Goal: Task Accomplishment & Management: Manage account settings

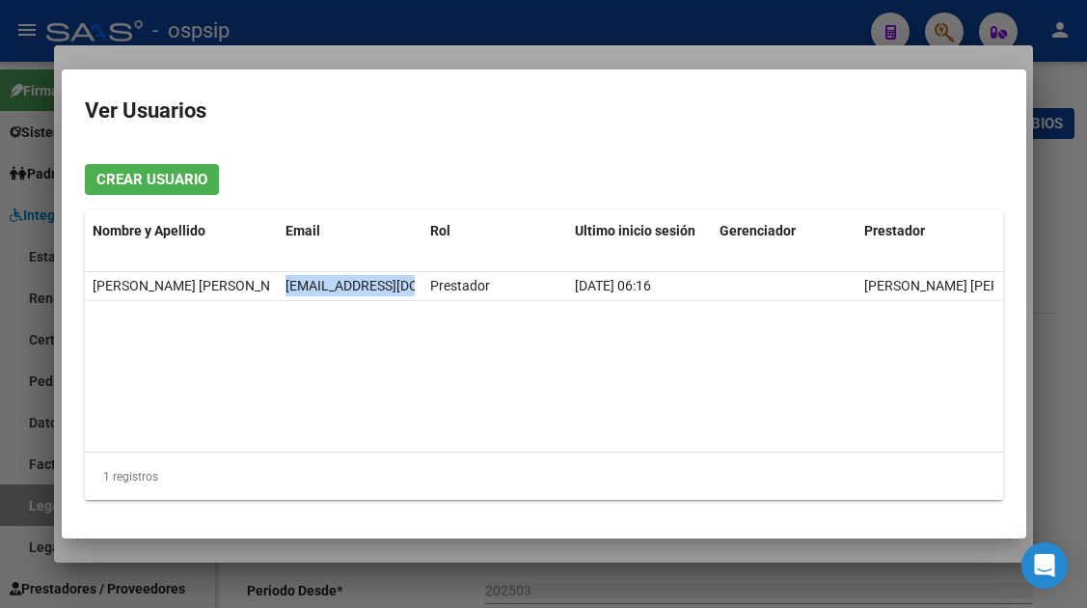
scroll to position [771, 0]
click at [30, 511] on div at bounding box center [543, 304] width 1087 height 608
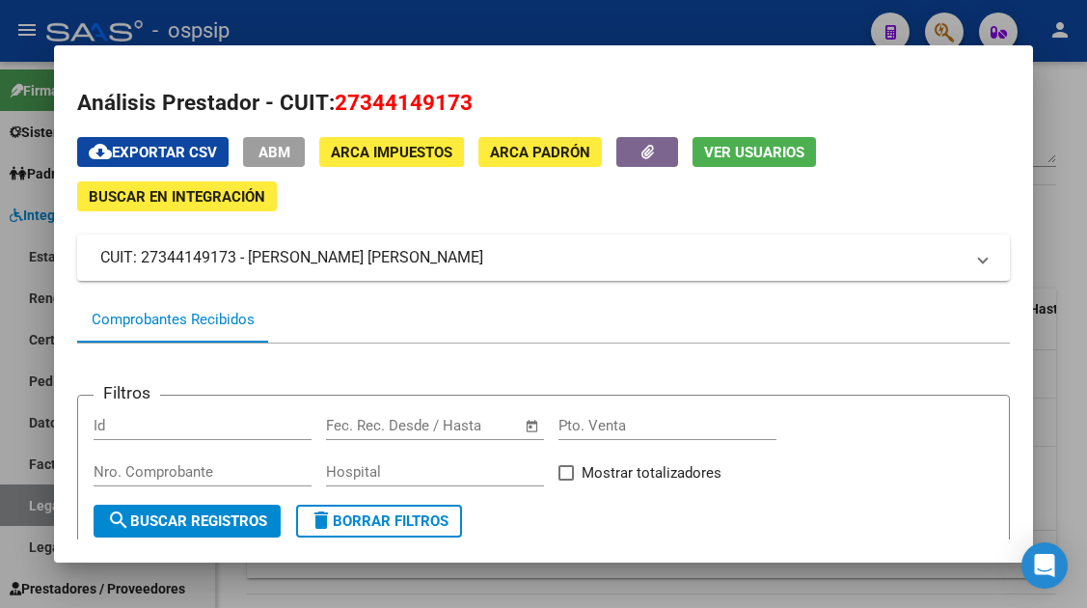
click at [30, 511] on div at bounding box center [543, 304] width 1087 height 608
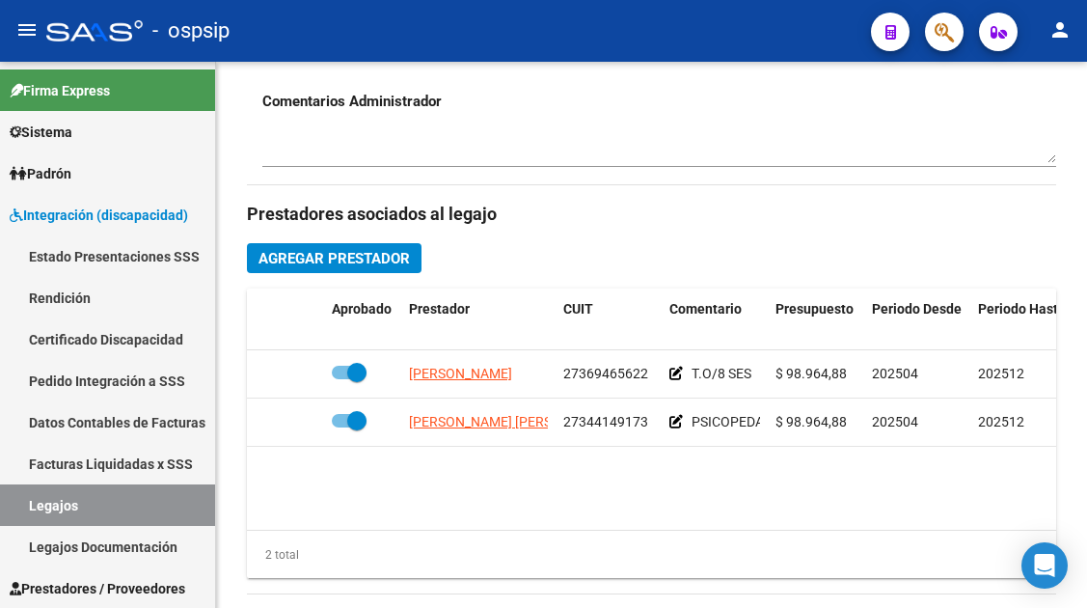
click at [30, 511] on link "Legajos" at bounding box center [107, 504] width 215 height 41
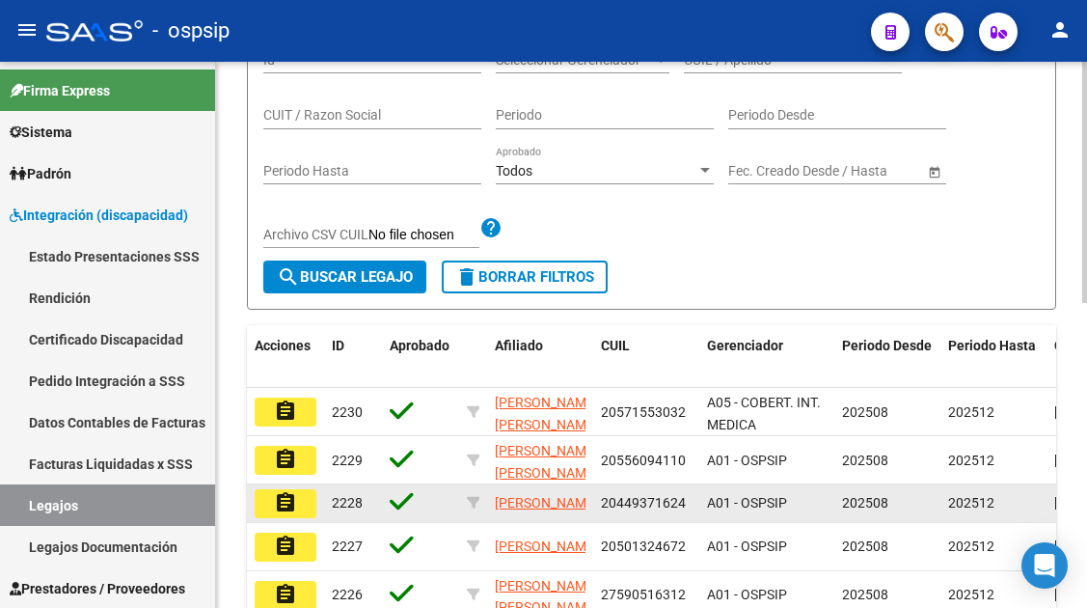
scroll to position [205, 0]
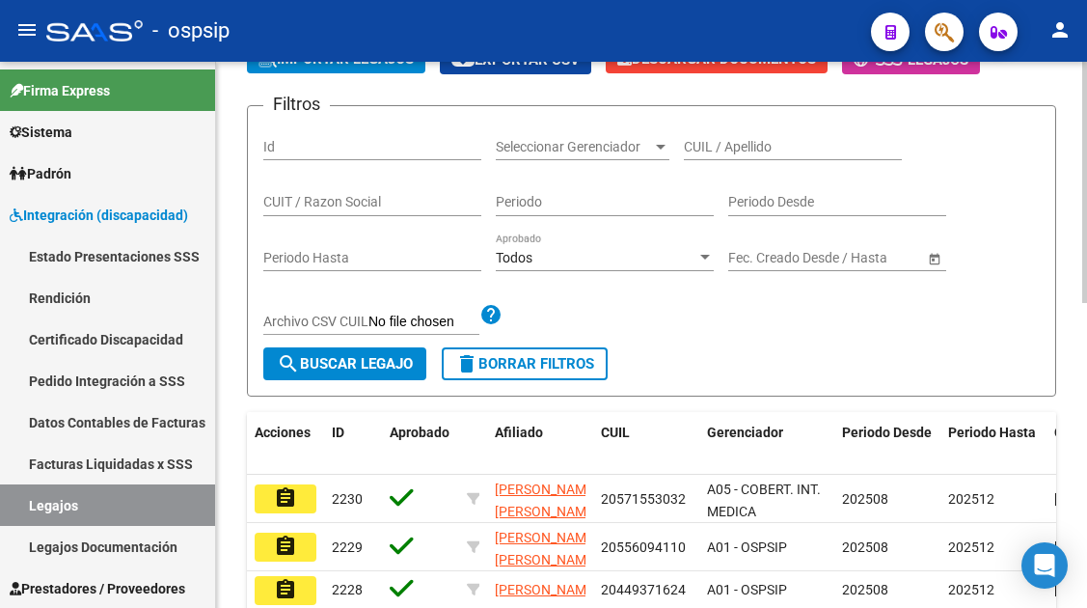
click at [700, 143] on input "CUIL / Apellido" at bounding box center [793, 147] width 218 height 16
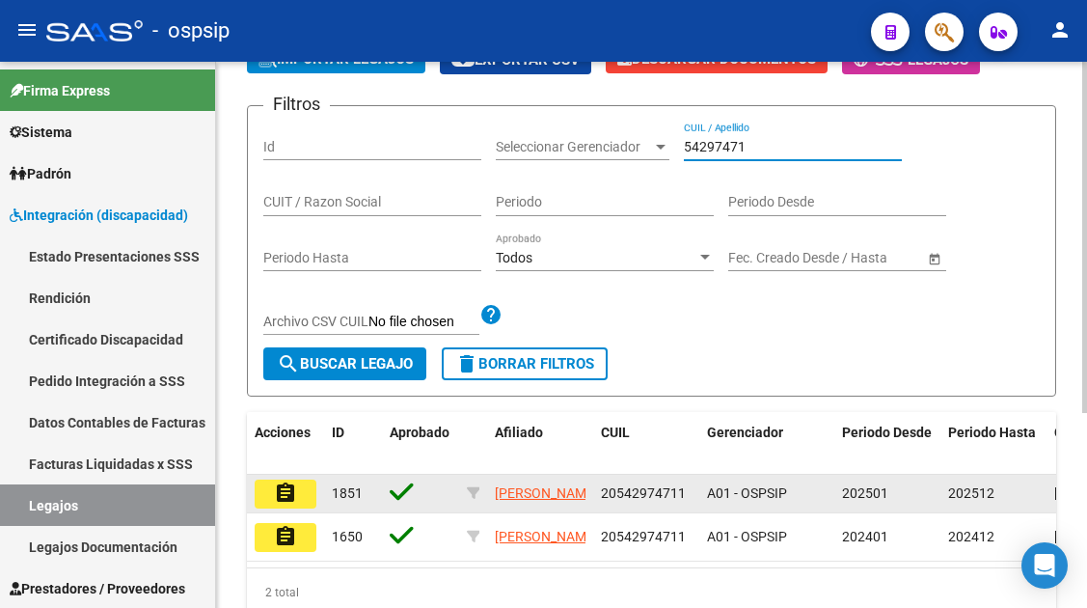
type input "54297471"
click at [296, 492] on mat-icon "assignment" at bounding box center [285, 492] width 23 height 23
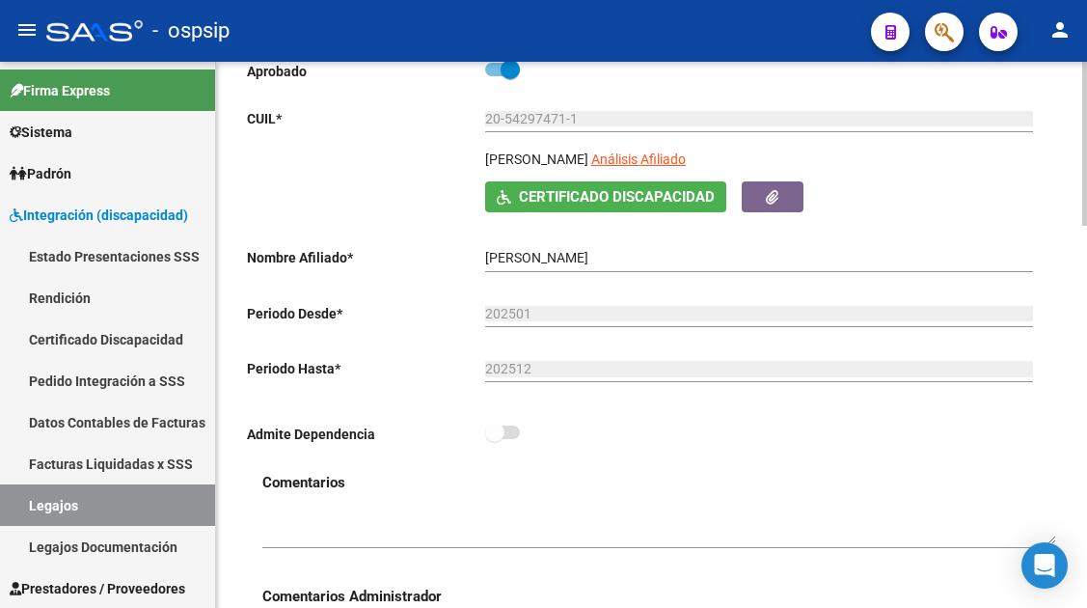
scroll to position [289, 0]
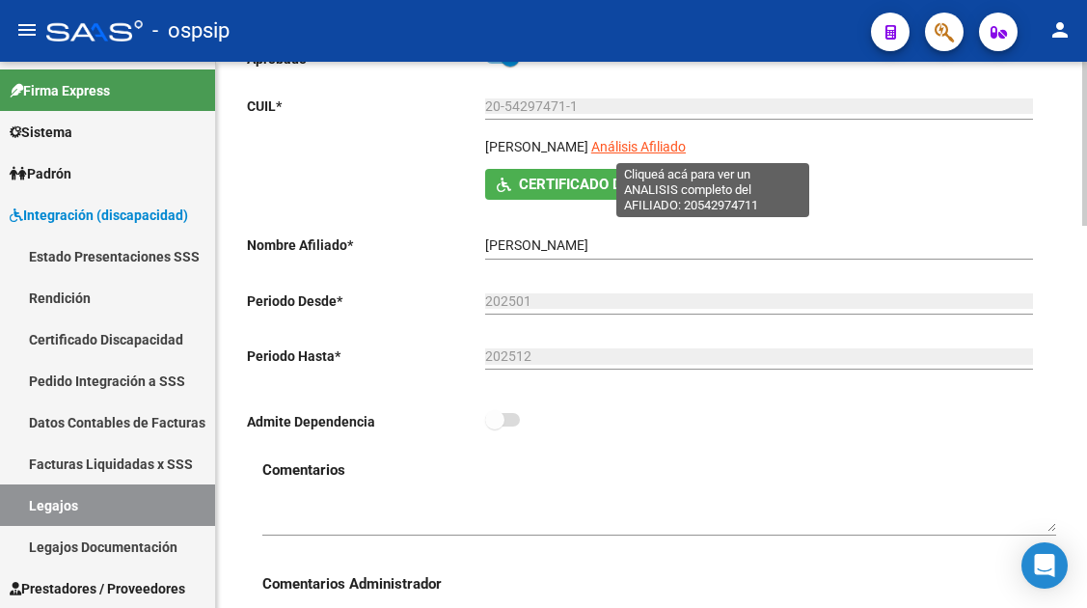
click at [685, 149] on span "Análisis Afiliado" at bounding box center [638, 146] width 95 height 15
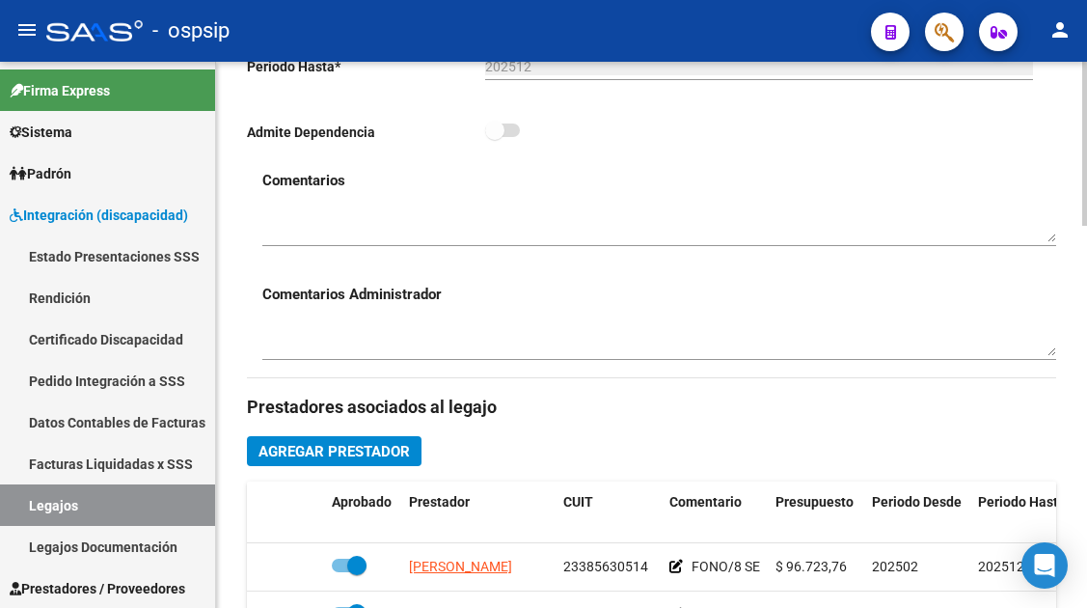
scroll to position [771, 0]
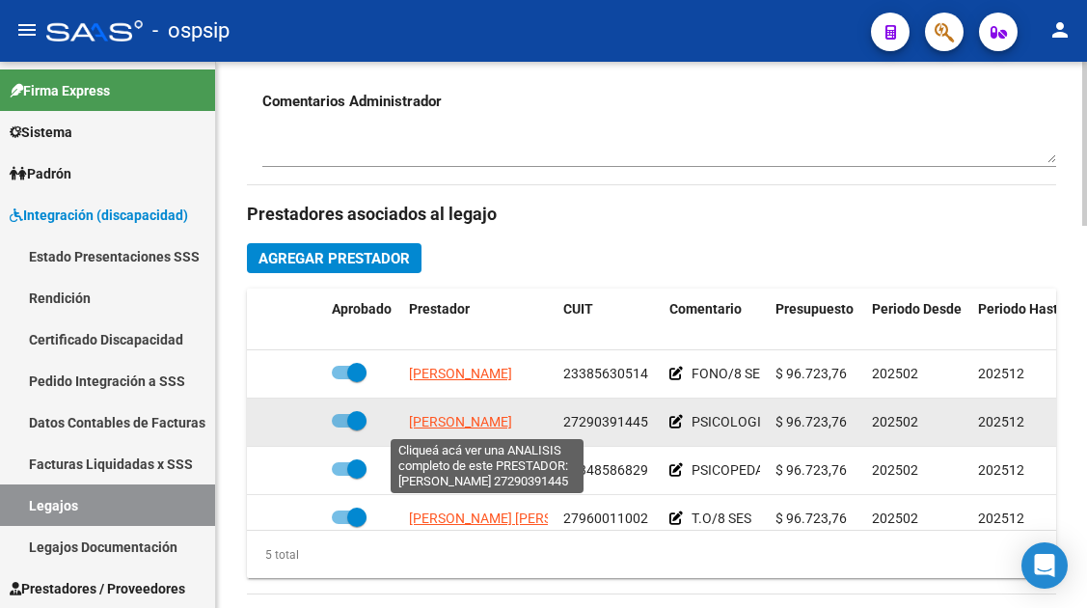
click at [457, 422] on span "[PERSON_NAME]" at bounding box center [460, 421] width 103 height 15
type textarea "27290391445"
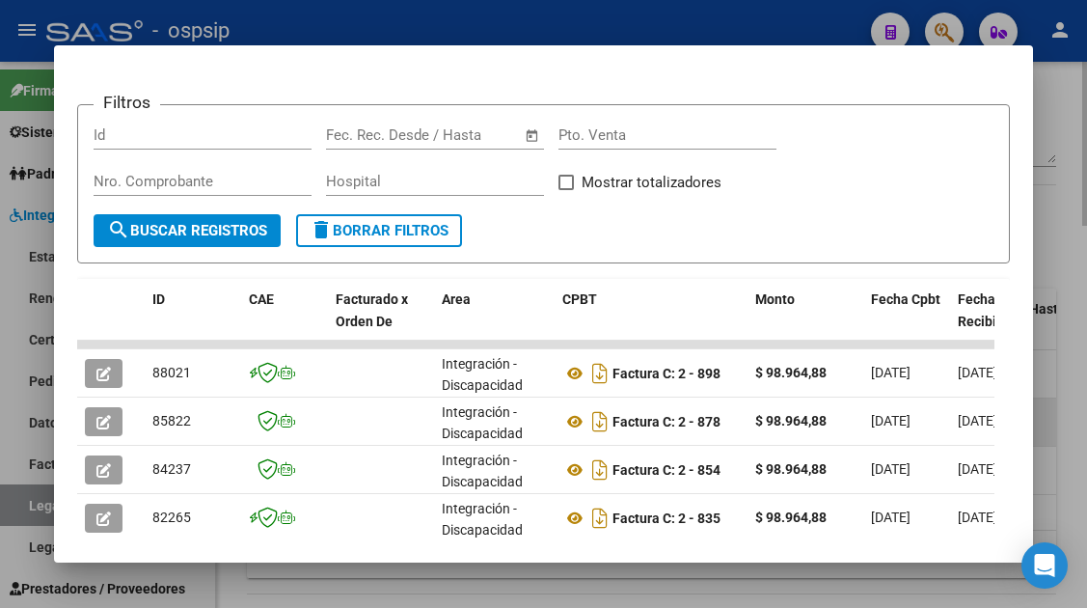
scroll to position [375, 0]
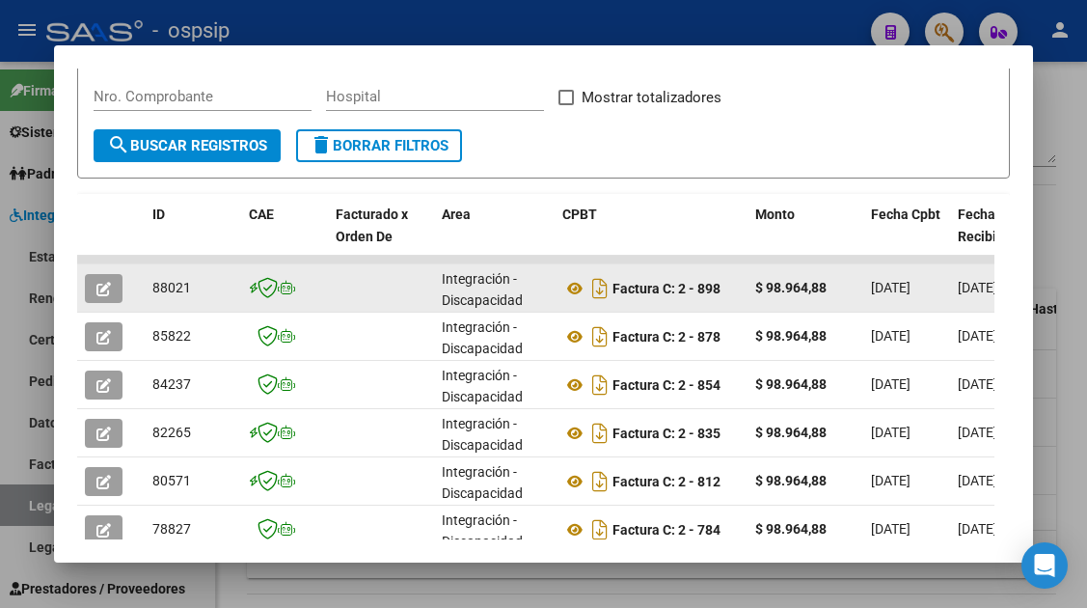
click at [105, 293] on icon "button" at bounding box center [103, 289] width 14 height 14
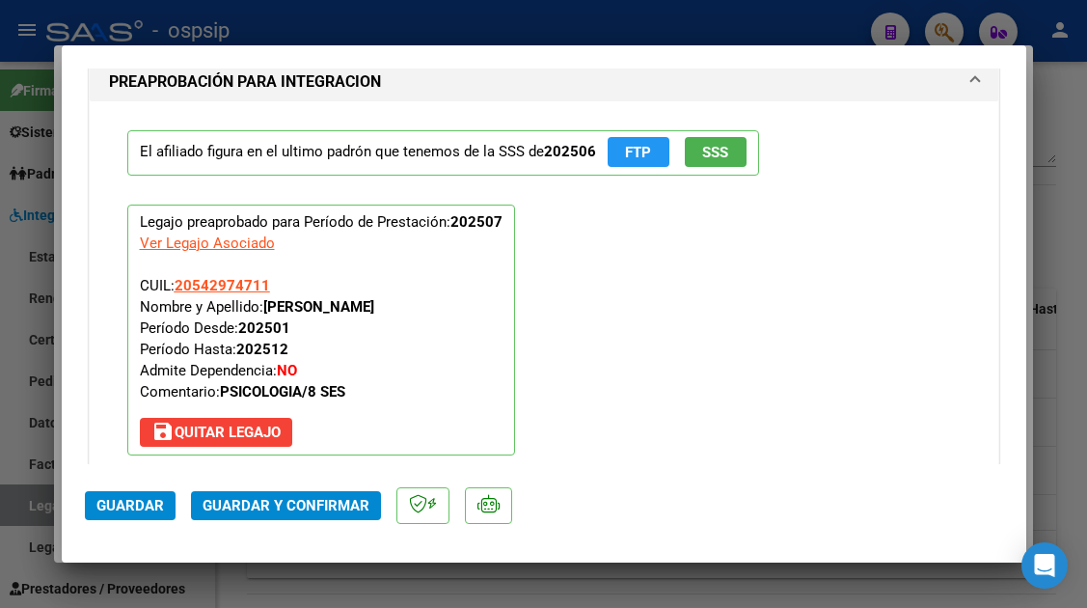
scroll to position [2314, 0]
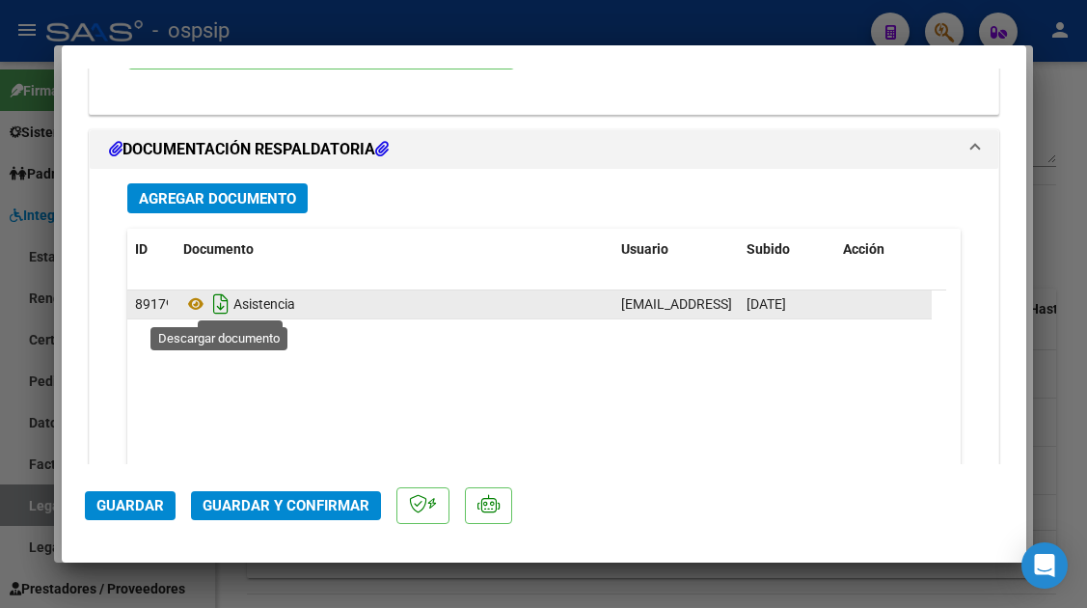
click at [208, 313] on icon "Descargar documento" at bounding box center [220, 303] width 25 height 31
click at [189, 299] on icon at bounding box center [195, 303] width 25 height 23
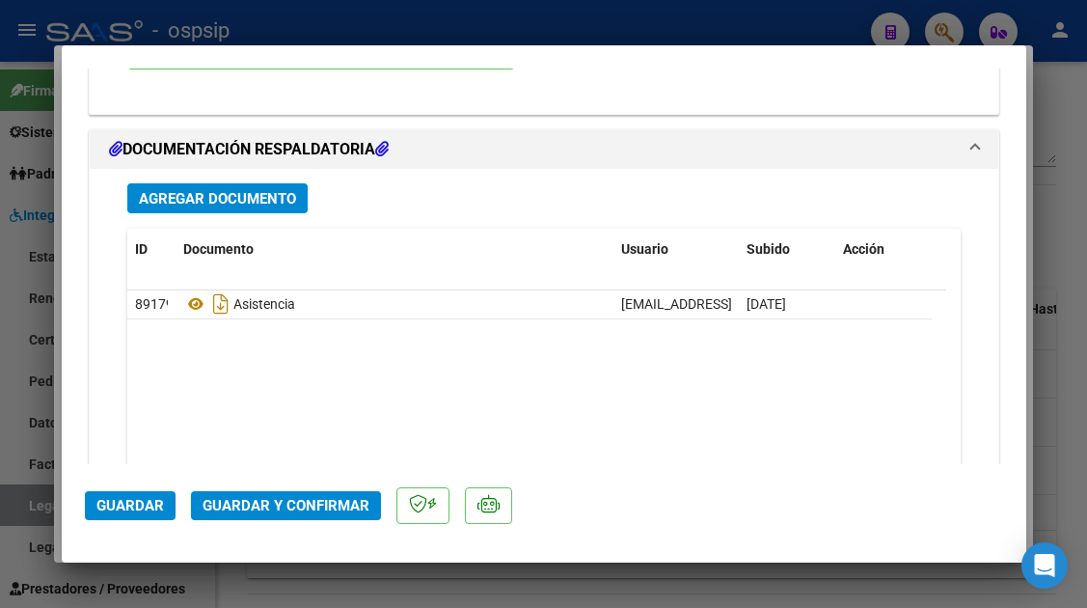
click at [230, 528] on mat-dialog-actions "Guardar Guardar y Confirmar" at bounding box center [544, 502] width 918 height 76
click at [236, 501] on span "Guardar y Confirmar" at bounding box center [286, 505] width 167 height 17
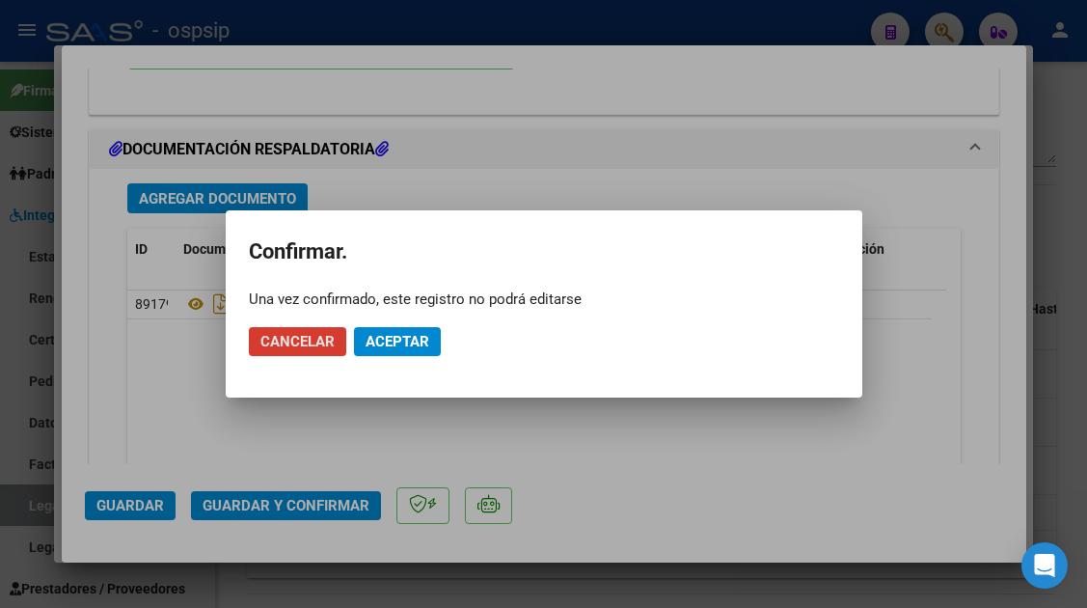
click at [398, 342] on span "Aceptar" at bounding box center [397, 341] width 64 height 17
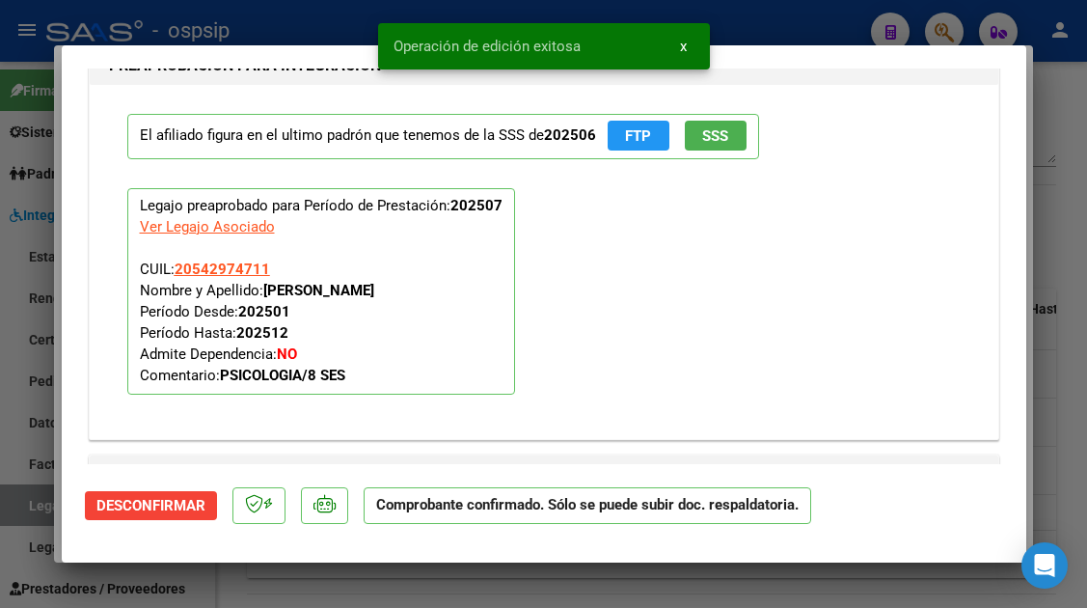
scroll to position [1754, 0]
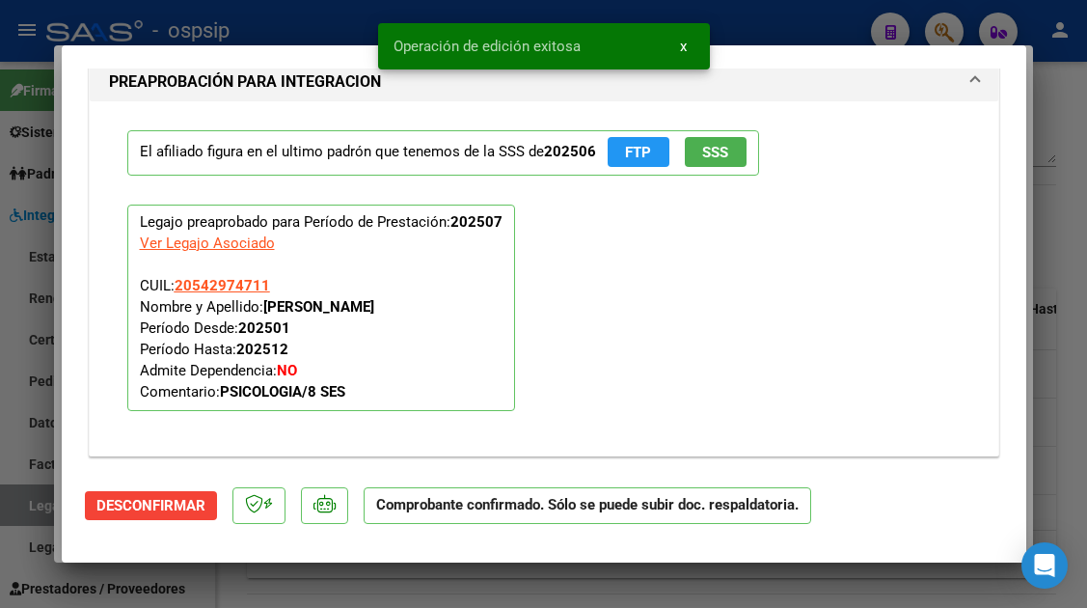
type input "$ 0,00"
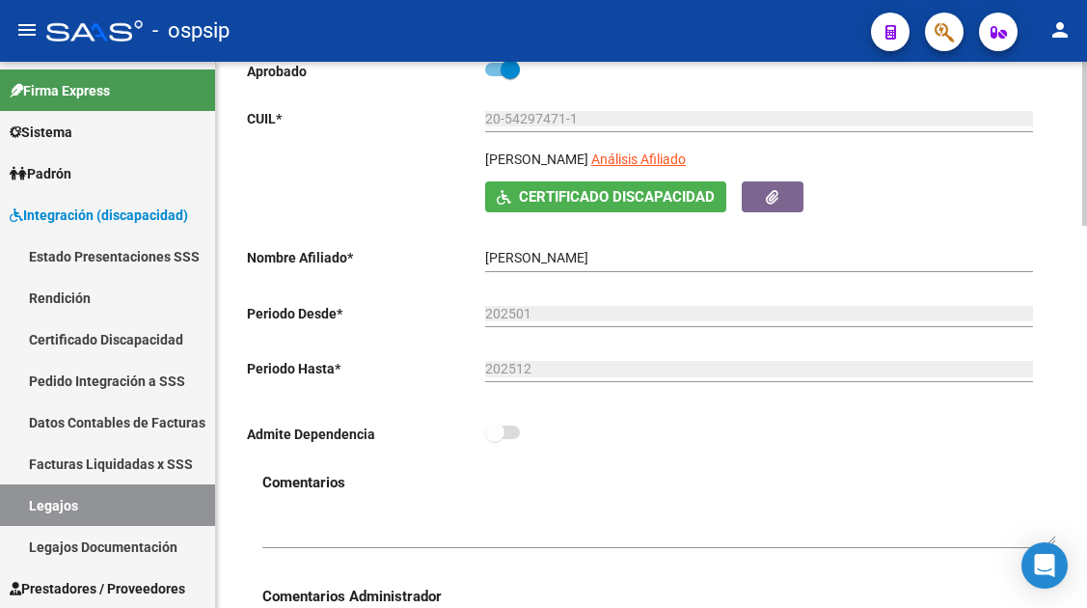
scroll to position [193, 0]
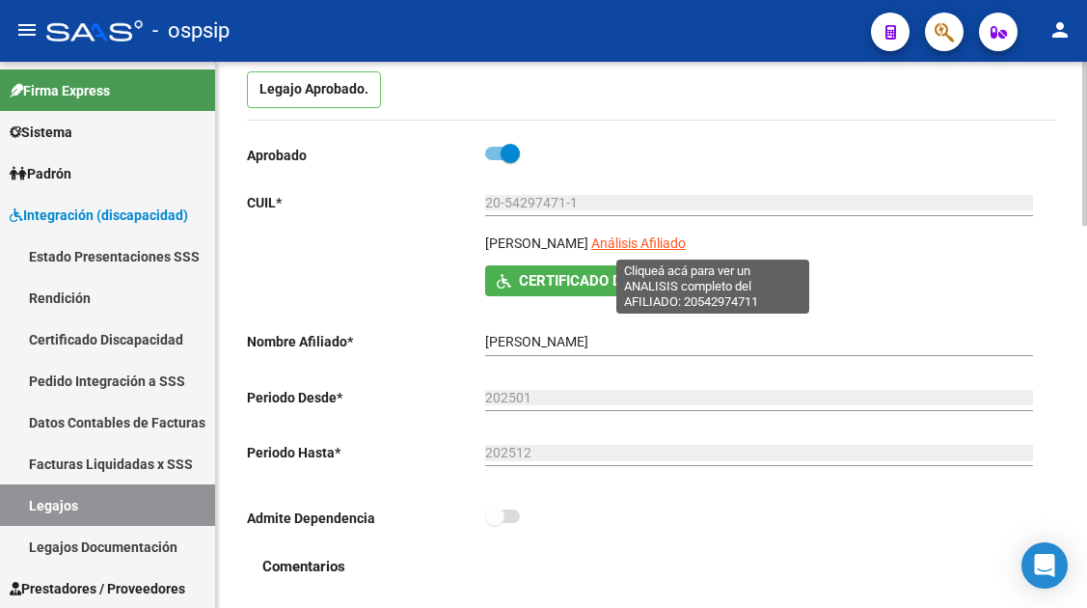
click at [686, 248] on span "Análisis Afiliado" at bounding box center [638, 242] width 95 height 15
type textarea "20542974711"
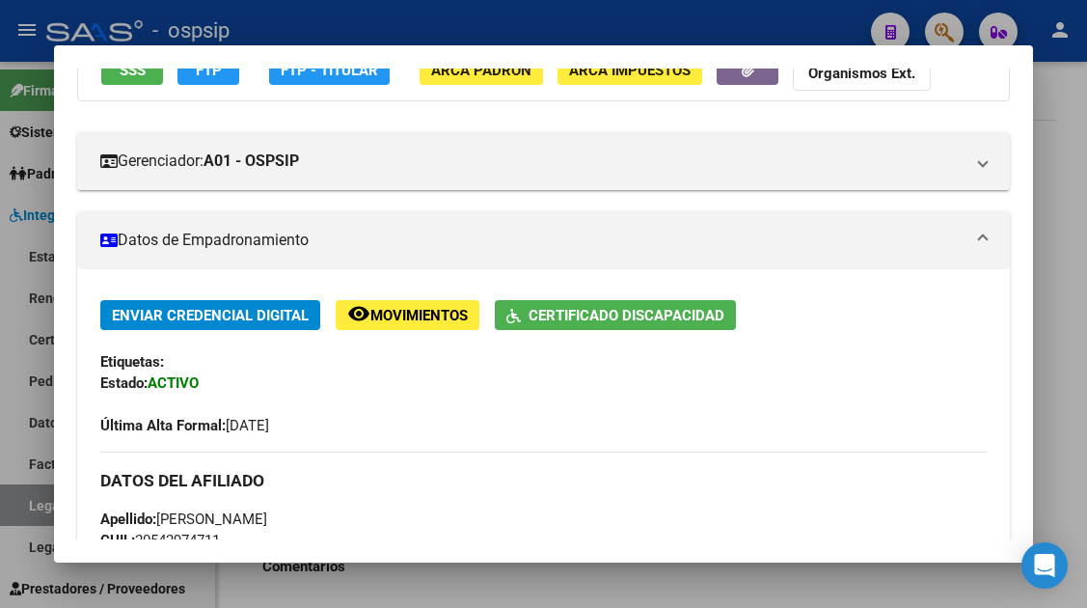
click at [26, 509] on div at bounding box center [543, 304] width 1087 height 608
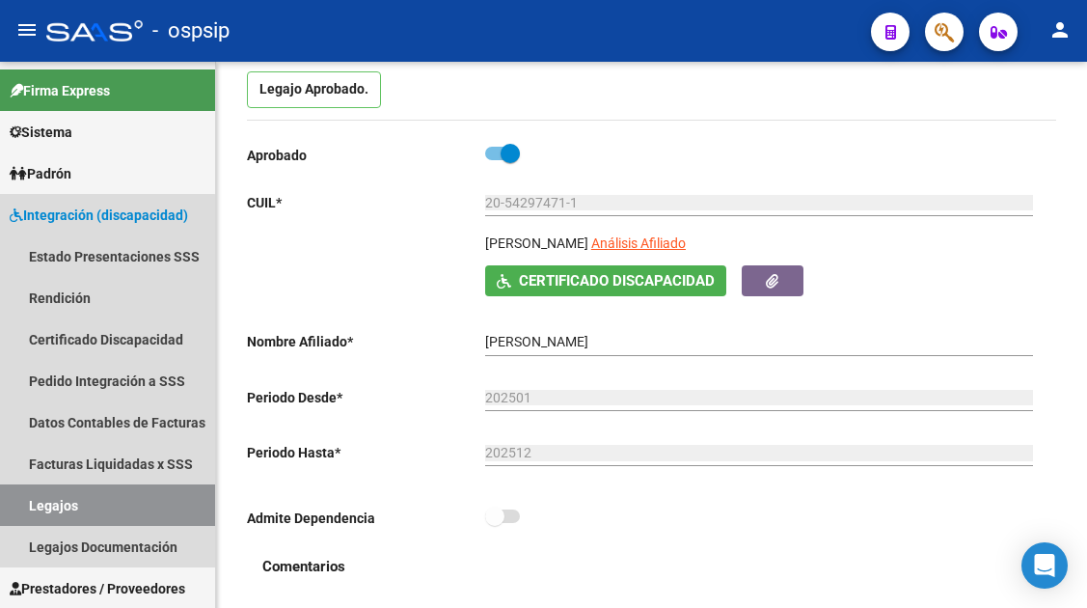
click at [26, 509] on link "Legajos" at bounding box center [107, 504] width 215 height 41
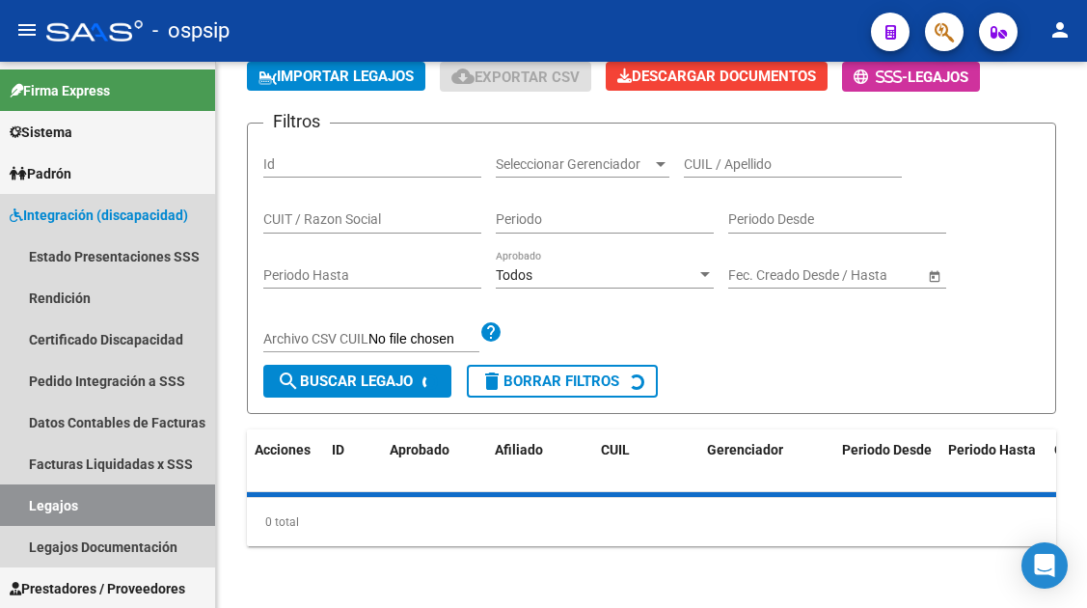
click at [26, 509] on link "Legajos" at bounding box center [107, 504] width 215 height 41
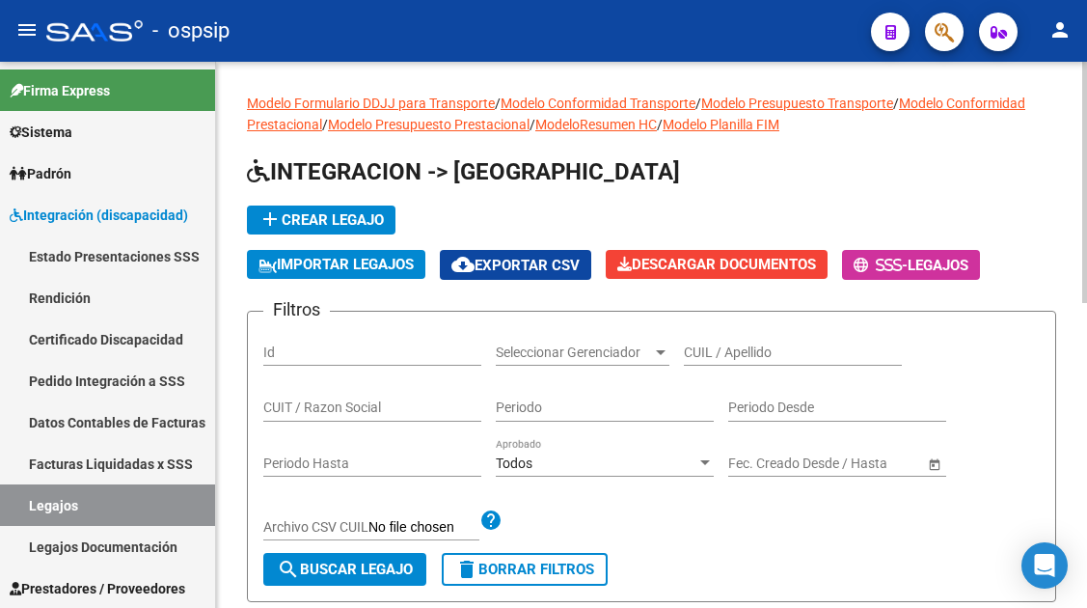
click at [718, 354] on input "CUIL / Apellido" at bounding box center [793, 352] width 218 height 16
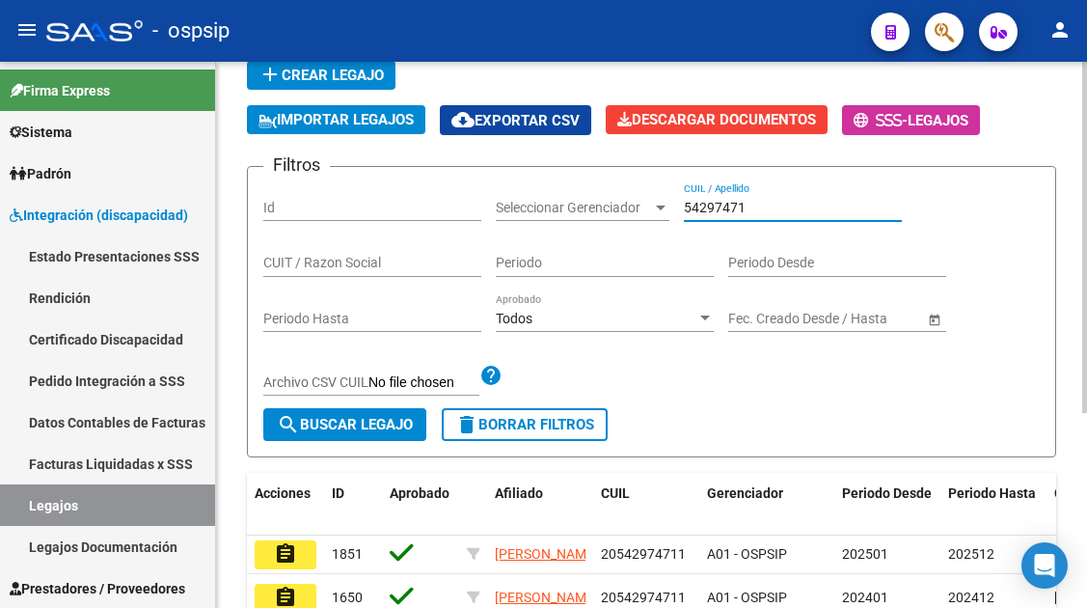
scroll to position [193, 0]
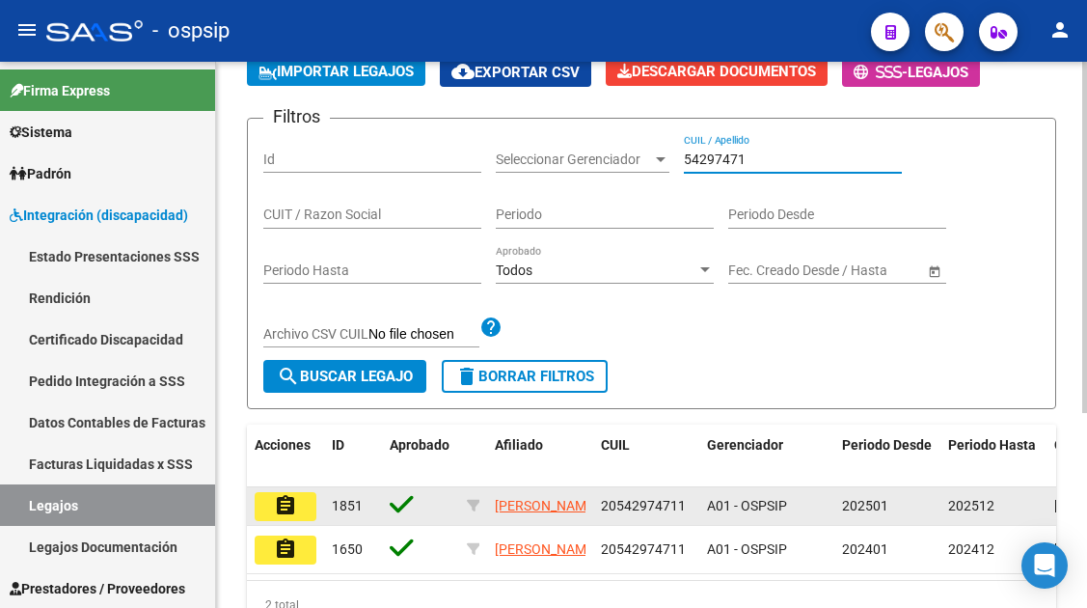
type input "54297471"
click at [297, 513] on button "assignment" at bounding box center [286, 506] width 62 height 29
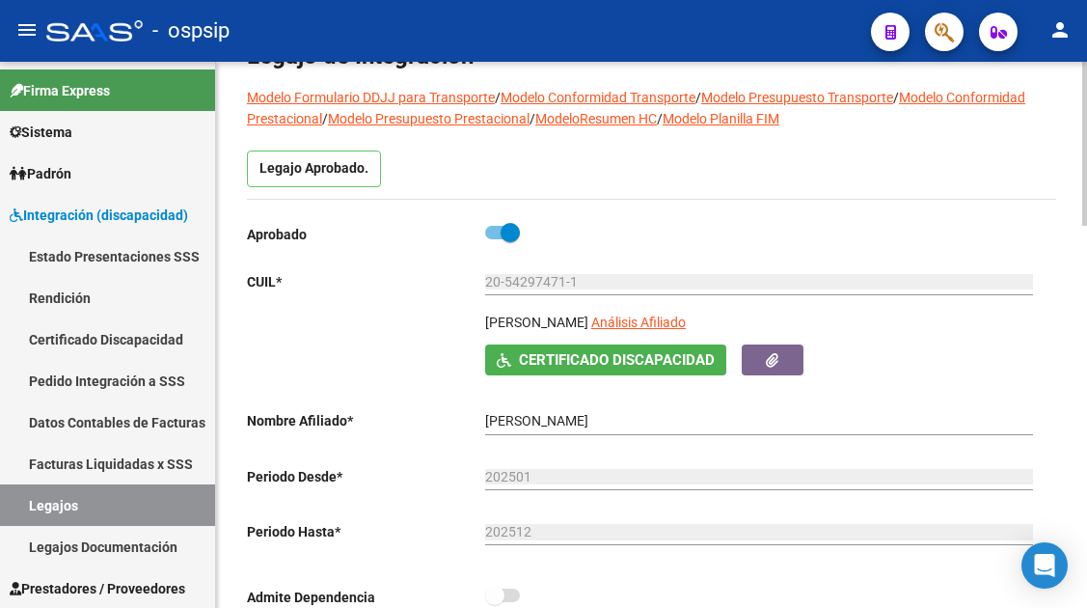
scroll to position [289, 0]
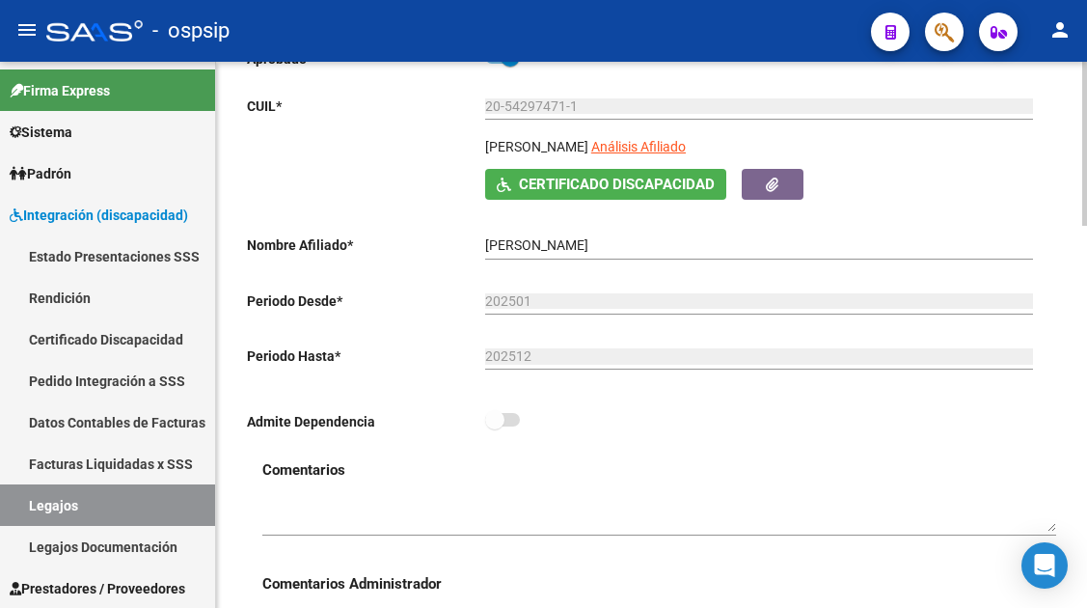
click at [686, 154] on span "Análisis Afiliado" at bounding box center [638, 146] width 95 height 15
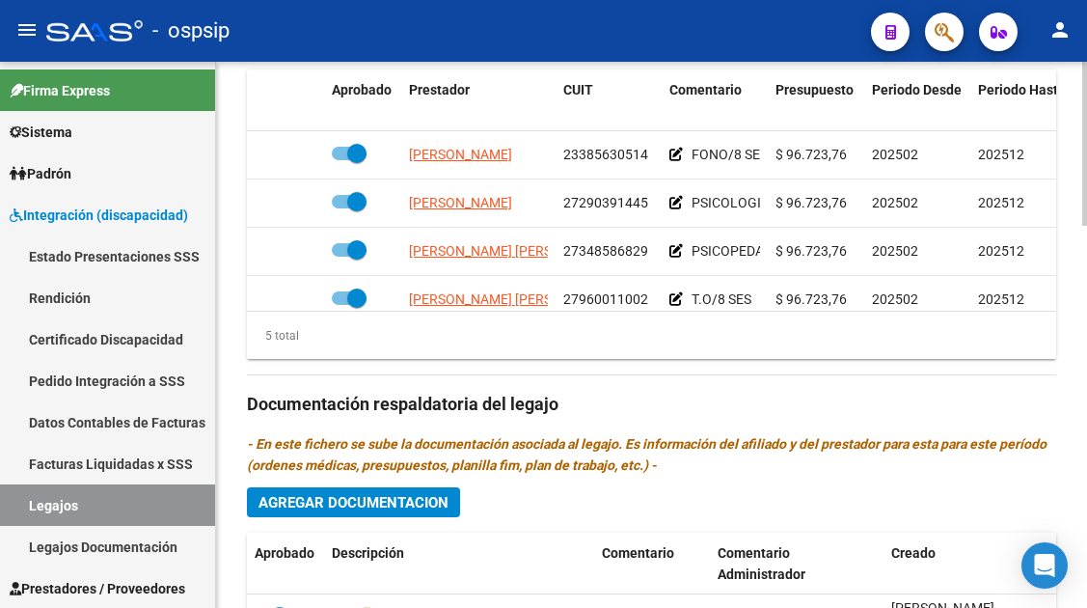
scroll to position [868, 0]
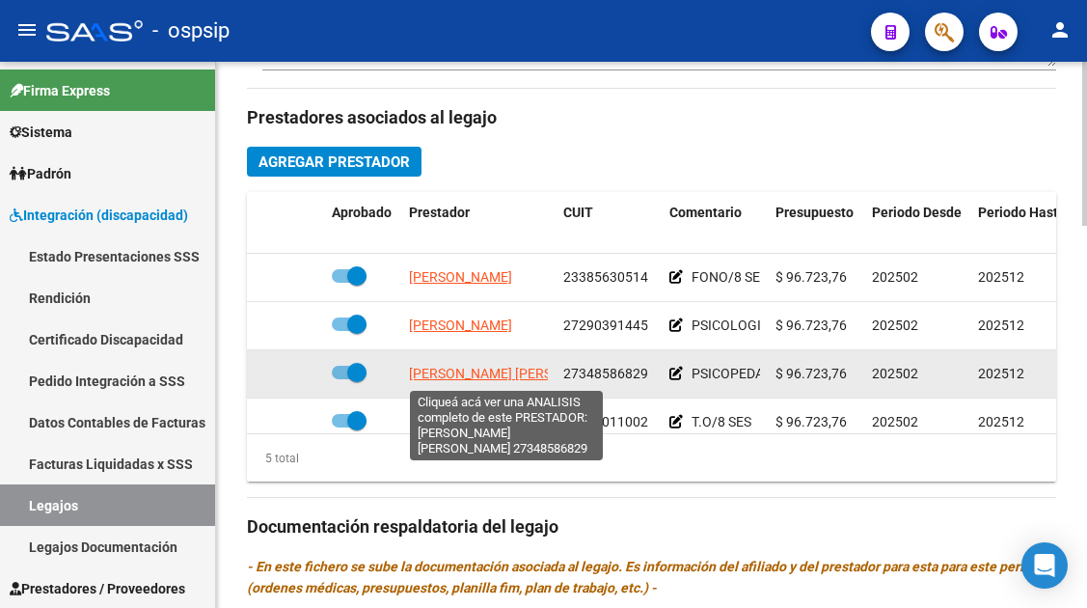
click at [421, 379] on span "[PERSON_NAME] [PERSON_NAME]" at bounding box center [513, 372] width 209 height 15
type textarea "27348586829"
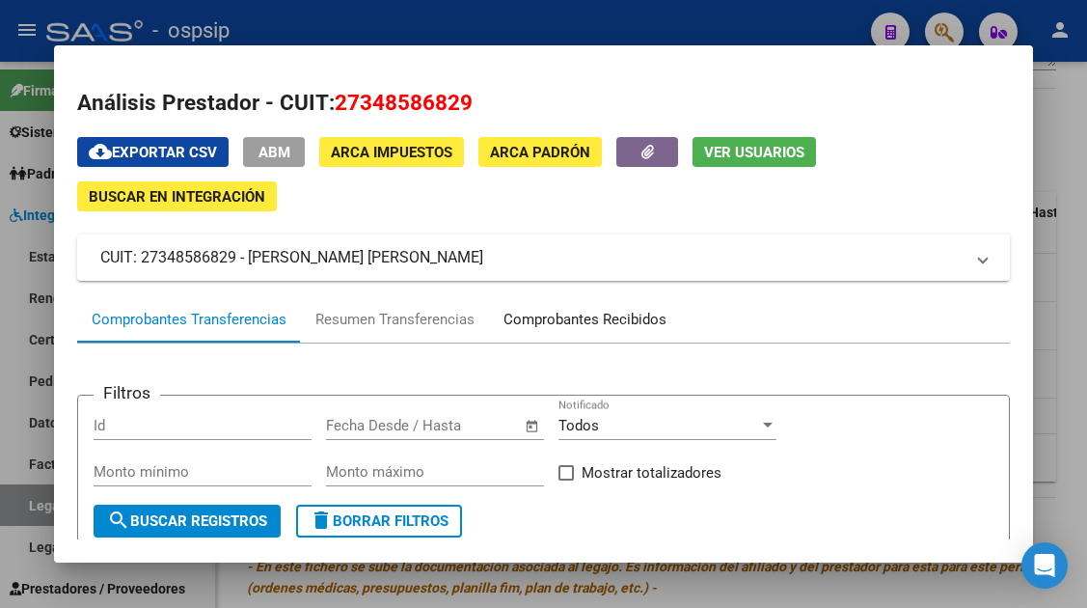
click at [525, 318] on div "Comprobantes Recibidos" at bounding box center [584, 320] width 163 height 22
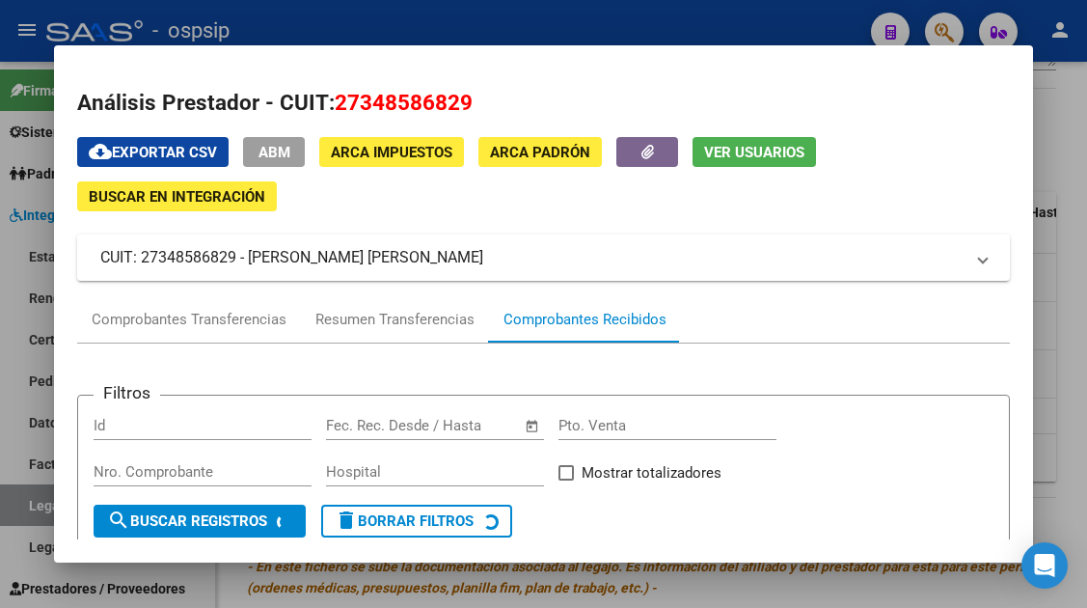
scroll to position [289, 0]
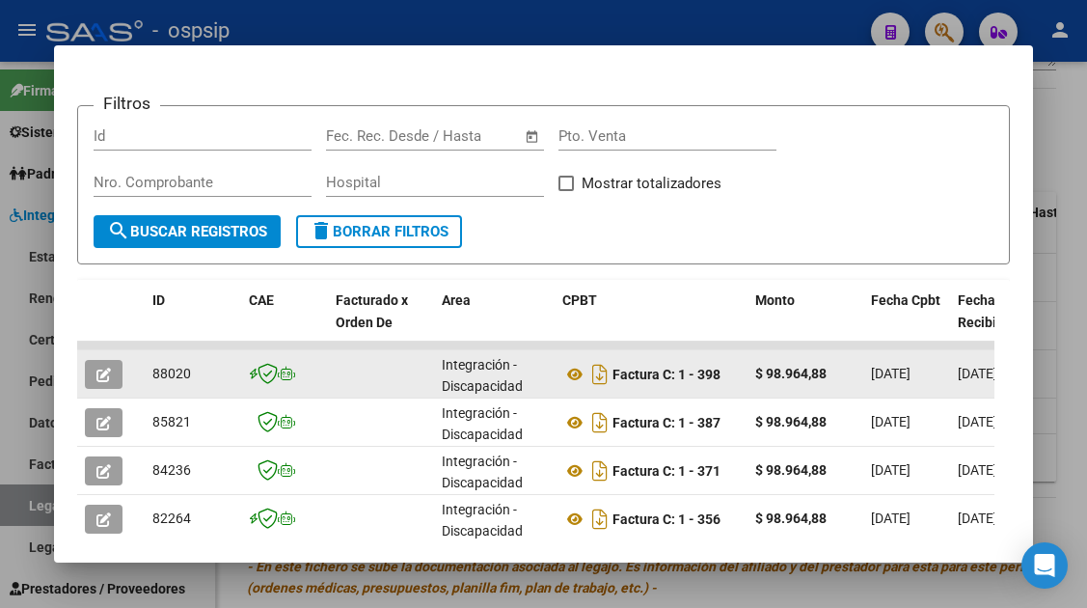
click at [109, 375] on icon "button" at bounding box center [103, 374] width 14 height 14
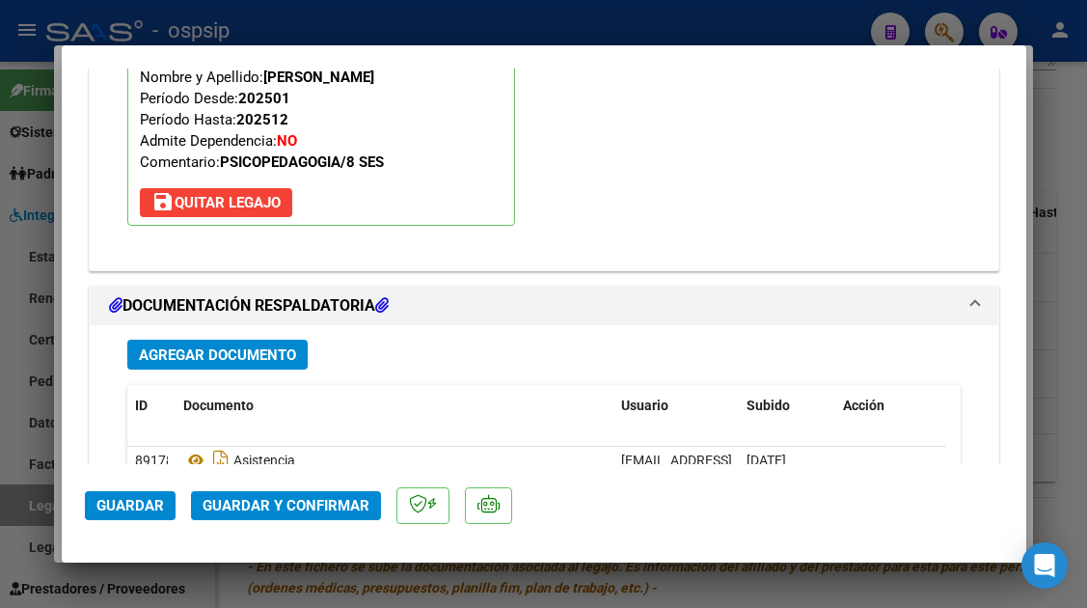
scroll to position [2429, 0]
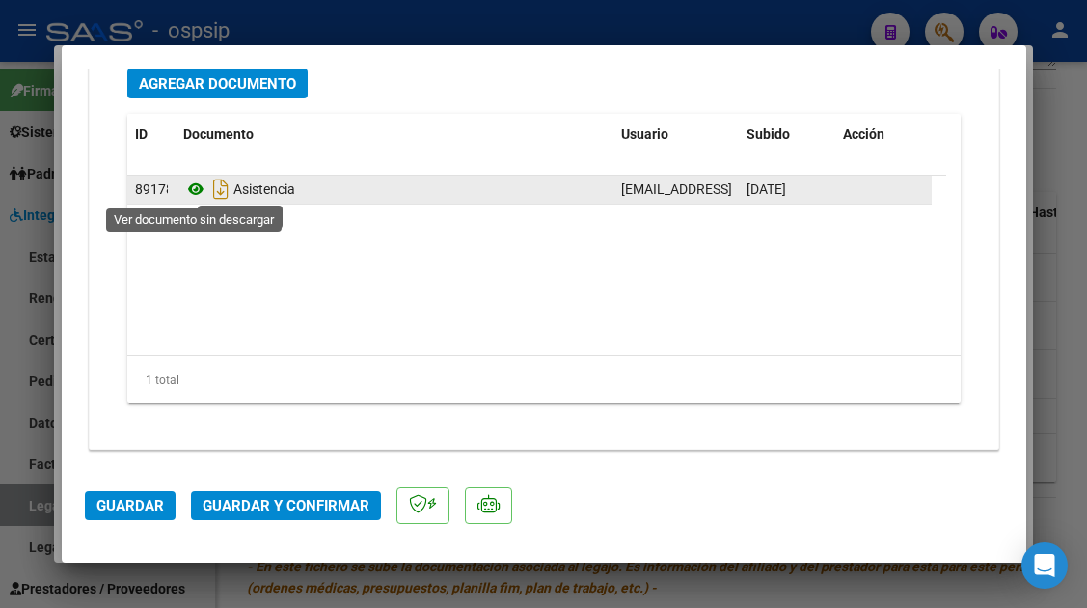
click at [188, 186] on icon at bounding box center [195, 188] width 25 height 23
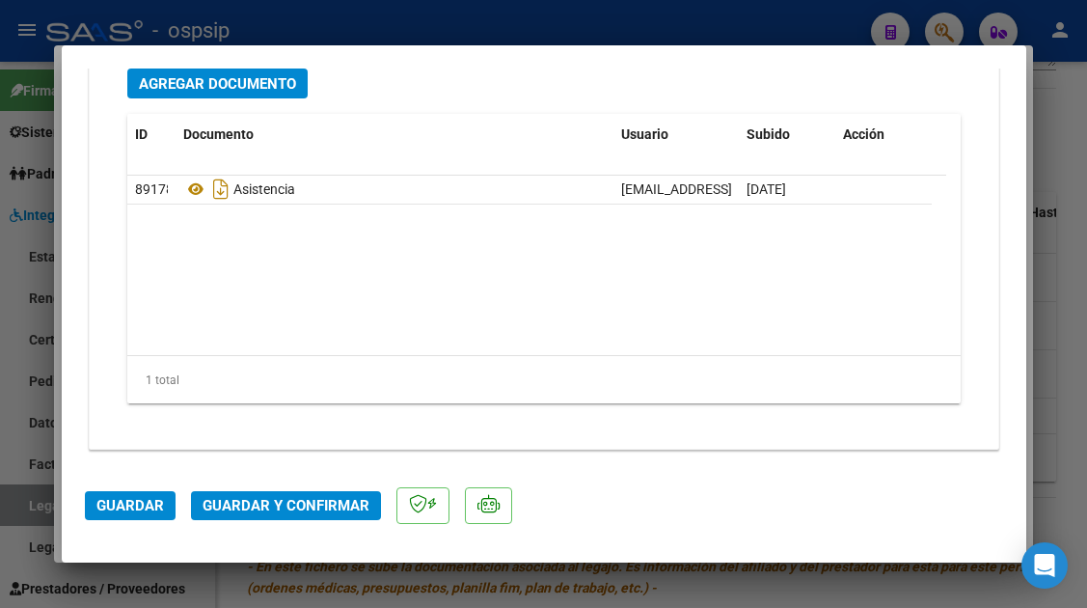
click at [239, 504] on span "Guardar y Confirmar" at bounding box center [286, 505] width 167 height 17
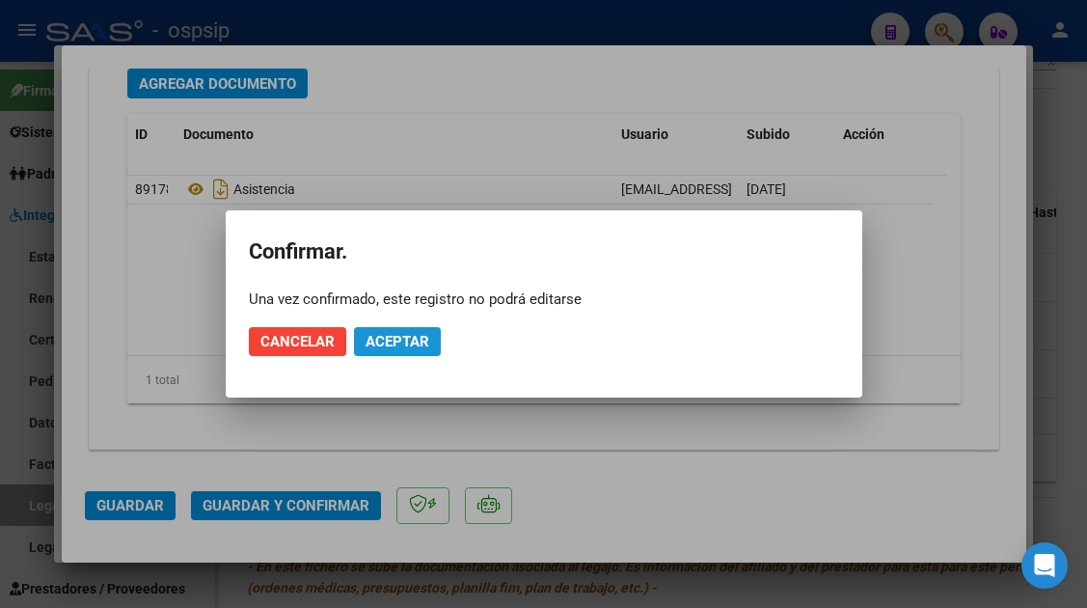
click at [388, 329] on button "Aceptar" at bounding box center [397, 341] width 87 height 29
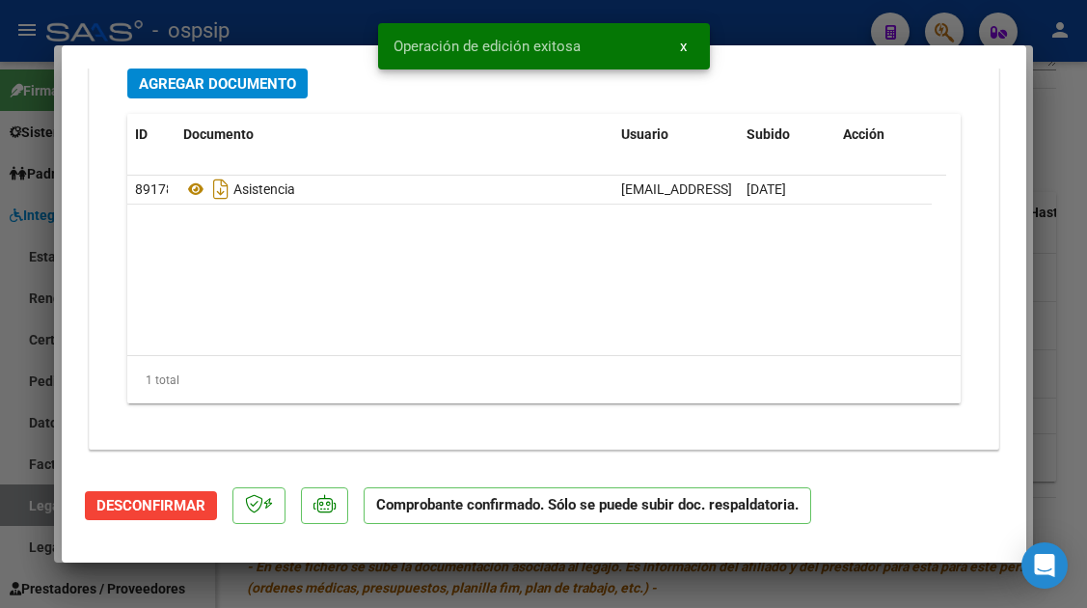
click at [28, 515] on div at bounding box center [543, 304] width 1087 height 608
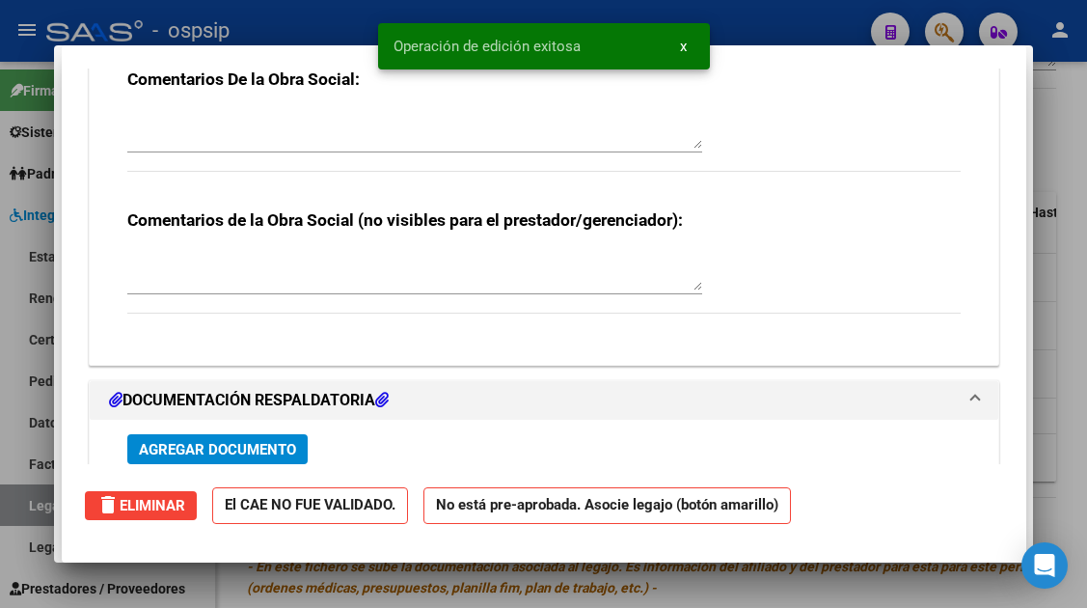
type input "$ 0,00"
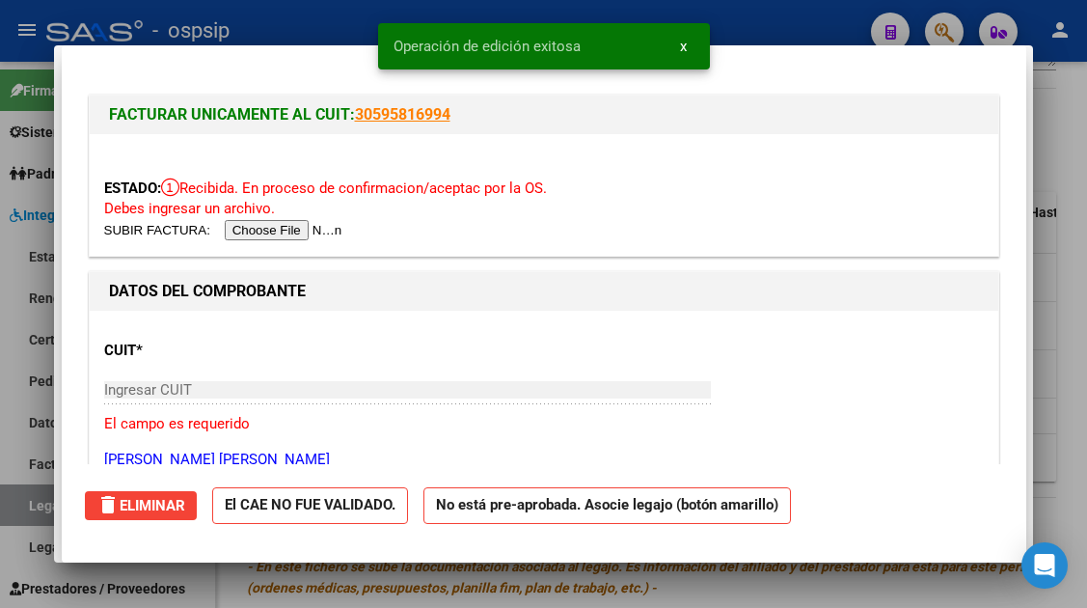
click at [28, 515] on div at bounding box center [543, 304] width 1087 height 608
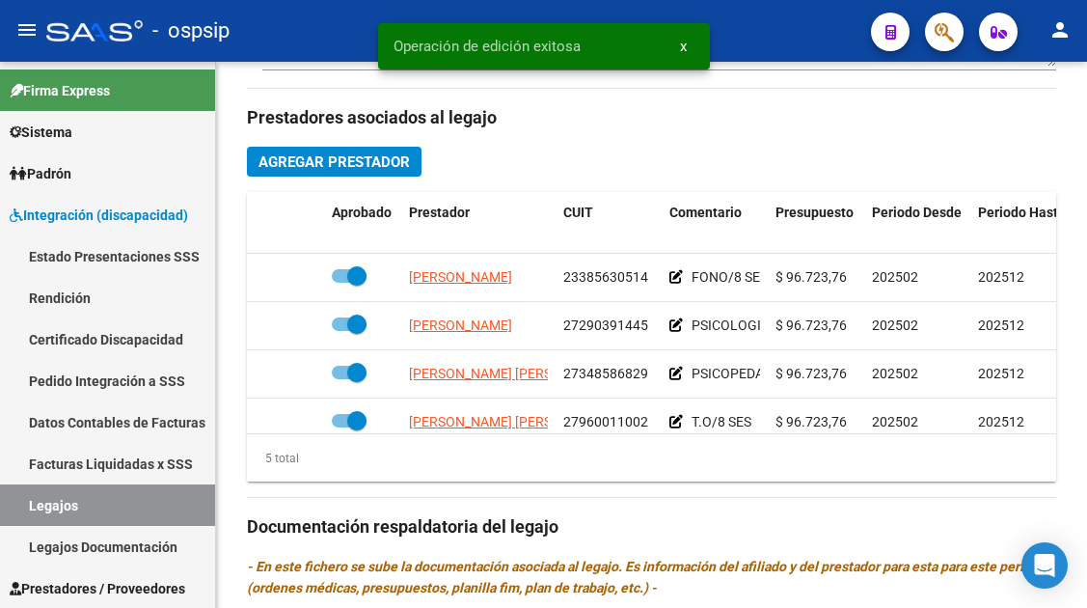
click at [28, 515] on link "Legajos" at bounding box center [107, 504] width 215 height 41
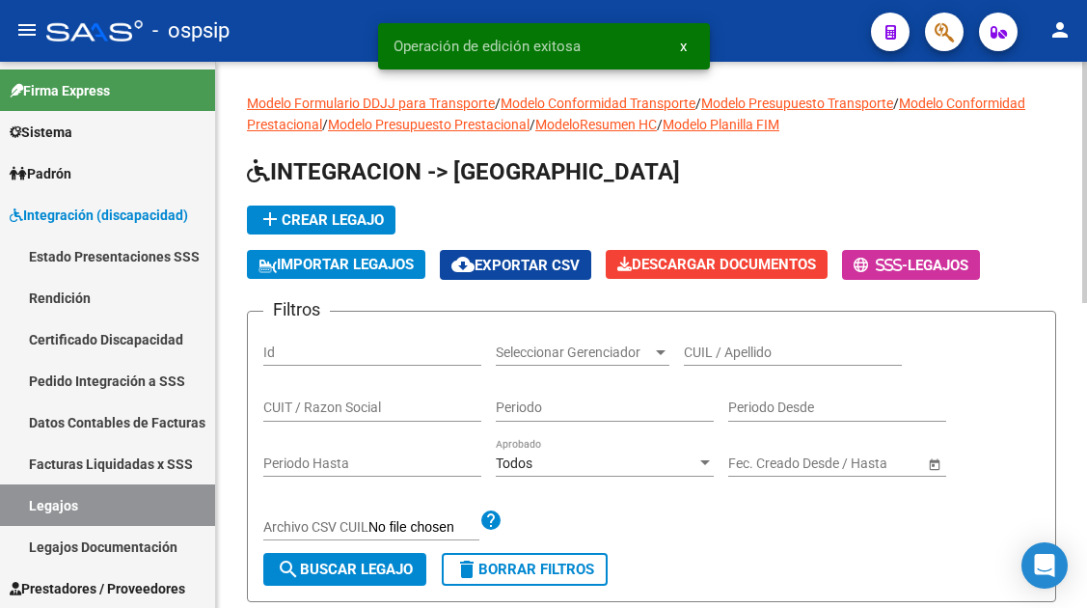
click at [747, 354] on input "CUIL / Apellido" at bounding box center [793, 352] width 218 height 16
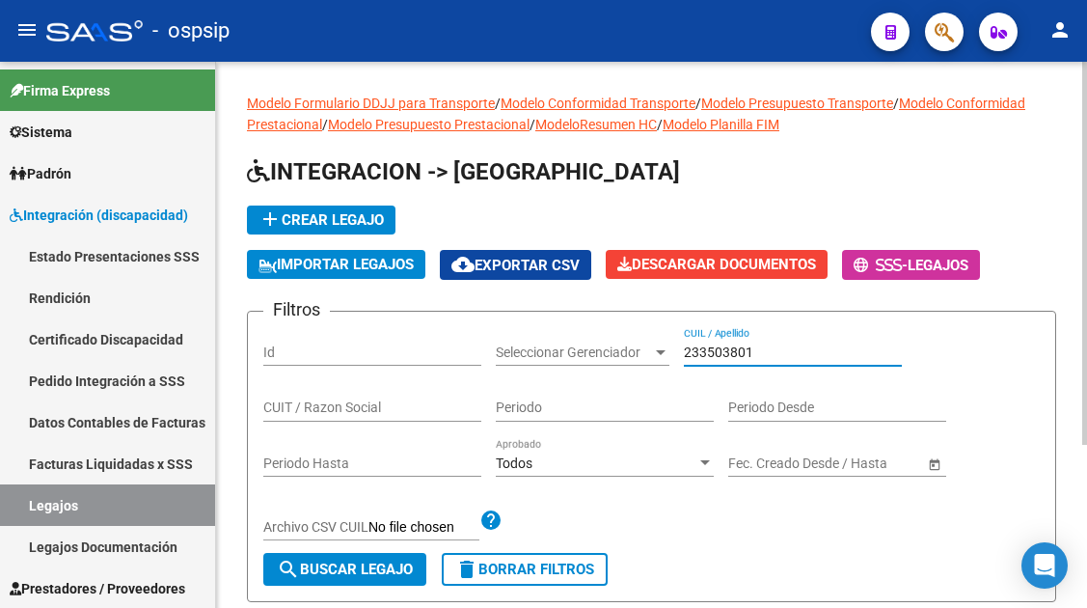
click at [728, 355] on input "233503801" at bounding box center [793, 352] width 218 height 16
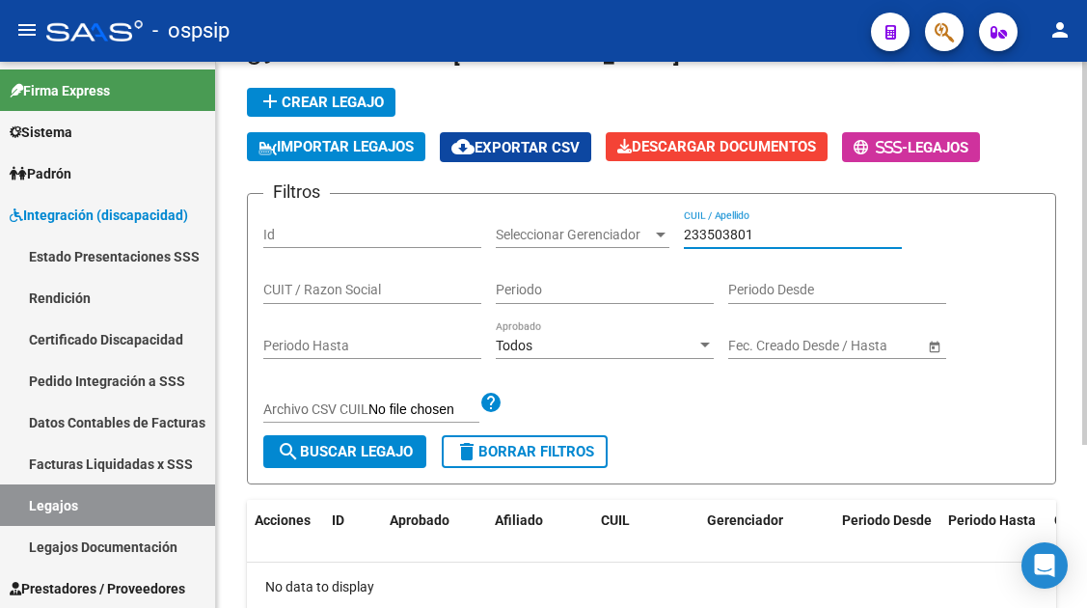
scroll to position [193, 0]
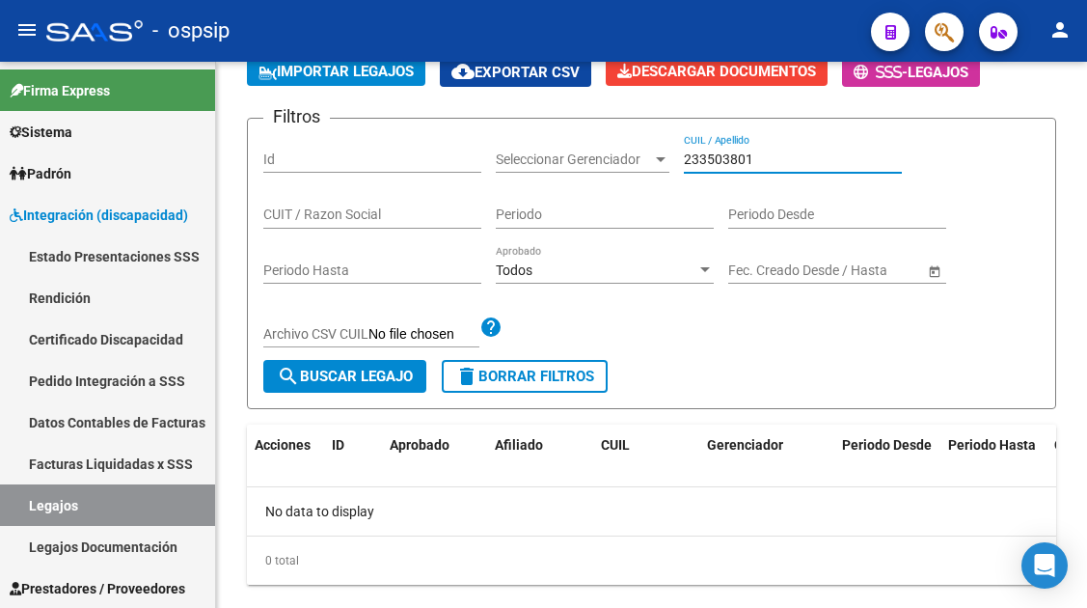
type input "233503801"
click at [955, 42] on button "button" at bounding box center [944, 32] width 39 height 39
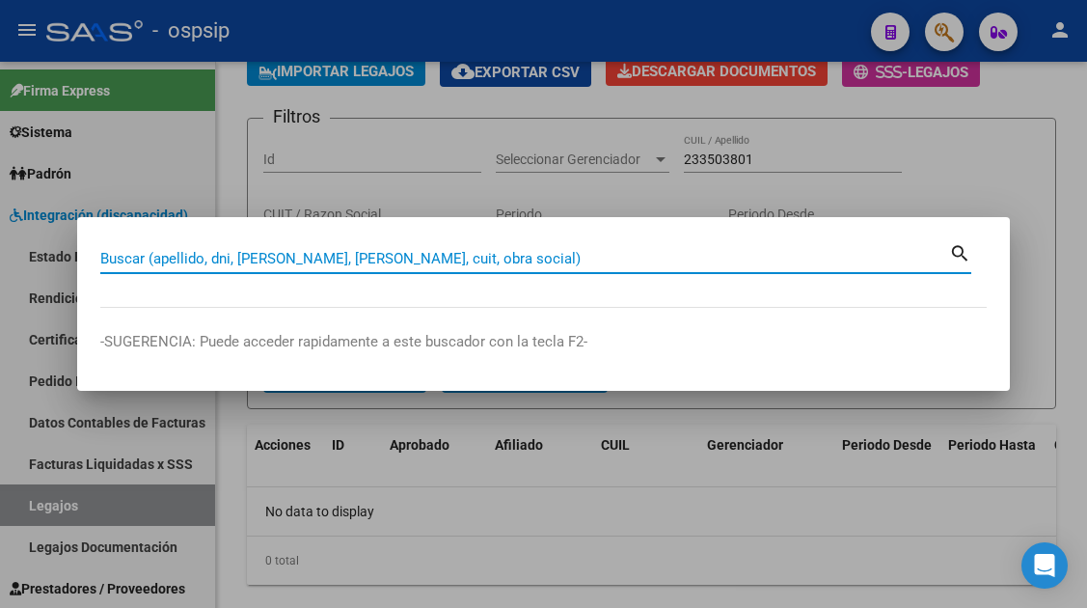
click at [354, 258] on input "Buscar (apellido, dni, [PERSON_NAME], [PERSON_NAME], cuit, obra social)" at bounding box center [524, 258] width 849 height 17
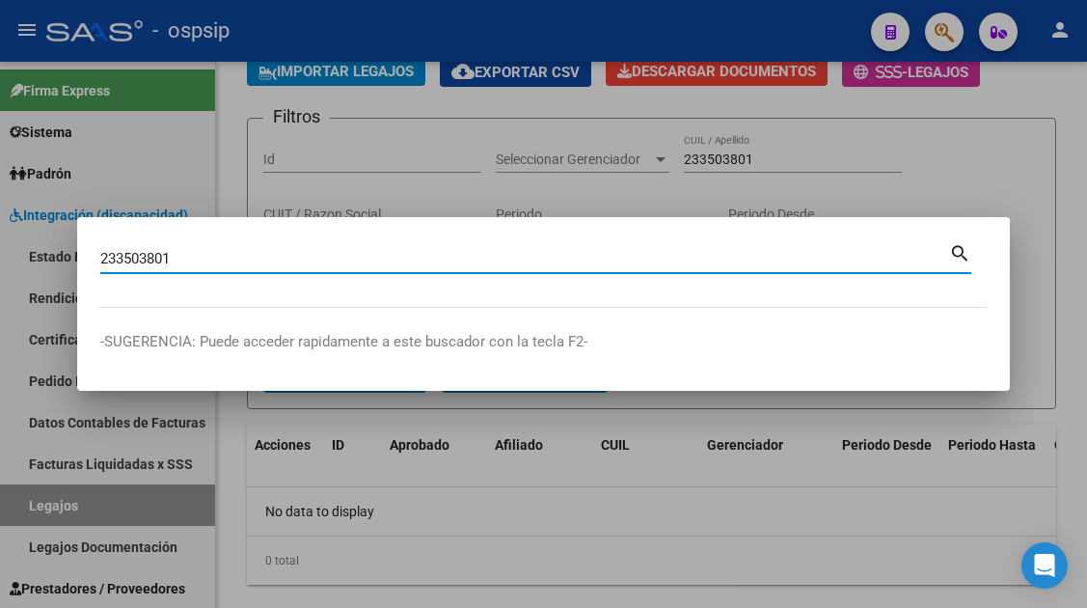
type input "233503801"
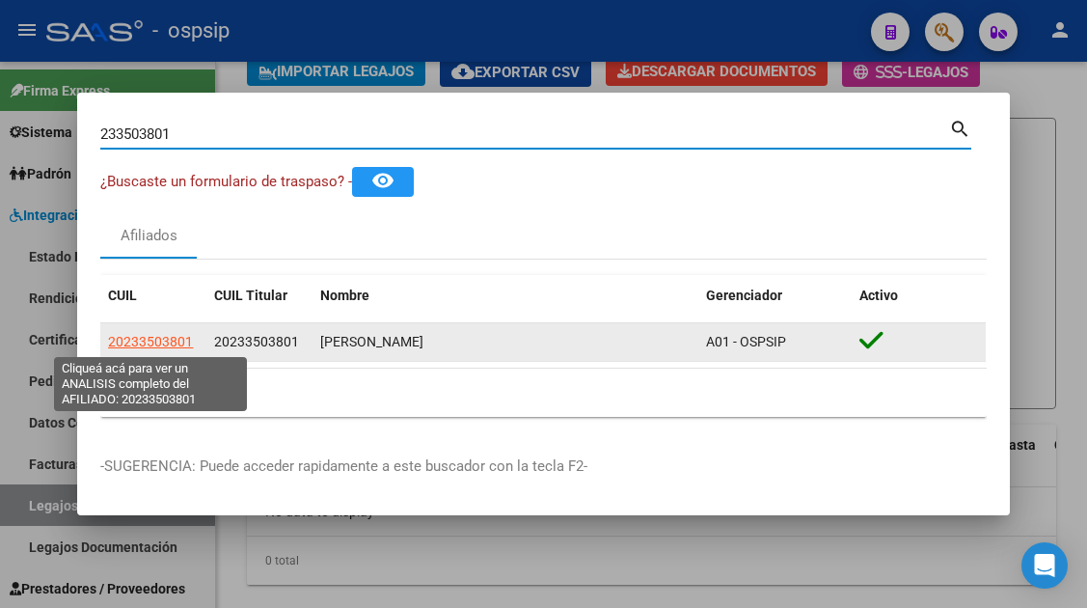
click at [161, 341] on span "20233503801" at bounding box center [150, 341] width 85 height 15
type textarea "20233503801"
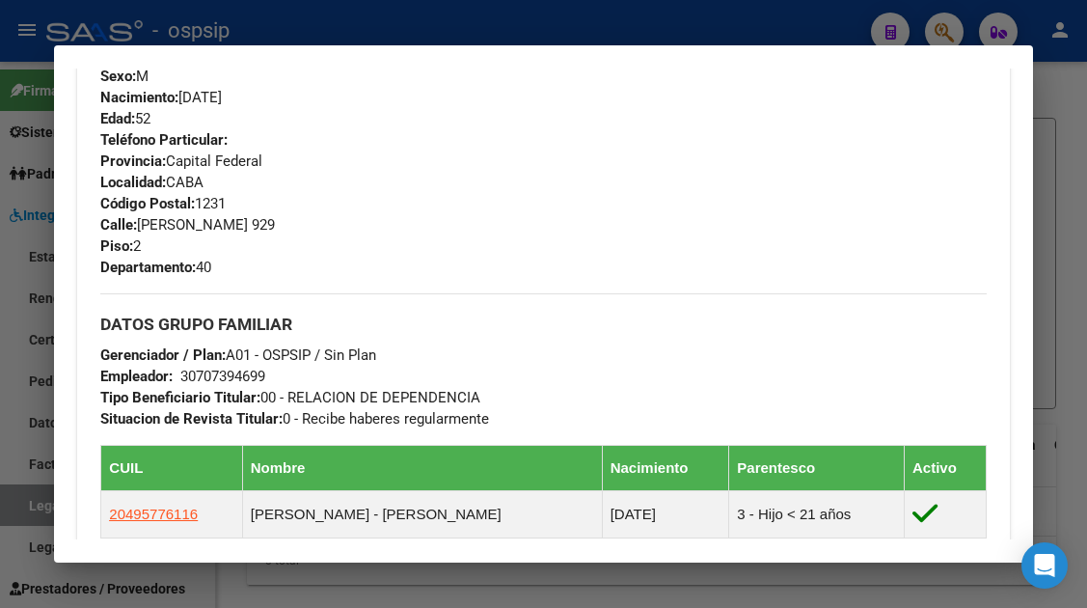
scroll to position [1086, 0]
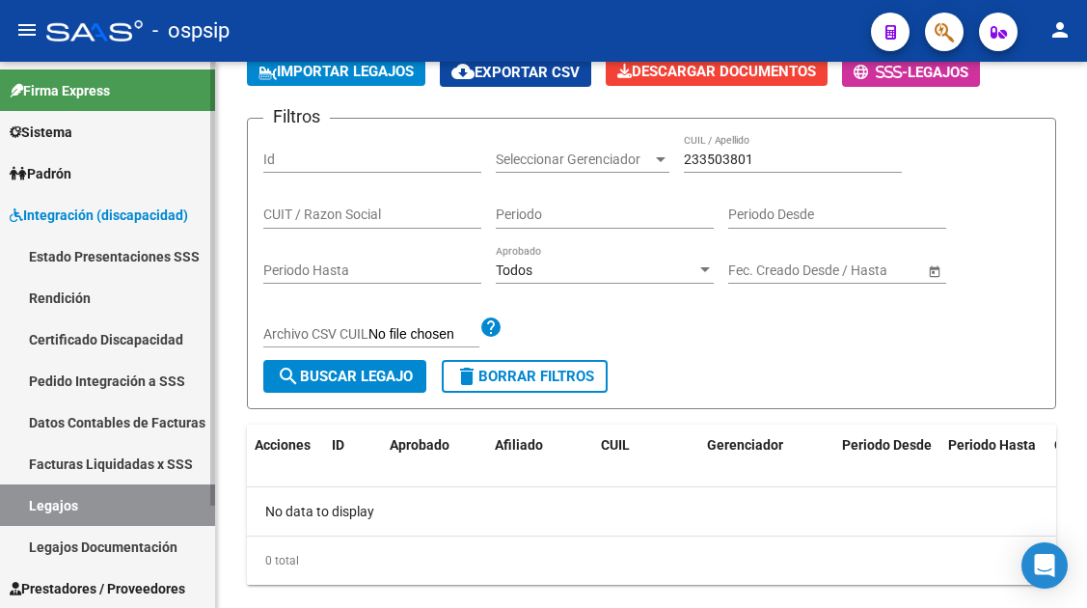
click at [75, 513] on link "Legajos" at bounding box center [107, 504] width 215 height 41
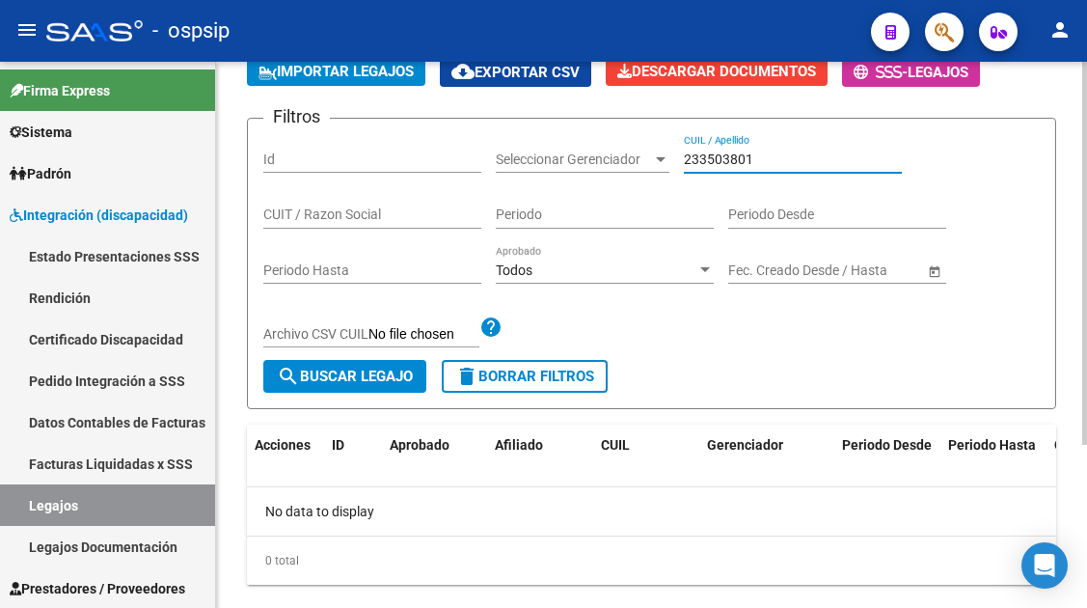
click at [741, 167] on input "233503801" at bounding box center [793, 159] width 218 height 16
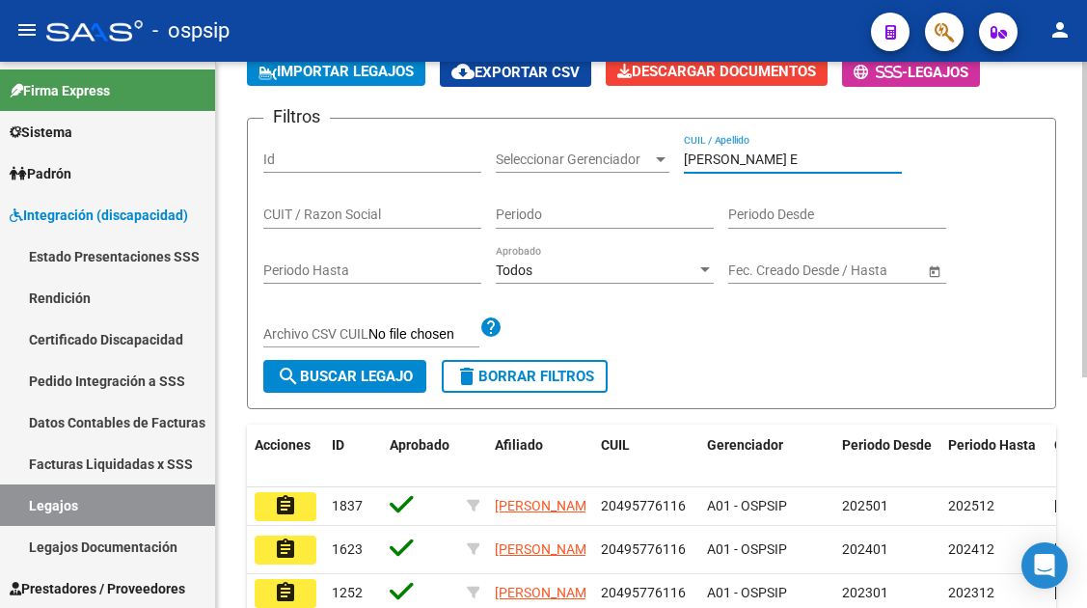
scroll to position [386, 0]
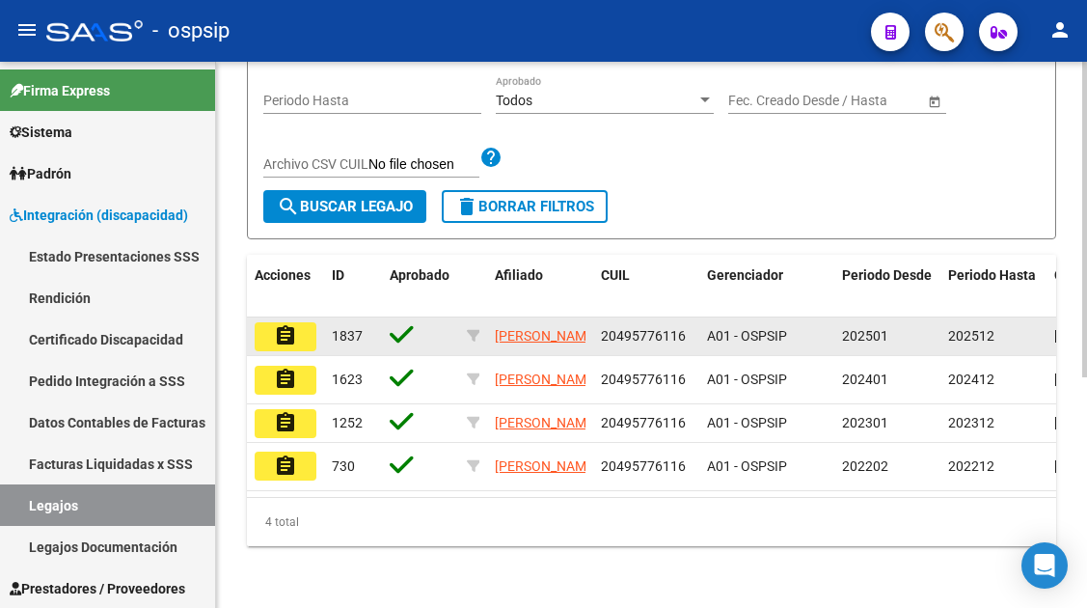
type input "[PERSON_NAME] E"
click at [299, 322] on button "assignment" at bounding box center [286, 336] width 62 height 29
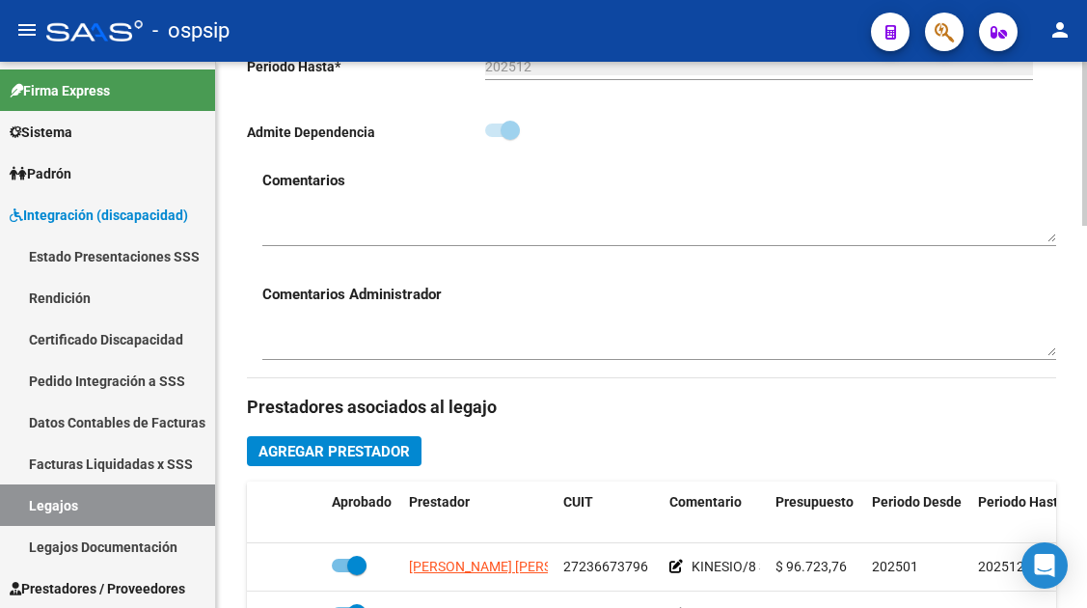
scroll to position [771, 0]
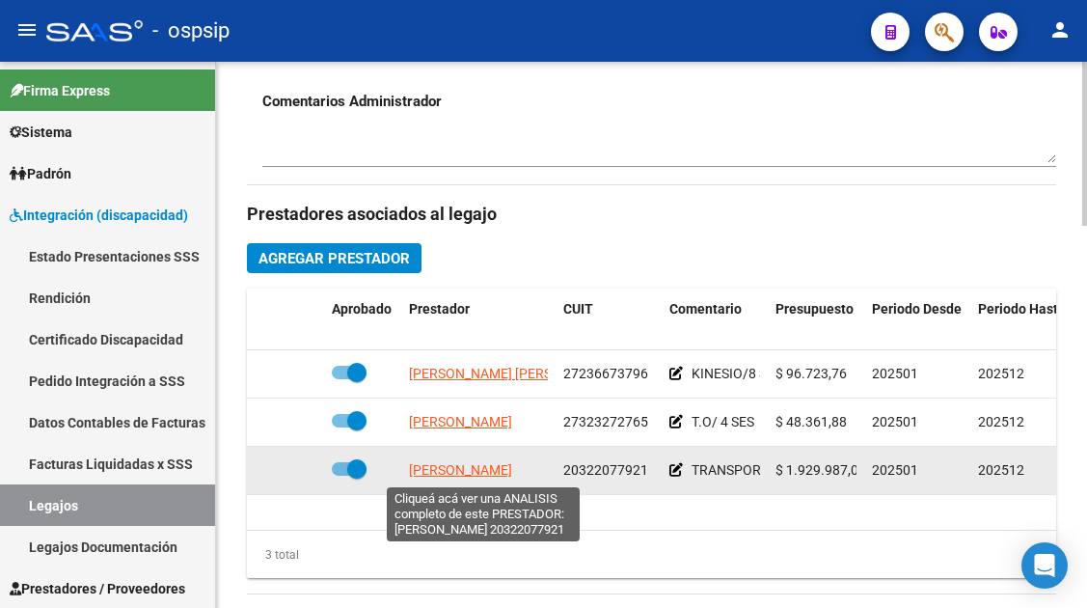
click at [505, 470] on span "[PERSON_NAME]" at bounding box center [460, 469] width 103 height 15
type textarea "20322077921"
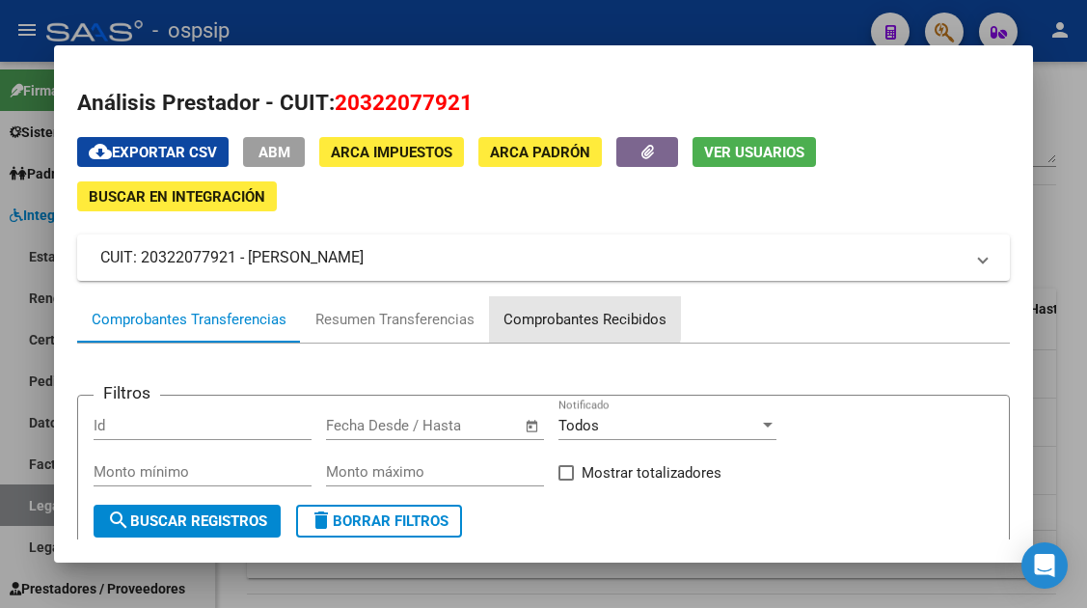
click at [539, 311] on div "Comprobantes Recibidos" at bounding box center [584, 320] width 163 height 22
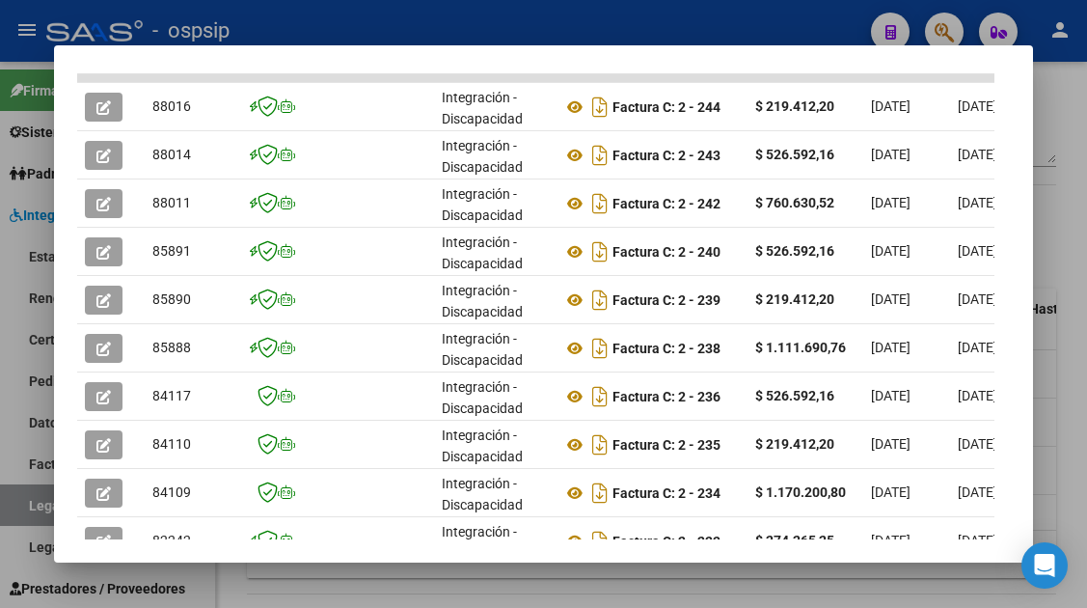
scroll to position [611, 0]
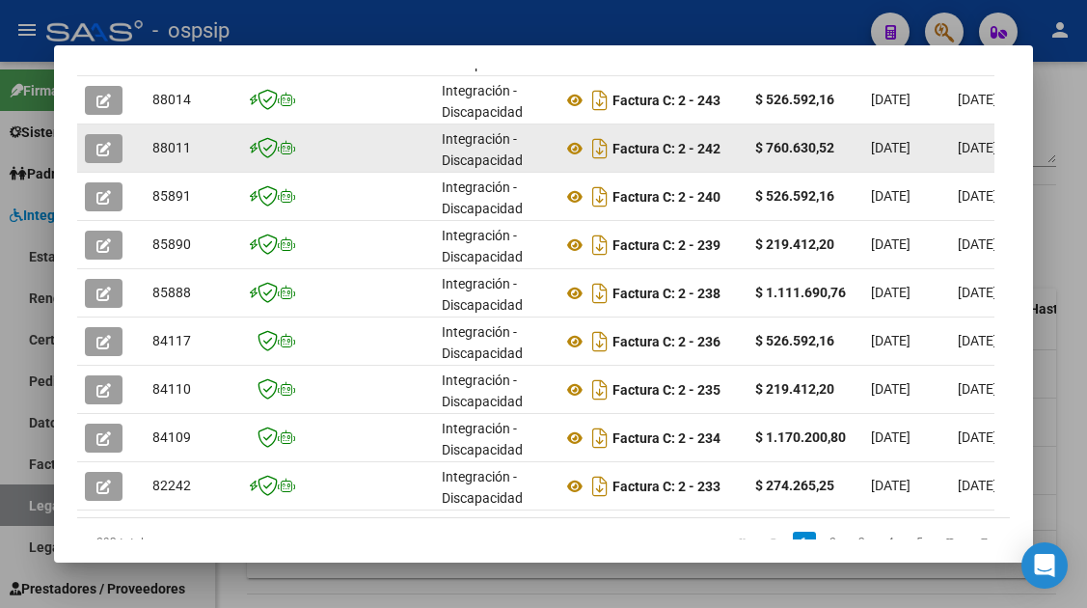
click at [105, 165] on datatable-body-cell at bounding box center [111, 147] width 68 height 47
click at [103, 150] on icon "button" at bounding box center [103, 149] width 14 height 14
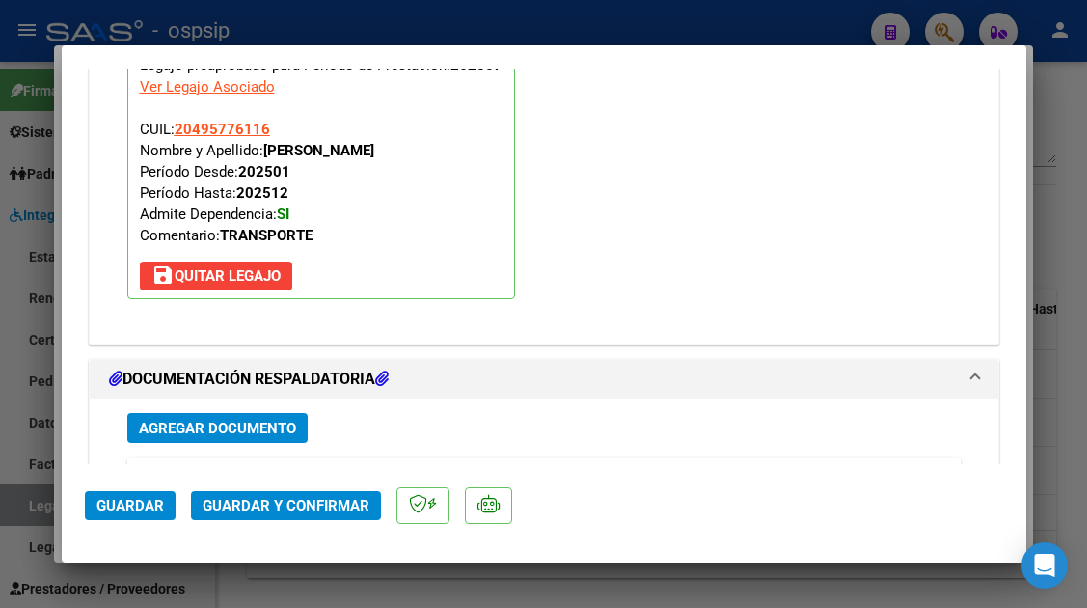
scroll to position [2429, 0]
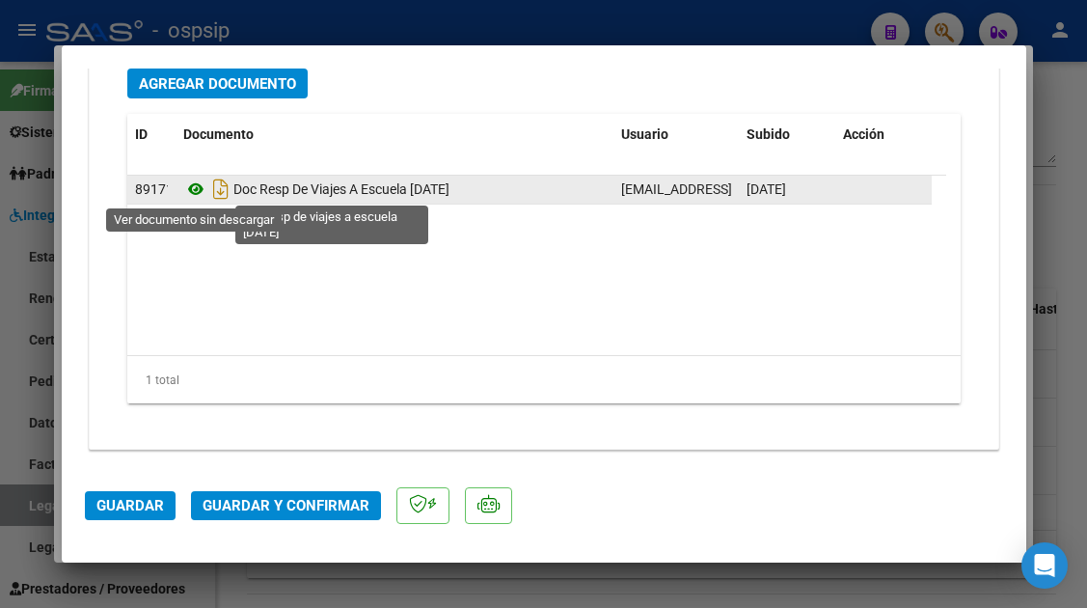
click at [186, 185] on icon at bounding box center [195, 188] width 25 height 23
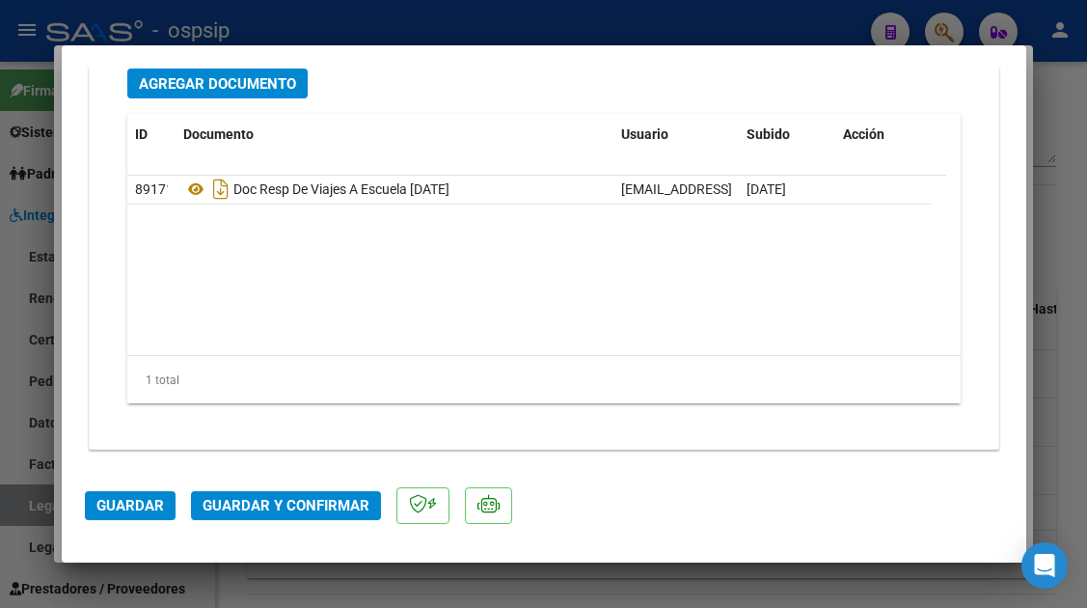
click at [318, 514] on button "Guardar y Confirmar" at bounding box center [286, 505] width 190 height 29
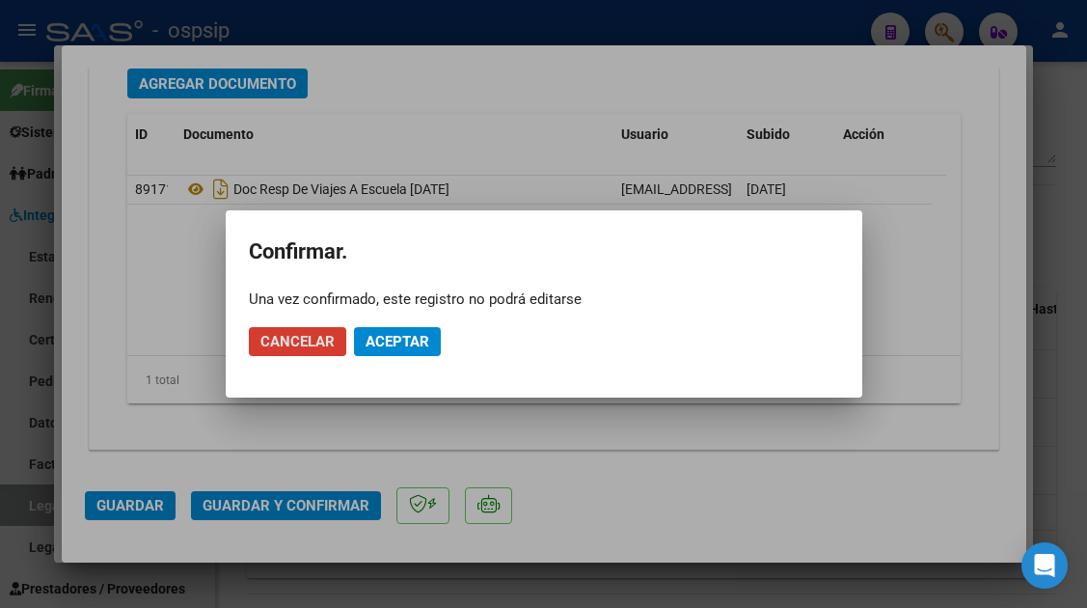
click at [402, 338] on span "Aceptar" at bounding box center [397, 341] width 64 height 17
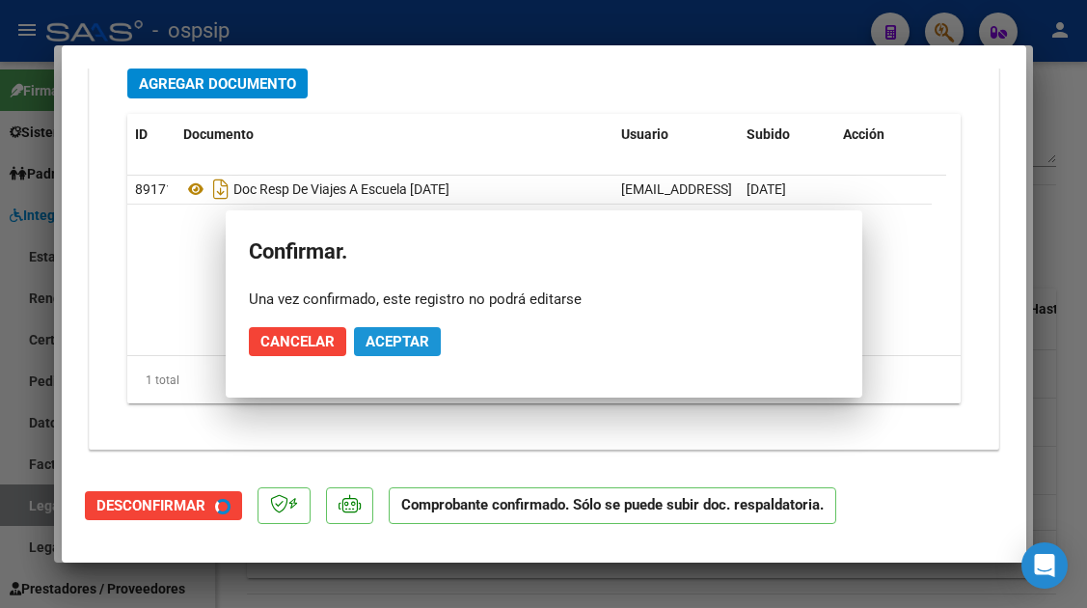
scroll to position [2210, 0]
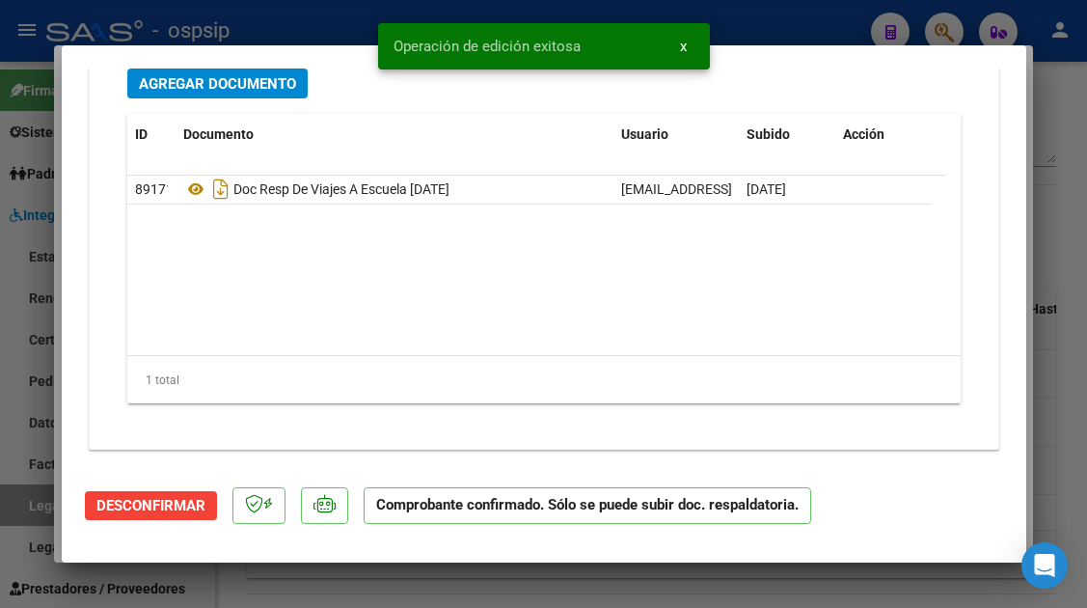
type input "$ 0,00"
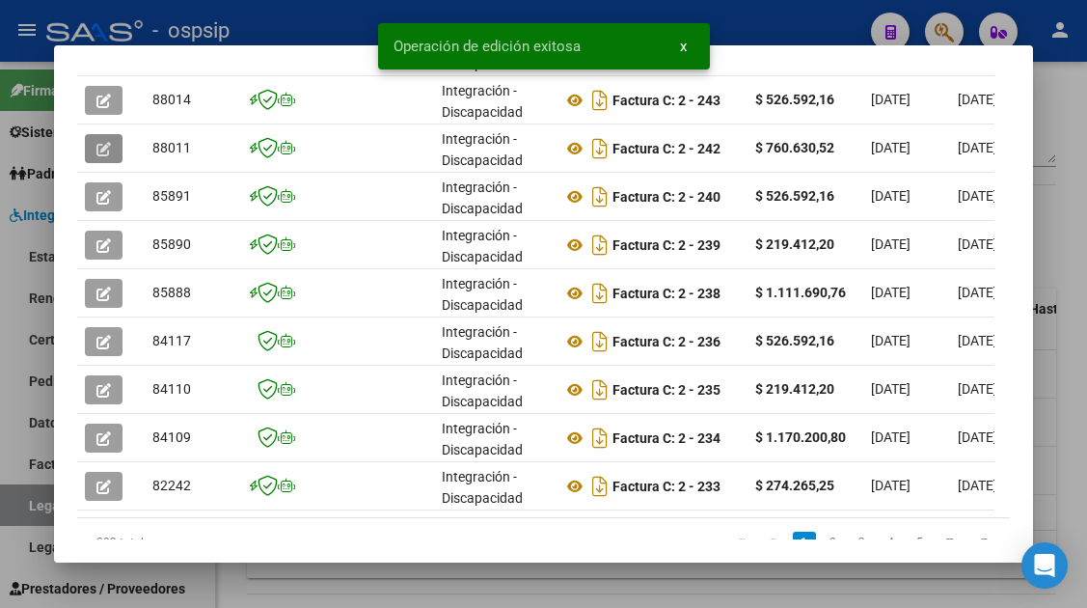
scroll to position [515, 0]
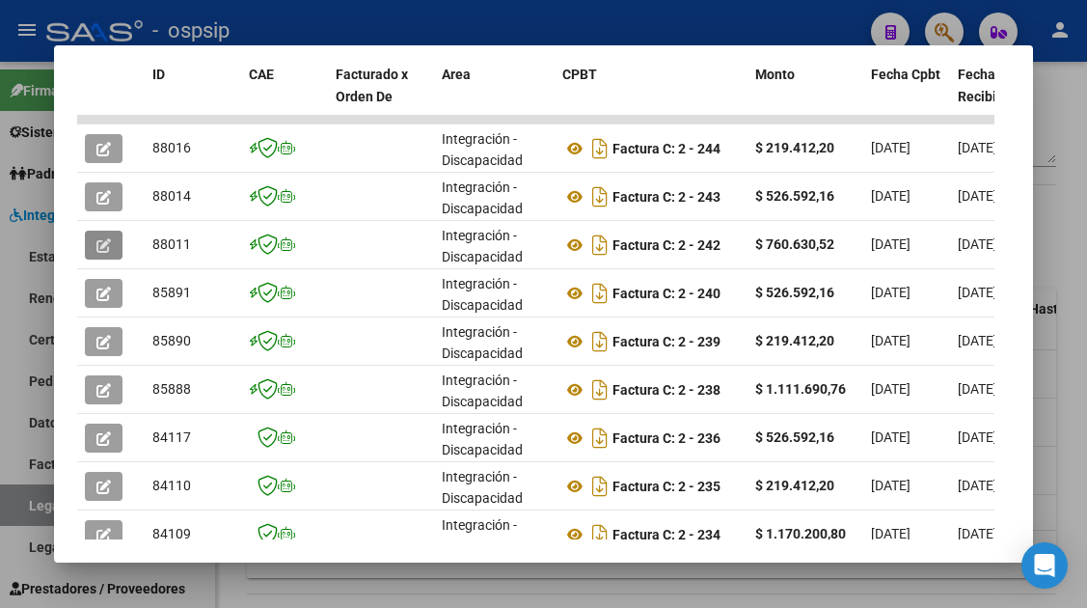
click at [25, 508] on div at bounding box center [543, 304] width 1087 height 608
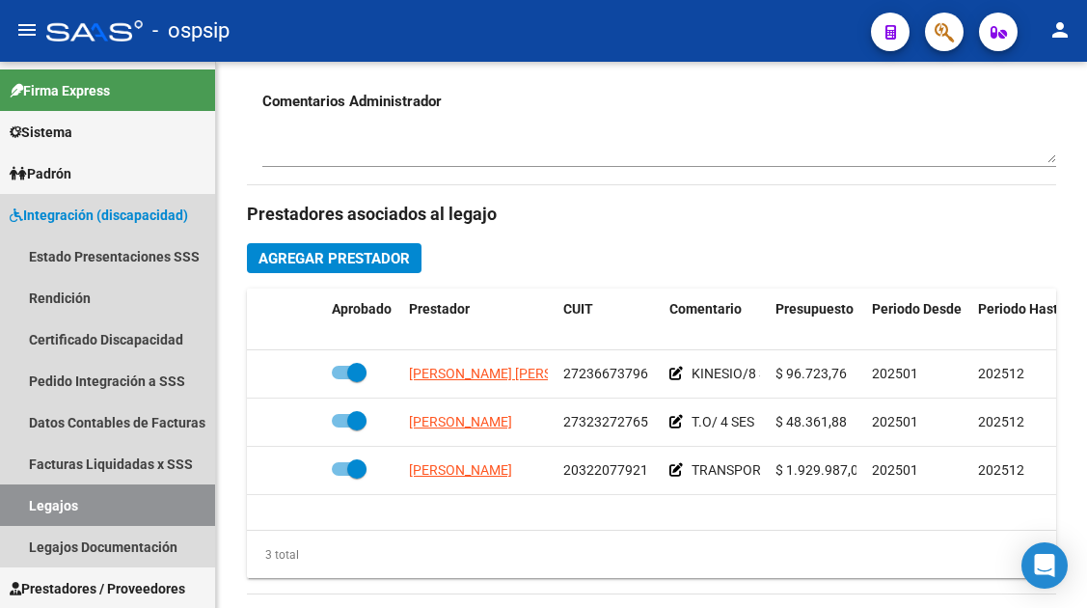
click at [25, 508] on link "Legajos" at bounding box center [107, 504] width 215 height 41
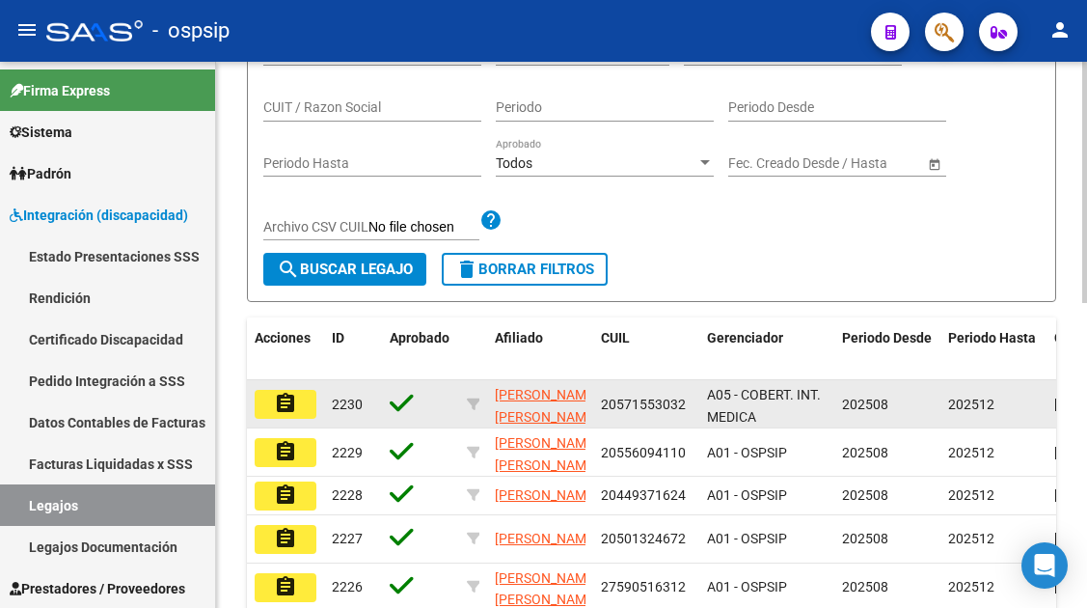
scroll to position [13, 0]
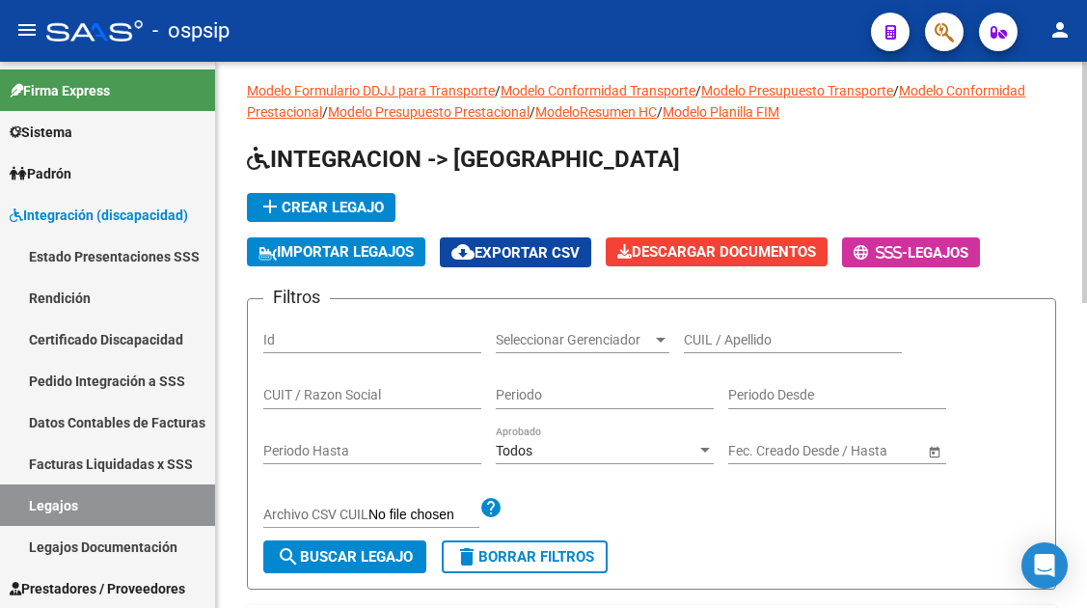
click at [732, 337] on input "CUIL / Apellido" at bounding box center [793, 340] width 218 height 16
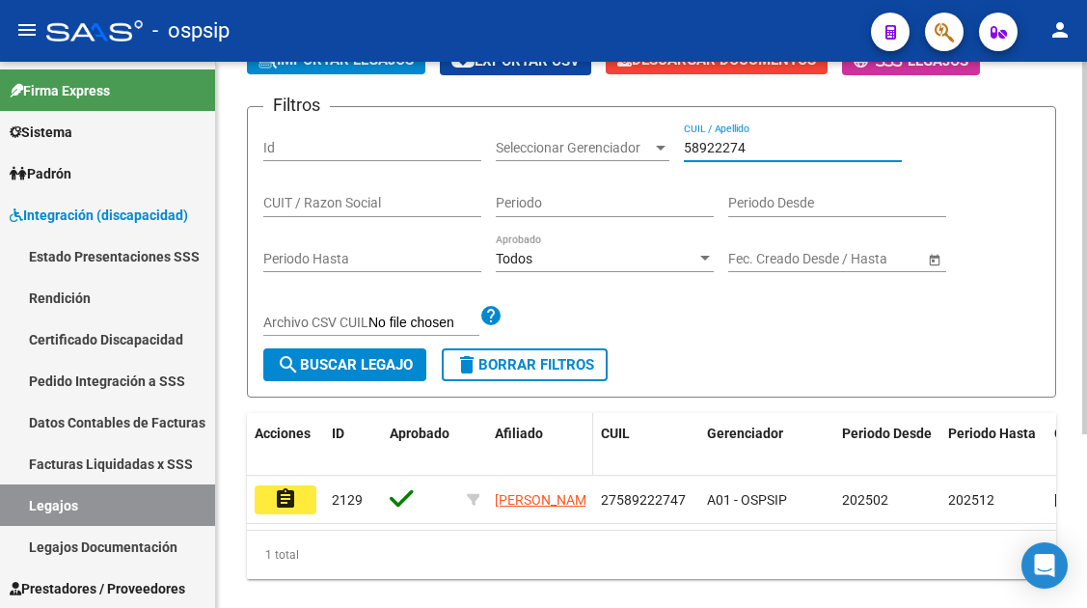
scroll to position [205, 0]
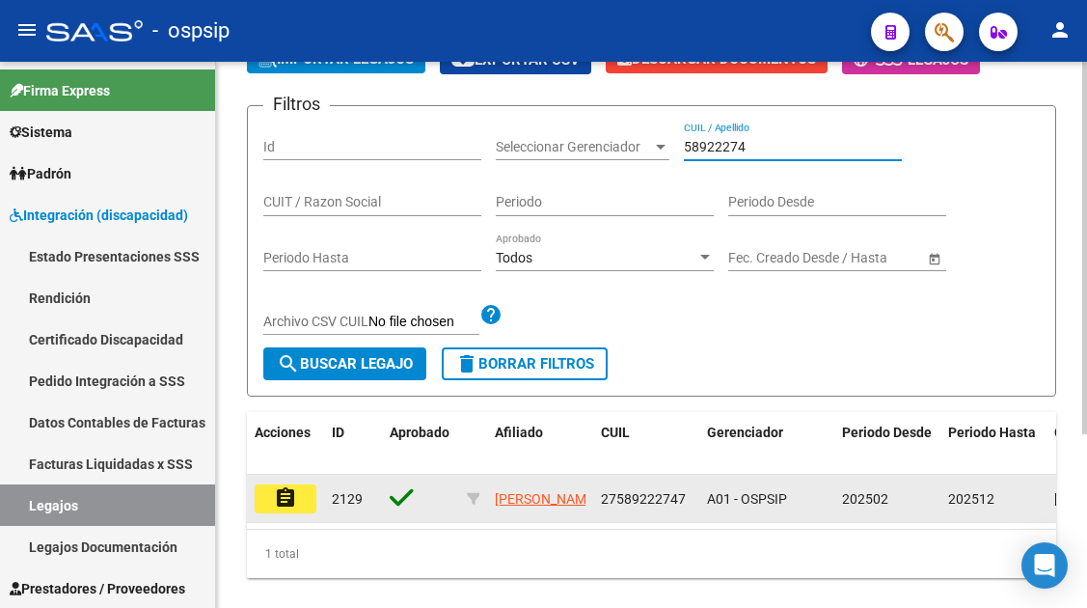
type input "58922274"
click at [290, 491] on mat-icon "assignment" at bounding box center [285, 497] width 23 height 23
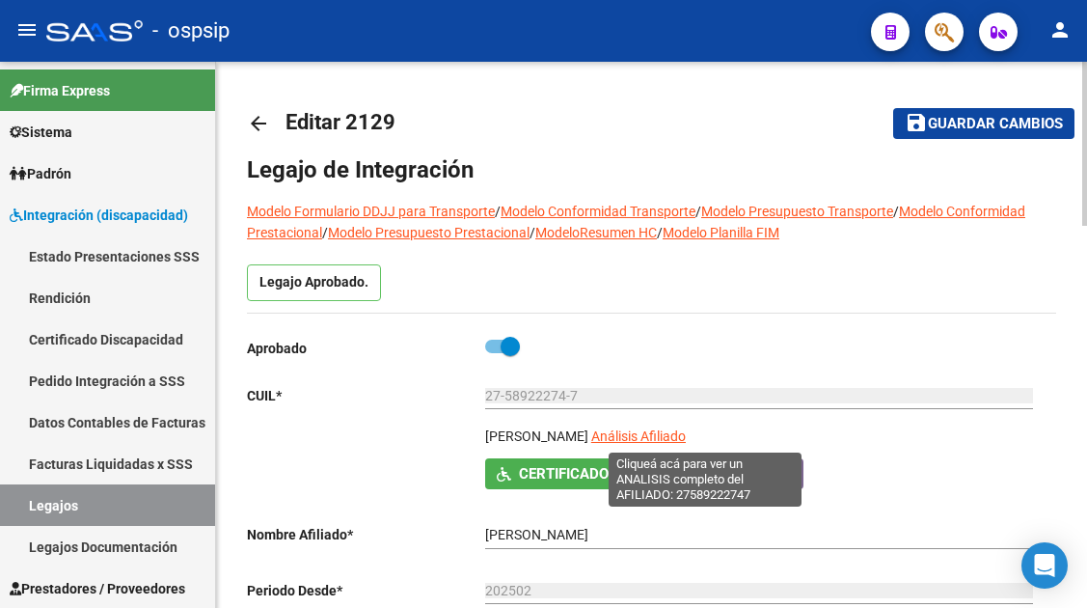
click at [685, 429] on span "Análisis Afiliado" at bounding box center [638, 435] width 95 height 15
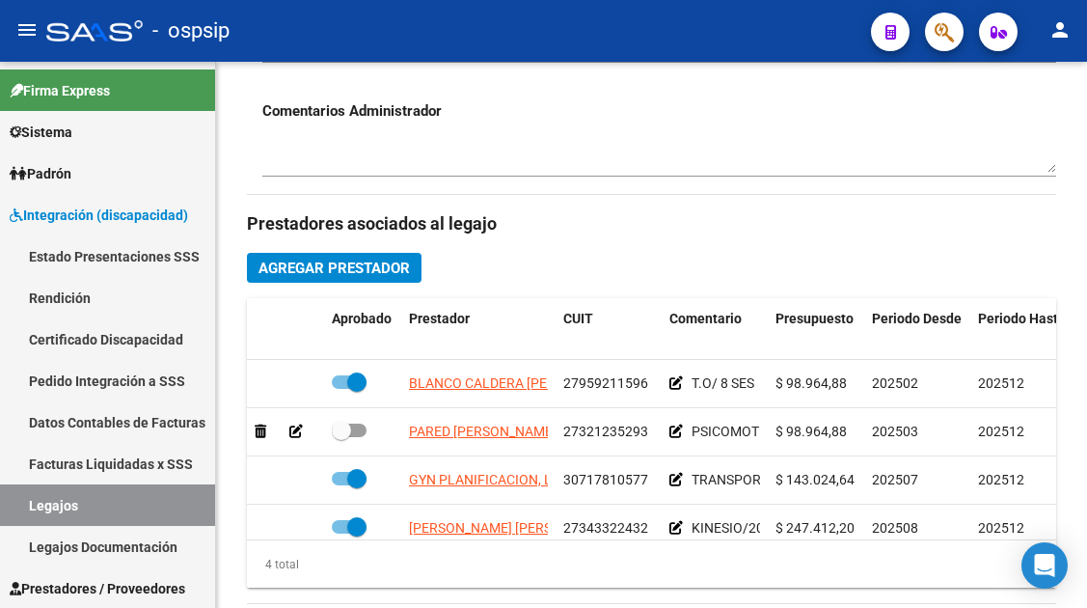
scroll to position [771, 0]
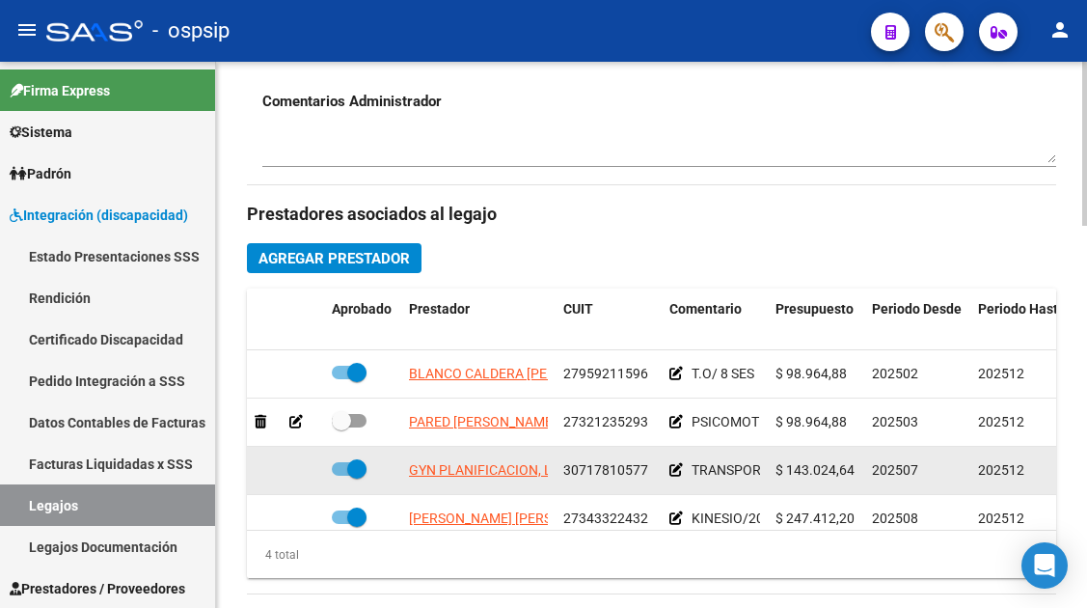
click at [445, 483] on datatable-body-cell "GYN PLANIFICACION, LOGISTICA Y TRASLADOS S. R. L." at bounding box center [478, 469] width 154 height 47
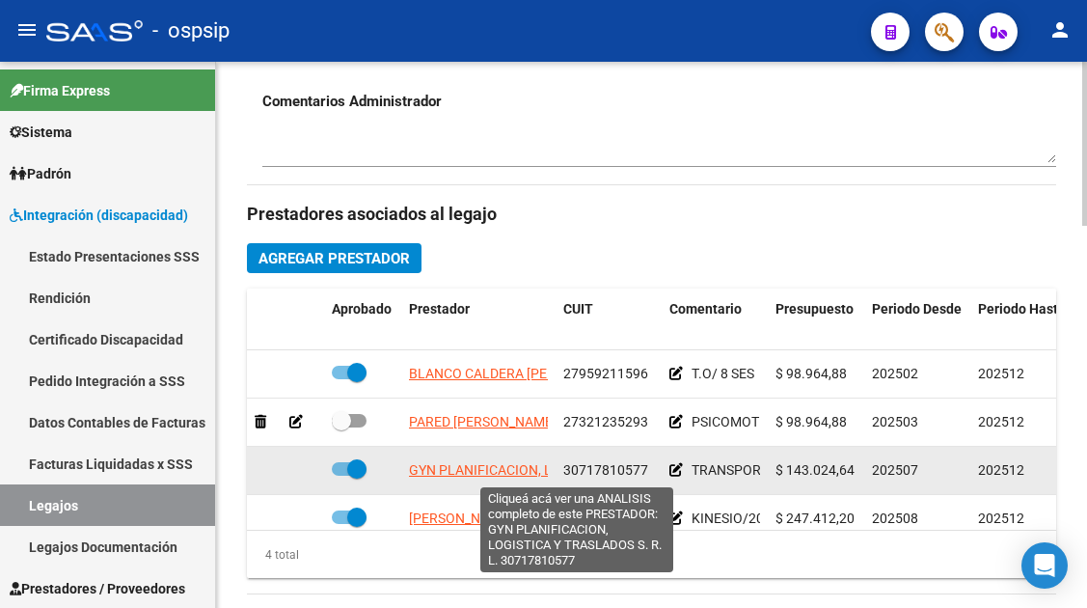
click at [445, 472] on span "GYN PLANIFICACION, LOGISTICA Y TRASLADOS S. R. L." at bounding box center [577, 469] width 336 height 15
type textarea "30717810577"
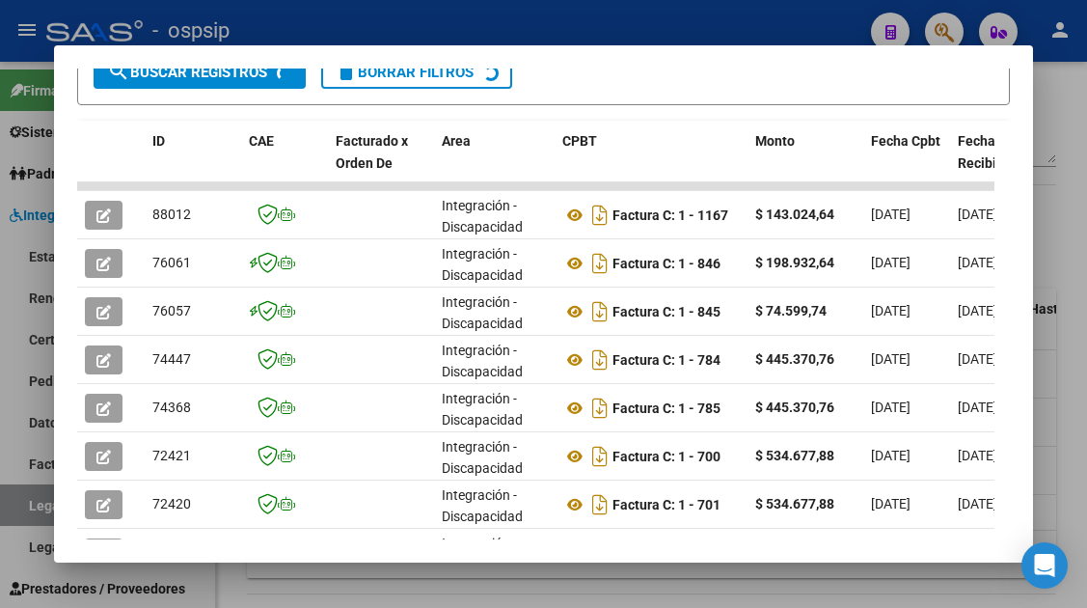
scroll to position [472, 0]
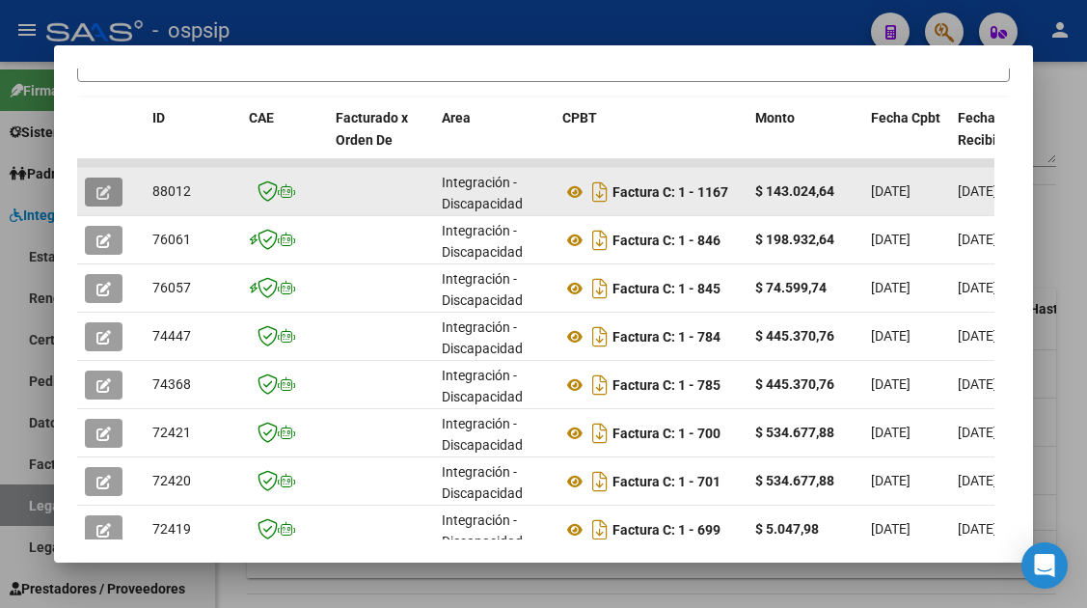
click at [95, 187] on button "button" at bounding box center [104, 191] width 38 height 29
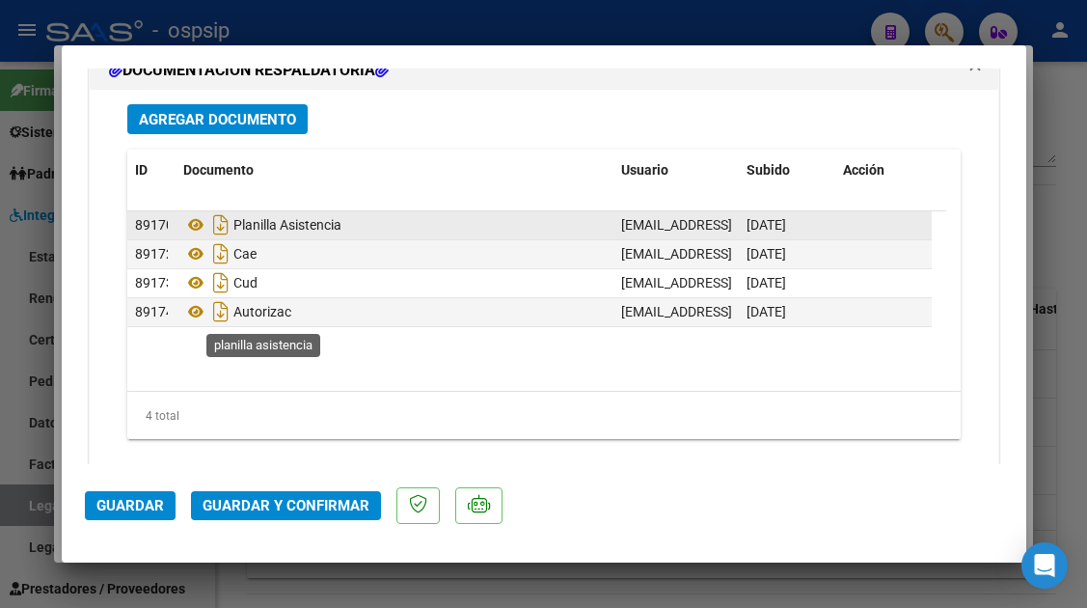
scroll to position [2429, 0]
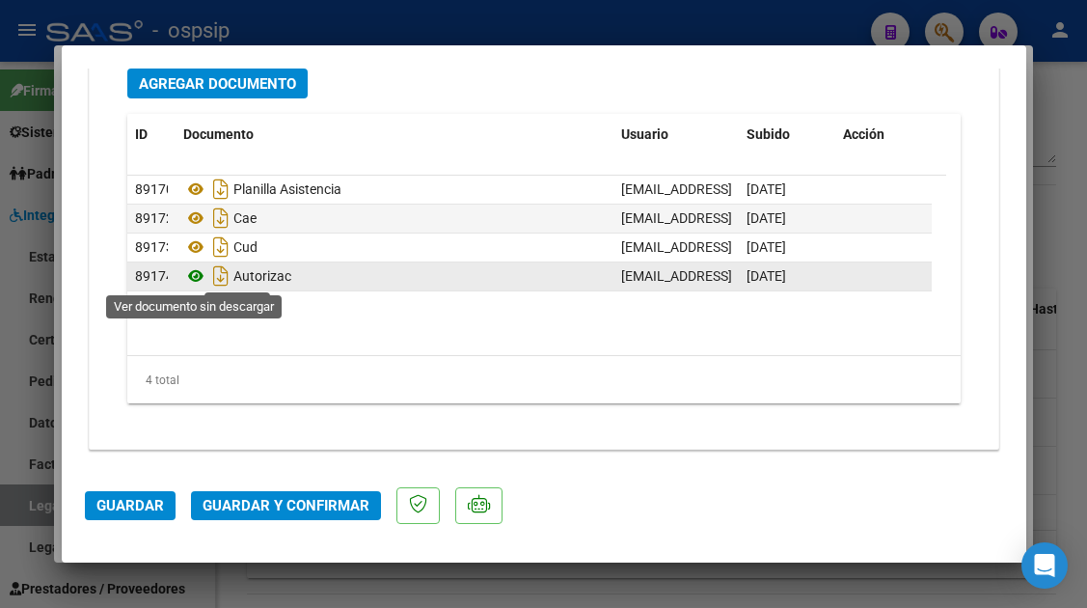
click at [194, 275] on icon at bounding box center [195, 275] width 25 height 23
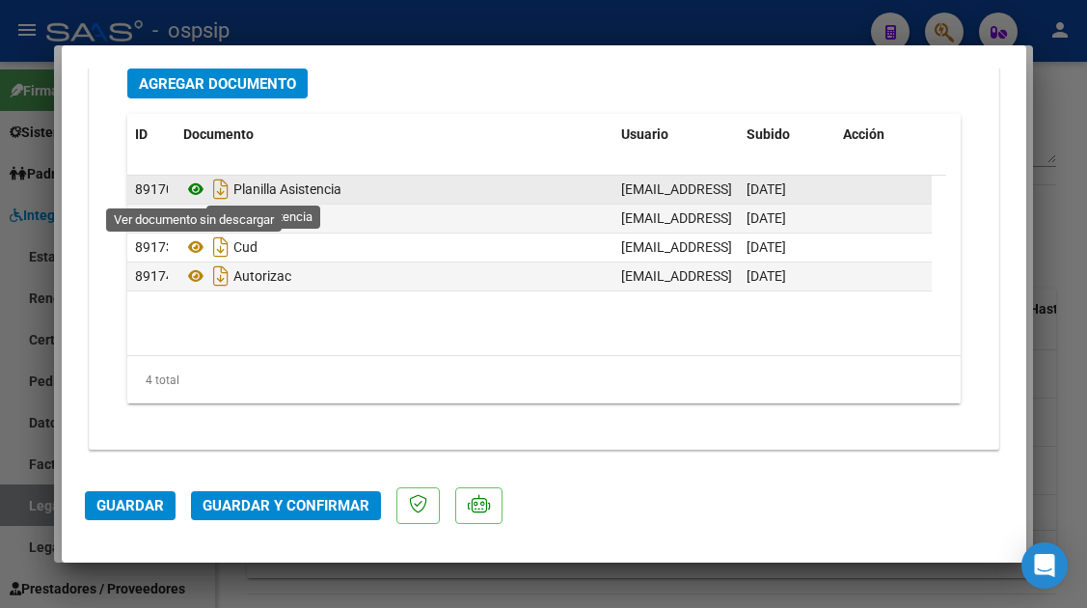
click at [192, 198] on icon at bounding box center [195, 188] width 25 height 23
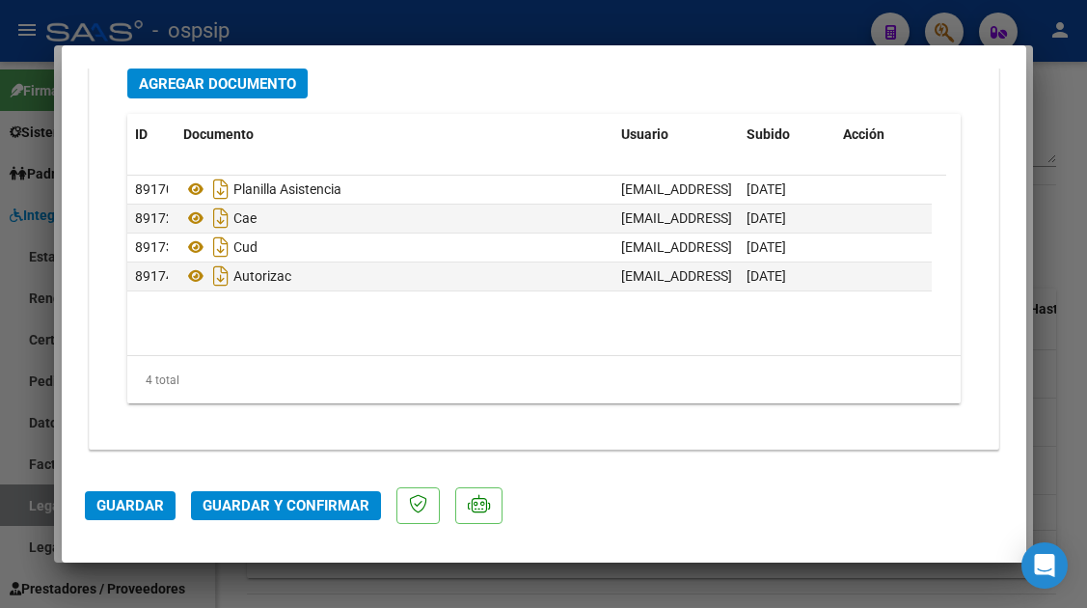
click at [245, 499] on span "Guardar y Confirmar" at bounding box center [286, 505] width 167 height 17
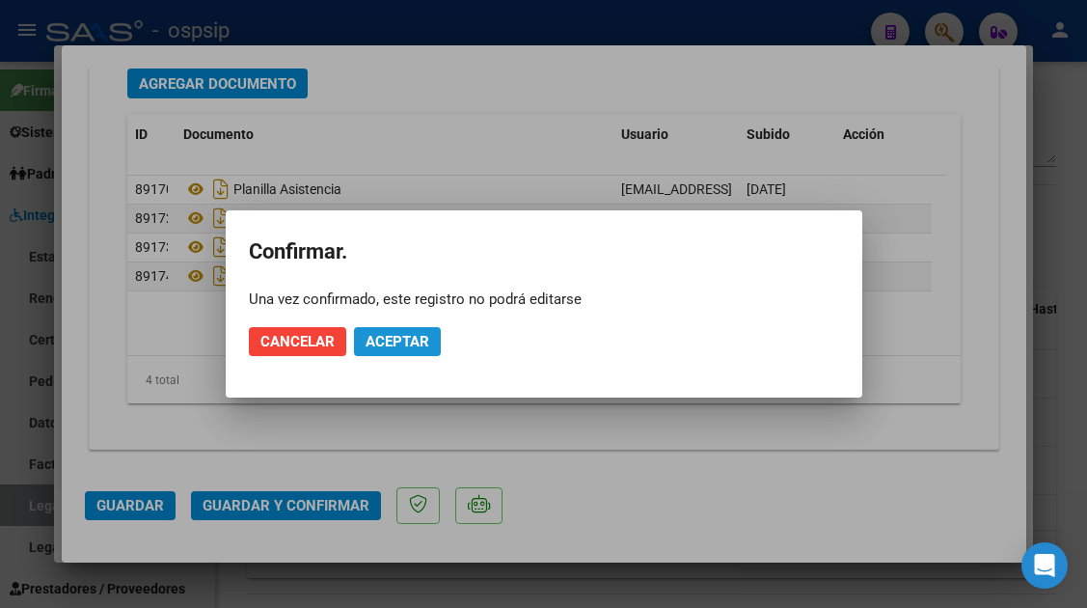
click at [405, 350] on button "Aceptar" at bounding box center [397, 341] width 87 height 29
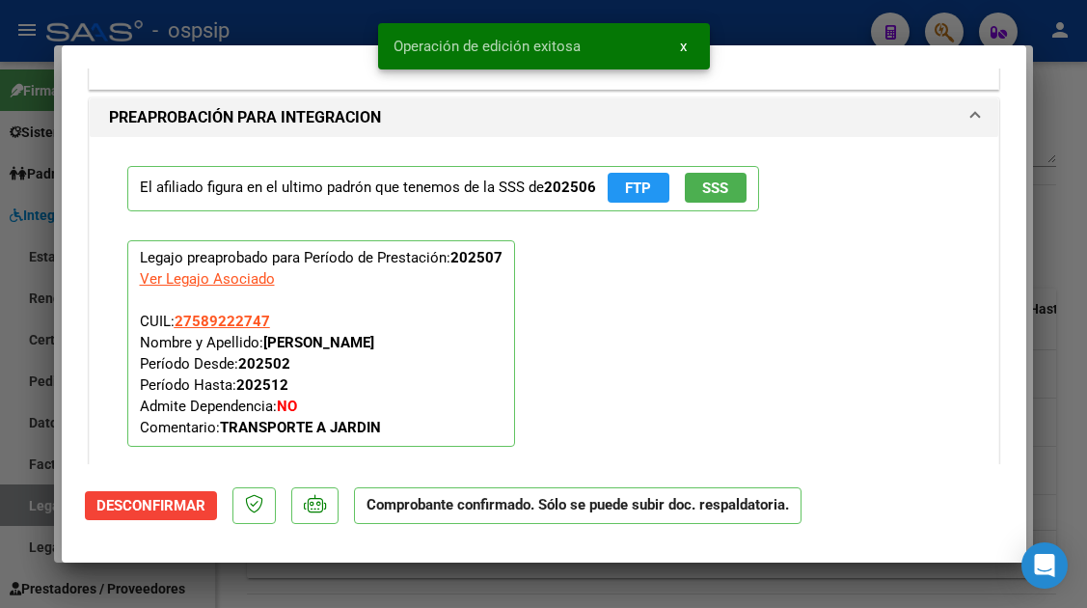
scroll to position [1921, 0]
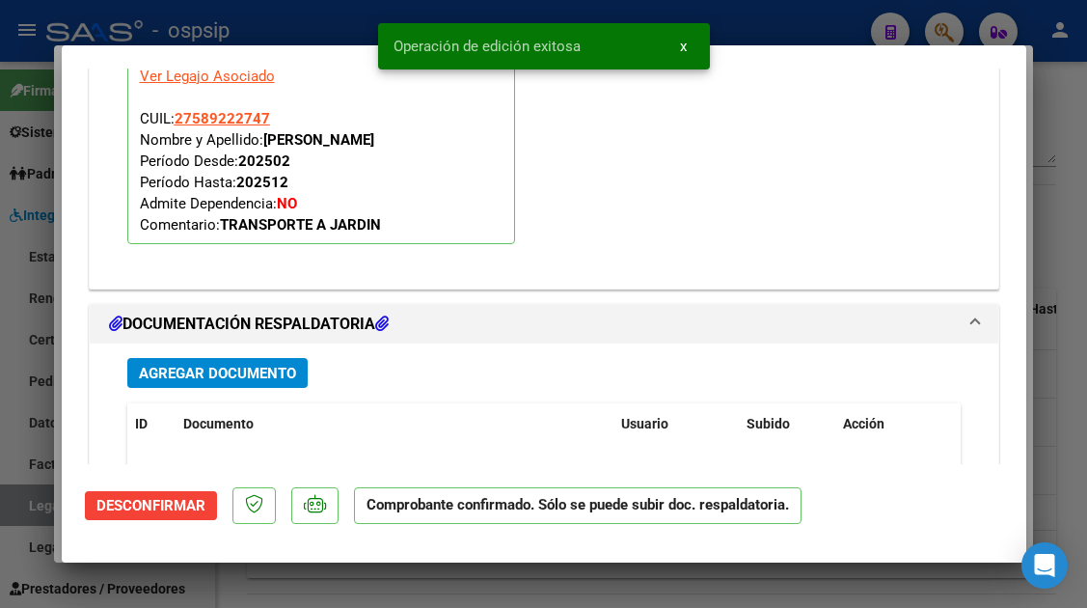
type input "$ 0,00"
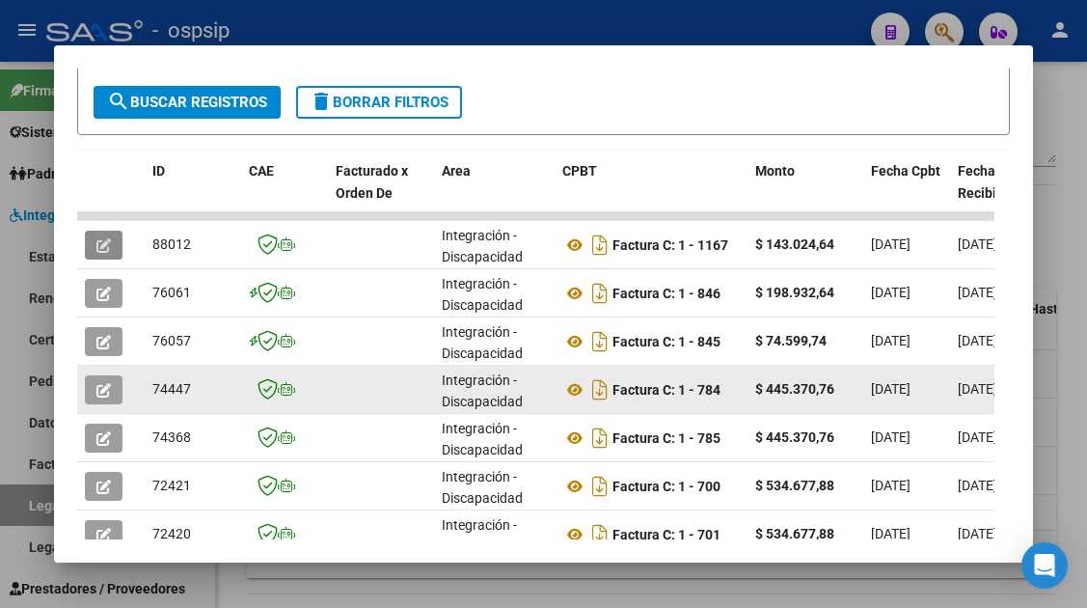
scroll to position [375, 0]
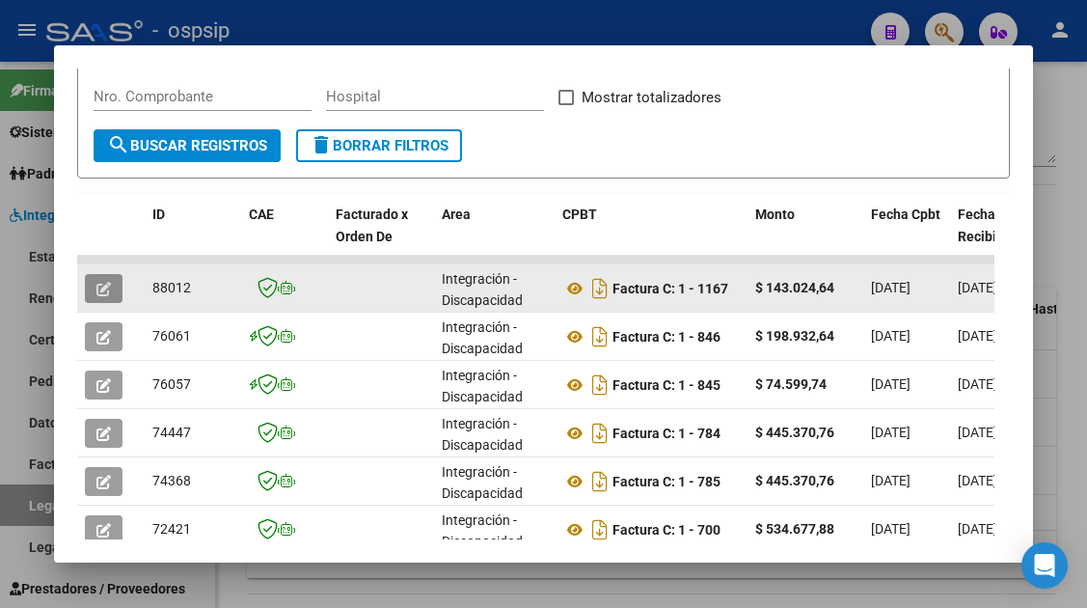
click at [108, 284] on icon "button" at bounding box center [103, 289] width 14 height 14
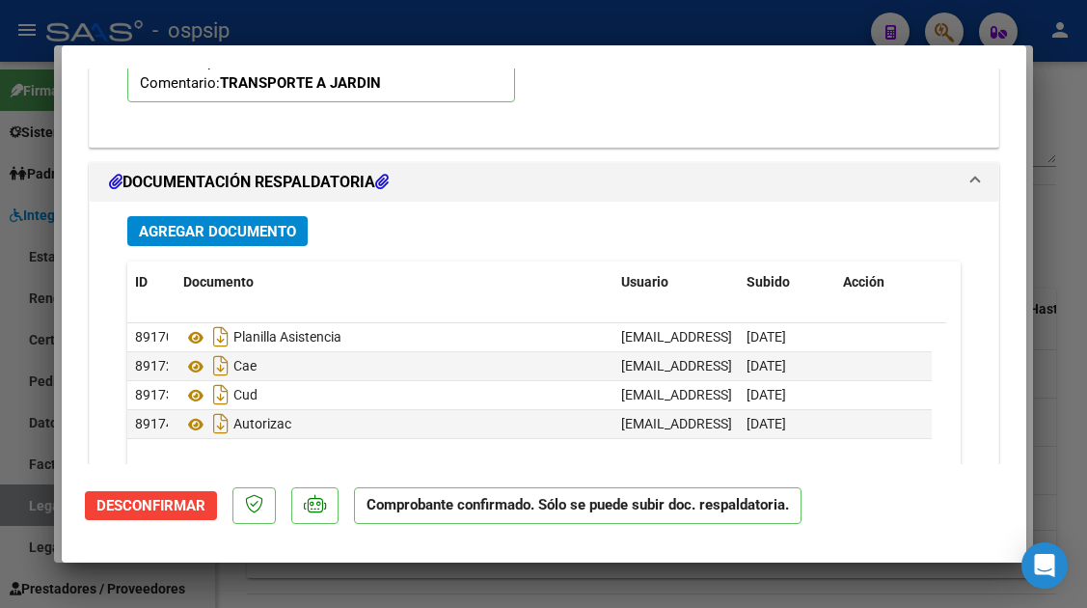
scroll to position [2210, 0]
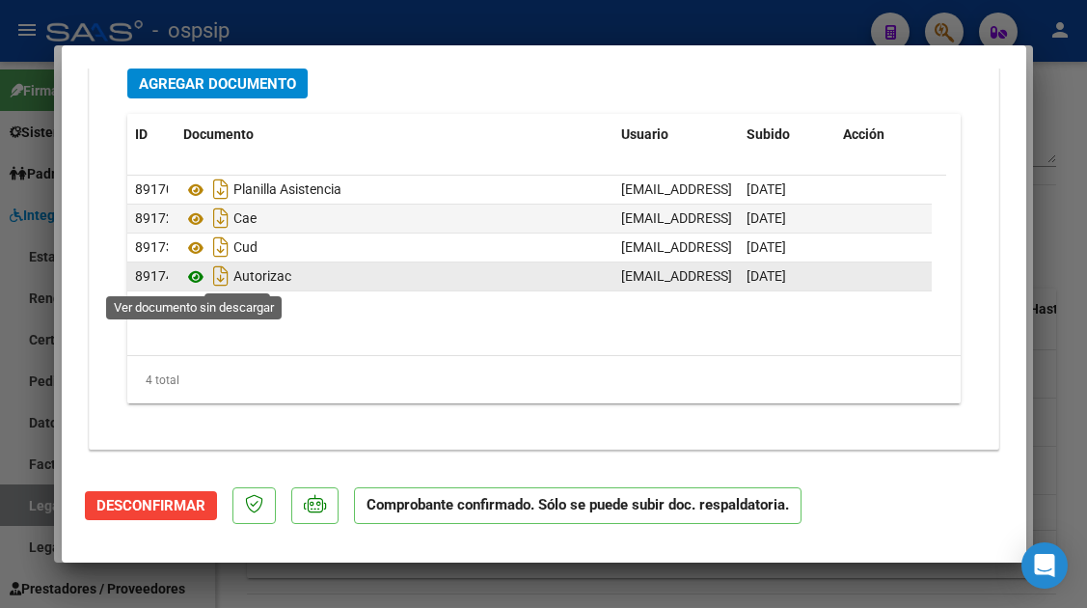
click at [203, 276] on icon at bounding box center [195, 276] width 25 height 23
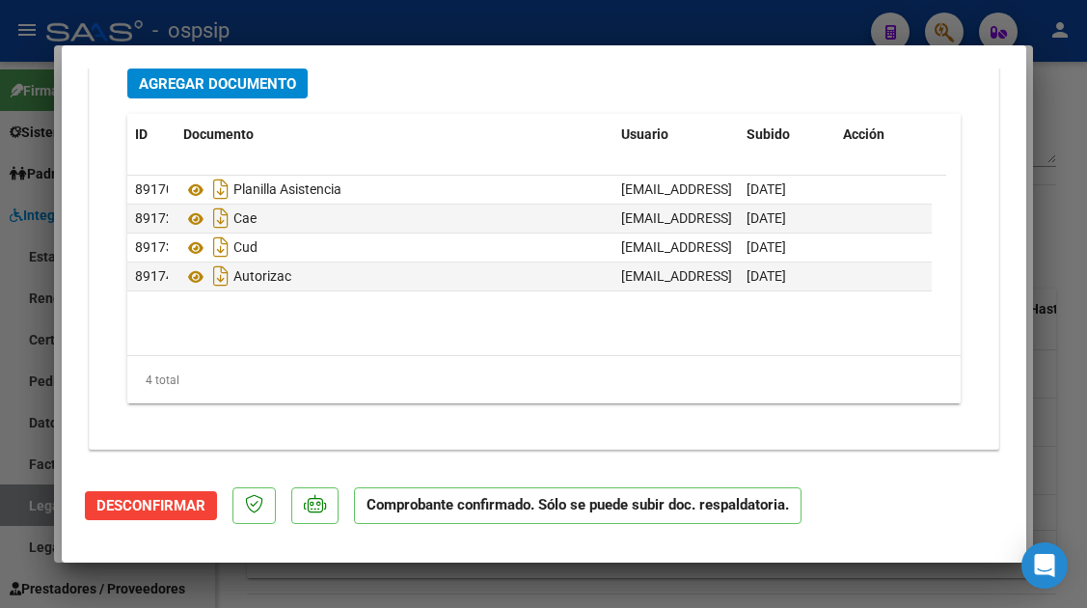
click at [19, 508] on div at bounding box center [543, 304] width 1087 height 608
type input "$ 0,00"
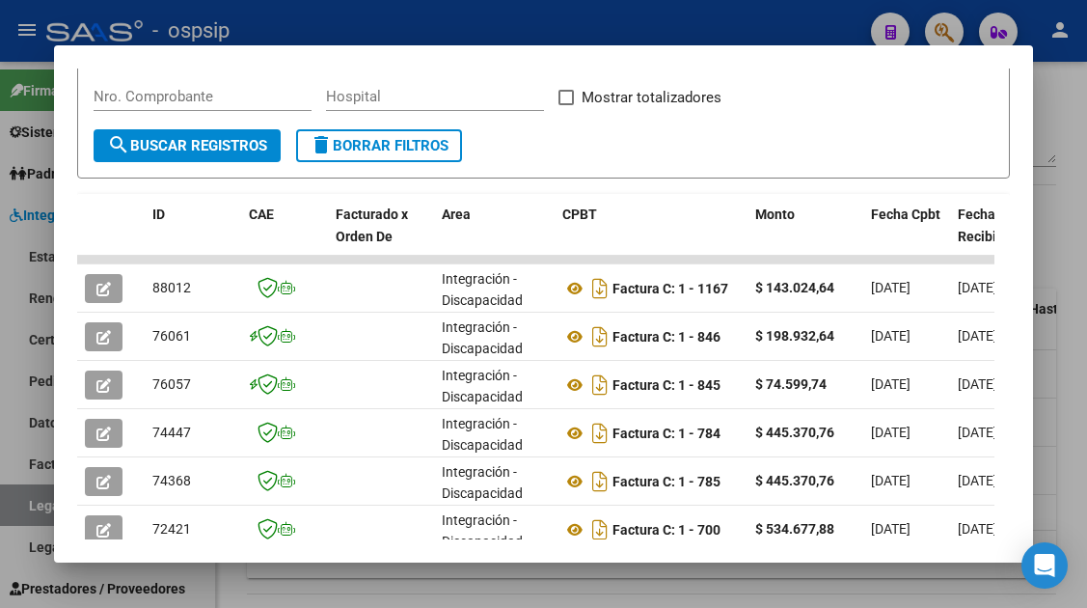
click at [19, 508] on div at bounding box center [543, 304] width 1087 height 608
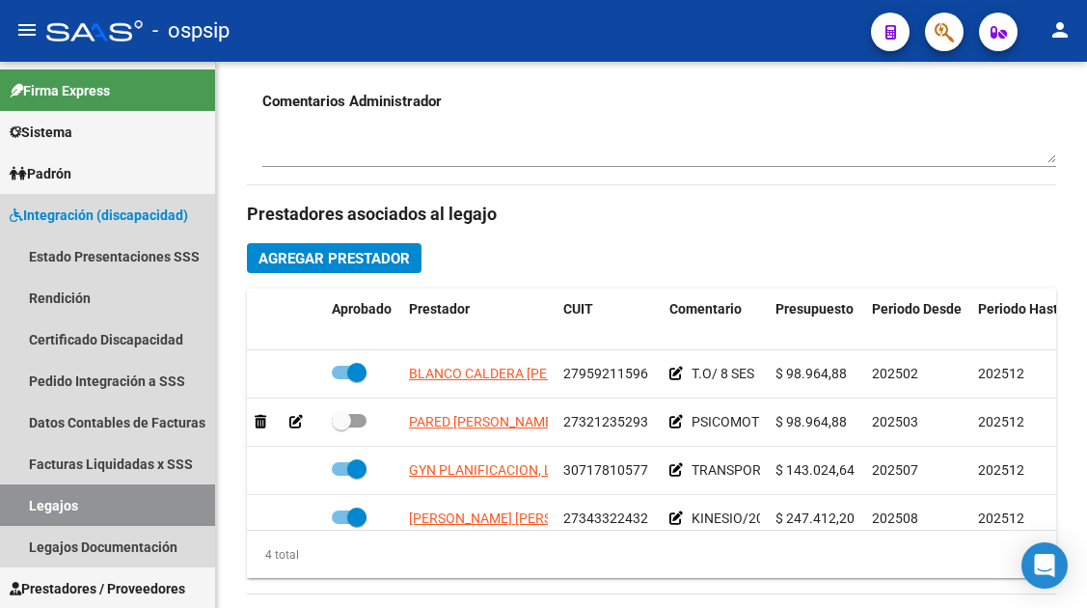
click at [19, 508] on link "Legajos" at bounding box center [107, 504] width 215 height 41
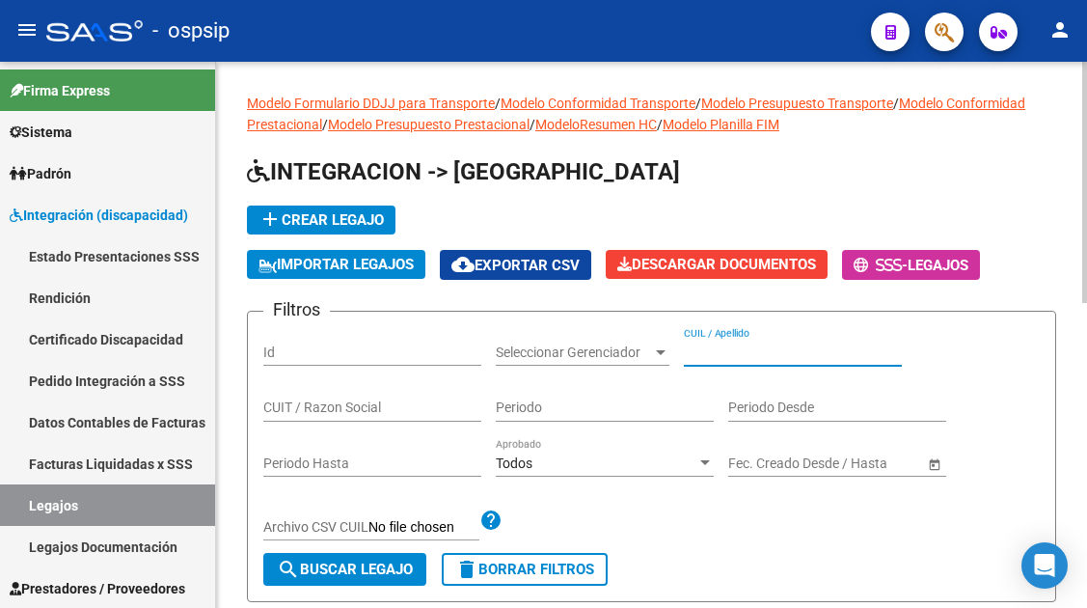
click at [714, 346] on input "CUIL / Apellido" at bounding box center [793, 352] width 218 height 16
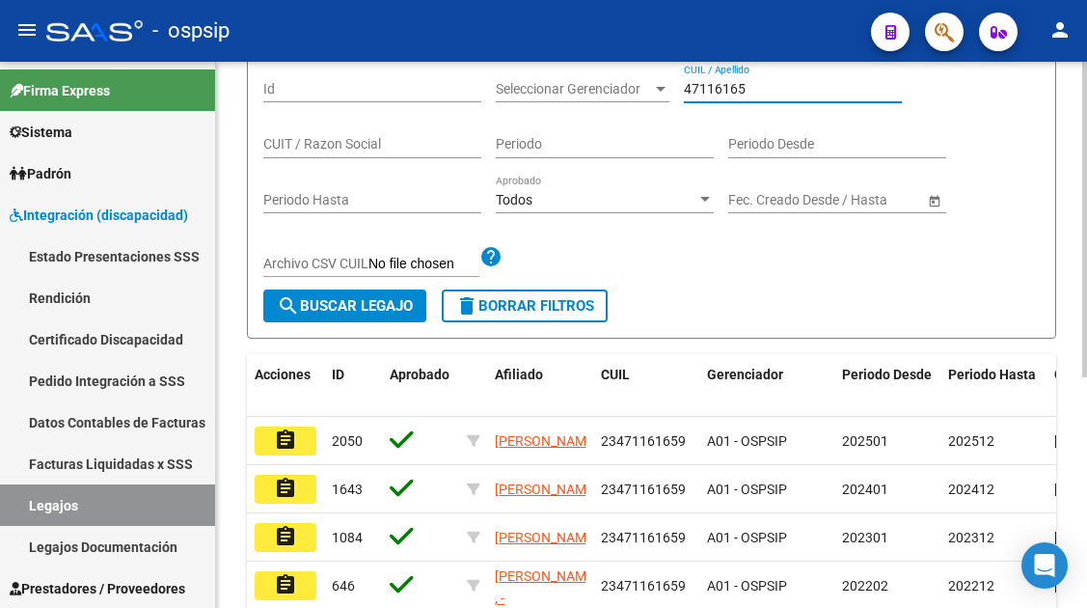
scroll to position [289, 0]
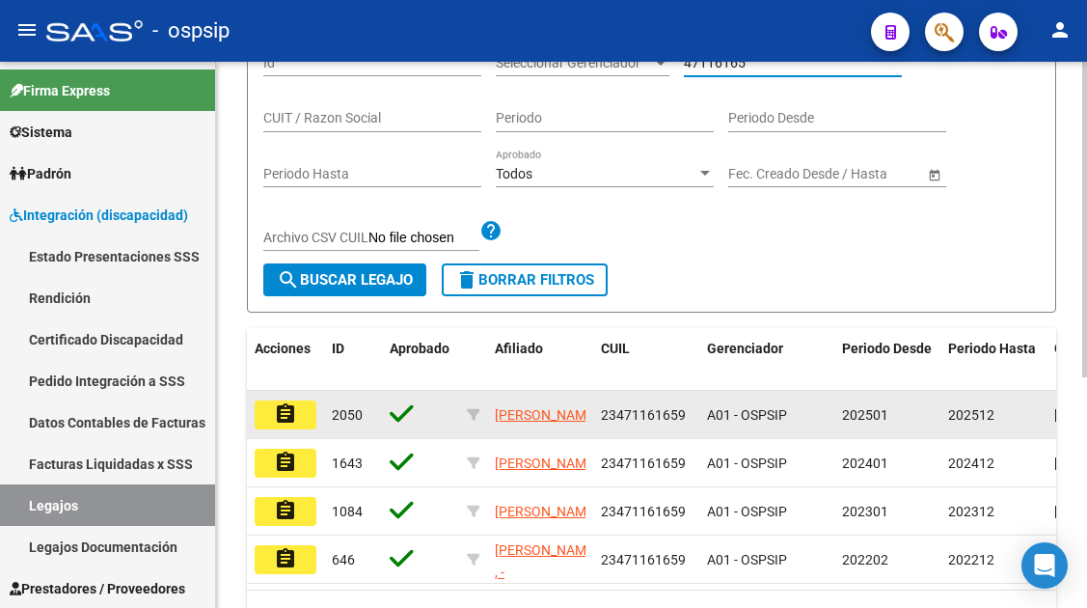
type input "47116165"
click at [284, 422] on mat-icon "assignment" at bounding box center [285, 413] width 23 height 23
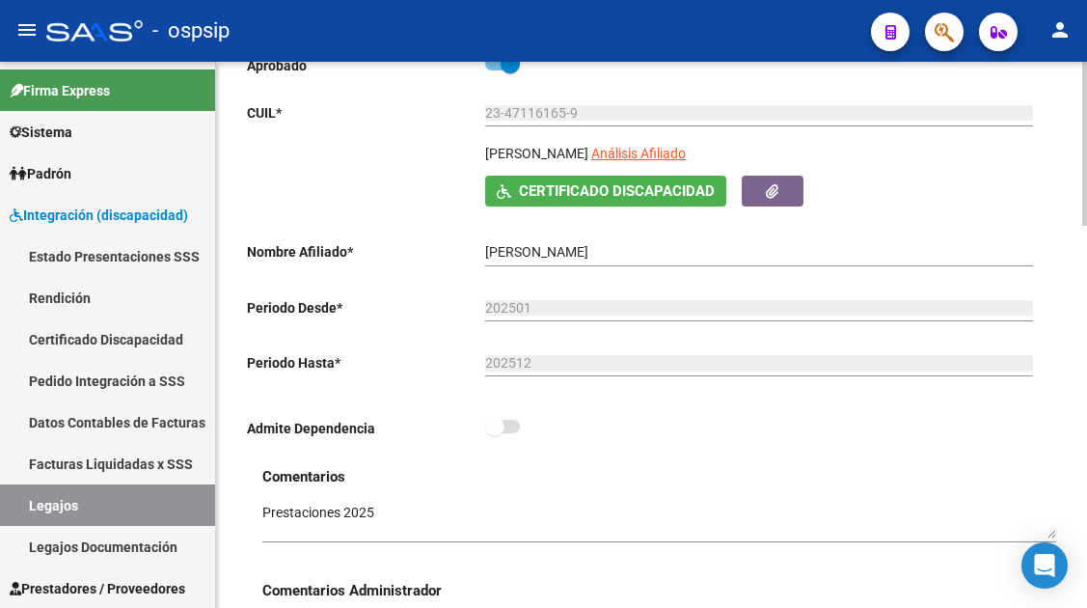
scroll to position [289, 0]
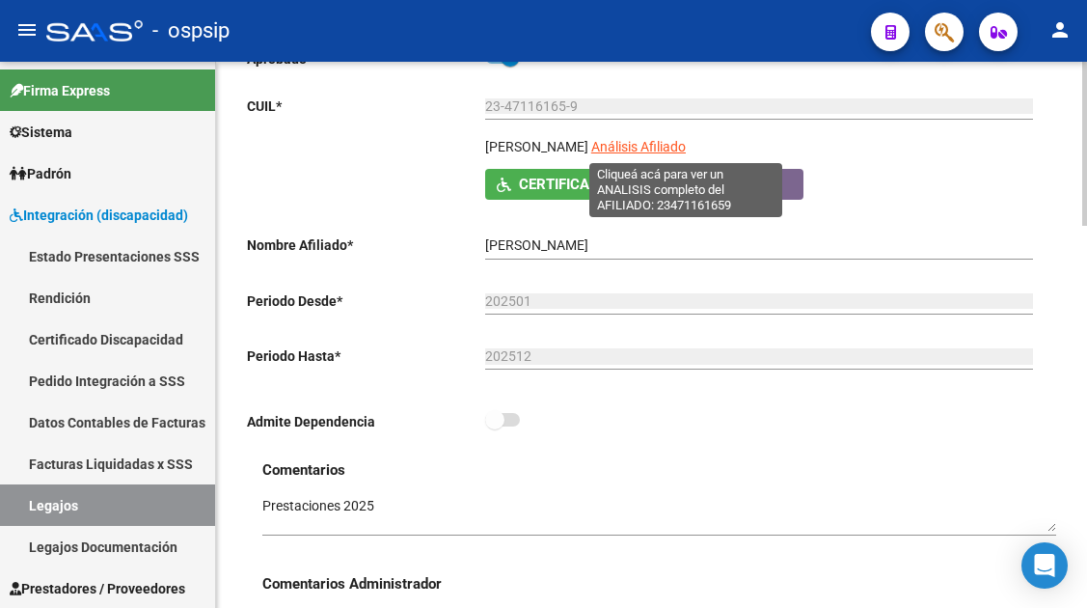
click at [656, 151] on span "Análisis Afiliado" at bounding box center [638, 146] width 95 height 15
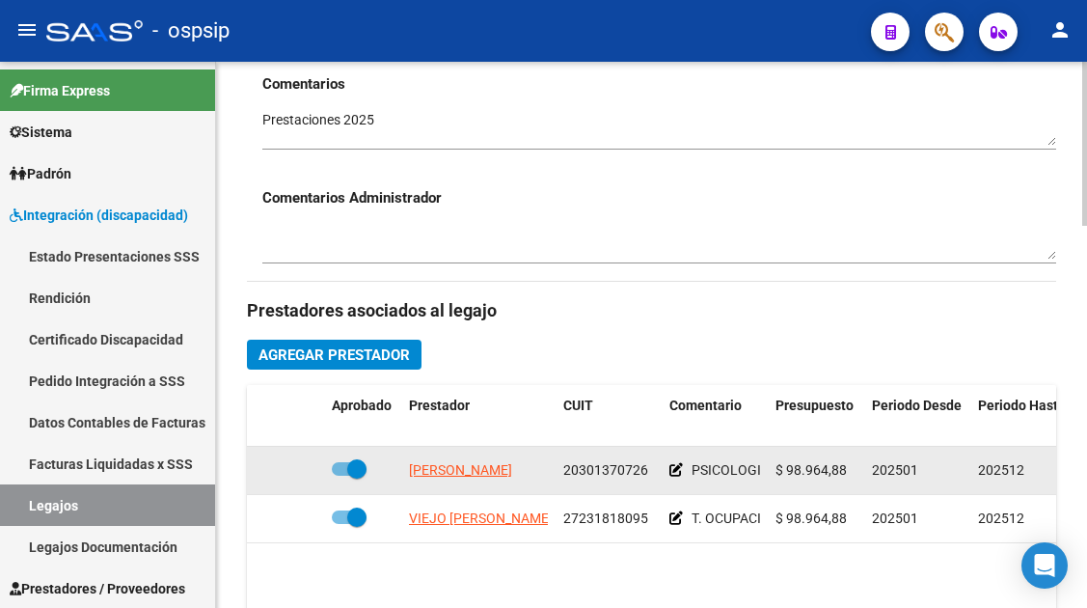
scroll to position [868, 0]
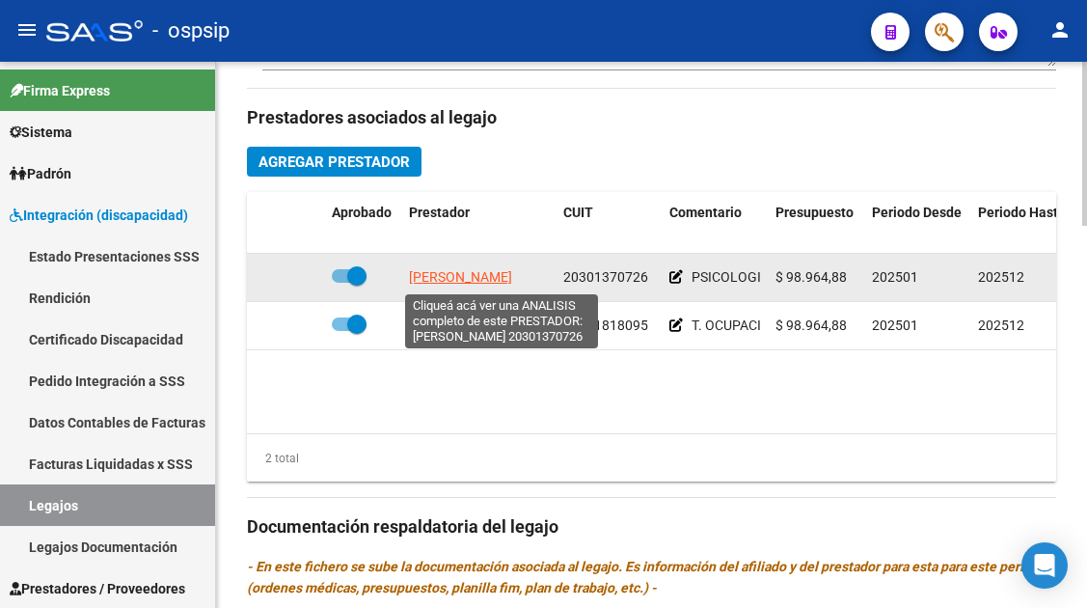
click at [474, 282] on span "[PERSON_NAME]" at bounding box center [460, 276] width 103 height 15
type textarea "20301370726"
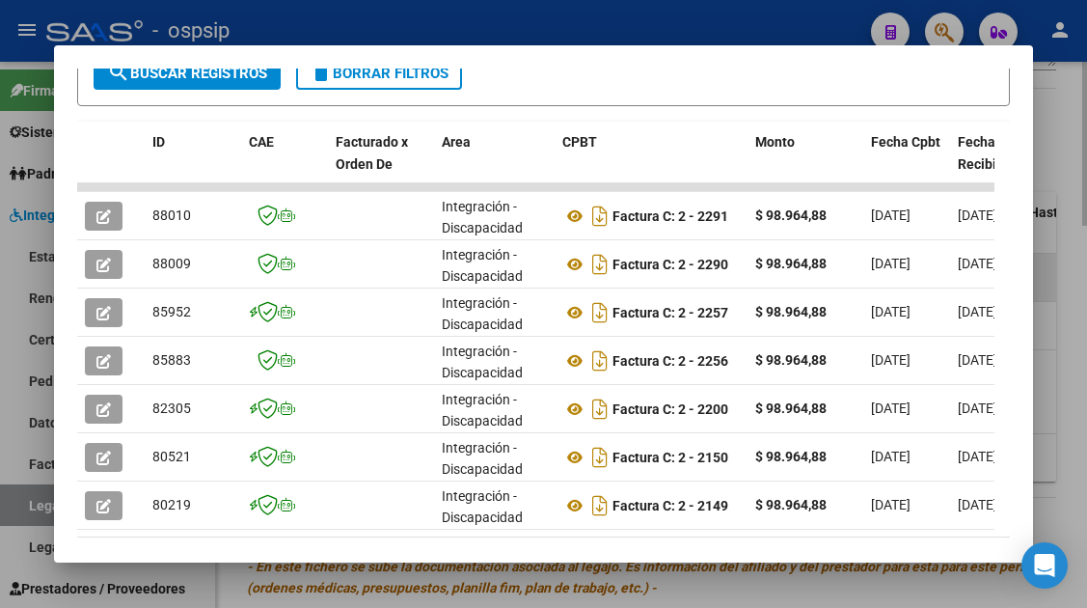
scroll to position [482, 0]
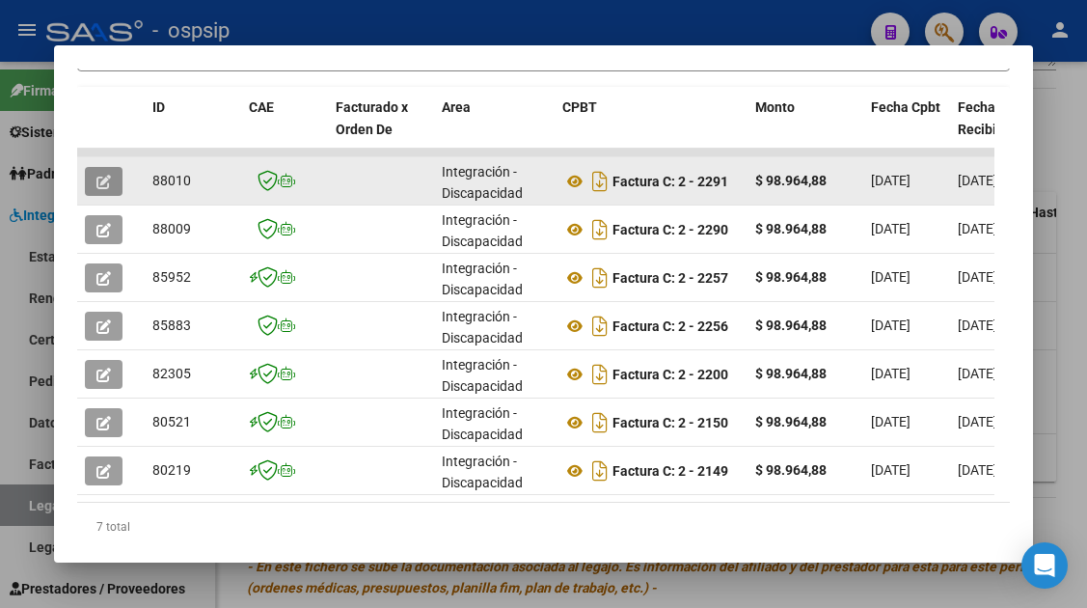
click at [101, 176] on icon "button" at bounding box center [103, 182] width 14 height 14
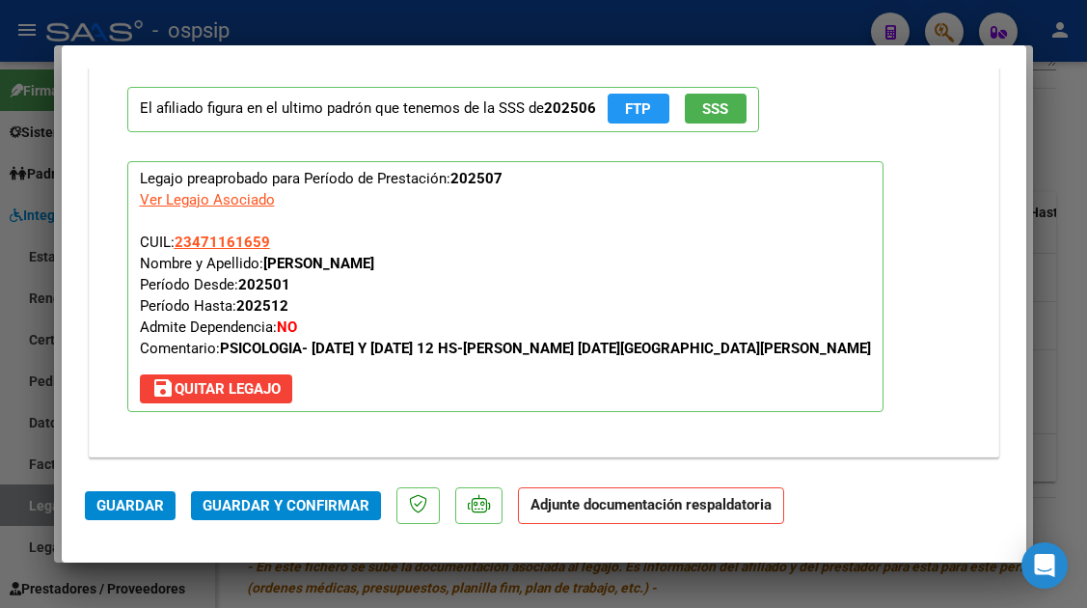
scroll to position [1832, 0]
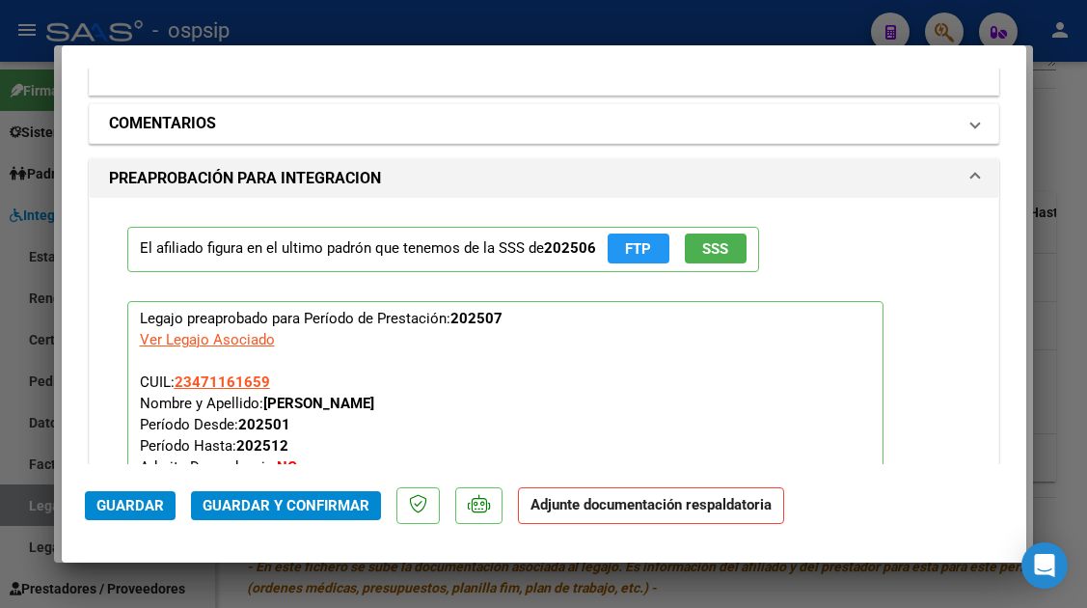
click at [954, 129] on span "COMENTARIOS" at bounding box center [540, 123] width 862 height 23
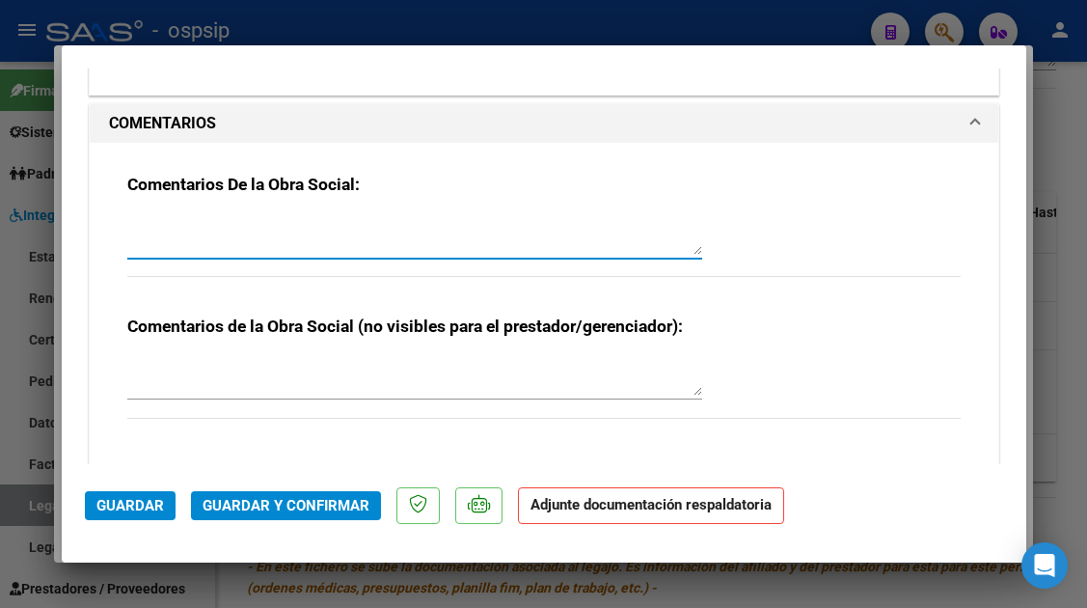
click at [193, 240] on textarea at bounding box center [414, 235] width 575 height 39
type textarea "FALTA PLANILLA"
click at [138, 497] on span "Guardar" at bounding box center [130, 505] width 68 height 17
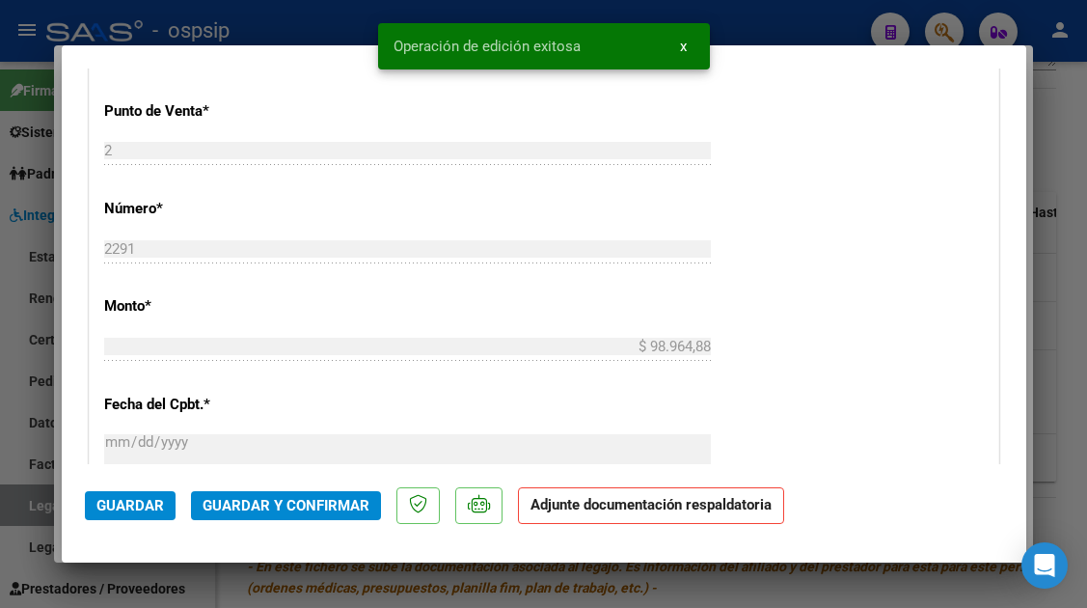
scroll to position [395, 0]
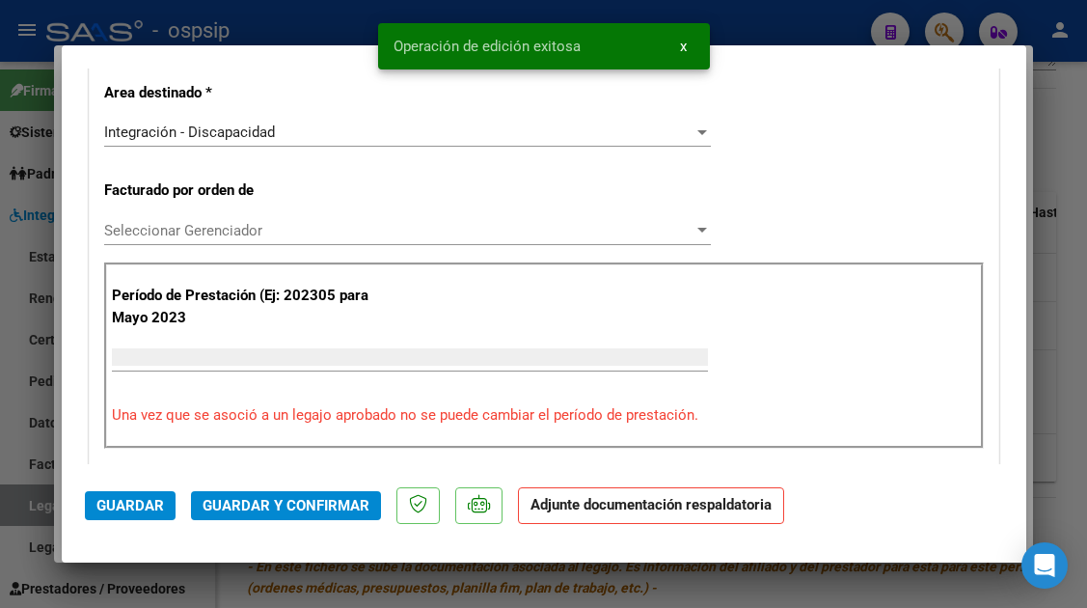
type input "$ 0,00"
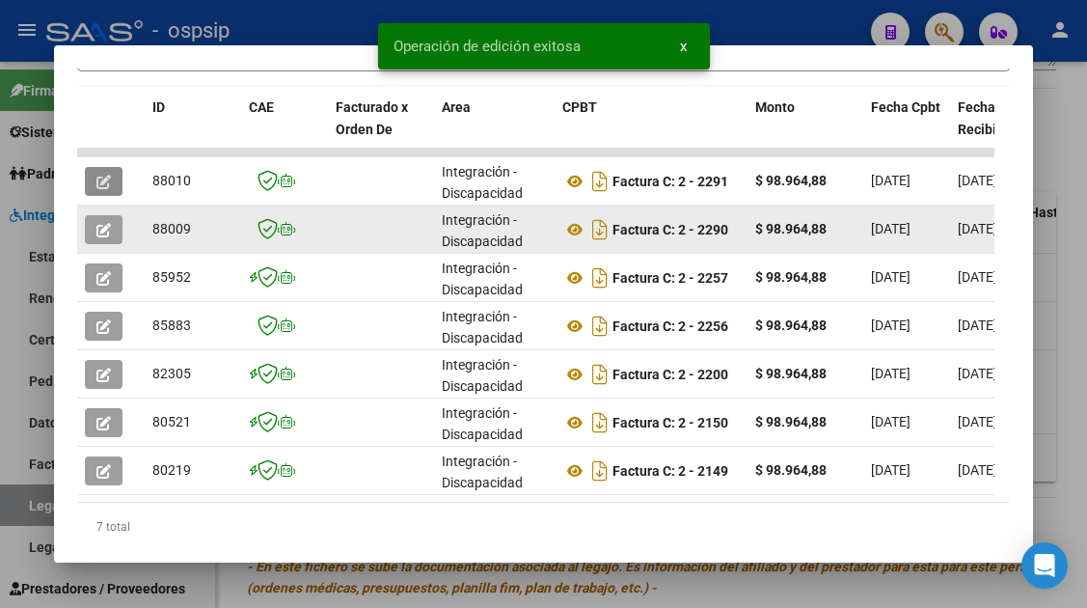
scroll to position [0, 0]
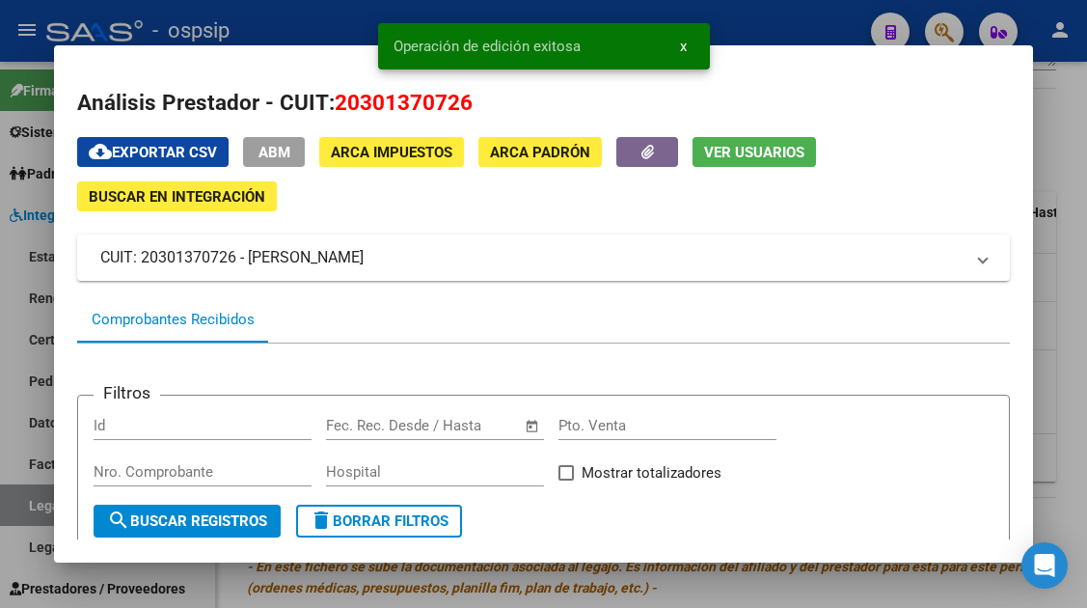
click at [744, 160] on span "Ver Usuarios" at bounding box center [754, 152] width 100 height 17
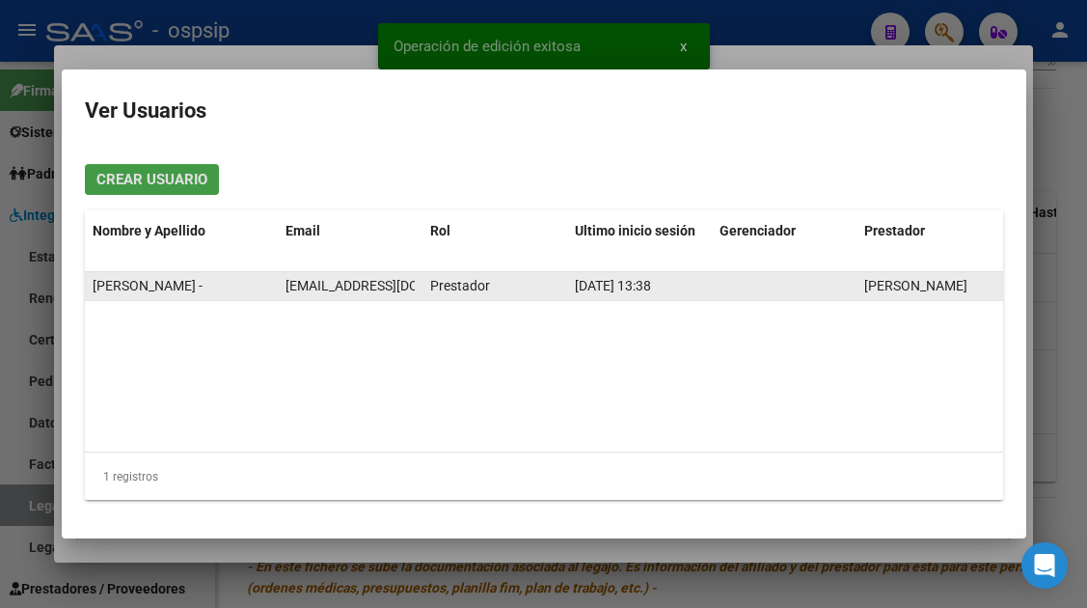
click at [321, 291] on span "[EMAIL_ADDRESS][DOMAIN_NAME]" at bounding box center [392, 285] width 214 height 15
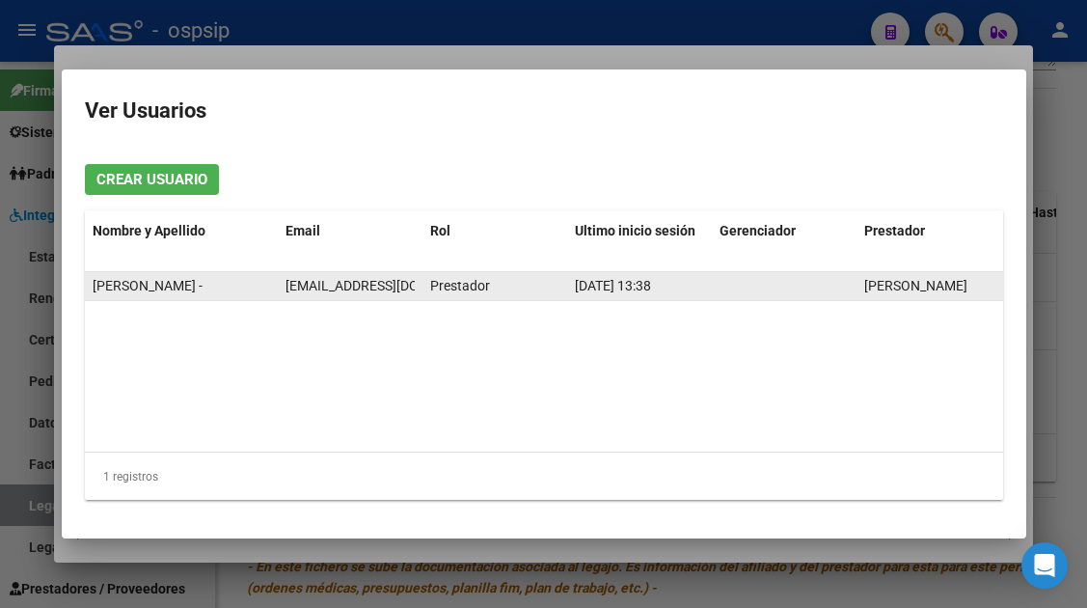
click at [321, 291] on span "[EMAIL_ADDRESS][DOMAIN_NAME]" at bounding box center [392, 285] width 214 height 15
copy span "[EMAIL_ADDRESS][DOMAIN_NAME]"
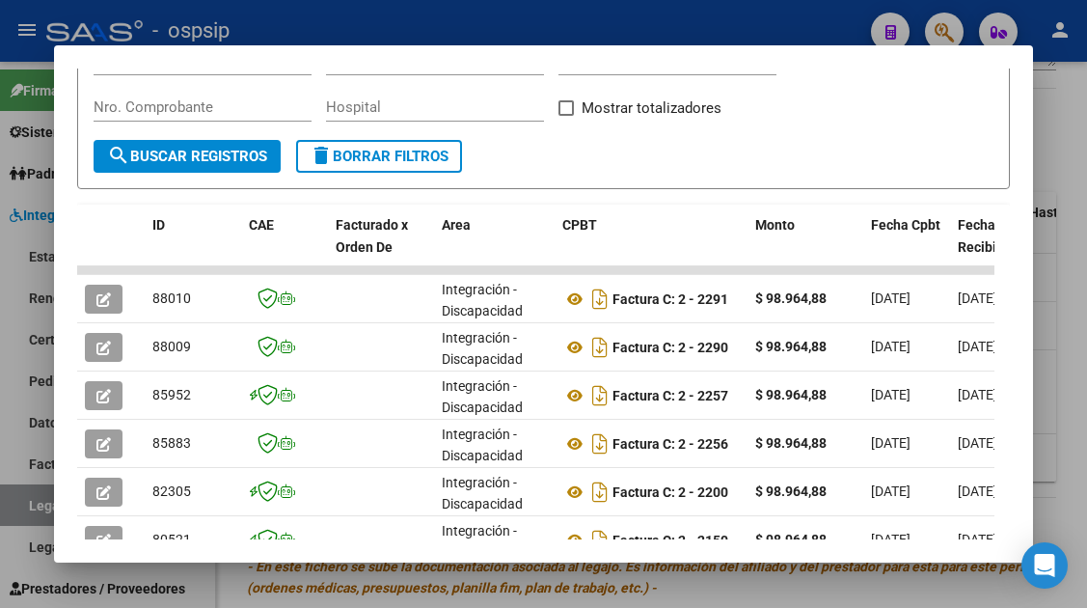
scroll to position [386, 0]
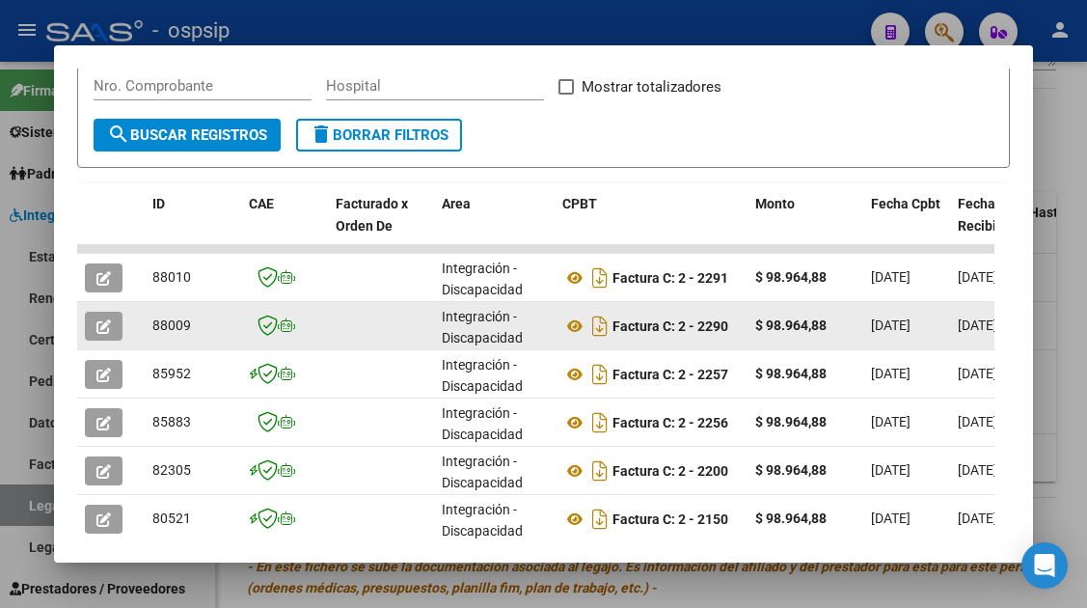
click at [103, 333] on icon "button" at bounding box center [103, 326] width 14 height 14
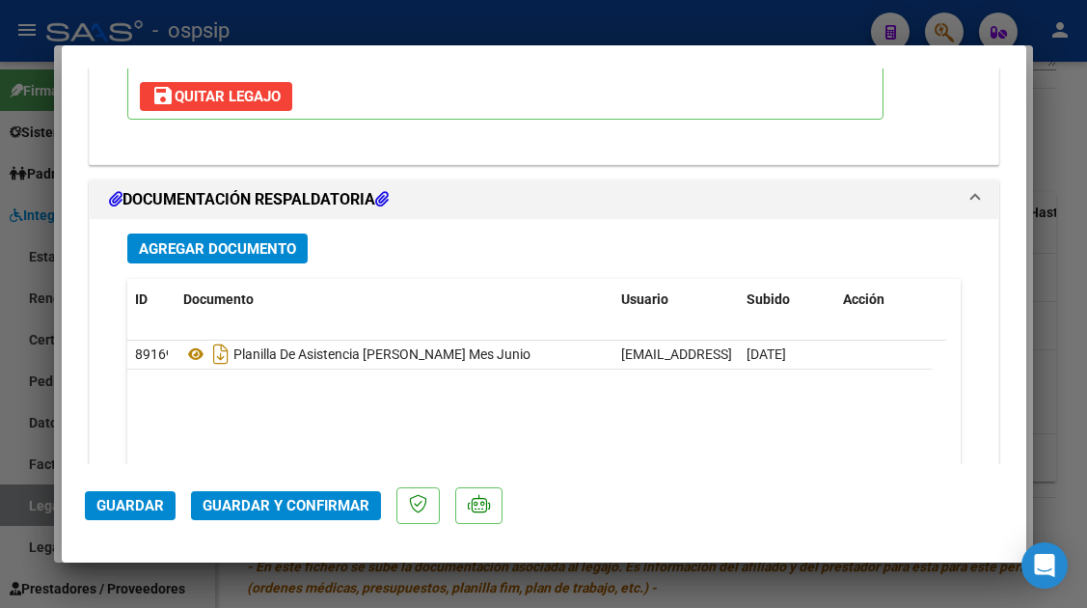
scroll to position [2429, 0]
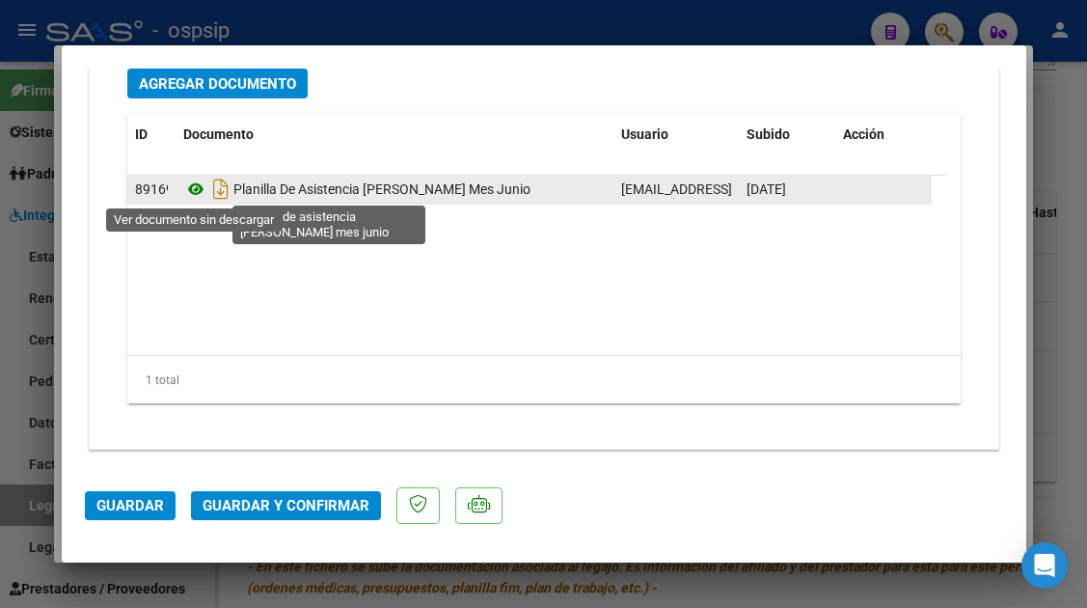
click at [198, 197] on icon at bounding box center [195, 188] width 25 height 23
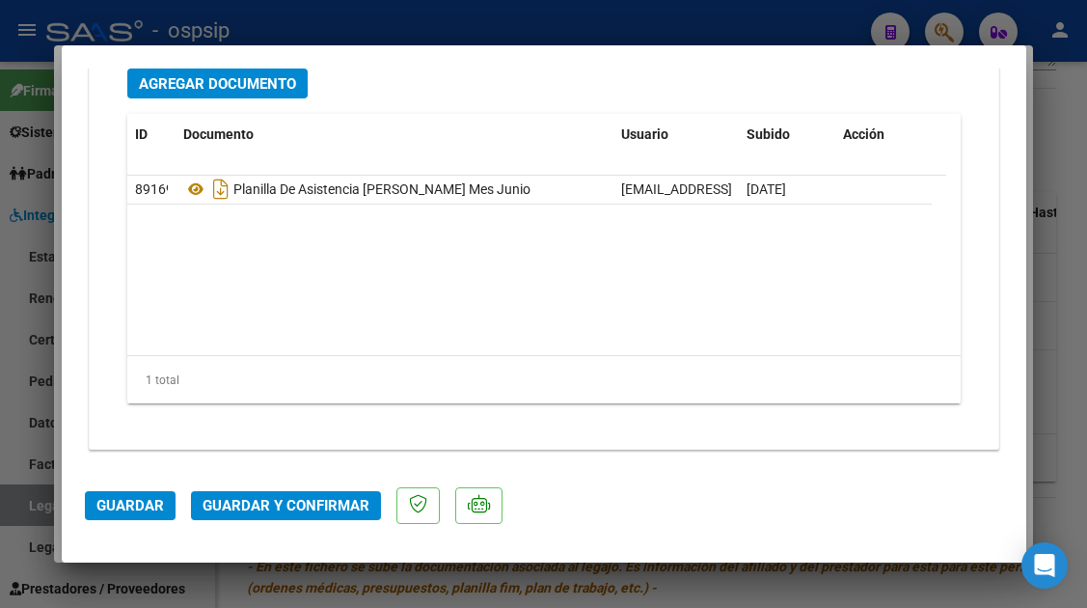
click at [257, 517] on button "Guardar y Confirmar" at bounding box center [286, 505] width 190 height 29
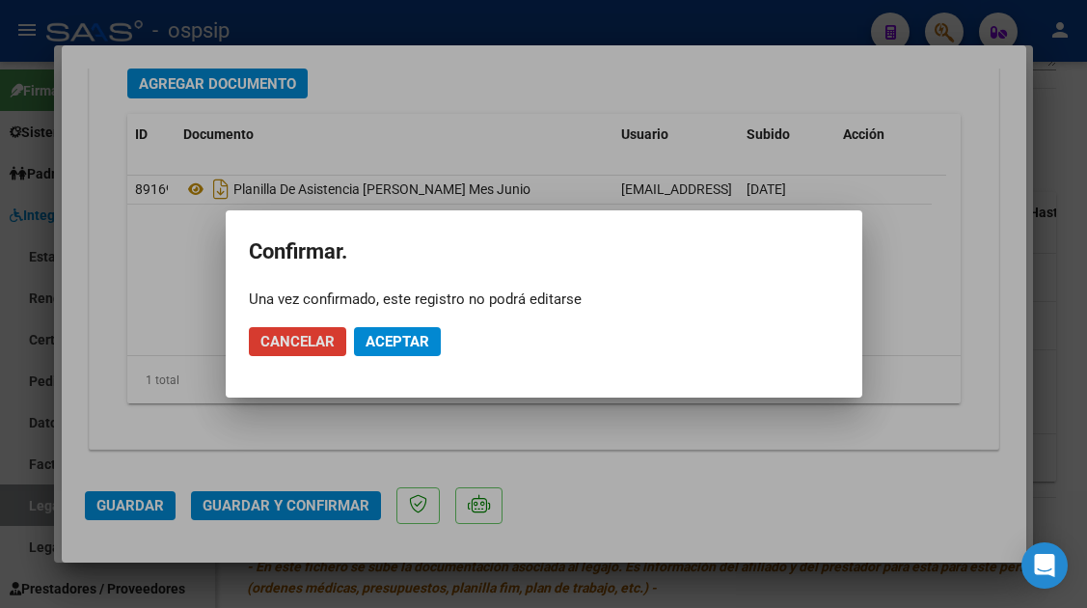
click at [402, 344] on span "Aceptar" at bounding box center [397, 341] width 64 height 17
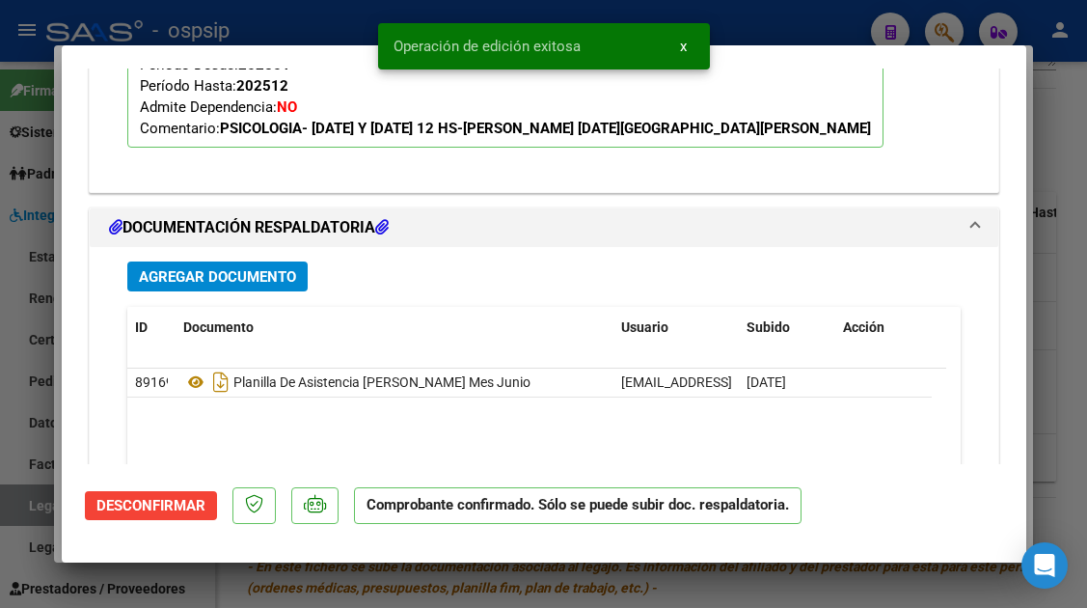
scroll to position [1728, 0]
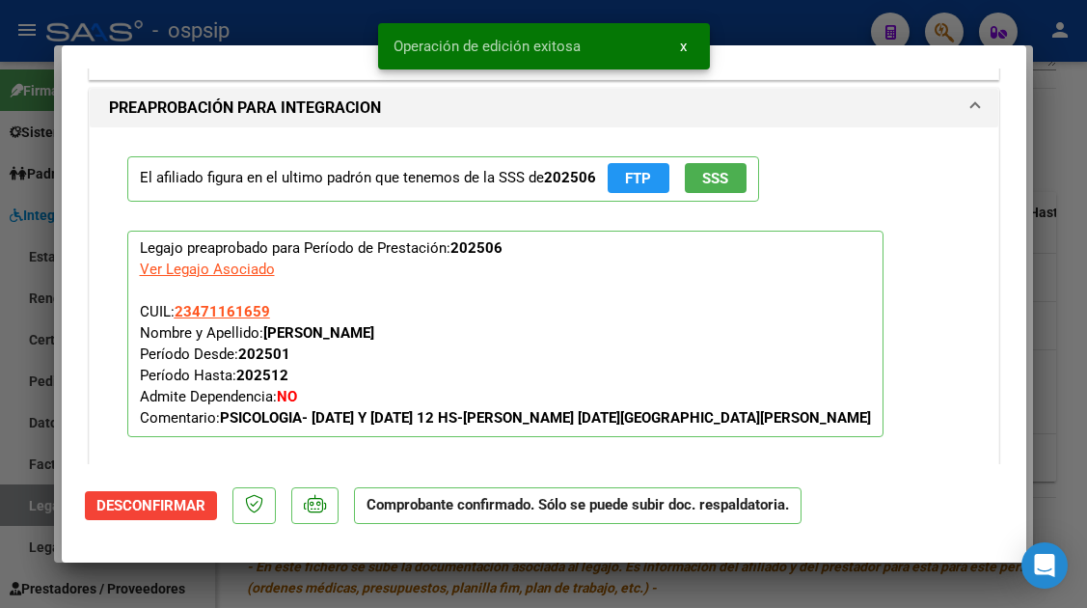
type input "$ 0,00"
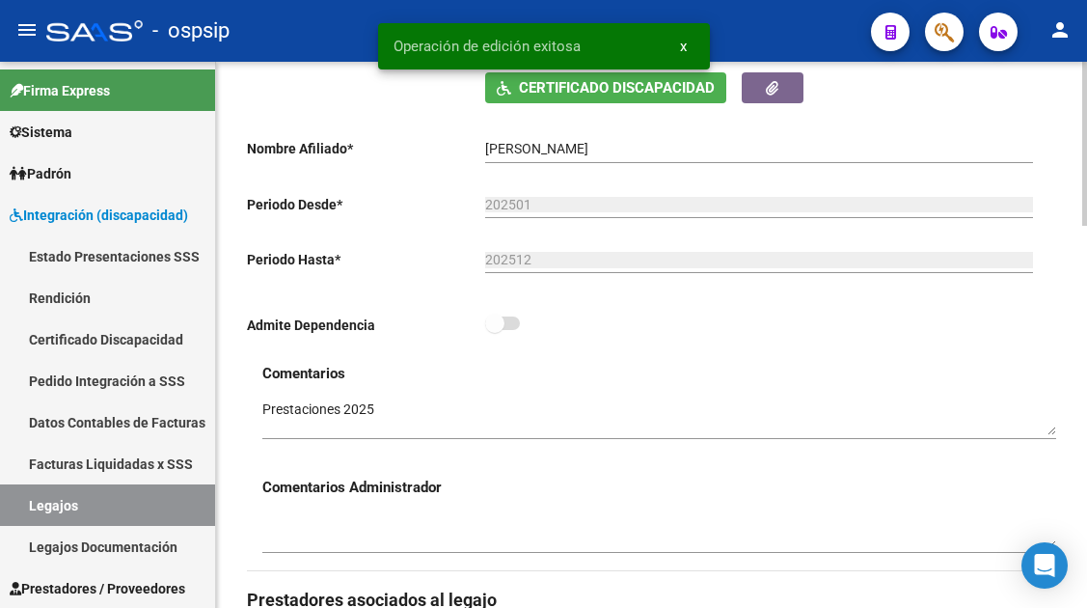
scroll to position [289, 0]
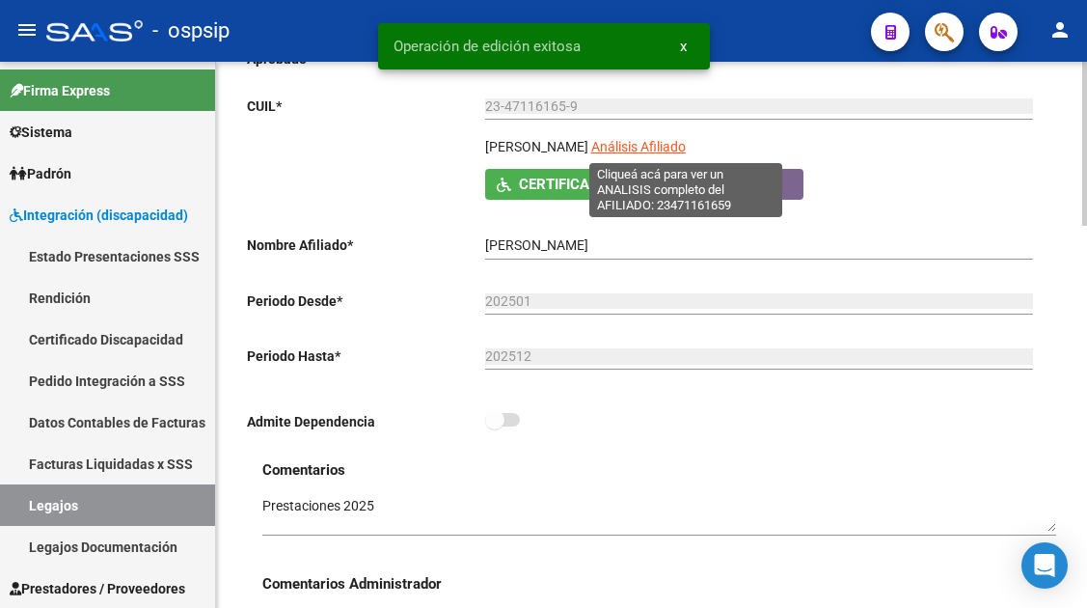
click at [686, 150] on span "Análisis Afiliado" at bounding box center [638, 146] width 95 height 15
type textarea "23471161659"
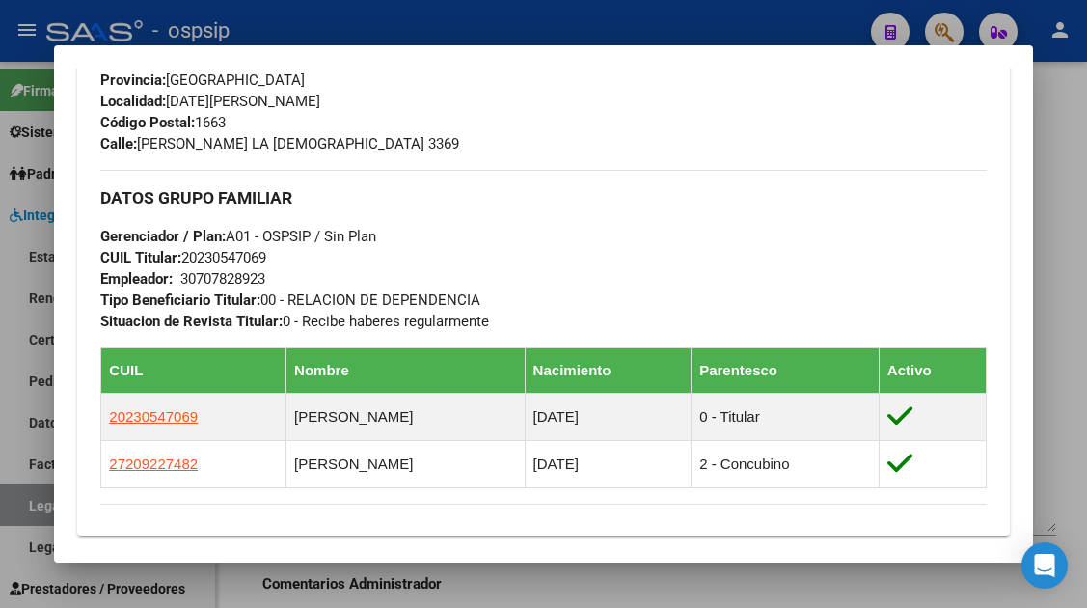
scroll to position [868, 0]
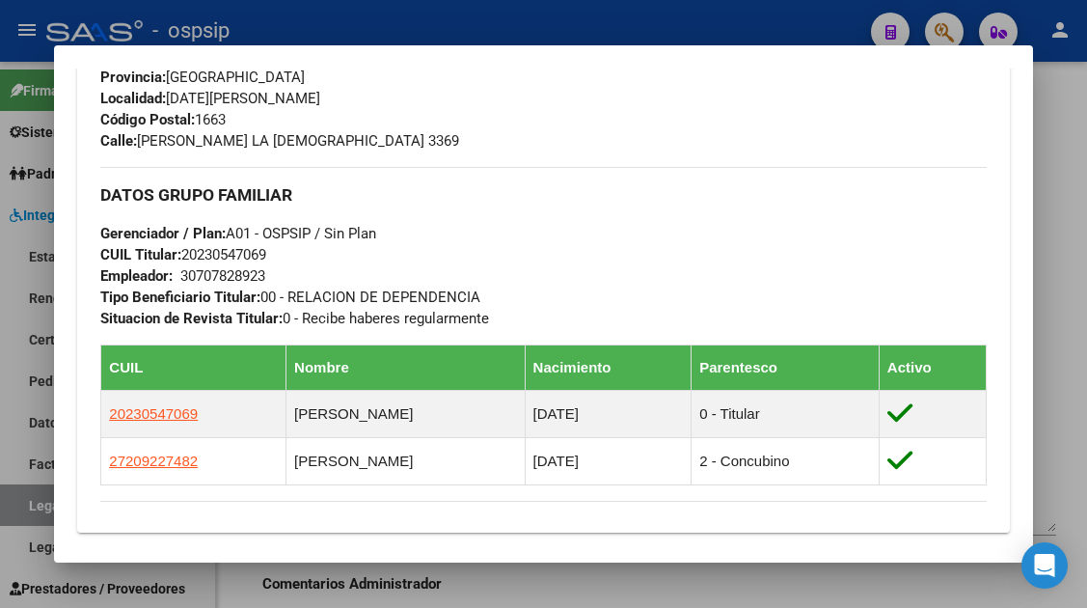
click at [27, 510] on div at bounding box center [543, 304] width 1087 height 608
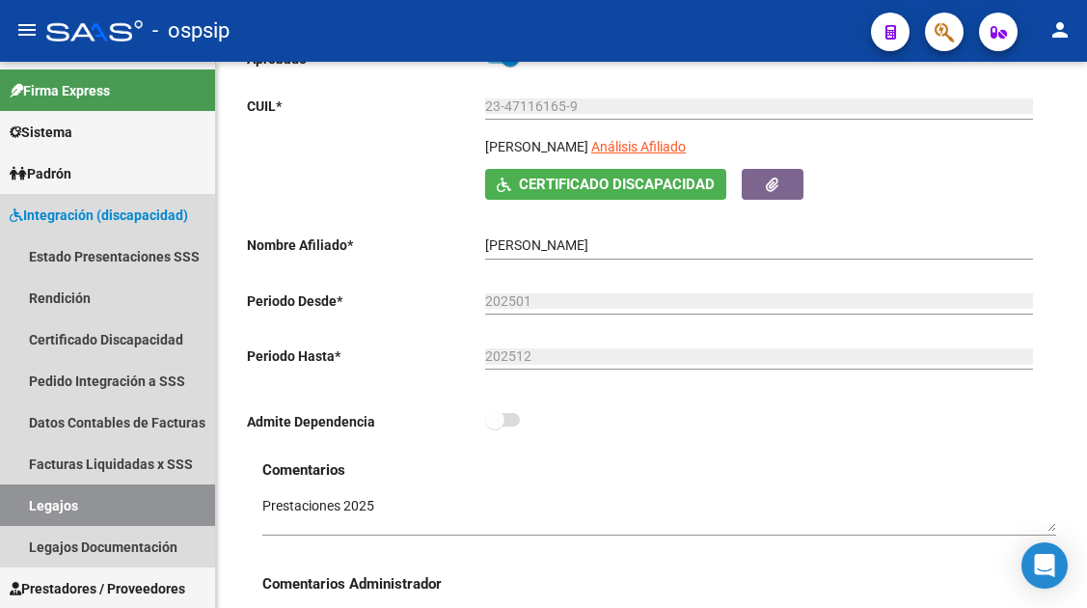
click at [27, 510] on link "Legajos" at bounding box center [107, 504] width 215 height 41
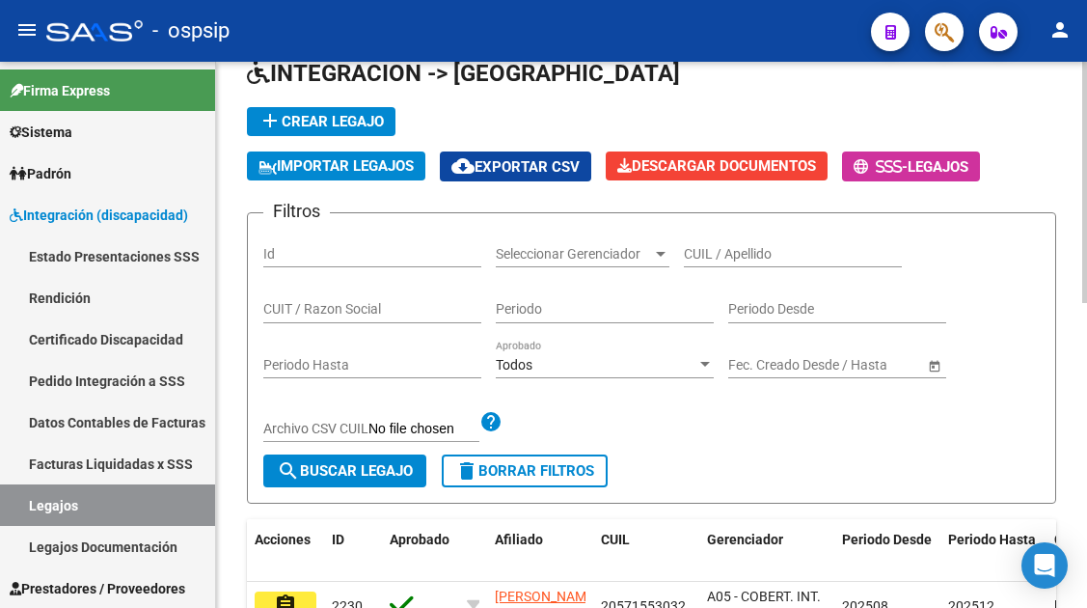
scroll to position [96, 0]
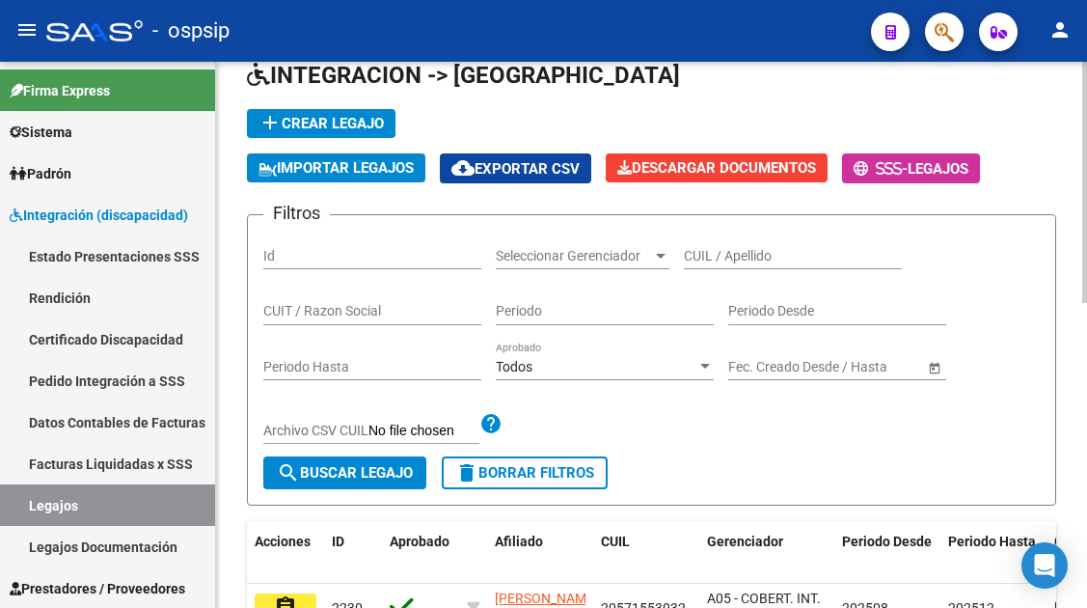
click at [755, 264] on div "CUIL / Apellido" at bounding box center [793, 249] width 218 height 39
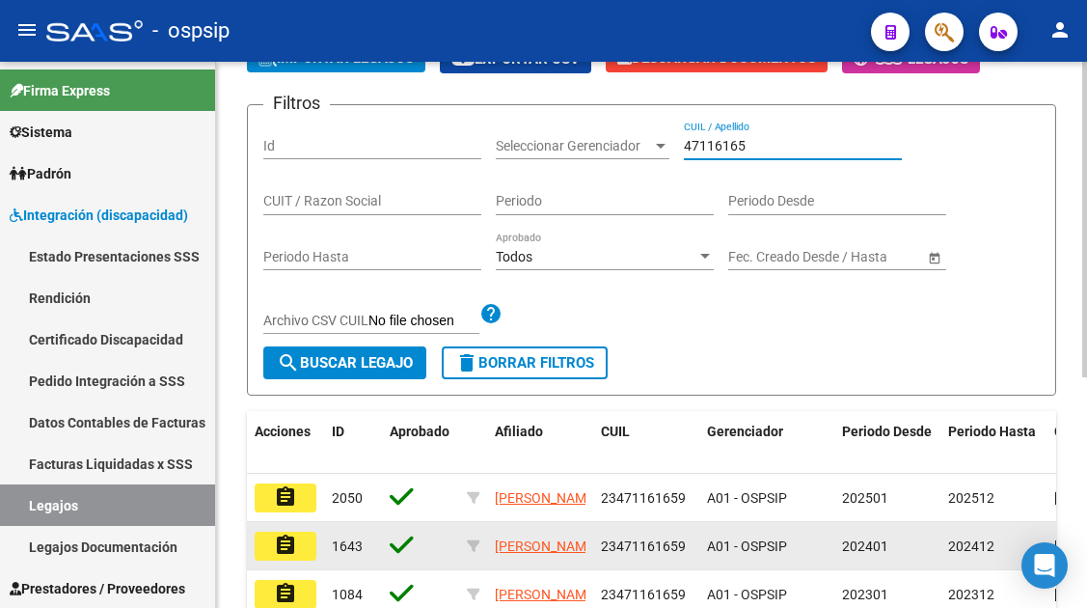
scroll to position [289, 0]
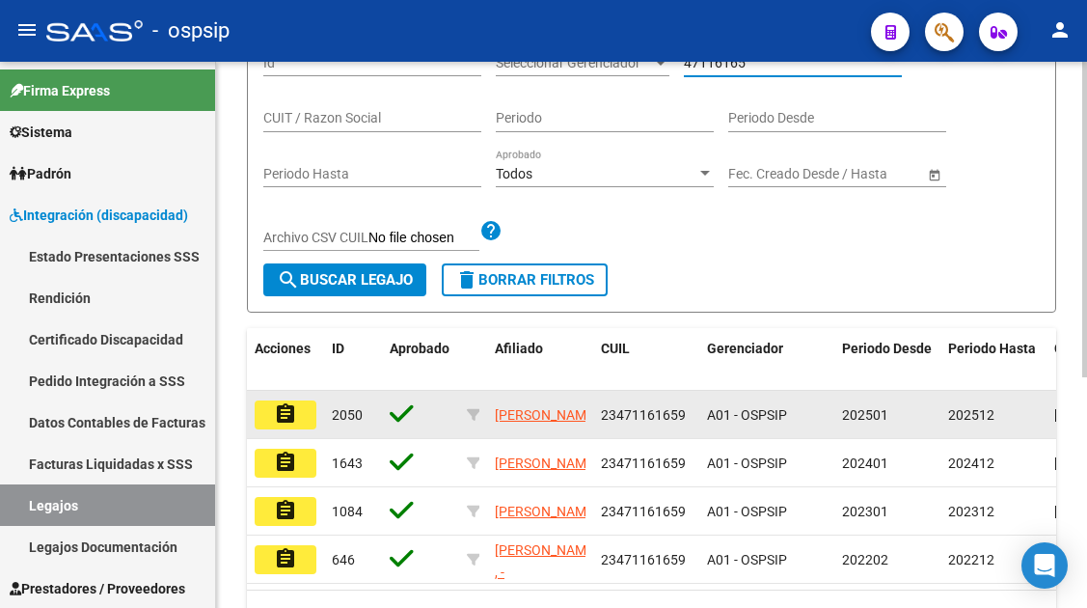
type input "47116165"
click at [290, 419] on mat-icon "assignment" at bounding box center [285, 413] width 23 height 23
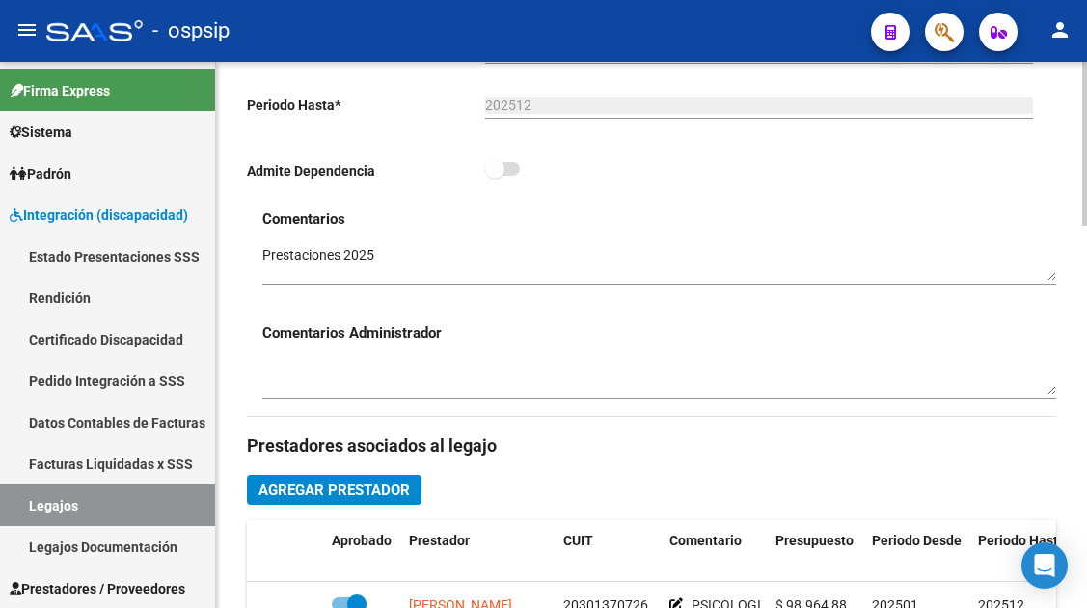
scroll to position [579, 0]
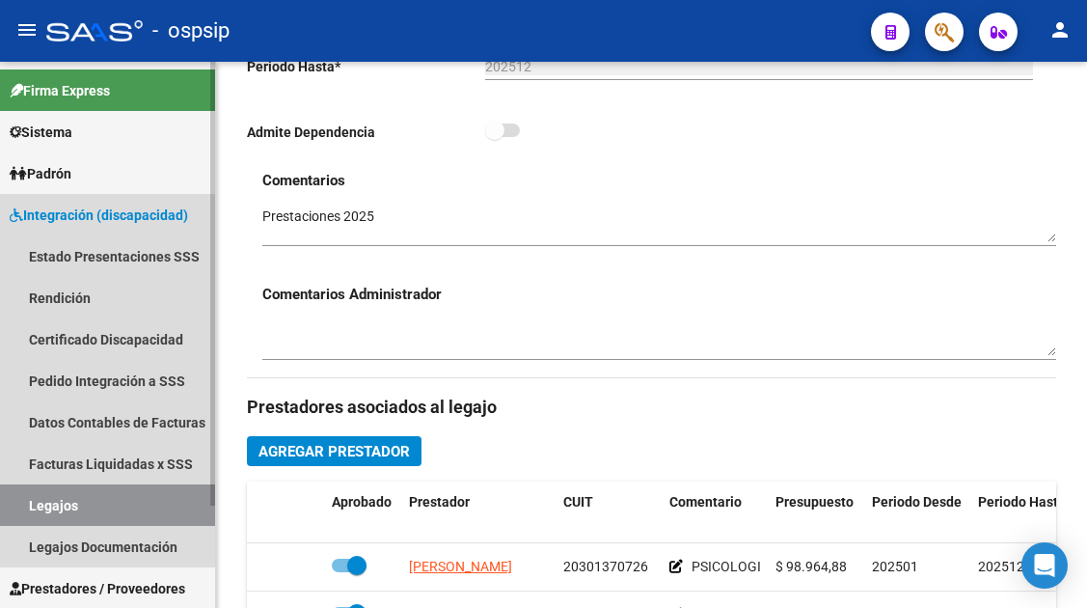
click at [105, 501] on link "Legajos" at bounding box center [107, 504] width 215 height 41
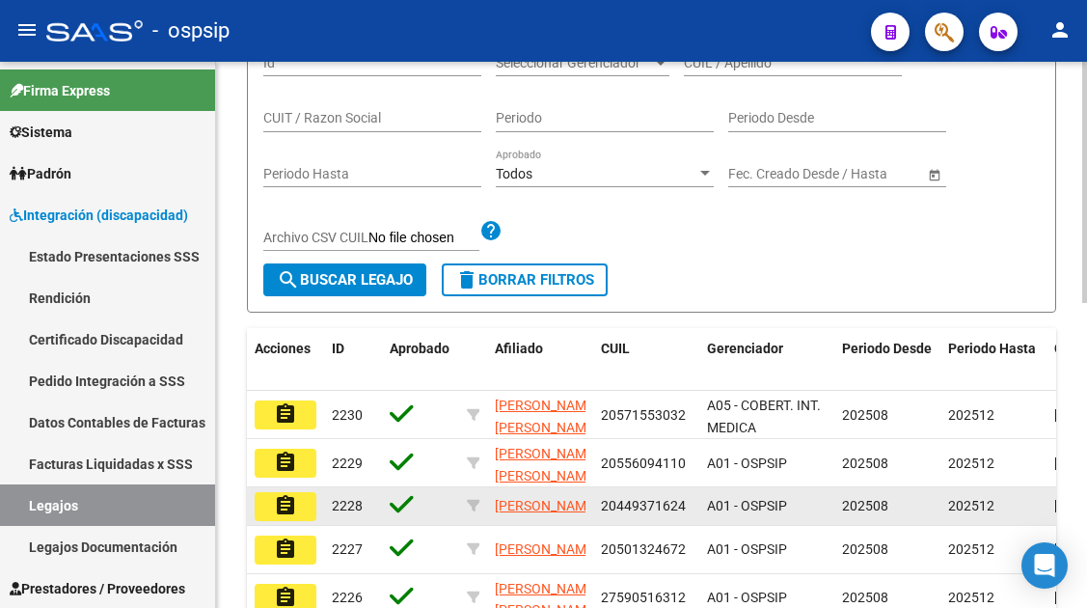
scroll to position [193, 0]
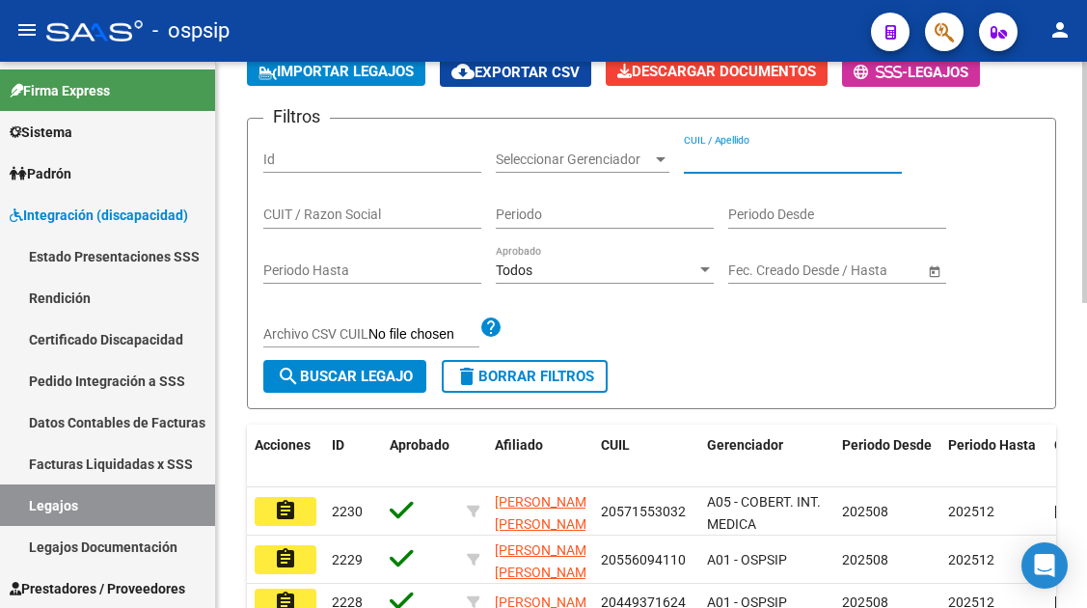
click at [716, 164] on input "CUIL / Apellido" at bounding box center [793, 159] width 218 height 16
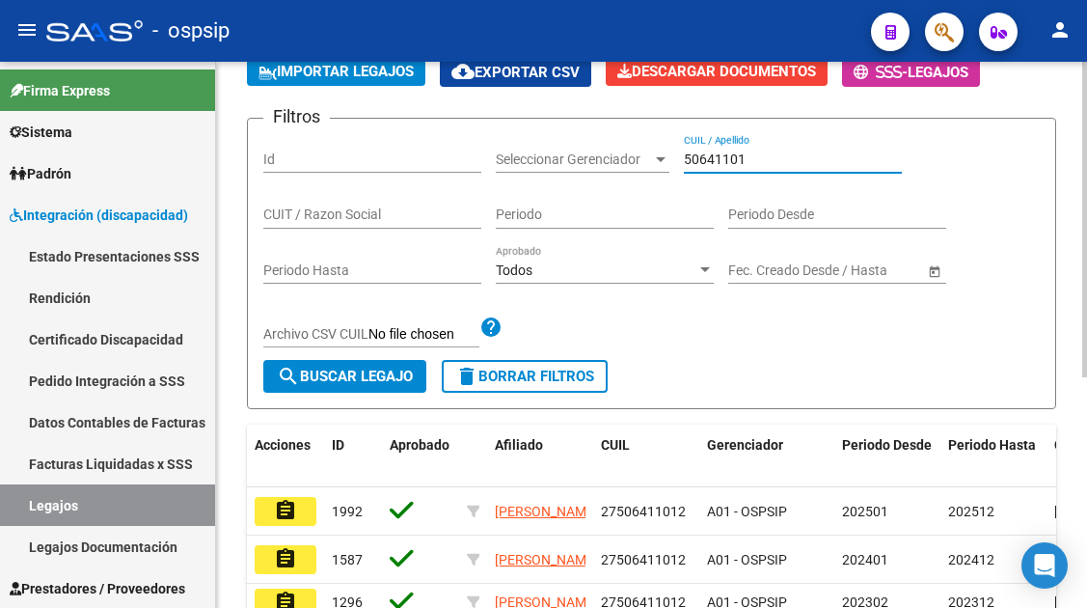
scroll to position [386, 0]
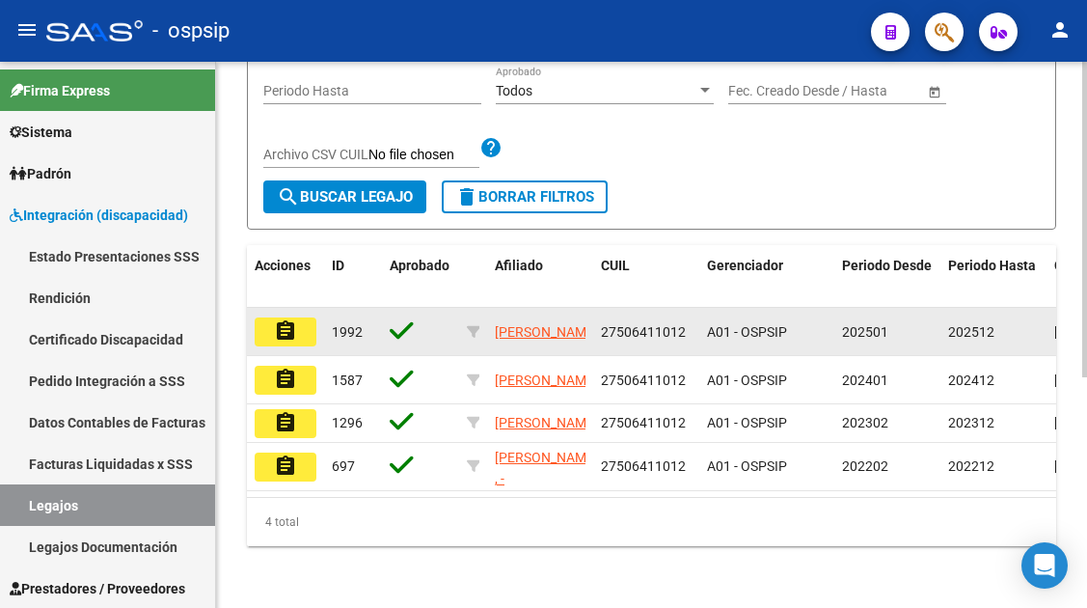
type input "50641101"
click at [297, 317] on button "assignment" at bounding box center [286, 331] width 62 height 29
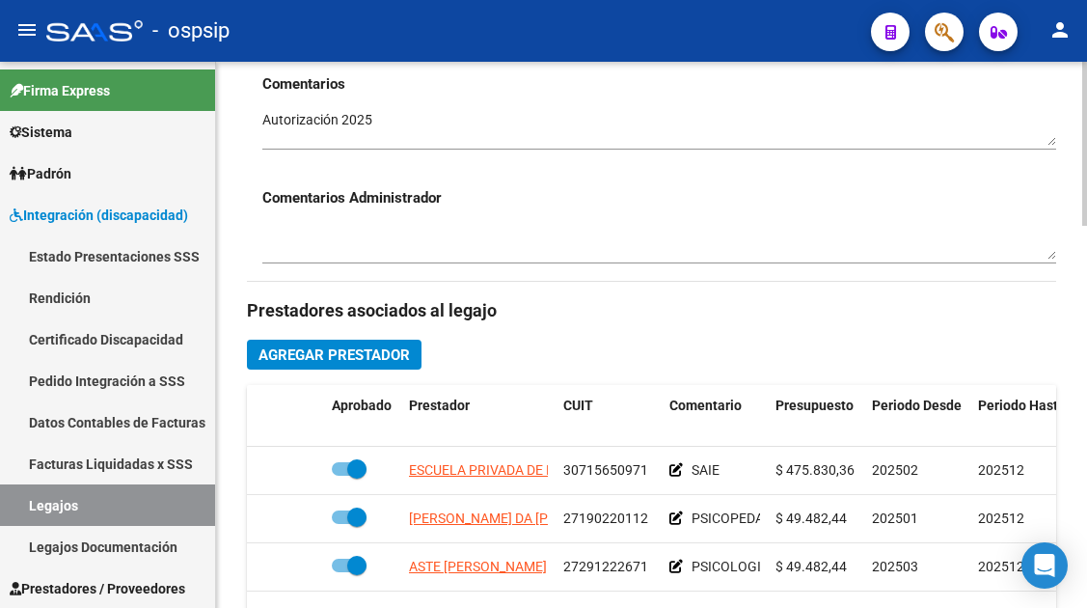
scroll to position [868, 0]
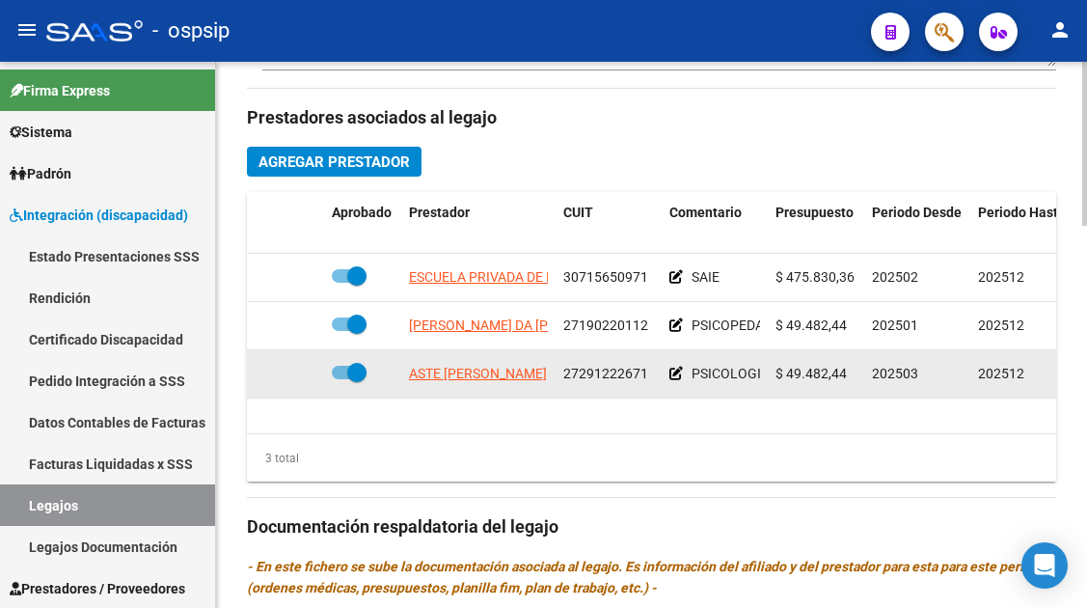
click at [455, 373] on span "ASTE [PERSON_NAME]" at bounding box center [478, 372] width 138 height 15
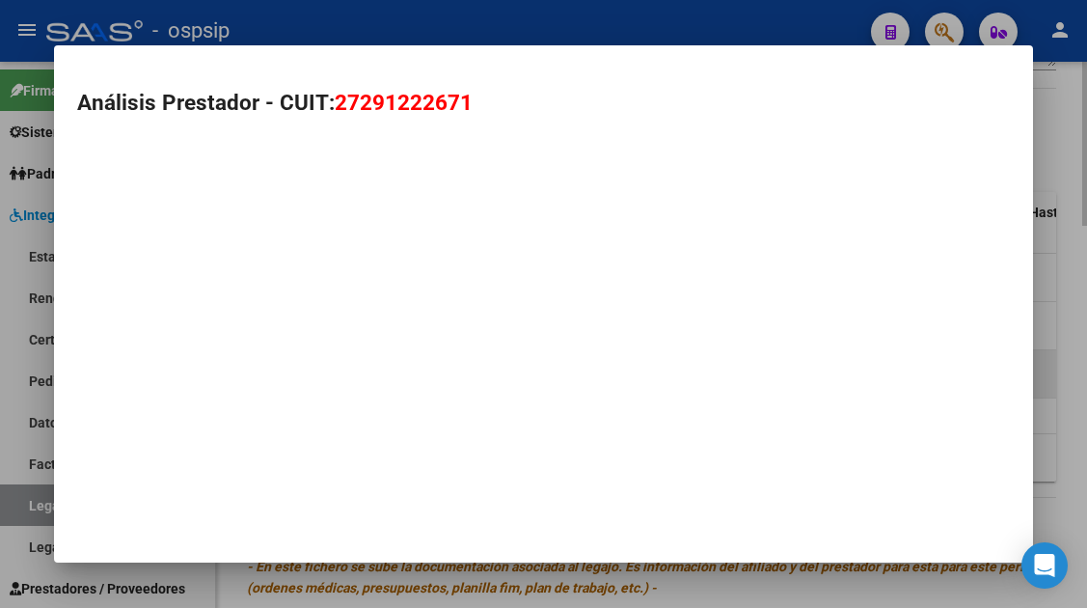
type textarea "27291222671"
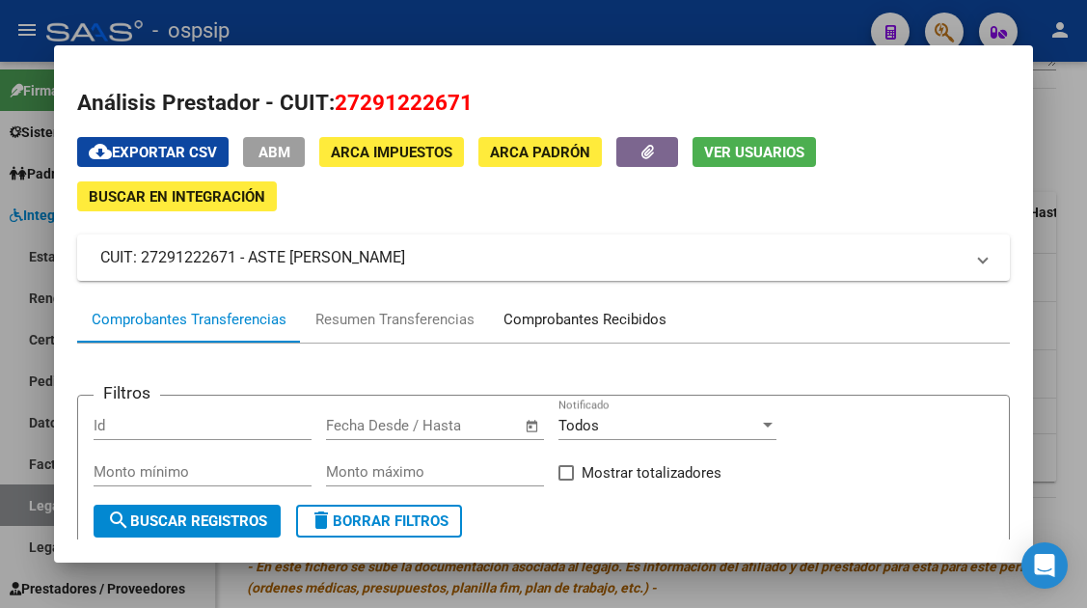
click at [616, 323] on div "Comprobantes Recibidos" at bounding box center [584, 320] width 163 height 22
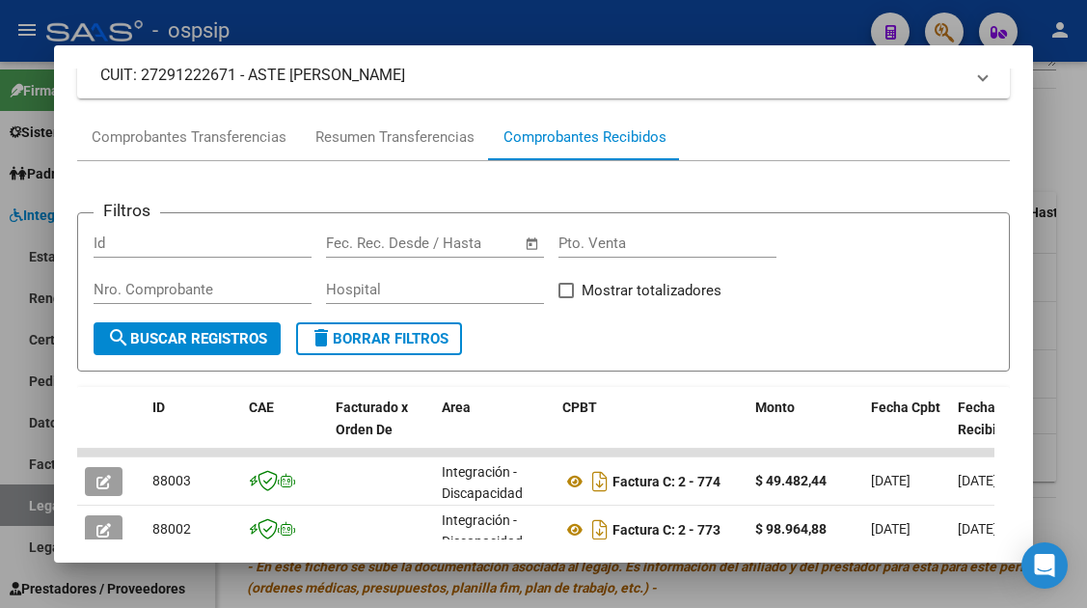
scroll to position [279, 0]
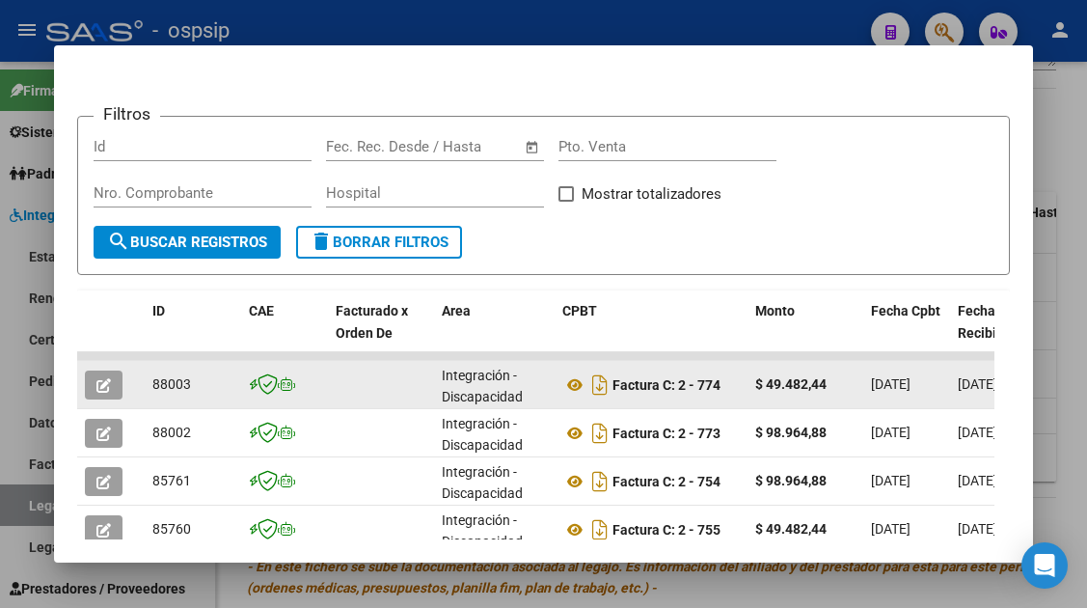
click at [90, 382] on button "button" at bounding box center [104, 384] width 38 height 29
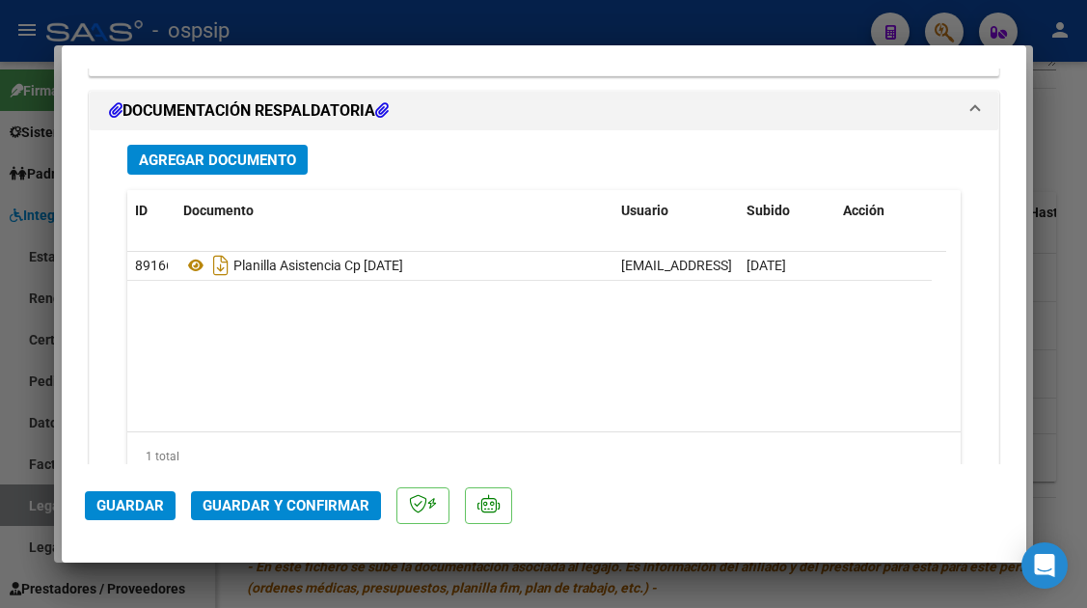
scroll to position [2429, 0]
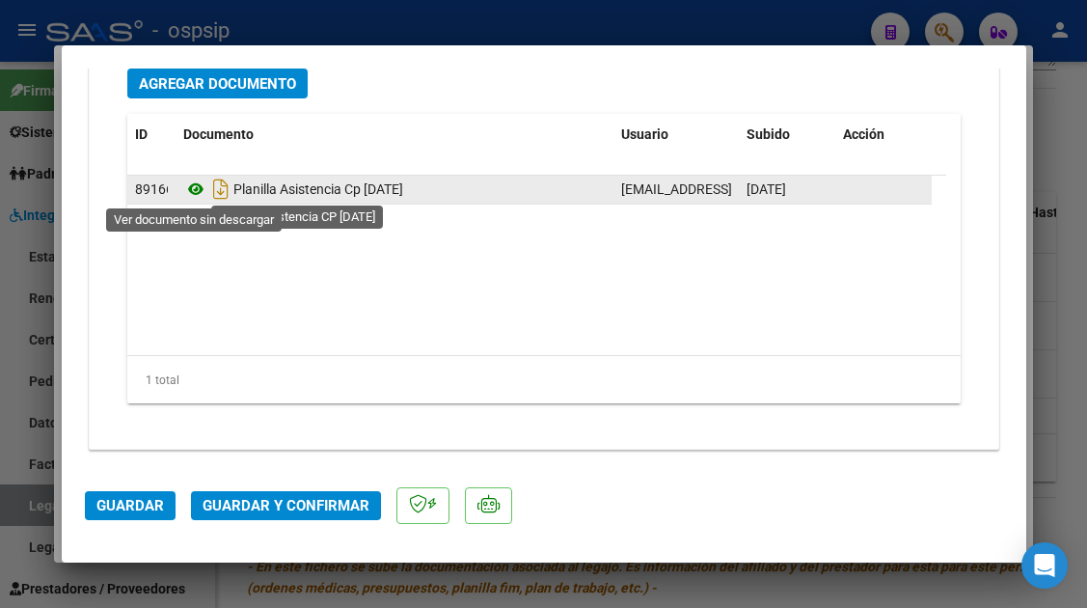
click at [194, 188] on icon at bounding box center [195, 188] width 25 height 23
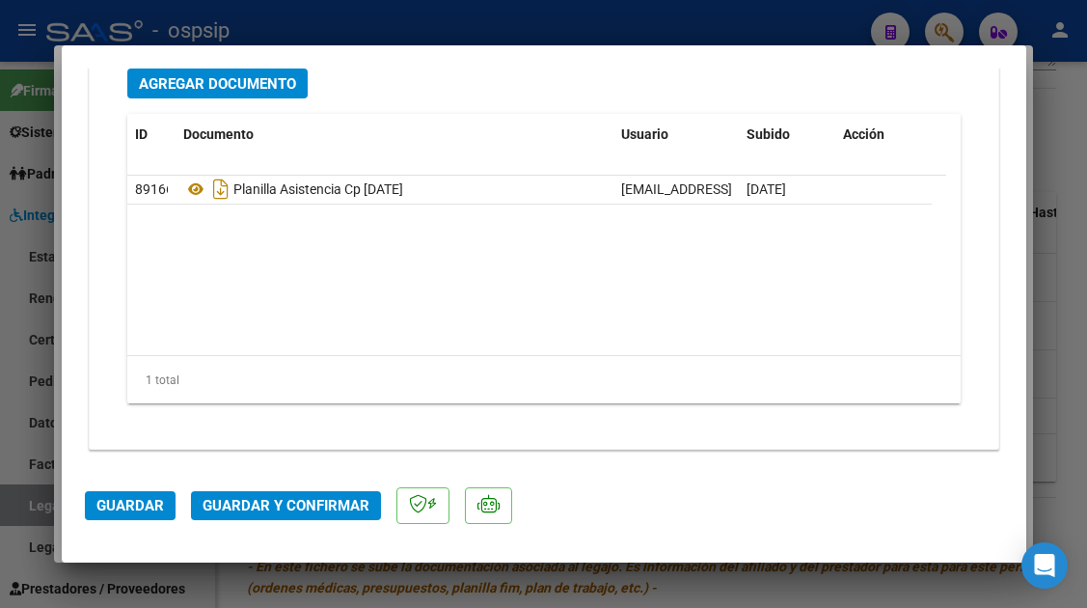
click at [276, 493] on button "Guardar y Confirmar" at bounding box center [286, 505] width 190 height 29
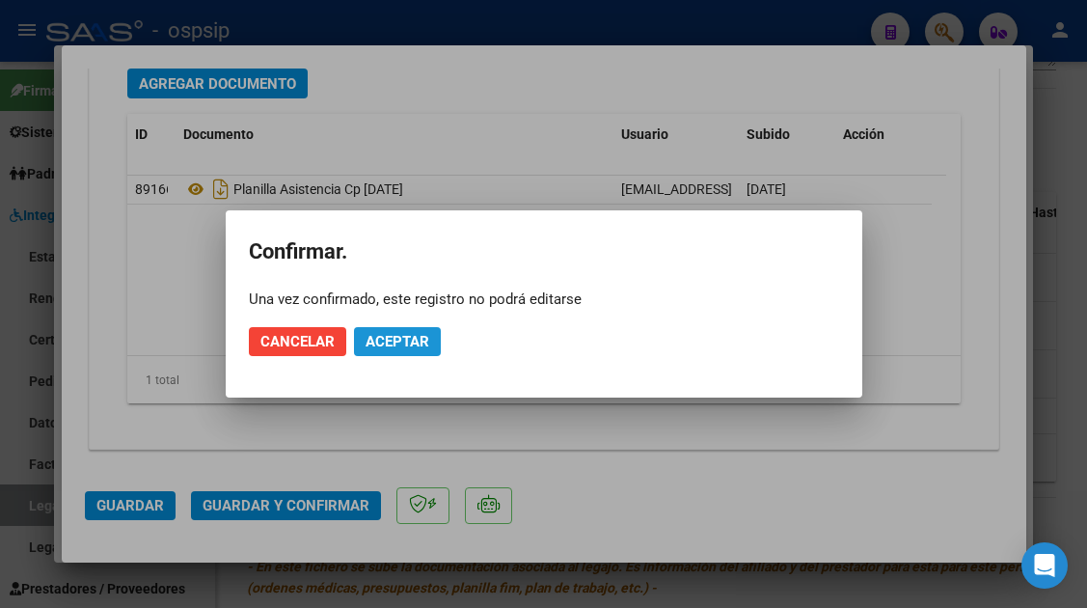
click at [375, 338] on span "Aceptar" at bounding box center [397, 341] width 64 height 17
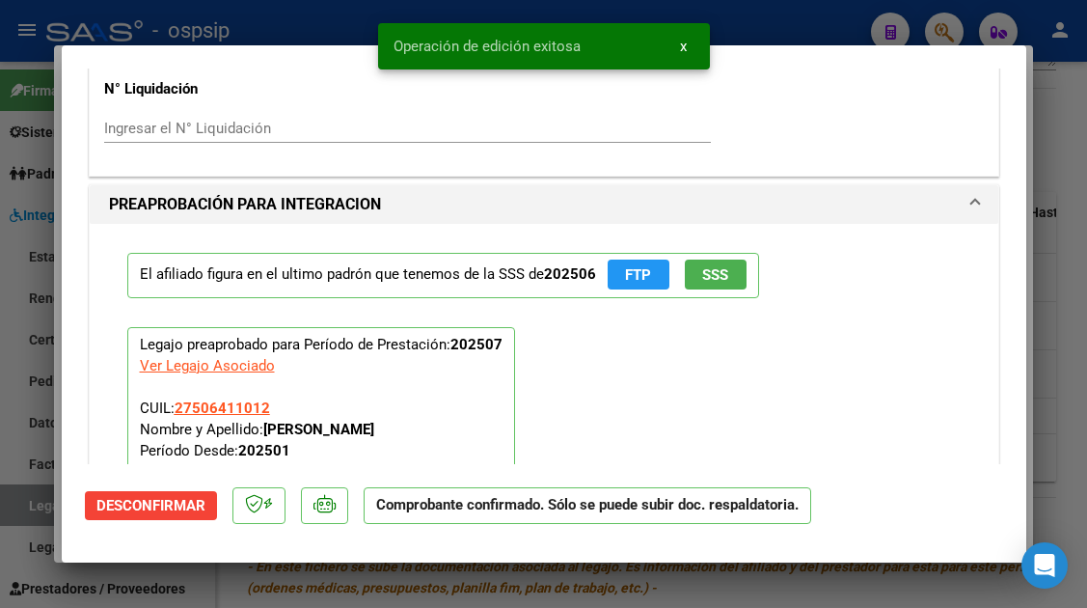
scroll to position [1342, 0]
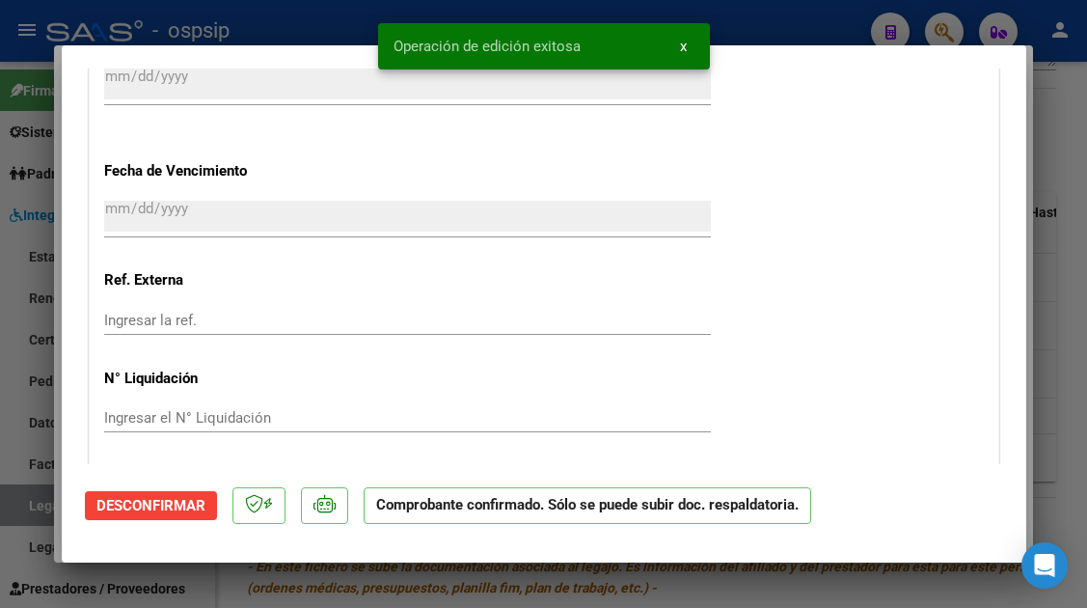
type input "$ 0,00"
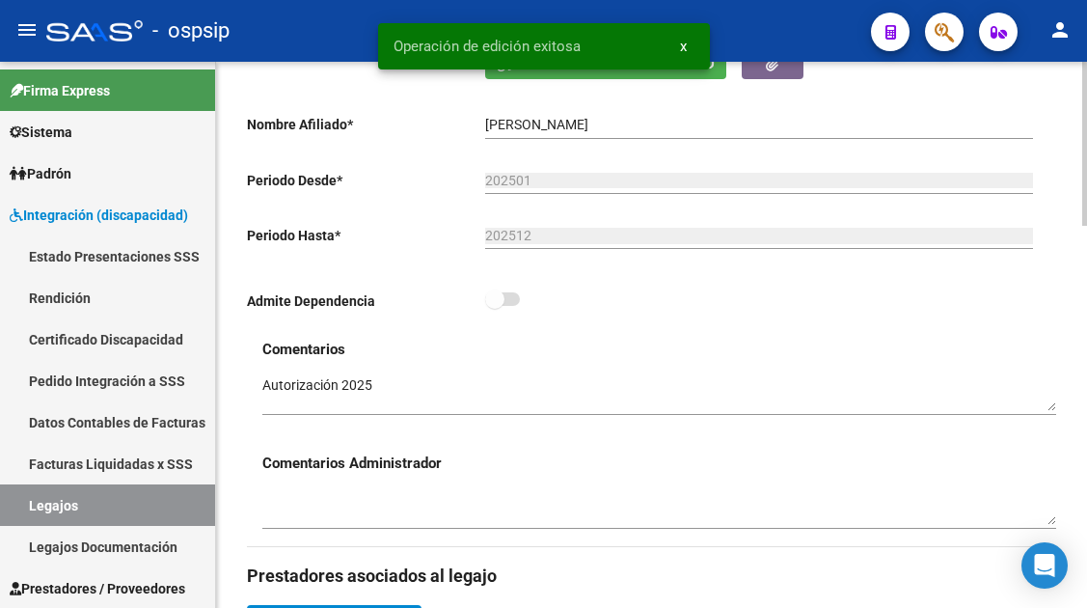
scroll to position [289, 0]
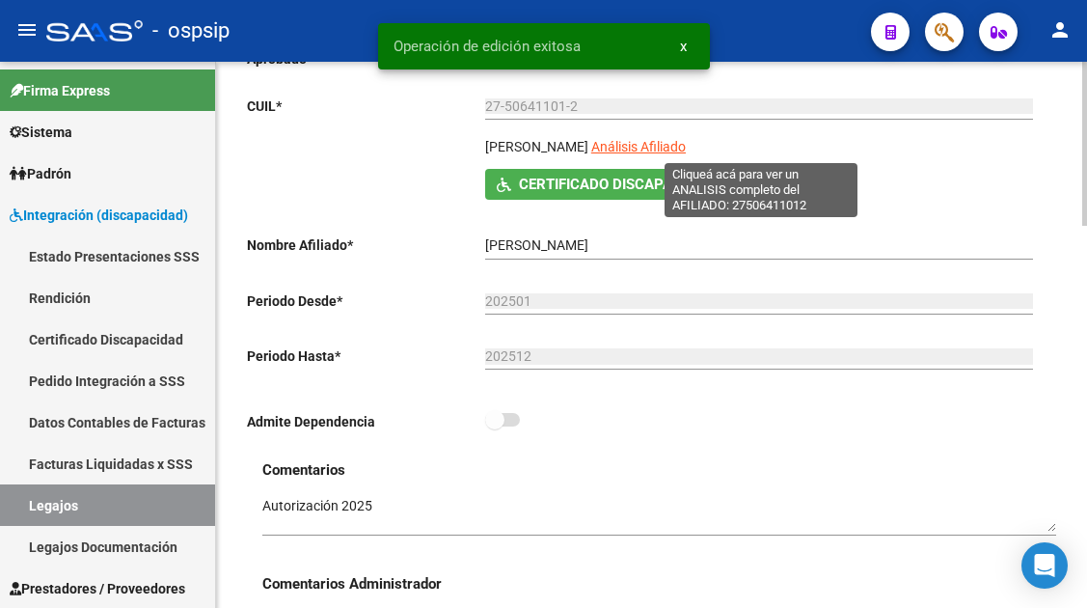
click at [686, 150] on span "Análisis Afiliado" at bounding box center [638, 146] width 95 height 15
type textarea "27506411012"
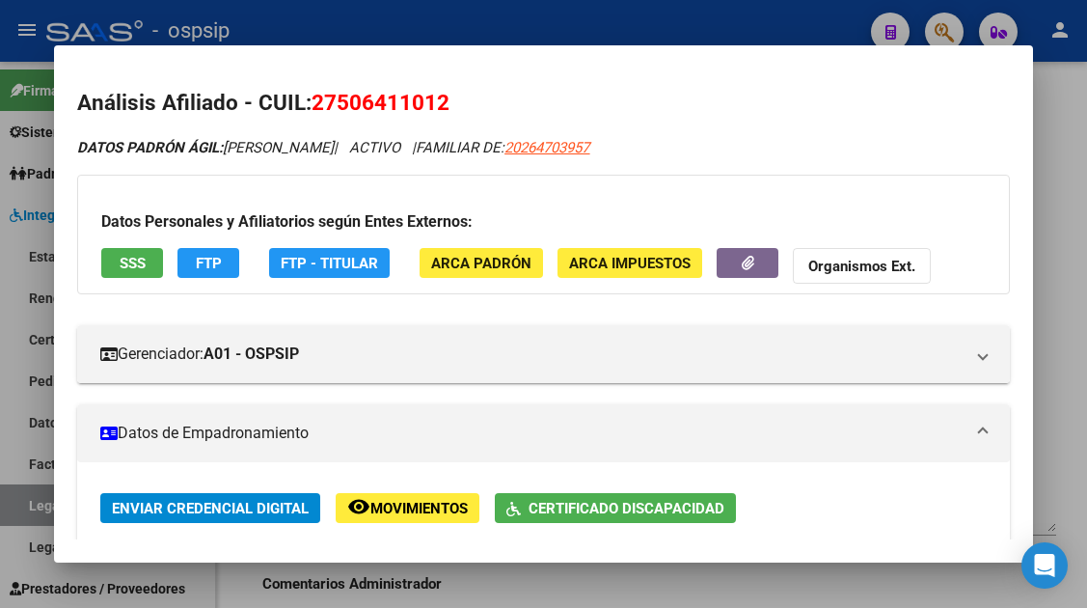
scroll to position [96, 0]
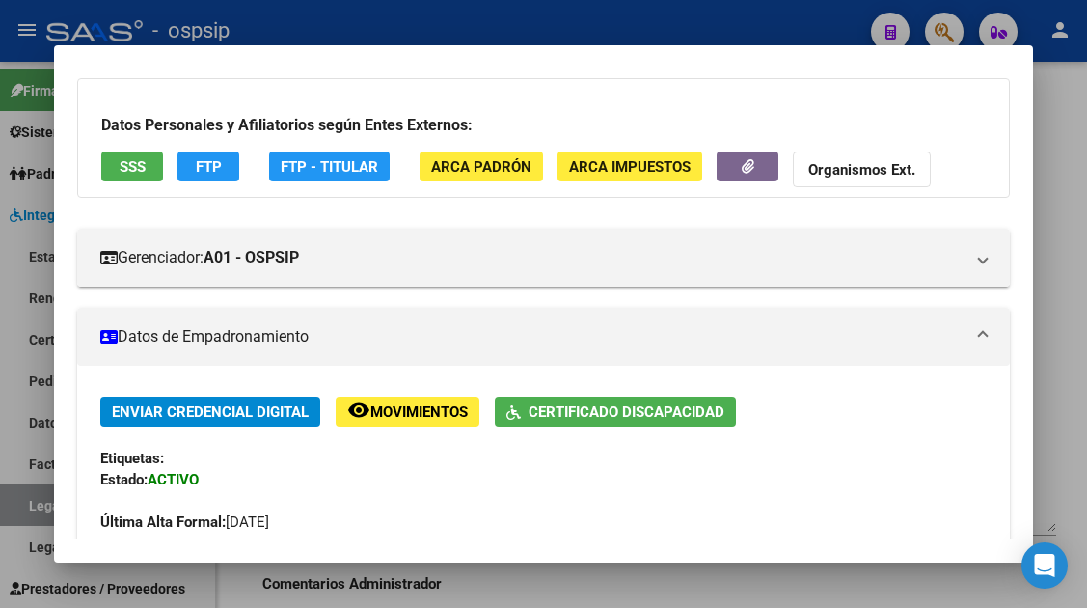
click at [45, 508] on div at bounding box center [543, 304] width 1087 height 608
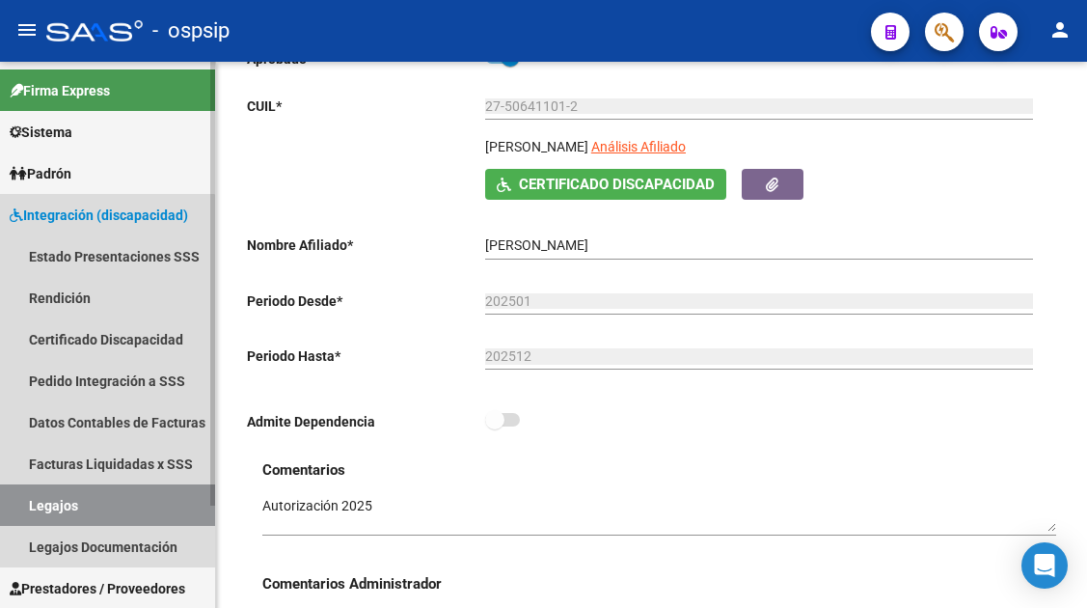
click at [38, 508] on link "Legajos" at bounding box center [107, 504] width 215 height 41
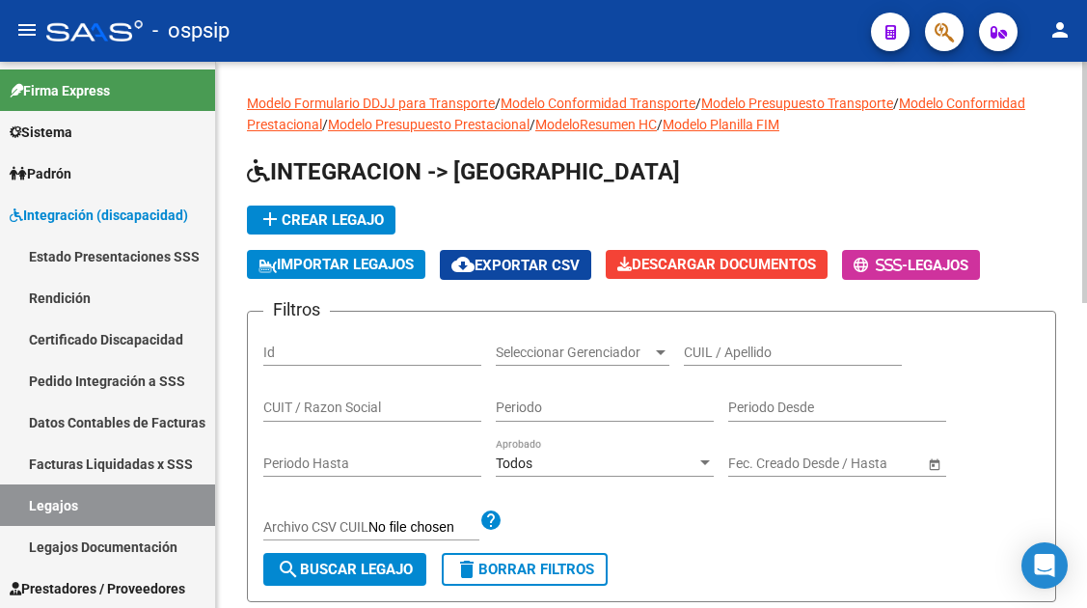
click at [709, 360] on input "CUIL / Apellido" at bounding box center [793, 352] width 218 height 16
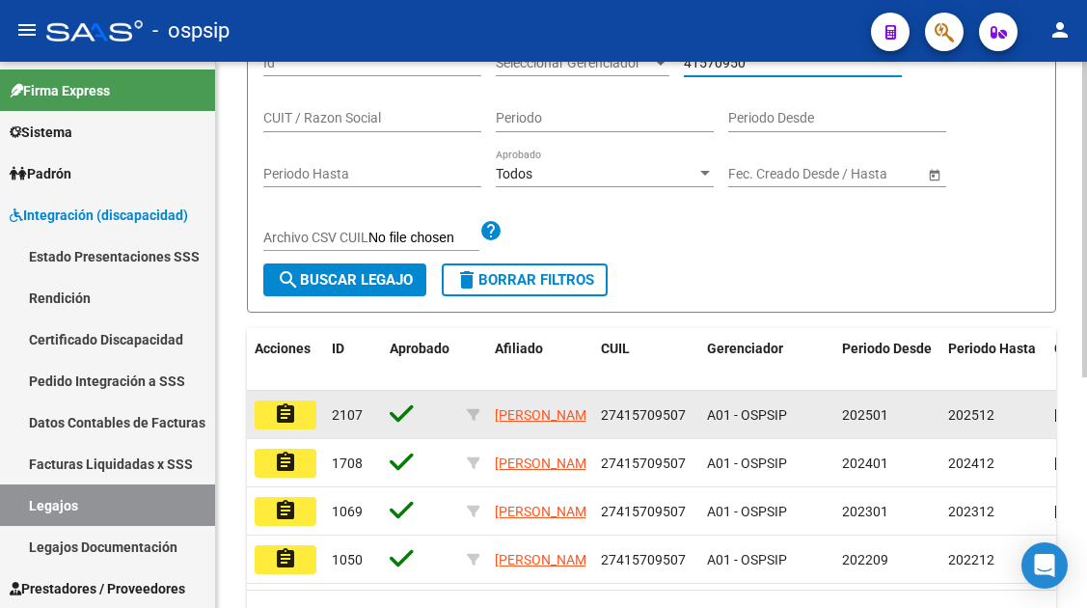
type input "41570950"
click at [282, 422] on mat-icon "assignment" at bounding box center [285, 413] width 23 height 23
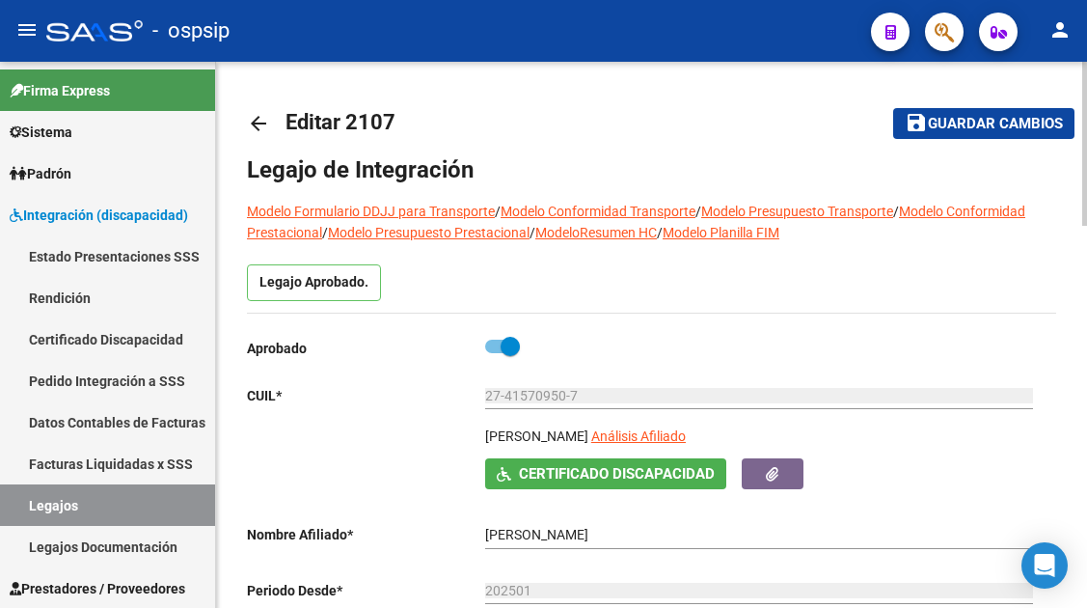
scroll to position [96, 0]
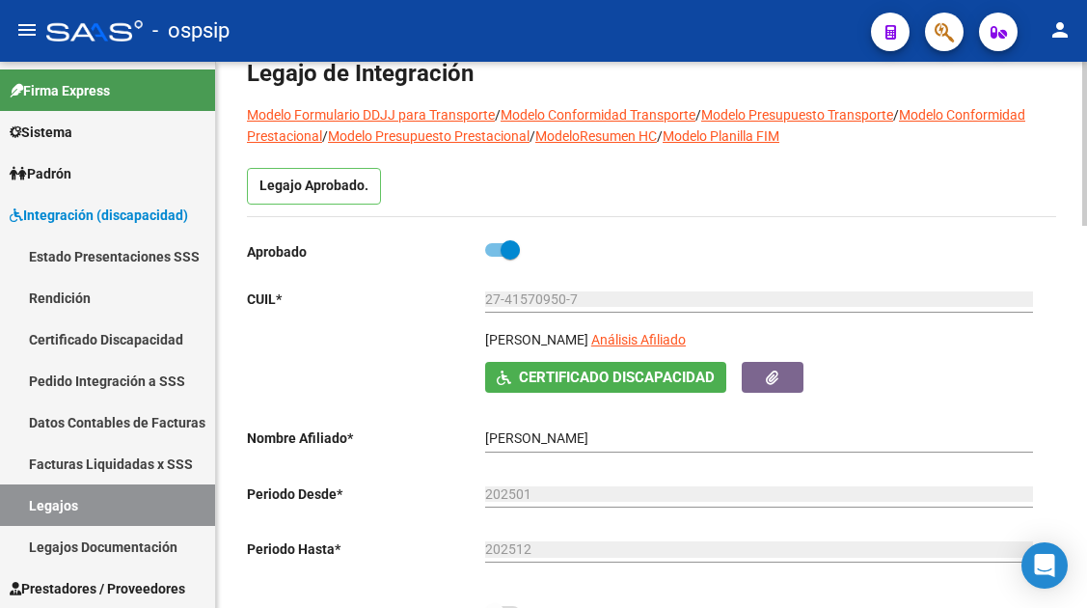
click at [672, 331] on app-link-go-to "Análisis Afiliado" at bounding box center [638, 345] width 95 height 33
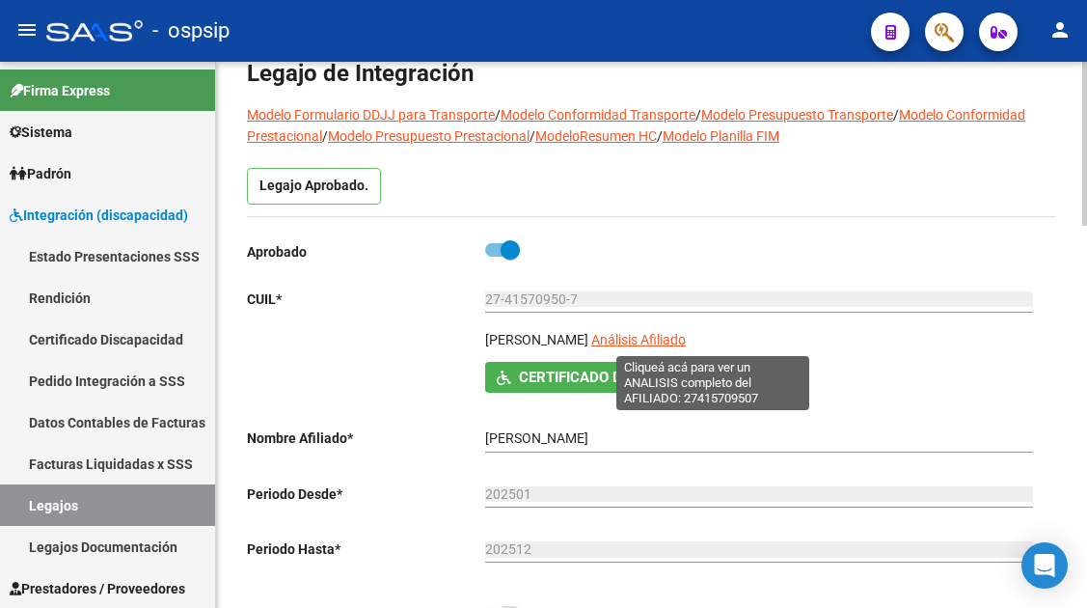
click at [674, 340] on span "Análisis Afiliado" at bounding box center [638, 339] width 95 height 15
type textarea "27415709507"
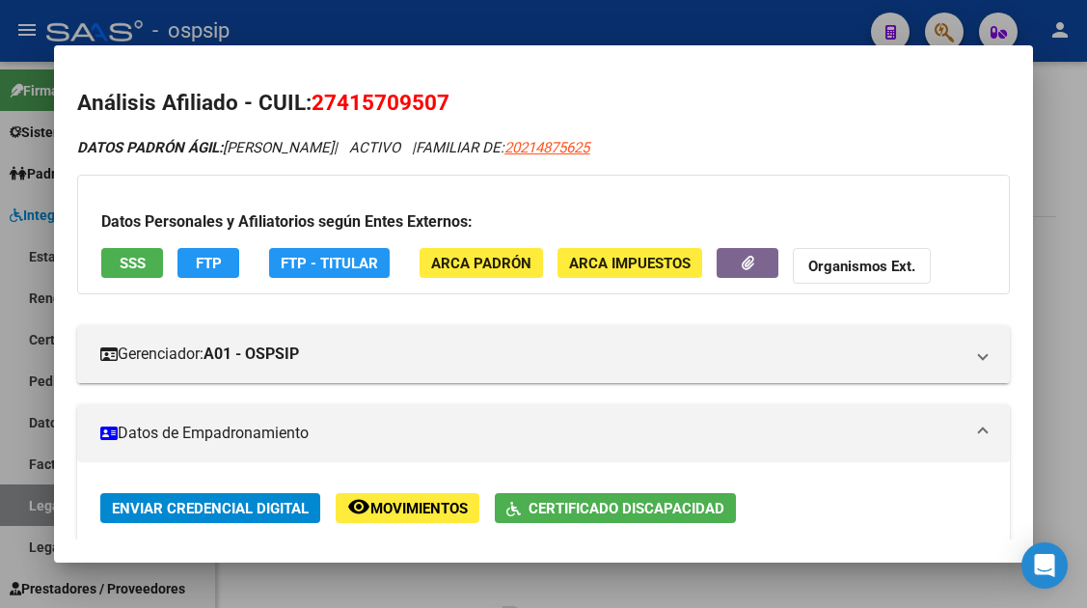
scroll to position [482, 0]
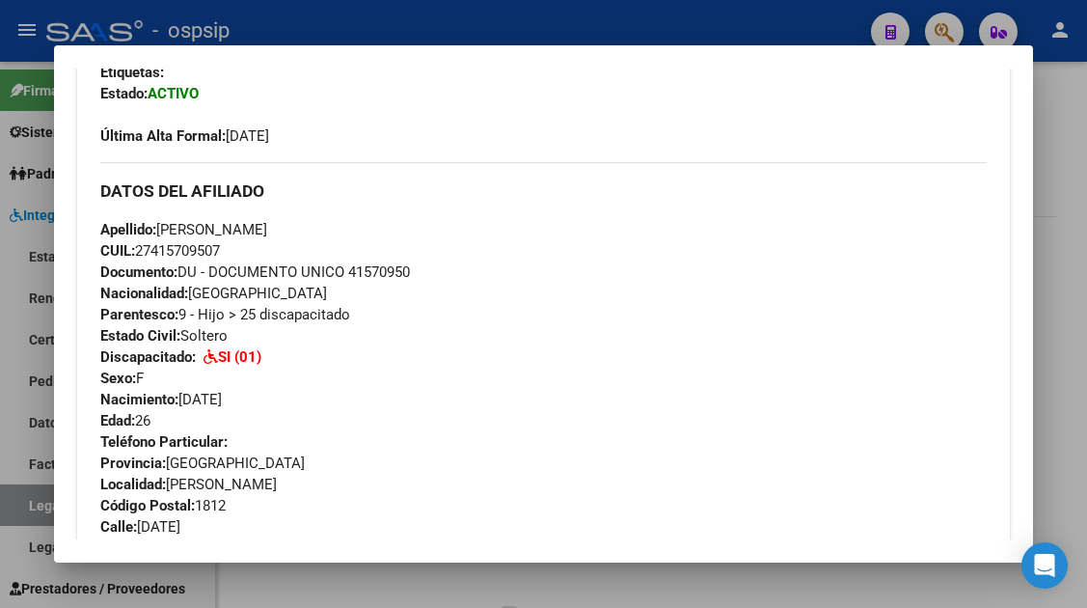
click at [26, 501] on div at bounding box center [543, 304] width 1087 height 608
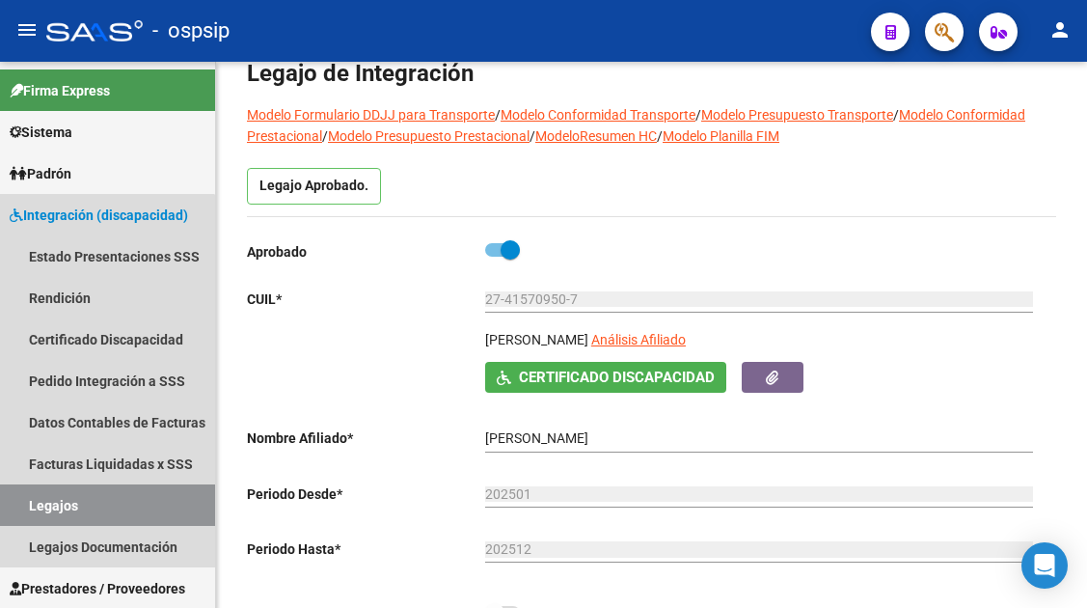
click at [26, 501] on link "Legajos" at bounding box center [107, 504] width 215 height 41
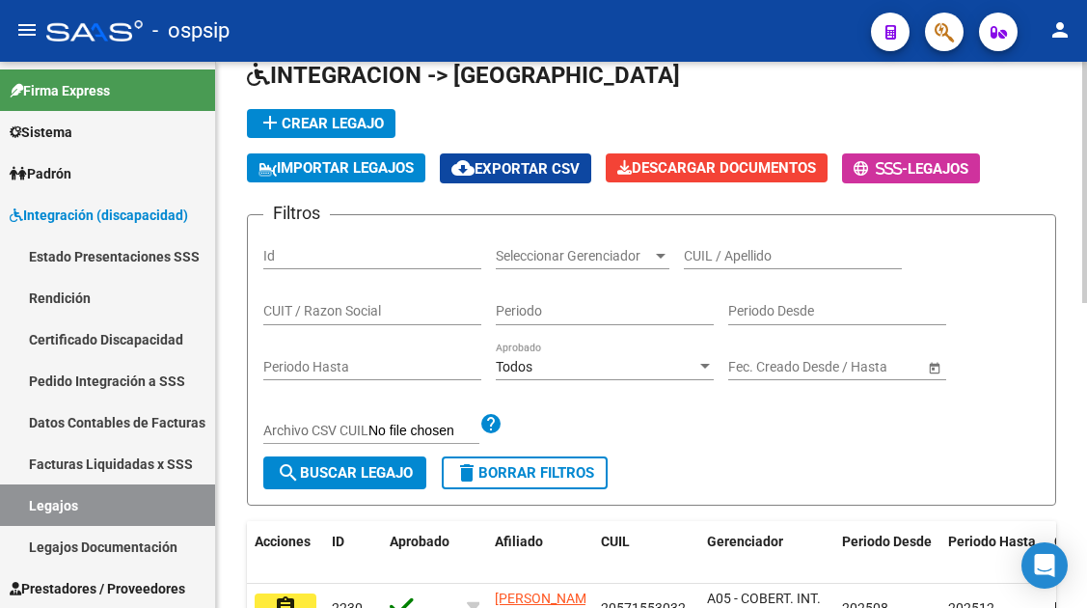
click at [735, 229] on form "Filtros Id Seleccionar Gerenciador Seleccionar Gerenciador CUIL / Apellido CUIT…" at bounding box center [651, 359] width 809 height 291
click at [719, 259] on input "CUIL / Apellido" at bounding box center [793, 256] width 218 height 16
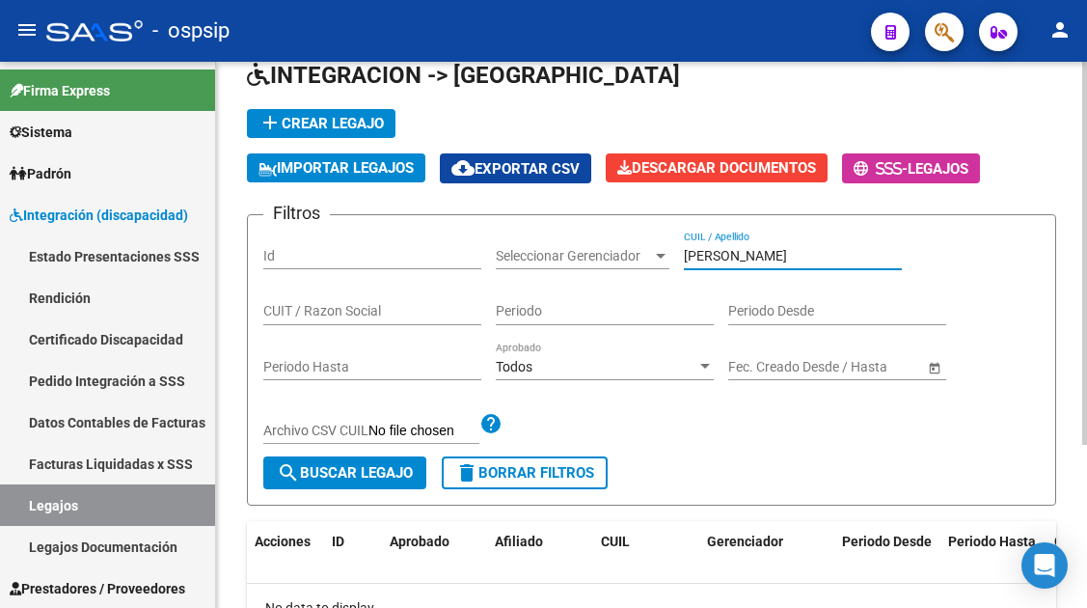
click at [735, 255] on input "[PERSON_NAME]" at bounding box center [793, 256] width 218 height 16
click at [746, 257] on input "[PERSON_NAME]" at bounding box center [793, 256] width 218 height 16
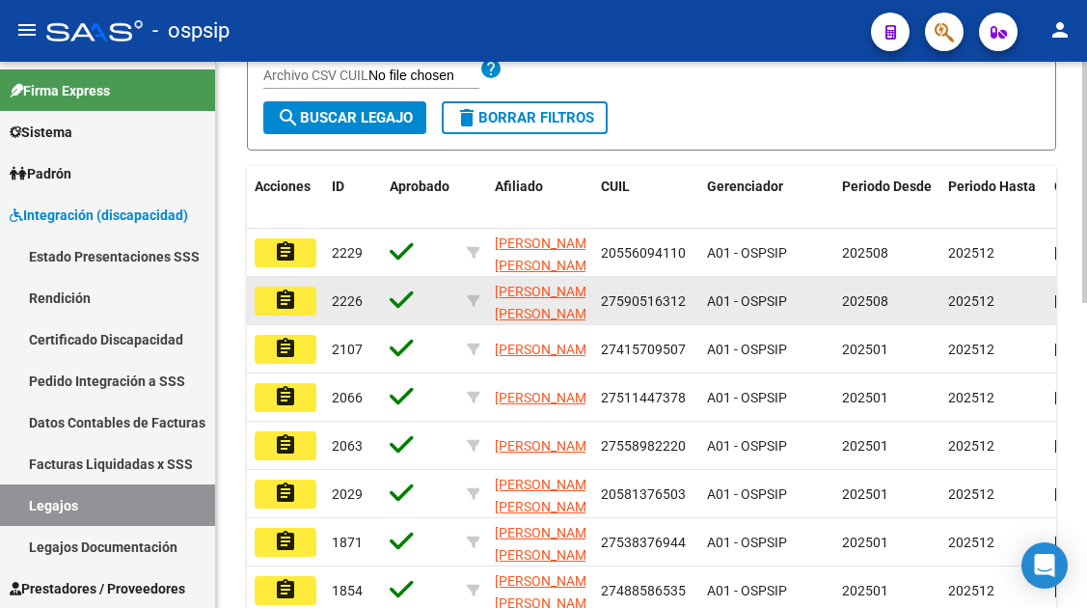
scroll to position [482, 0]
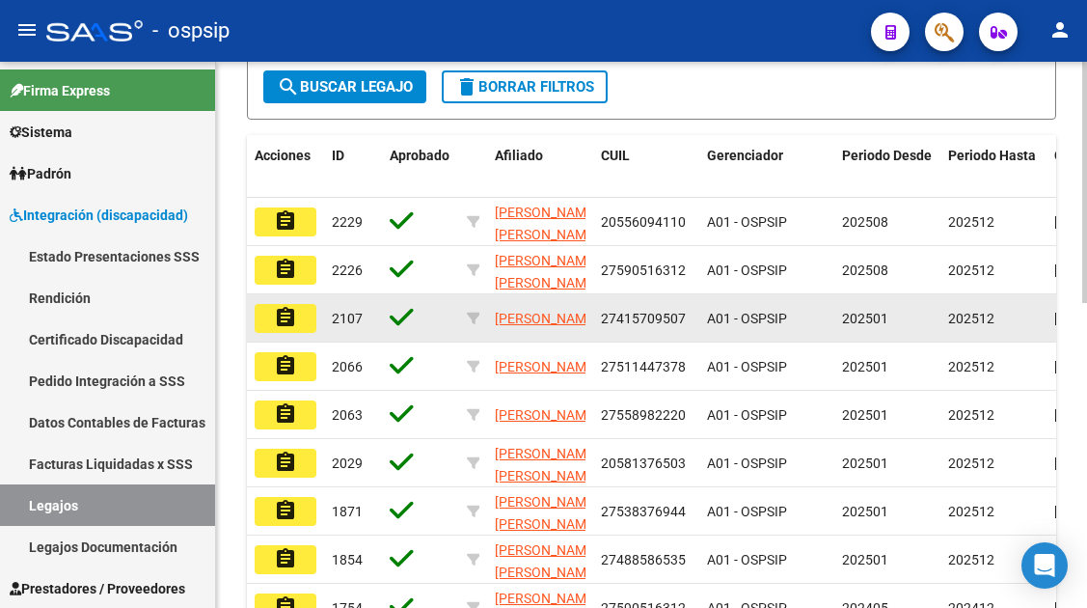
type input "rodrigue"
click at [276, 323] on mat-icon "assignment" at bounding box center [285, 317] width 23 height 23
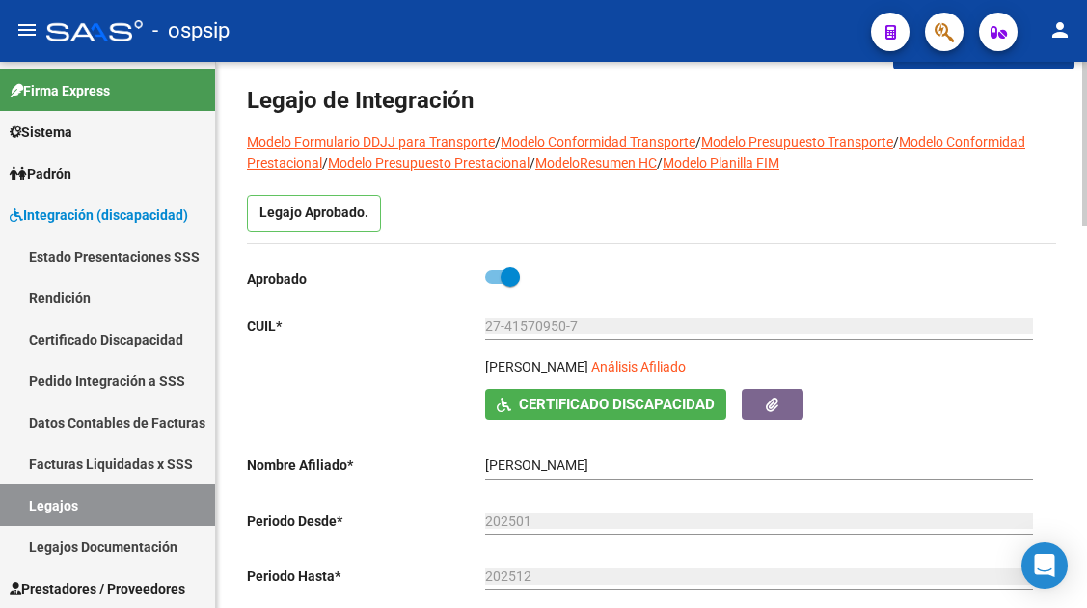
scroll to position [96, 0]
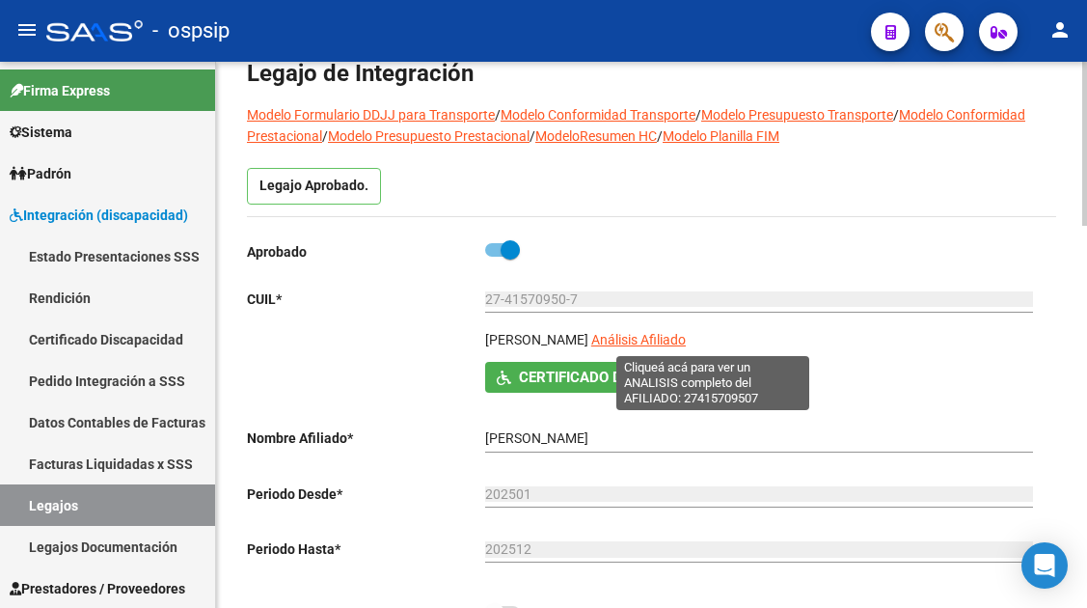
click at [686, 342] on span "Análisis Afiliado" at bounding box center [638, 339] width 95 height 15
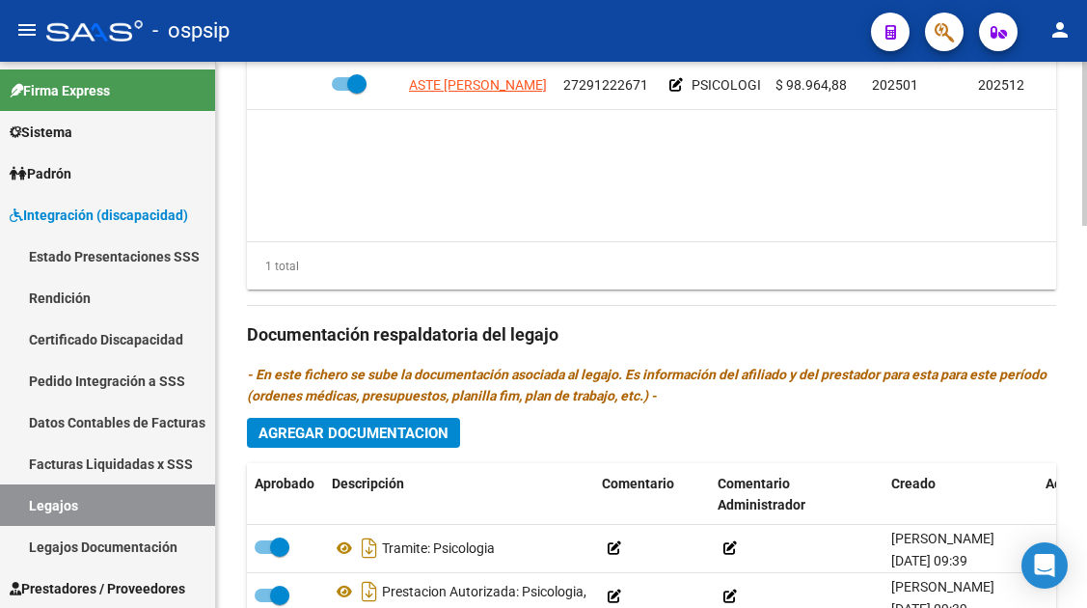
scroll to position [1061, 0]
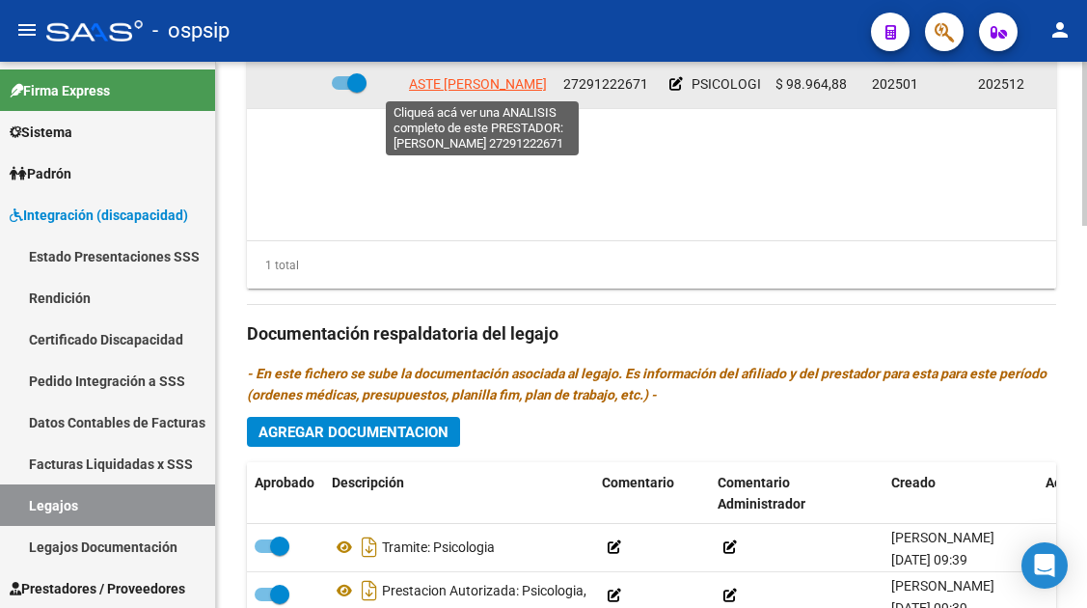
click at [458, 87] on span "ASTE [PERSON_NAME]" at bounding box center [478, 83] width 138 height 15
type textarea "27291222671"
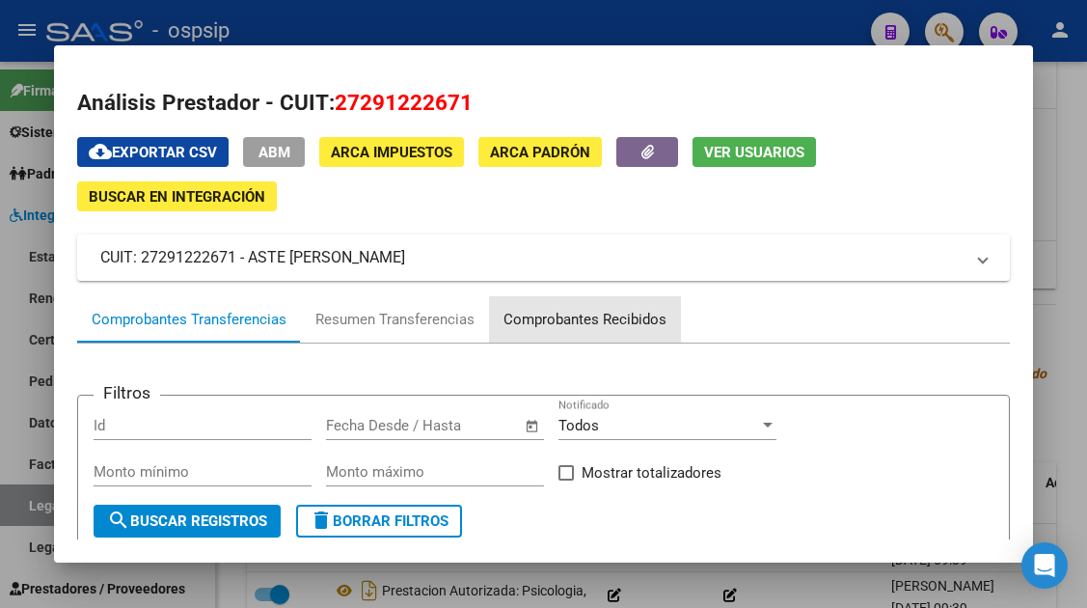
click at [527, 327] on div "Comprobantes Recibidos" at bounding box center [584, 320] width 163 height 22
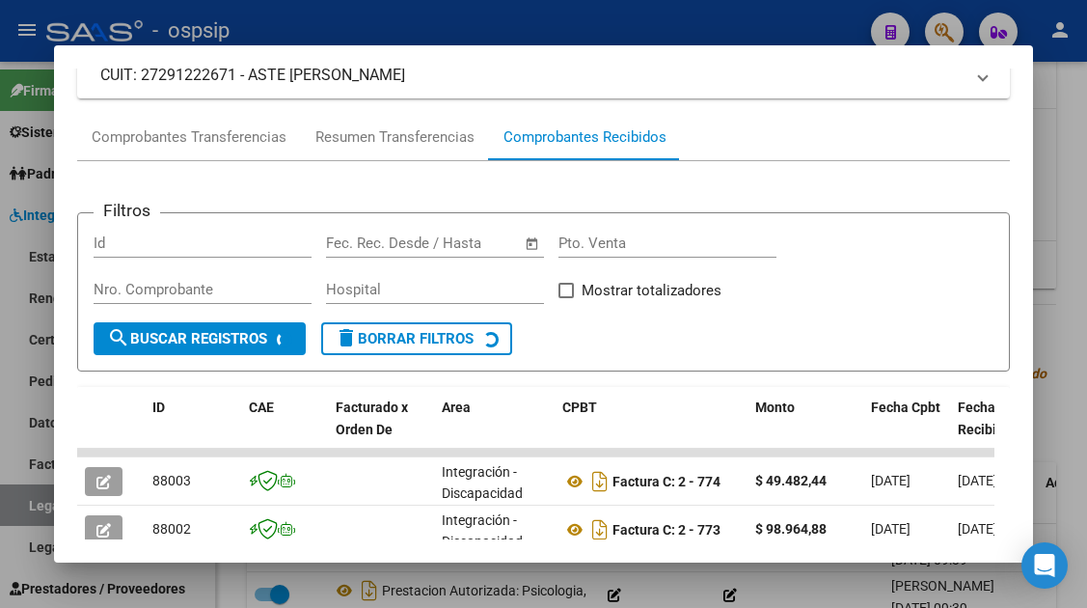
scroll to position [375, 0]
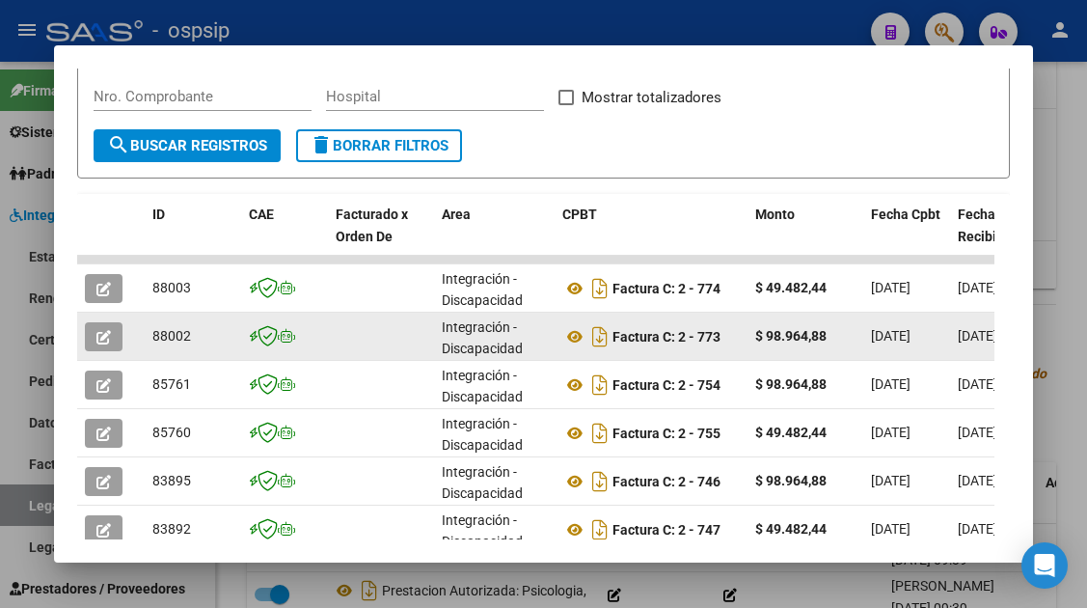
click at [109, 337] on icon "button" at bounding box center [103, 337] width 14 height 14
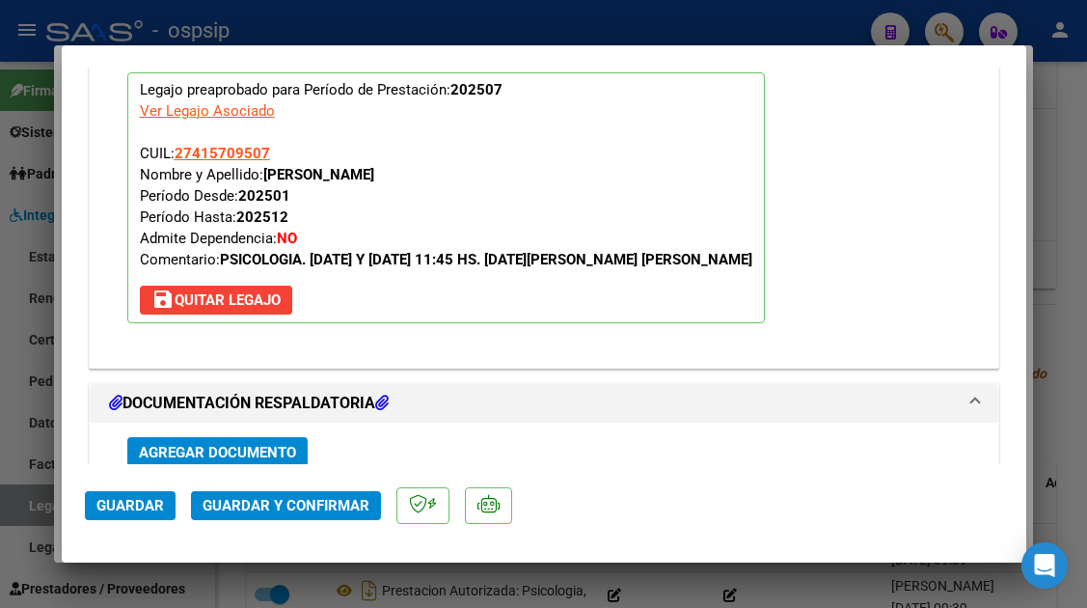
scroll to position [2429, 0]
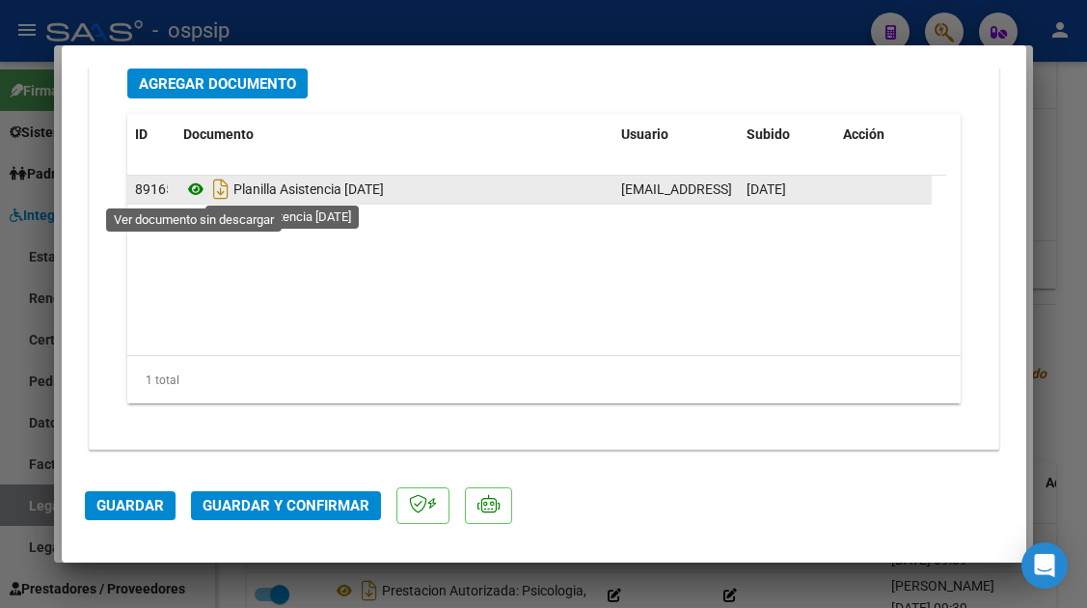
click at [197, 194] on icon at bounding box center [195, 188] width 25 height 23
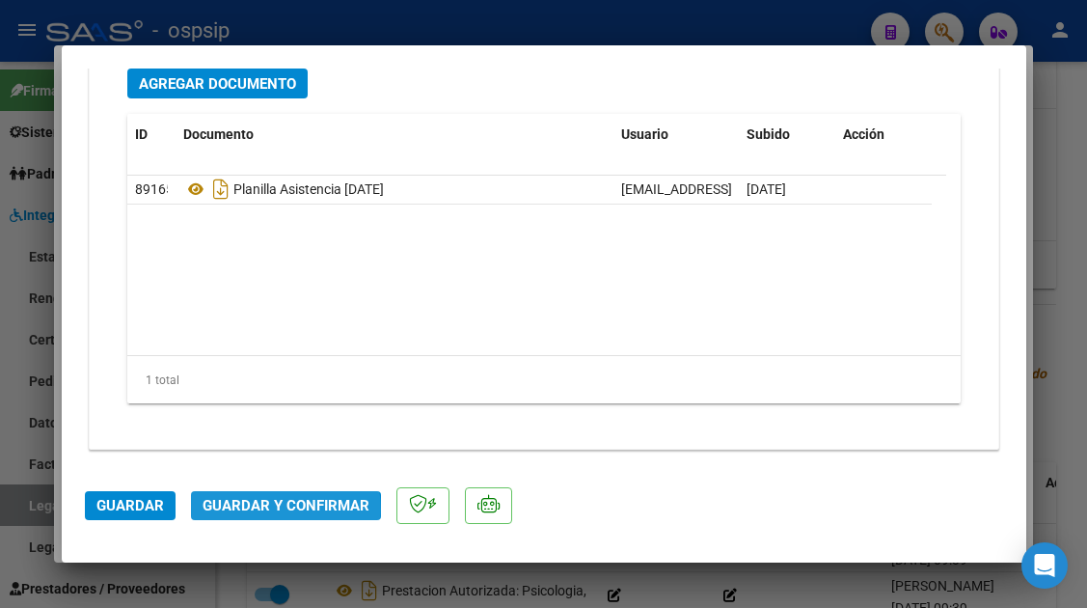
click at [282, 509] on span "Guardar y Confirmar" at bounding box center [286, 505] width 167 height 17
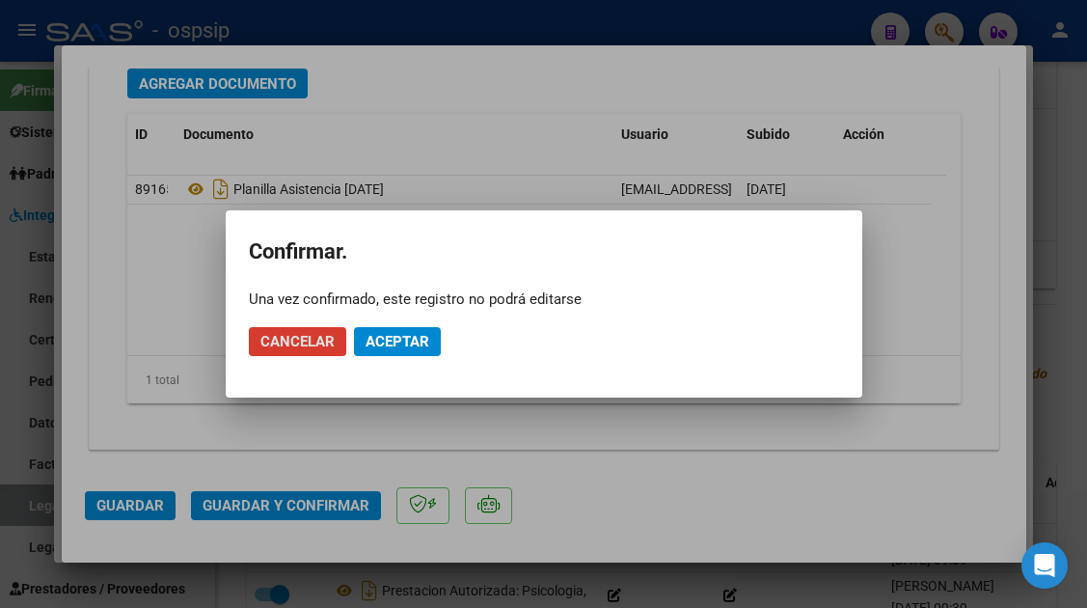
click at [396, 351] on button "Aceptar" at bounding box center [397, 341] width 87 height 29
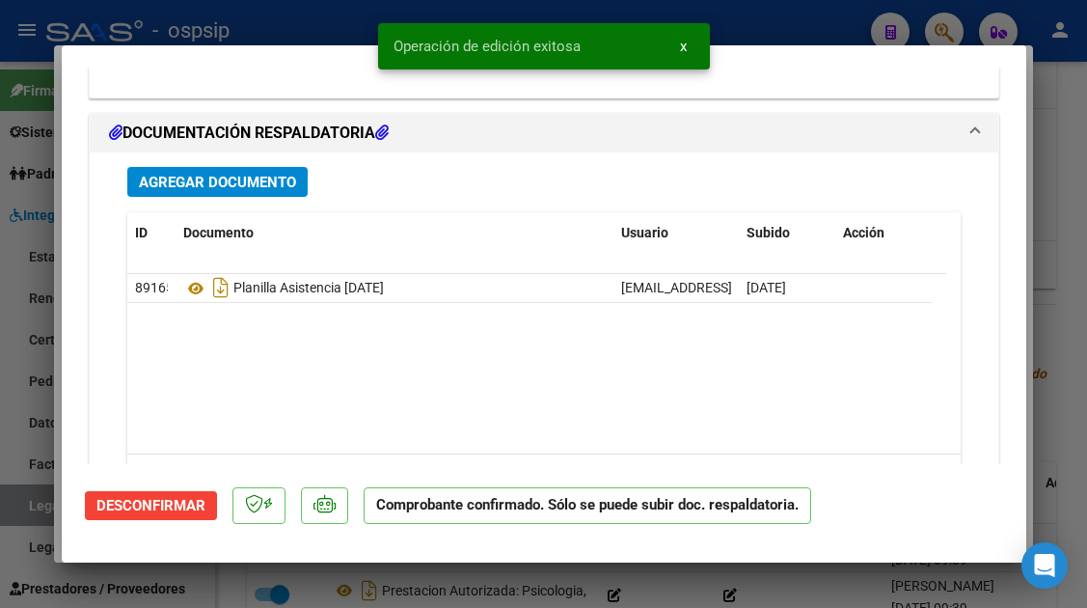
scroll to position [2017, 0]
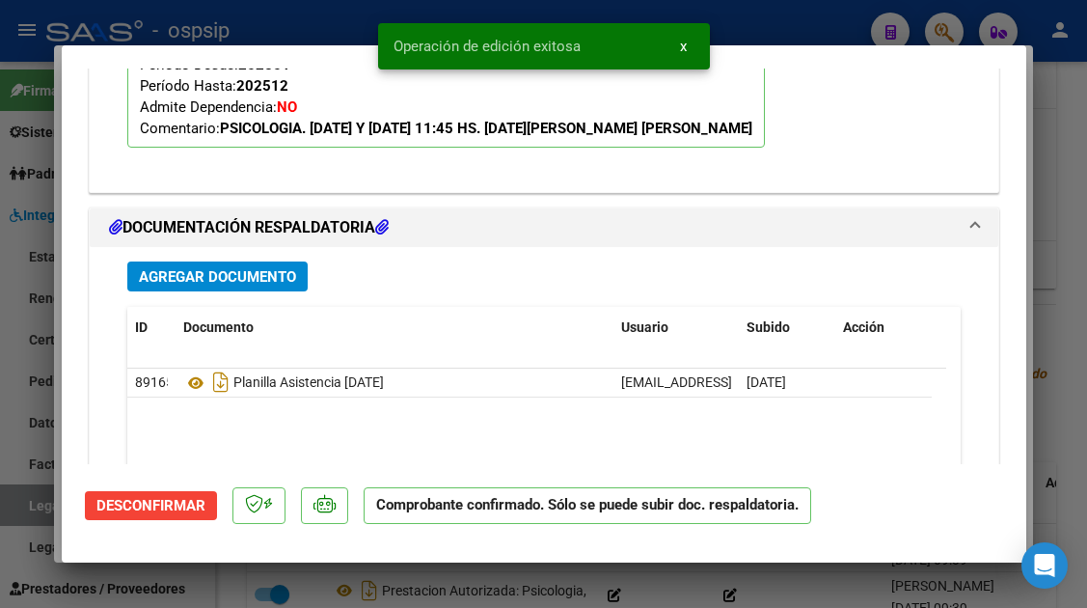
click at [38, 508] on div at bounding box center [543, 304] width 1087 height 608
type input "$ 0,00"
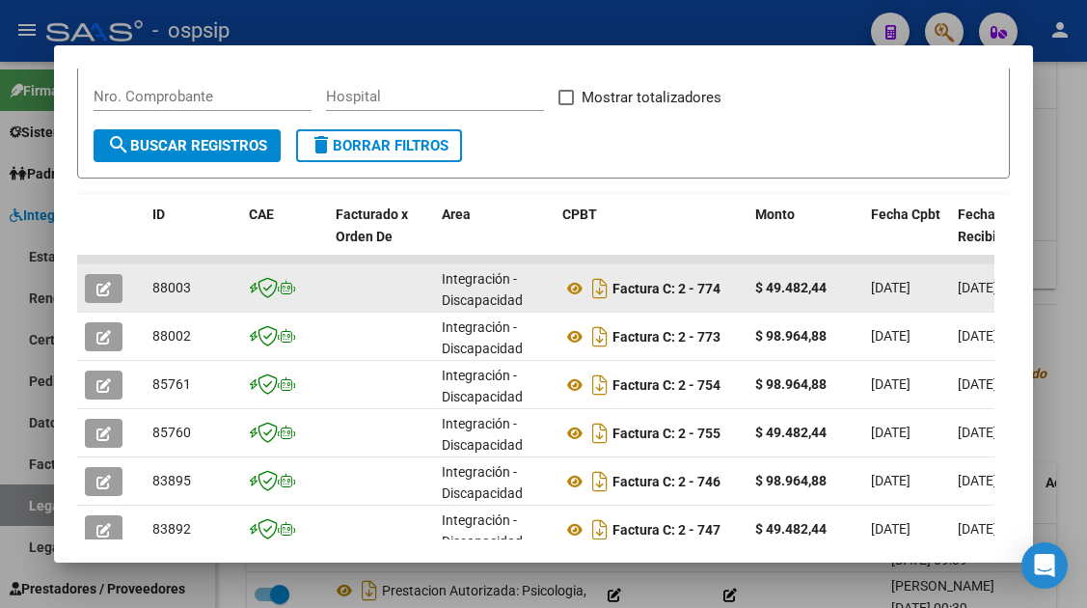
click at [107, 297] on button "button" at bounding box center [104, 288] width 38 height 29
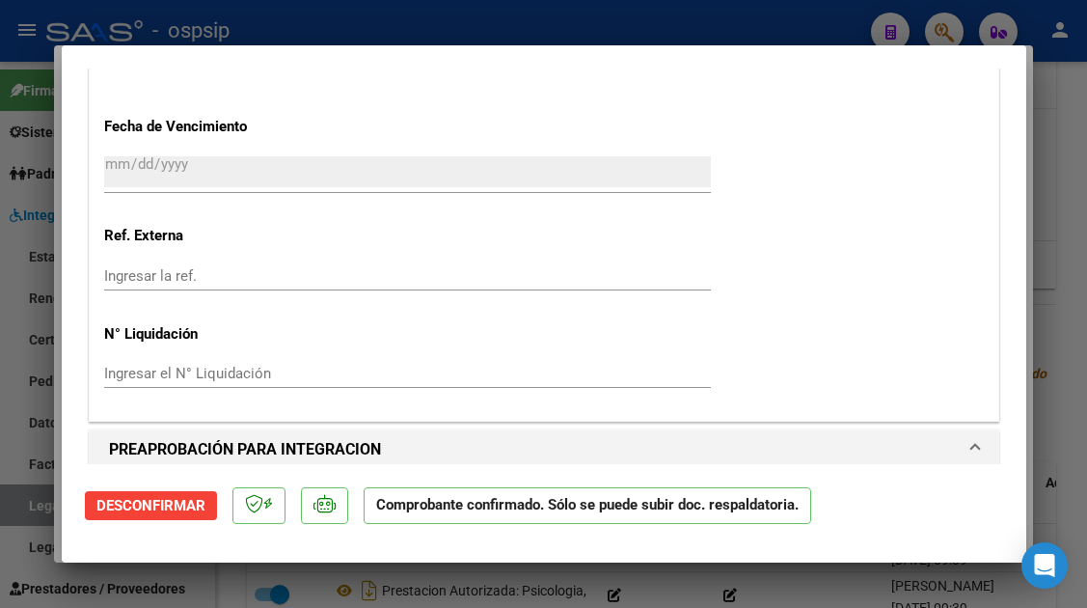
scroll to position [1869, 0]
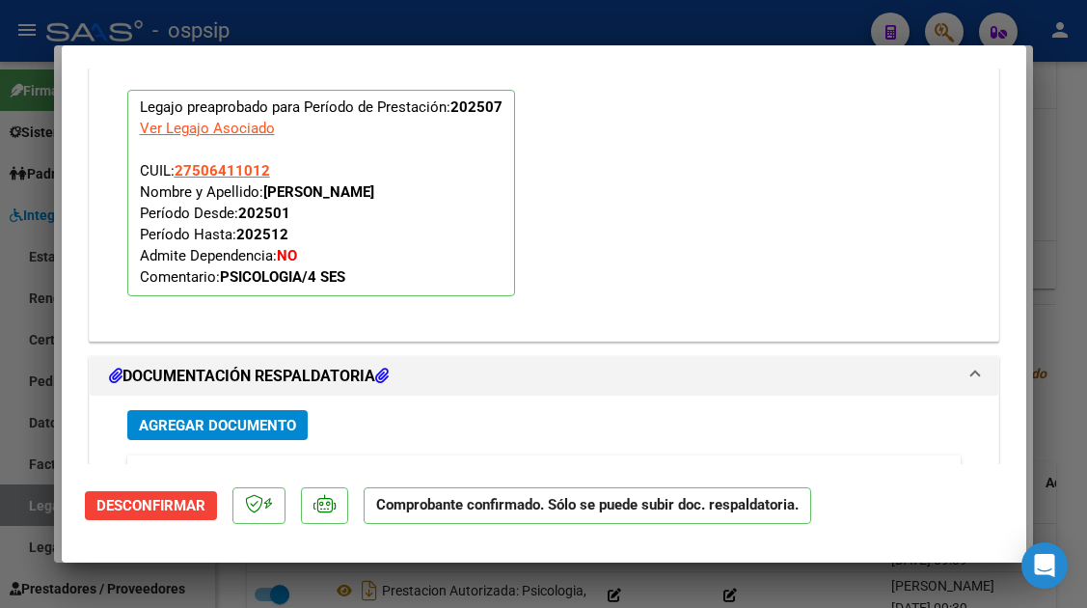
click at [30, 513] on div at bounding box center [543, 304] width 1087 height 608
type input "$ 0,00"
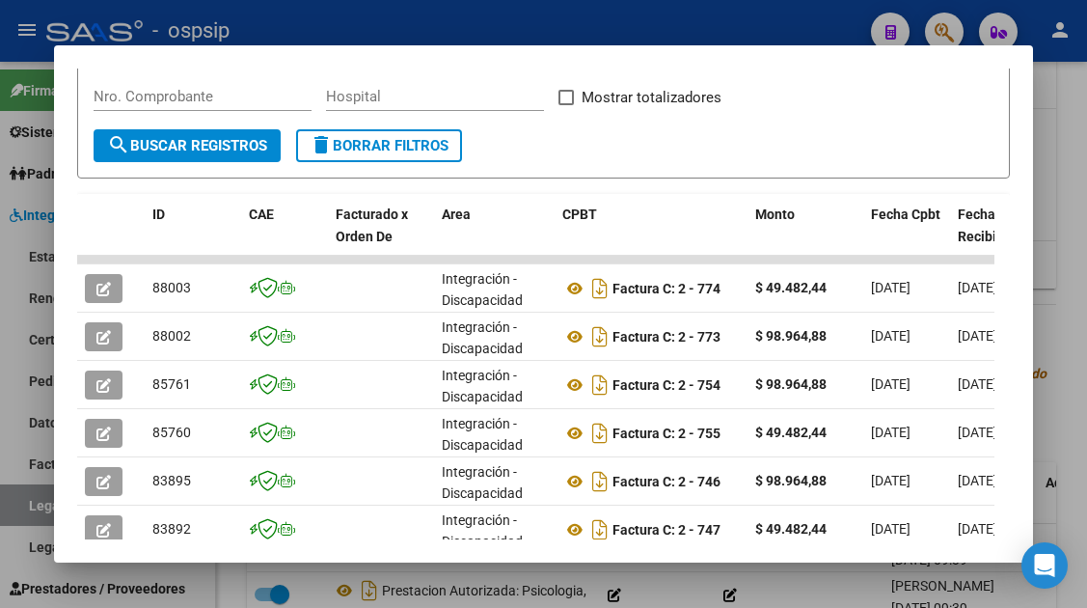
click at [30, 513] on div at bounding box center [543, 304] width 1087 height 608
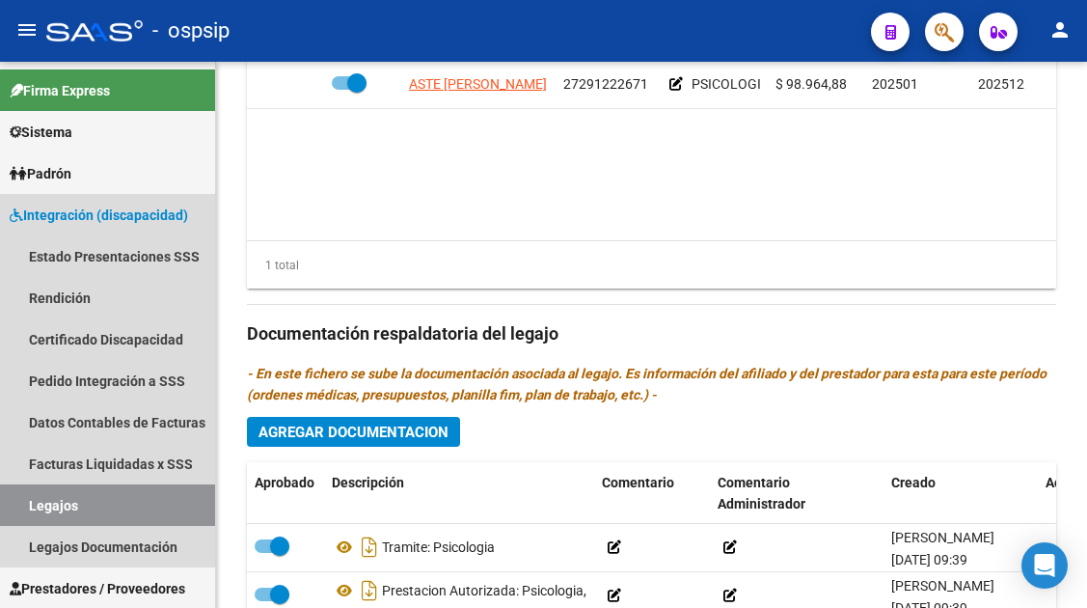
click at [30, 513] on link "Legajos" at bounding box center [107, 504] width 215 height 41
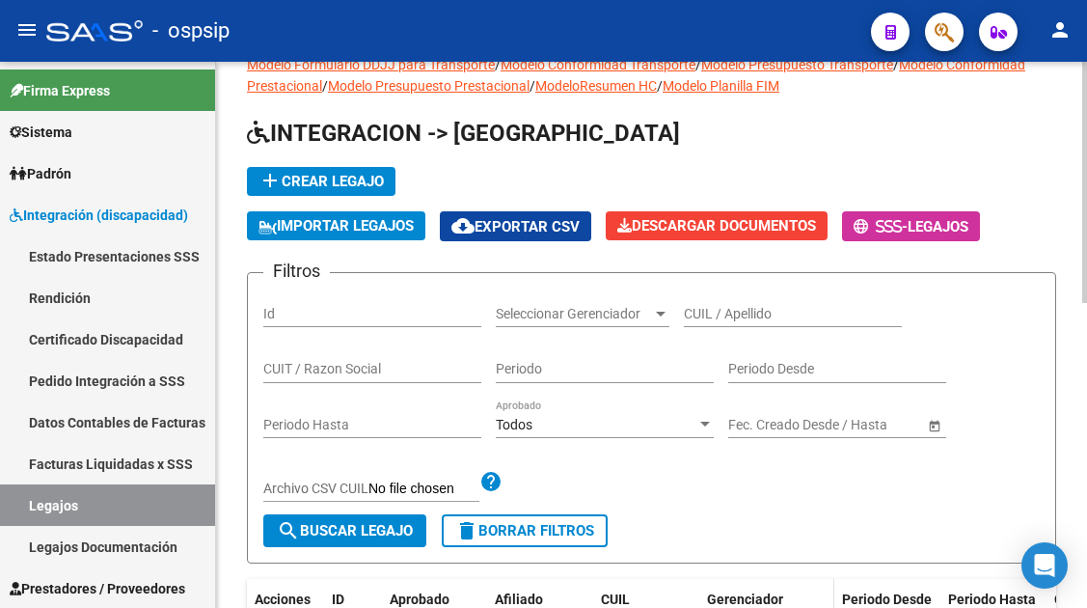
scroll to position [13, 0]
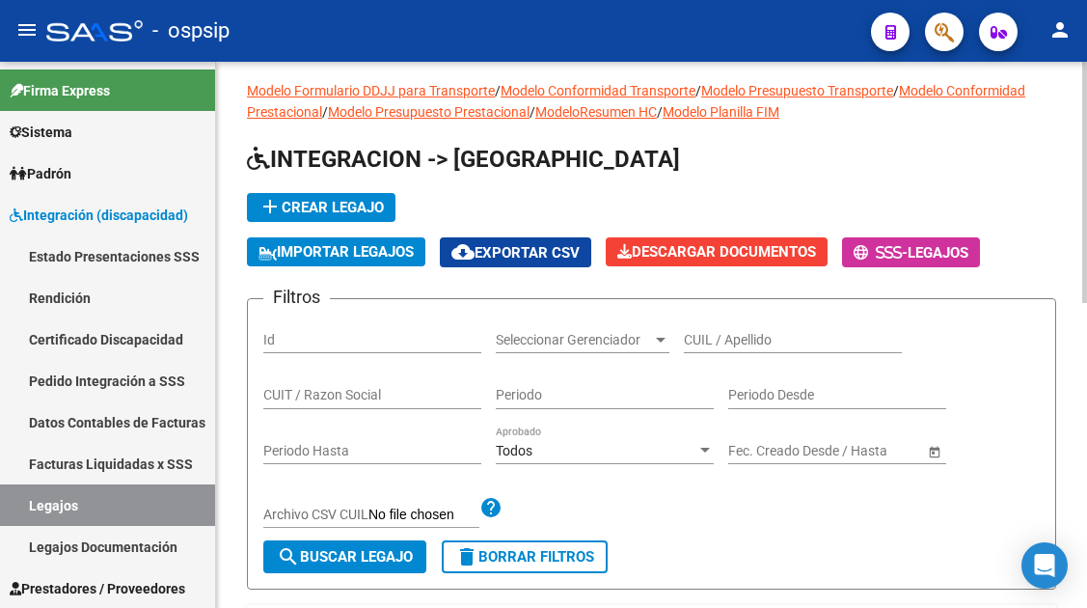
click at [739, 354] on div "CUIL / Apellido" at bounding box center [793, 341] width 218 height 55
click at [734, 329] on div "CUIL / Apellido" at bounding box center [793, 333] width 218 height 39
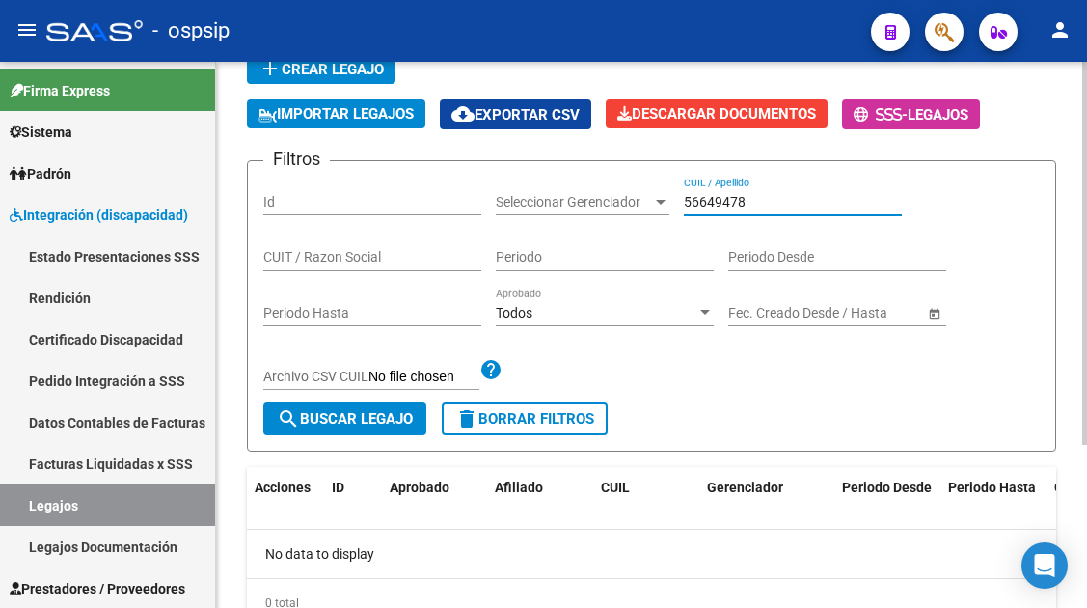
scroll to position [40, 0]
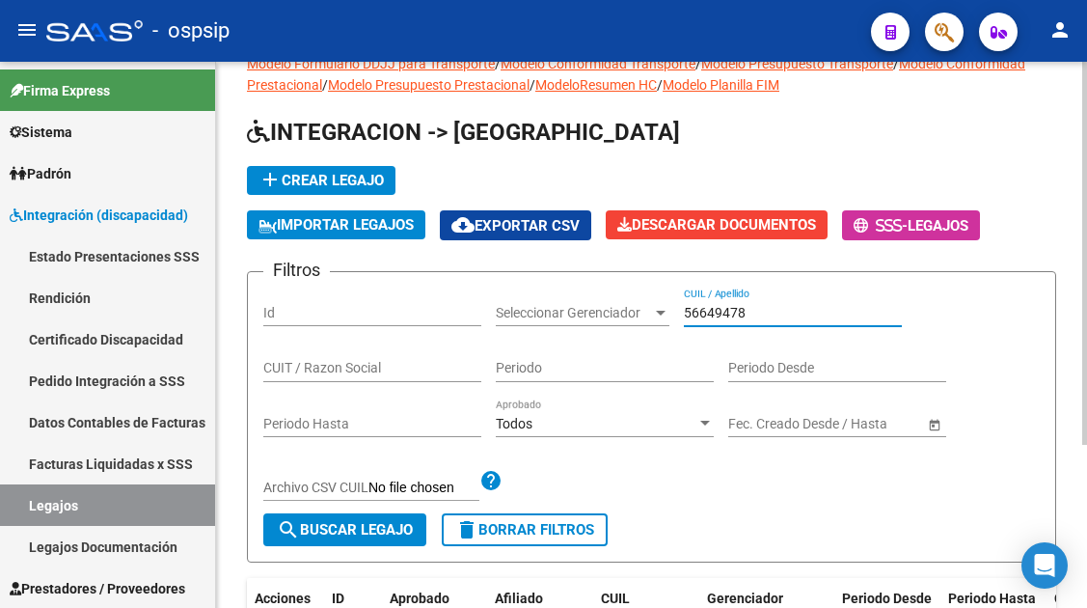
click at [739, 312] on input "56649478" at bounding box center [793, 313] width 218 height 16
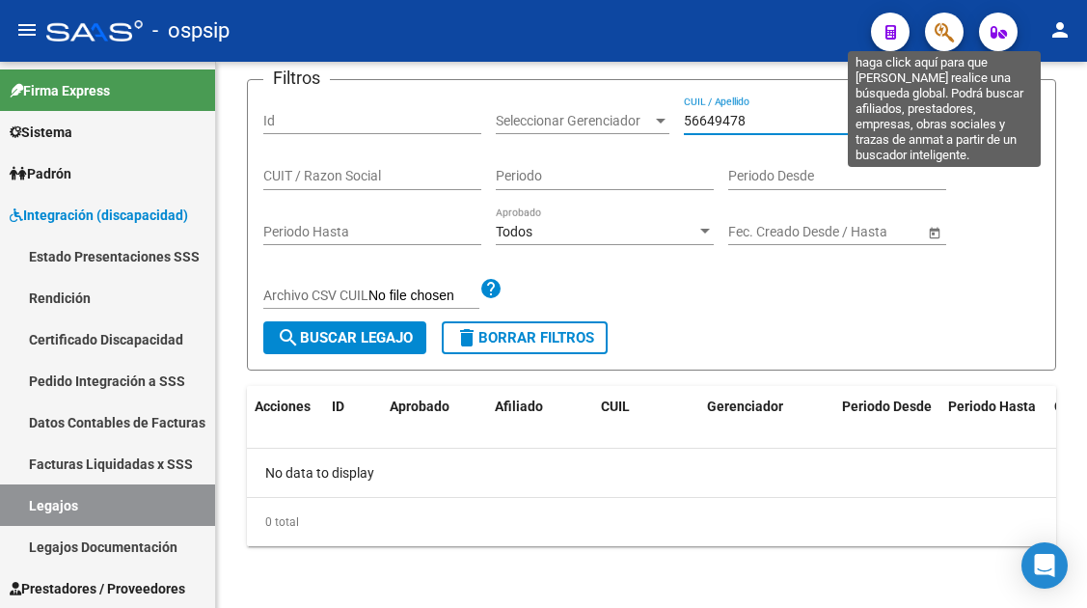
type input "56649478"
click at [934, 21] on icon "button" at bounding box center [943, 32] width 19 height 22
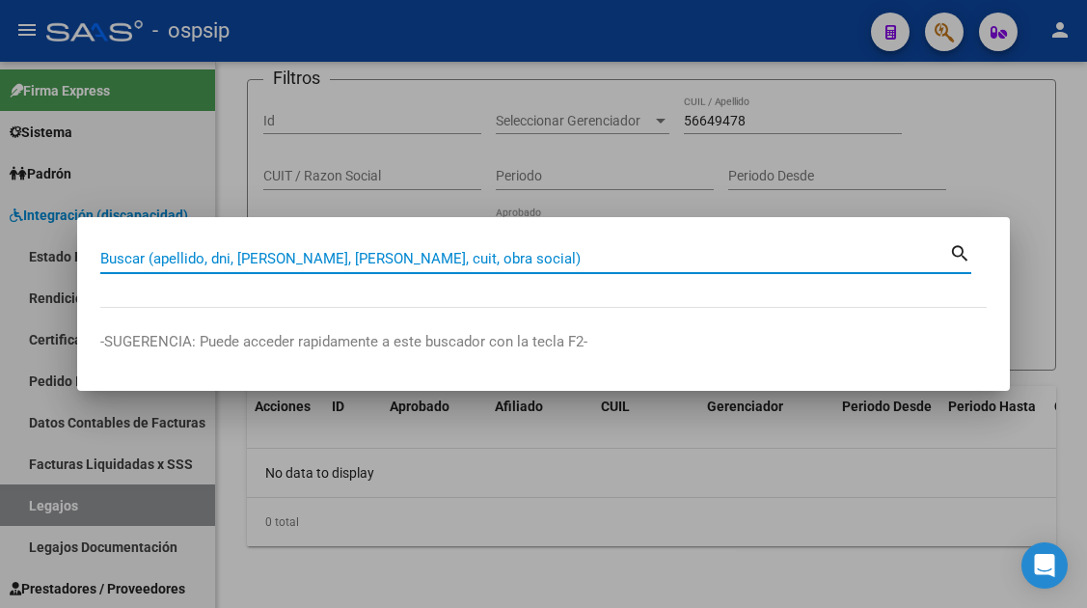
click at [378, 253] on input "Buscar (apellido, dni, [PERSON_NAME], [PERSON_NAME], cuit, obra social)" at bounding box center [524, 258] width 849 height 17
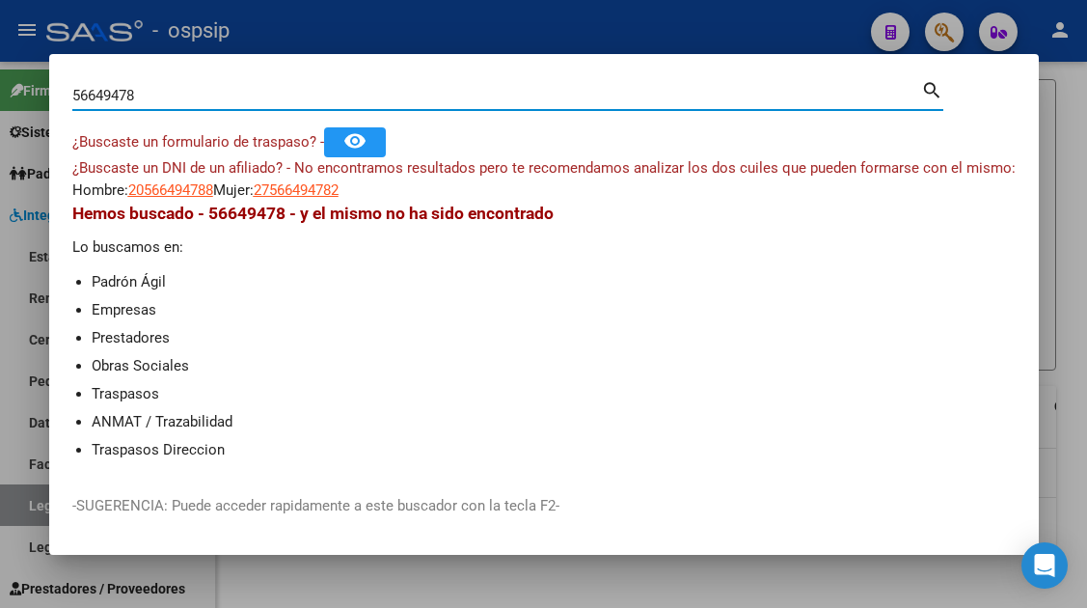
scroll to position [5, 0]
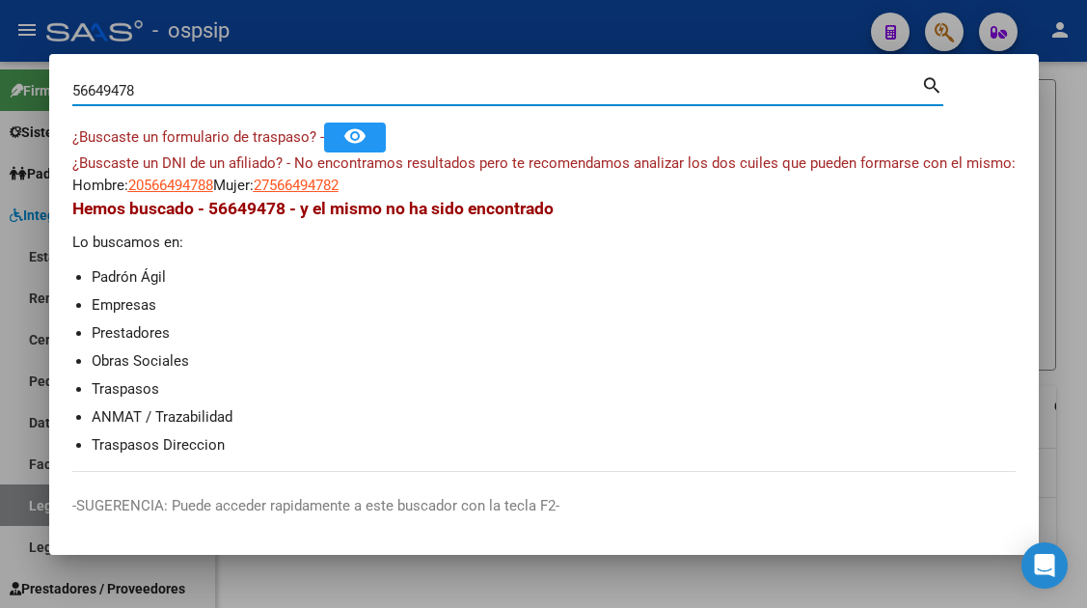
click at [195, 73] on mat-dialog-container "56649478 Buscar (apellido, dni, cuil, nro traspaso, cuit, obra social) search ¿…" at bounding box center [543, 304] width 989 height 500
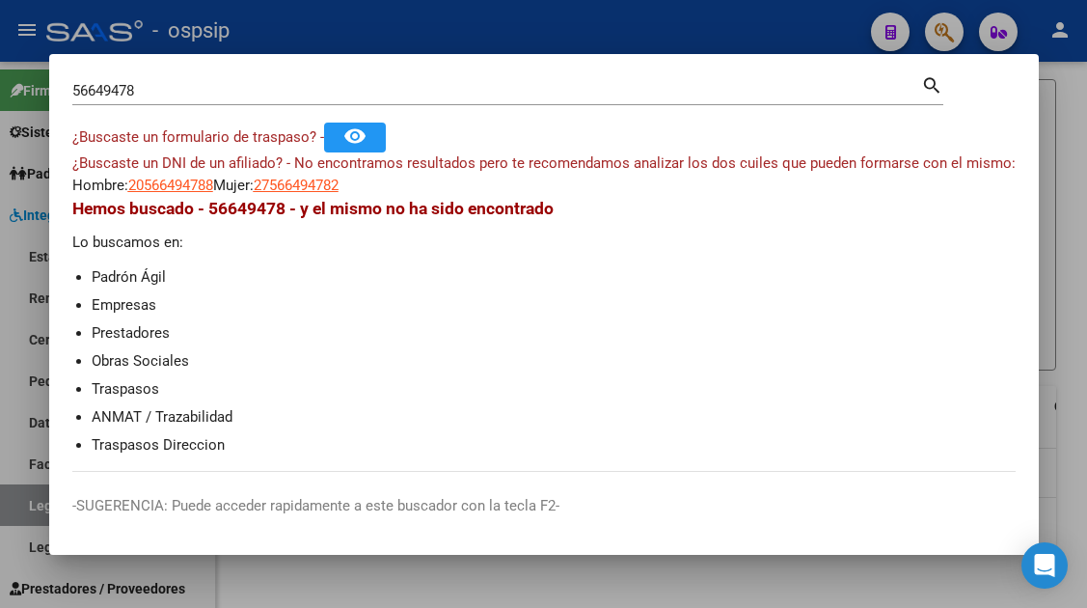
click at [191, 86] on input "56649478" at bounding box center [496, 90] width 849 height 17
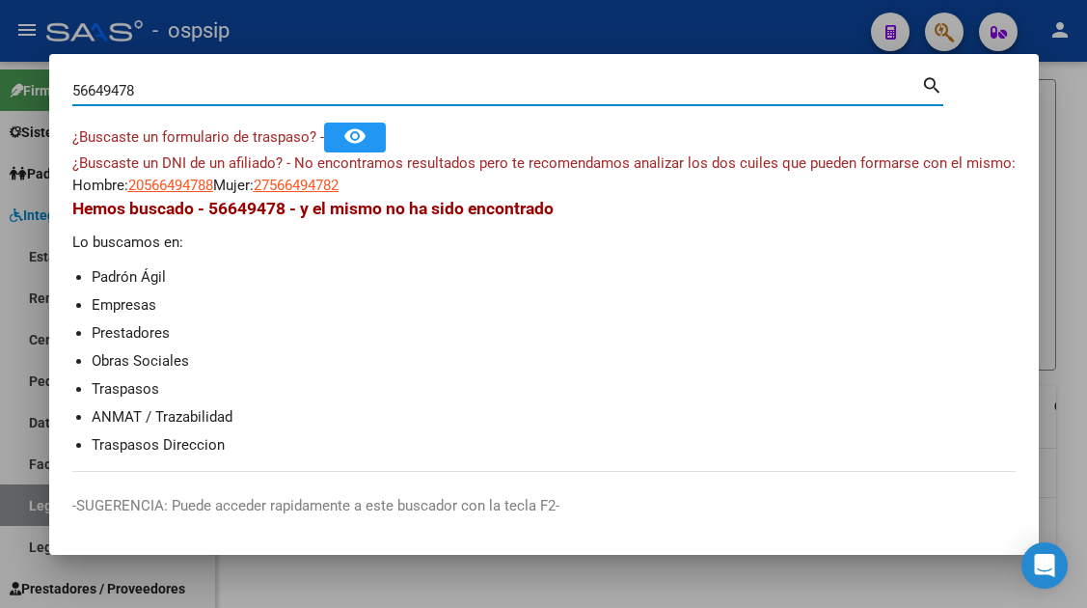
click at [191, 86] on input "56649478" at bounding box center [496, 90] width 849 height 17
type input "56649478"
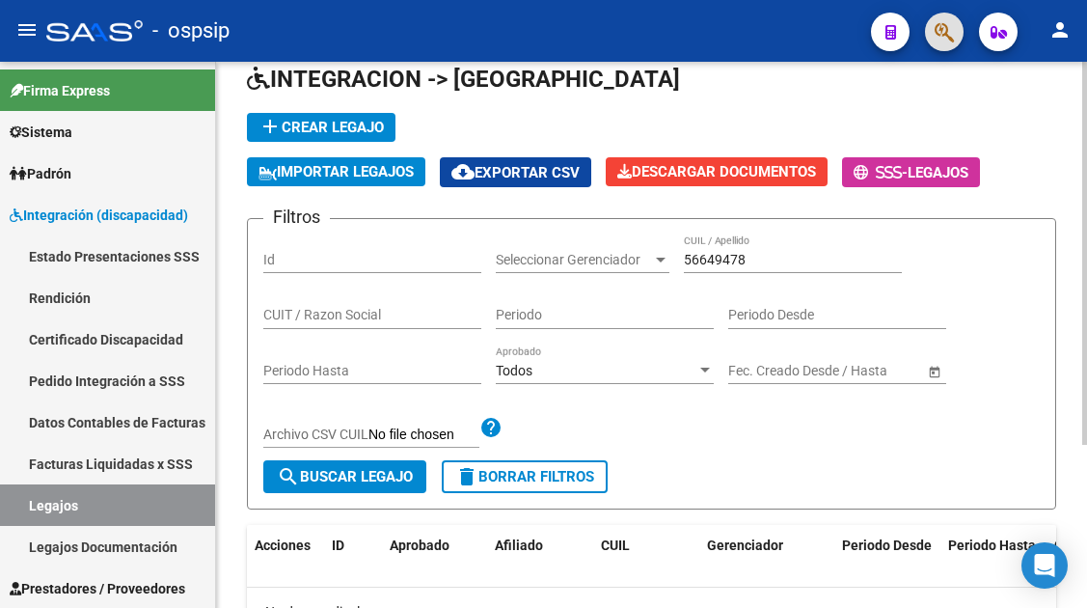
scroll to position [136, 0]
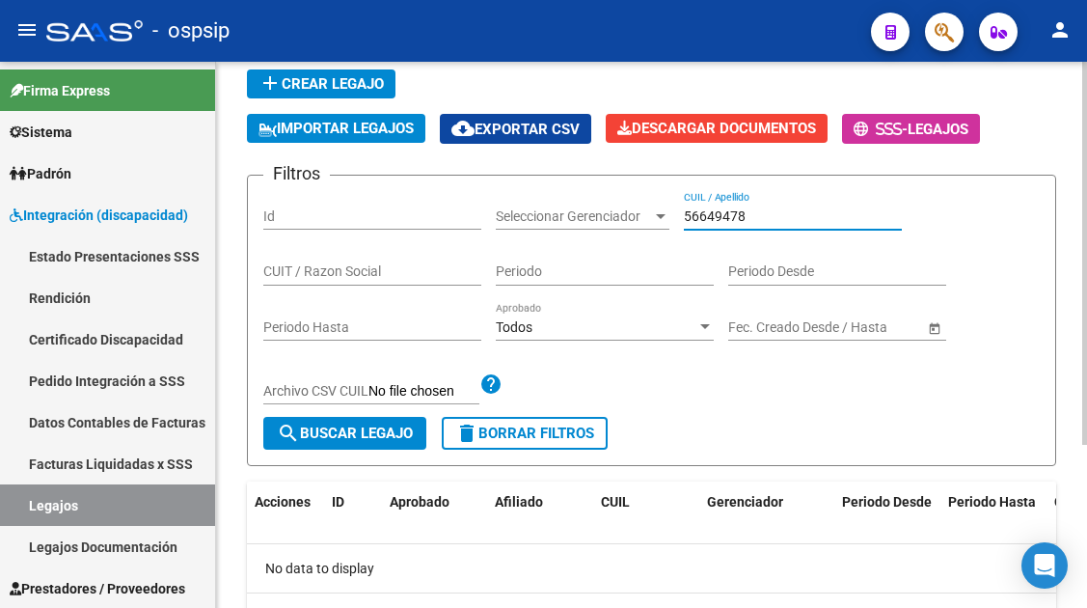
drag, startPoint x: 753, startPoint y: 212, endPoint x: 662, endPoint y: 220, distance: 91.9
click at [662, 220] on div "Filtros Id Seleccionar Gerenciador Seleccionar Gerenciador 56649478 CUIL / Apel…" at bounding box center [651, 304] width 776 height 226
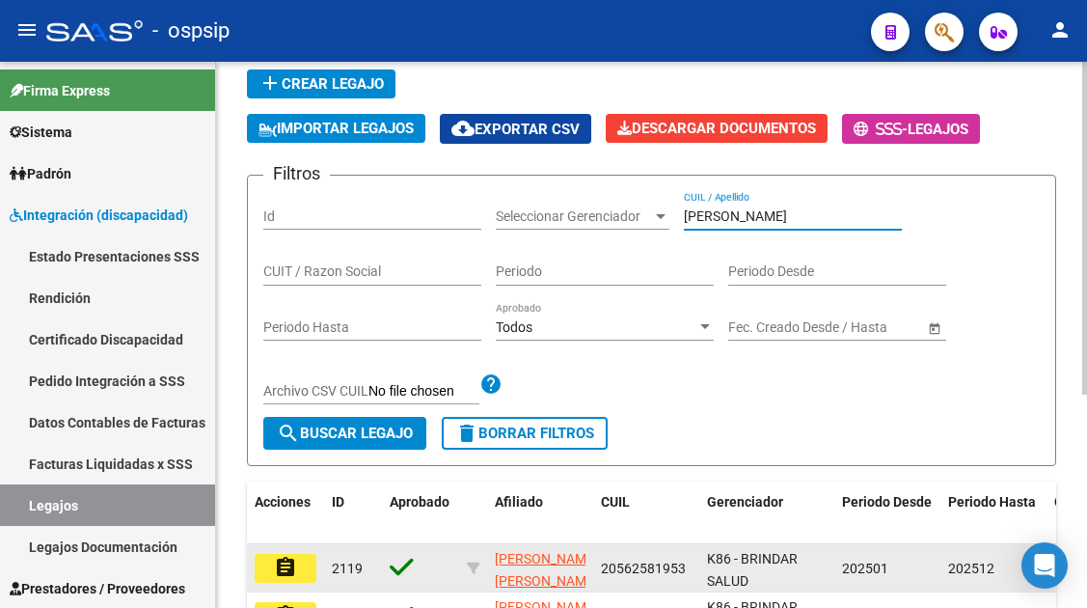
type input "[PERSON_NAME]"
click at [279, 567] on mat-icon "assignment" at bounding box center [285, 566] width 23 height 23
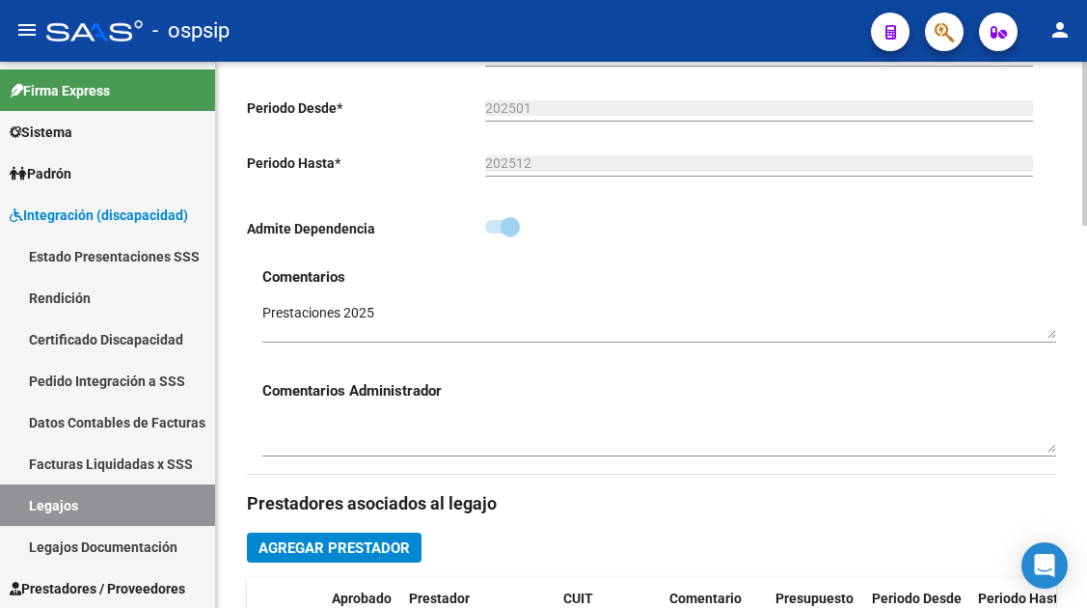
scroll to position [386, 0]
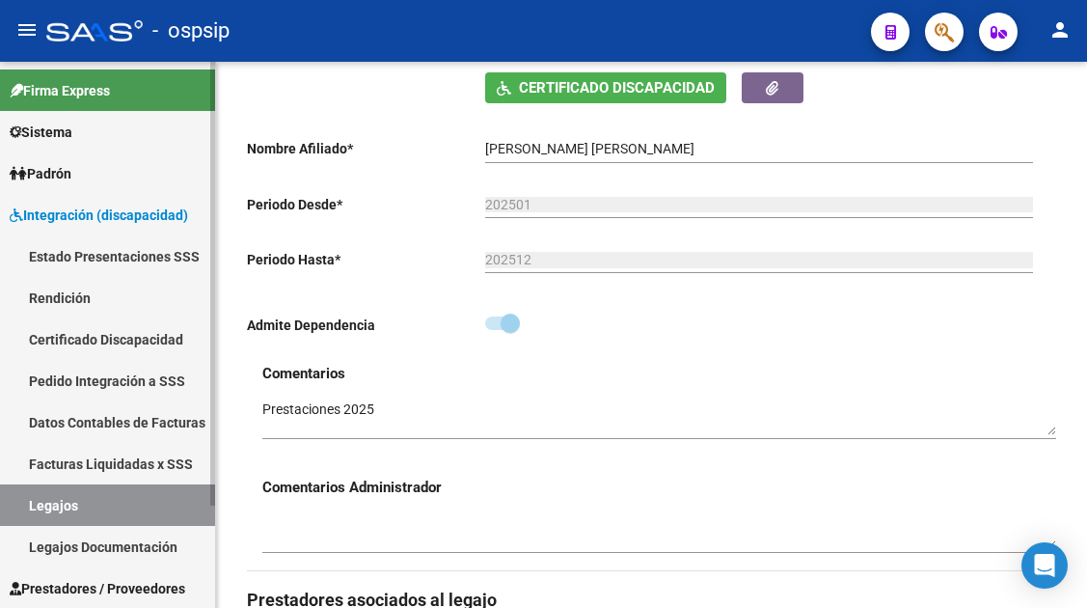
click at [80, 505] on link "Legajos" at bounding box center [107, 504] width 215 height 41
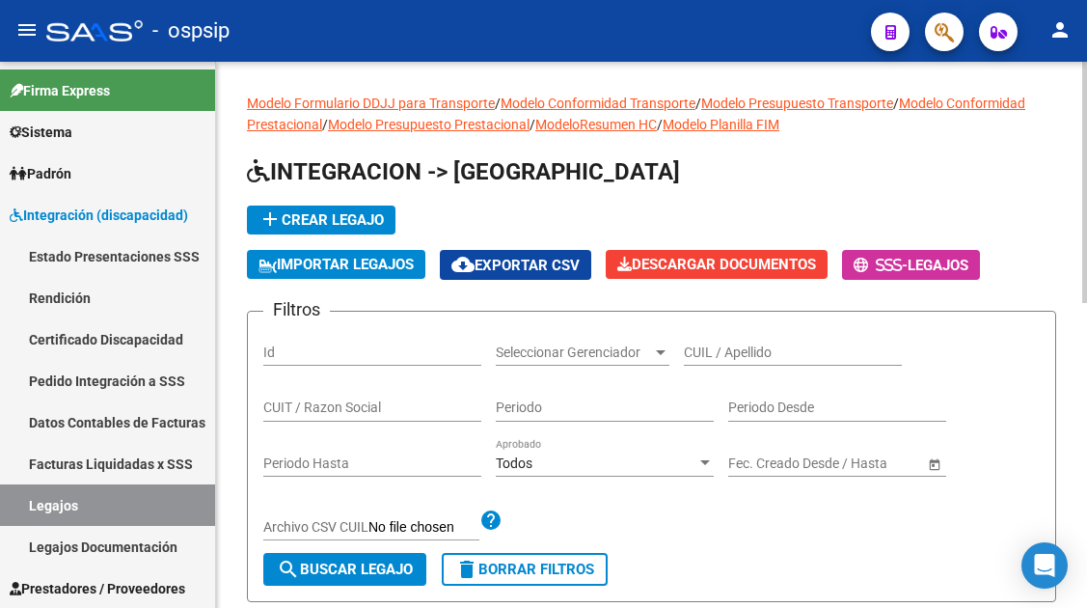
click at [692, 344] on input "CUIL / Apellido" at bounding box center [793, 352] width 218 height 16
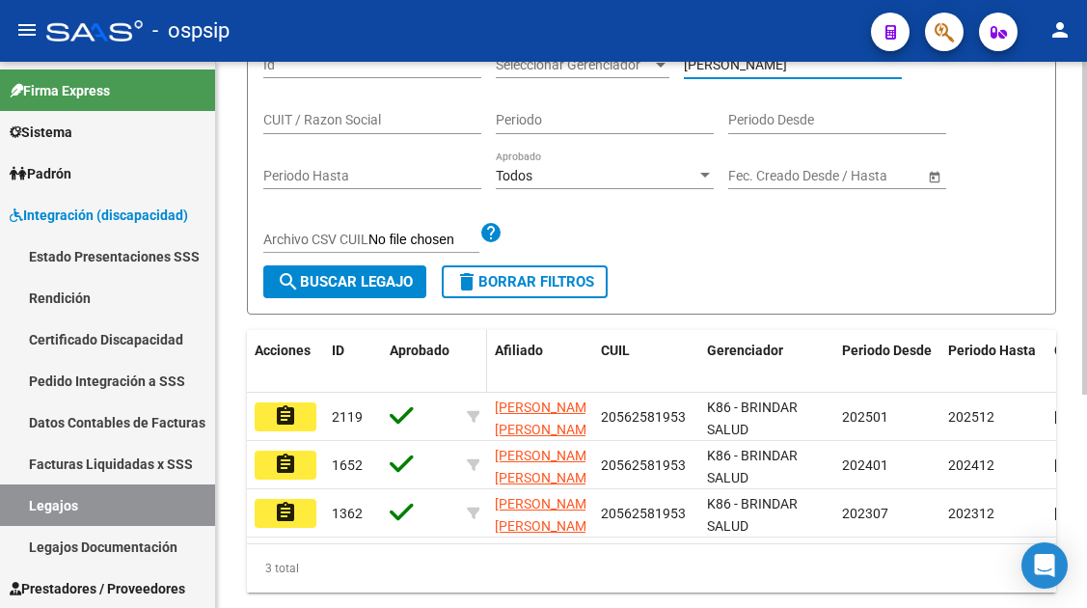
scroll to position [329, 0]
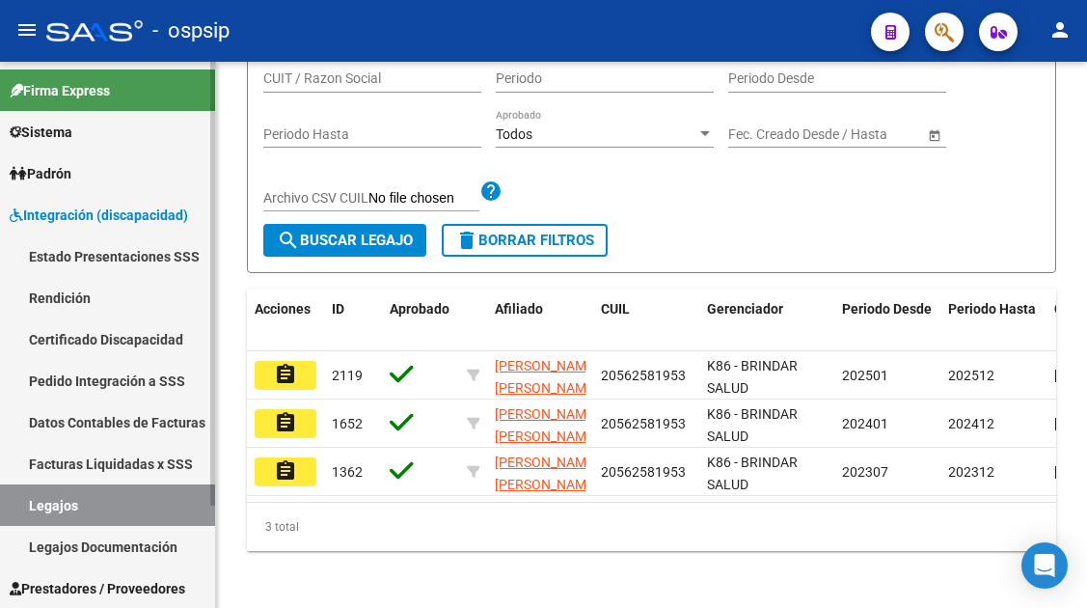
click at [197, 503] on link "Legajos" at bounding box center [107, 504] width 215 height 41
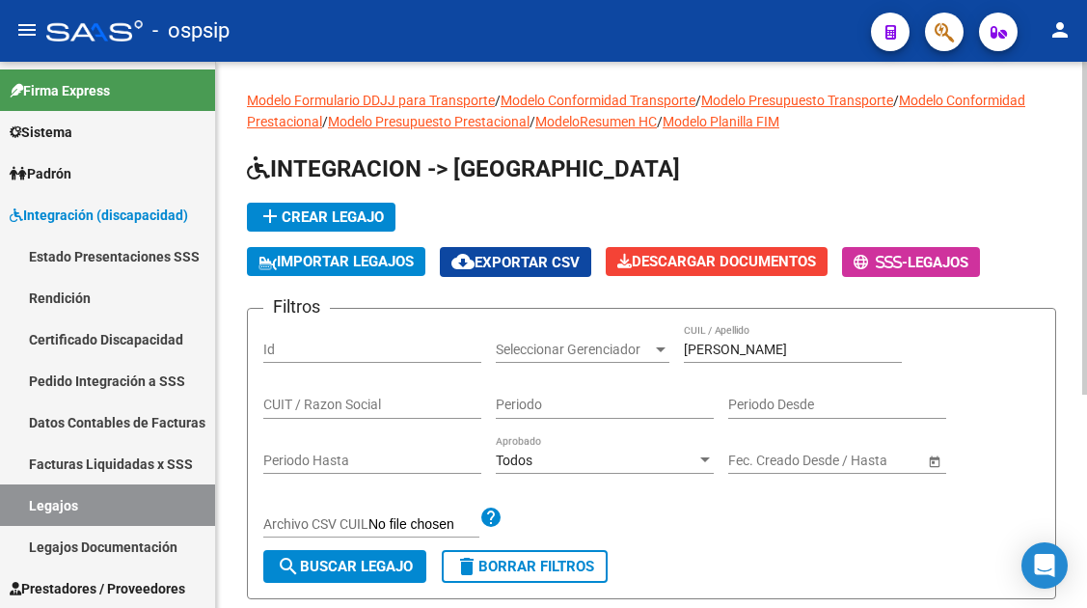
scroll to position [0, 0]
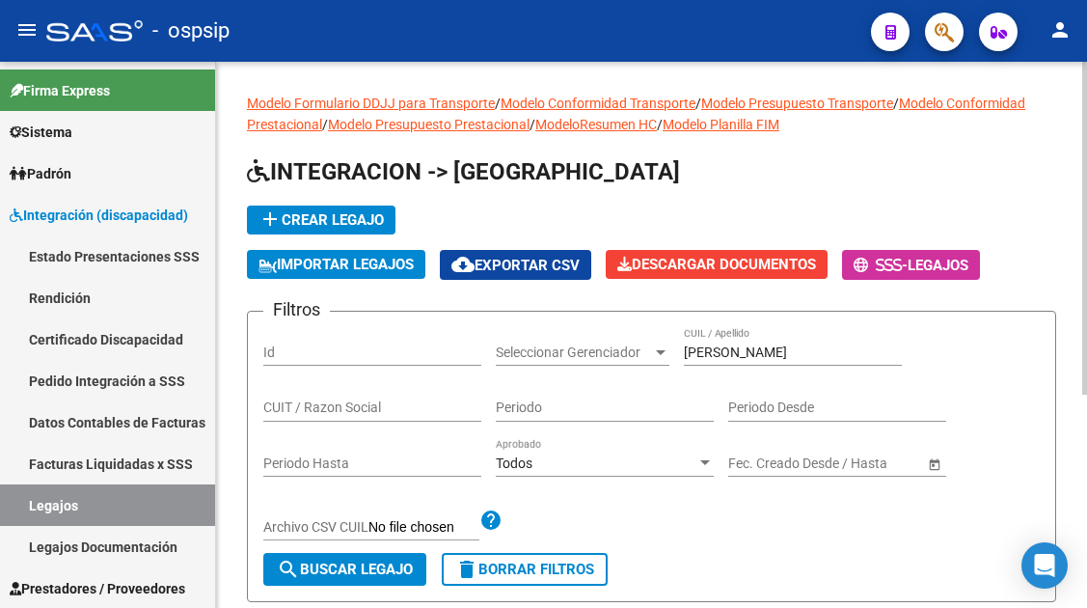
click at [746, 353] on input "[PERSON_NAME]" at bounding box center [793, 352] width 218 height 16
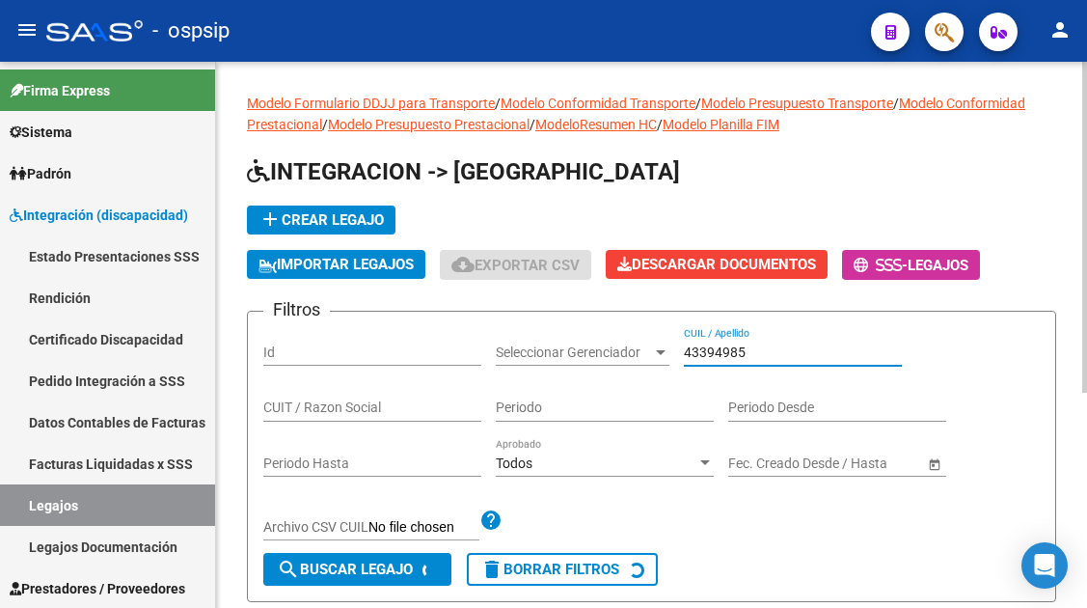
scroll to position [193, 0]
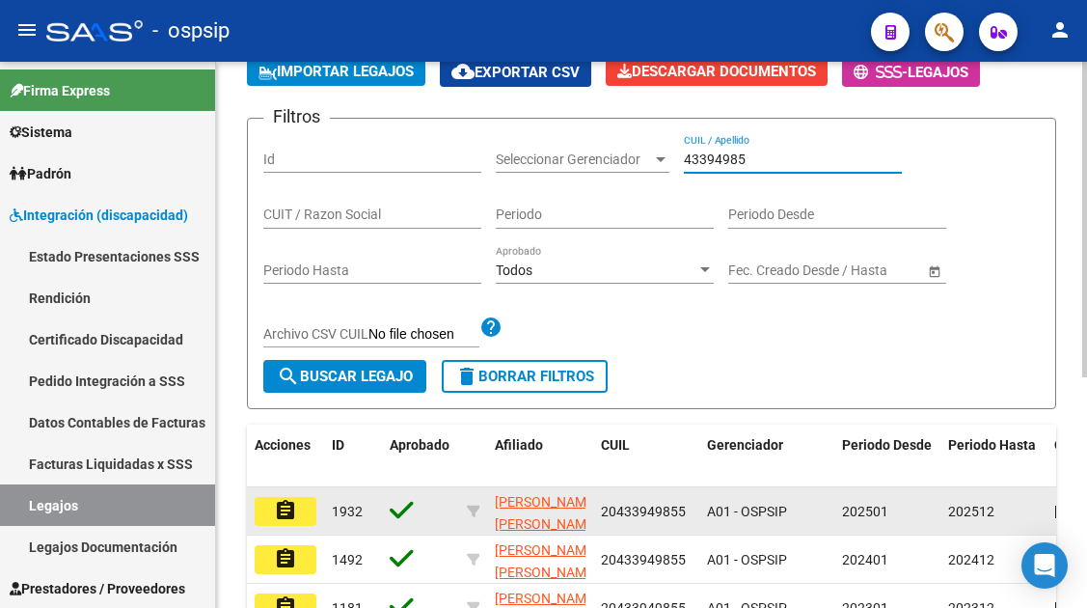
type input "43394985"
click at [304, 514] on button "assignment" at bounding box center [286, 511] width 62 height 29
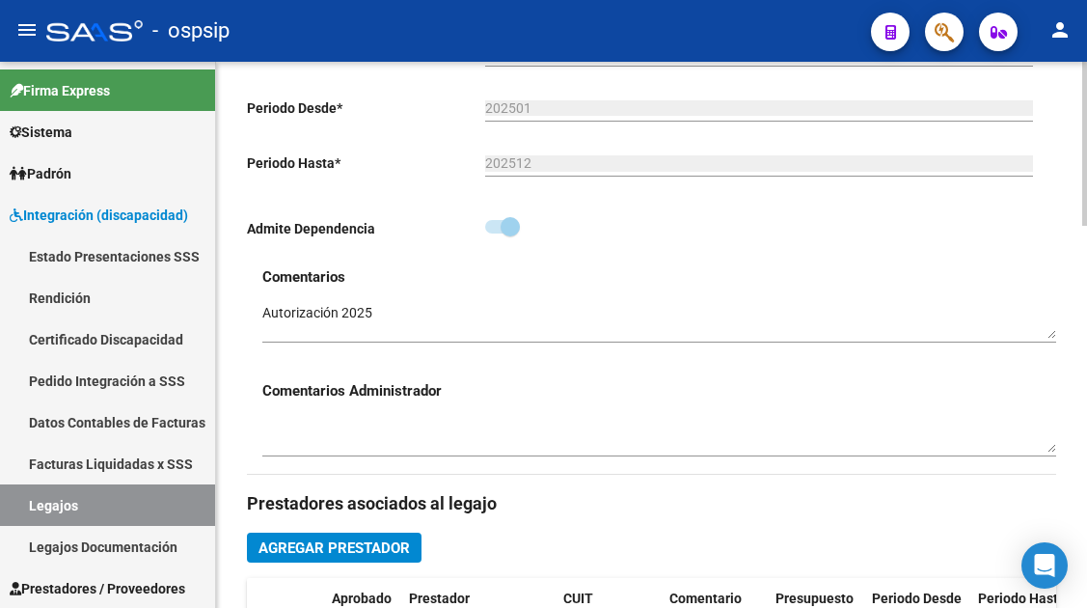
scroll to position [675, 0]
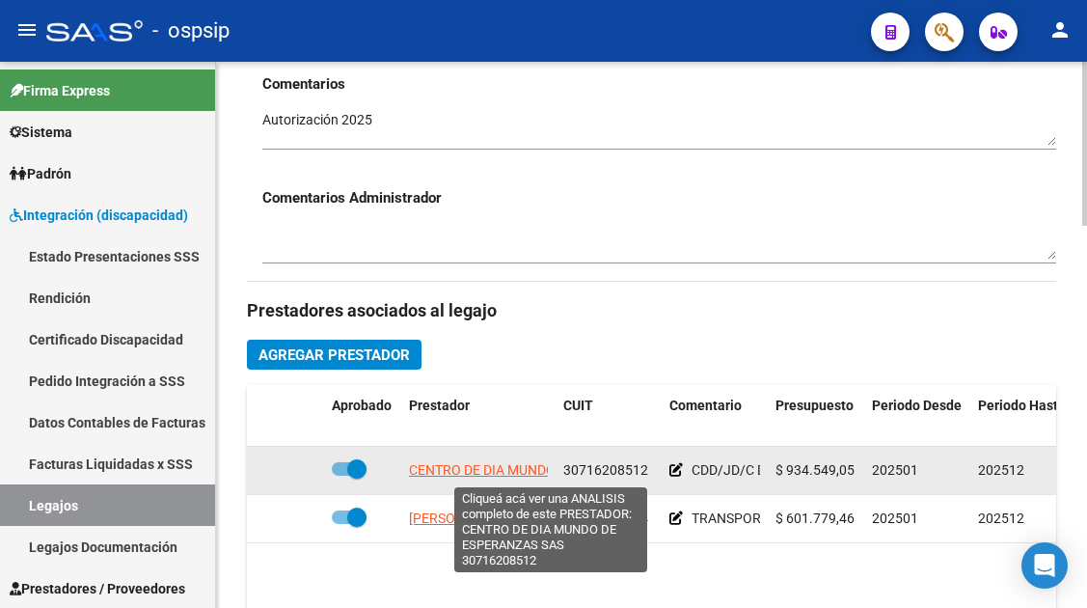
click at [454, 469] on span "CENTRO DE DIA MUNDO DE ESPERANZAS SAS" at bounding box center [548, 469] width 279 height 15
type textarea "30716208512"
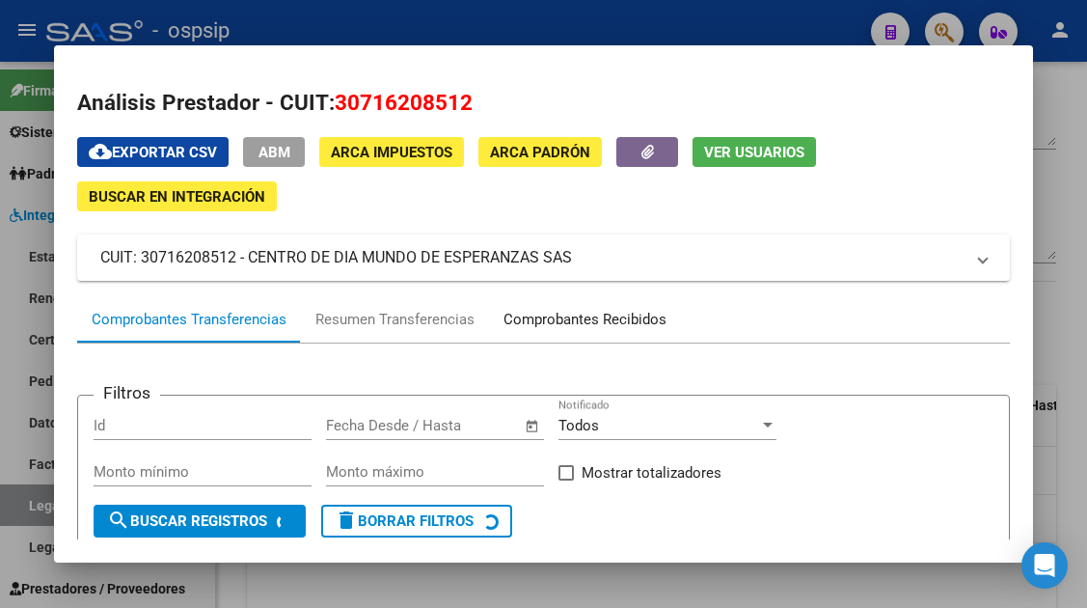
click at [532, 332] on div "Comprobantes Recibidos" at bounding box center [585, 319] width 192 height 46
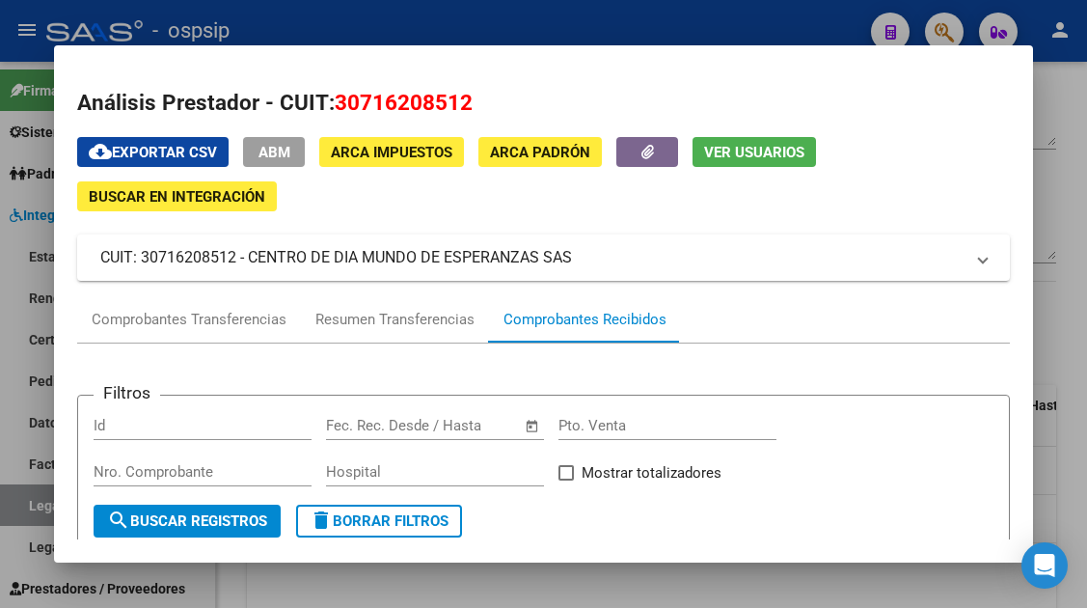
click at [531, 325] on div "Comprobantes Recibidos" at bounding box center [584, 320] width 163 height 22
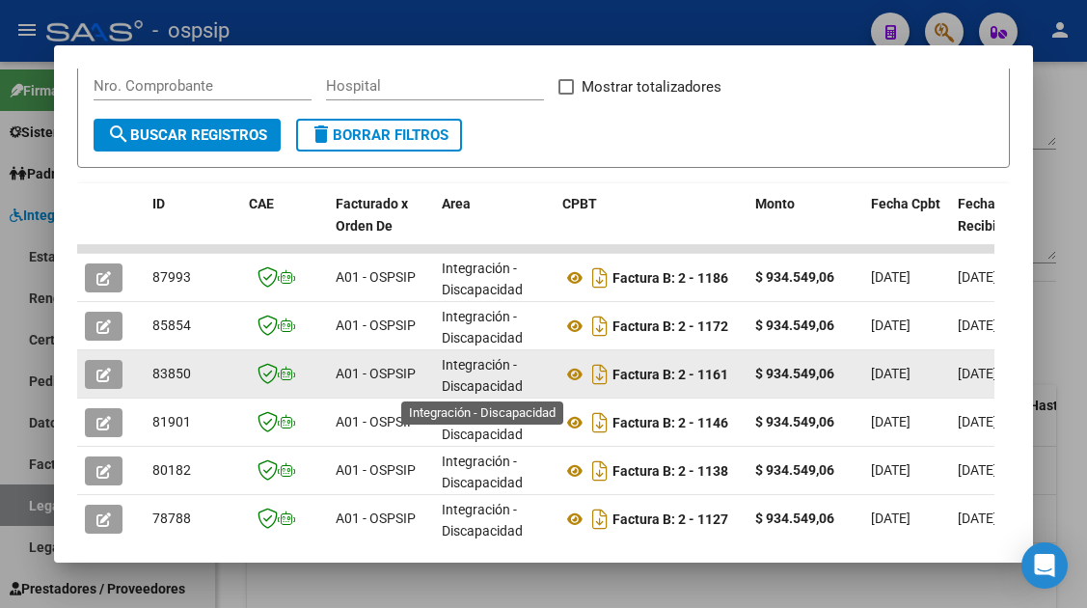
scroll to position [1, 0]
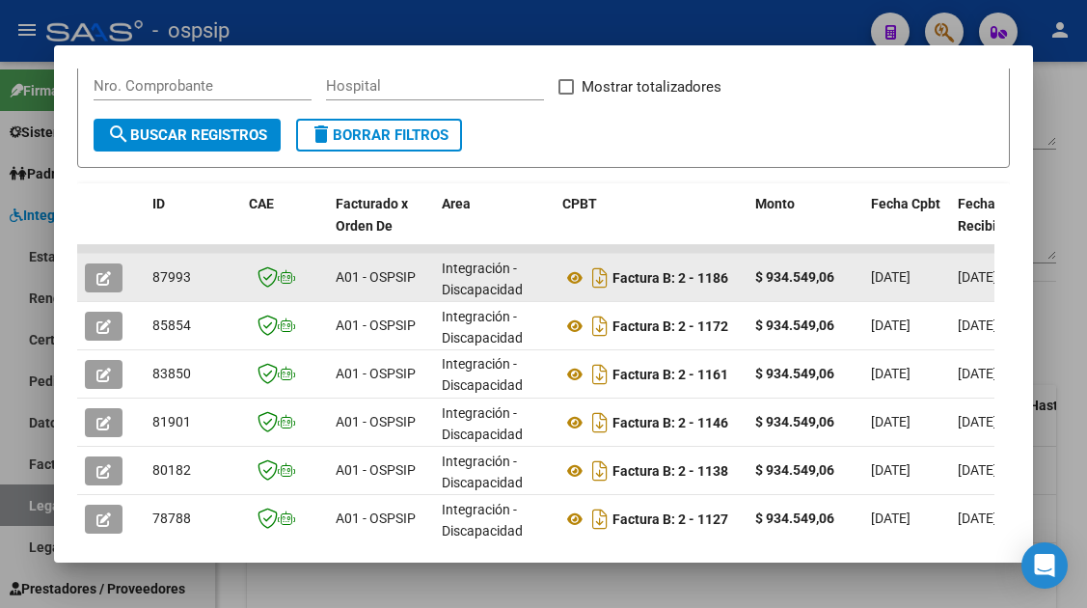
click at [107, 282] on icon "button" at bounding box center [103, 278] width 14 height 14
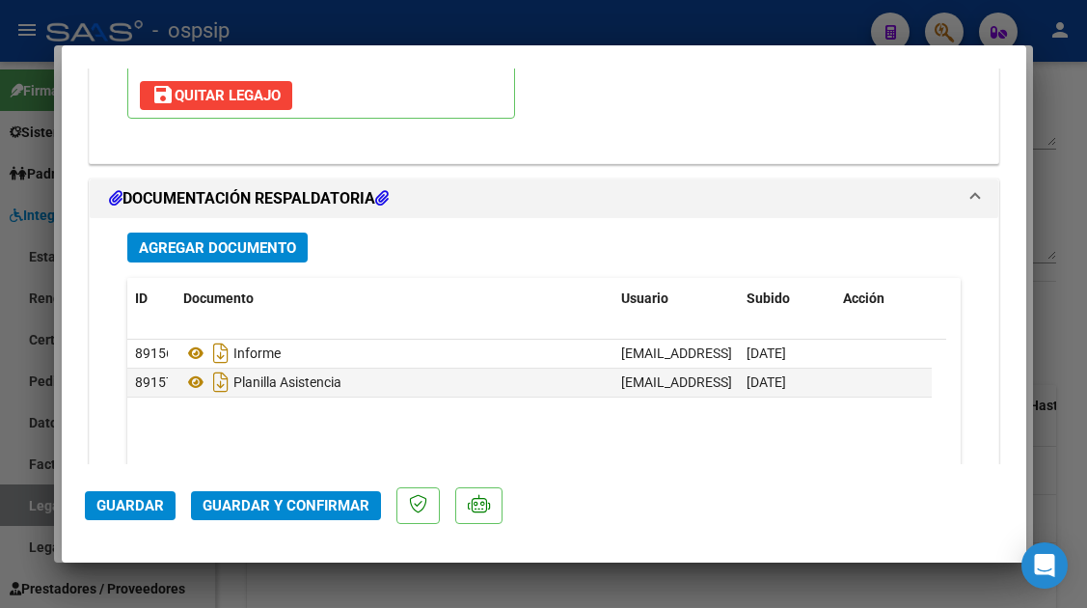
scroll to position [2314, 0]
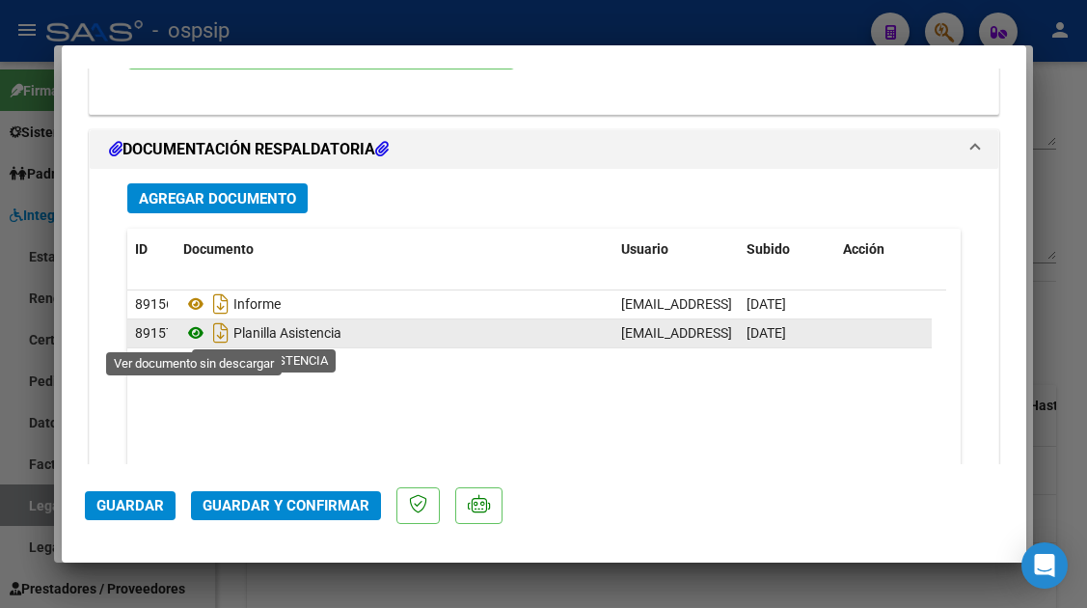
click at [199, 331] on icon at bounding box center [195, 332] width 25 height 23
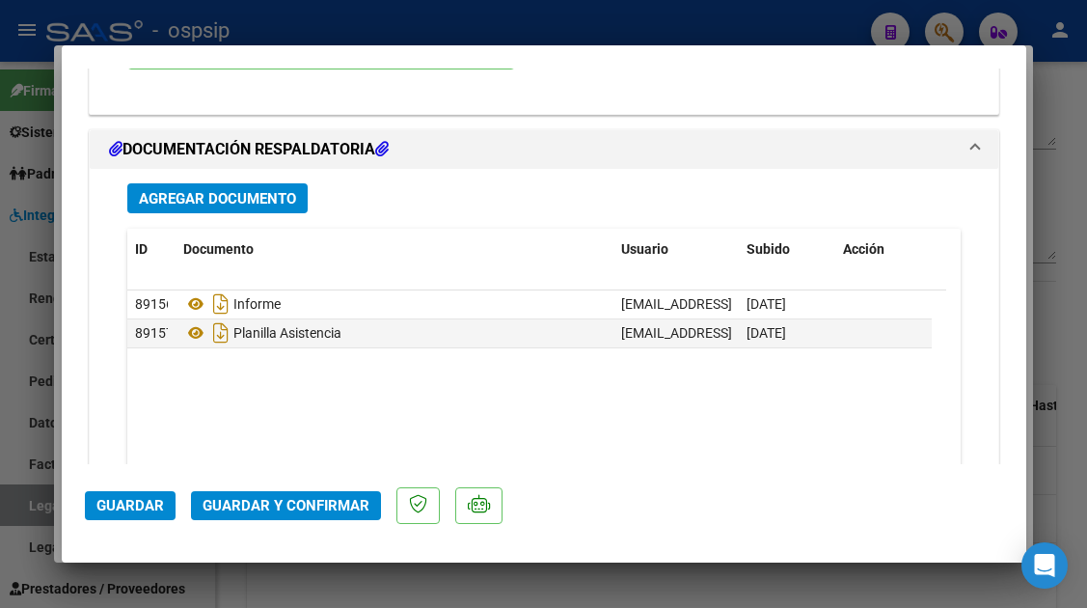
click at [294, 511] on span "Guardar y Confirmar" at bounding box center [286, 505] width 167 height 17
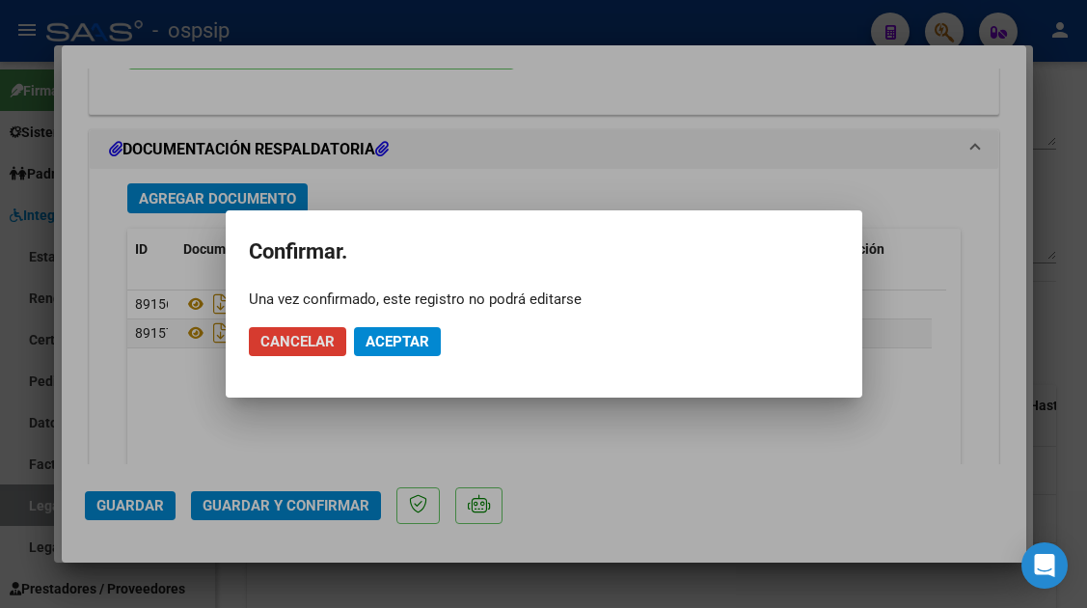
click at [398, 331] on button "Aceptar" at bounding box center [397, 341] width 87 height 29
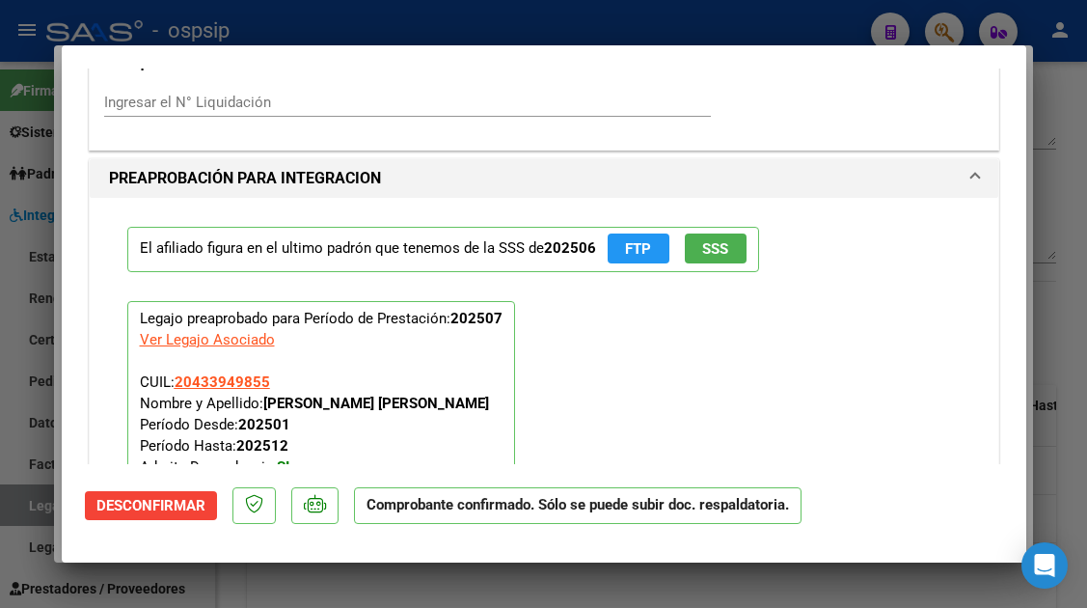
scroll to position [1947, 0]
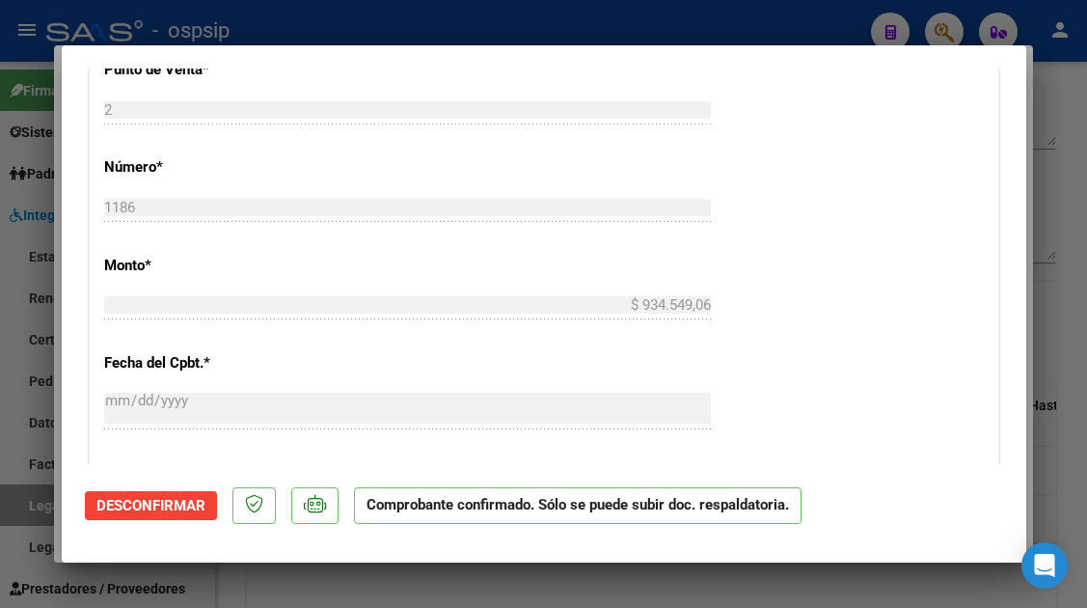
type input "$ 0,00"
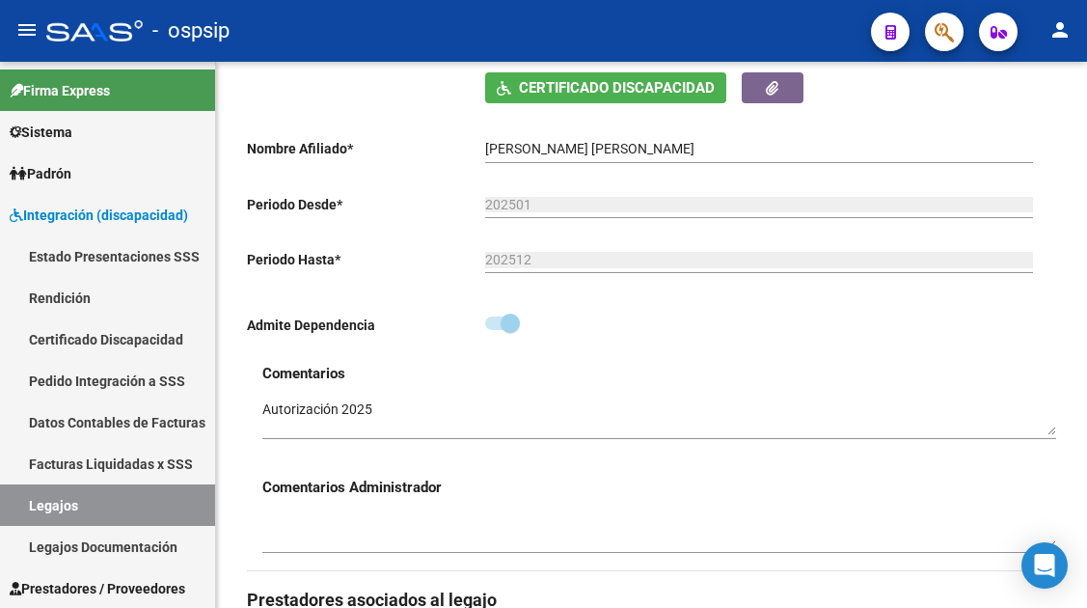
scroll to position [96, 0]
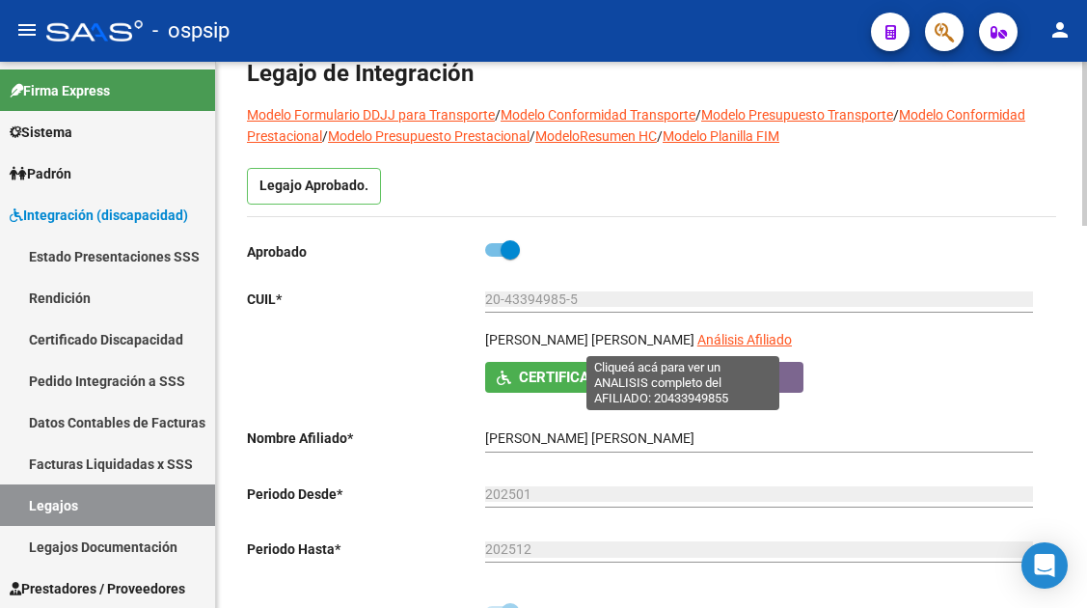
click at [712, 337] on span "Análisis Afiliado" at bounding box center [744, 339] width 95 height 15
type textarea "20433949855"
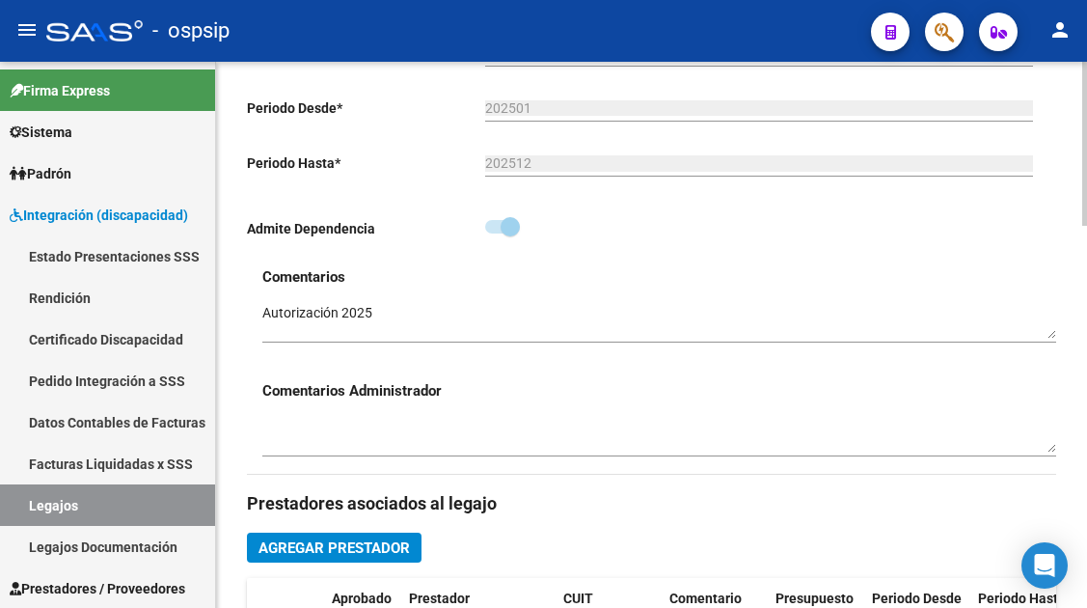
scroll to position [868, 0]
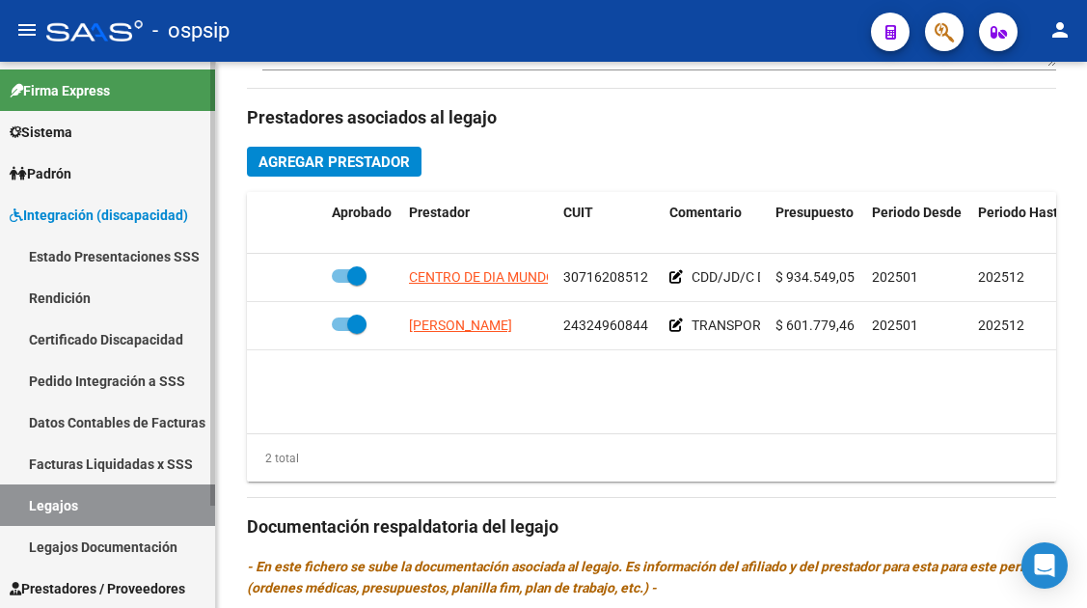
click at [59, 508] on link "Legajos" at bounding box center [107, 504] width 215 height 41
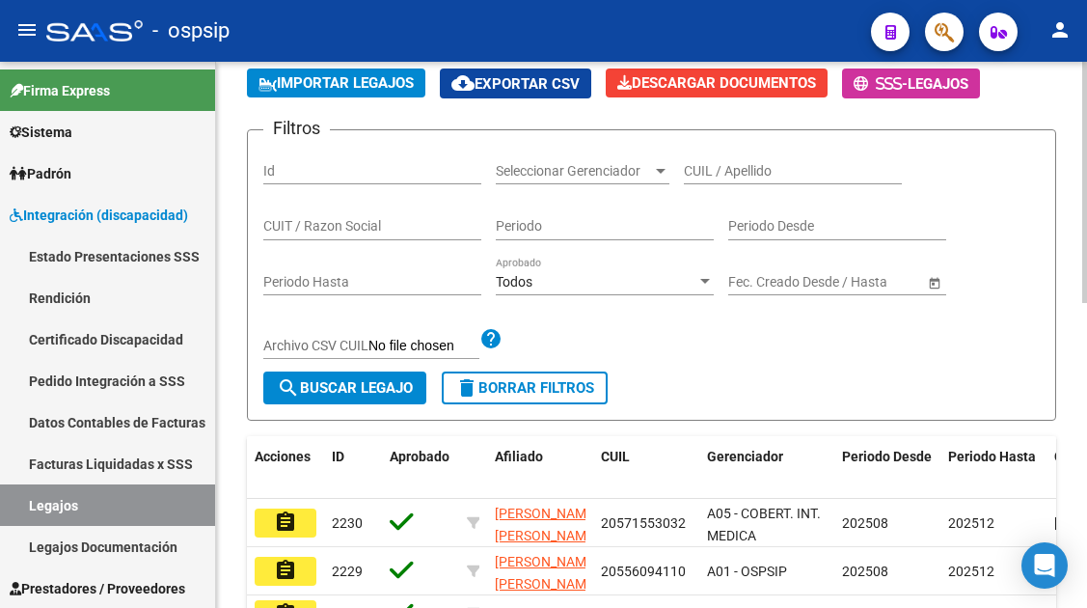
scroll to position [109, 0]
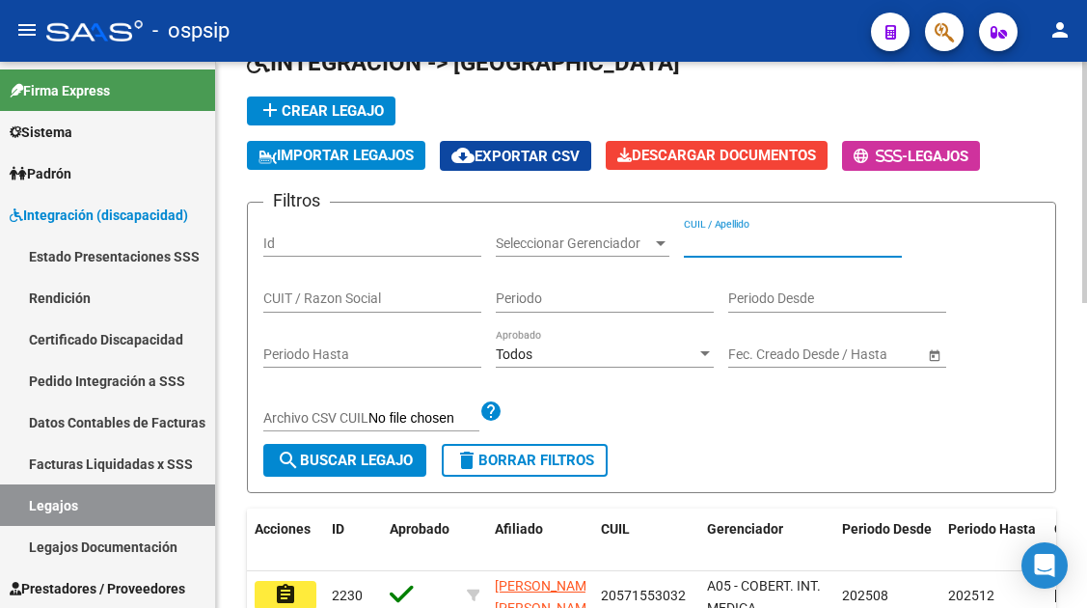
click at [710, 246] on input "CUIL / Apellido" at bounding box center [793, 243] width 218 height 16
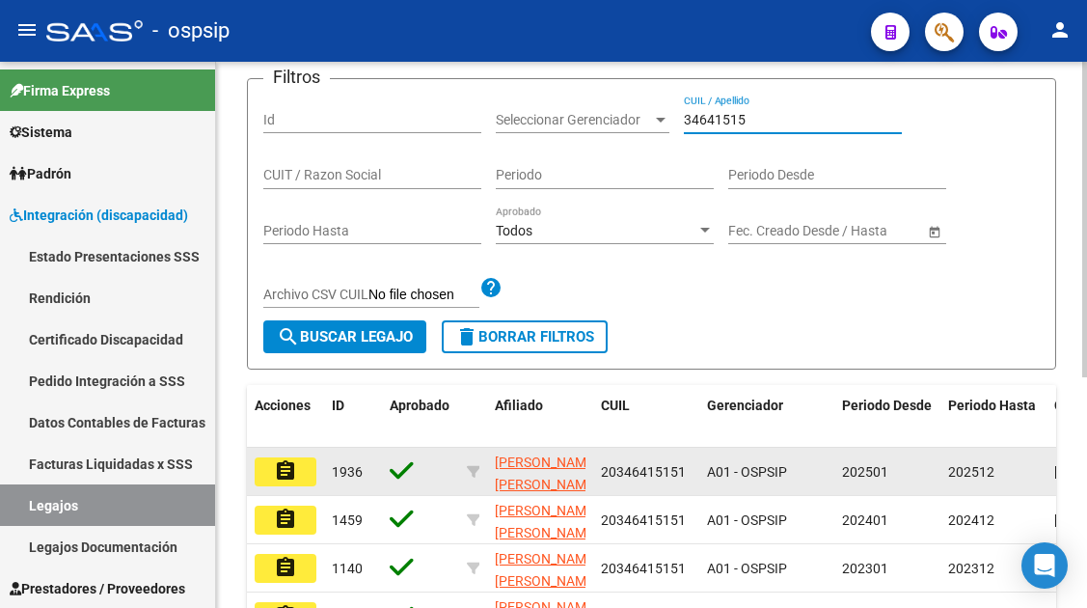
scroll to position [398, 0]
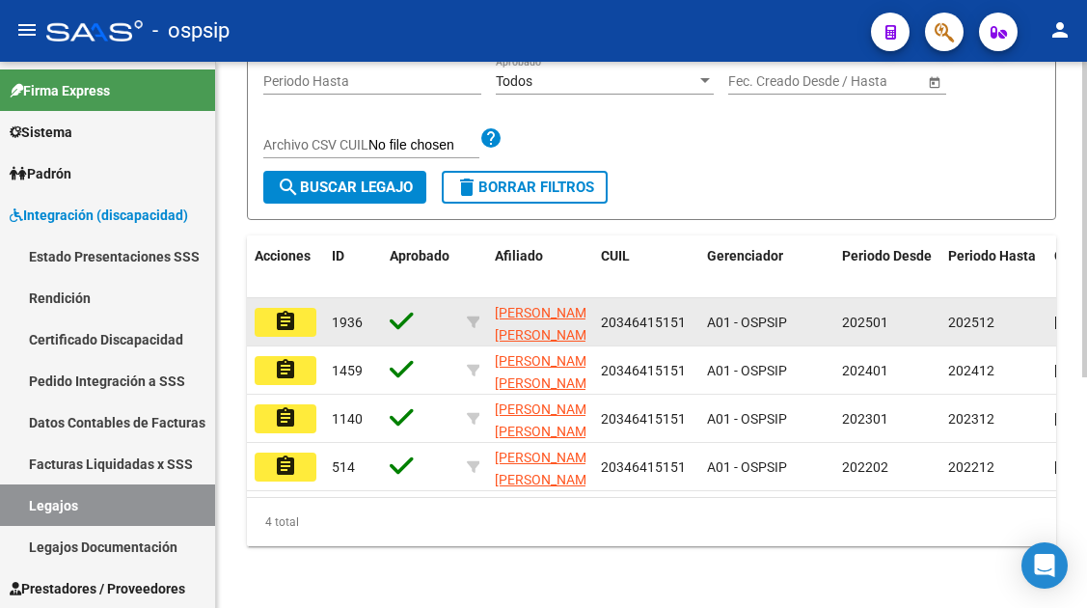
type input "34641515"
click at [286, 310] on mat-icon "assignment" at bounding box center [285, 321] width 23 height 23
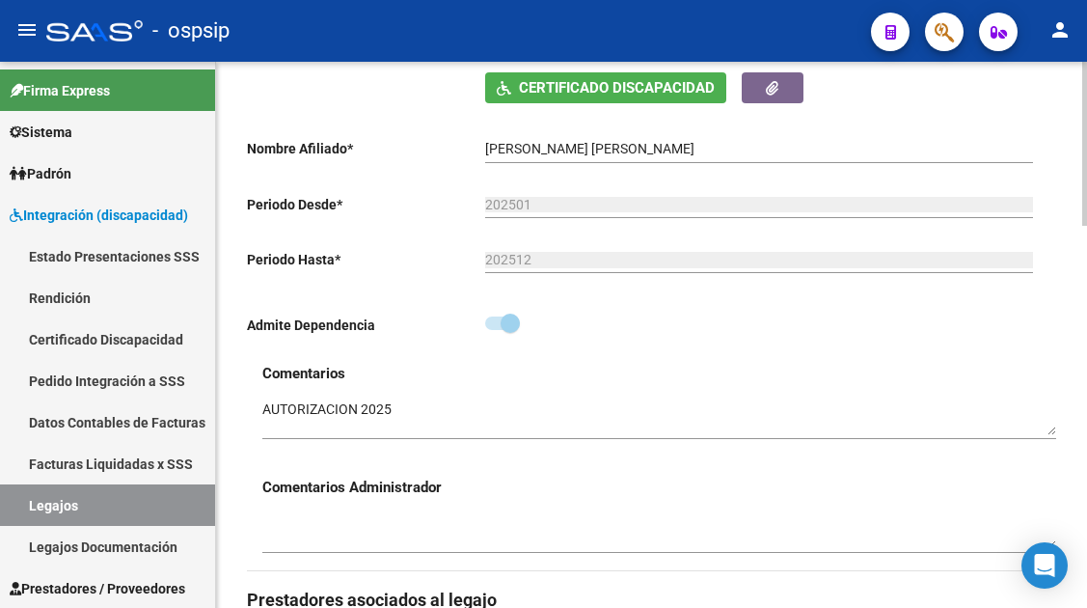
scroll to position [675, 0]
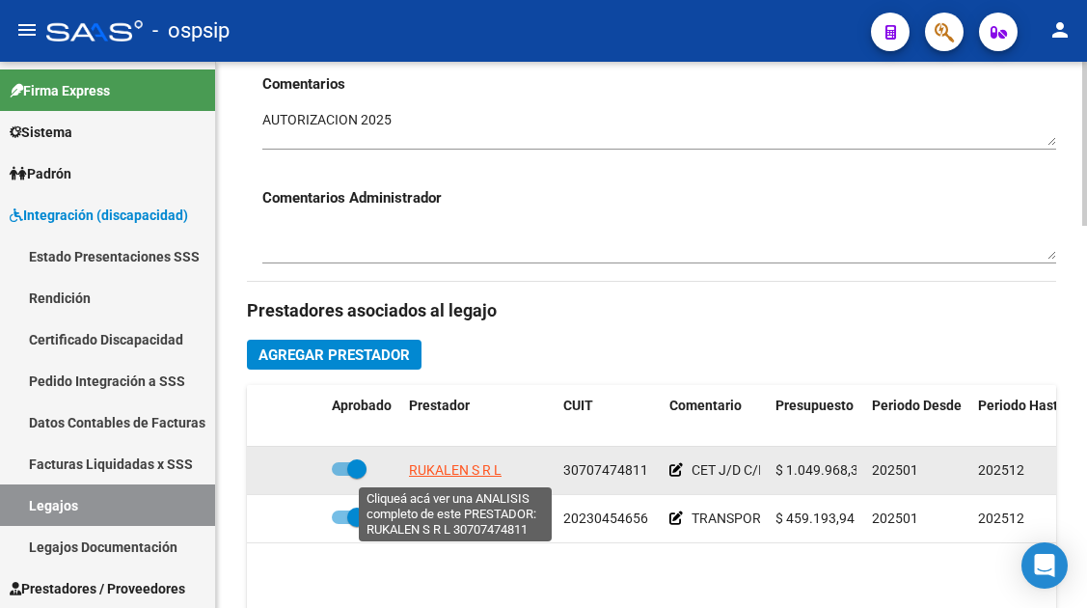
click at [469, 471] on span "RUKALEN S R L" at bounding box center [455, 469] width 93 height 15
type textarea "30707474811"
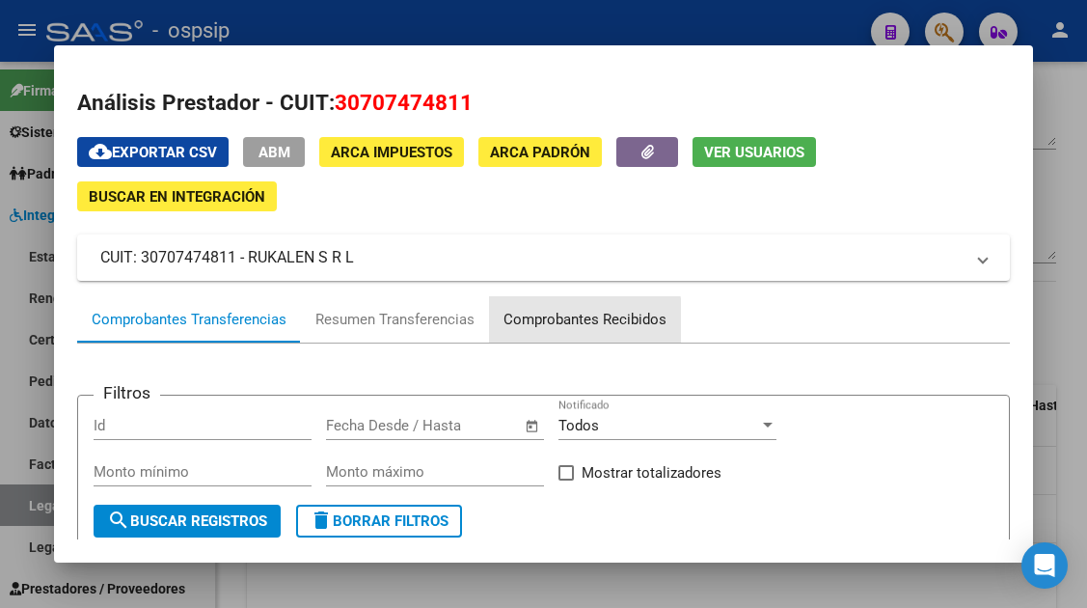
click at [538, 321] on div "Comprobantes Recibidos" at bounding box center [584, 320] width 163 height 22
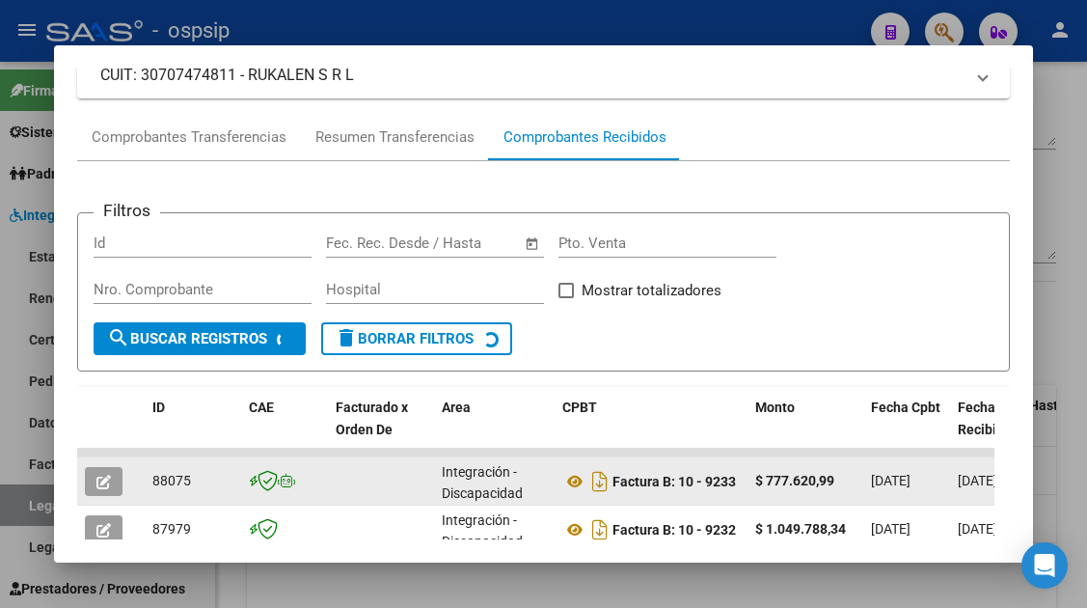
scroll to position [375, 0]
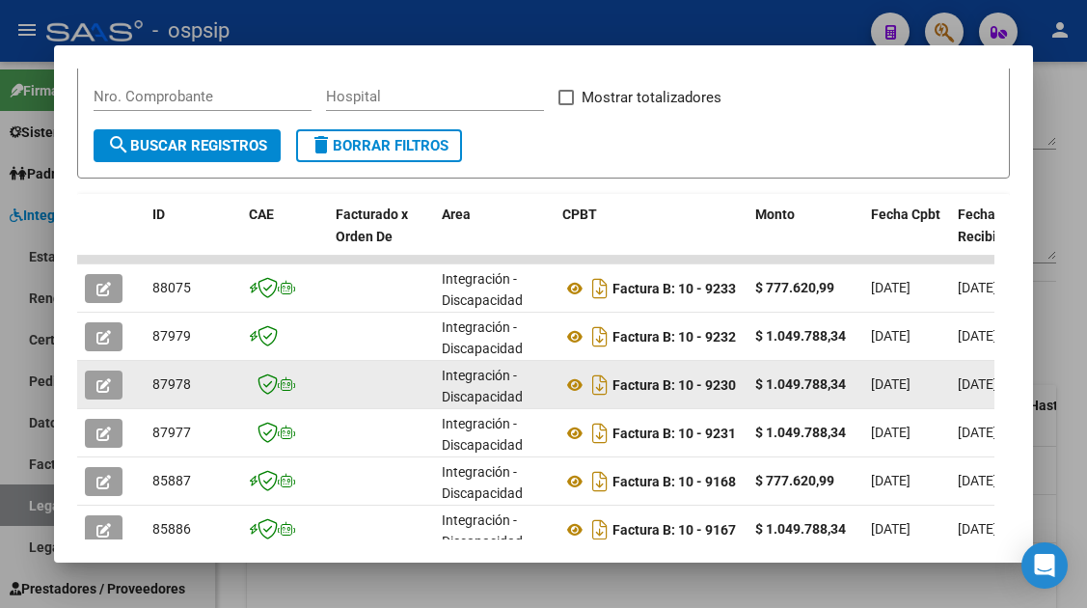
click at [109, 380] on icon "button" at bounding box center [103, 385] width 14 height 14
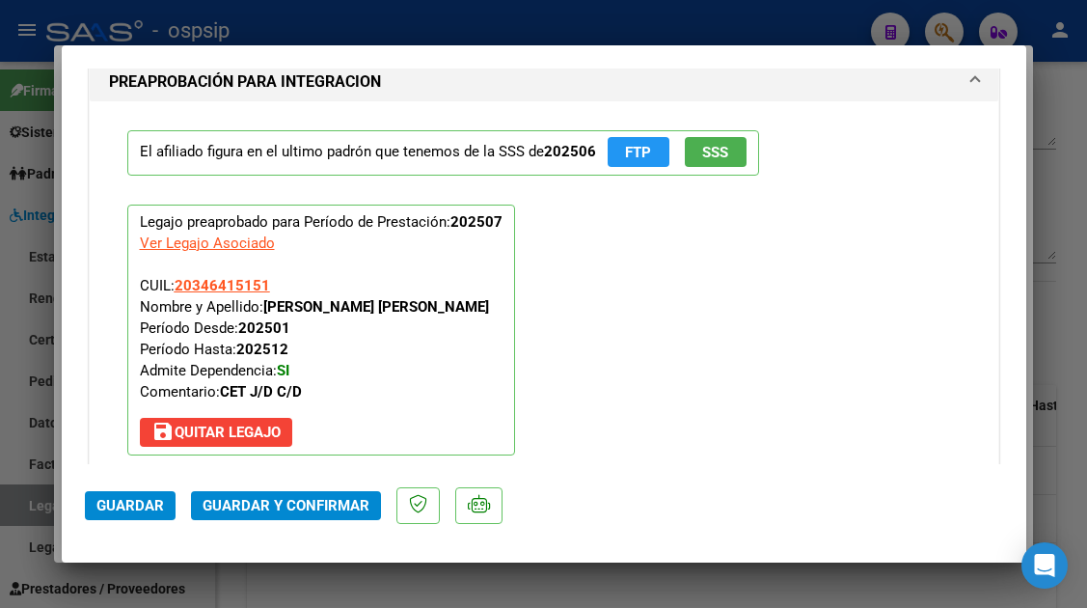
scroll to position [2429, 0]
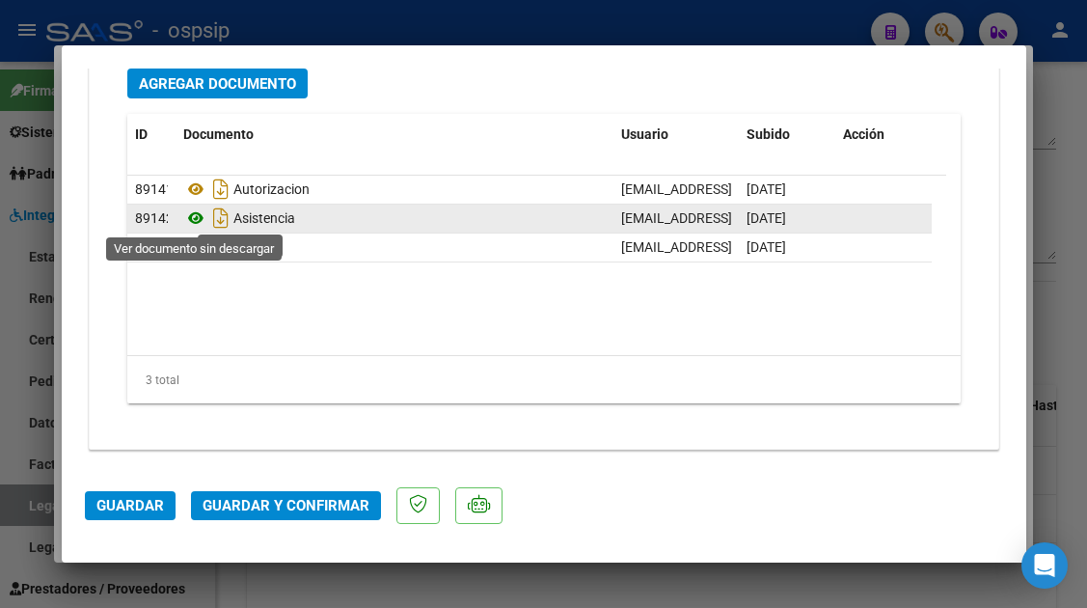
click at [196, 216] on icon at bounding box center [195, 217] width 25 height 23
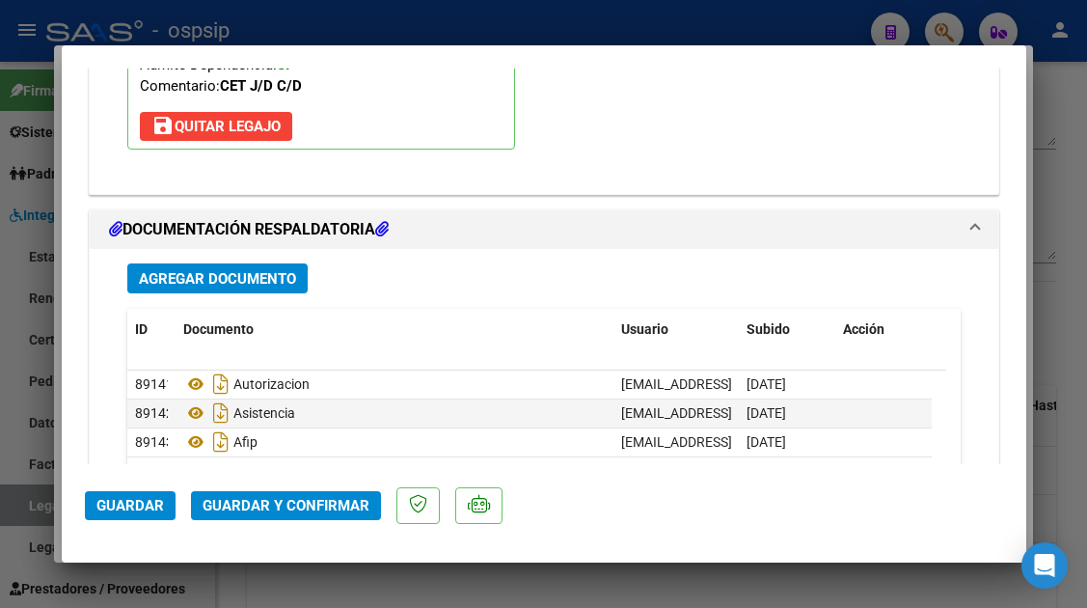
scroll to position [2236, 0]
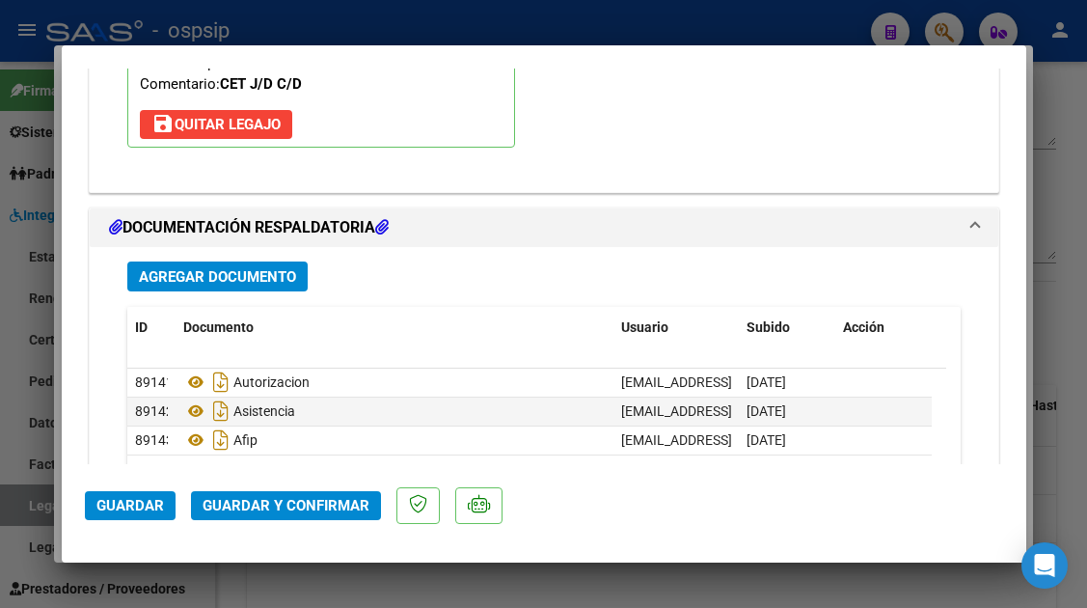
click at [306, 492] on button "Guardar y Confirmar" at bounding box center [286, 505] width 190 height 29
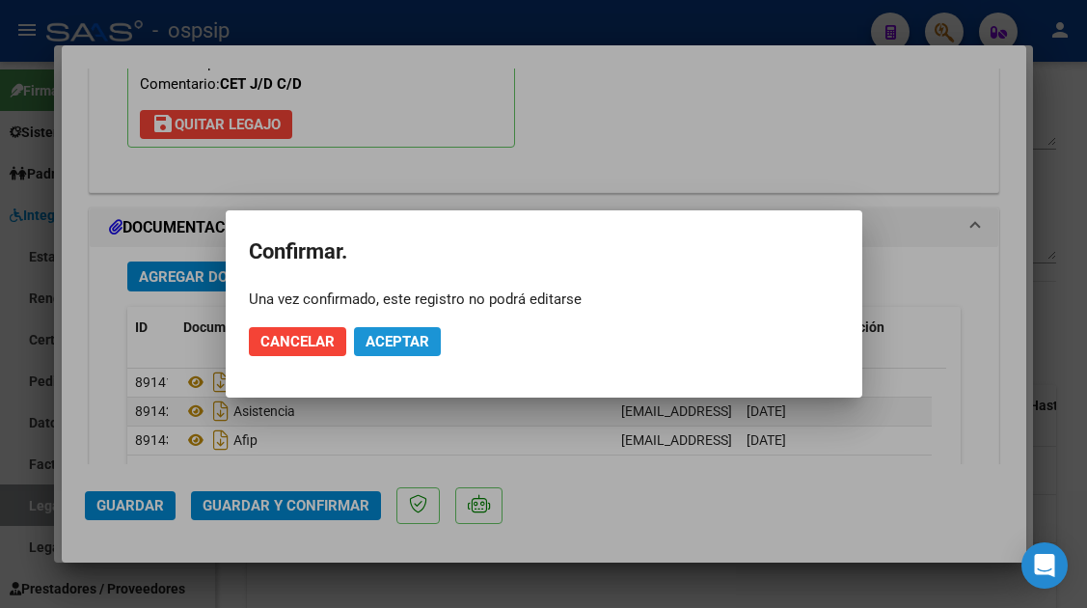
click at [389, 345] on span "Aceptar" at bounding box center [397, 341] width 64 height 17
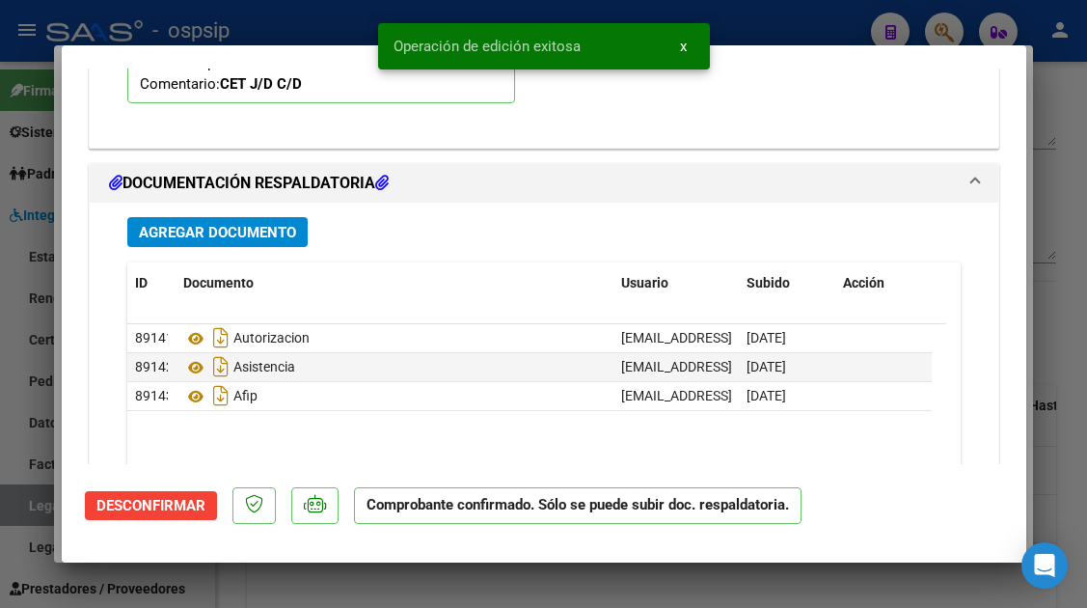
scroll to position [2210, 0]
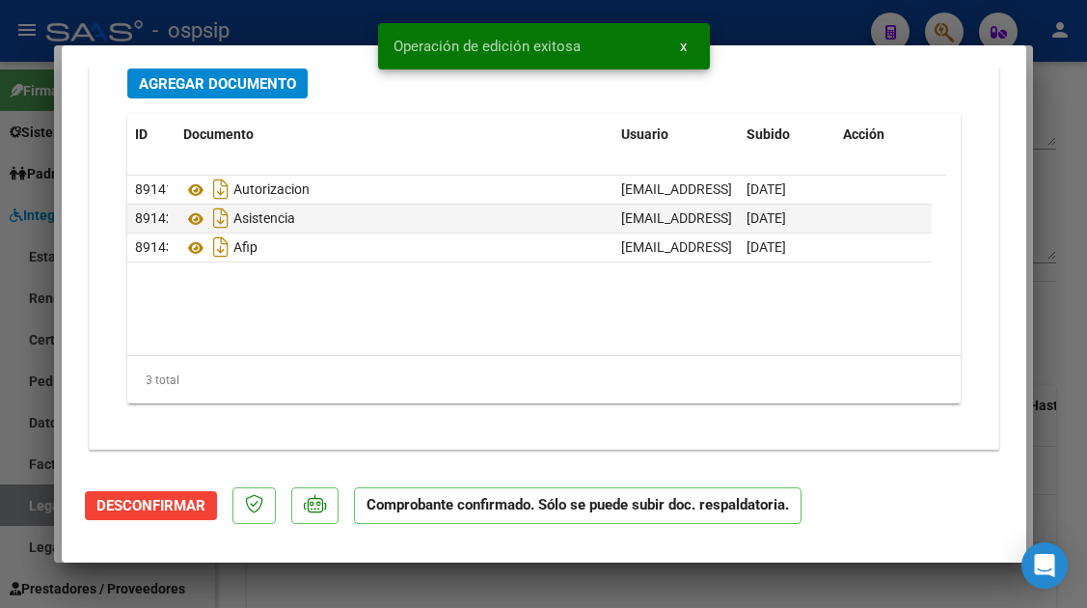
click at [14, 498] on div at bounding box center [543, 304] width 1087 height 608
type input "$ 0,00"
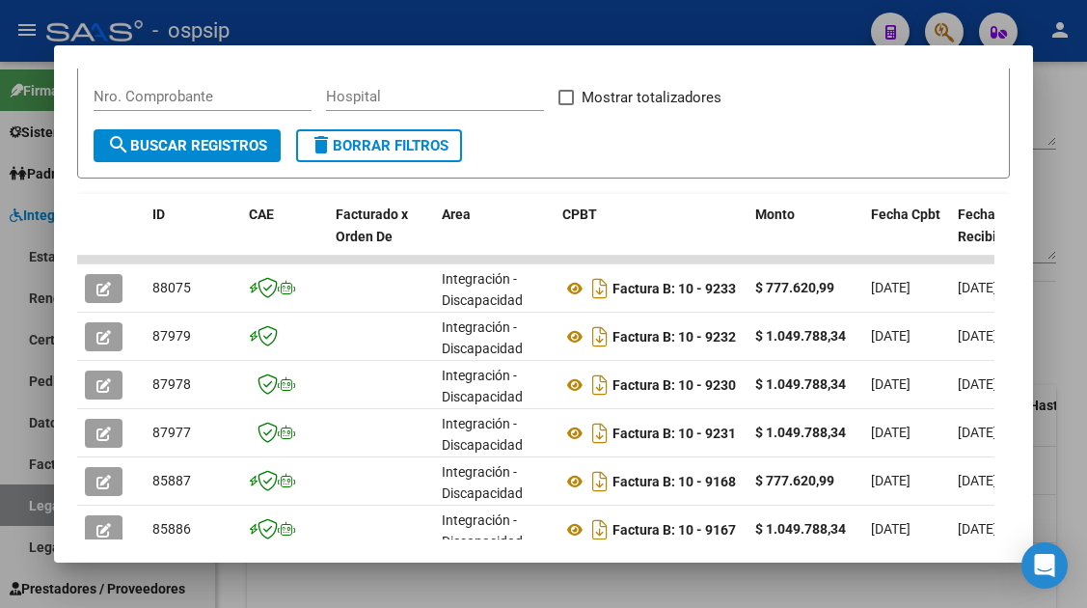
click at [41, 500] on div at bounding box center [543, 304] width 1087 height 608
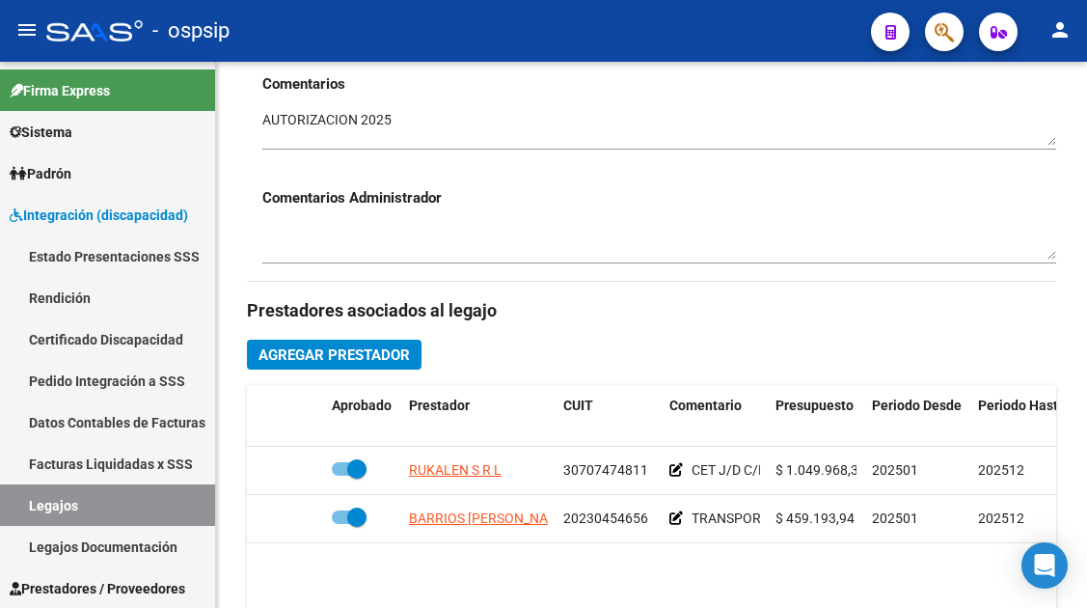
click at [41, 500] on link "Legajos" at bounding box center [107, 504] width 215 height 41
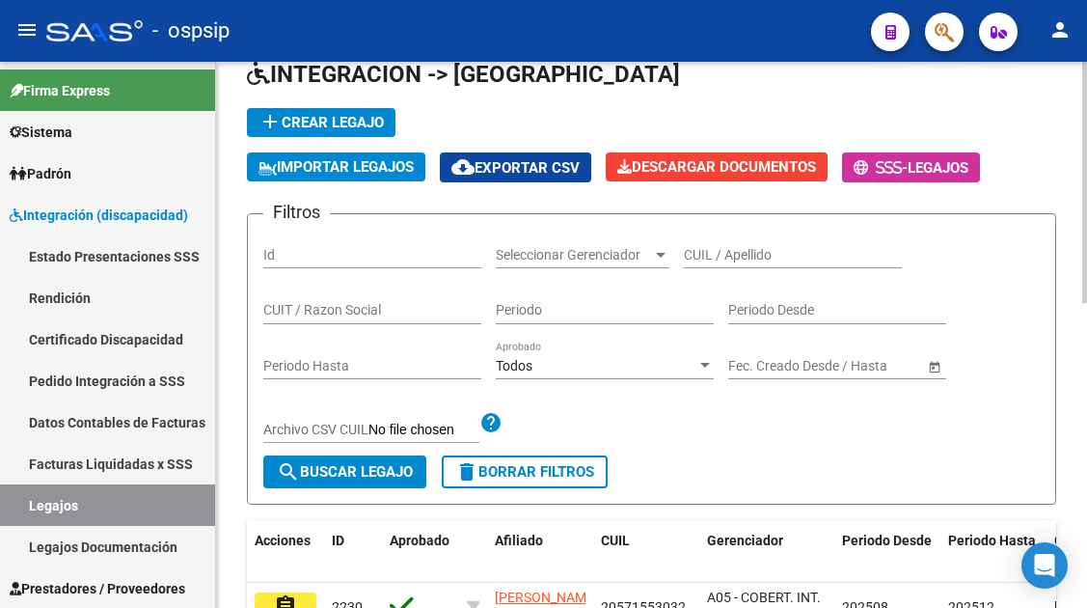
scroll to position [96, 0]
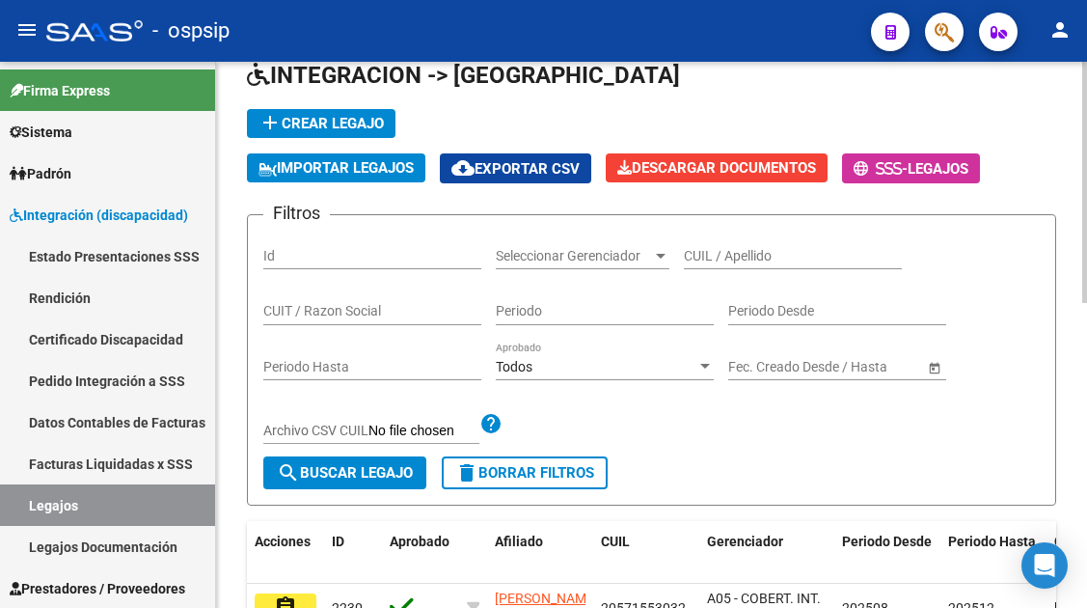
click at [707, 255] on input "CUIL / Apellido" at bounding box center [793, 256] width 218 height 16
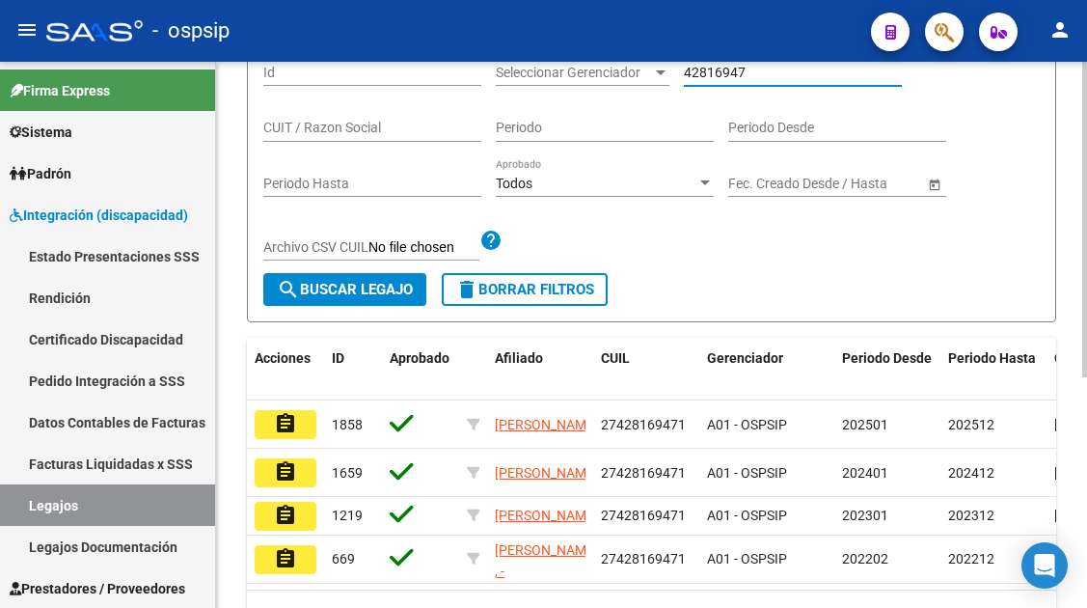
scroll to position [289, 0]
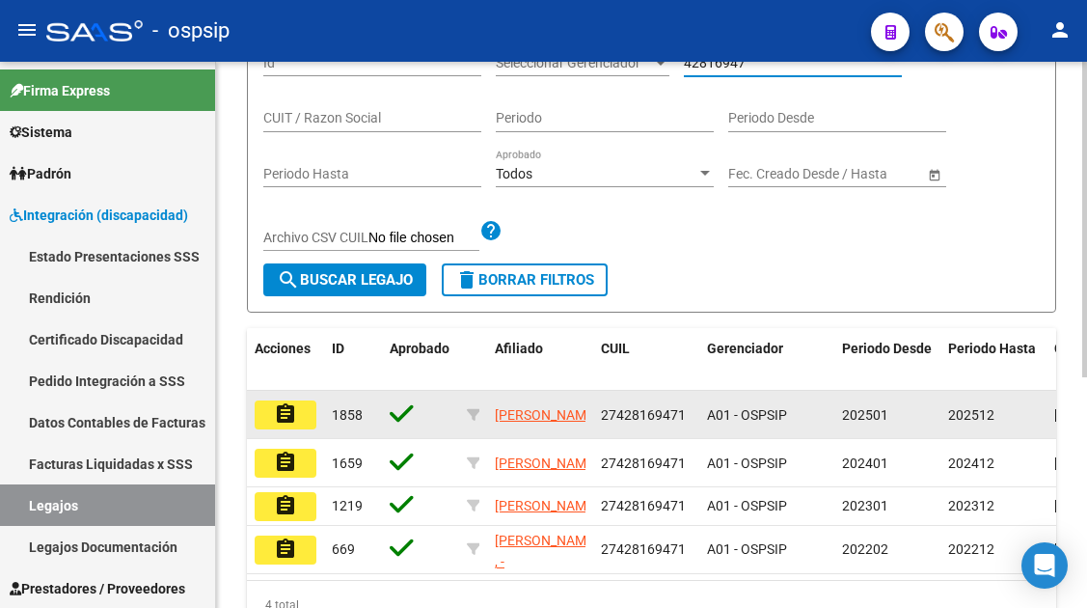
type input "42816947"
click at [282, 416] on mat-icon "assignment" at bounding box center [285, 413] width 23 height 23
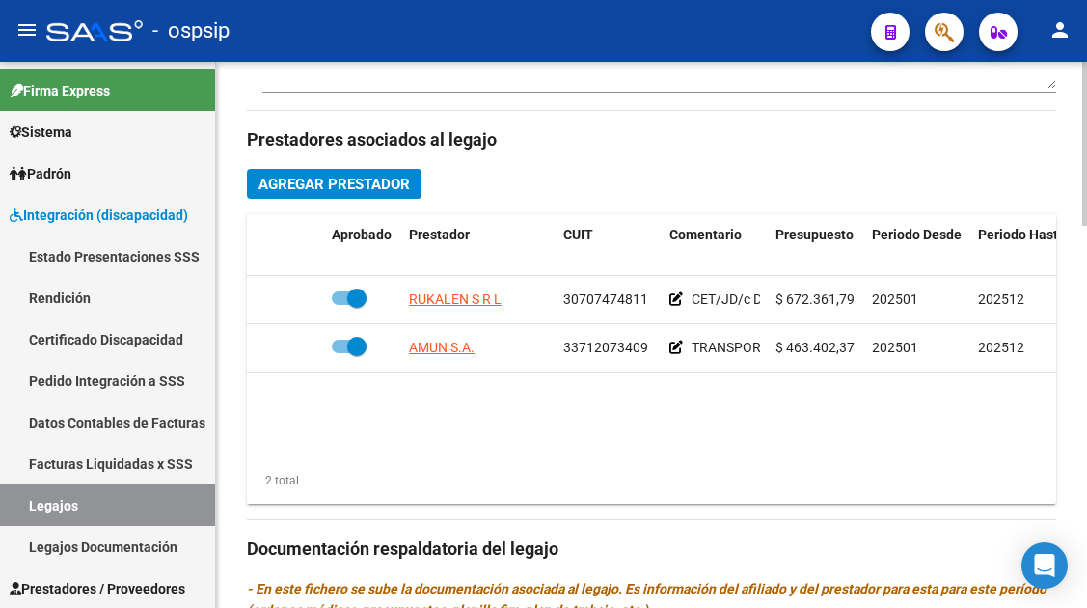
scroll to position [868, 0]
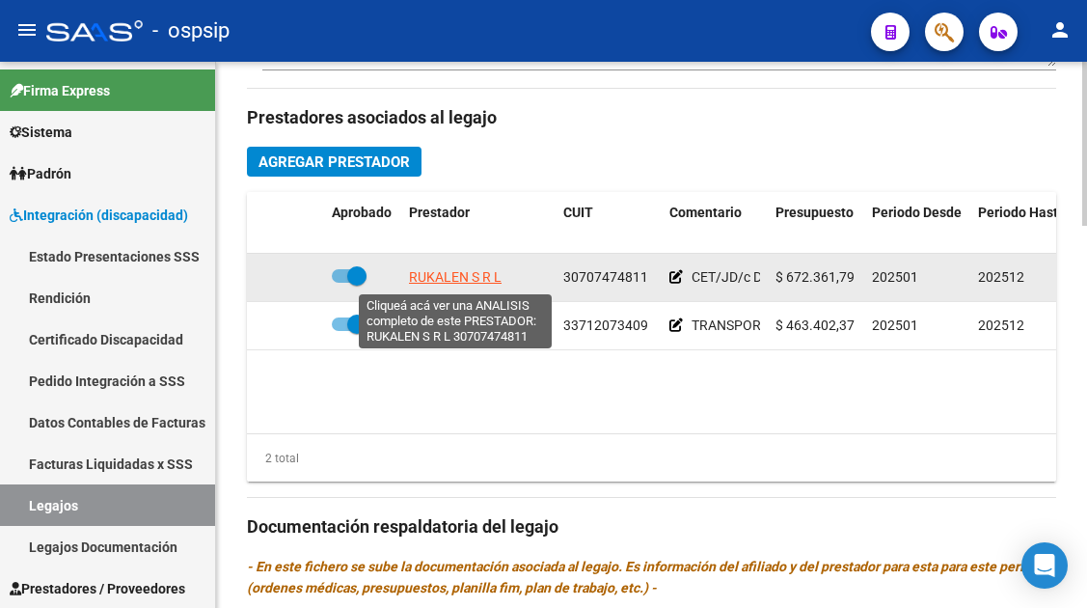
click at [483, 271] on span "RUKALEN S R L" at bounding box center [455, 276] width 93 height 15
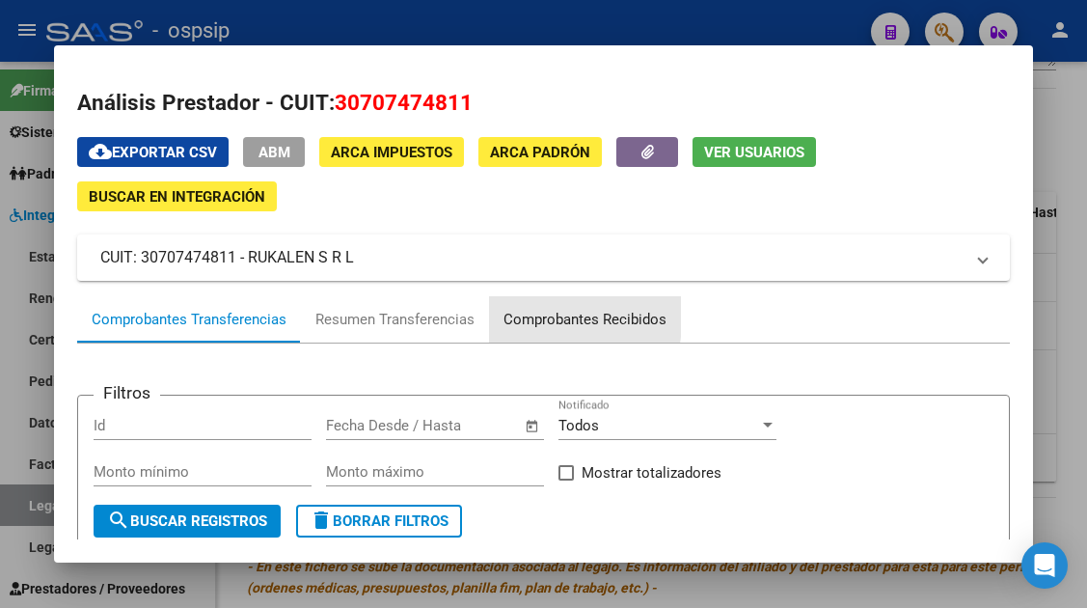
click at [531, 314] on div "Comprobantes Recibidos" at bounding box center [584, 320] width 163 height 22
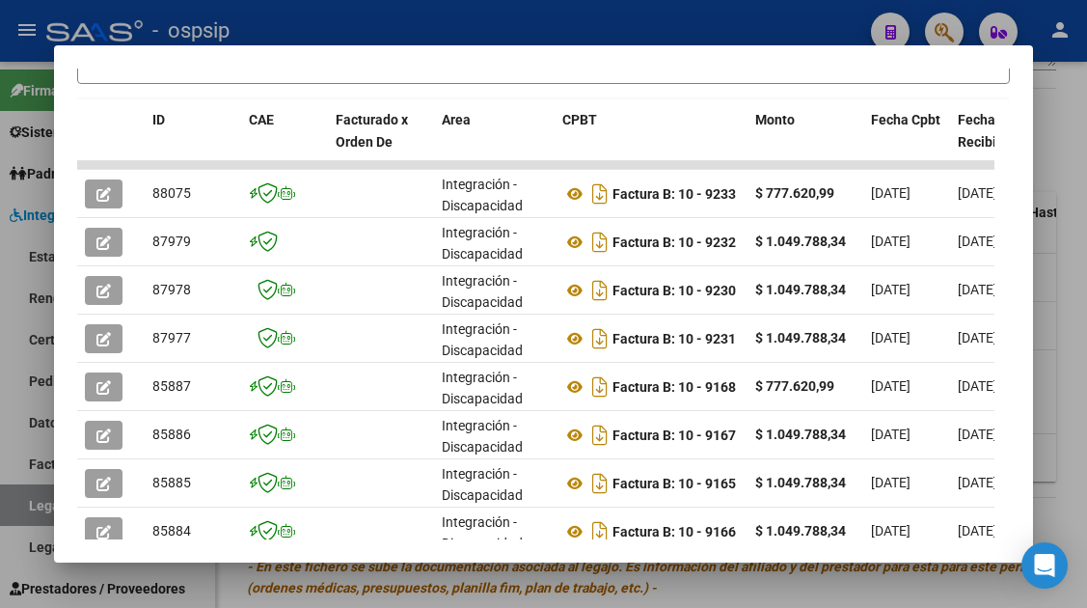
scroll to position [472, 0]
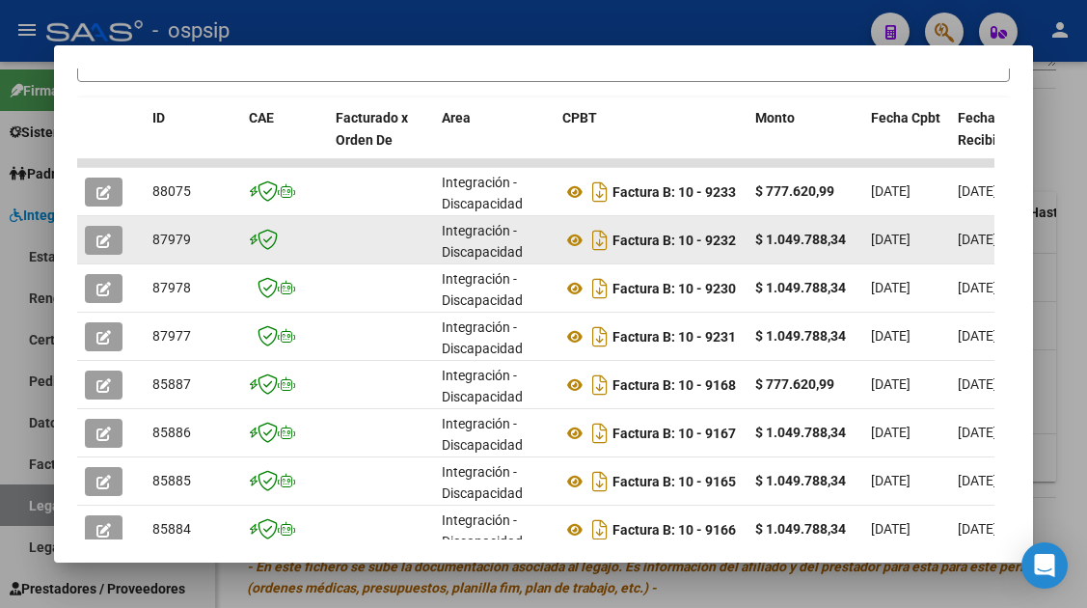
click at [93, 229] on button "button" at bounding box center [104, 240] width 38 height 29
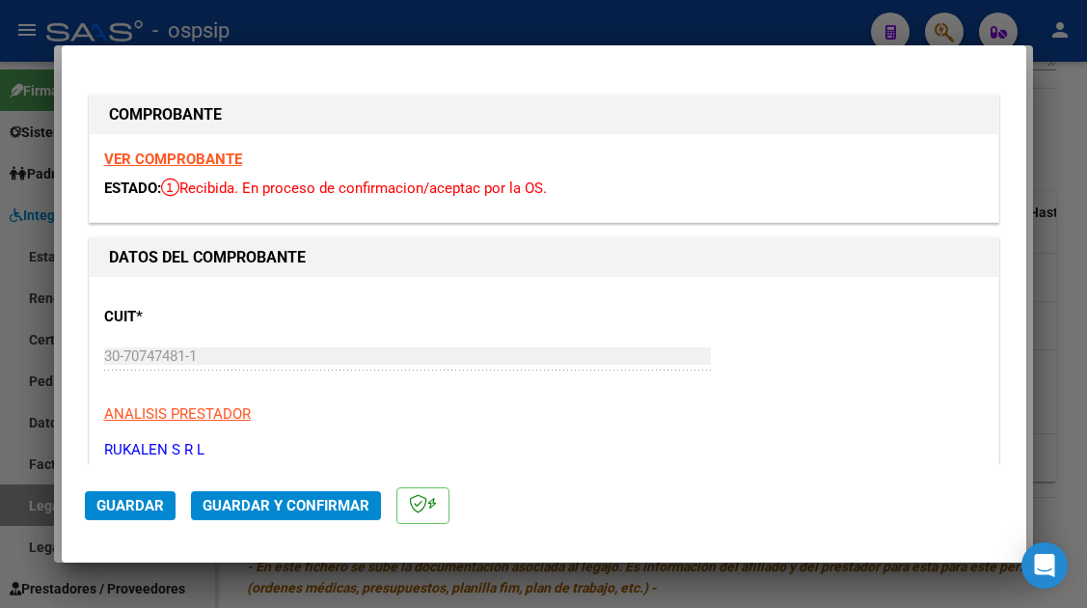
type input "$ 0,00"
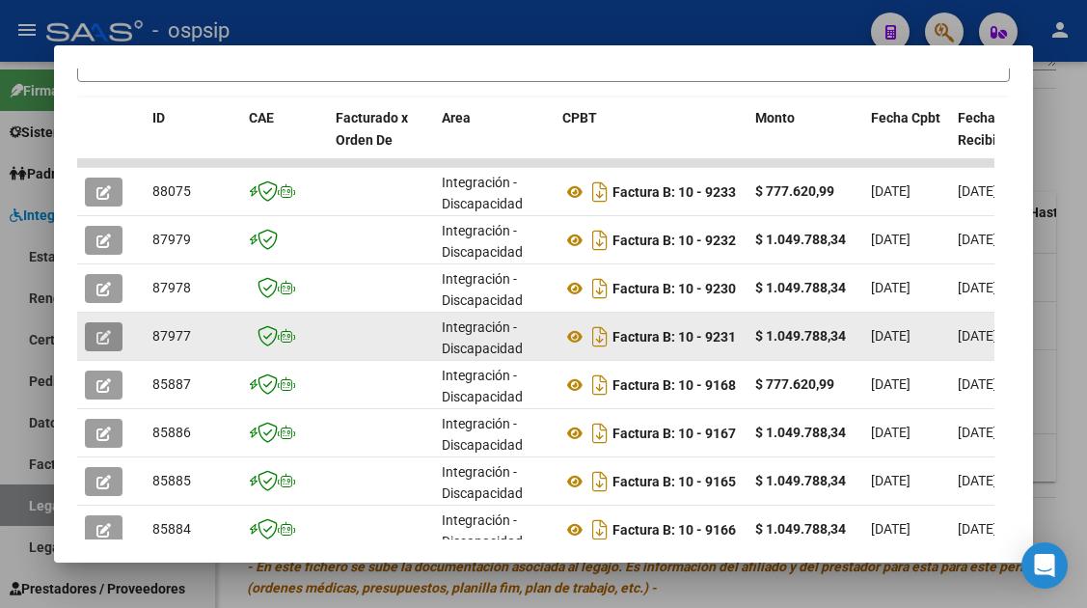
click at [97, 340] on icon "button" at bounding box center [103, 337] width 14 height 14
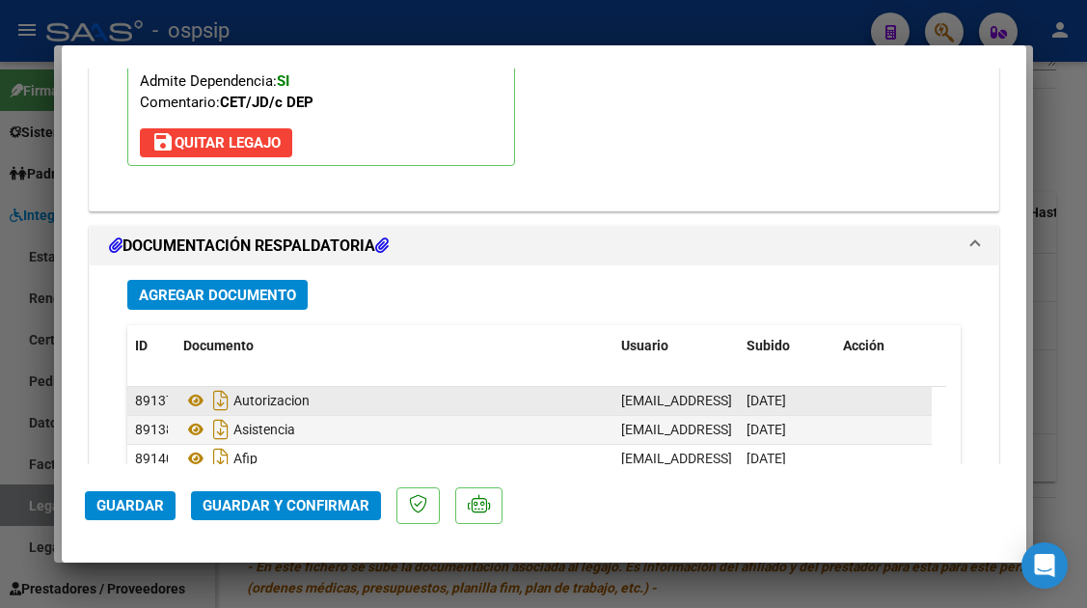
scroll to position [2314, 0]
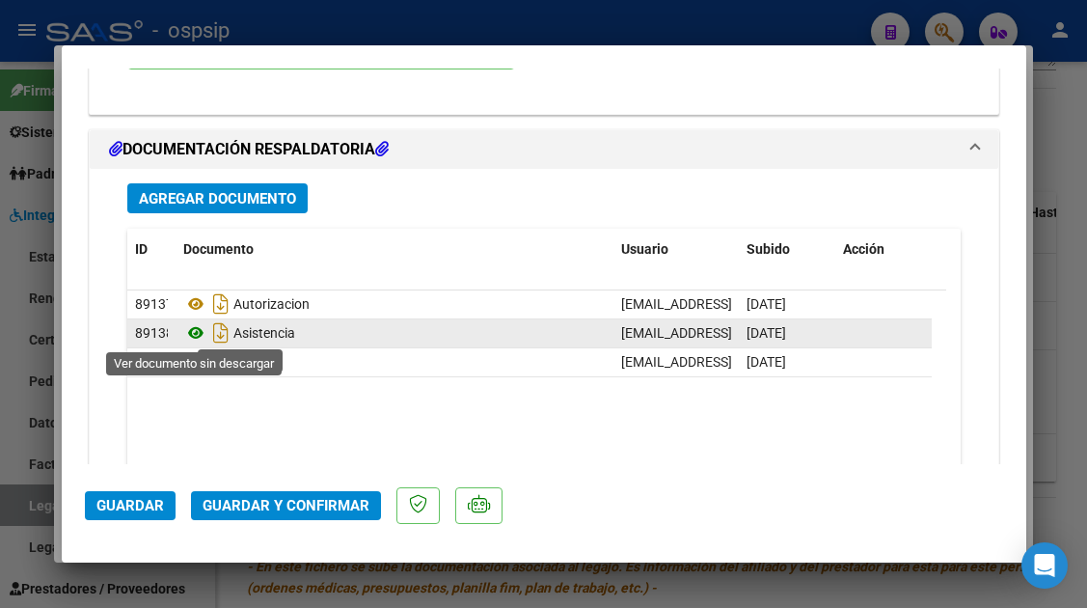
click at [196, 334] on icon at bounding box center [195, 332] width 25 height 23
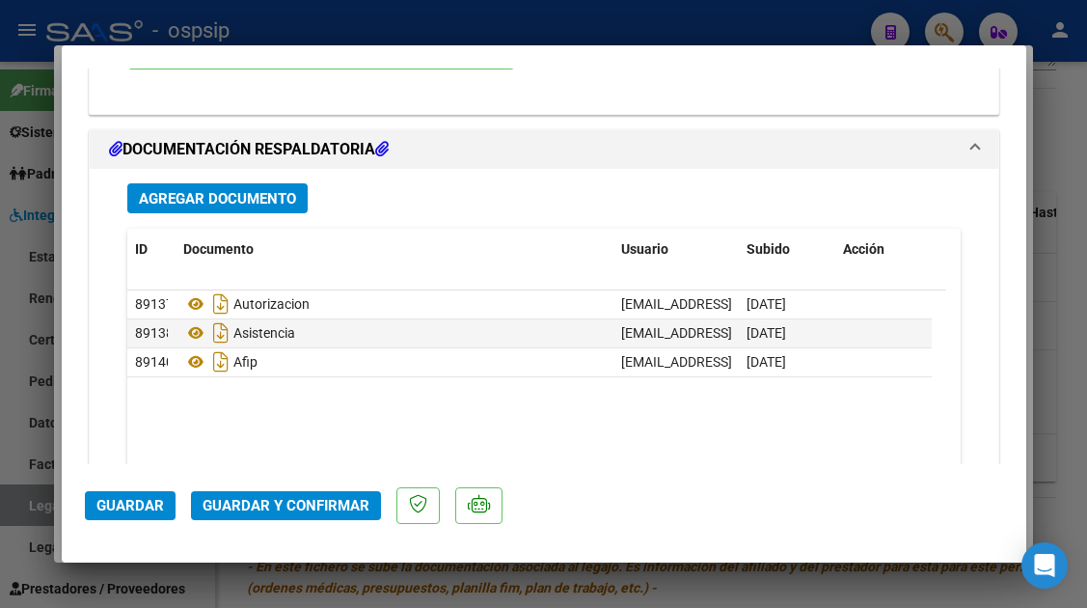
click at [249, 507] on span "Guardar y Confirmar" at bounding box center [286, 505] width 167 height 17
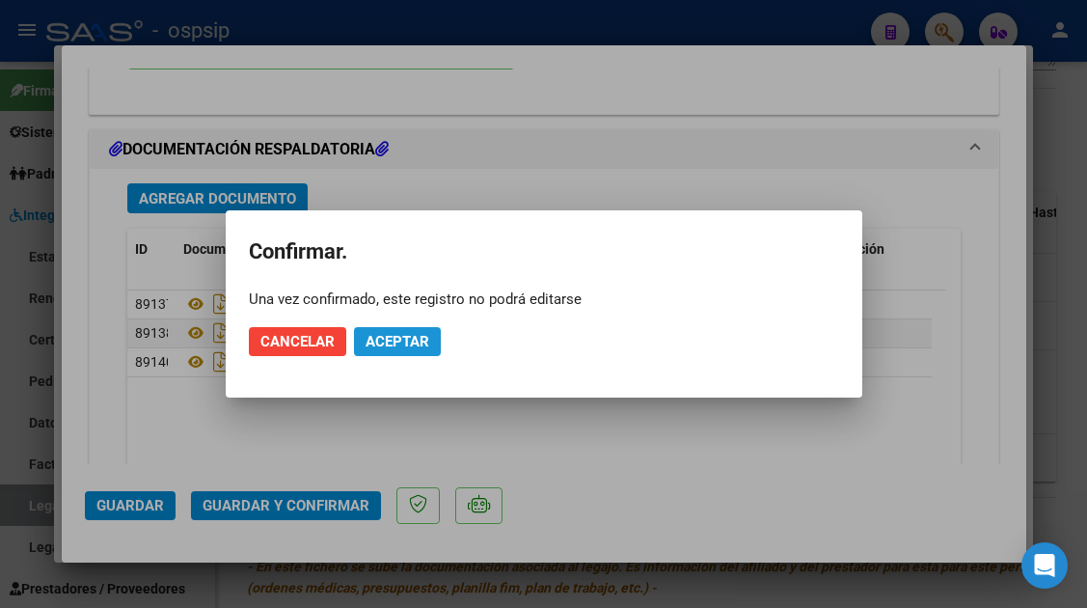
click at [374, 343] on span "Aceptar" at bounding box center [397, 341] width 64 height 17
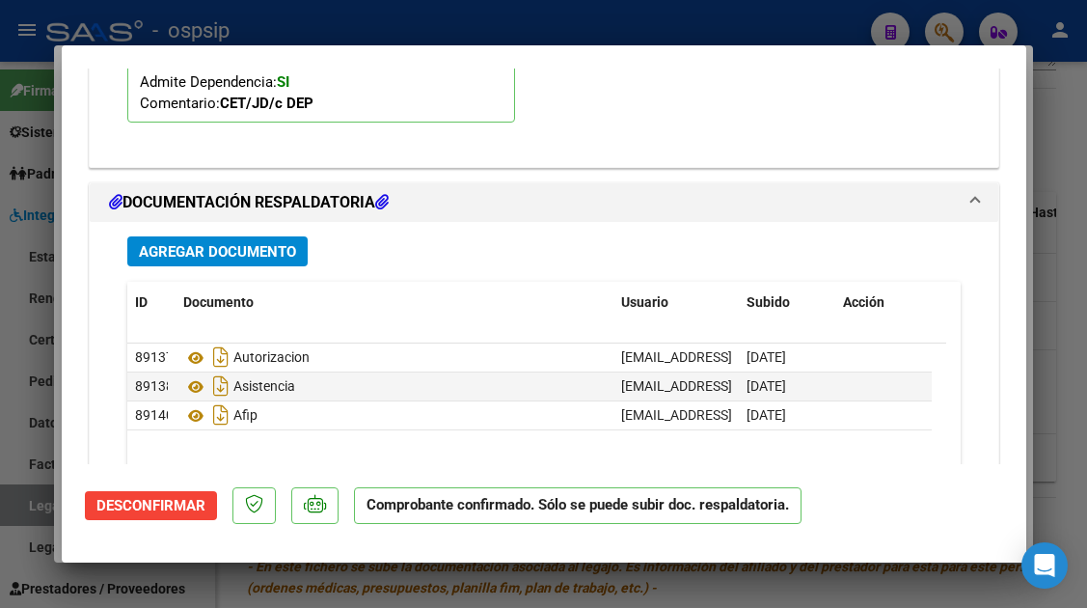
scroll to position [2210, 0]
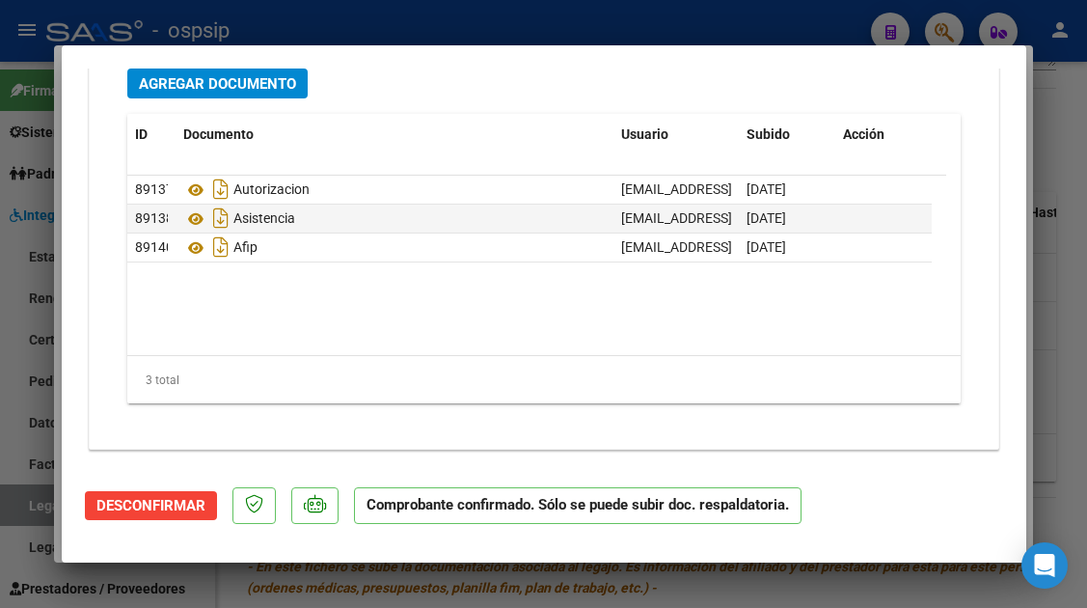
click at [26, 502] on div at bounding box center [543, 304] width 1087 height 608
type input "$ 0,00"
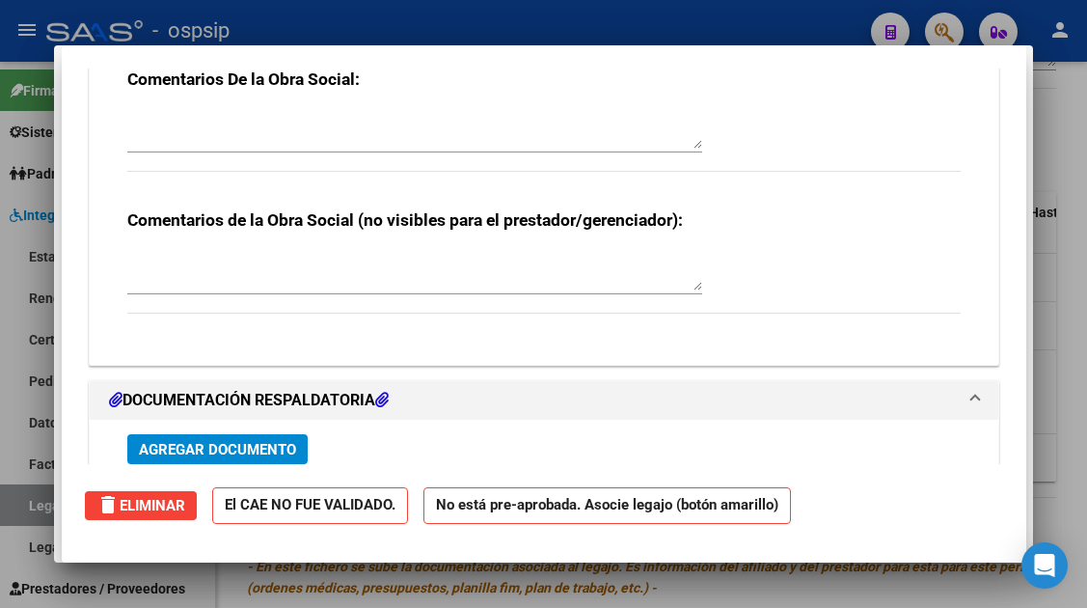
scroll to position [0, 0]
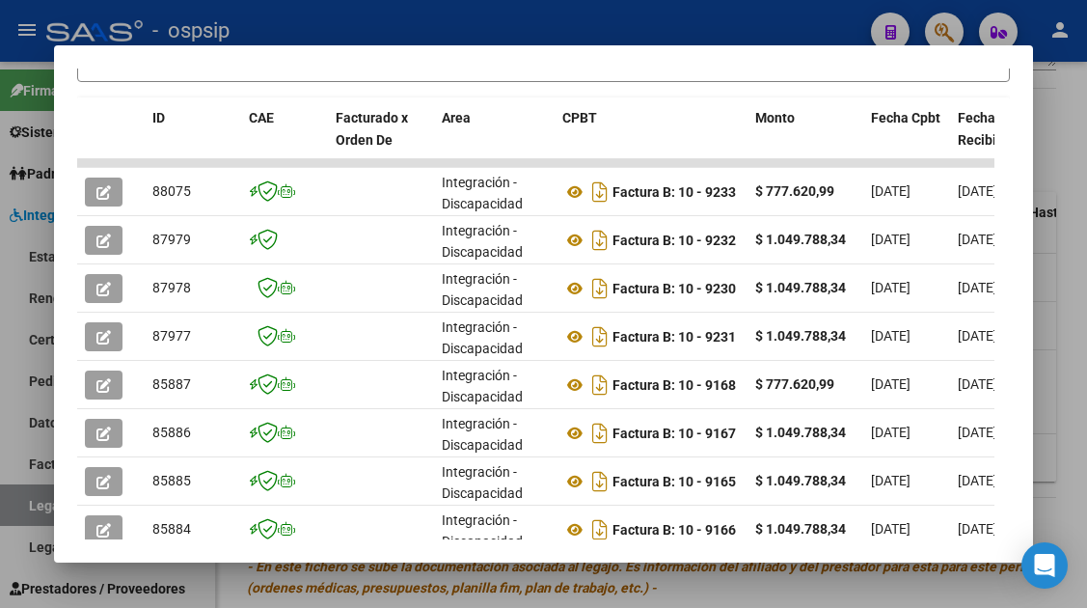
click at [26, 502] on div at bounding box center [543, 304] width 1087 height 608
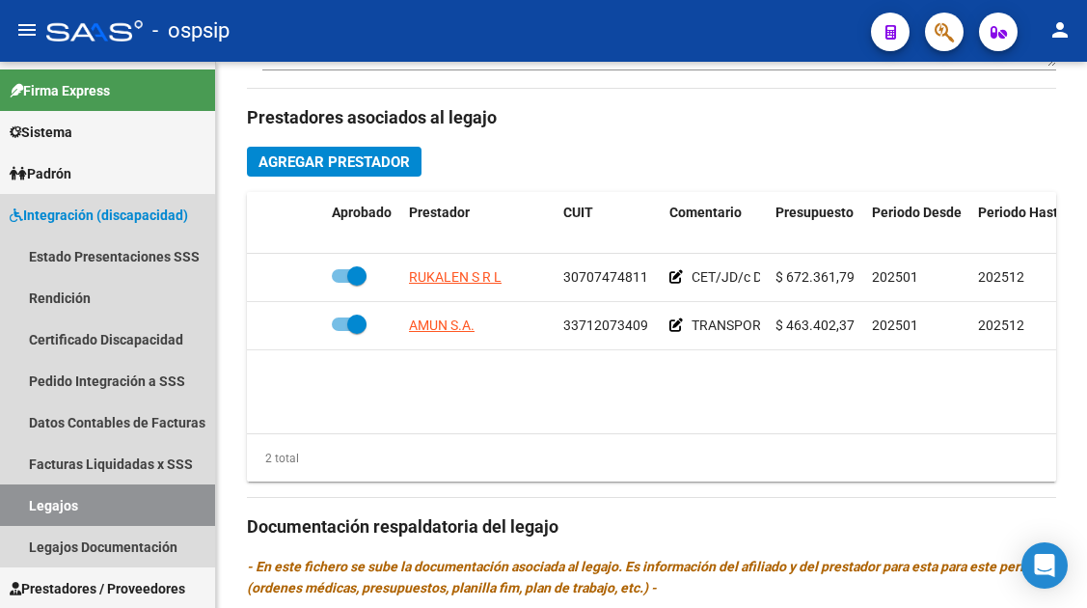
click at [26, 502] on link "Legajos" at bounding box center [107, 504] width 215 height 41
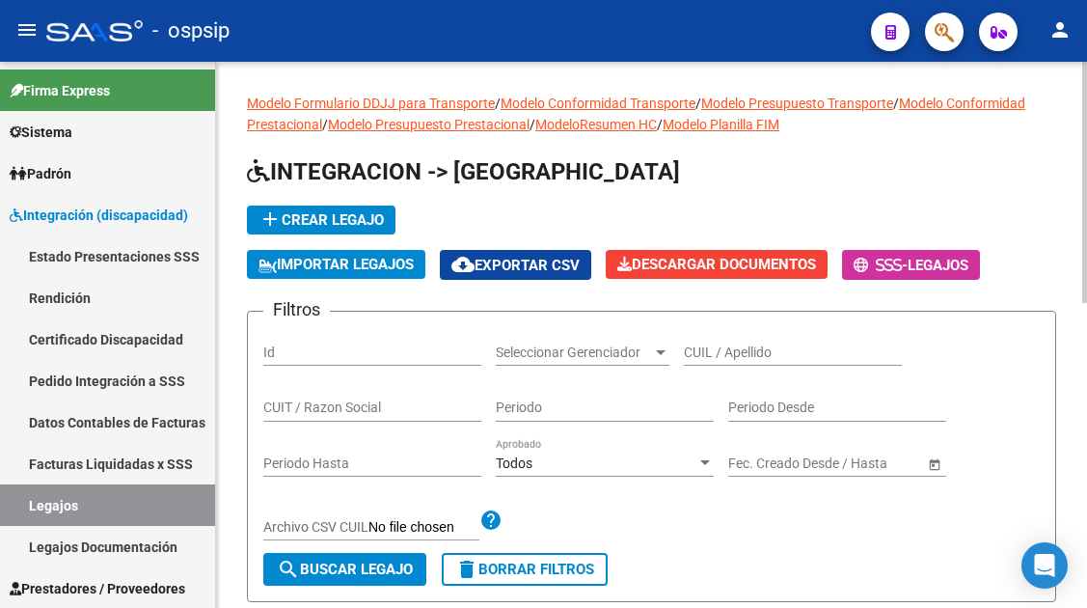
click at [728, 355] on input "CUIL / Apellido" at bounding box center [793, 352] width 218 height 16
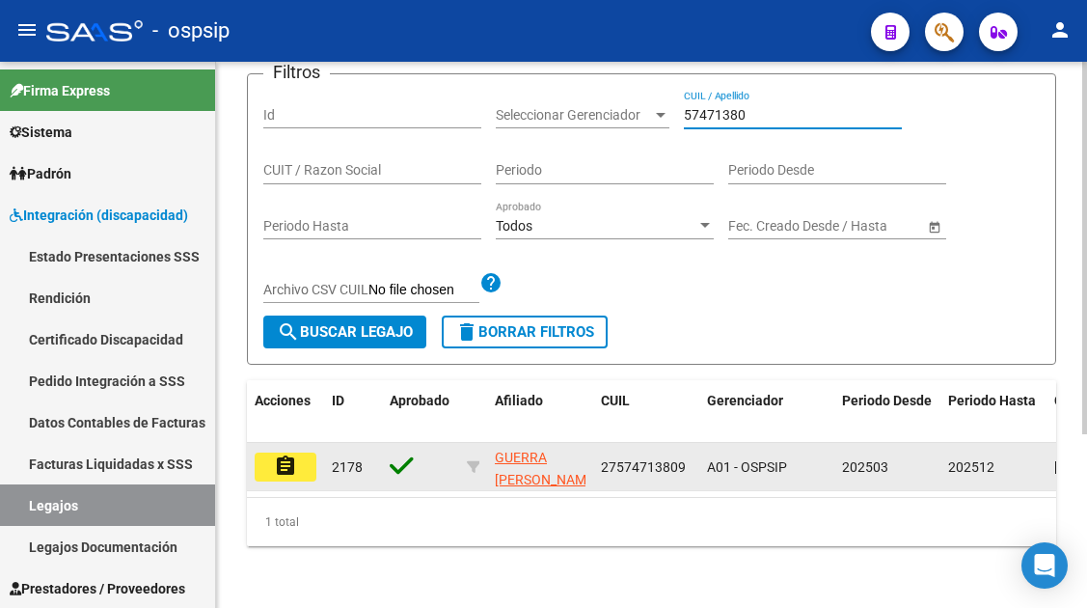
type input "57471380"
click at [289, 458] on mat-icon "assignment" at bounding box center [285, 465] width 23 height 23
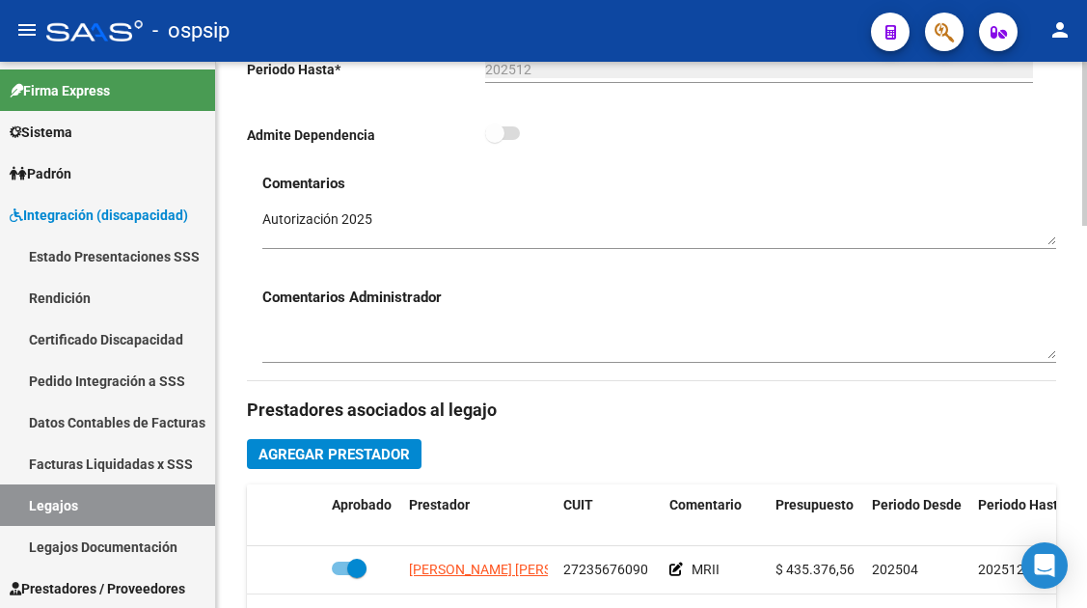
scroll to position [771, 0]
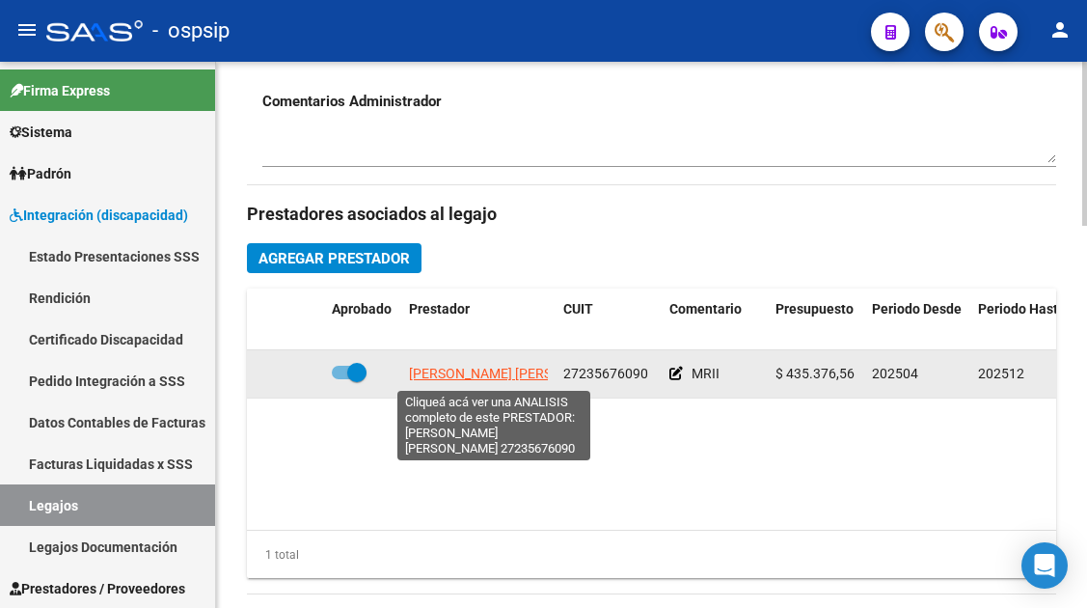
click at [525, 376] on span "[PERSON_NAME] [PERSON_NAME]" at bounding box center [513, 372] width 209 height 15
type textarea "27235676090"
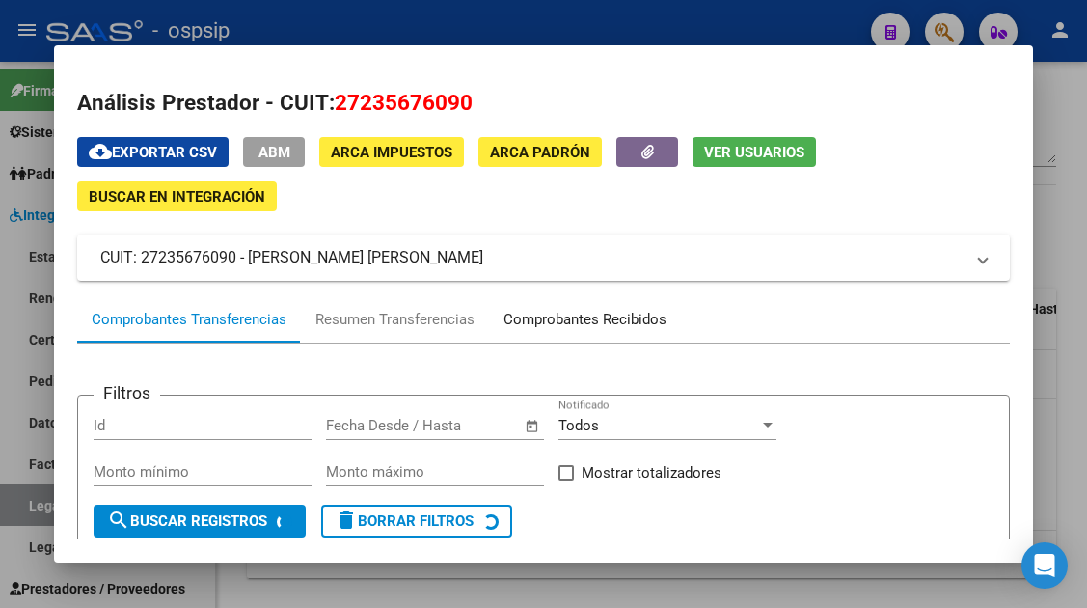
click at [566, 321] on div "Comprobantes Recibidos" at bounding box center [584, 320] width 163 height 22
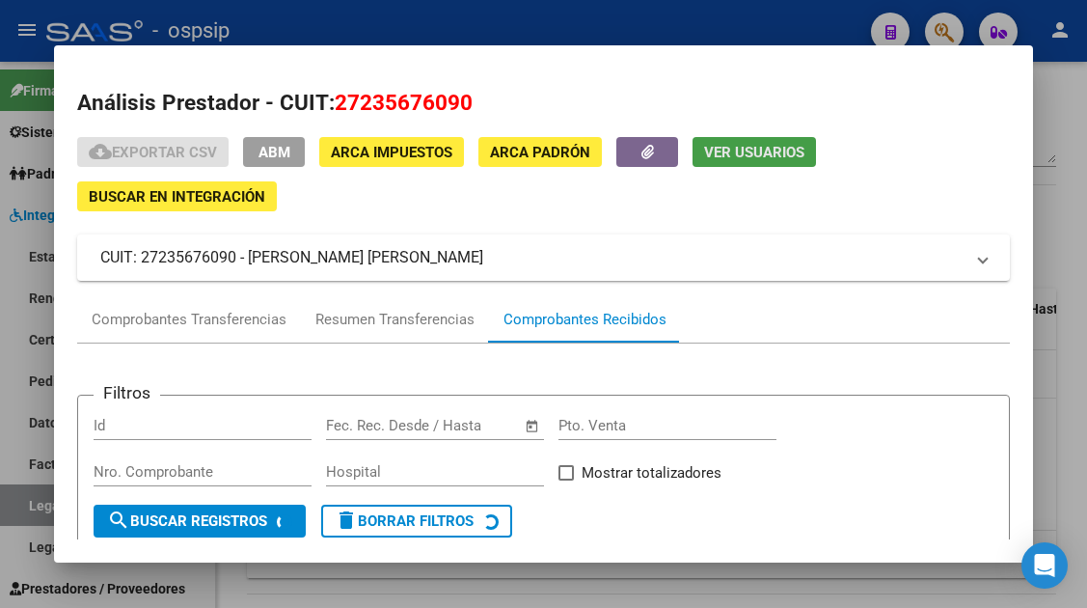
click at [749, 149] on span "Ver Usuarios" at bounding box center [754, 152] width 100 height 17
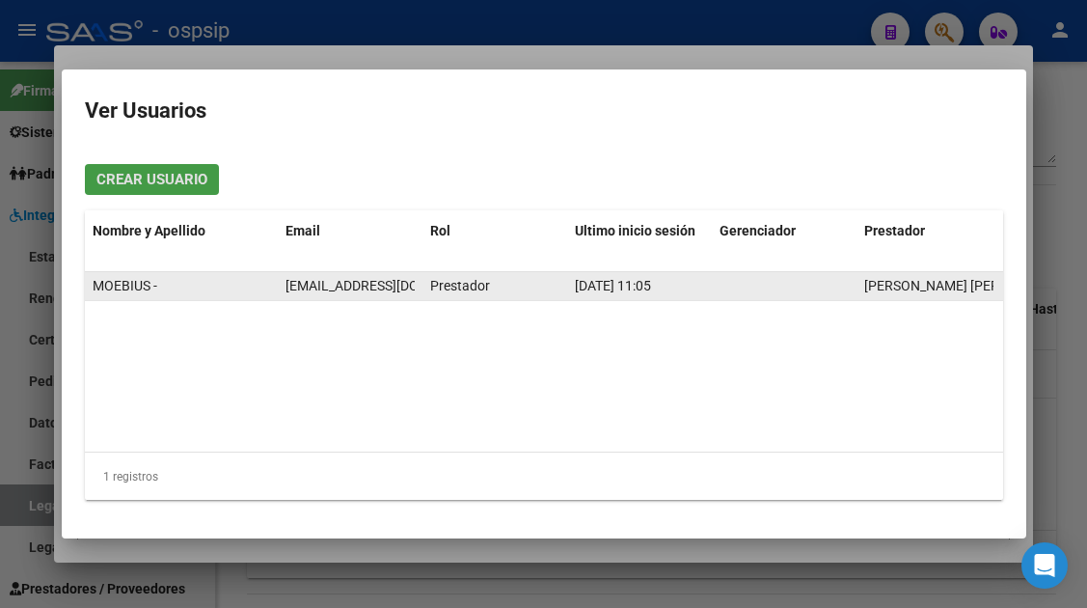
click at [369, 279] on span "[EMAIL_ADDRESS][DOMAIN_NAME]" at bounding box center [392, 285] width 214 height 15
copy span "[EMAIL_ADDRESS][DOMAIN_NAME]"
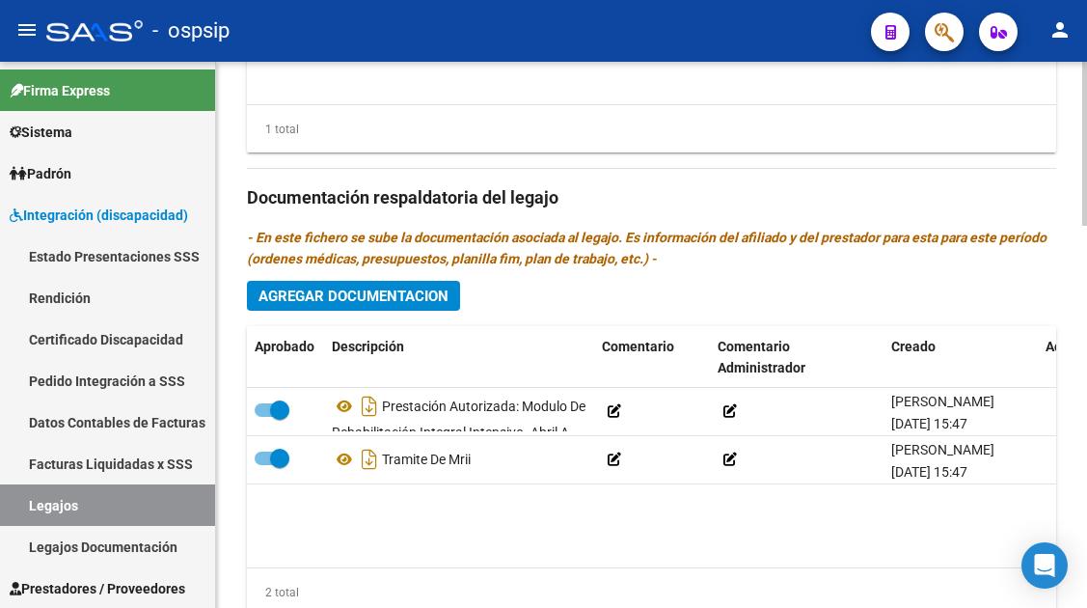
scroll to position [1268, 0]
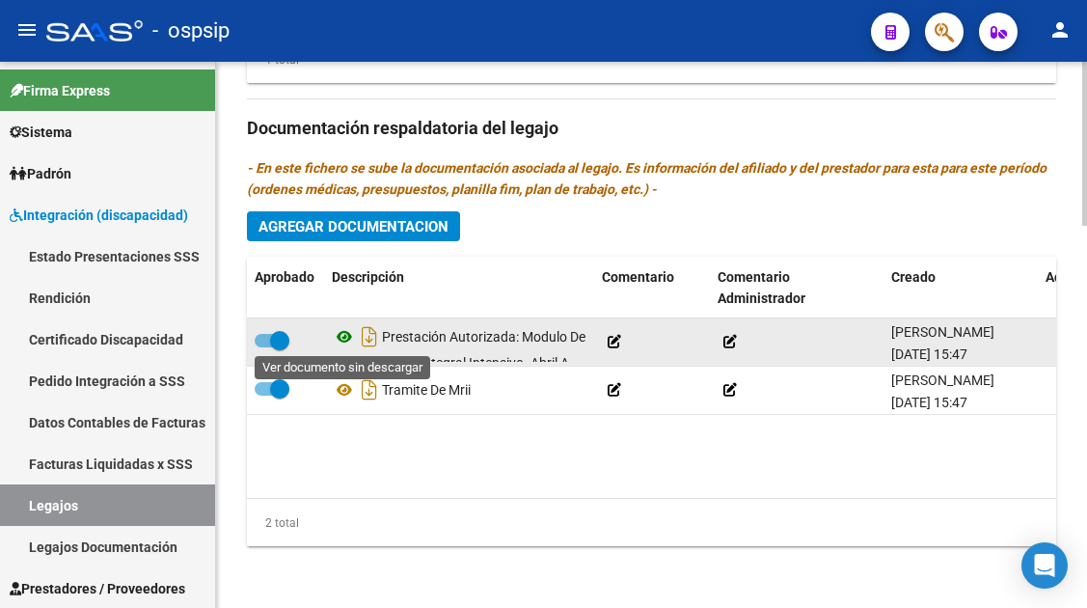
click at [340, 333] on icon at bounding box center [344, 336] width 25 height 23
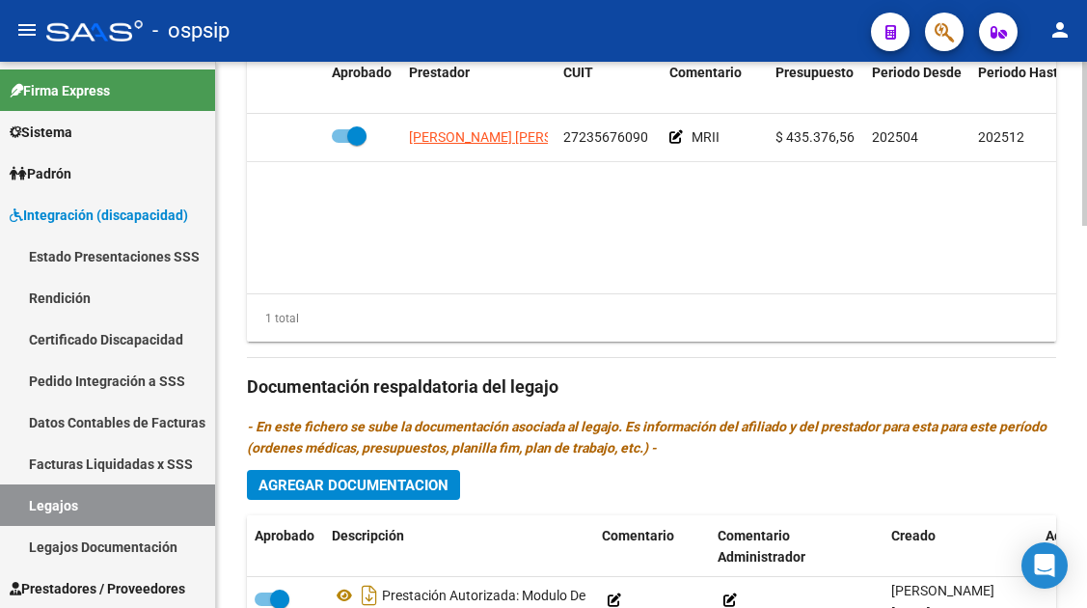
scroll to position [979, 0]
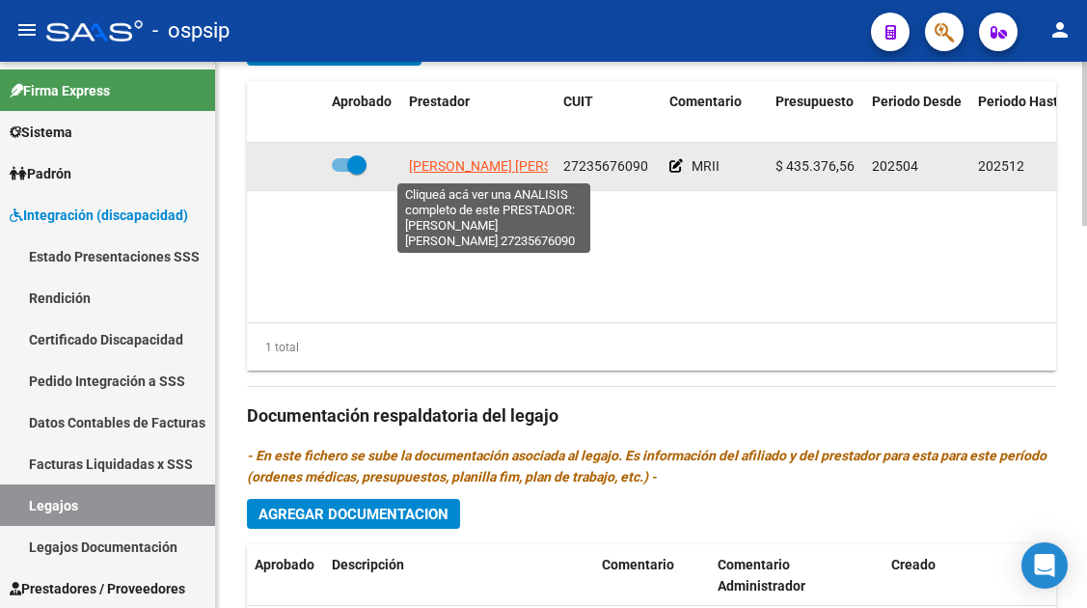
click at [488, 159] on span "[PERSON_NAME] [PERSON_NAME]" at bounding box center [513, 165] width 209 height 15
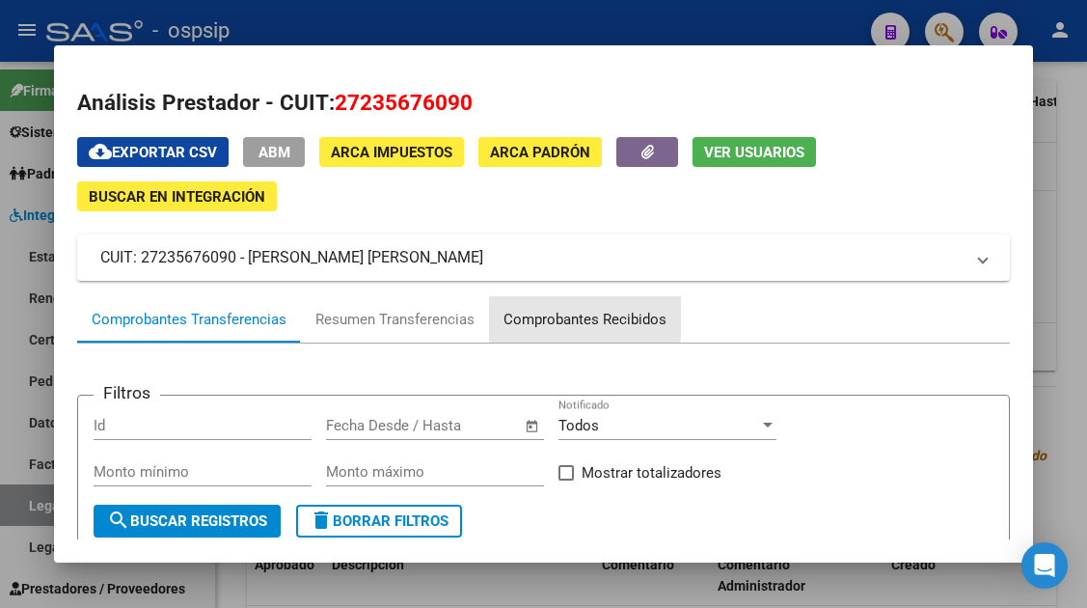
click at [530, 313] on div "Comprobantes Recibidos" at bounding box center [584, 320] width 163 height 22
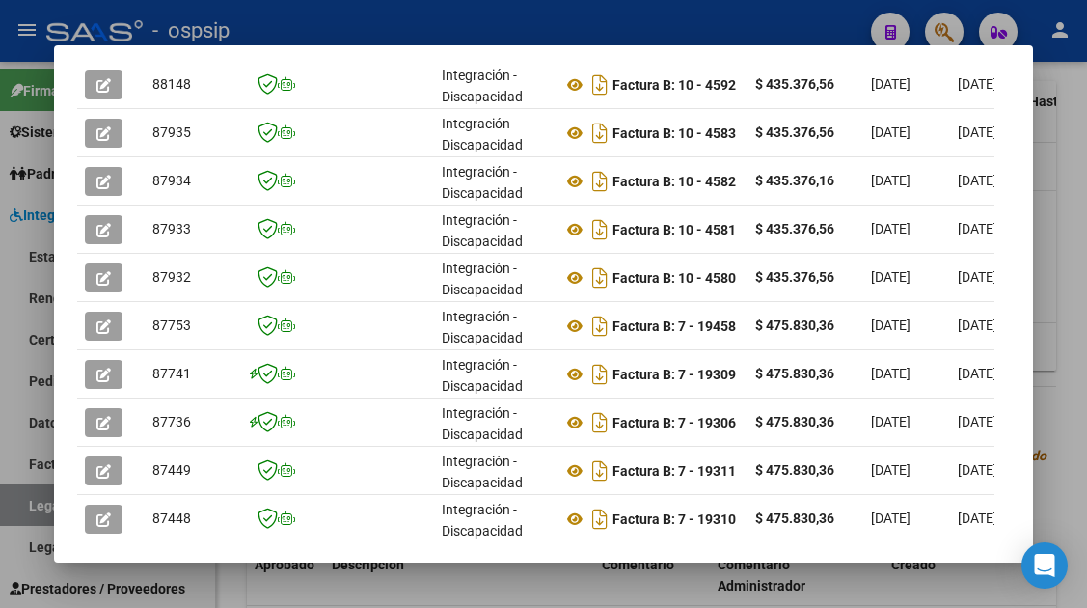
scroll to position [482, 0]
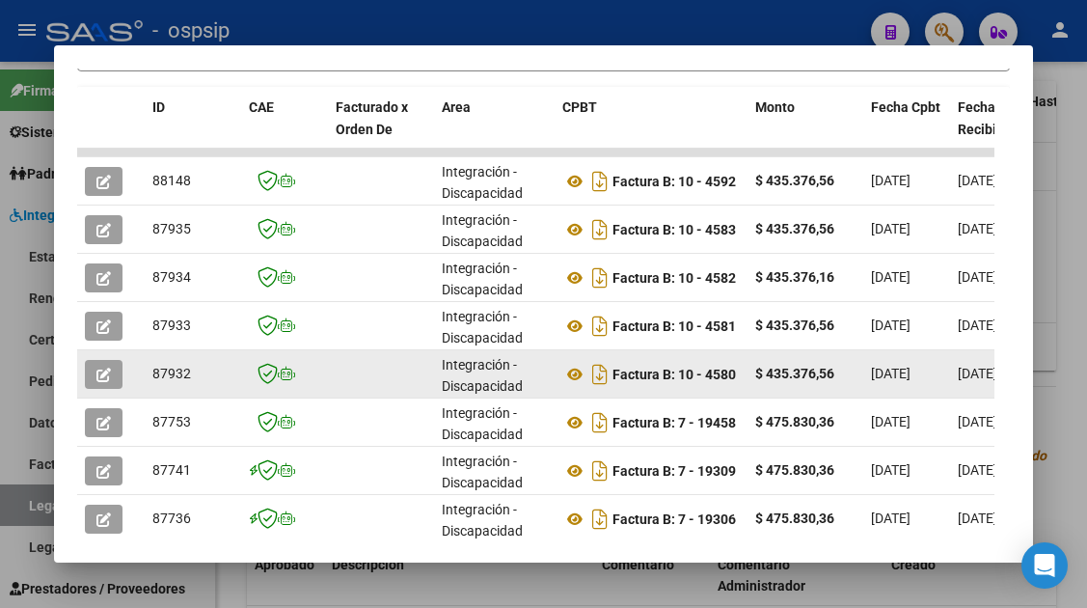
click at [88, 384] on button "button" at bounding box center [104, 374] width 38 height 29
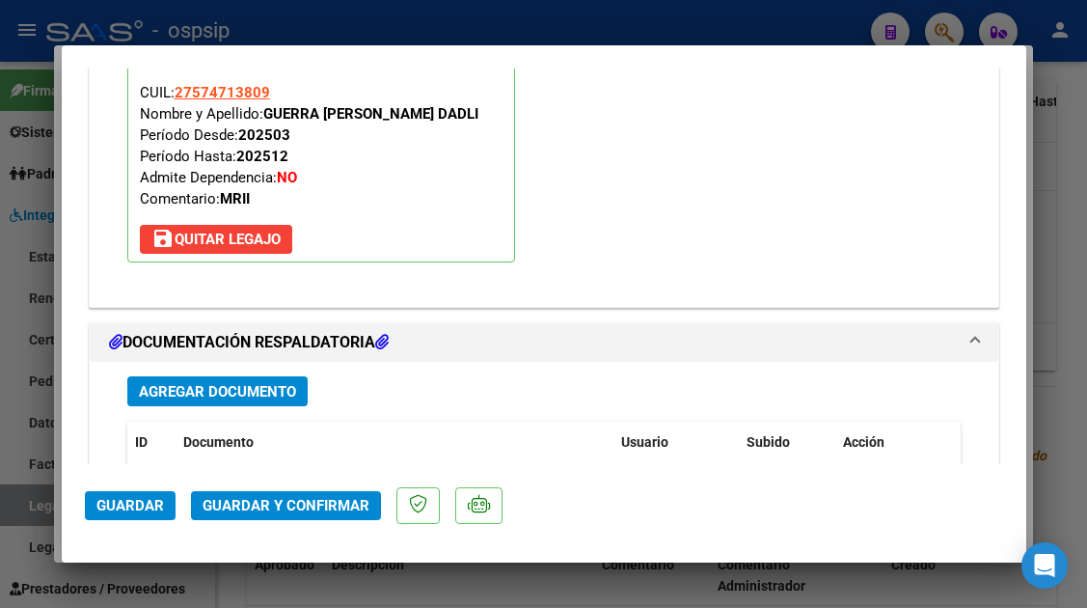
scroll to position [1832, 0]
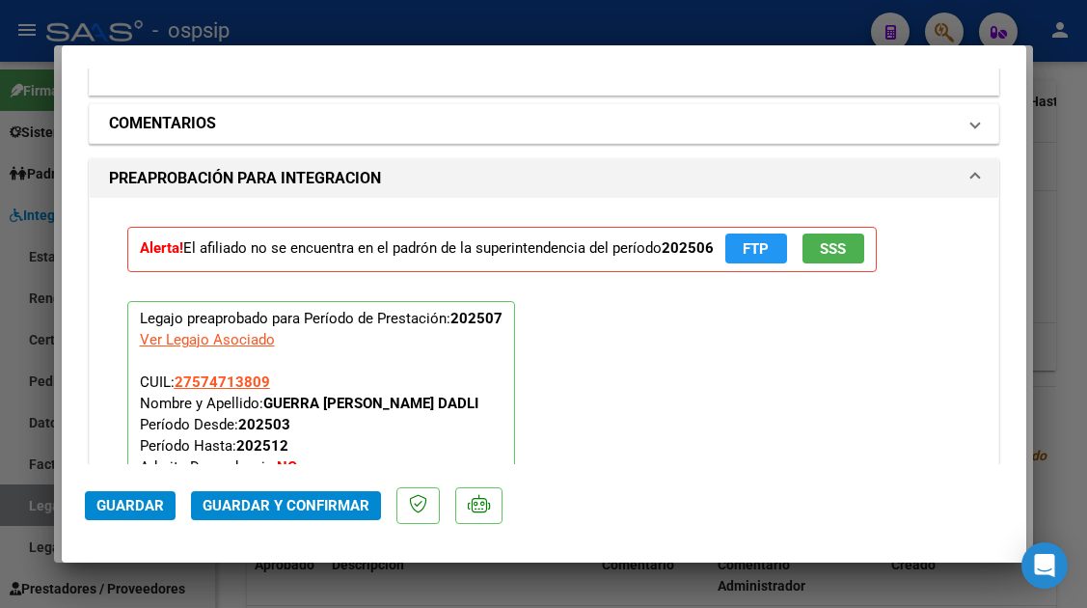
click at [971, 132] on span at bounding box center [975, 123] width 8 height 23
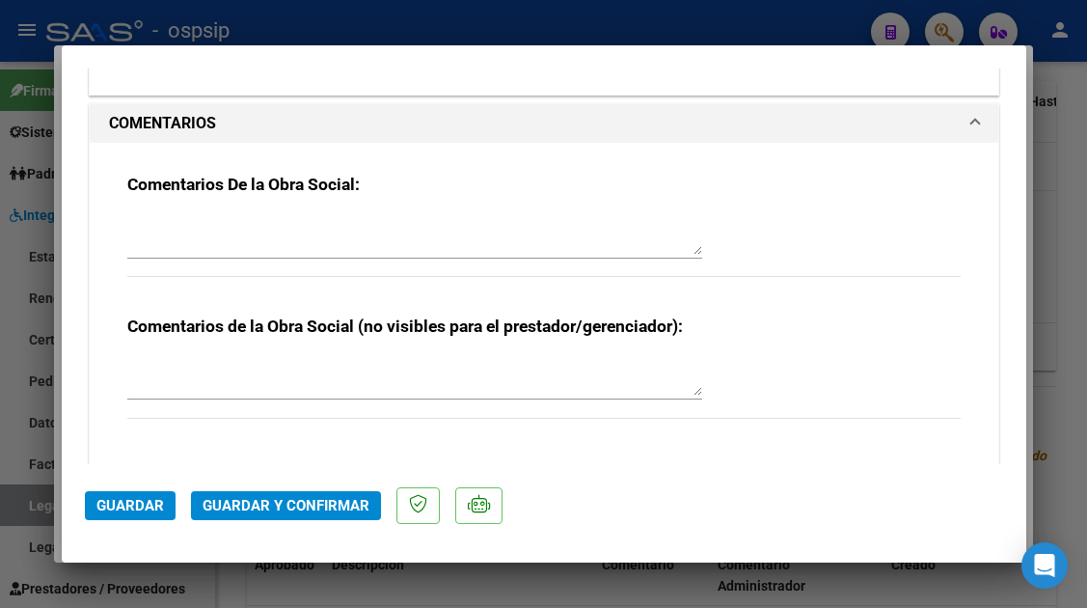
click at [201, 231] on textarea at bounding box center [414, 235] width 575 height 39
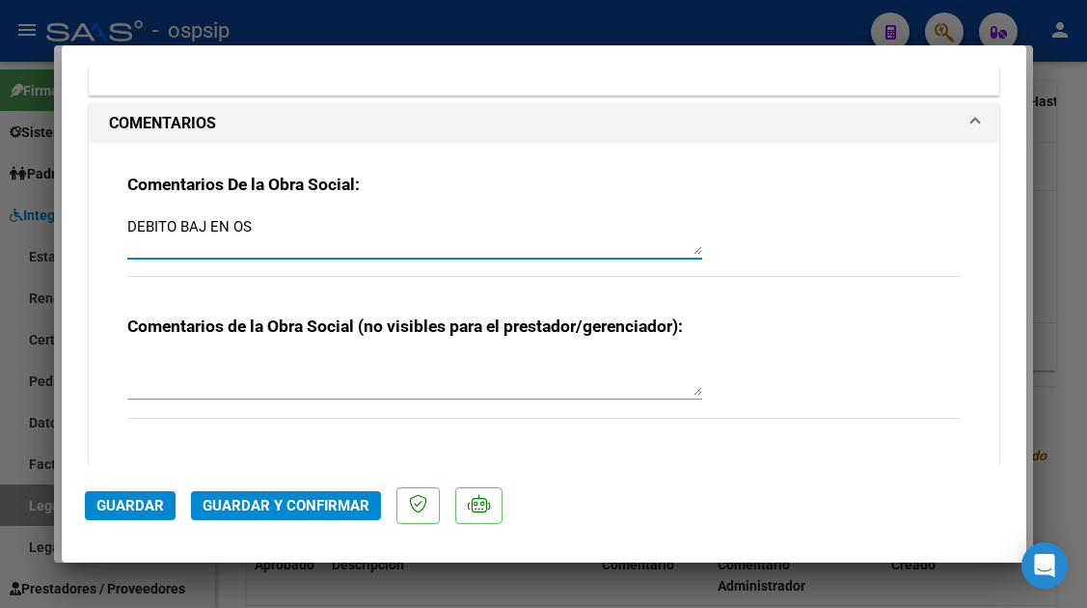
click at [203, 228] on textarea "DEBITO BAJ EN OS" at bounding box center [414, 235] width 575 height 39
click at [286, 221] on textarea "DEBITO BAJA EN OS" at bounding box center [414, 235] width 575 height 39
type textarea "DEBITO BAJA EN OS 29/05"
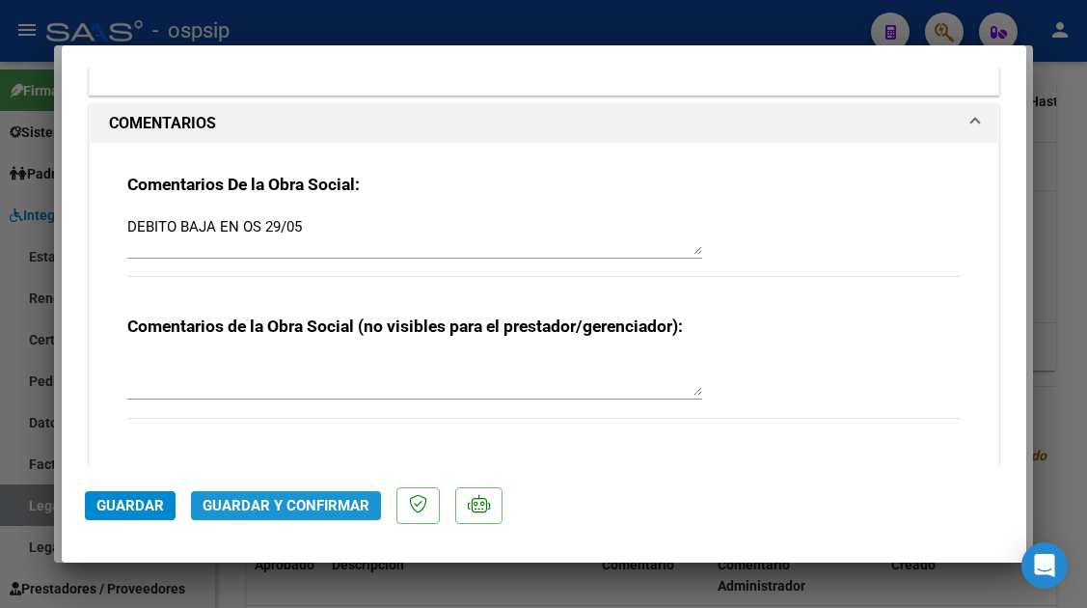
click at [272, 518] on button "Guardar y Confirmar" at bounding box center [286, 505] width 190 height 29
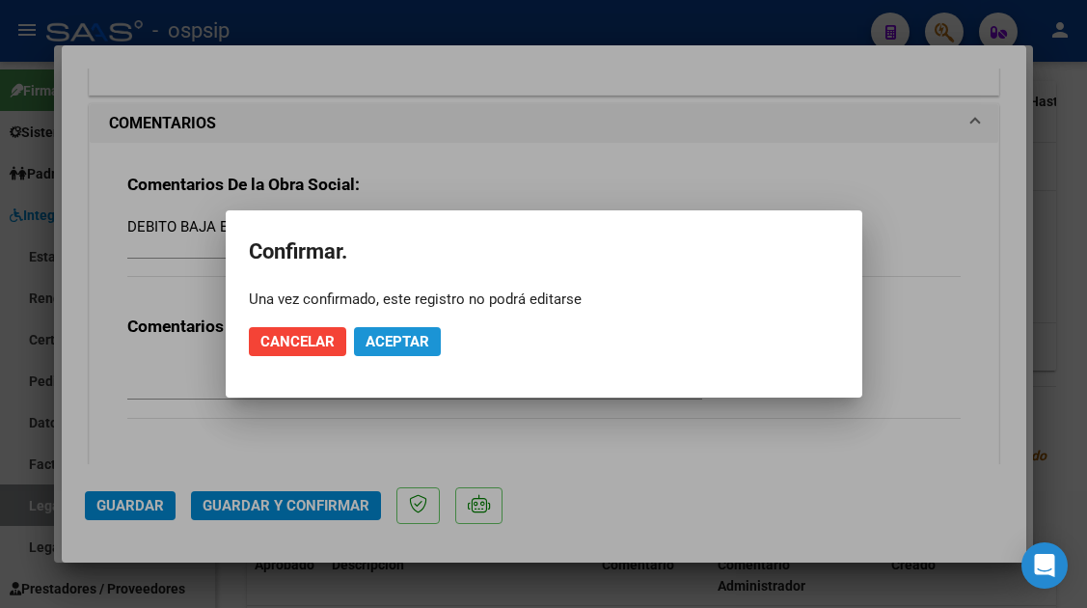
click at [401, 348] on span "Aceptar" at bounding box center [397, 341] width 64 height 17
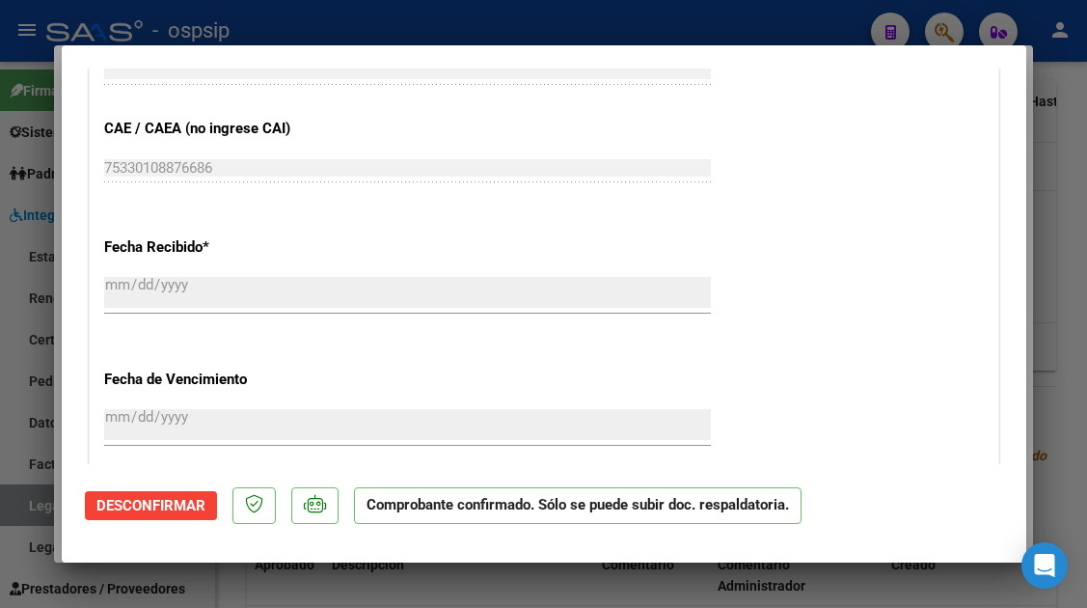
scroll to position [1231, 0]
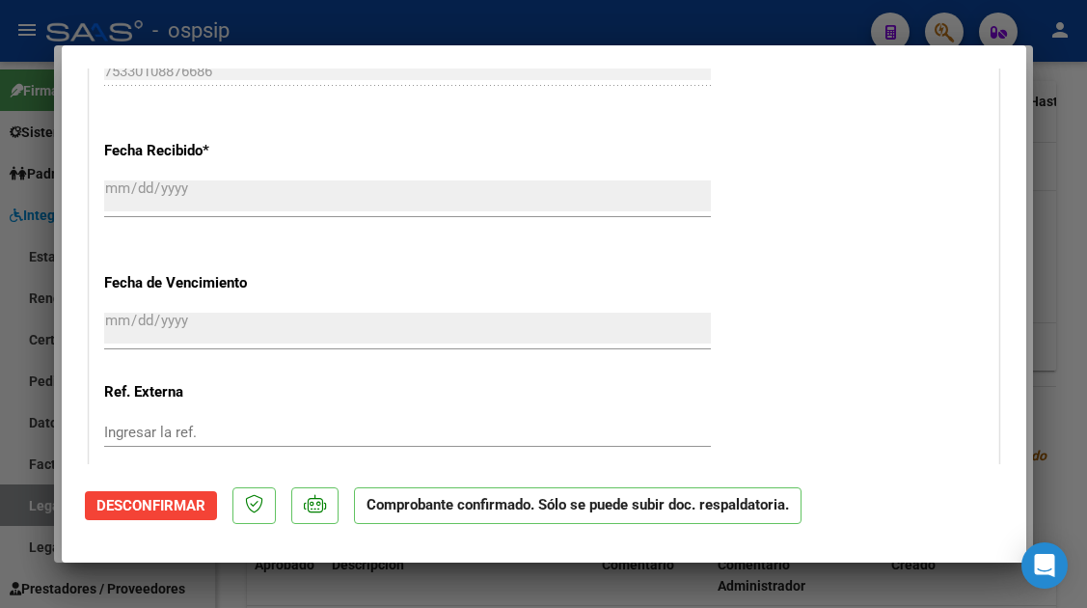
click at [37, 517] on div at bounding box center [543, 304] width 1087 height 608
type input "$ 0,00"
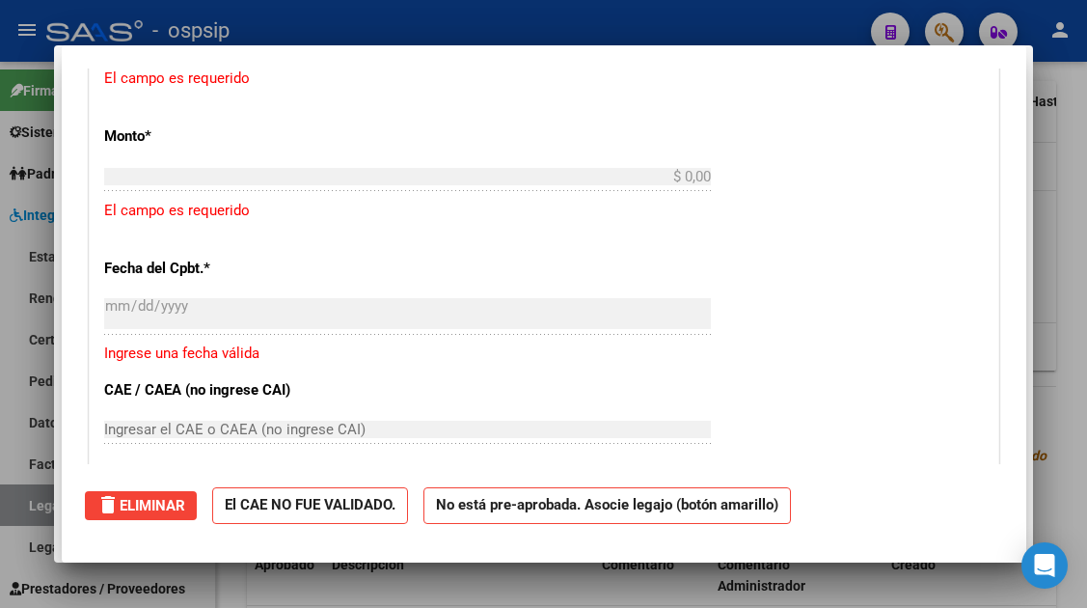
scroll to position [0, 0]
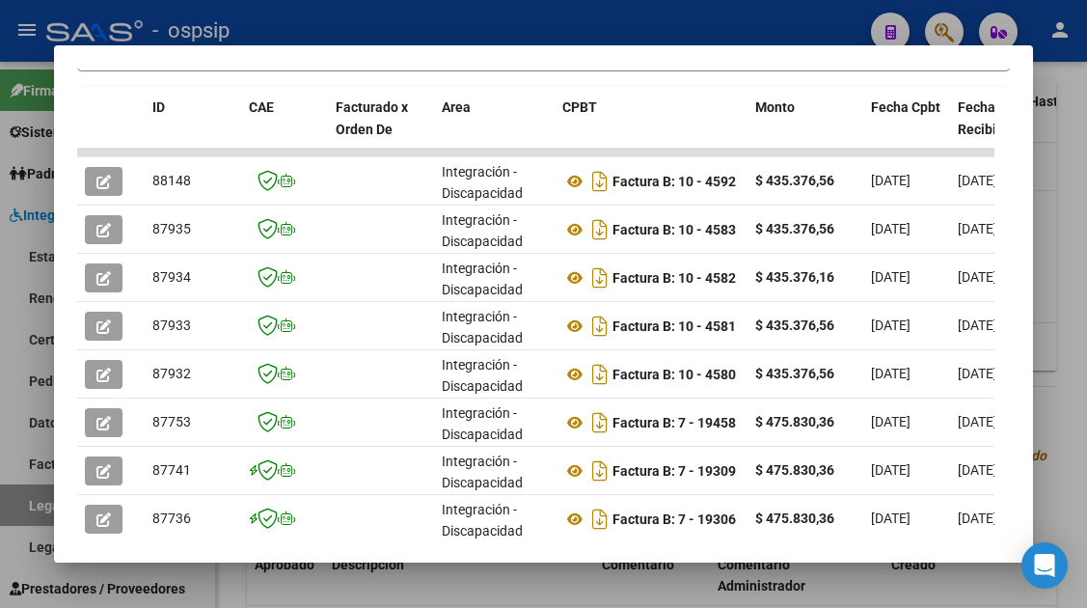
click at [37, 510] on div at bounding box center [543, 304] width 1087 height 608
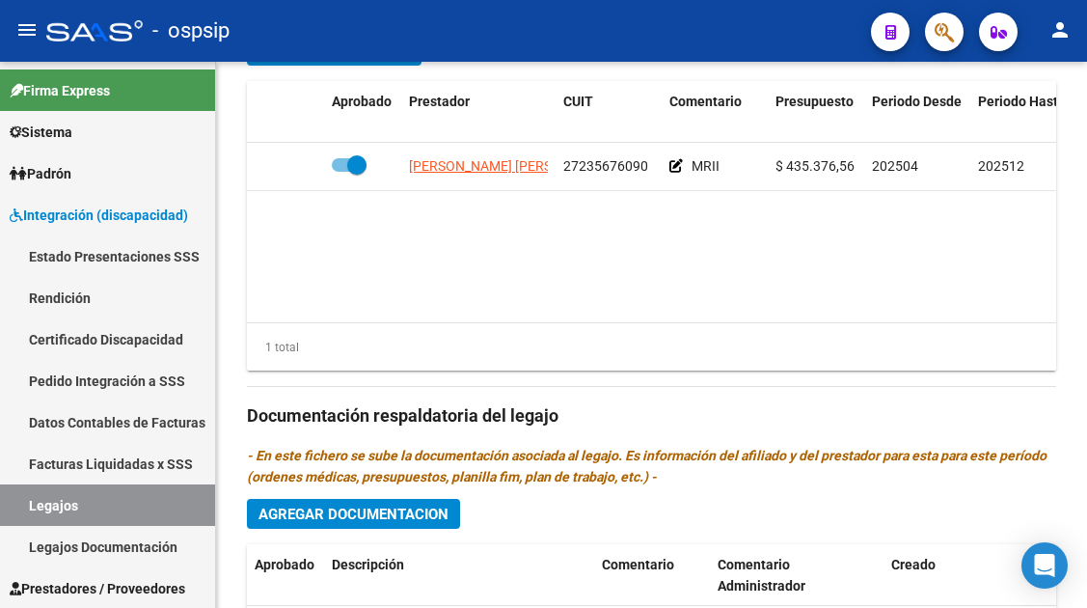
click at [37, 510] on link "Legajos" at bounding box center [107, 504] width 215 height 41
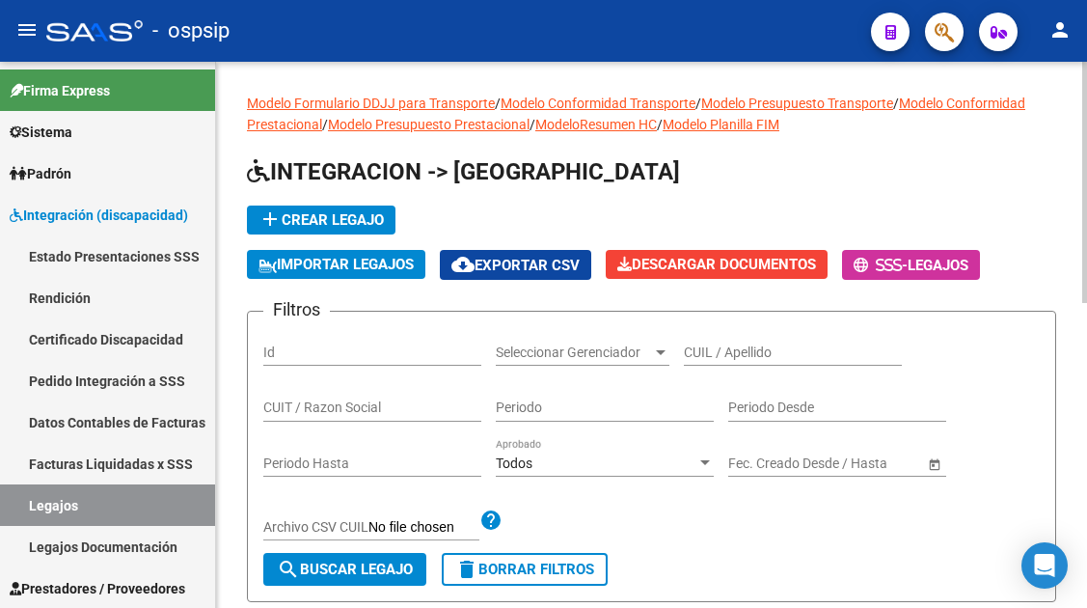
click at [688, 359] on input "CUIL / Apellido" at bounding box center [793, 352] width 218 height 16
click at [688, 359] on input "52980" at bounding box center [793, 352] width 218 height 16
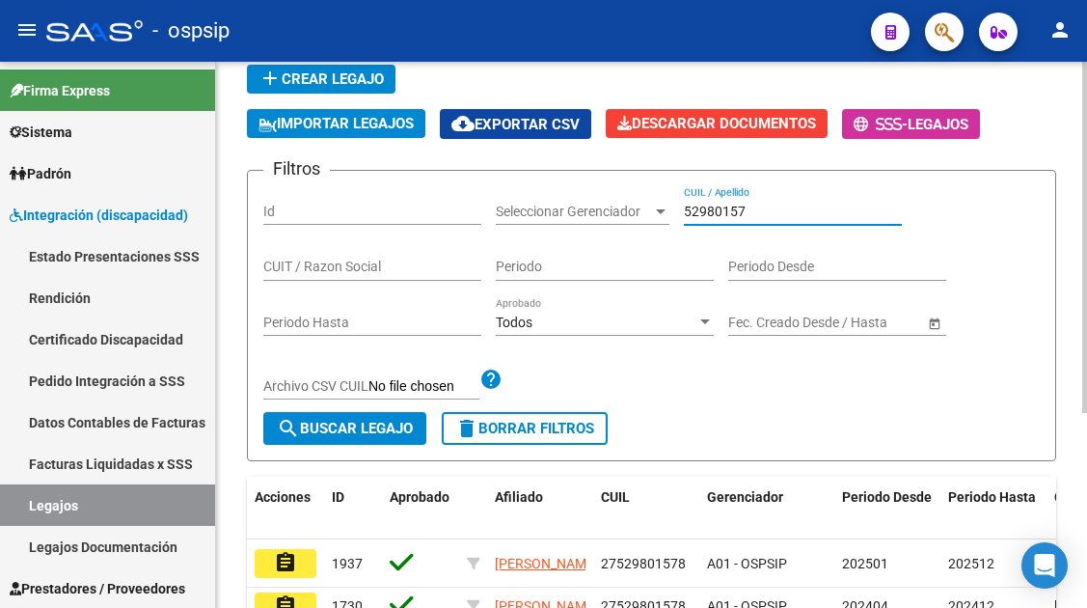
scroll to position [289, 0]
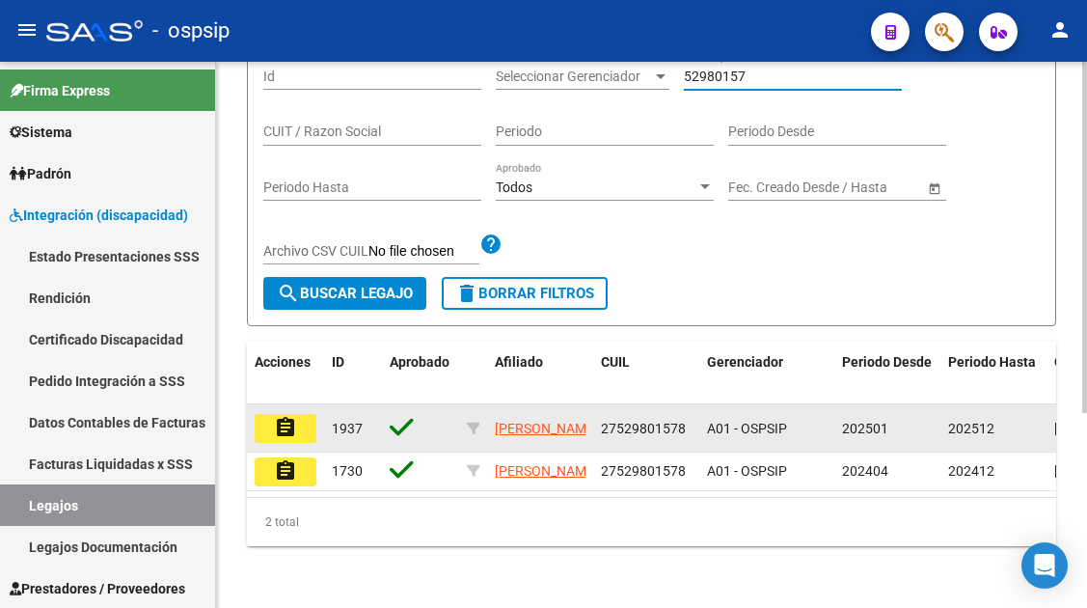
type input "52980157"
click at [257, 418] on button "assignment" at bounding box center [286, 428] width 62 height 29
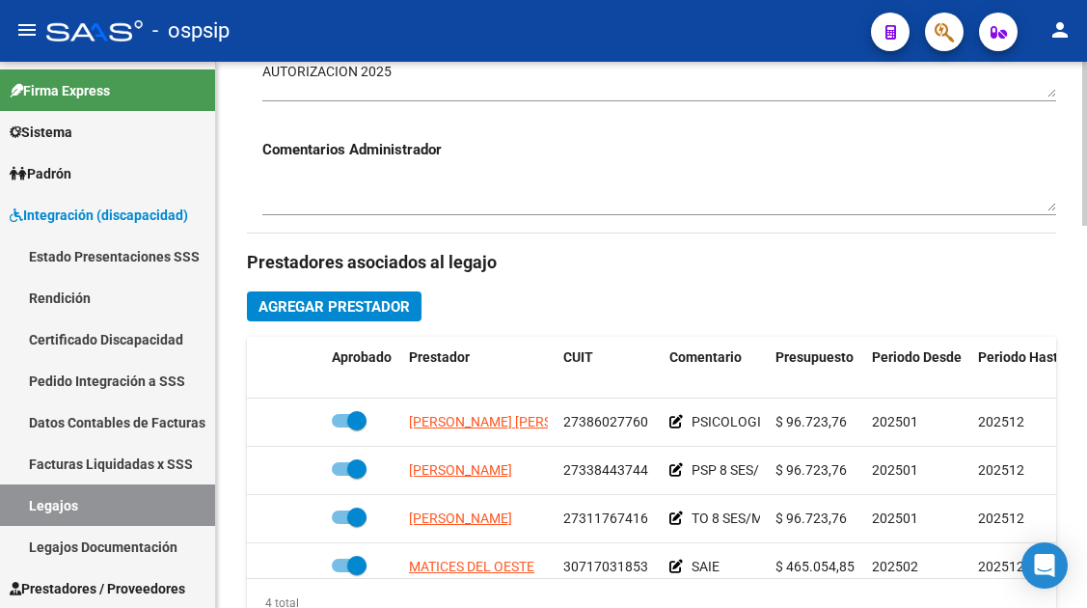
scroll to position [868, 0]
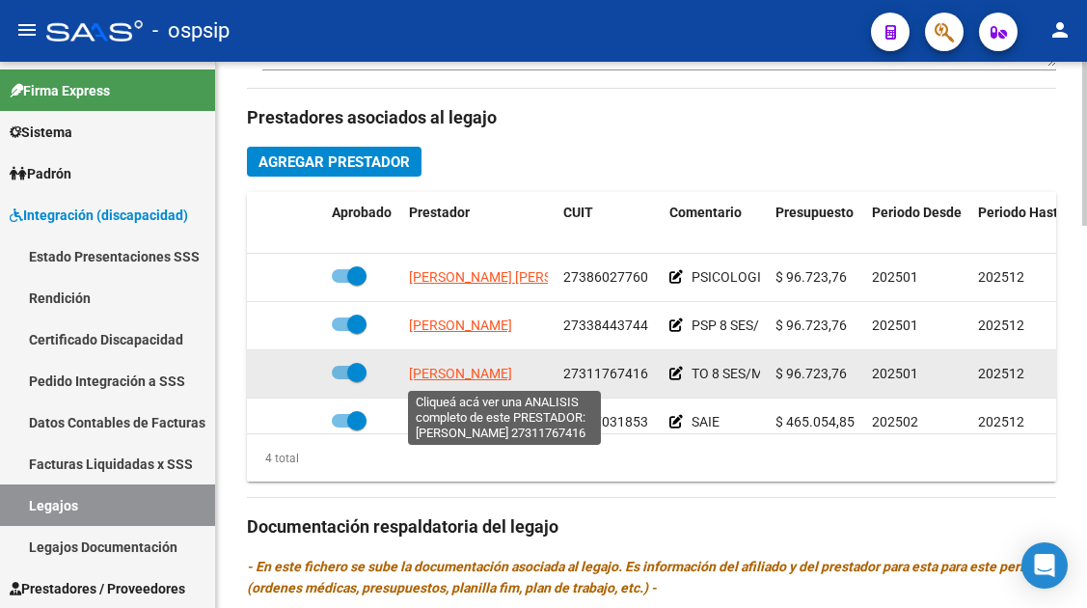
click at [451, 372] on span "[PERSON_NAME]" at bounding box center [460, 372] width 103 height 15
type textarea "27311767416"
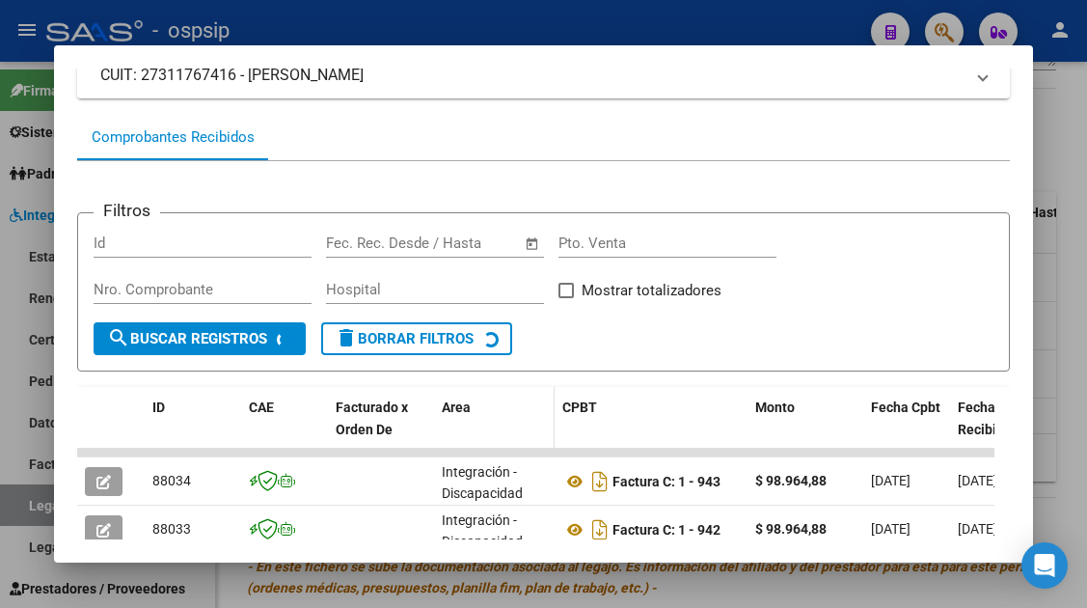
scroll to position [279, 0]
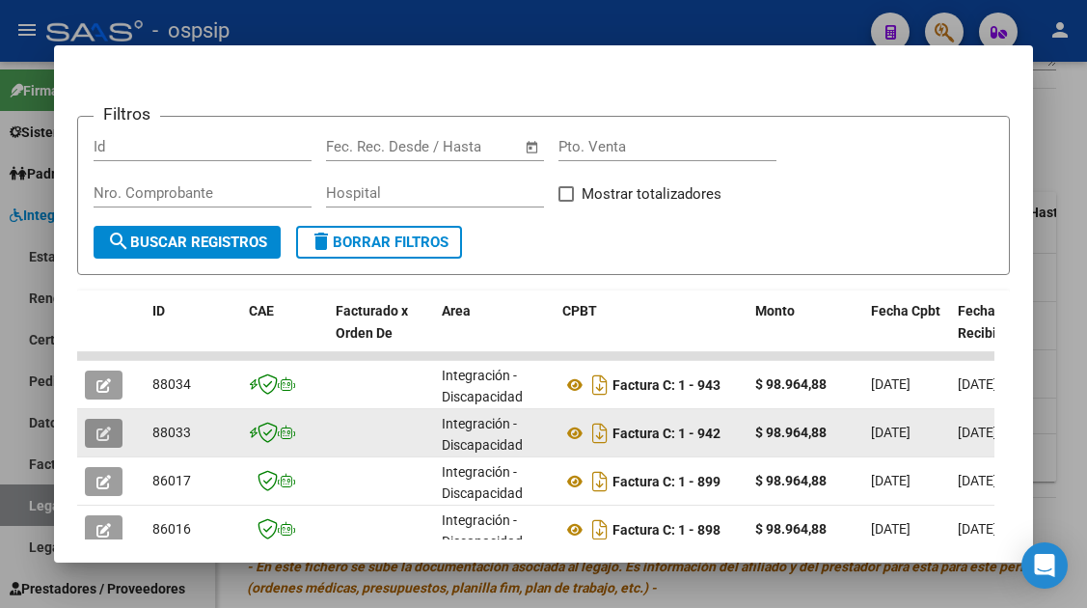
click at [91, 424] on button "button" at bounding box center [104, 433] width 38 height 29
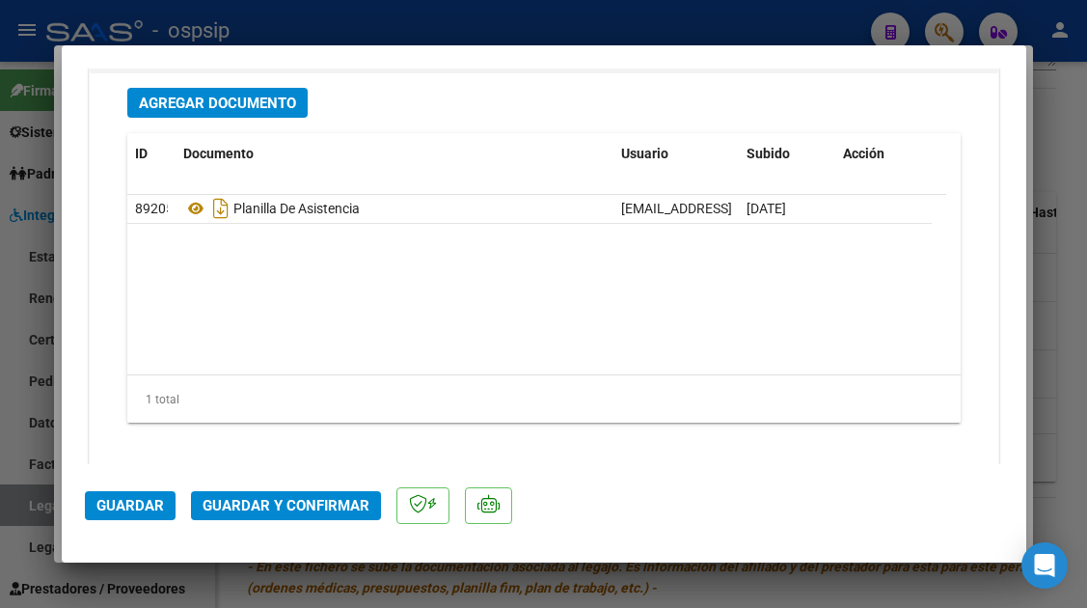
scroll to position [2411, 0]
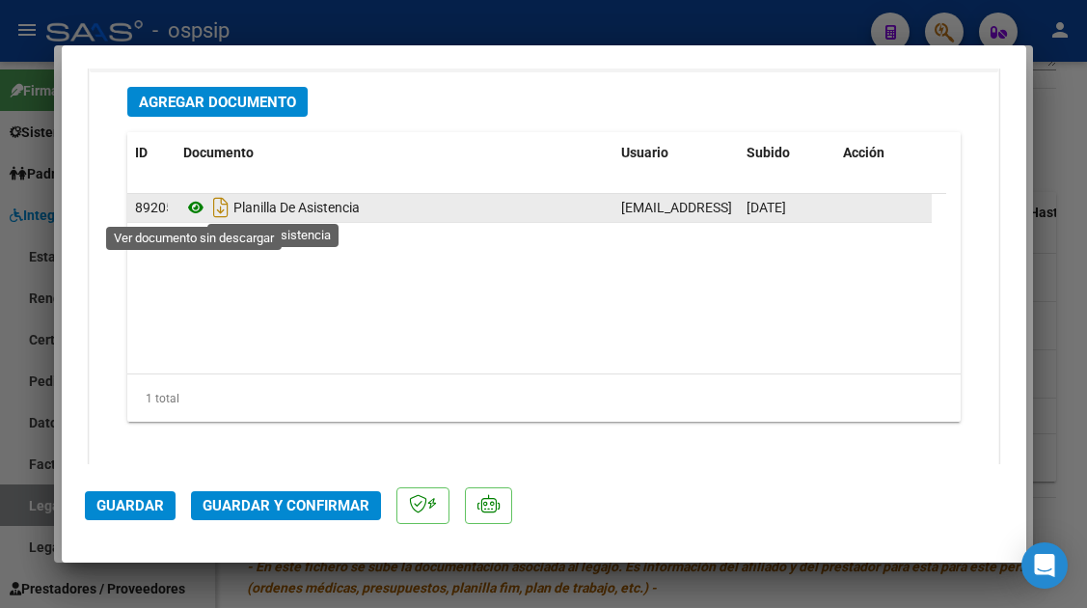
click at [196, 211] on icon at bounding box center [195, 207] width 25 height 23
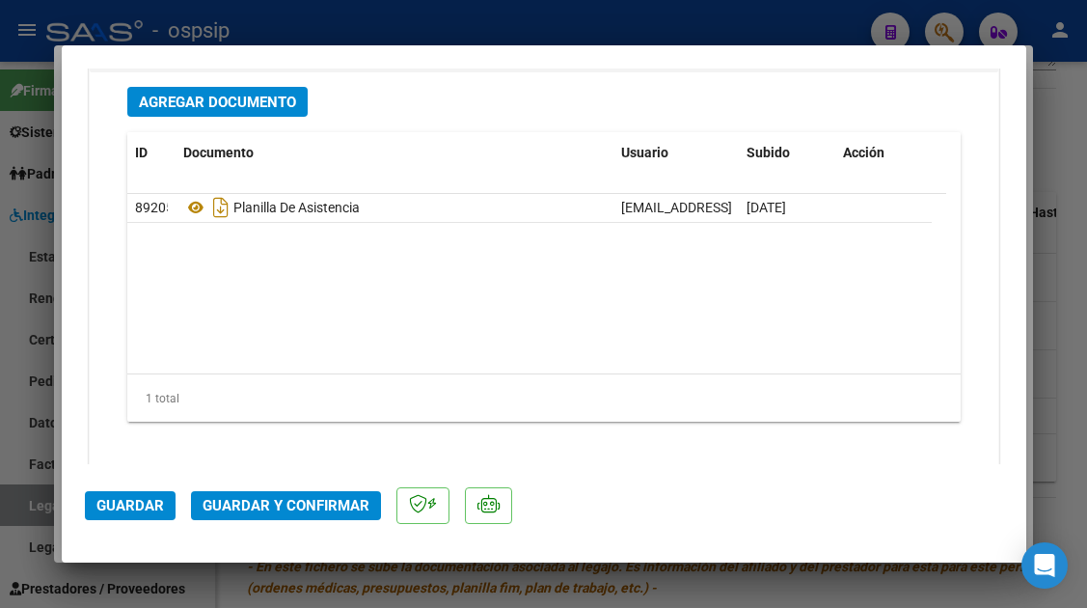
click at [258, 501] on span "Guardar y Confirmar" at bounding box center [286, 505] width 167 height 17
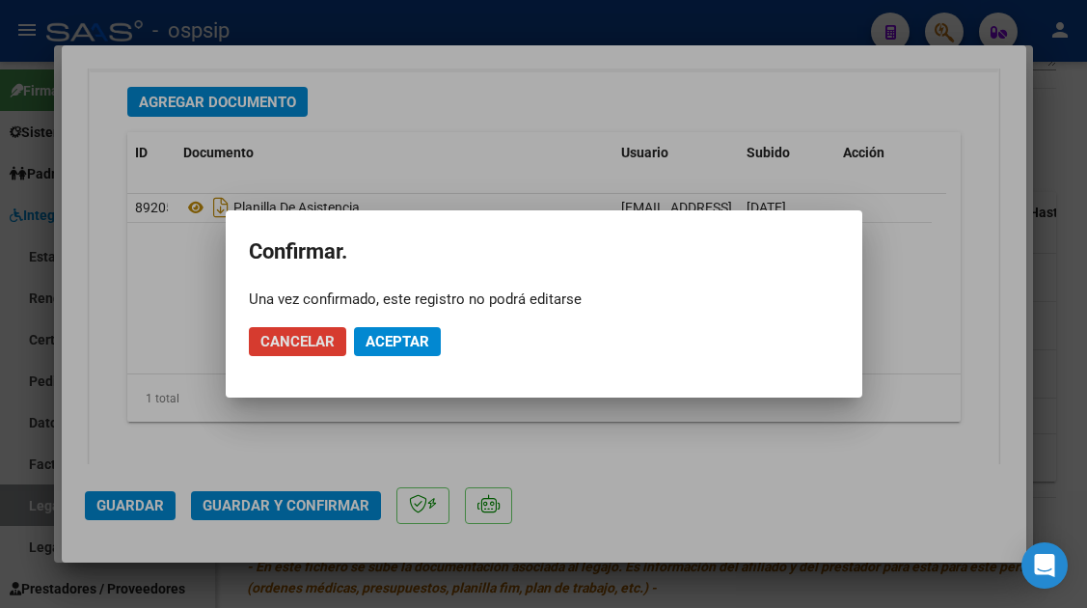
click at [382, 348] on span "Aceptar" at bounding box center [397, 341] width 64 height 17
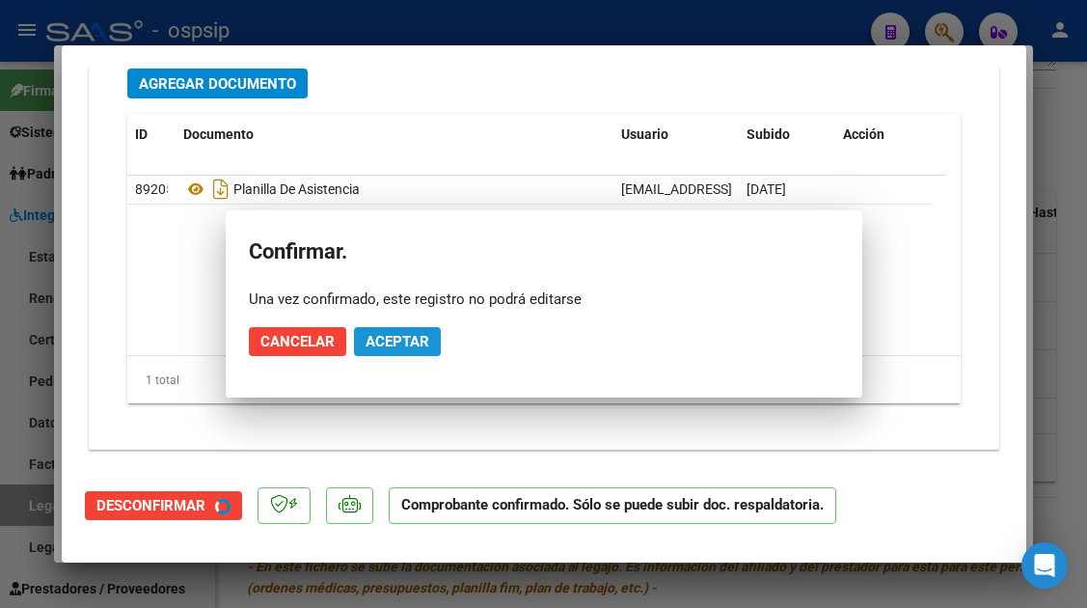
scroll to position [2192, 0]
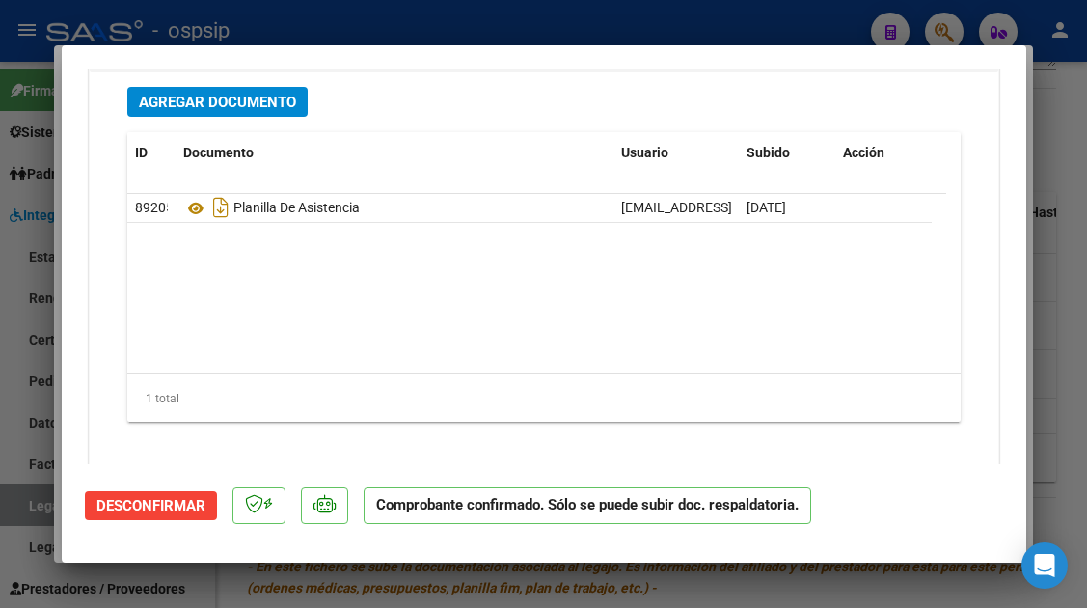
click at [6, 509] on div at bounding box center [543, 304] width 1087 height 608
type input "$ 0,00"
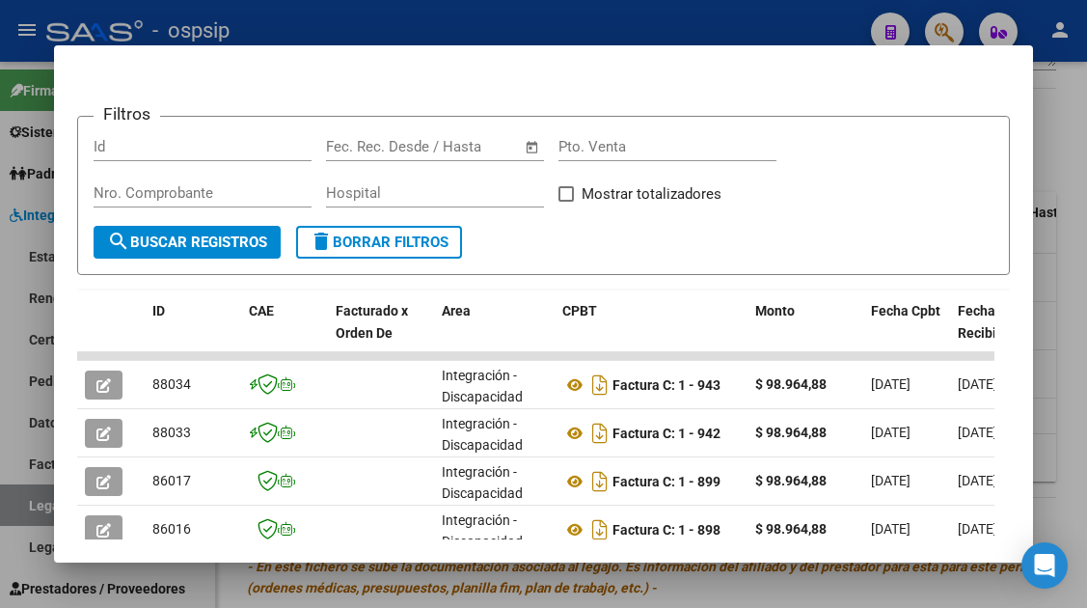
click at [6, 509] on div at bounding box center [543, 304] width 1087 height 608
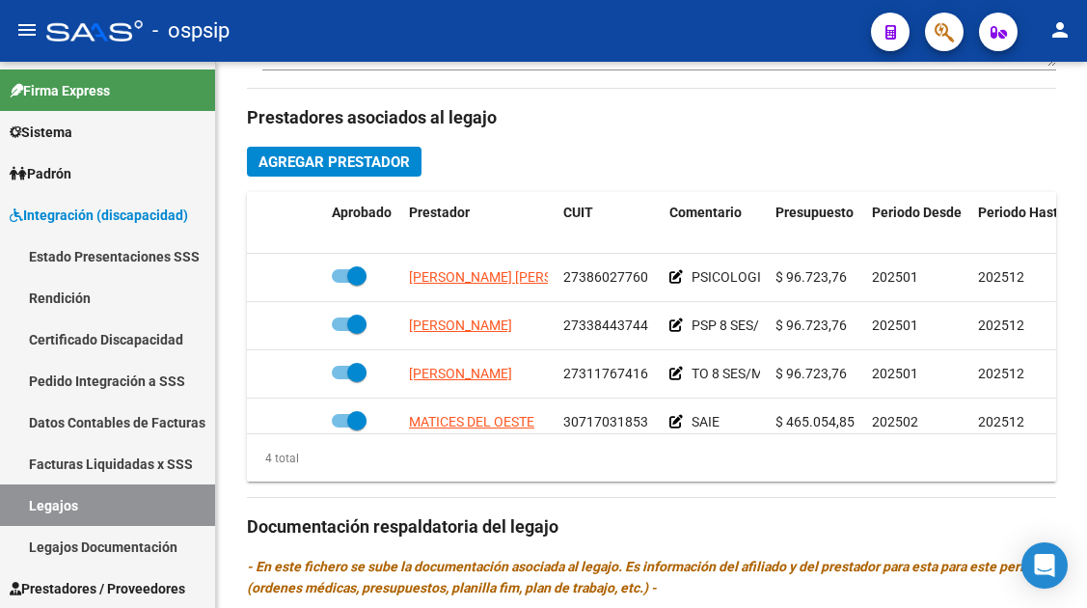
click at [6, 509] on link "Legajos" at bounding box center [107, 504] width 215 height 41
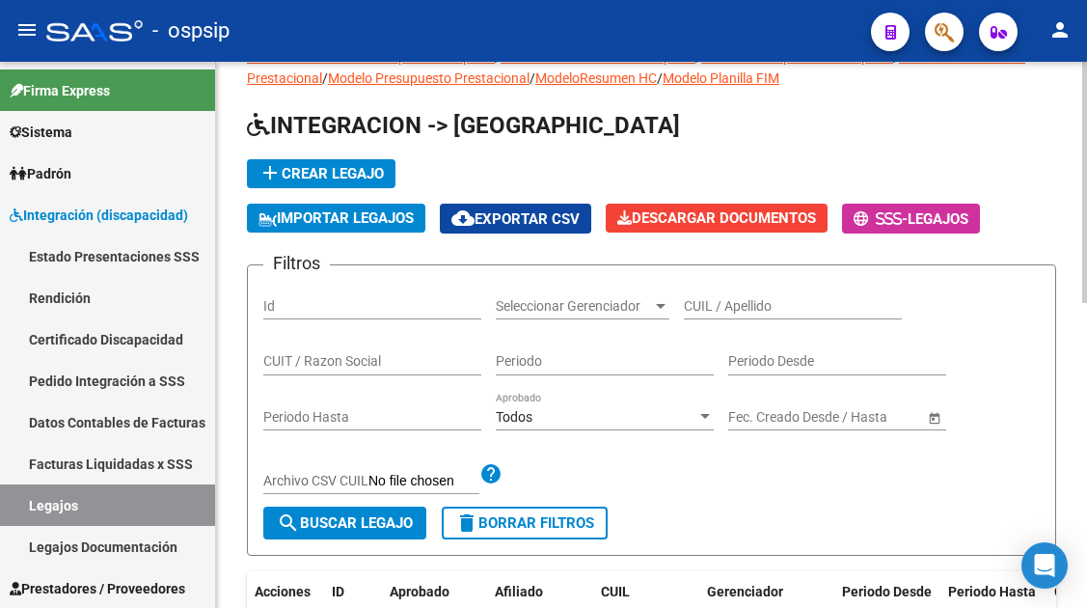
scroll to position [13, 0]
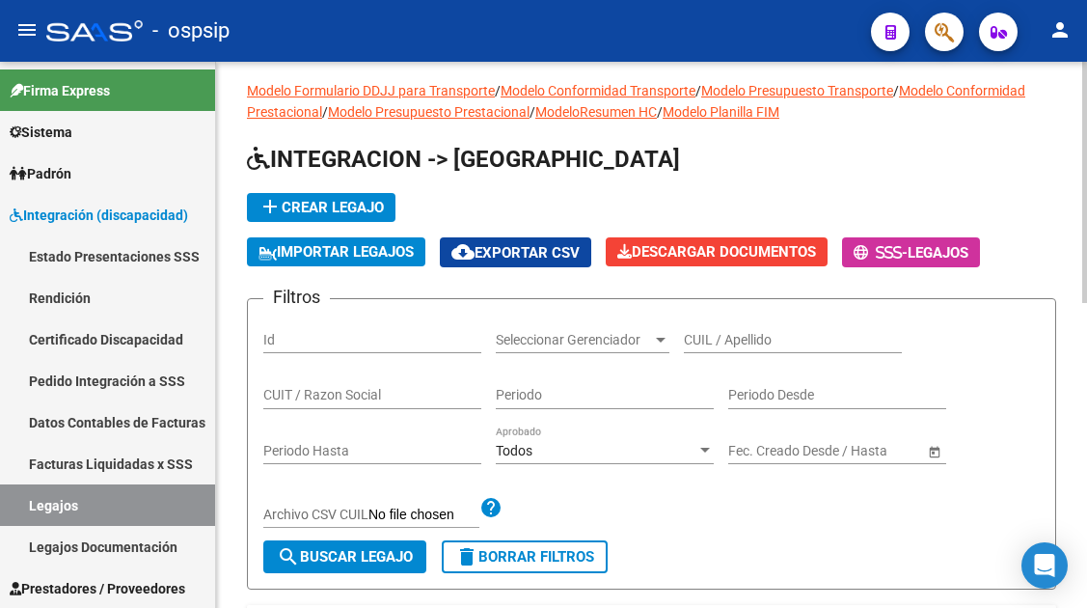
click at [717, 343] on input "CUIL / Apellido" at bounding box center [793, 340] width 218 height 16
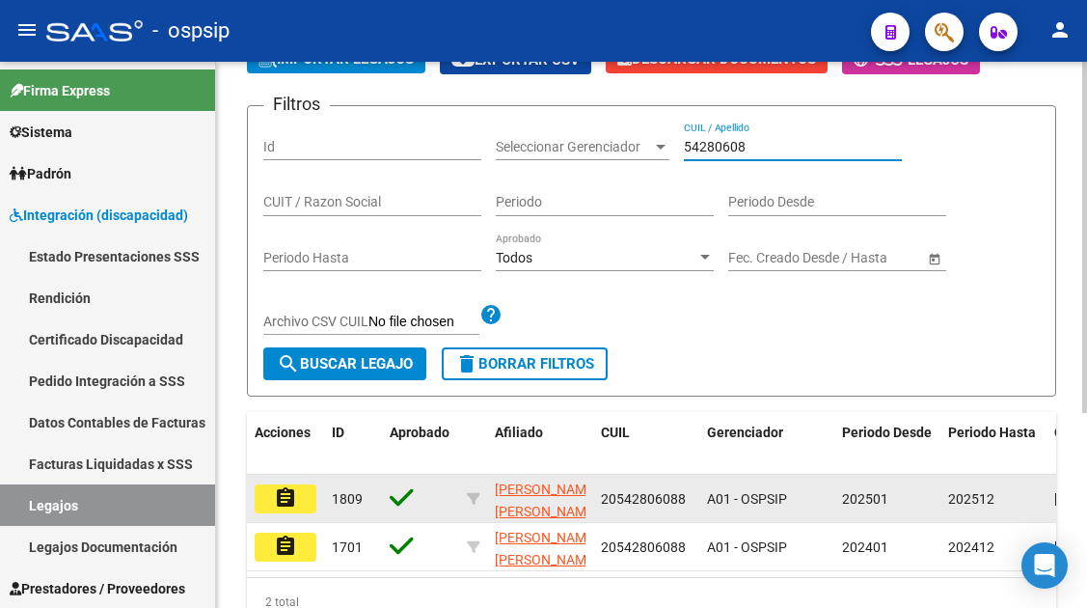
type input "54280608"
click at [292, 500] on mat-icon "assignment" at bounding box center [285, 497] width 23 height 23
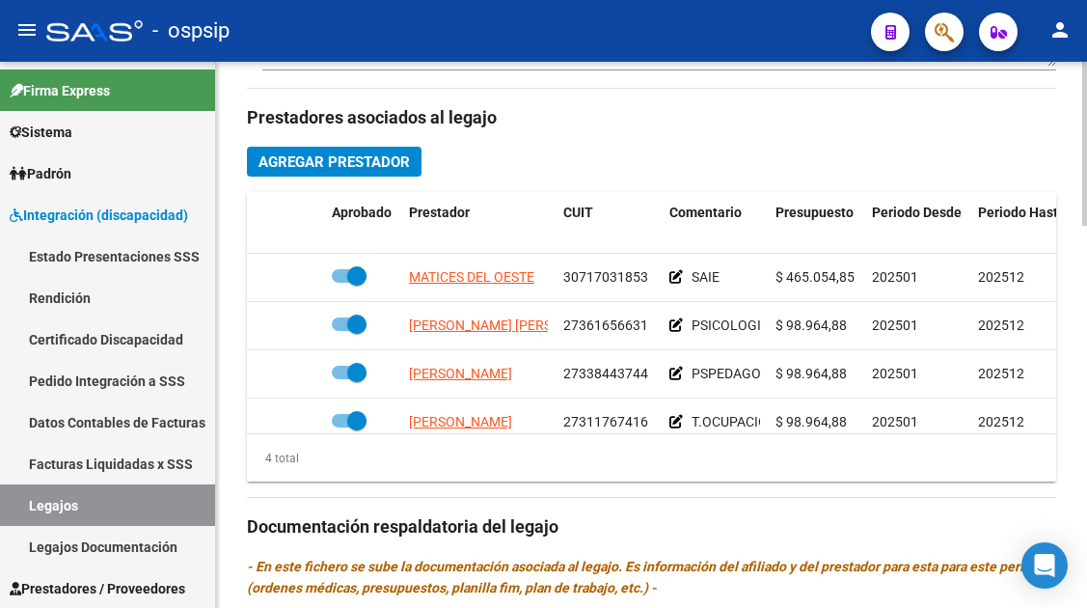
scroll to position [35, 0]
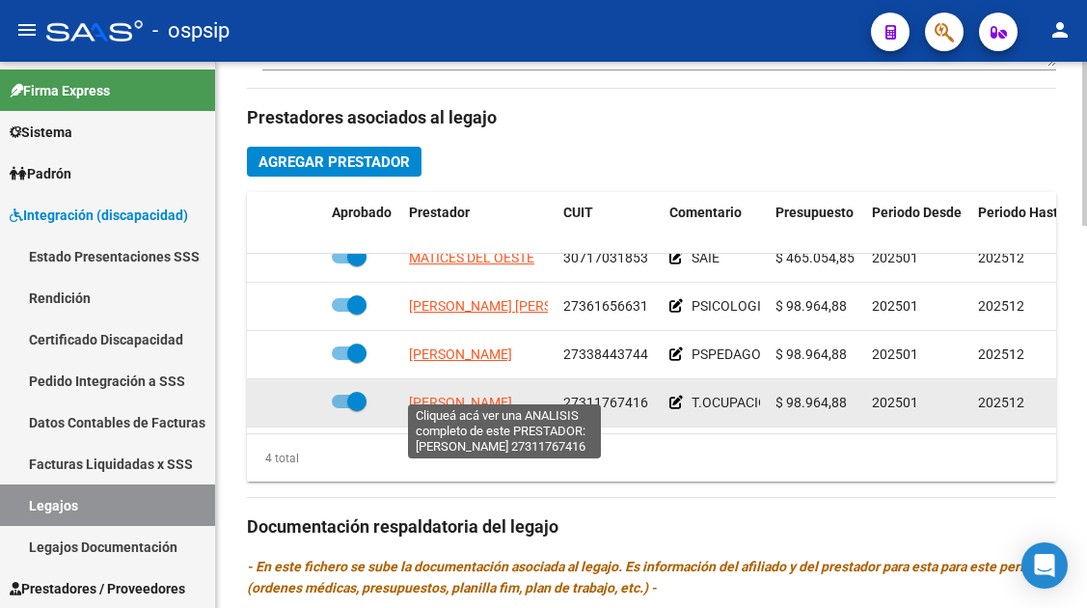
click at [512, 394] on span "[PERSON_NAME]" at bounding box center [460, 401] width 103 height 15
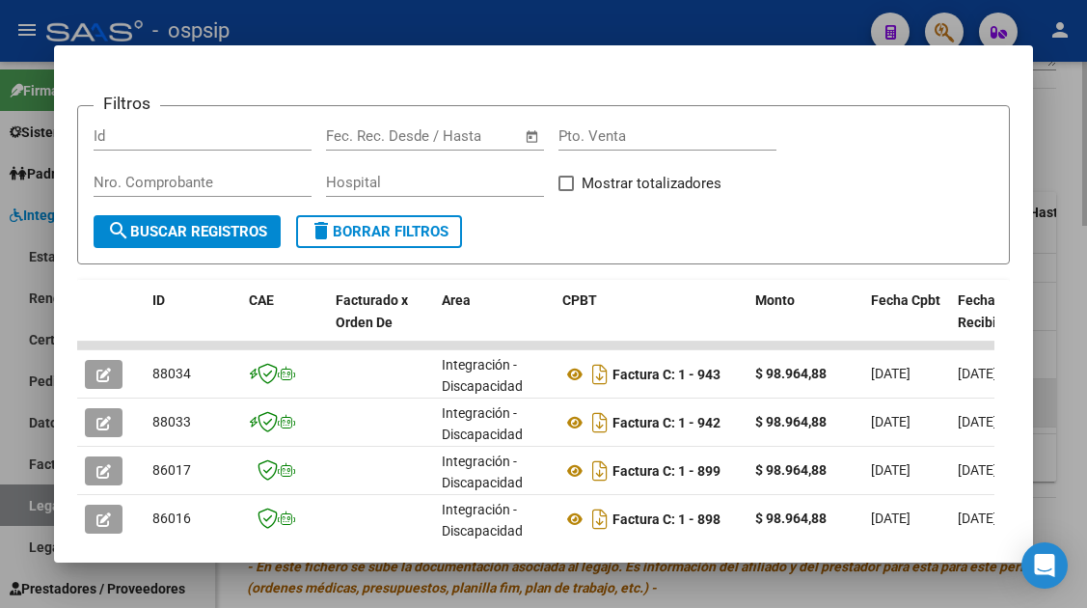
scroll to position [3, 0]
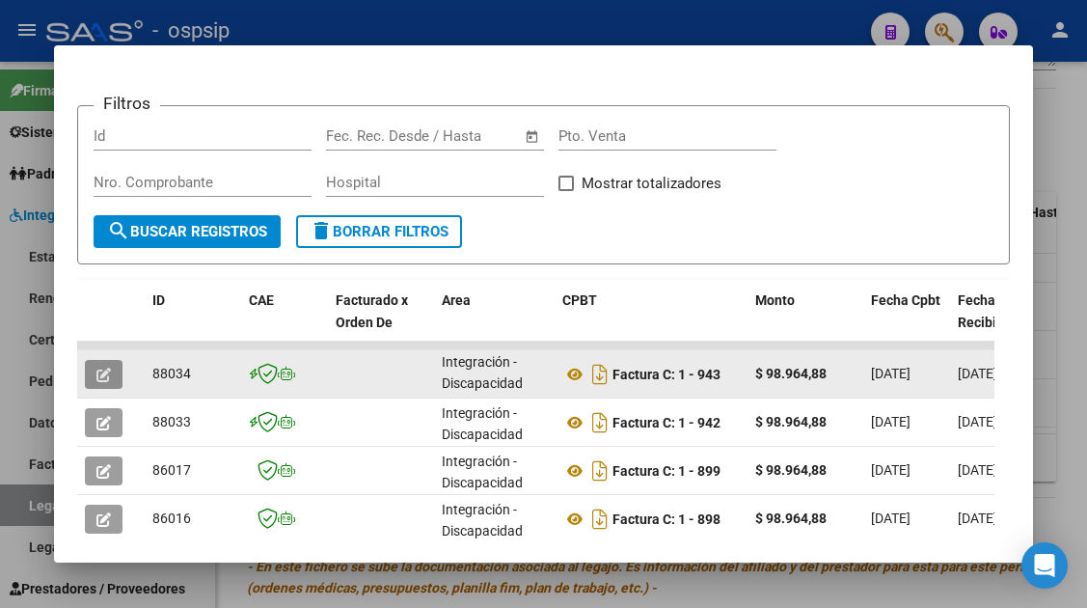
click at [111, 370] on icon "button" at bounding box center [103, 374] width 14 height 14
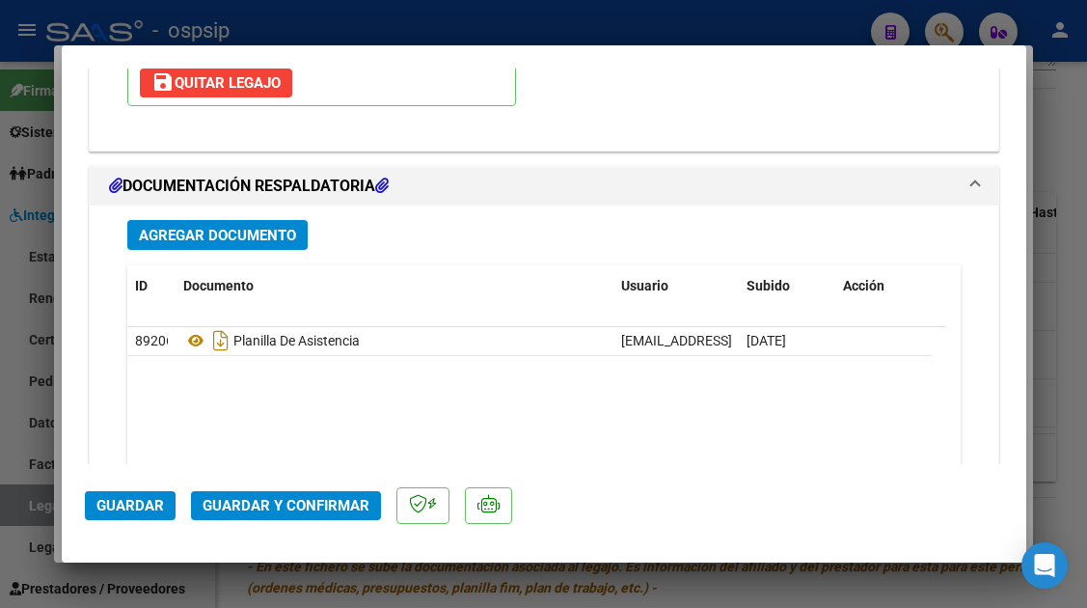
scroll to position [2429, 0]
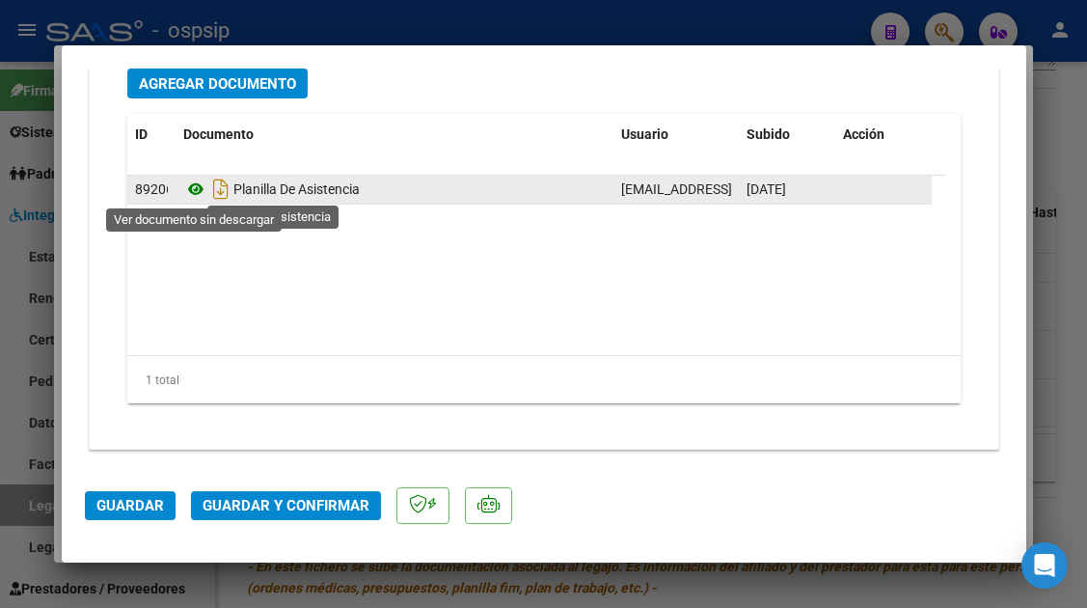
click at [196, 191] on icon at bounding box center [195, 188] width 25 height 23
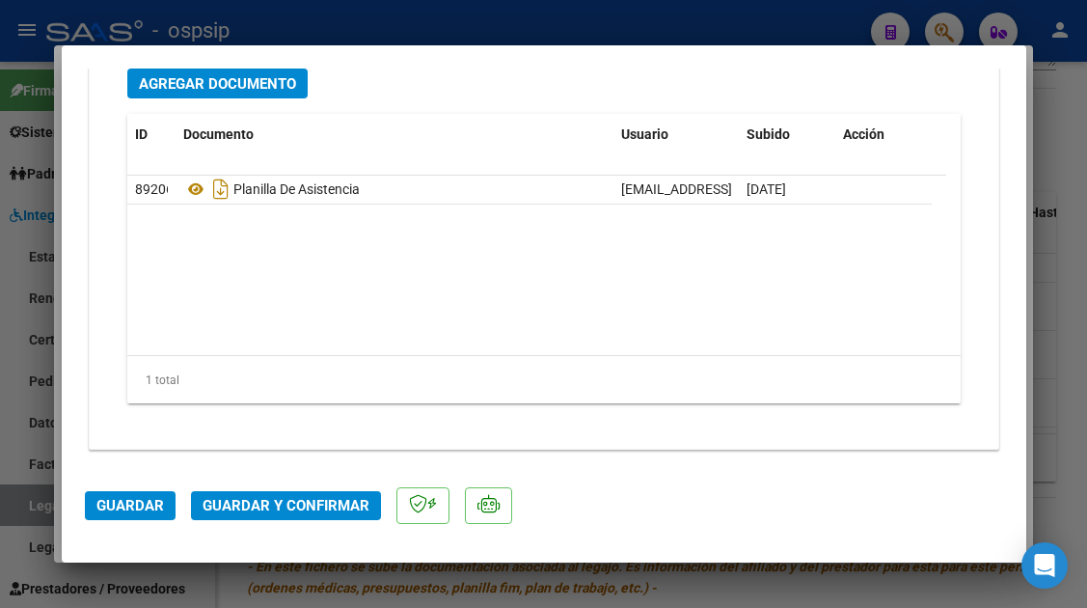
click at [254, 494] on button "Guardar y Confirmar" at bounding box center [286, 505] width 190 height 29
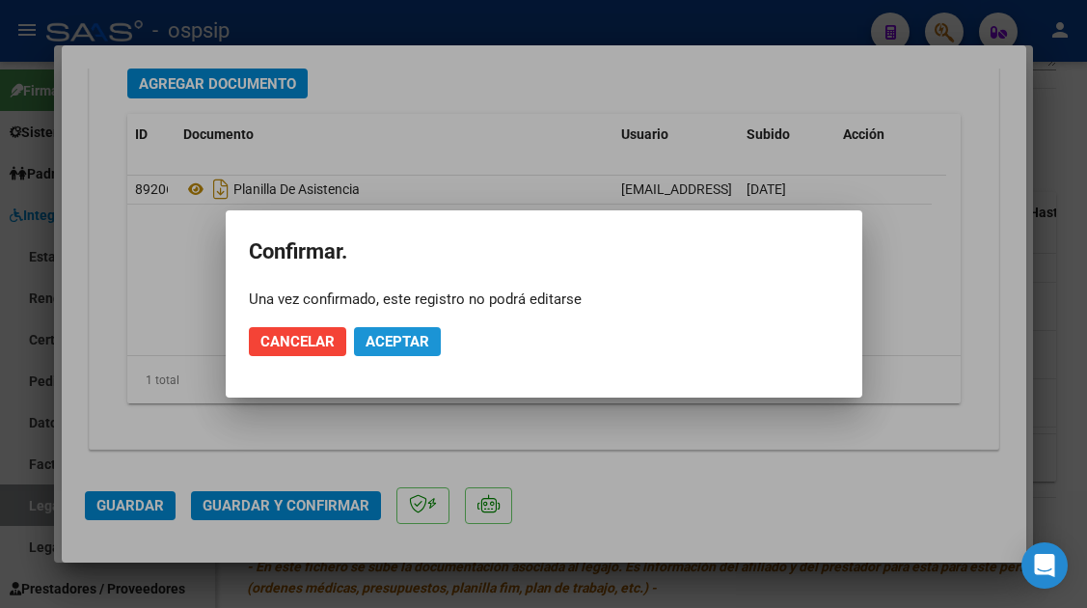
click at [386, 353] on button "Aceptar" at bounding box center [397, 341] width 87 height 29
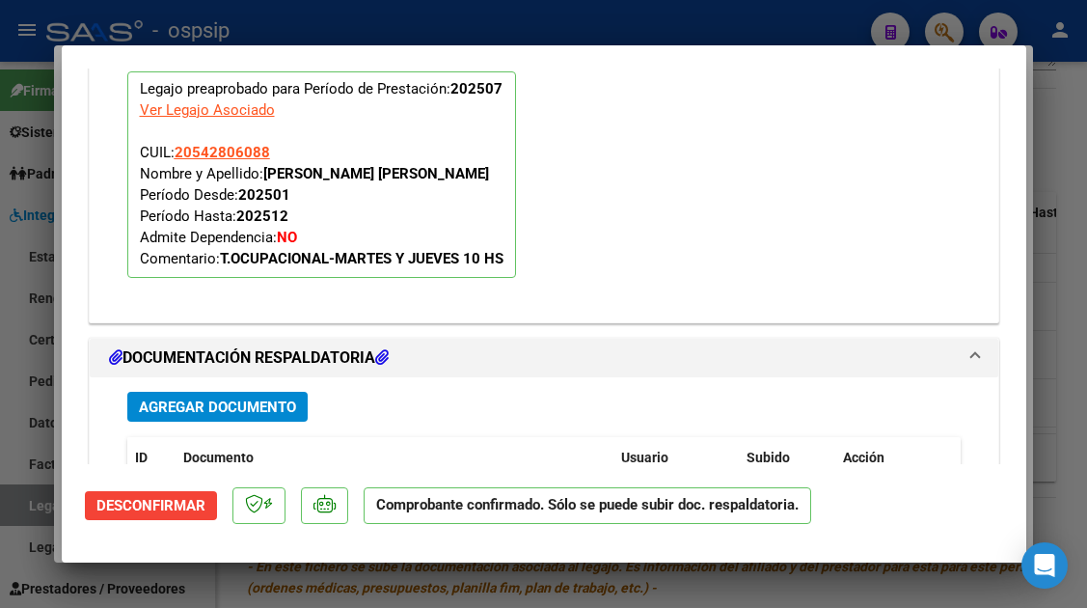
scroll to position [1921, 0]
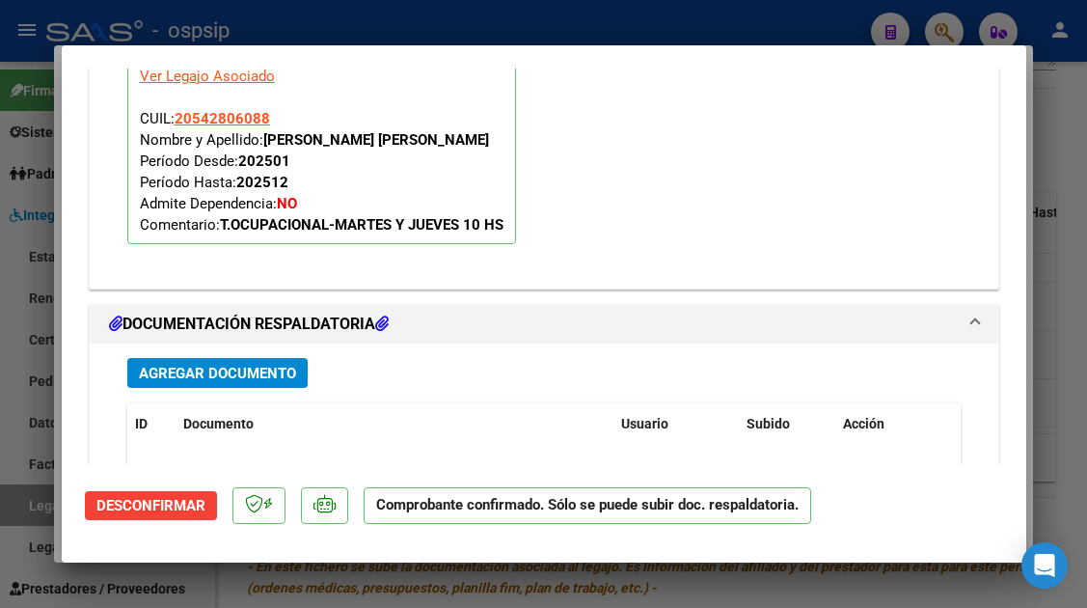
click at [21, 502] on div at bounding box center [543, 304] width 1087 height 608
type input "$ 0,00"
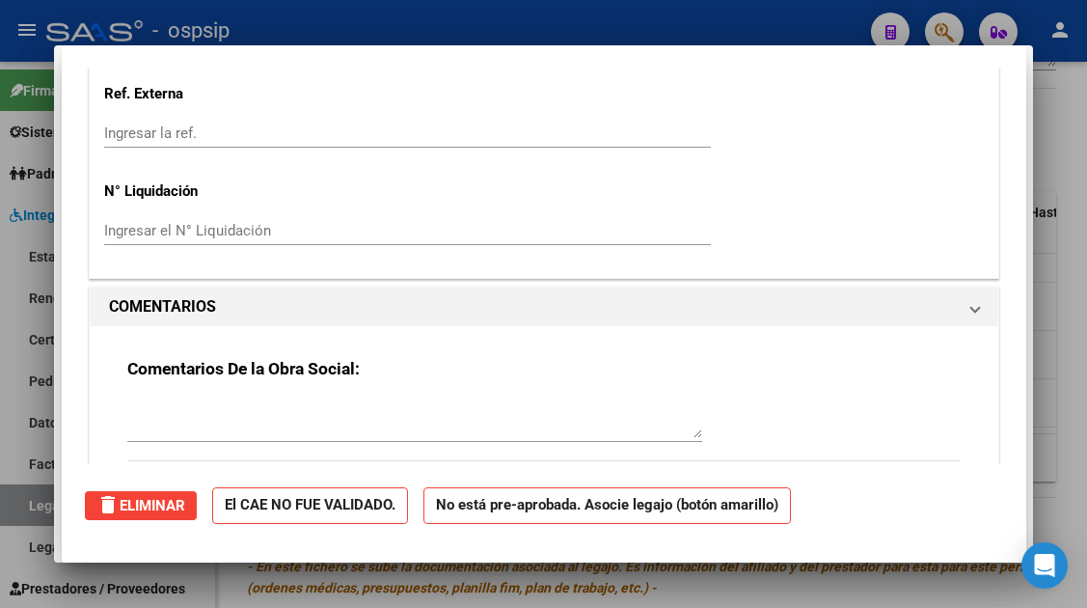
scroll to position [0, 0]
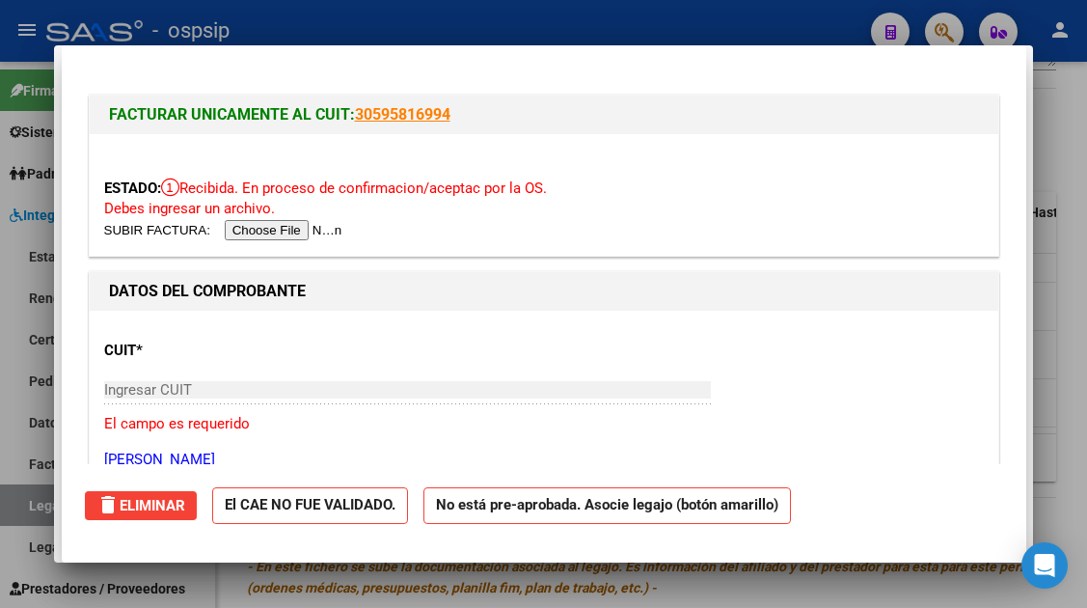
click at [21, 502] on div at bounding box center [543, 304] width 1087 height 608
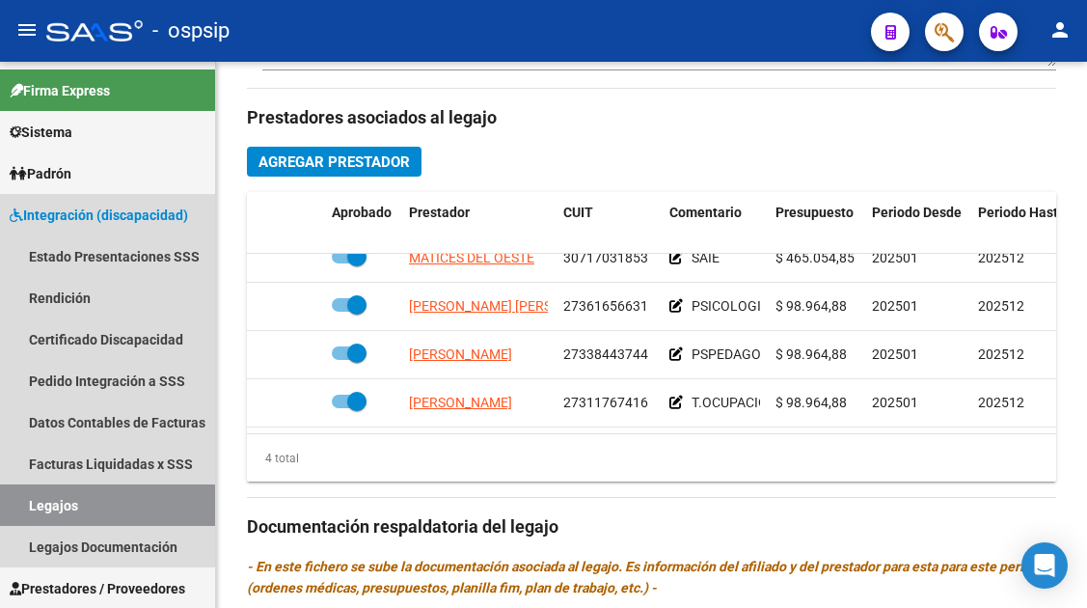
click at [21, 502] on link "Legajos" at bounding box center [107, 504] width 215 height 41
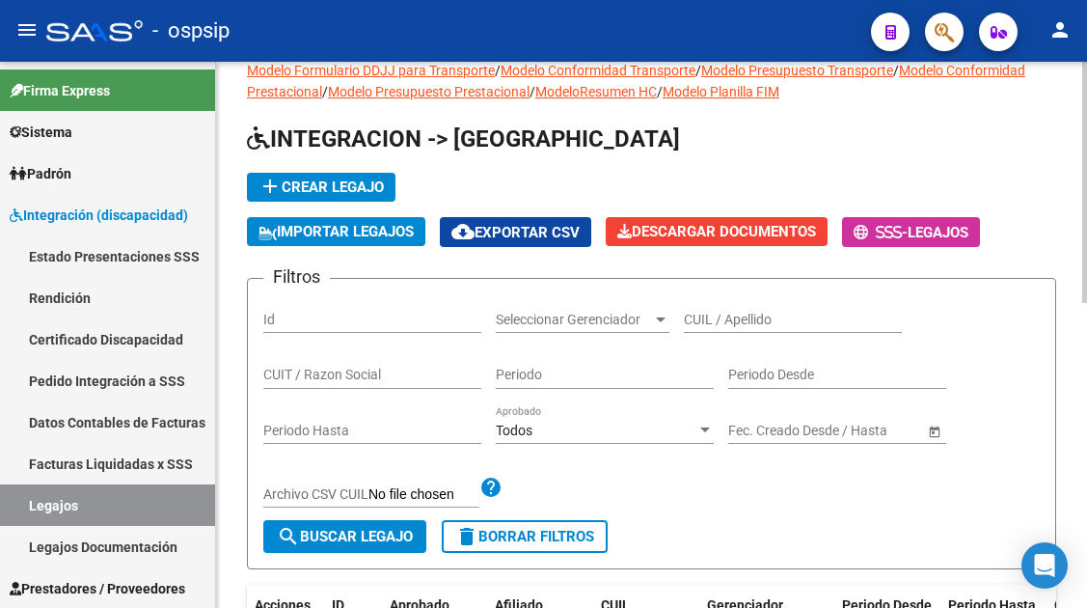
scroll to position [13, 0]
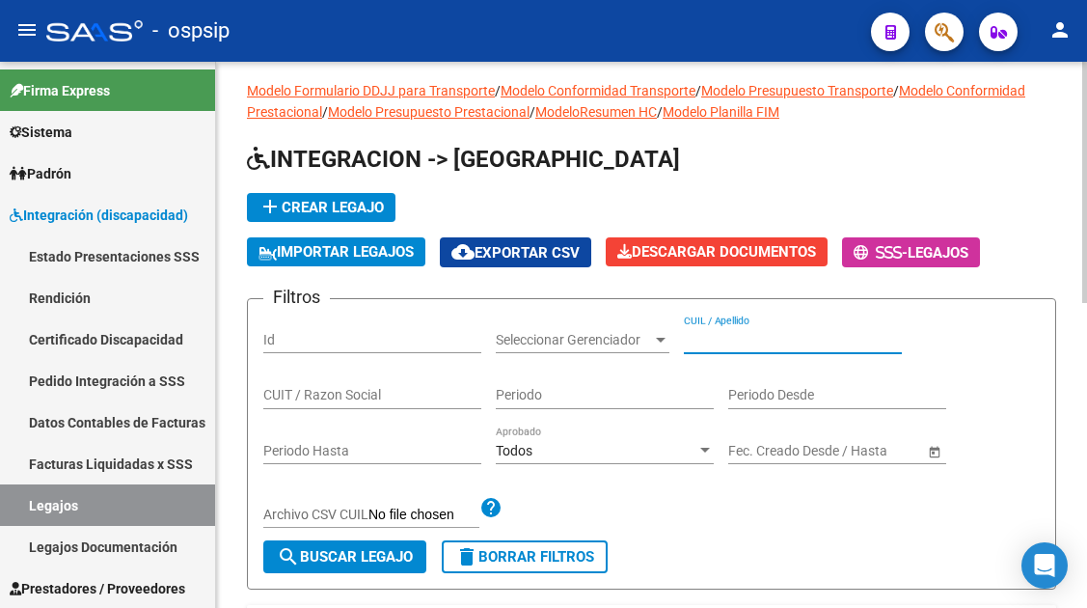
click at [688, 335] on input "CUIL / Apellido" at bounding box center [793, 340] width 218 height 16
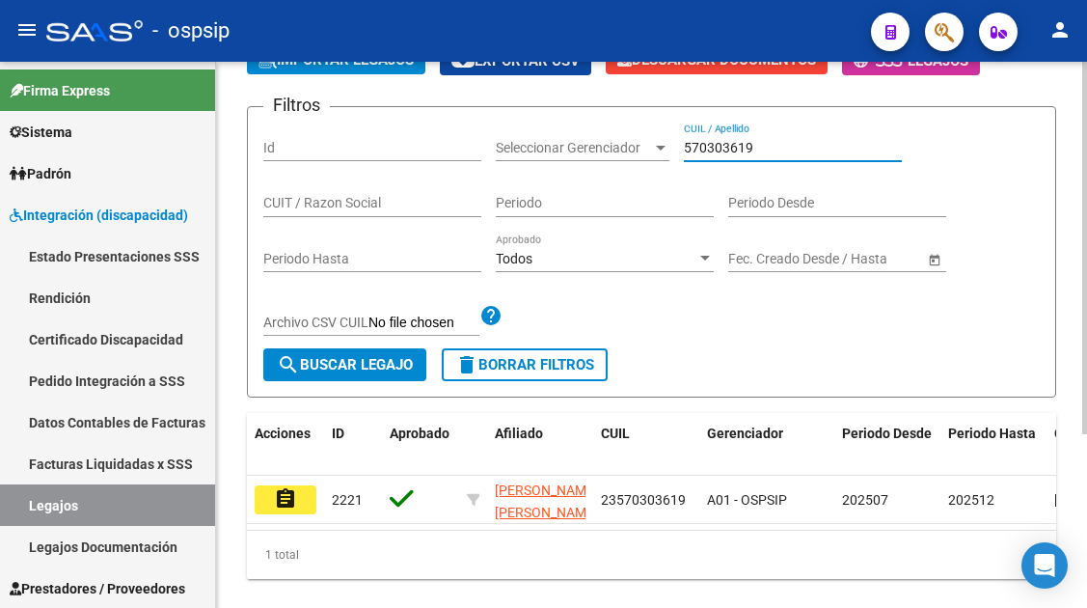
scroll to position [205, 0]
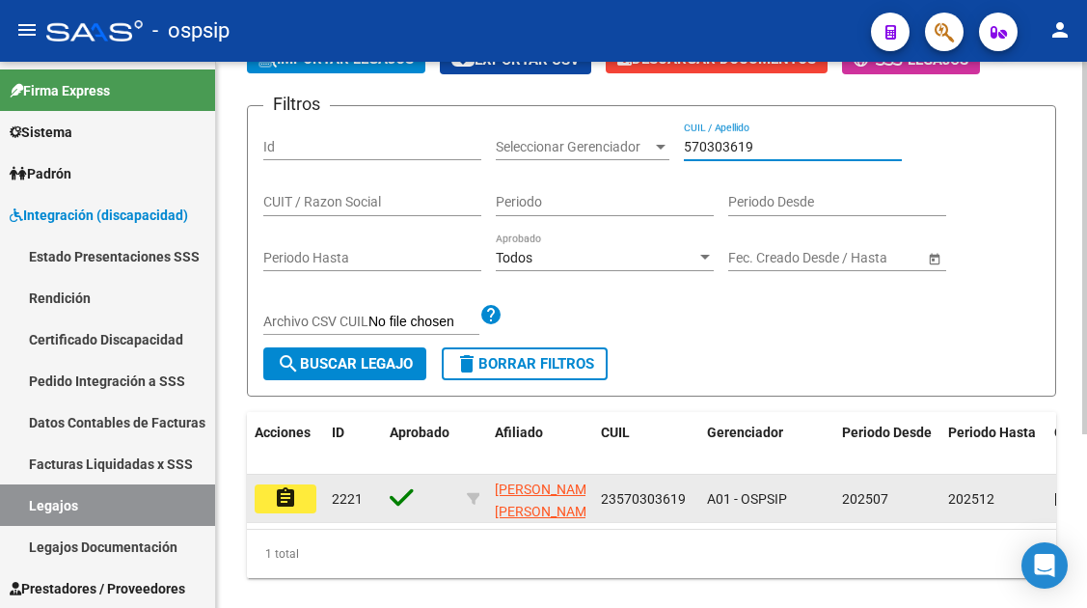
type input "570303619"
click at [272, 497] on button "assignment" at bounding box center [286, 498] width 62 height 29
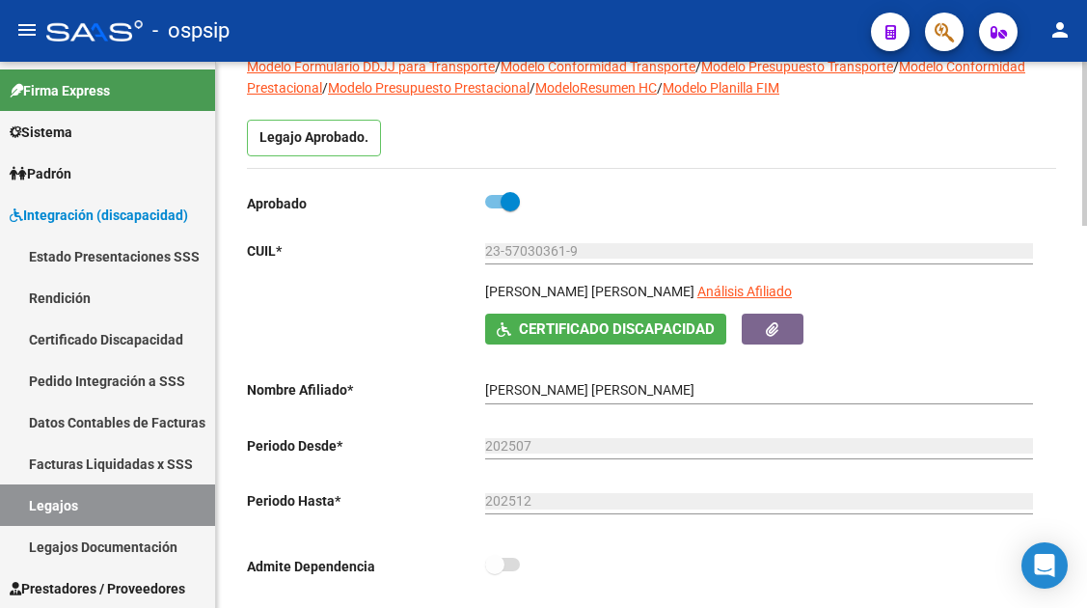
scroll to position [289, 0]
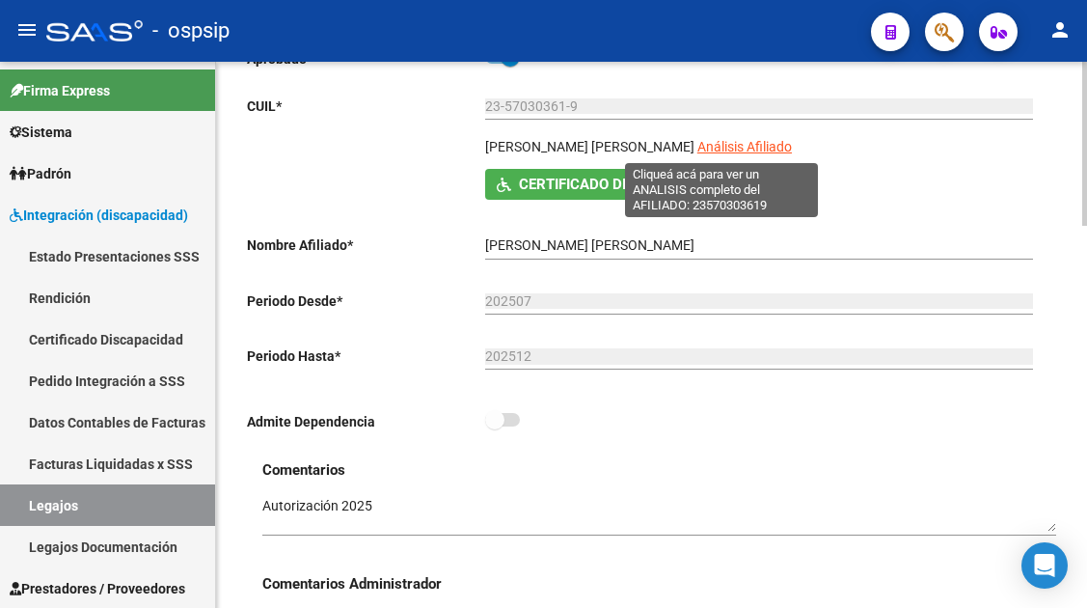
click at [711, 146] on span "Análisis Afiliado" at bounding box center [744, 146] width 95 height 15
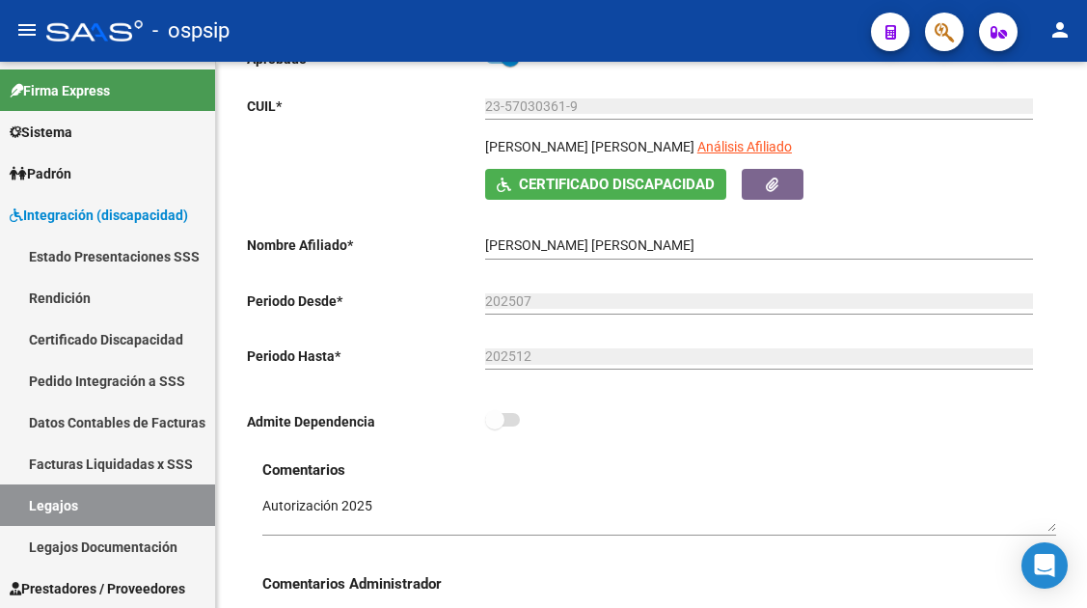
scroll to position [675, 0]
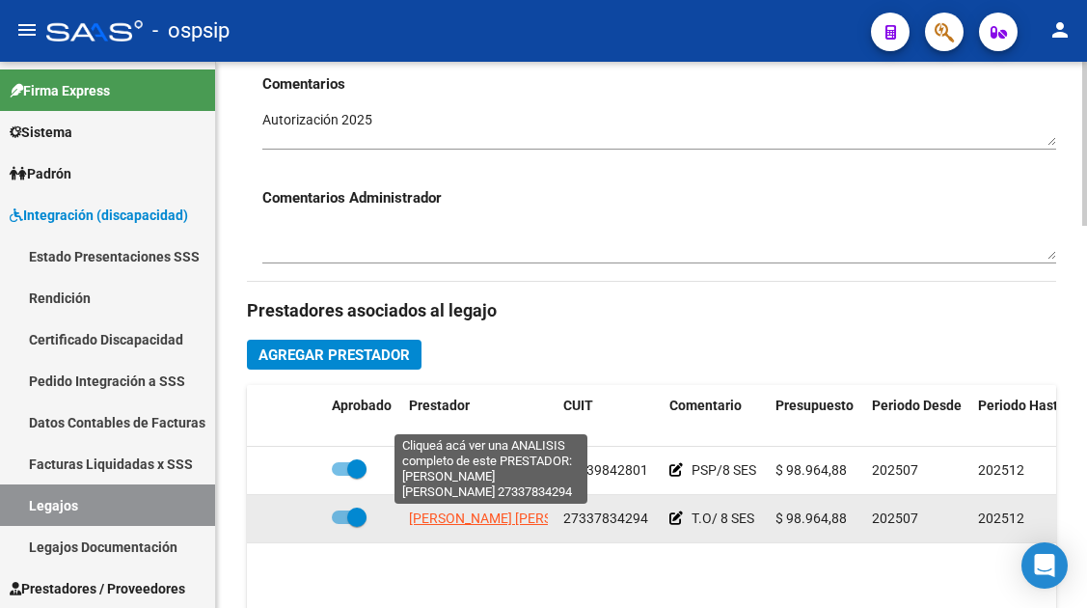
click at [461, 522] on span "[PERSON_NAME] [PERSON_NAME]" at bounding box center [513, 517] width 209 height 15
type textarea "27337834294"
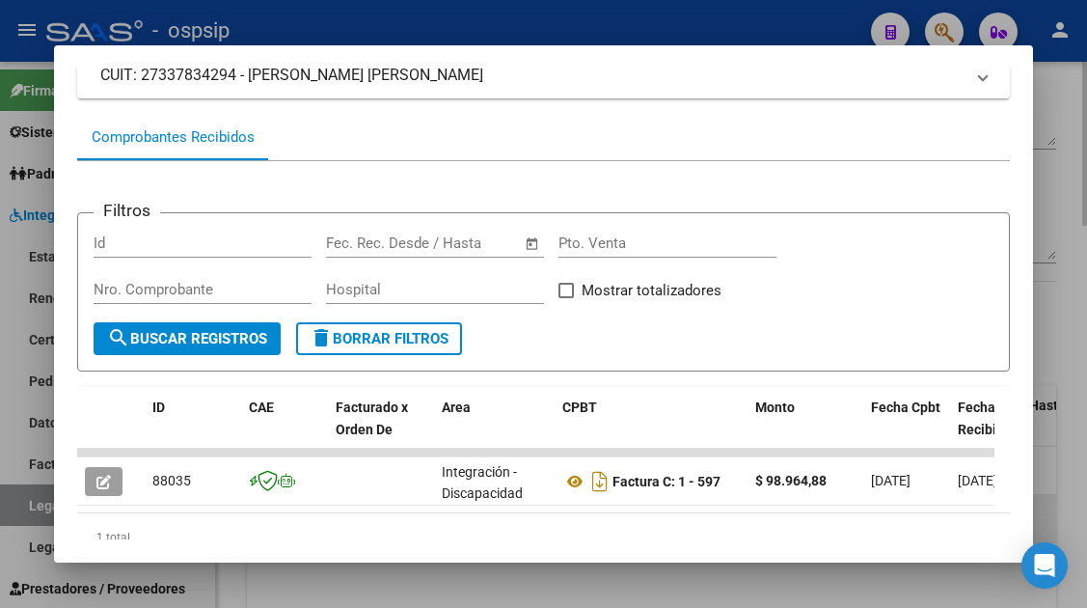
scroll to position [256, 0]
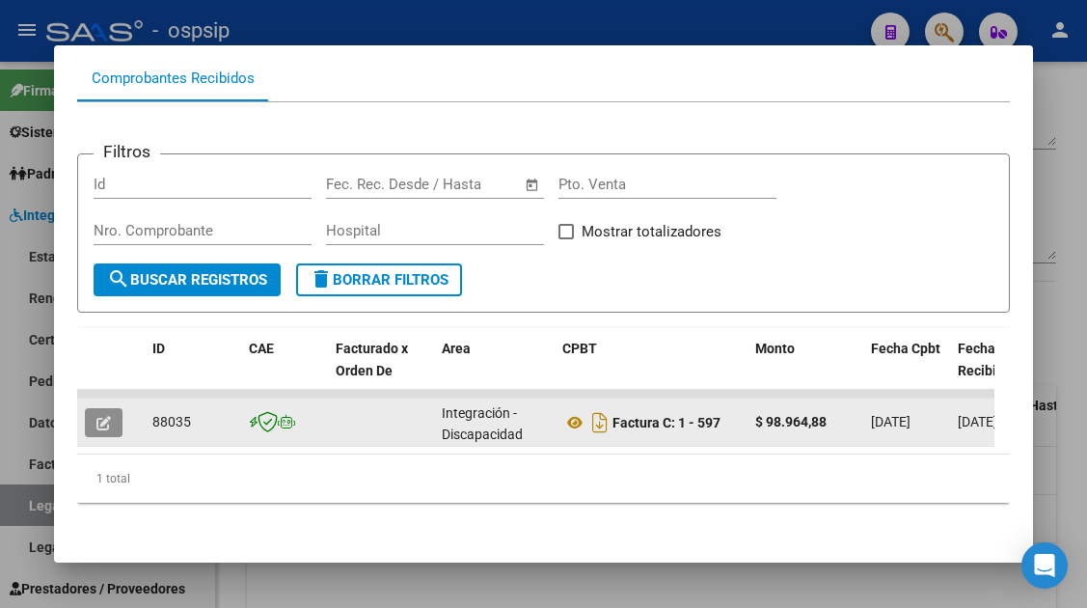
click at [107, 416] on icon "button" at bounding box center [103, 423] width 14 height 14
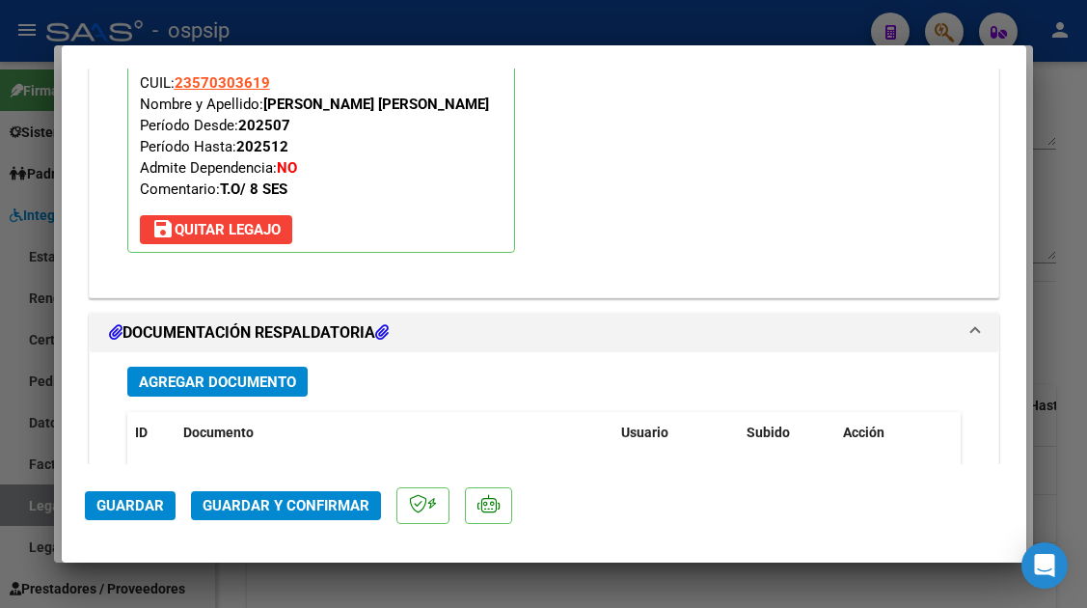
scroll to position [2429, 0]
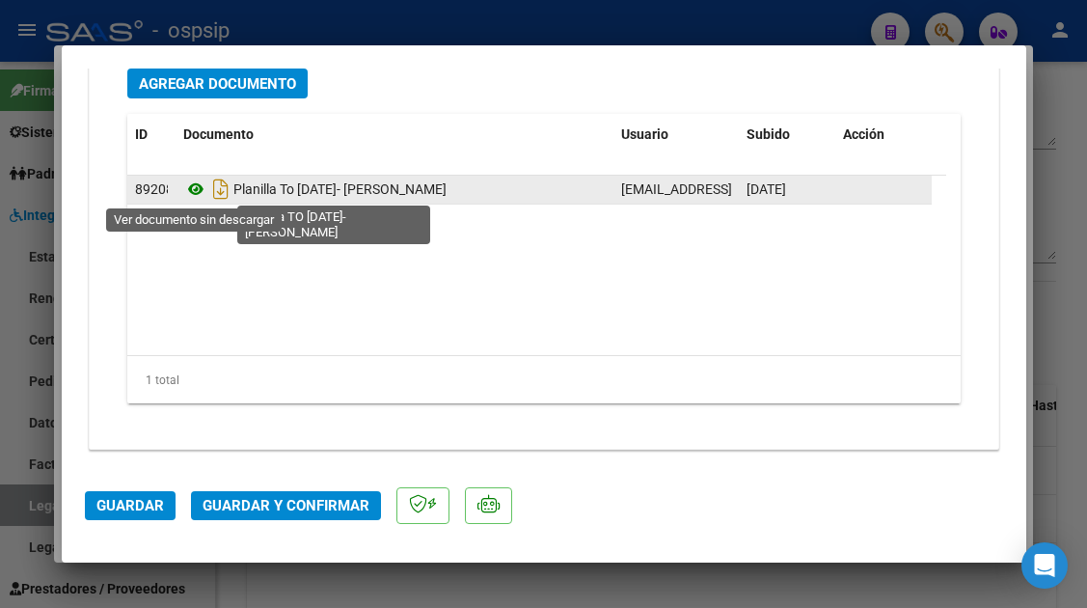
click at [188, 195] on icon at bounding box center [195, 188] width 25 height 23
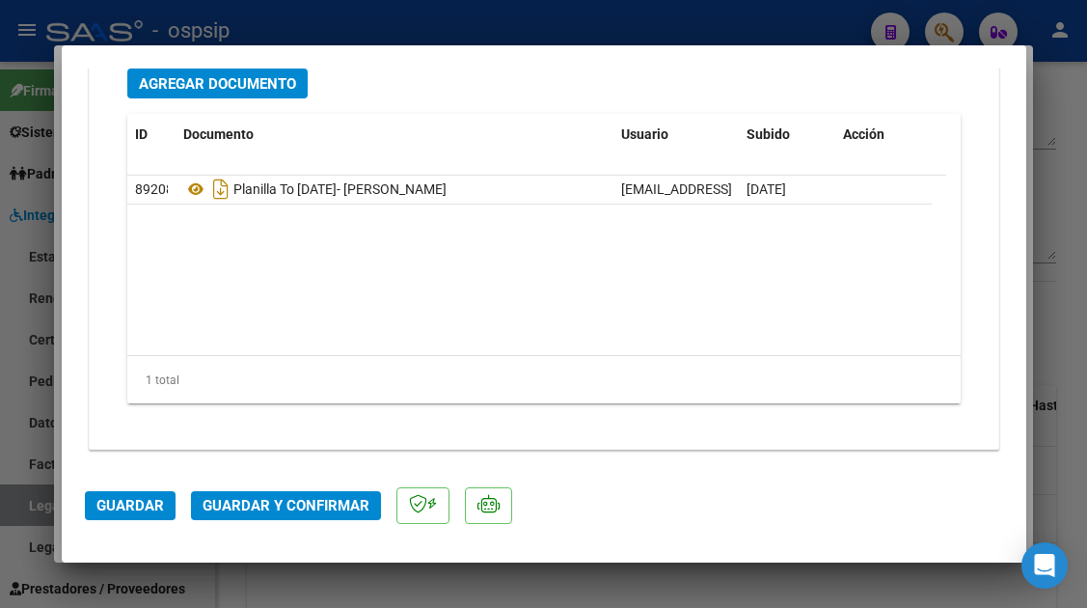
click at [249, 499] on span "Guardar y Confirmar" at bounding box center [286, 505] width 167 height 17
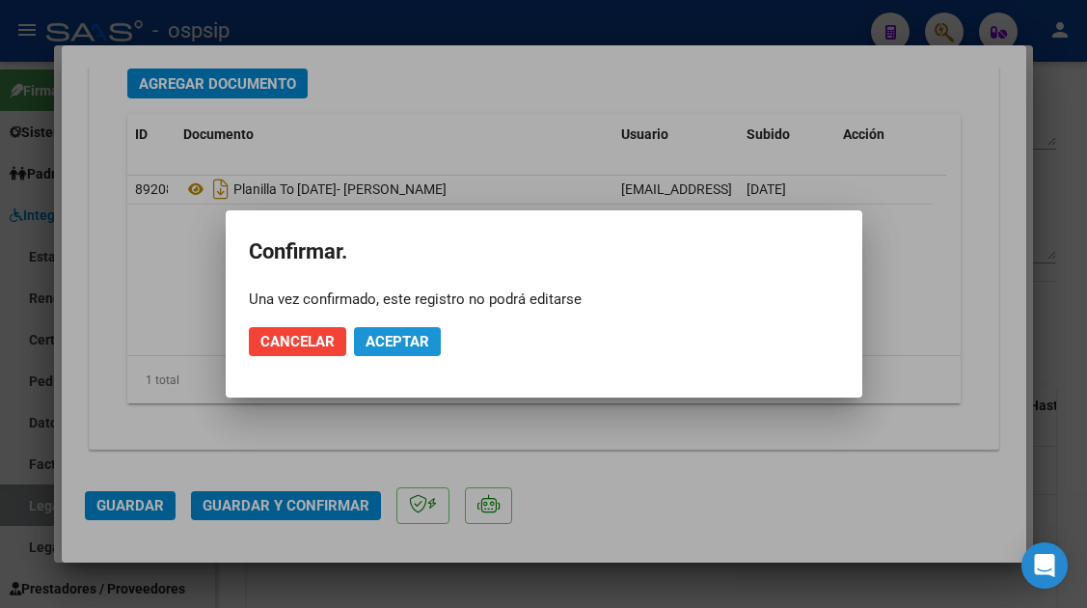
click at [380, 341] on span "Aceptar" at bounding box center [397, 341] width 64 height 17
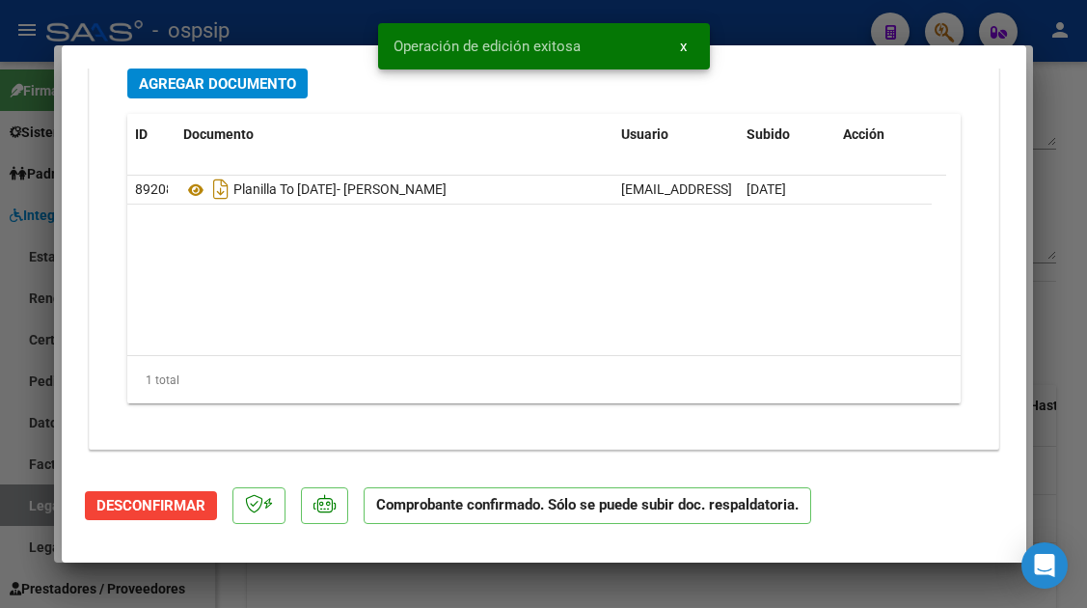
click at [35, 507] on div at bounding box center [543, 304] width 1087 height 608
type input "$ 0,00"
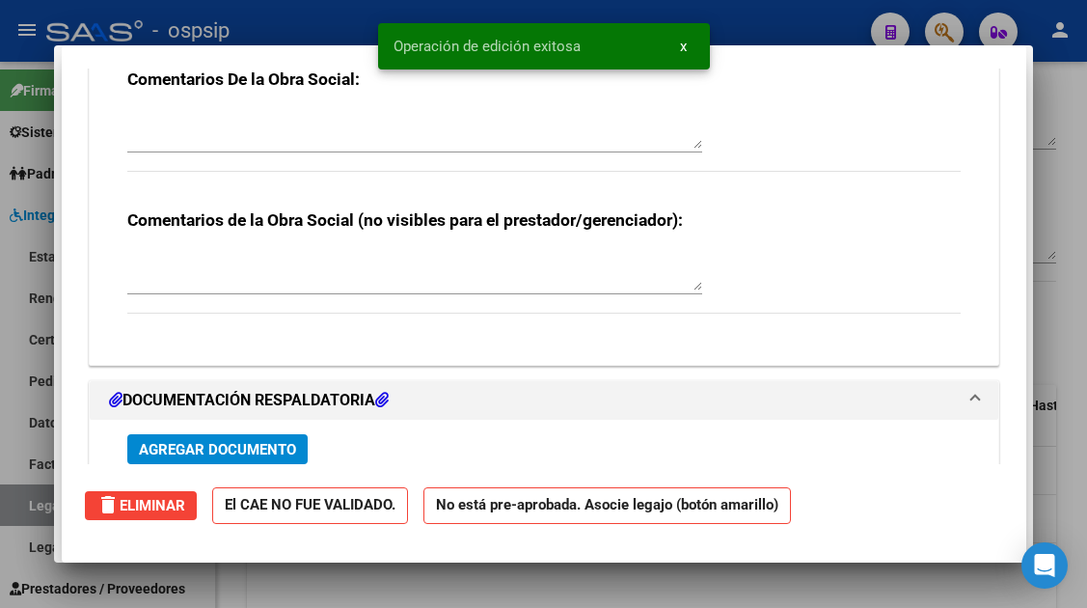
scroll to position [0, 0]
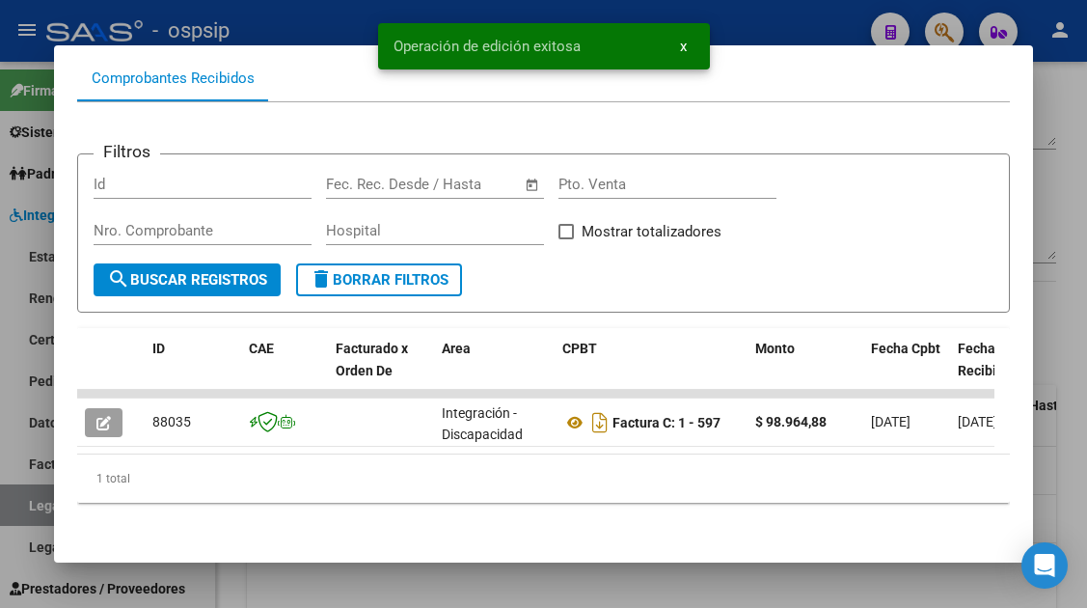
click at [35, 507] on div at bounding box center [543, 304] width 1087 height 608
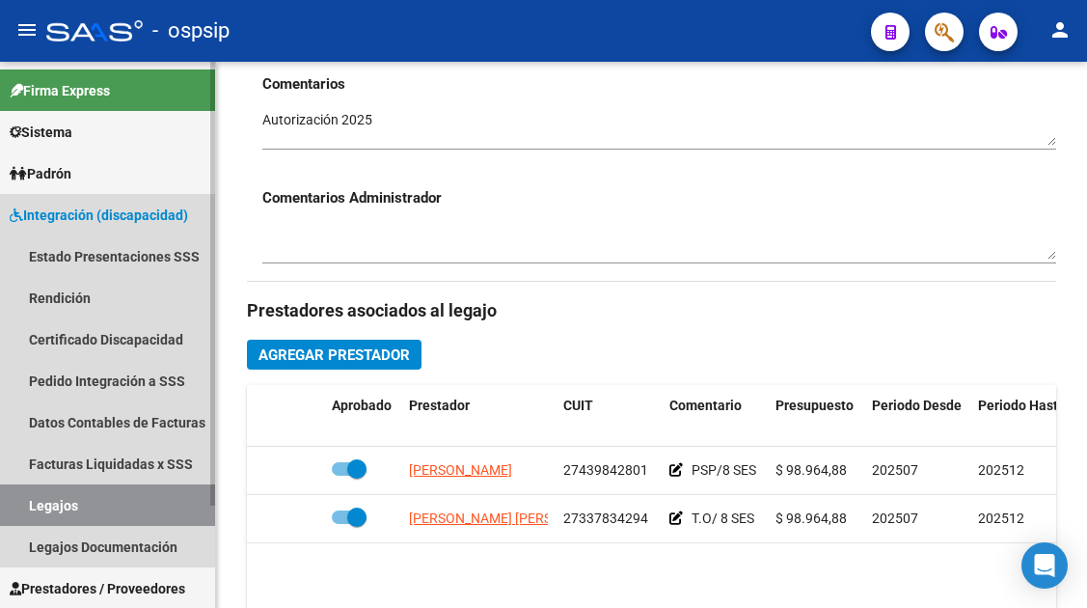
click at [37, 507] on link "Legajos" at bounding box center [107, 504] width 215 height 41
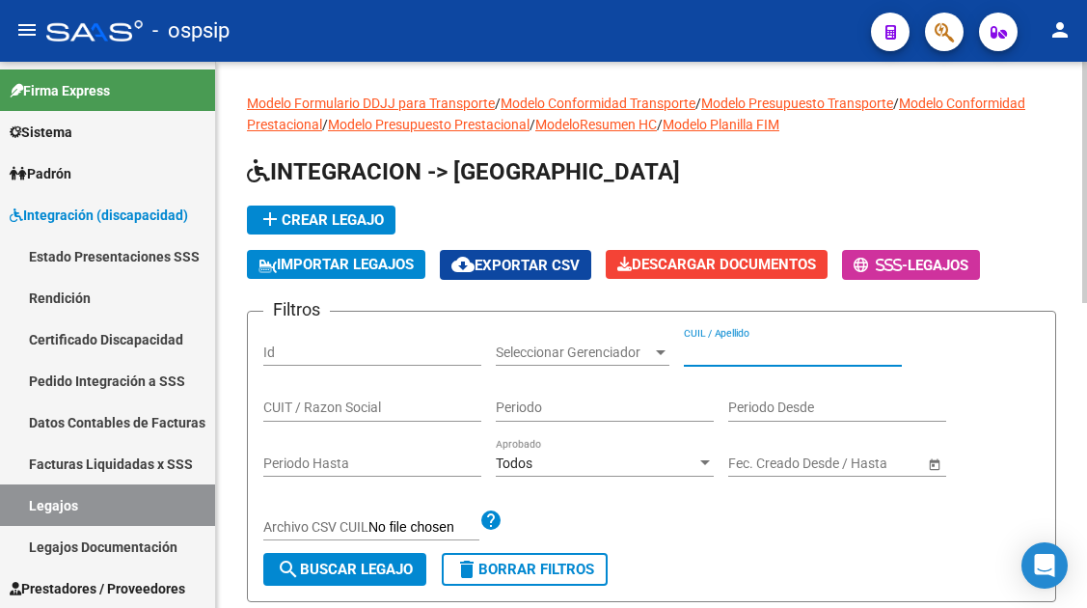
click at [739, 360] on input "CUIL / Apellido" at bounding box center [793, 352] width 218 height 16
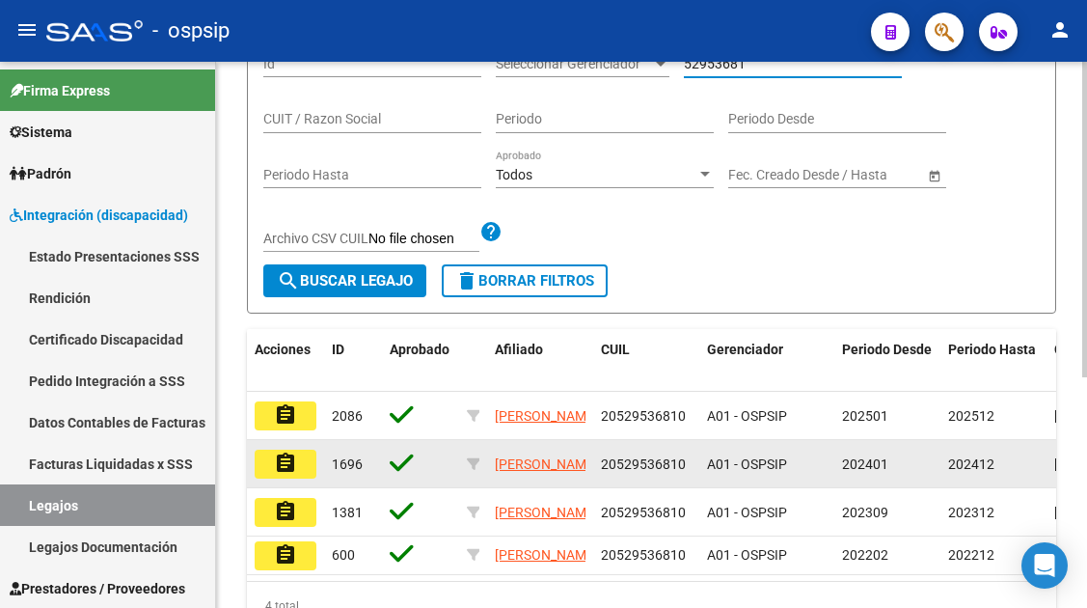
scroll to position [289, 0]
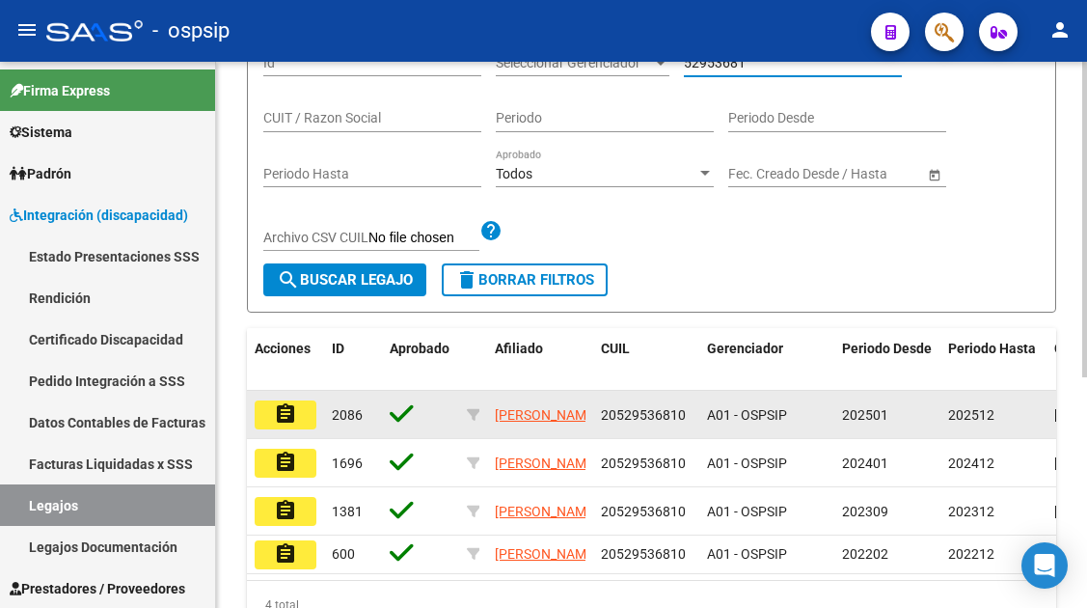
type input "52953681"
click at [294, 408] on mat-icon "assignment" at bounding box center [285, 413] width 23 height 23
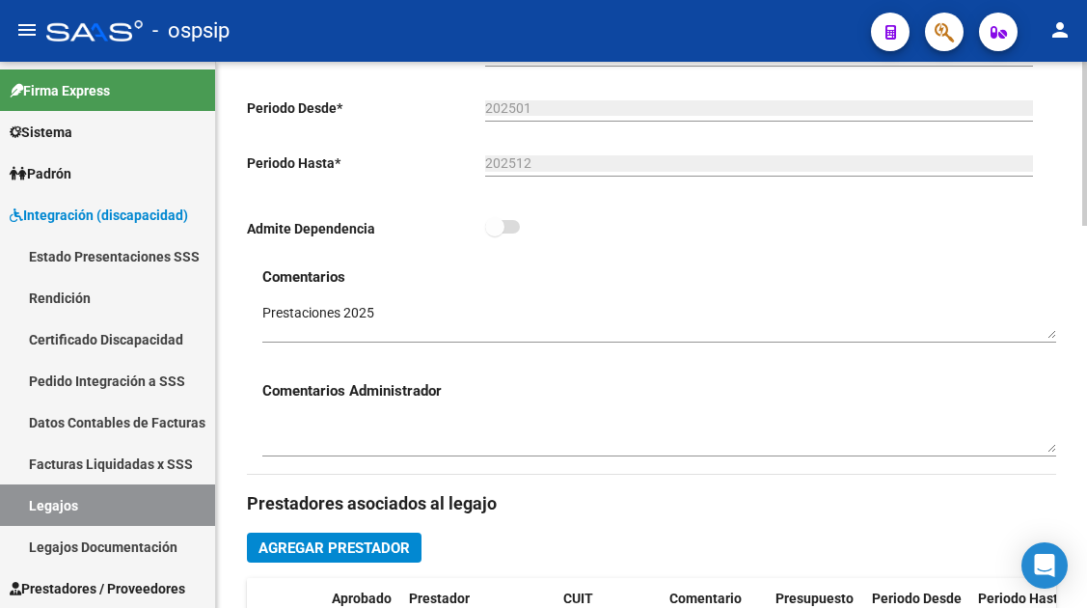
scroll to position [771, 0]
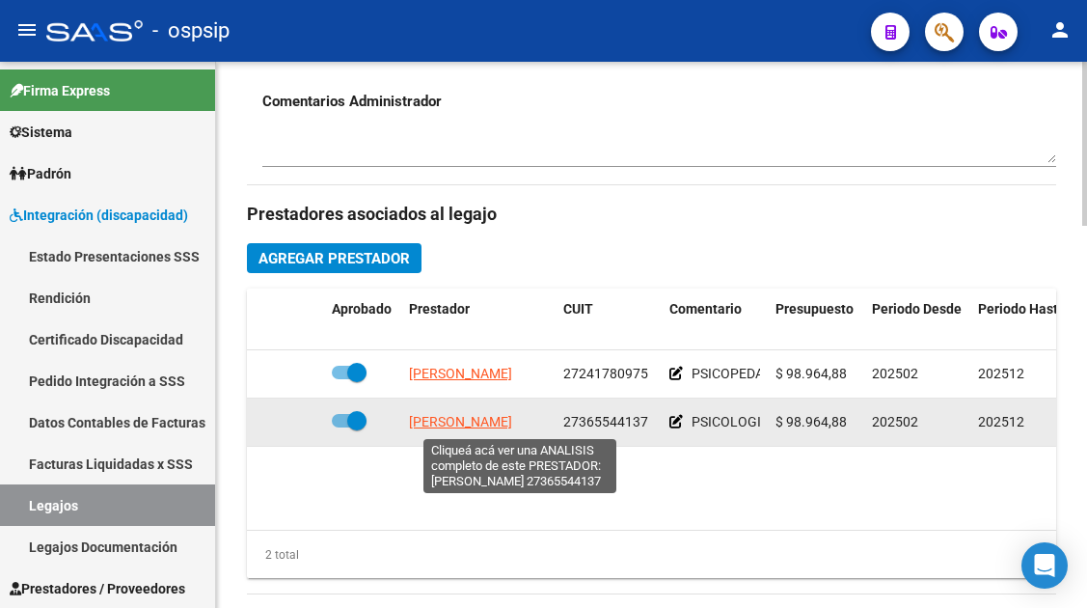
click at [491, 417] on span "[PERSON_NAME]" at bounding box center [460, 421] width 103 height 15
type textarea "27365544137"
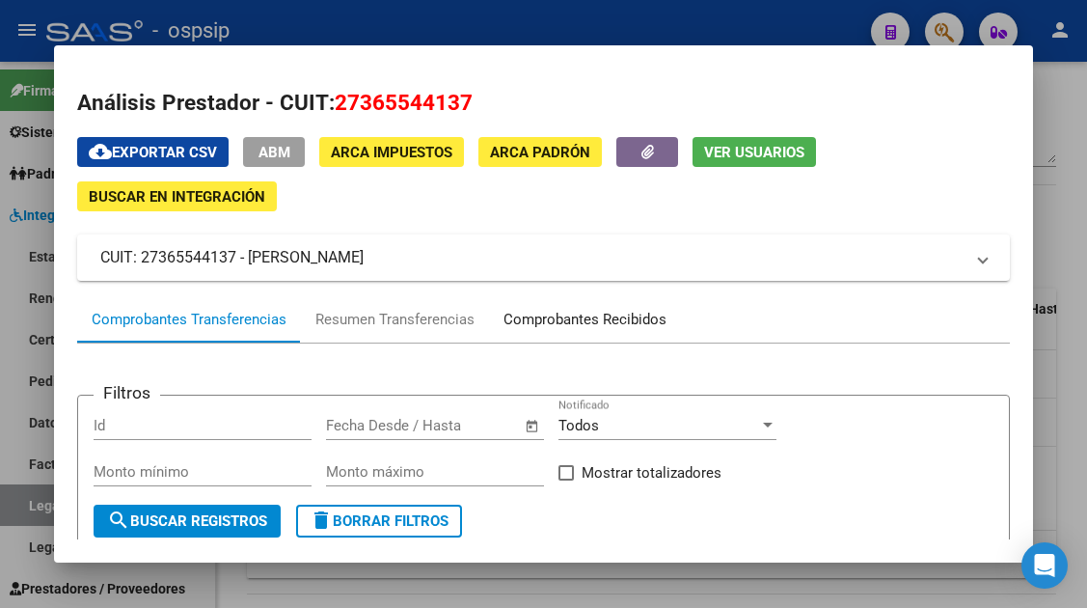
click at [594, 306] on div "Comprobantes Recibidos" at bounding box center [585, 319] width 192 height 46
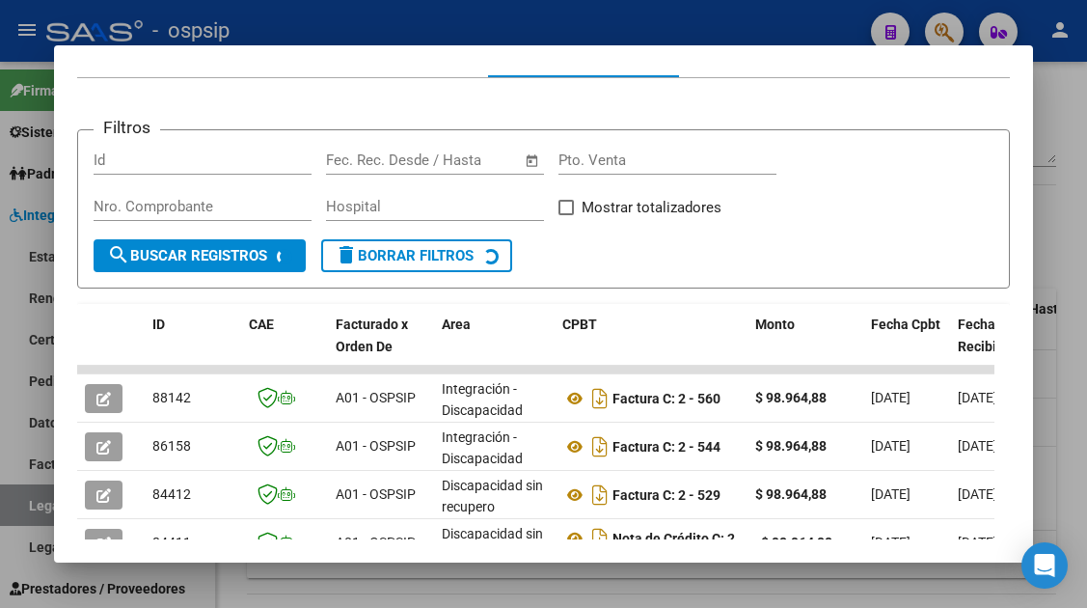
scroll to position [375, 0]
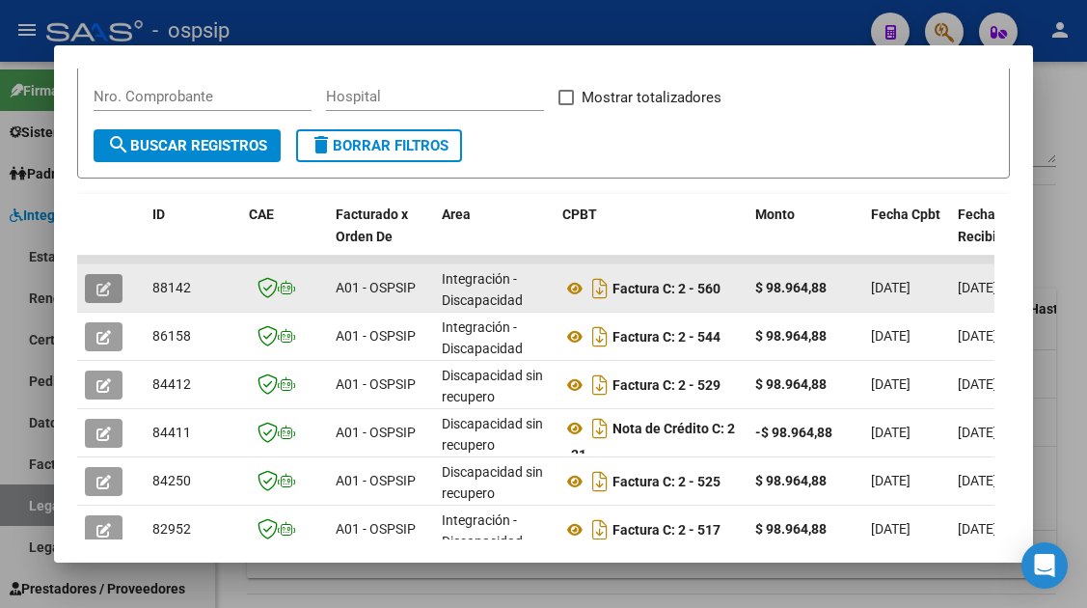
click at [96, 285] on icon "button" at bounding box center [103, 289] width 14 height 14
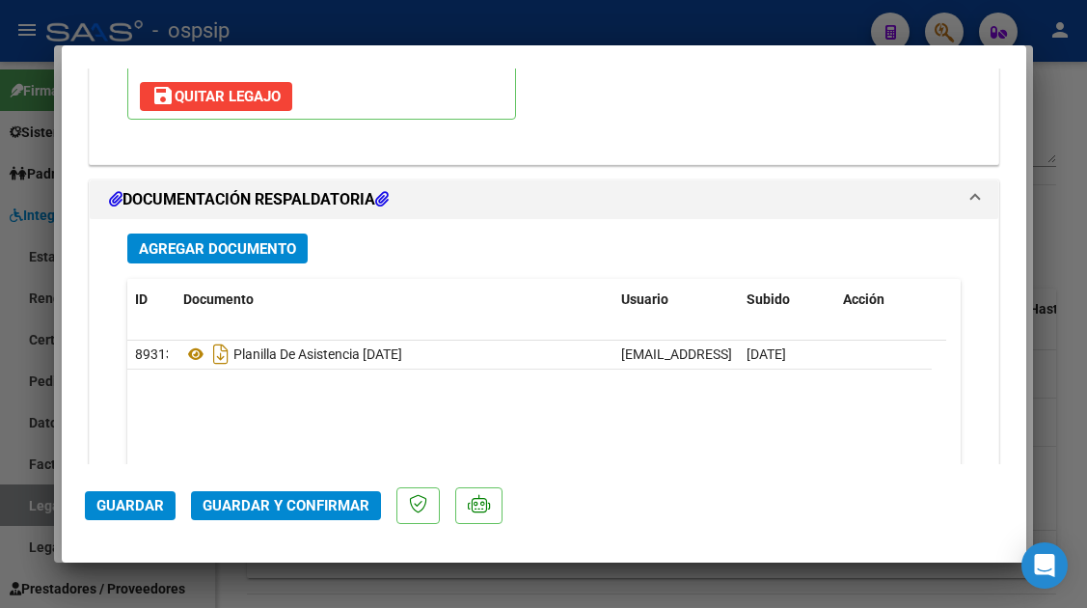
scroll to position [2429, 0]
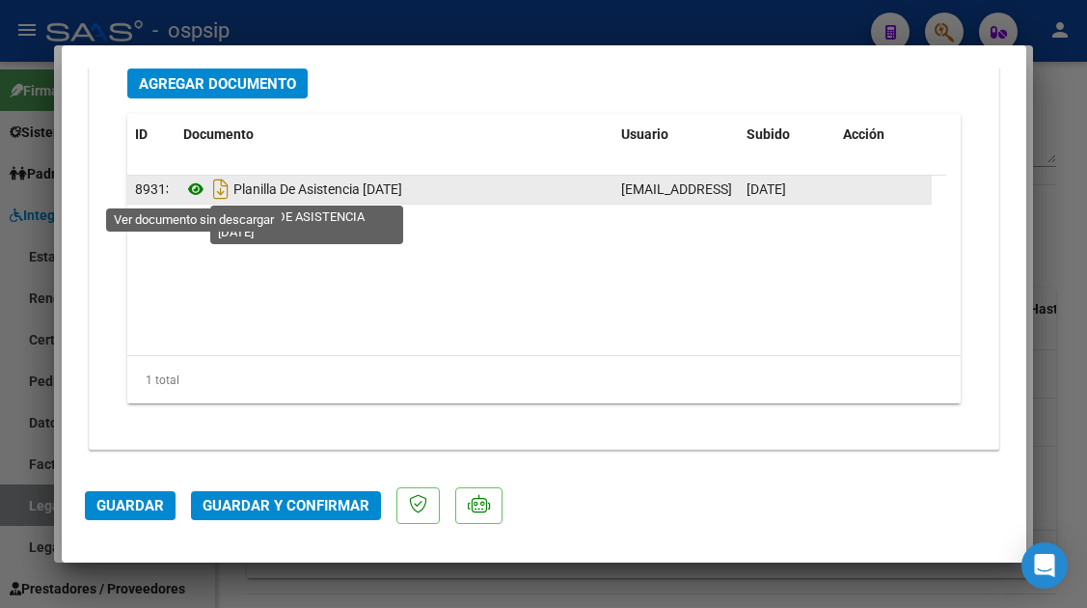
click at [196, 188] on icon at bounding box center [195, 188] width 25 height 23
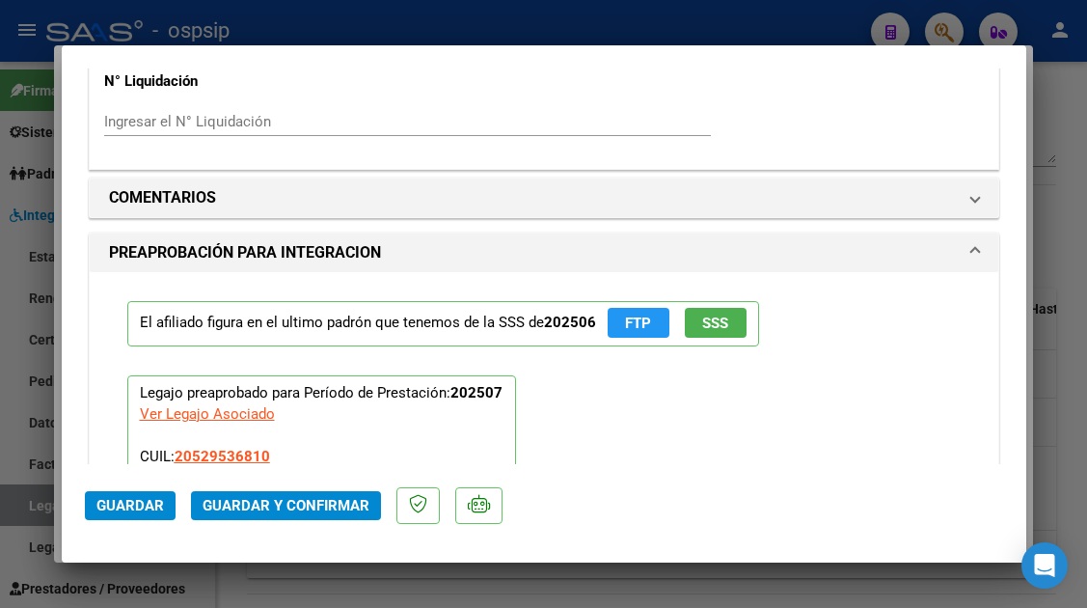
scroll to position [1754, 0]
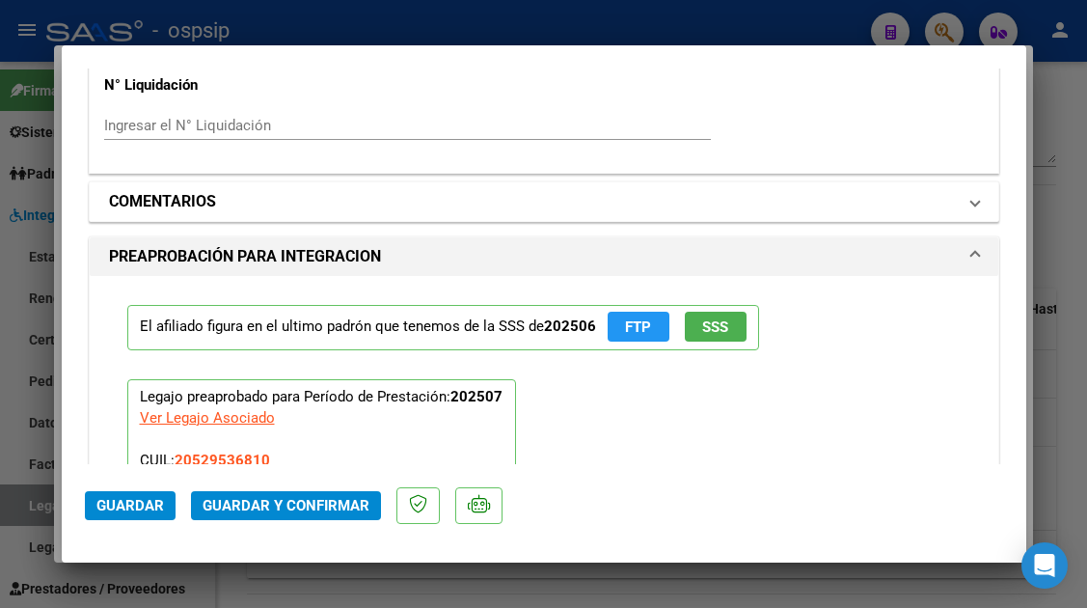
click at [970, 211] on mat-expansion-panel-header "COMENTARIOS" at bounding box center [544, 201] width 908 height 39
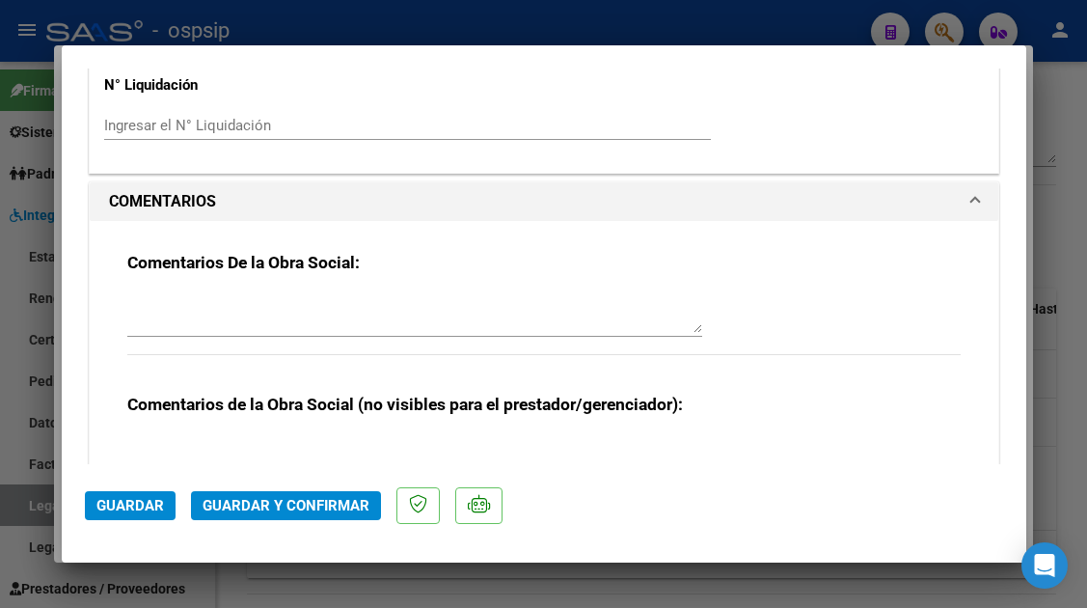
click at [347, 296] on textarea at bounding box center [414, 313] width 575 height 39
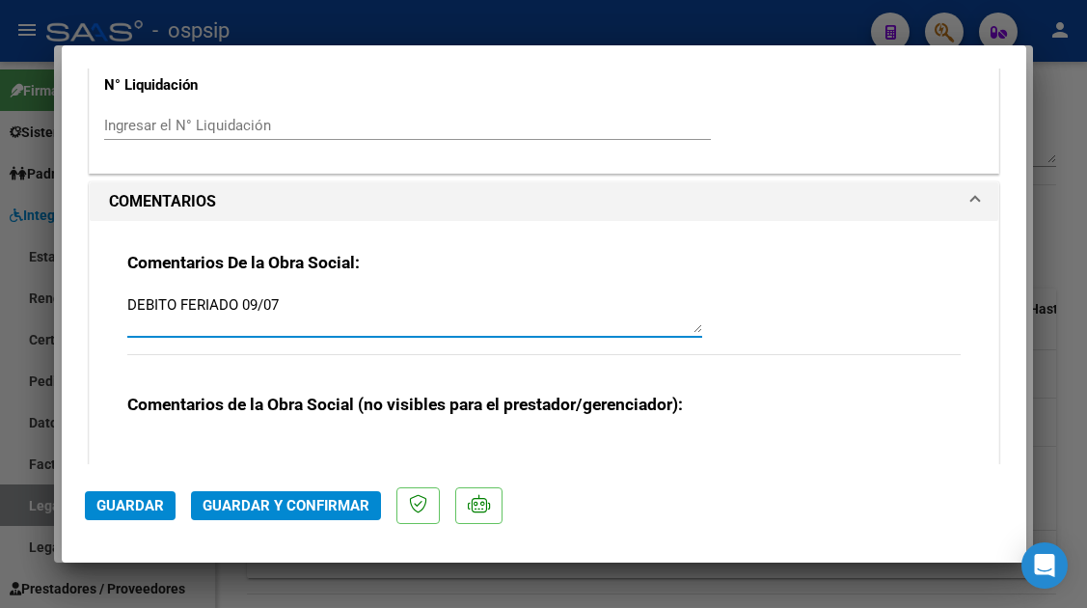
type textarea "DEBITO FERIADO 09/07"
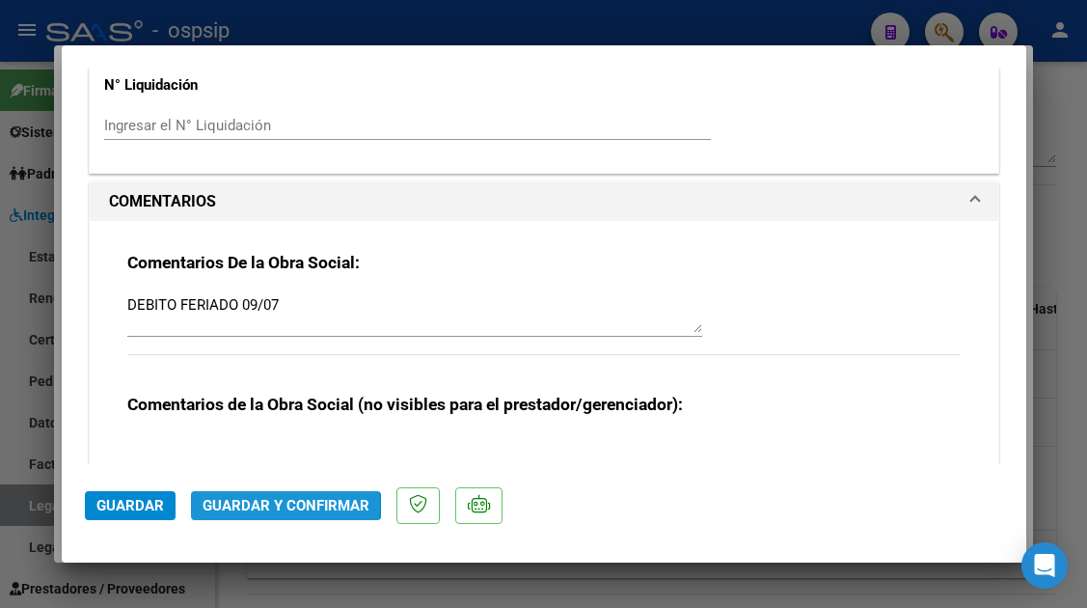
click at [225, 505] on span "Guardar y Confirmar" at bounding box center [286, 505] width 167 height 17
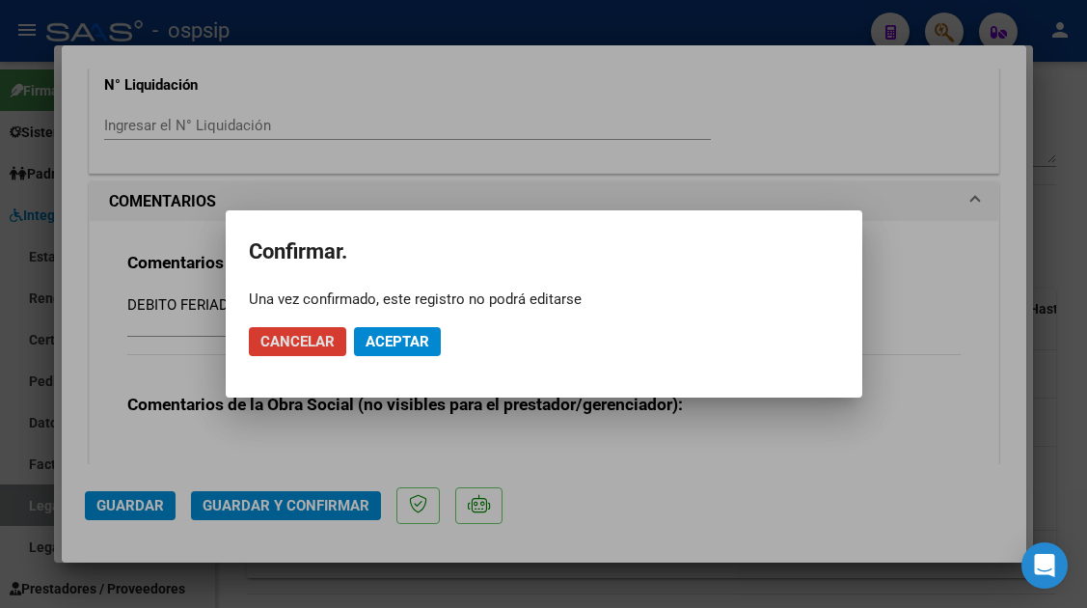
click at [407, 342] on span "Aceptar" at bounding box center [397, 341] width 64 height 17
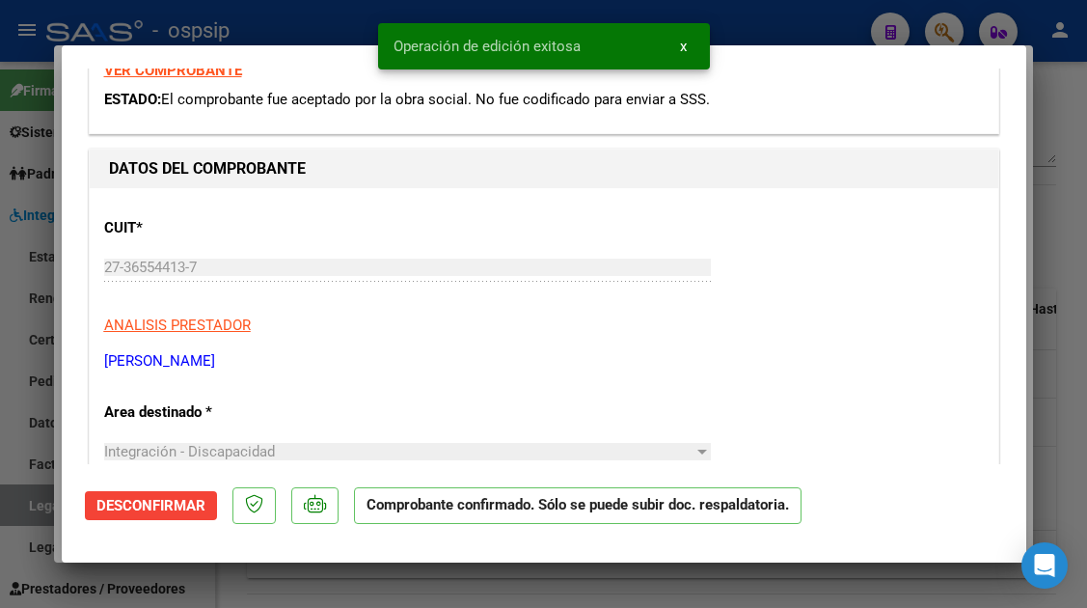
scroll to position [0, 0]
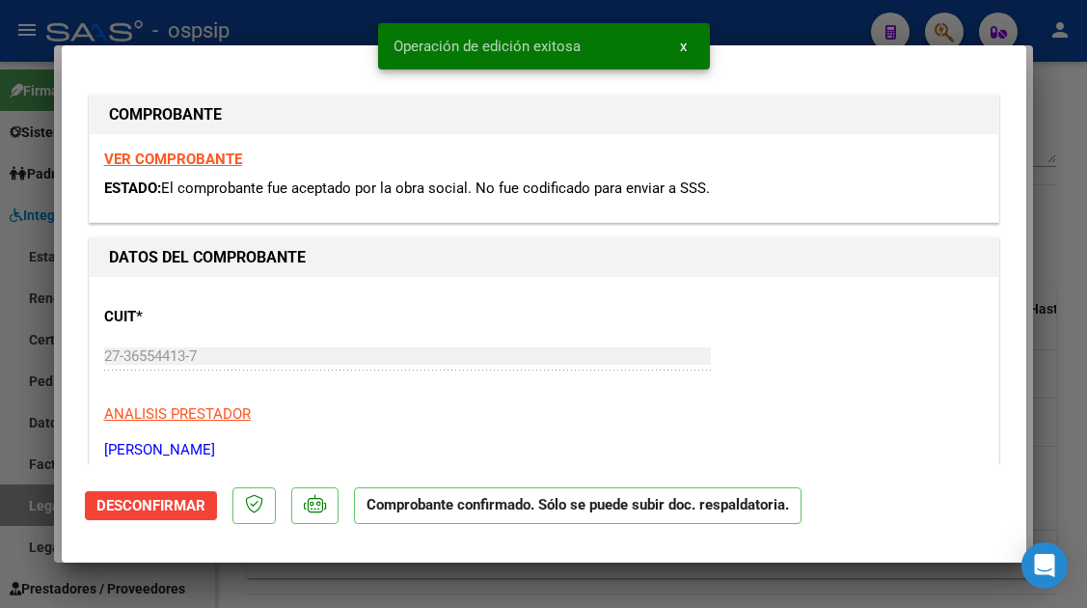
type input "$ 0,00"
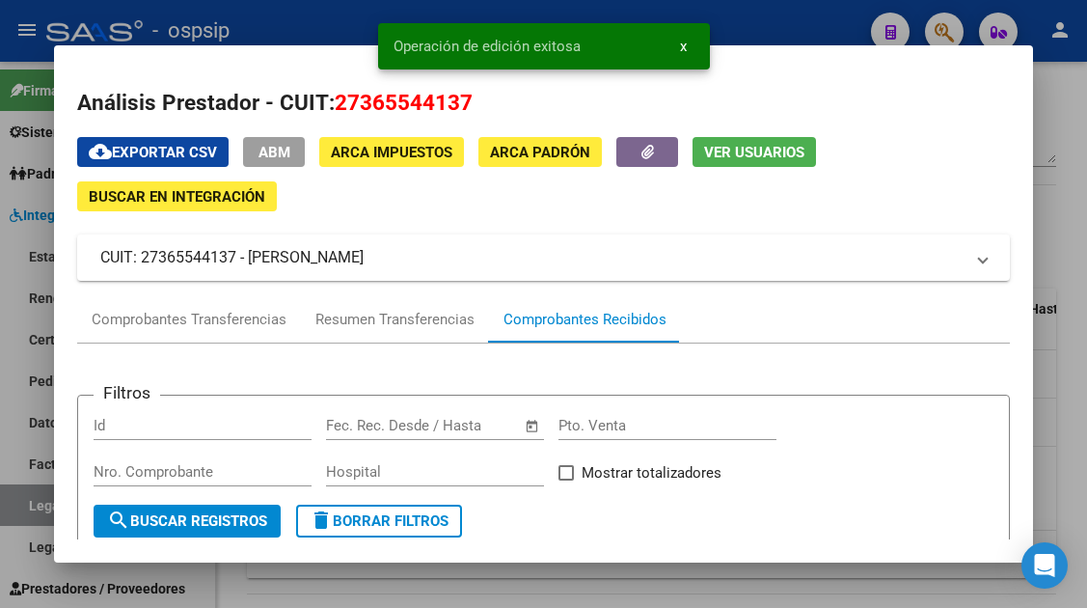
click at [721, 155] on span "Ver Usuarios" at bounding box center [754, 152] width 100 height 17
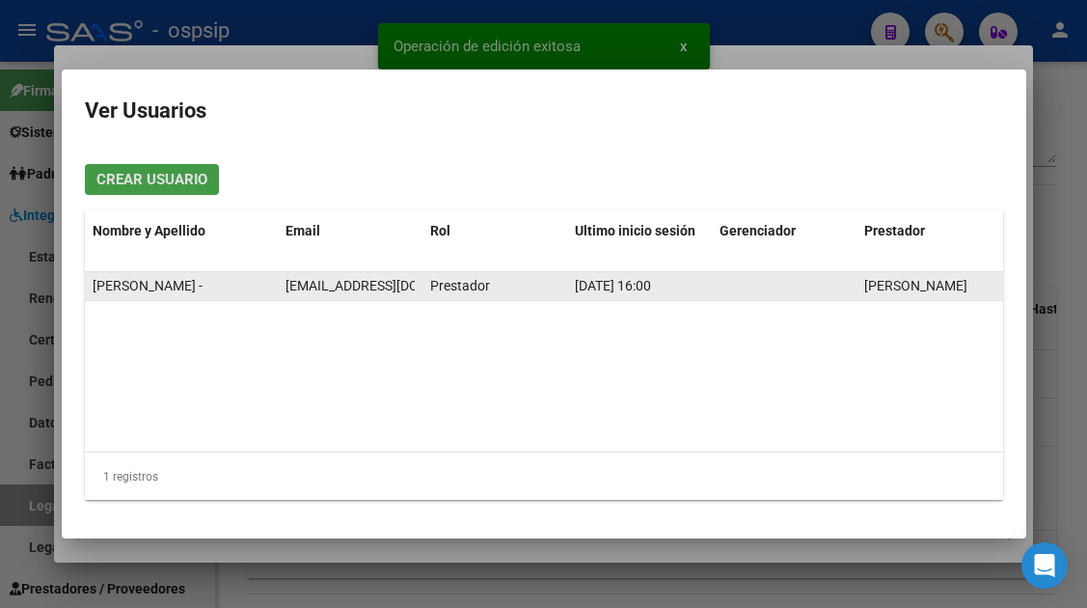
click at [360, 284] on span "[EMAIL_ADDRESS][DOMAIN_NAME]" at bounding box center [392, 285] width 214 height 15
copy span "[EMAIL_ADDRESS][DOMAIN_NAME]"
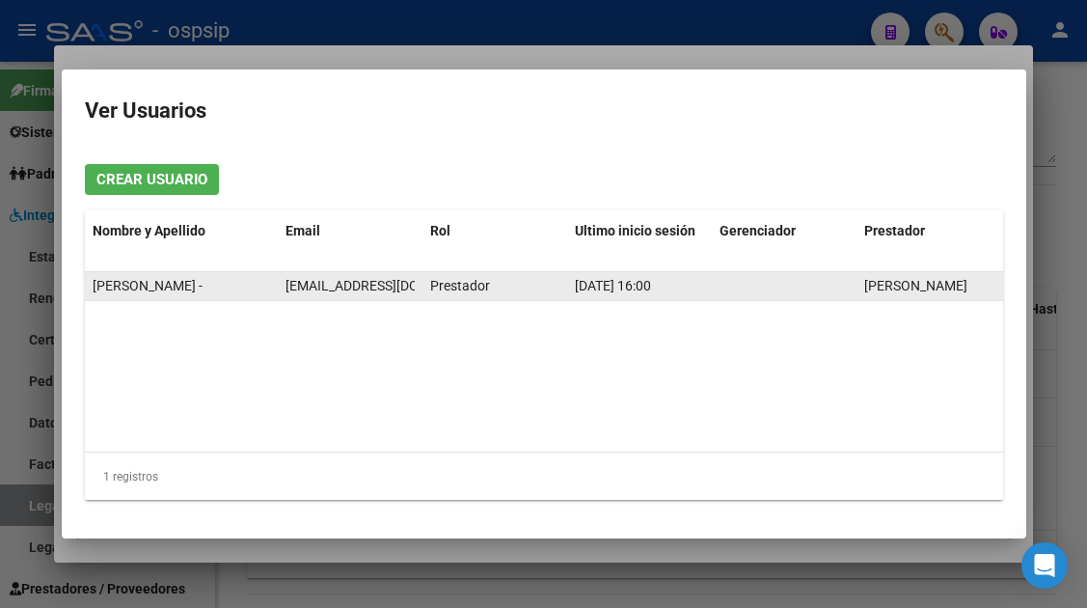
copy span "[EMAIL_ADDRESS][DOMAIN_NAME]"
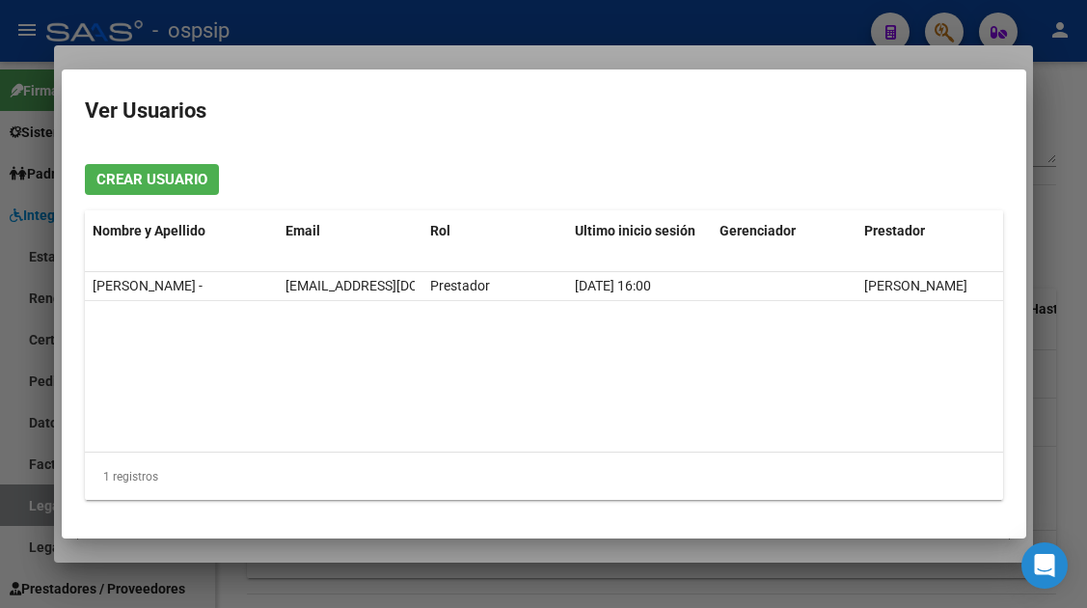
click at [26, 511] on div at bounding box center [543, 304] width 1087 height 608
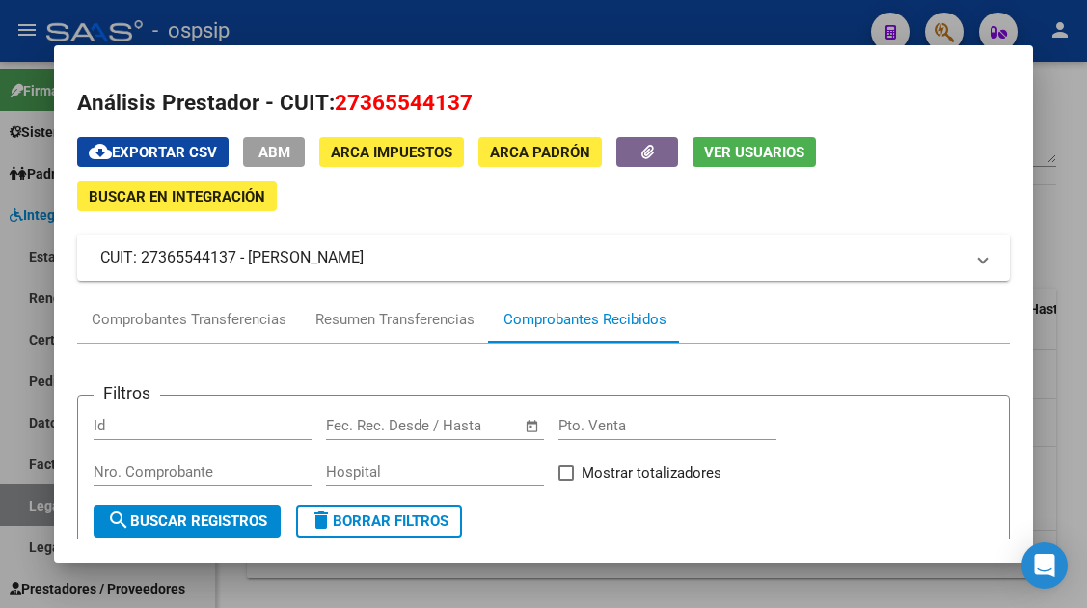
click at [26, 511] on div at bounding box center [543, 304] width 1087 height 608
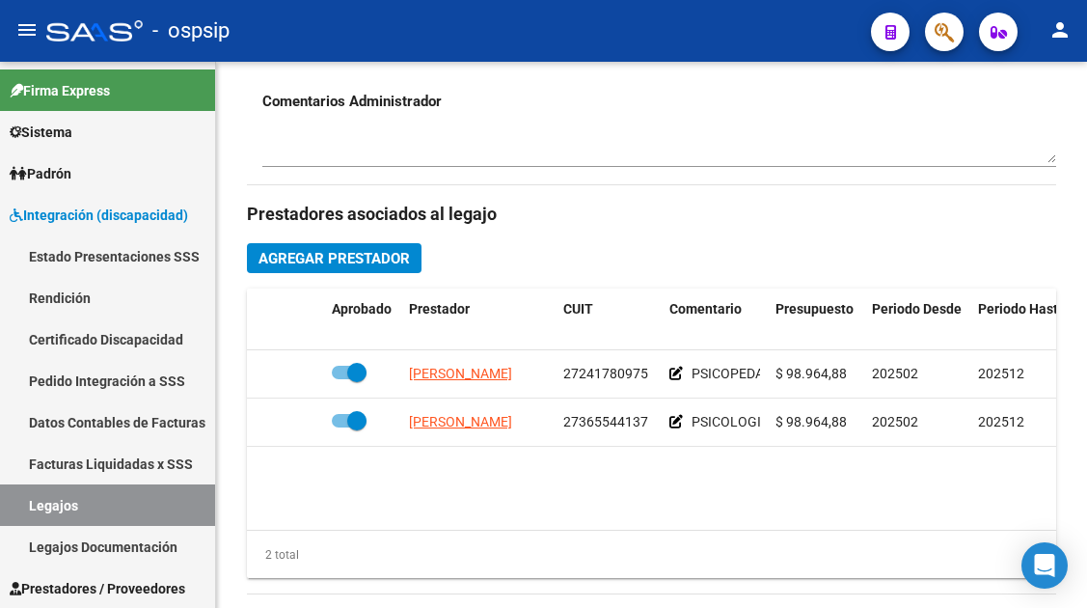
click at [26, 511] on link "Legajos" at bounding box center [107, 504] width 215 height 41
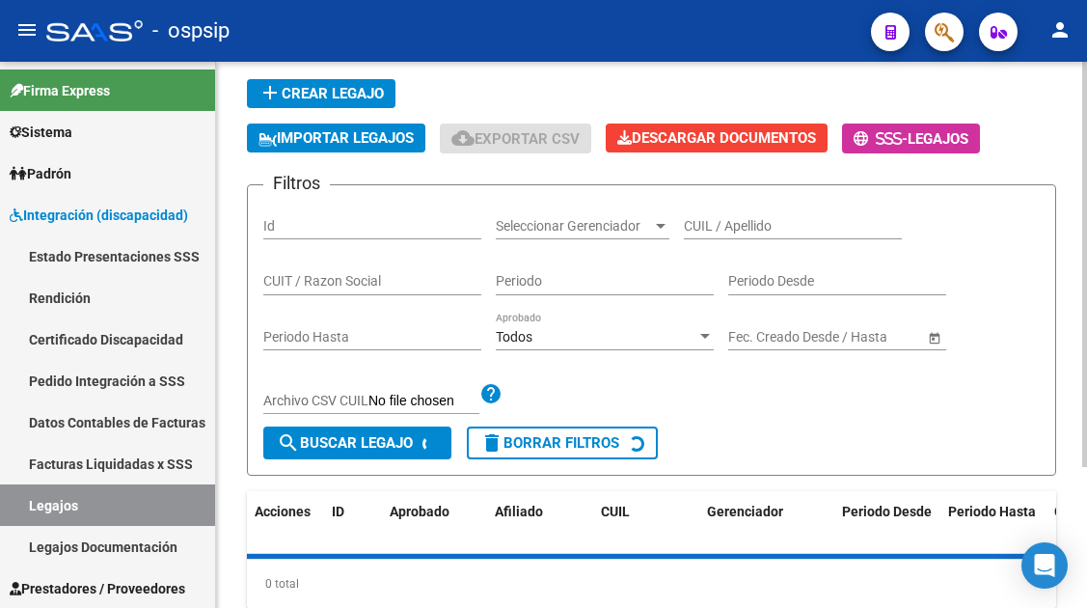
scroll to position [93, 0]
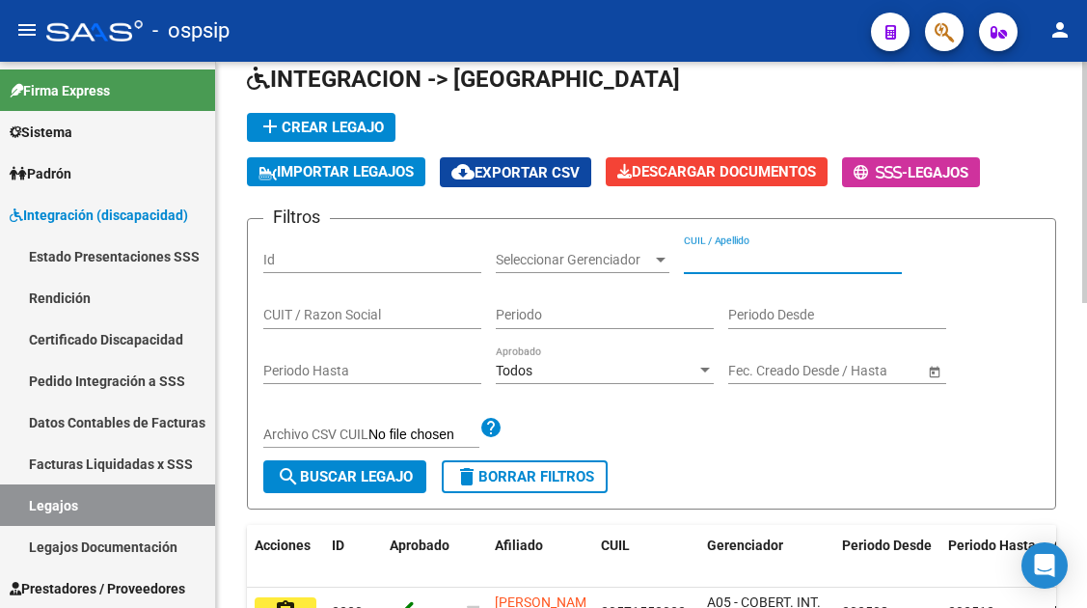
click at [706, 258] on input "CUIL / Apellido" at bounding box center [793, 260] width 218 height 16
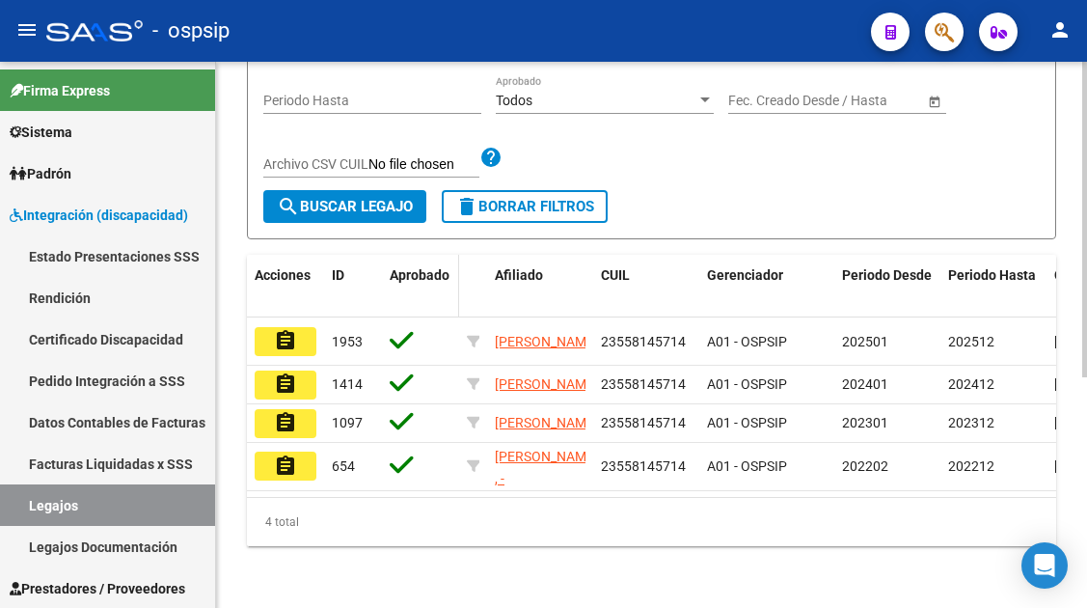
scroll to position [382, 0]
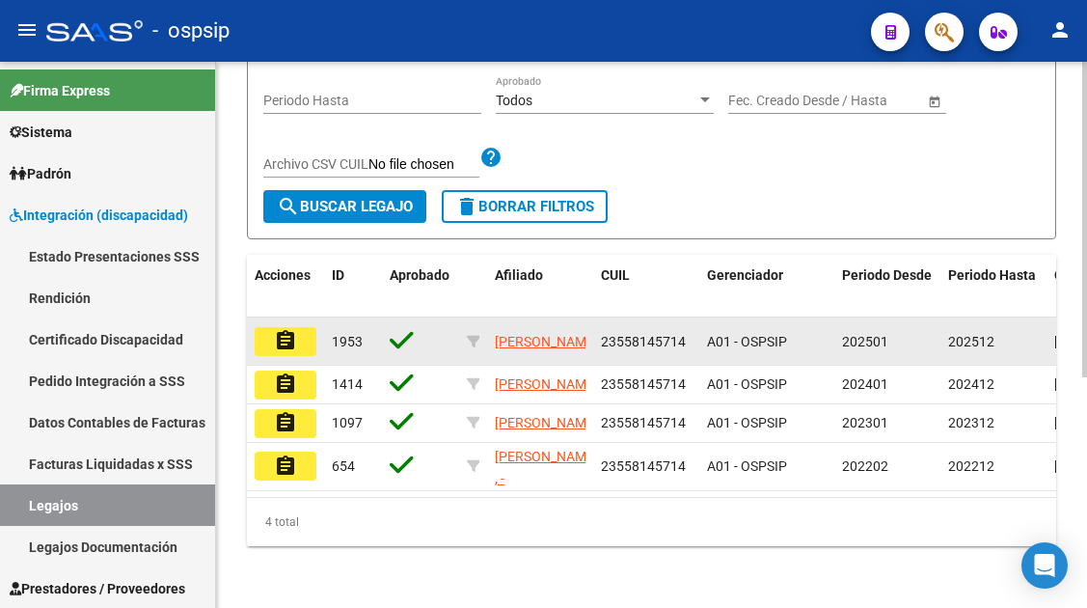
click at [269, 341] on datatable-body-cell "assignment" at bounding box center [285, 340] width 77 height 47
click at [278, 329] on mat-icon "assignment" at bounding box center [285, 340] width 23 height 23
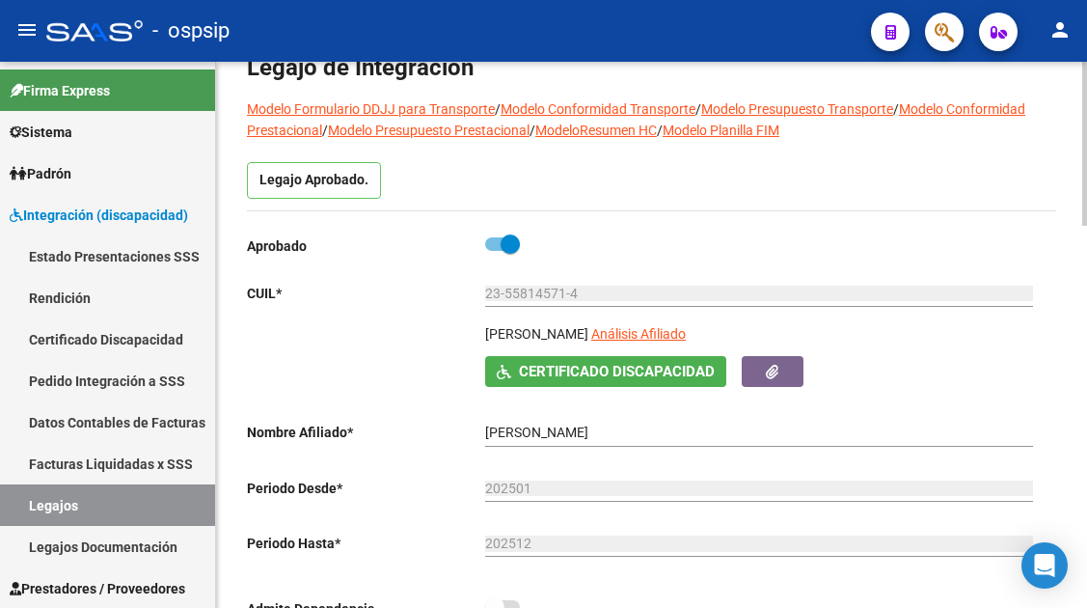
scroll to position [193, 0]
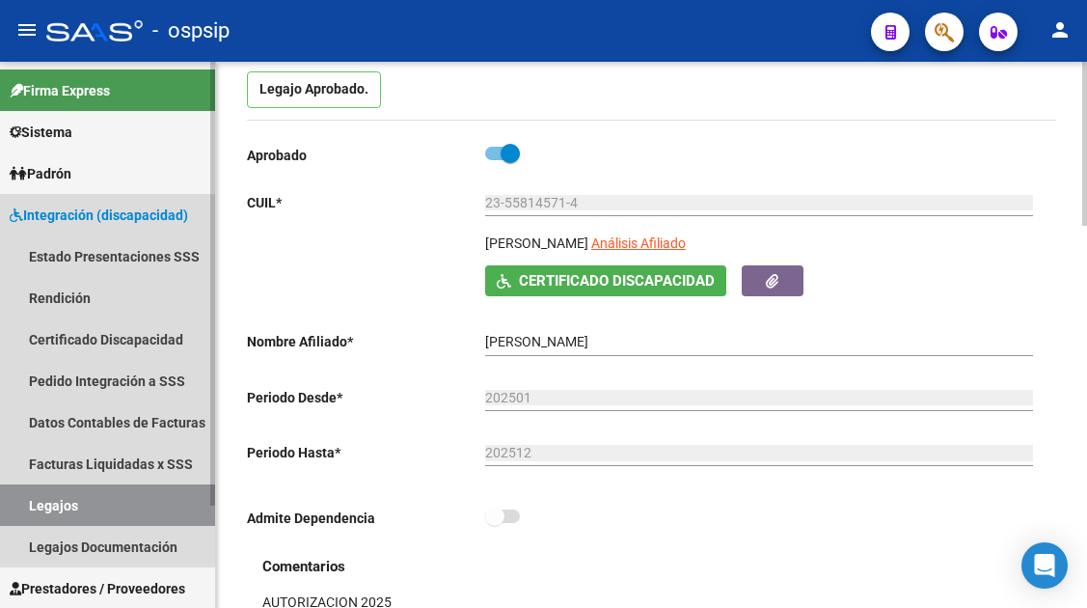
click at [65, 512] on link "Legajos" at bounding box center [107, 504] width 215 height 41
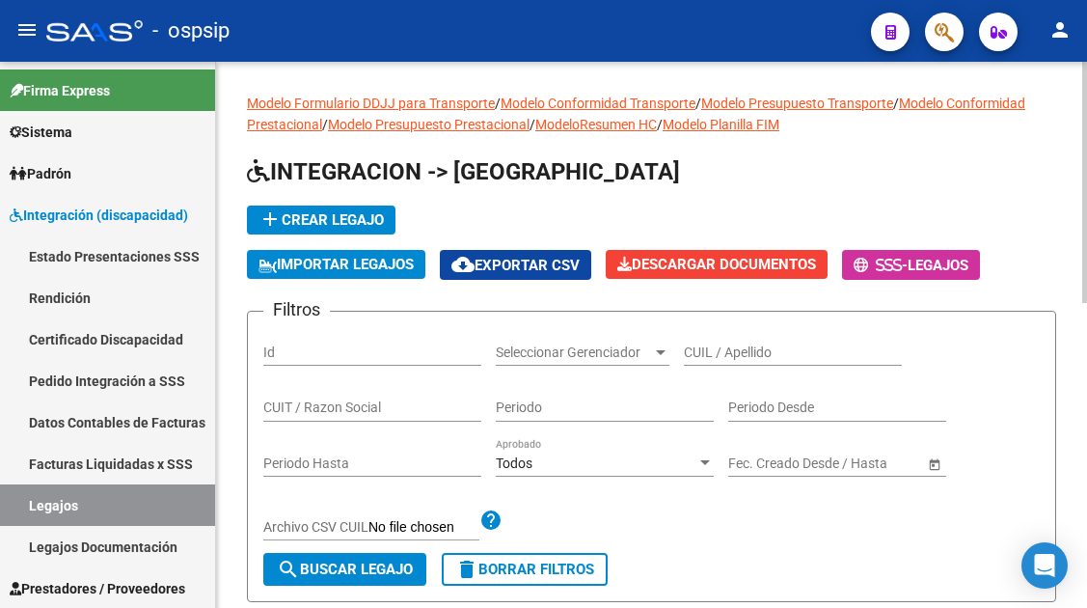
click at [771, 356] on input "CUIL / Apellido" at bounding box center [793, 352] width 218 height 16
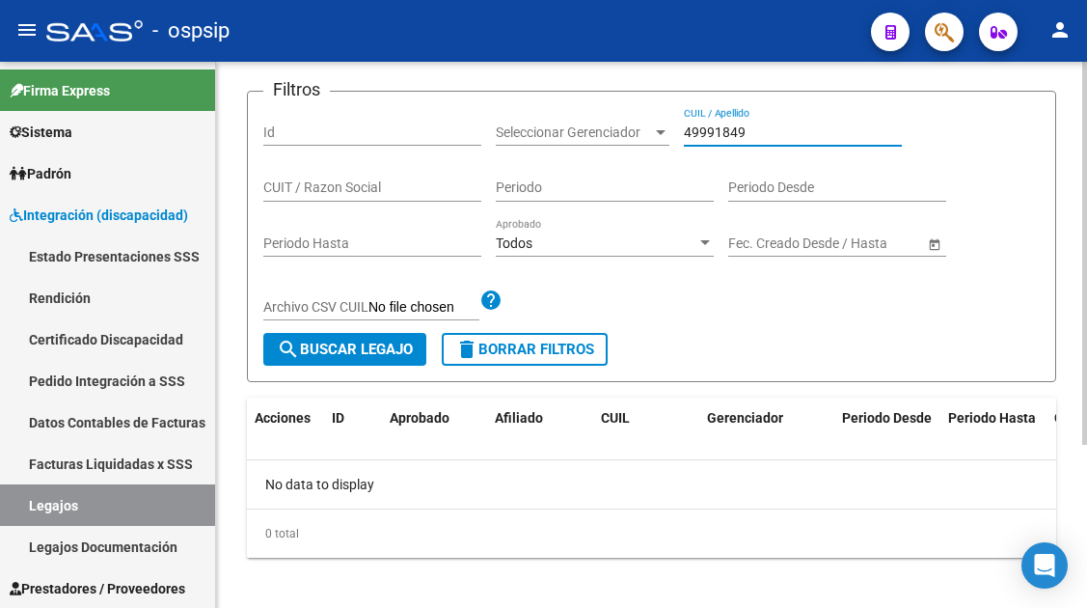
scroll to position [232, 0]
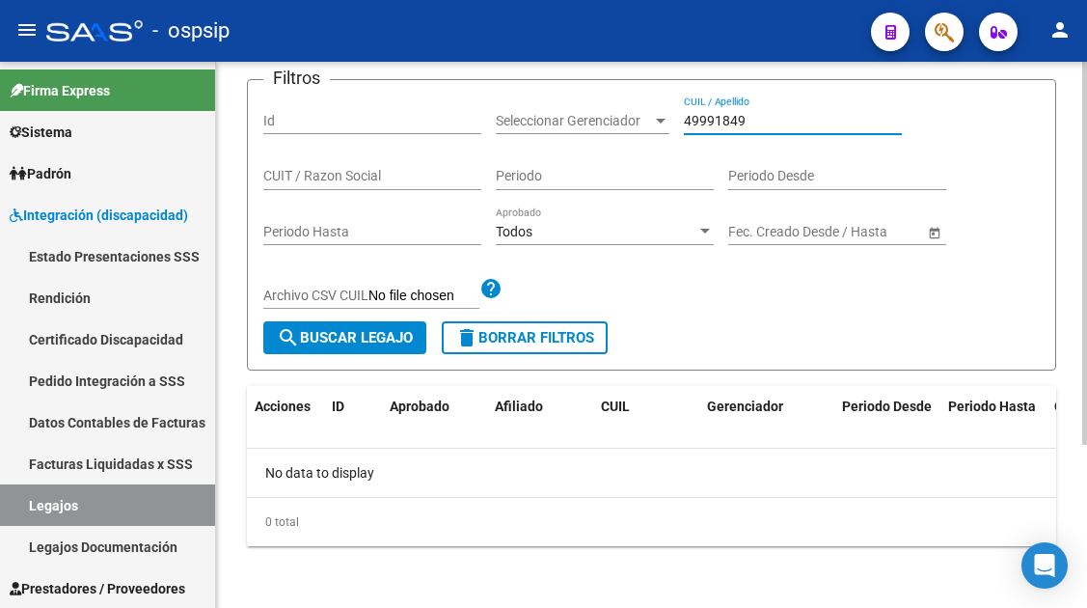
click at [720, 119] on input "49991849" at bounding box center [793, 121] width 218 height 16
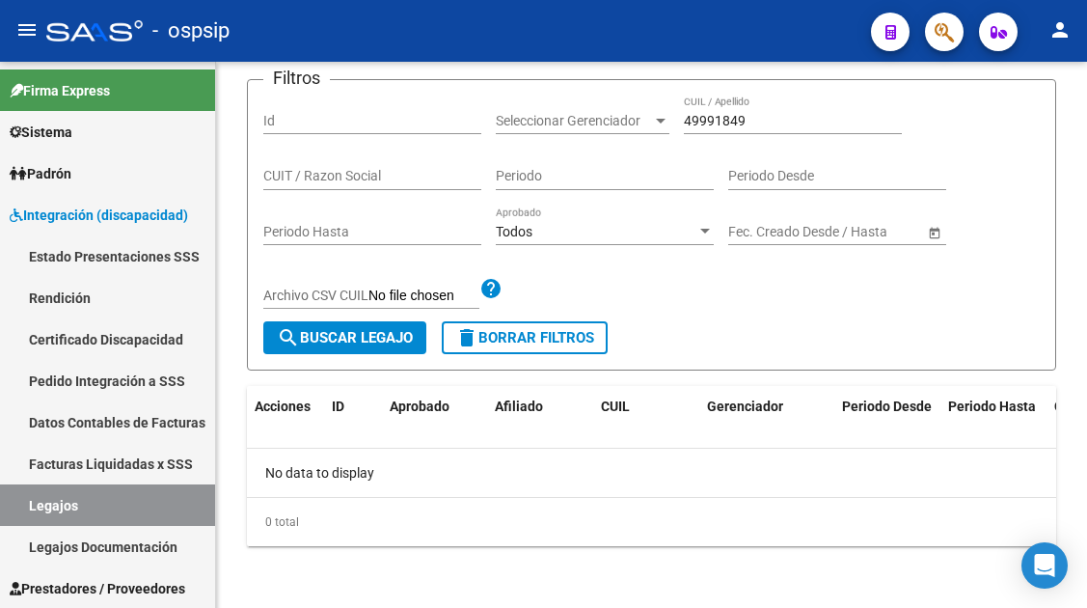
click at [967, 26] on mat-toolbar "menu - ospsip person" at bounding box center [543, 31] width 1087 height 62
click at [923, 24] on div at bounding box center [936, 32] width 54 height 40
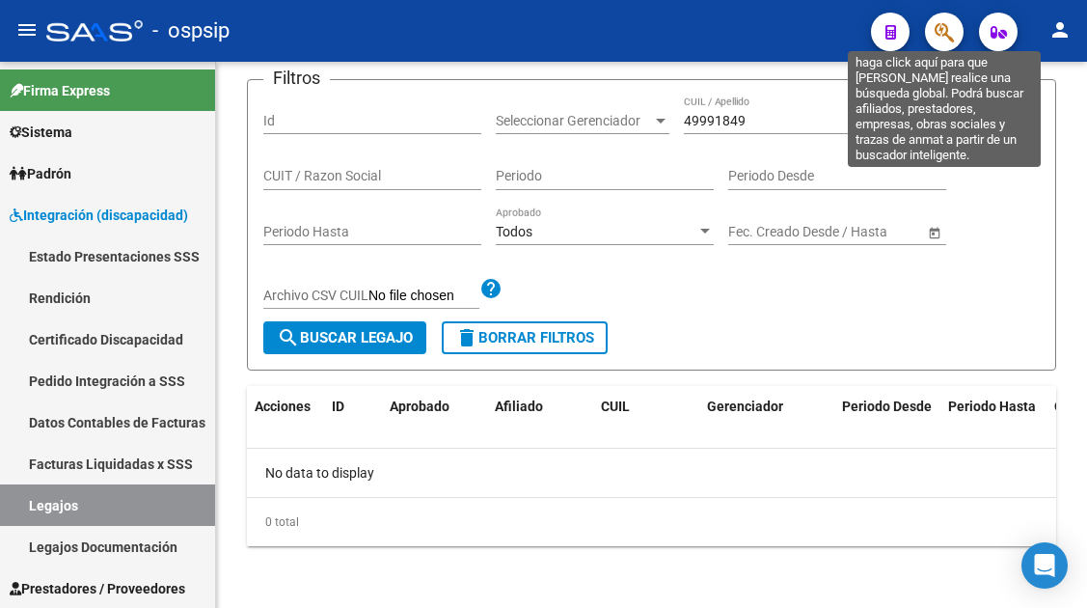
click at [941, 32] on icon "button" at bounding box center [943, 32] width 19 height 22
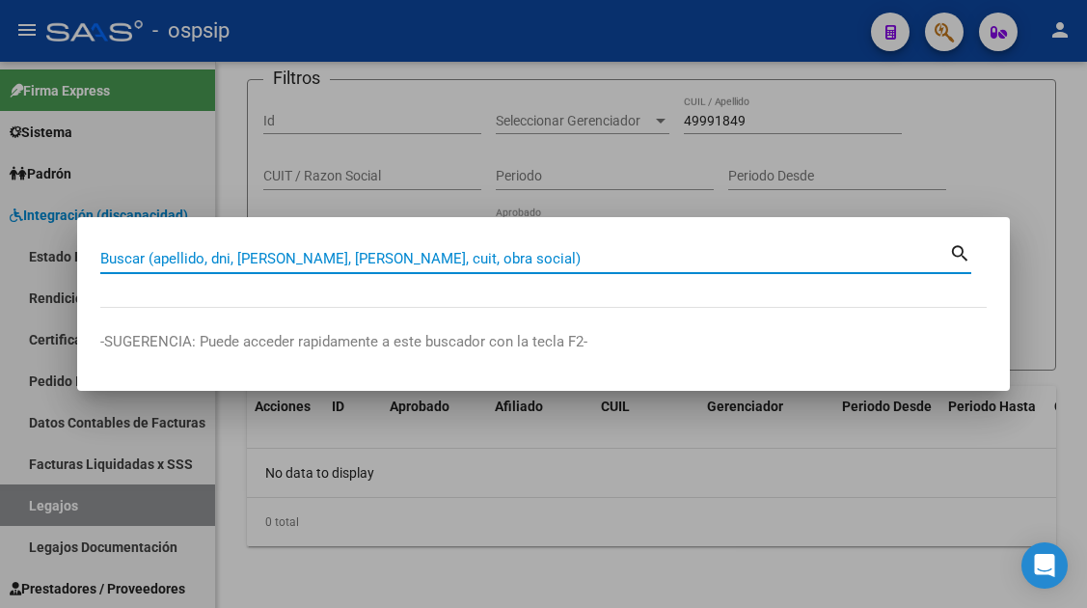
click at [125, 261] on input "Buscar (apellido, dni, [PERSON_NAME], [PERSON_NAME], cuit, obra social)" at bounding box center [524, 258] width 849 height 17
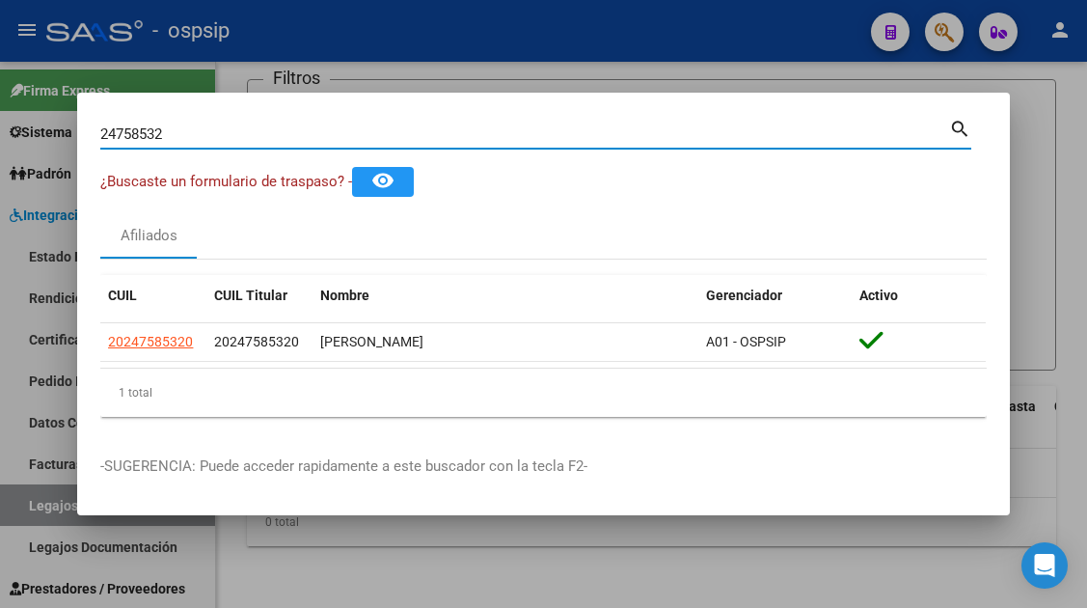
click at [38, 511] on div at bounding box center [543, 304] width 1087 height 608
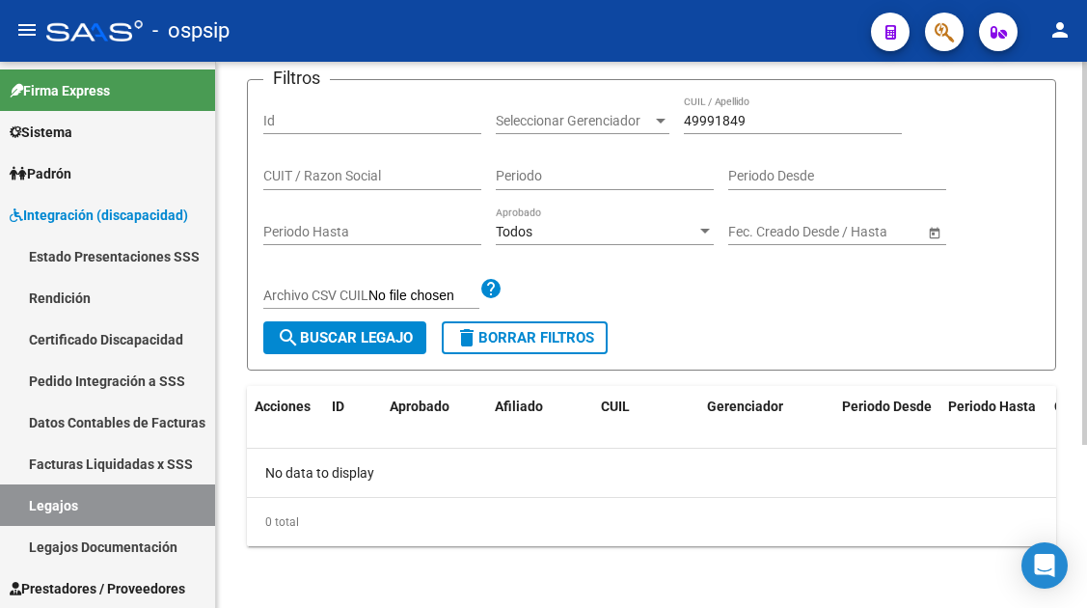
click at [716, 141] on div "49991849 CUIL / Apellido" at bounding box center [793, 122] width 218 height 55
click at [715, 119] on input "49991849" at bounding box center [793, 121] width 218 height 16
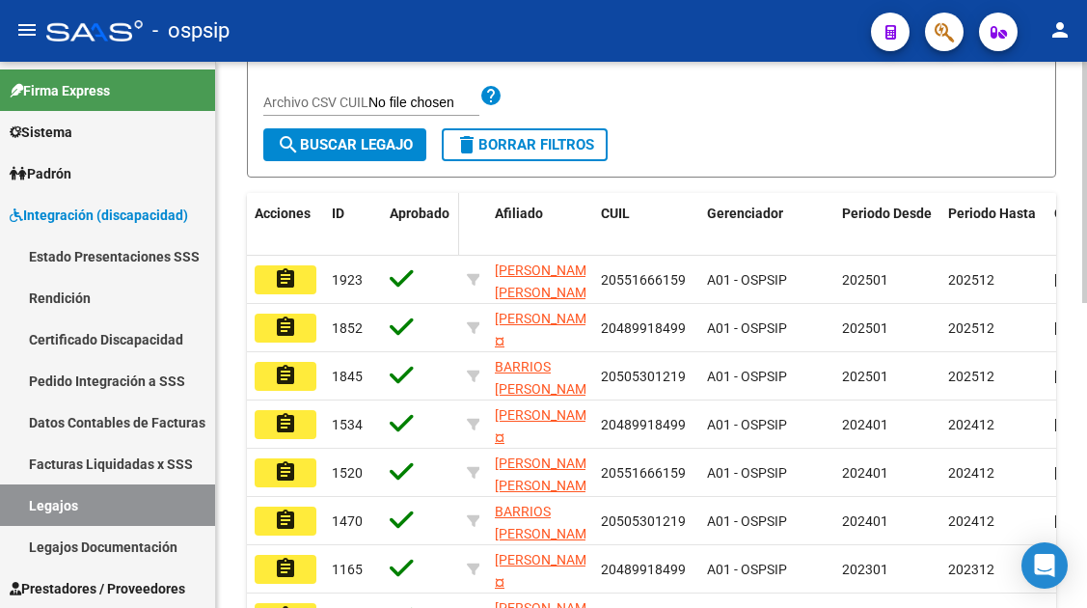
scroll to position [425, 0]
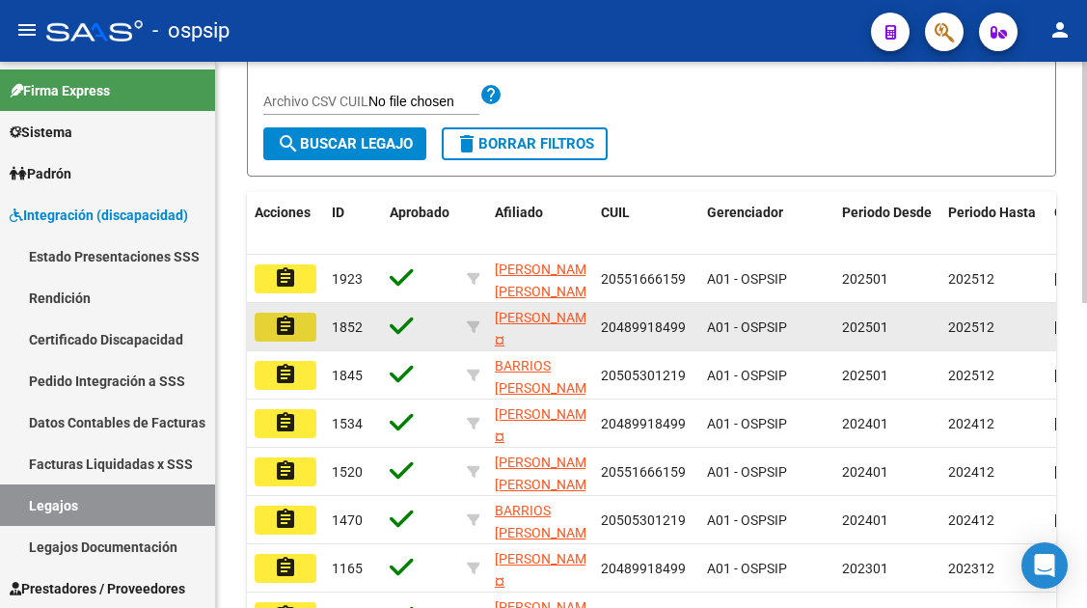
click at [297, 317] on button "assignment" at bounding box center [286, 326] width 62 height 29
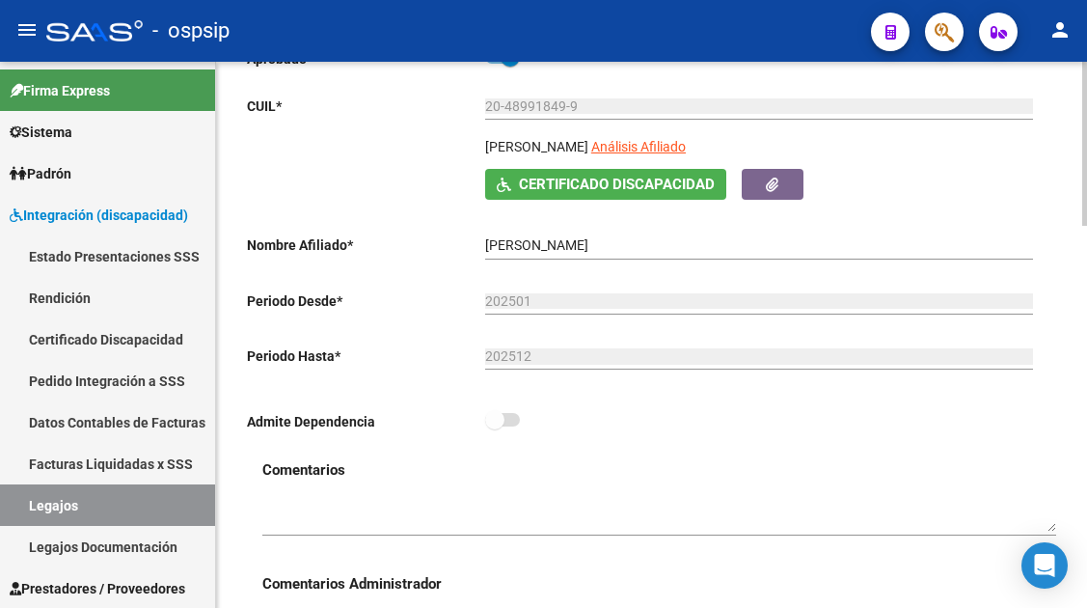
scroll to position [771, 0]
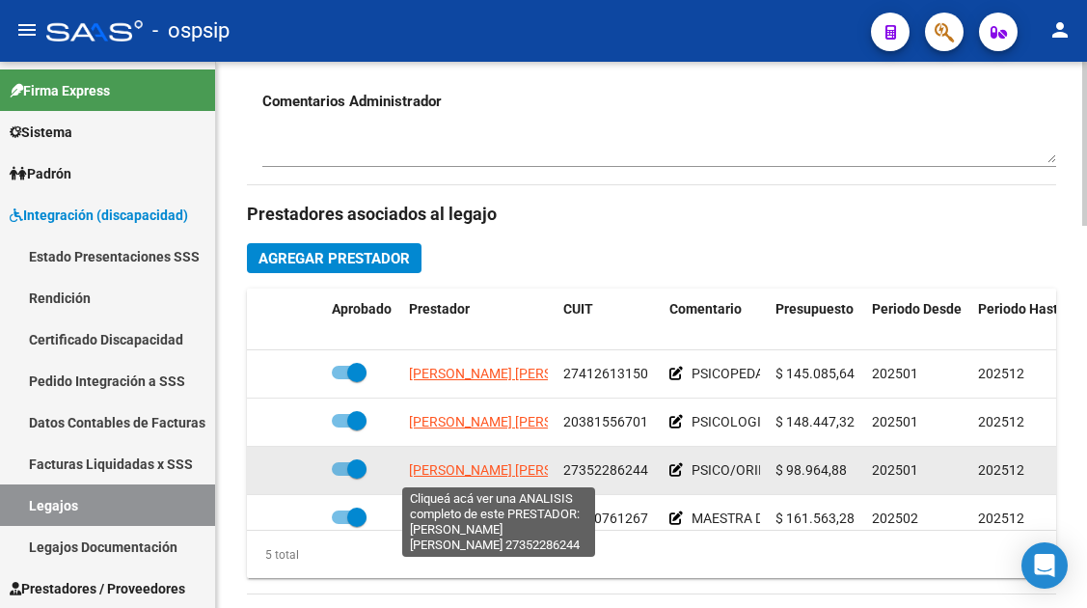
click at [473, 471] on span "[PERSON_NAME] [PERSON_NAME]" at bounding box center [513, 469] width 209 height 15
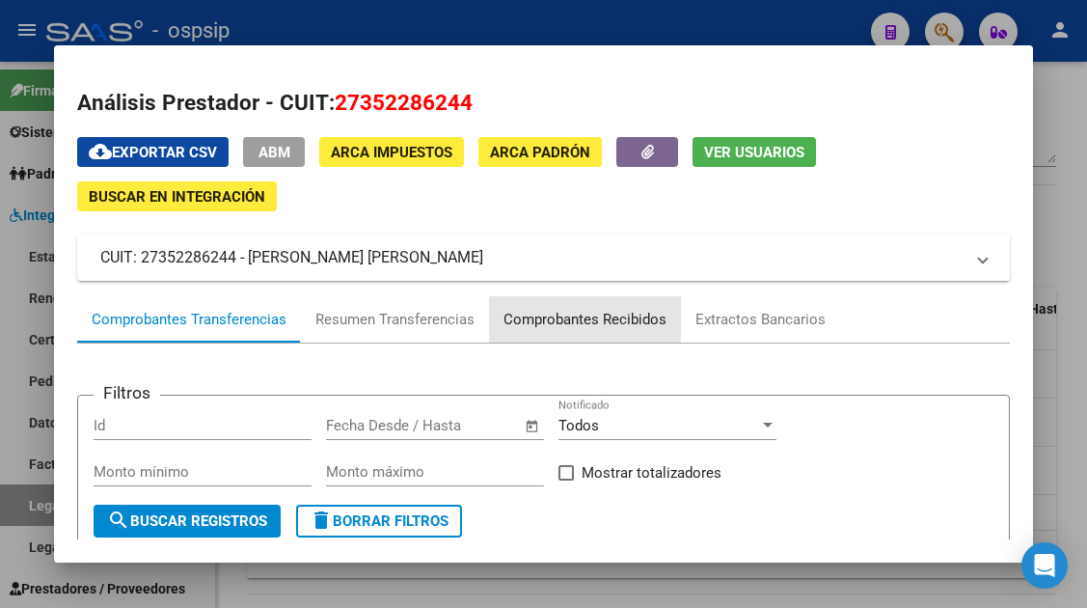
click at [612, 314] on div "Comprobantes Recibidos" at bounding box center [584, 320] width 163 height 22
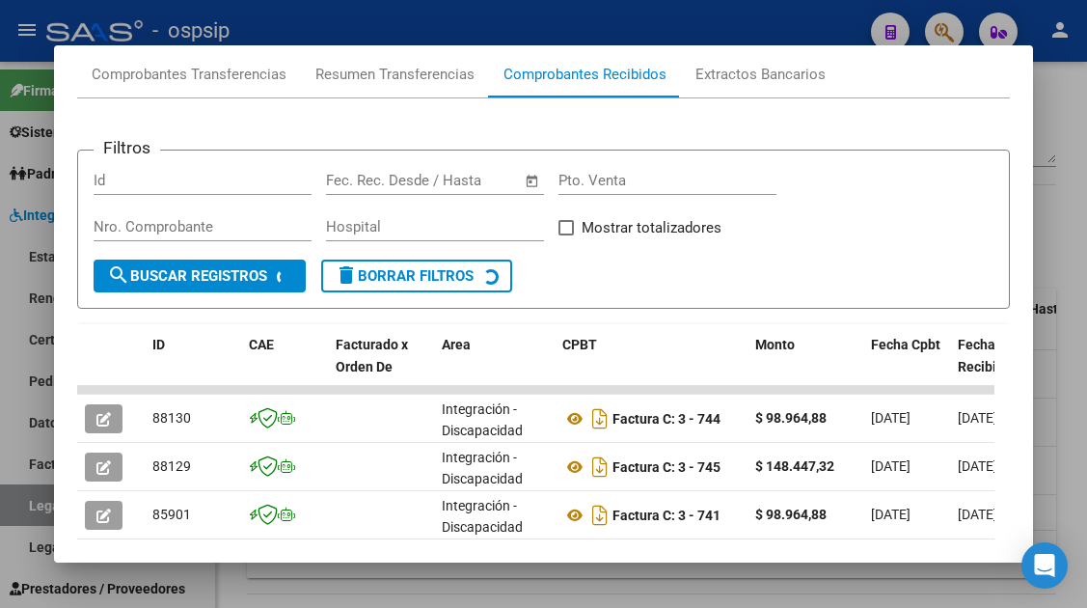
scroll to position [279, 0]
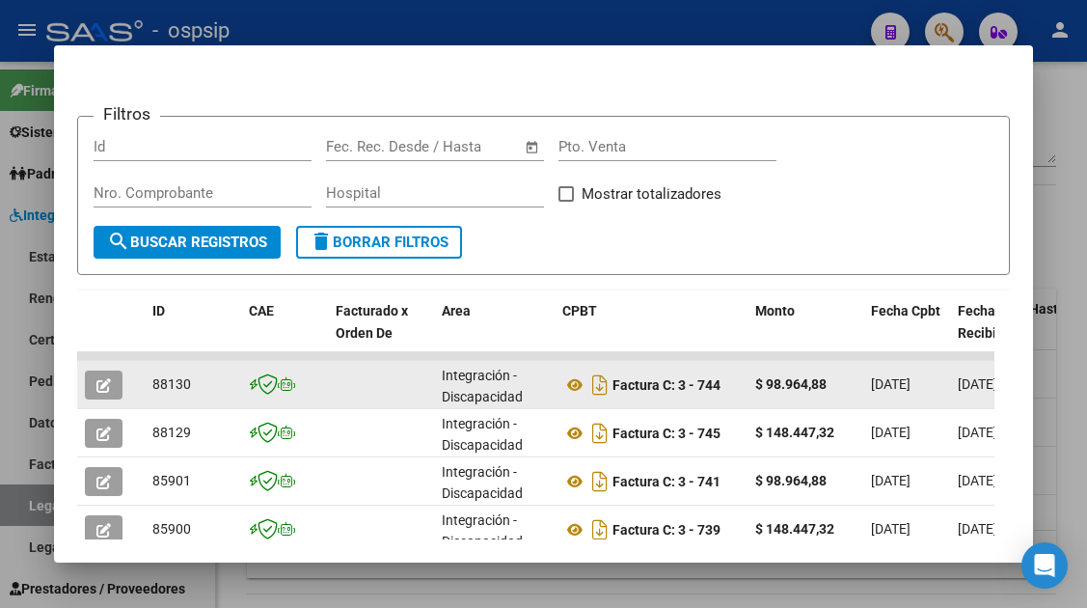
click at [106, 387] on icon "button" at bounding box center [103, 385] width 14 height 14
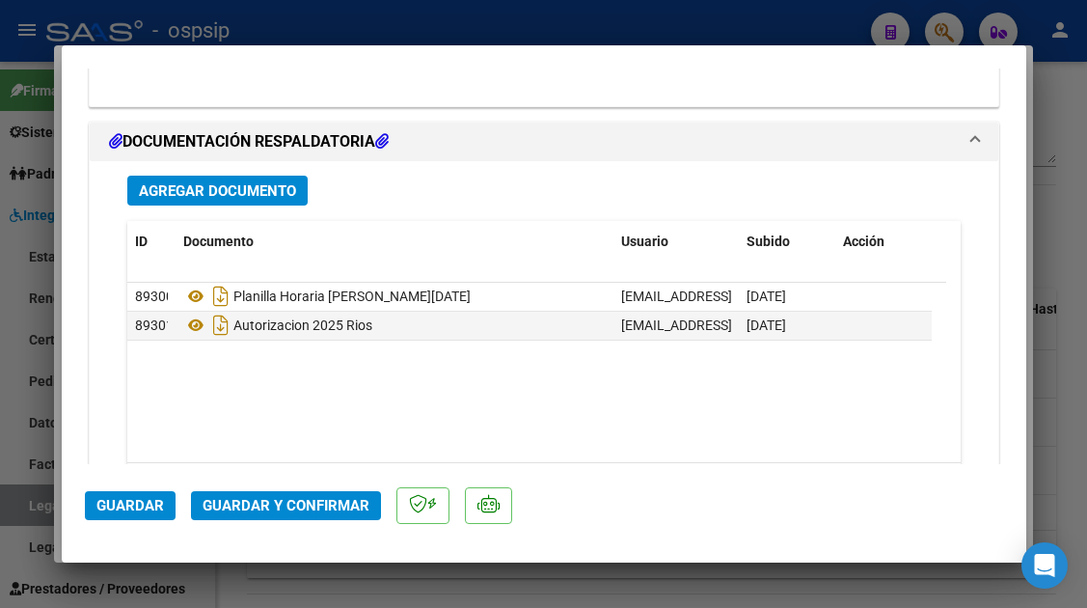
scroll to position [2429, 0]
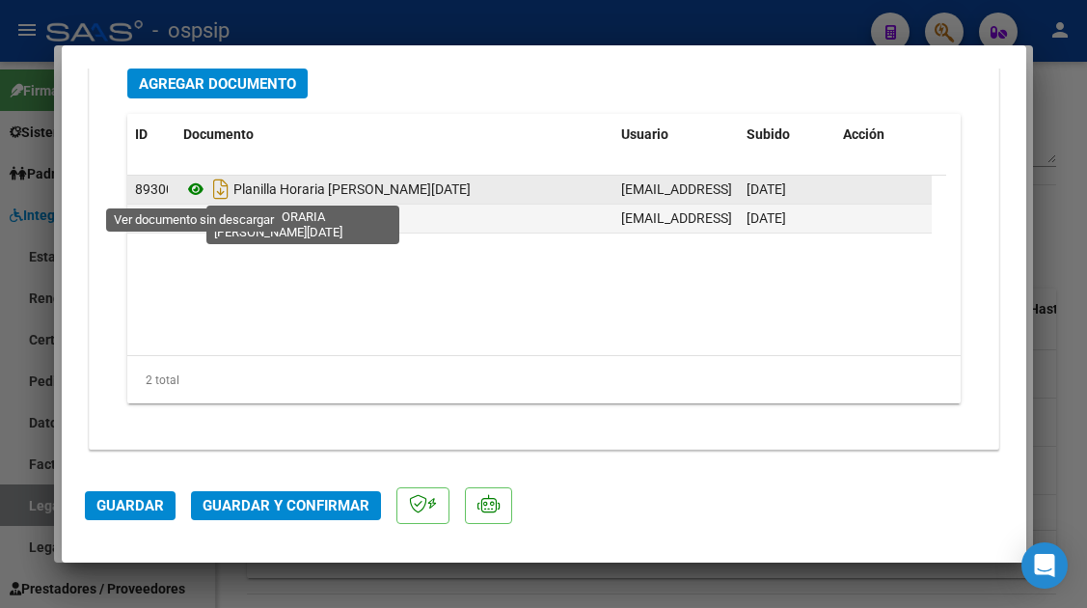
click at [193, 192] on icon at bounding box center [195, 188] width 25 height 23
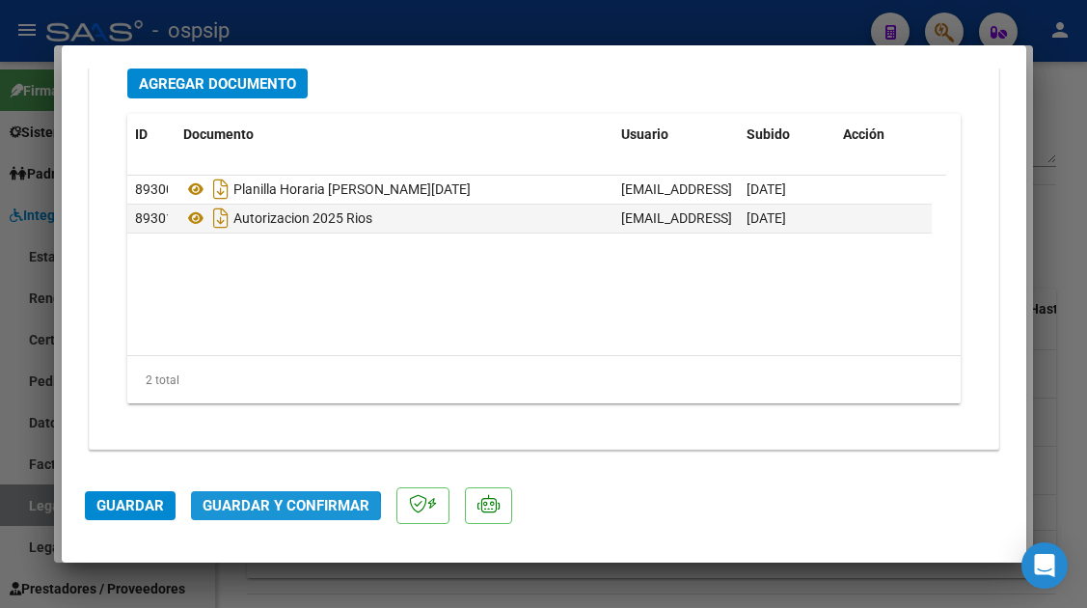
click at [249, 519] on button "Guardar y Confirmar" at bounding box center [286, 505] width 190 height 29
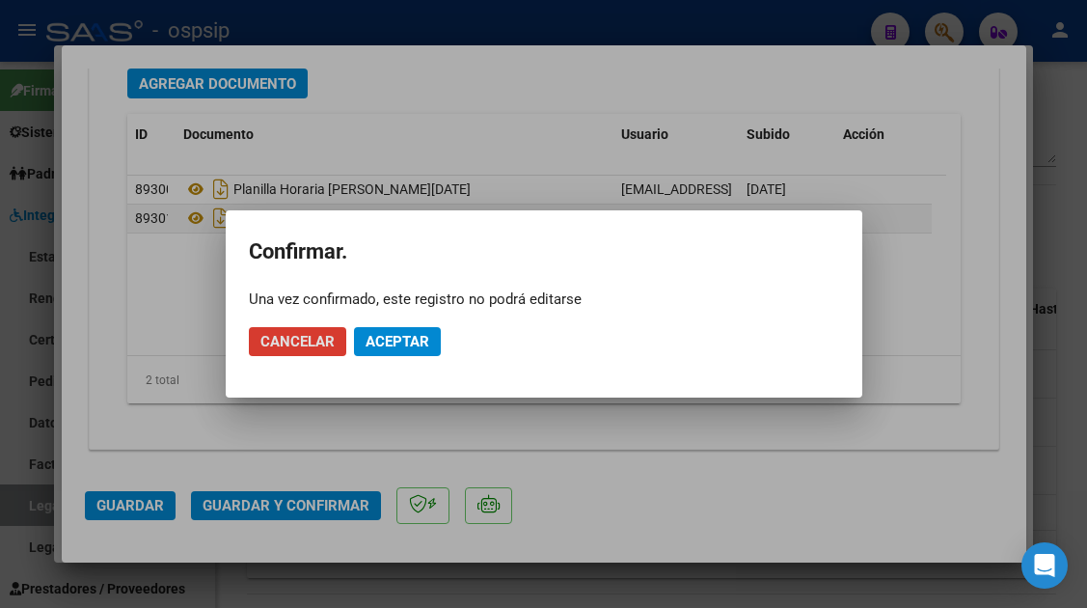
click at [251, 506] on div at bounding box center [543, 304] width 1087 height 608
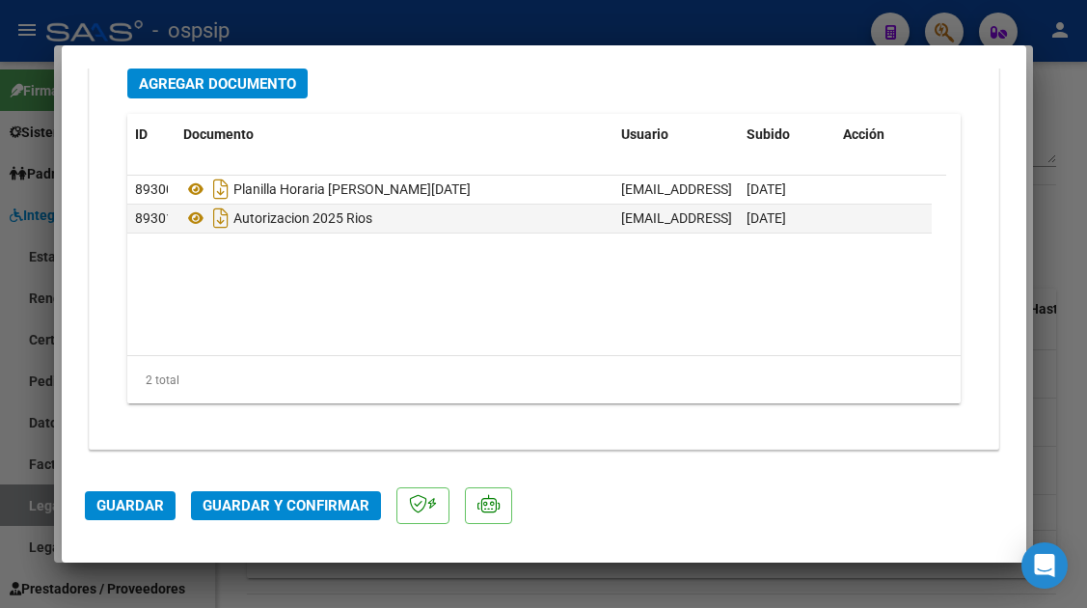
click at [264, 513] on span "Guardar y Confirmar" at bounding box center [286, 505] width 167 height 17
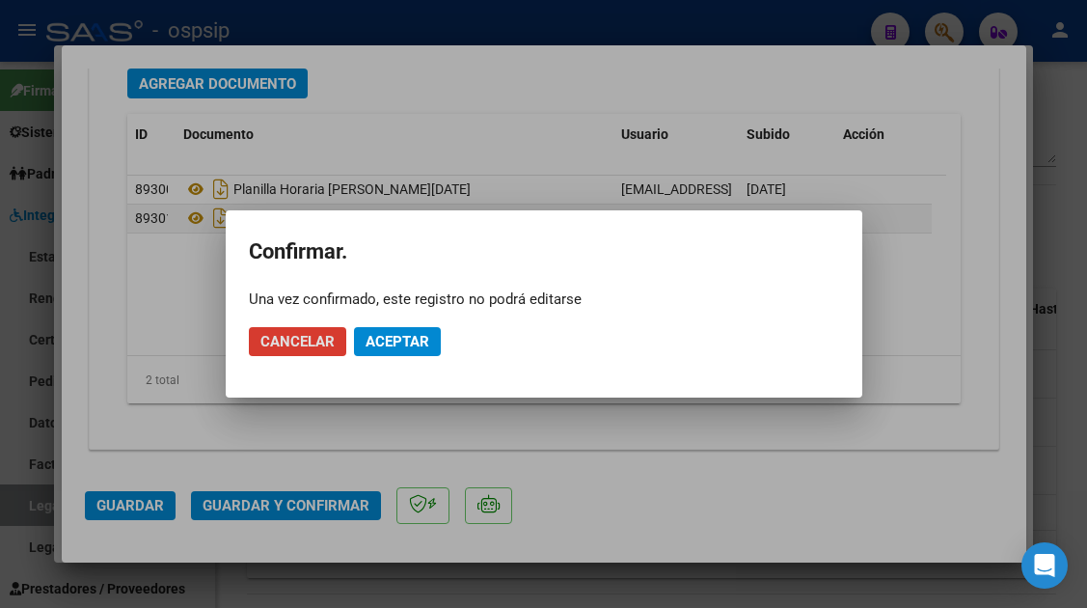
click at [383, 350] on button "Aceptar" at bounding box center [397, 341] width 87 height 29
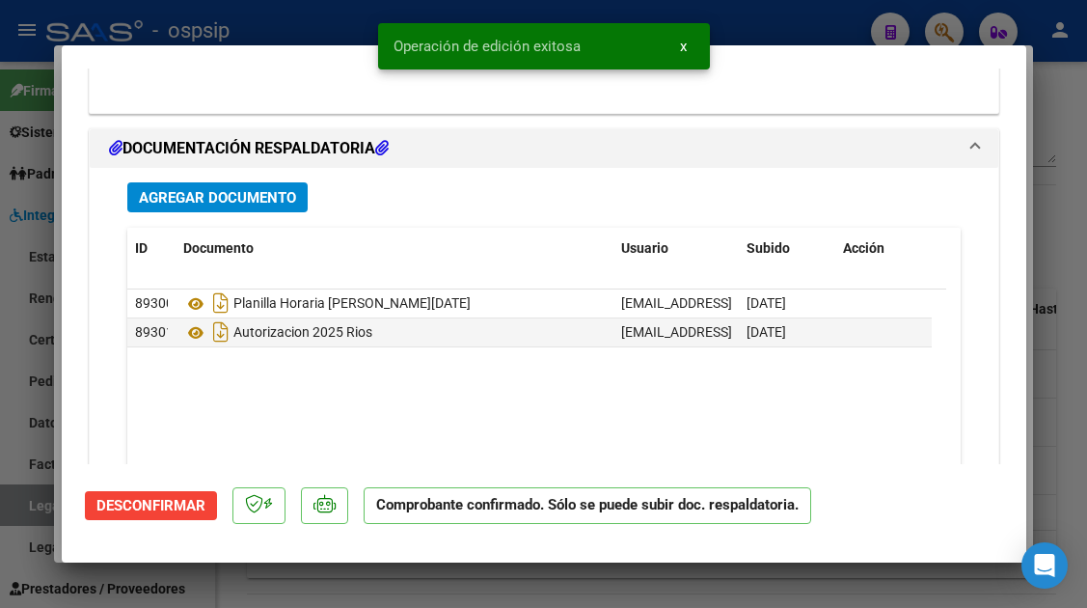
scroll to position [2210, 0]
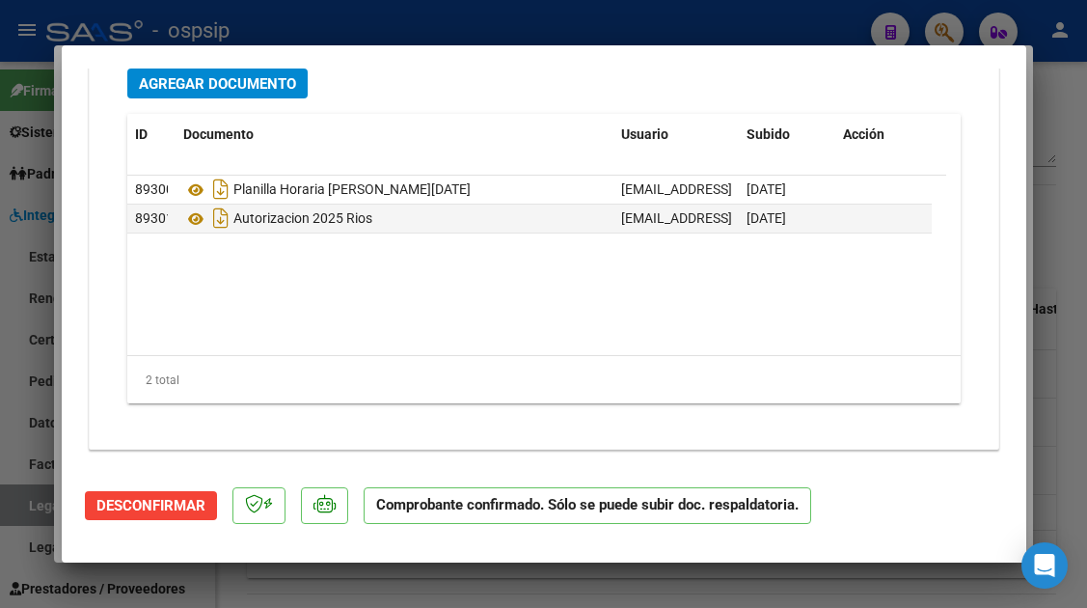
click at [28, 524] on div at bounding box center [543, 304] width 1087 height 608
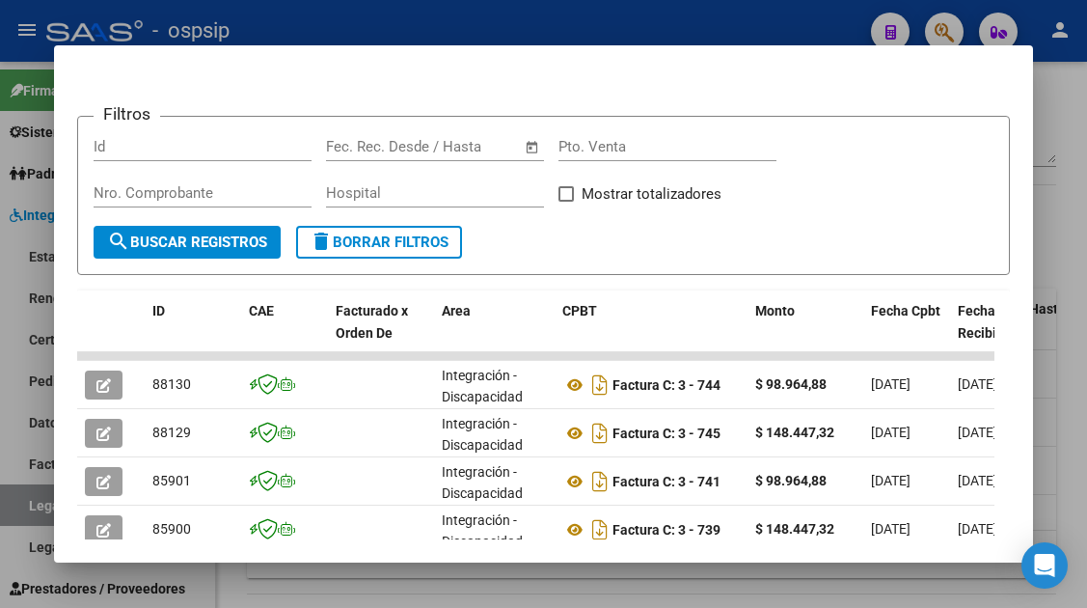
click at [27, 514] on div at bounding box center [543, 304] width 1087 height 608
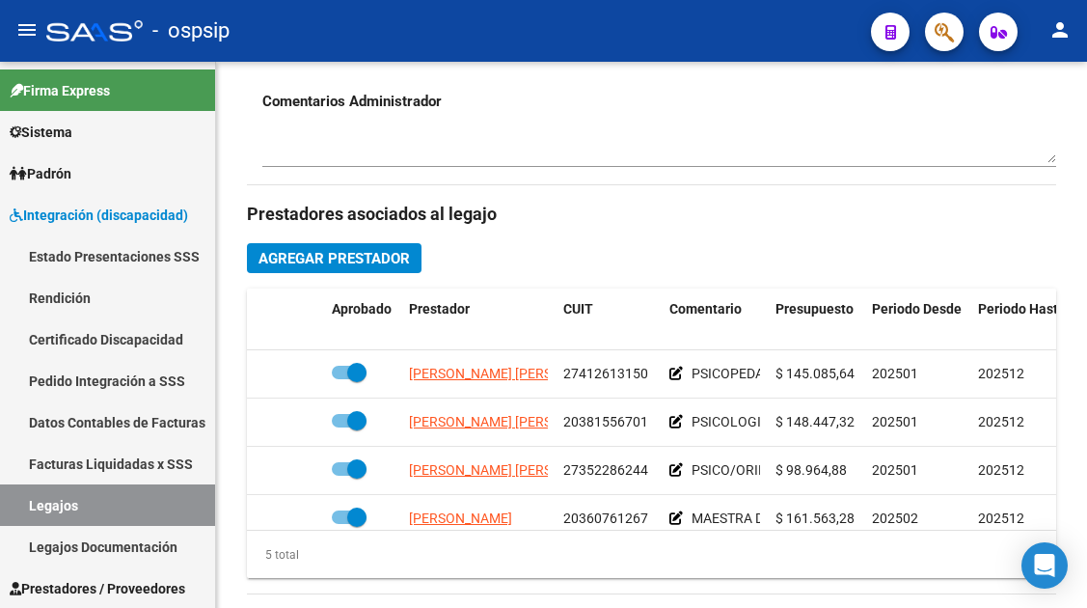
click at [27, 514] on link "Legajos" at bounding box center [107, 504] width 215 height 41
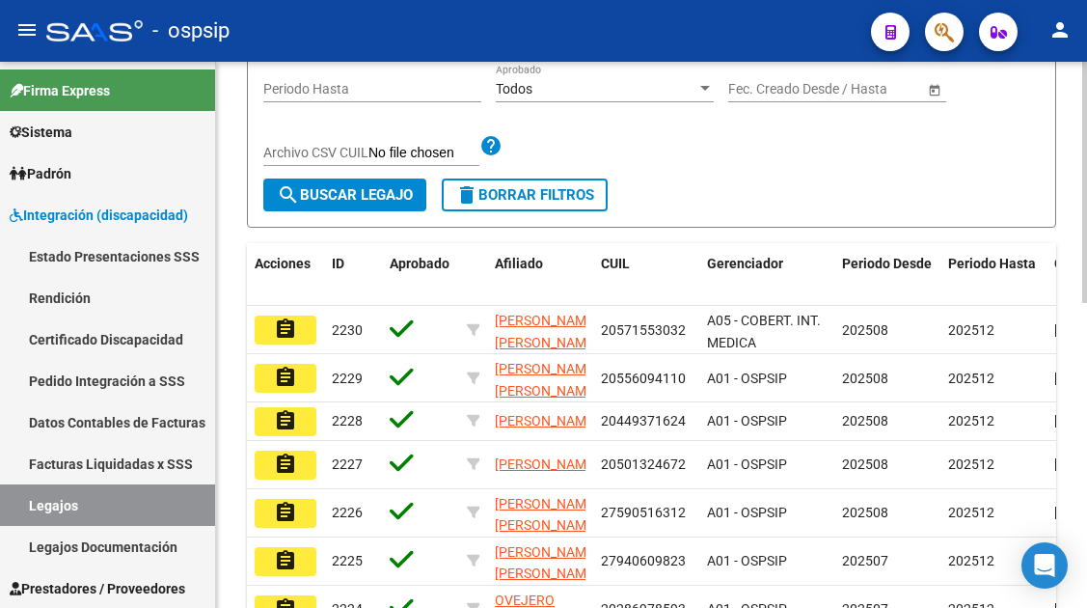
scroll to position [205, 0]
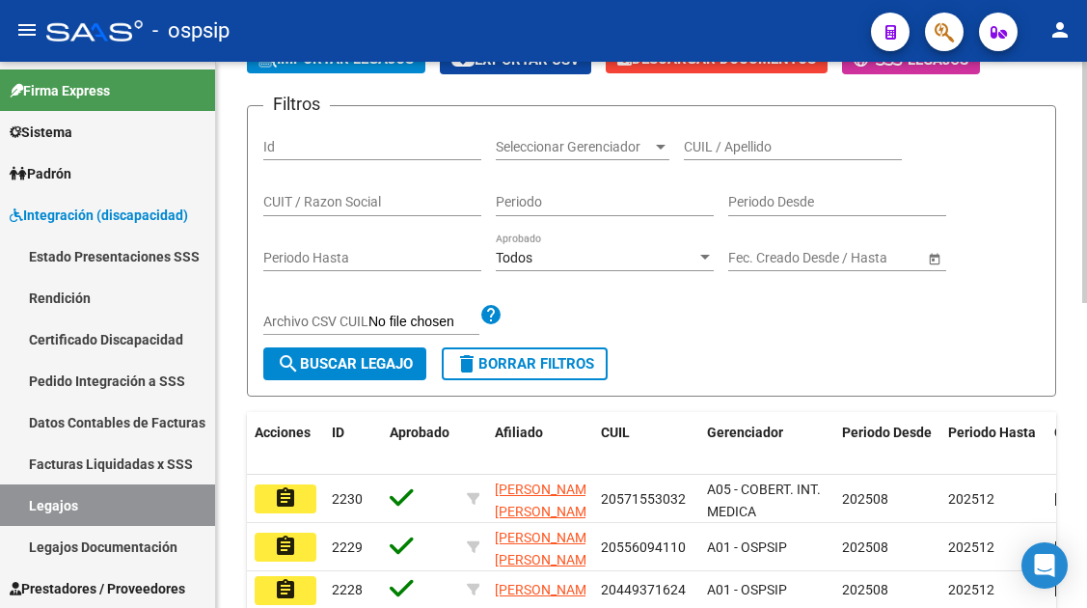
click at [716, 156] on div "CUIL / Apellido" at bounding box center [793, 141] width 218 height 39
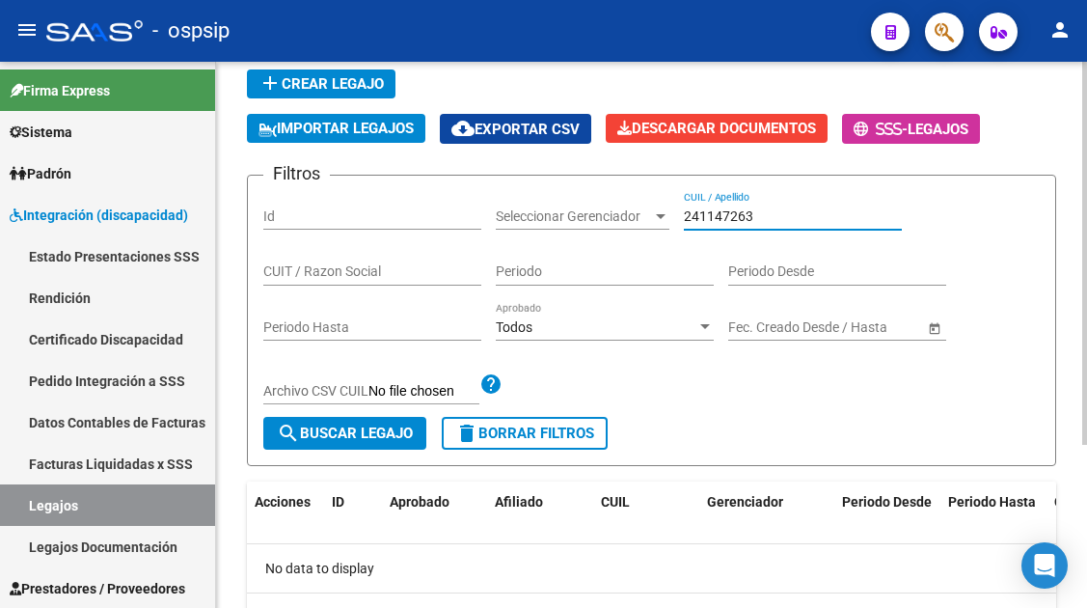
scroll to position [40, 0]
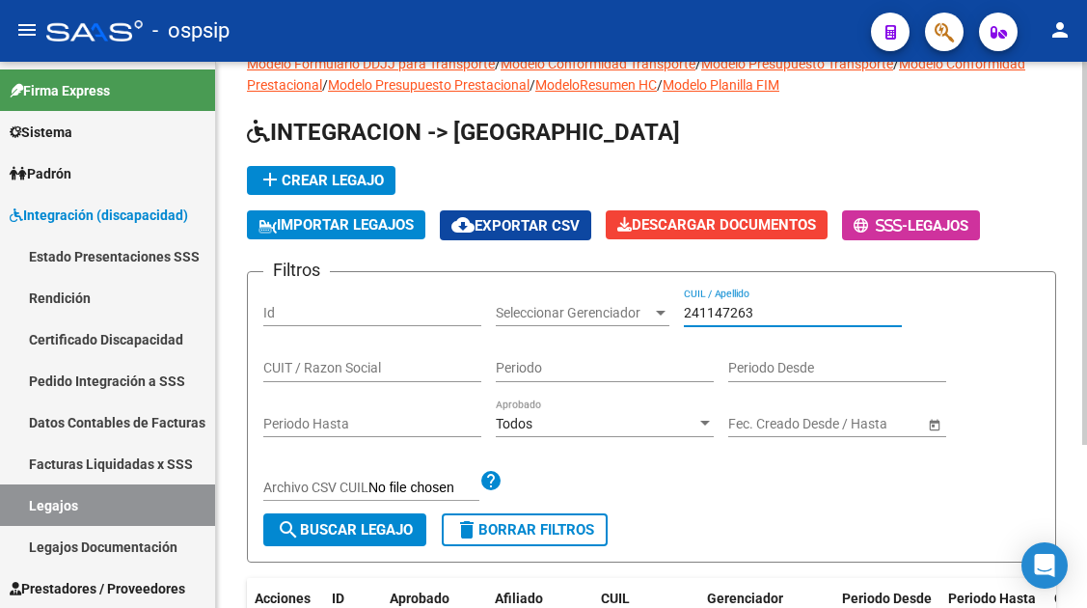
click at [702, 316] on input "241147263" at bounding box center [793, 313] width 218 height 16
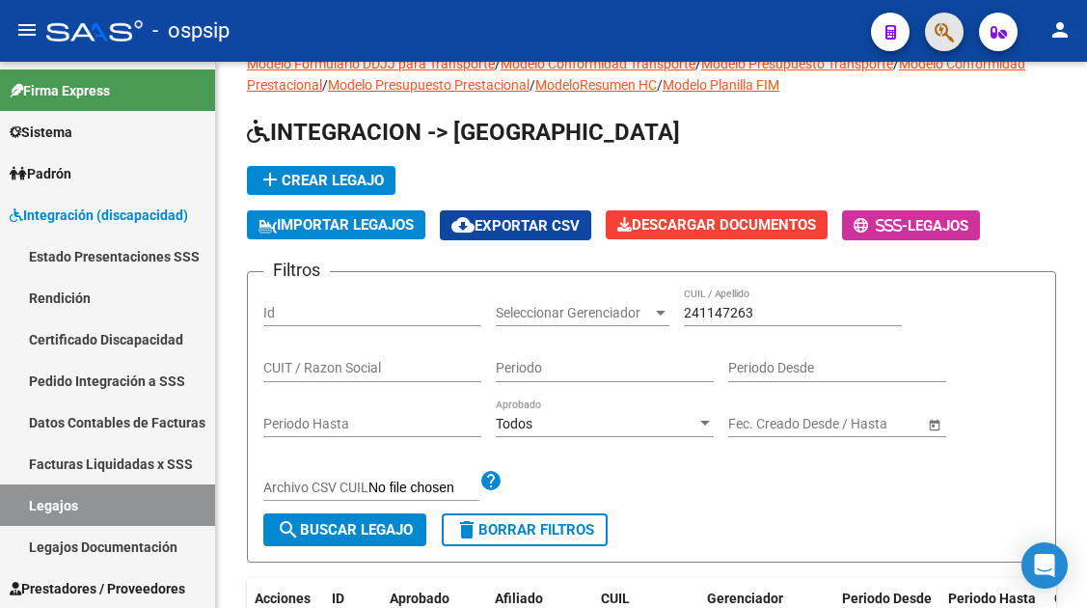
click at [937, 45] on span "button" at bounding box center [943, 33] width 19 height 40
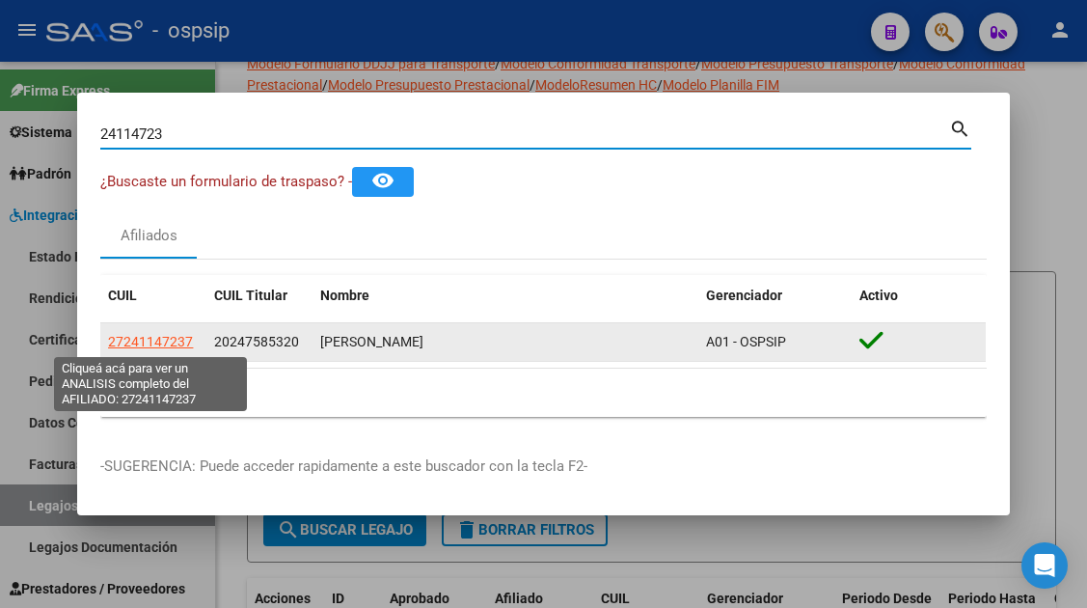
click at [165, 334] on span "27241147237" at bounding box center [150, 341] width 85 height 15
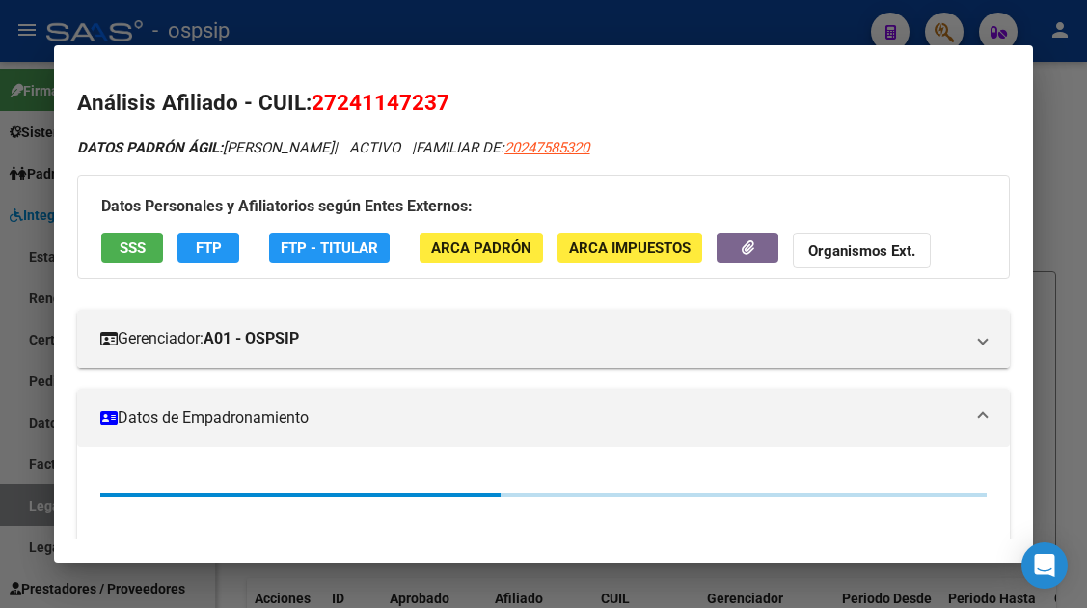
click at [41, 498] on div at bounding box center [543, 304] width 1087 height 608
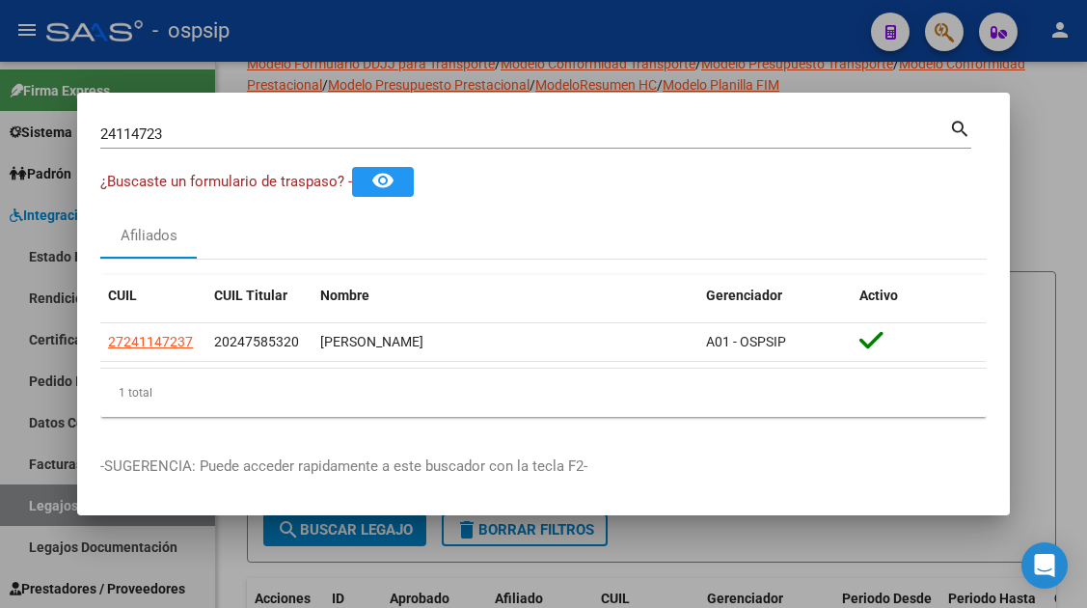
click at [41, 498] on div at bounding box center [543, 304] width 1087 height 608
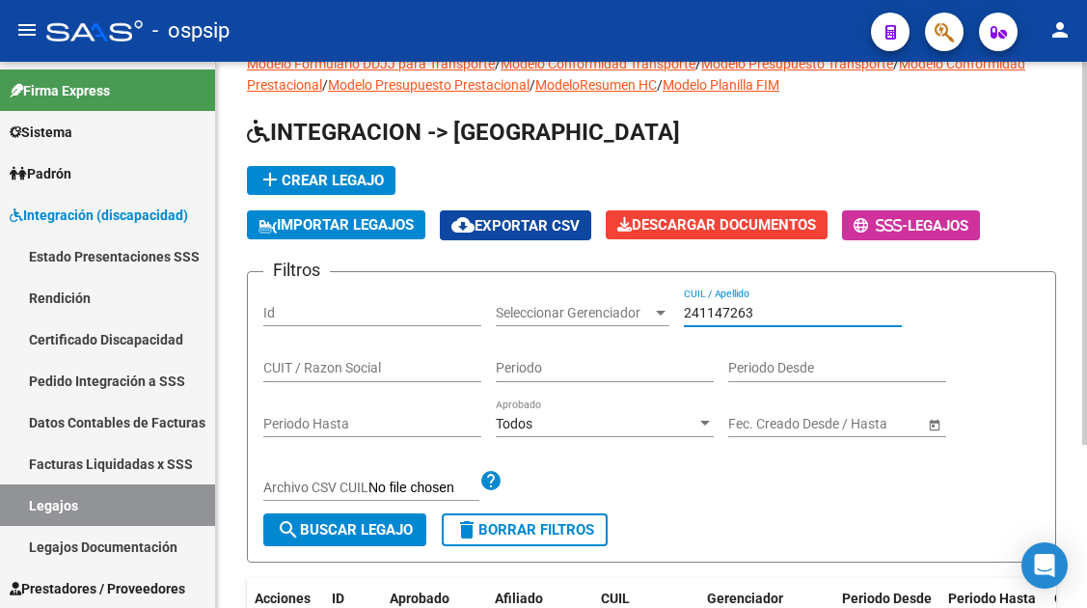
click at [723, 308] on input "241147263" at bounding box center [793, 313] width 218 height 16
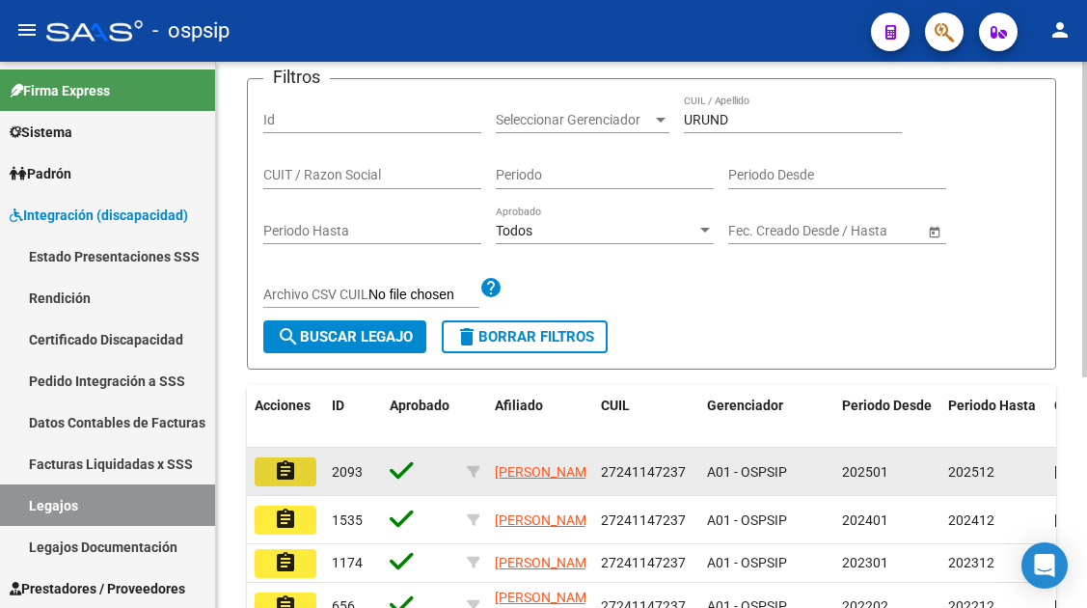
click at [276, 466] on mat-icon "assignment" at bounding box center [285, 470] width 23 height 23
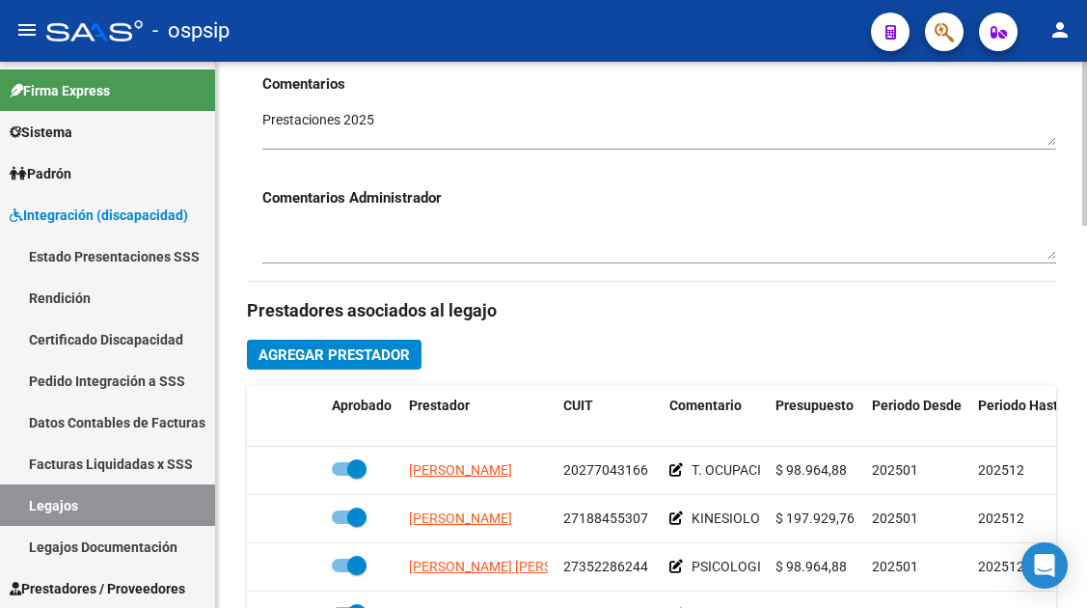
scroll to position [771, 0]
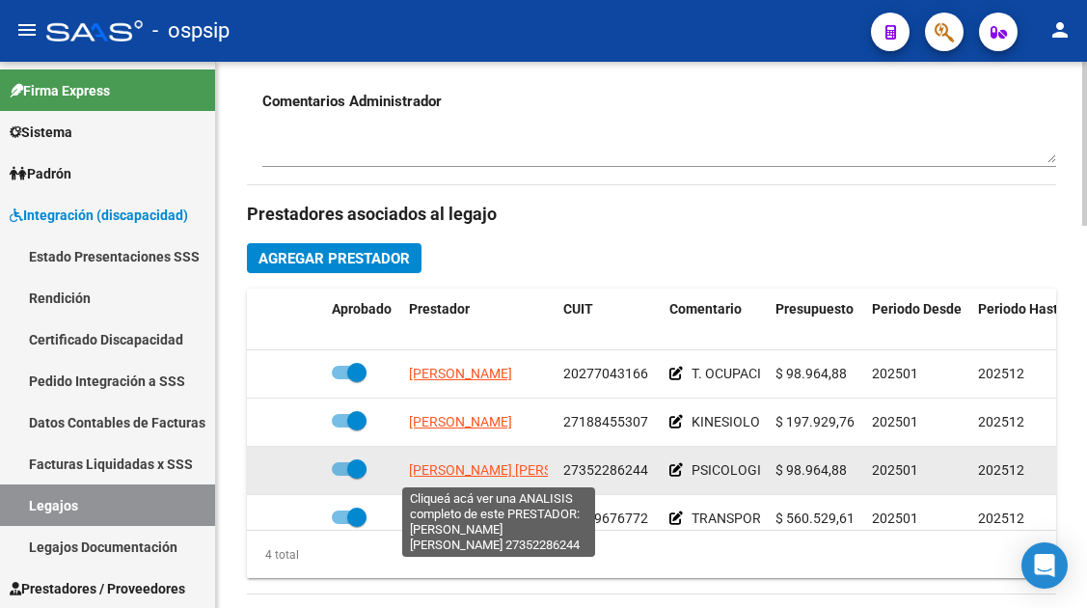
click at [448, 477] on span "[PERSON_NAME] [PERSON_NAME]" at bounding box center [513, 469] width 209 height 15
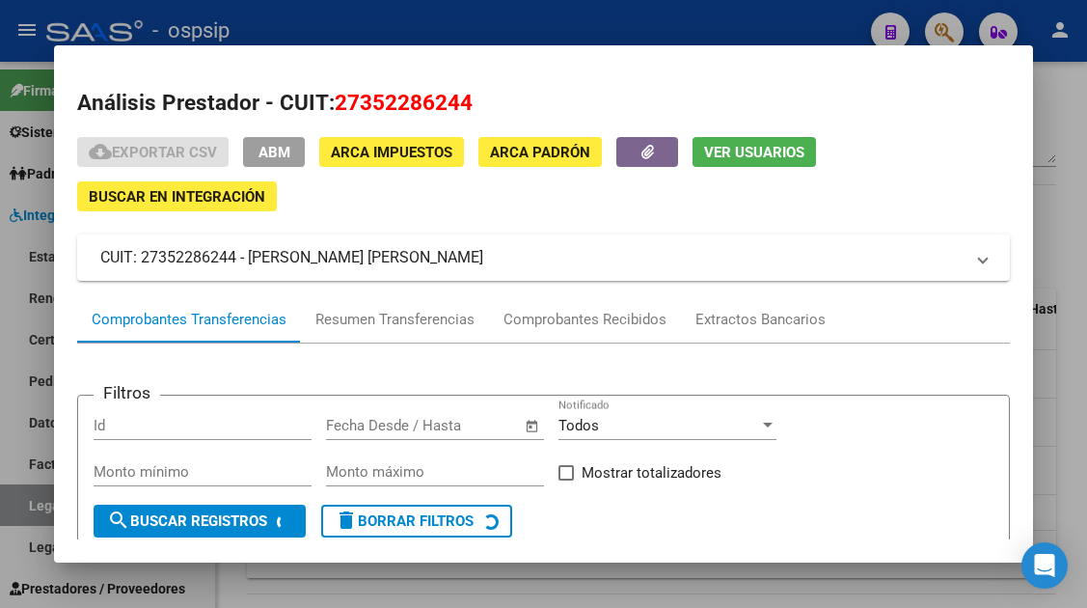
click at [554, 292] on div "cloud_download Exportar CSV ABM ARCA Impuestos ARCA Padrón Ver Usuarios Buscar …" at bounding box center [543, 418] width 932 height 563
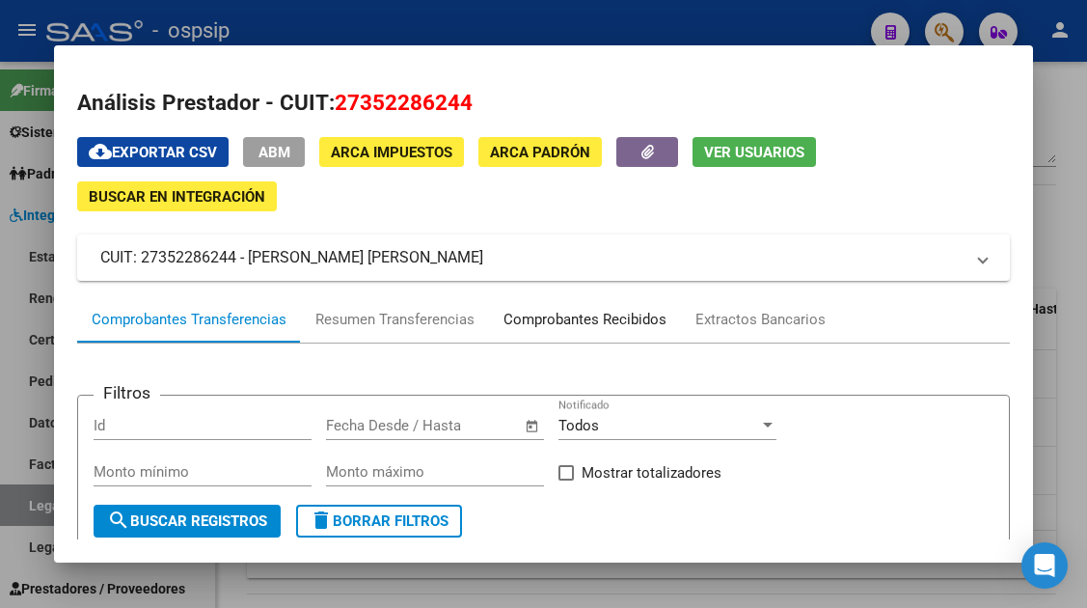
click at [550, 312] on div "Comprobantes Recibidos" at bounding box center [584, 320] width 163 height 22
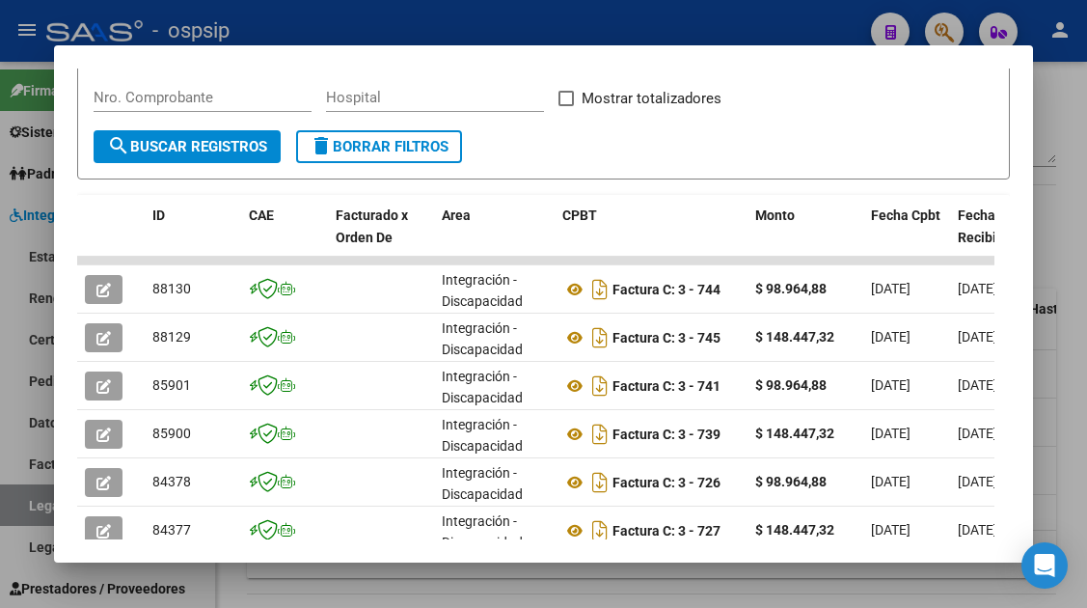
scroll to position [375, 0]
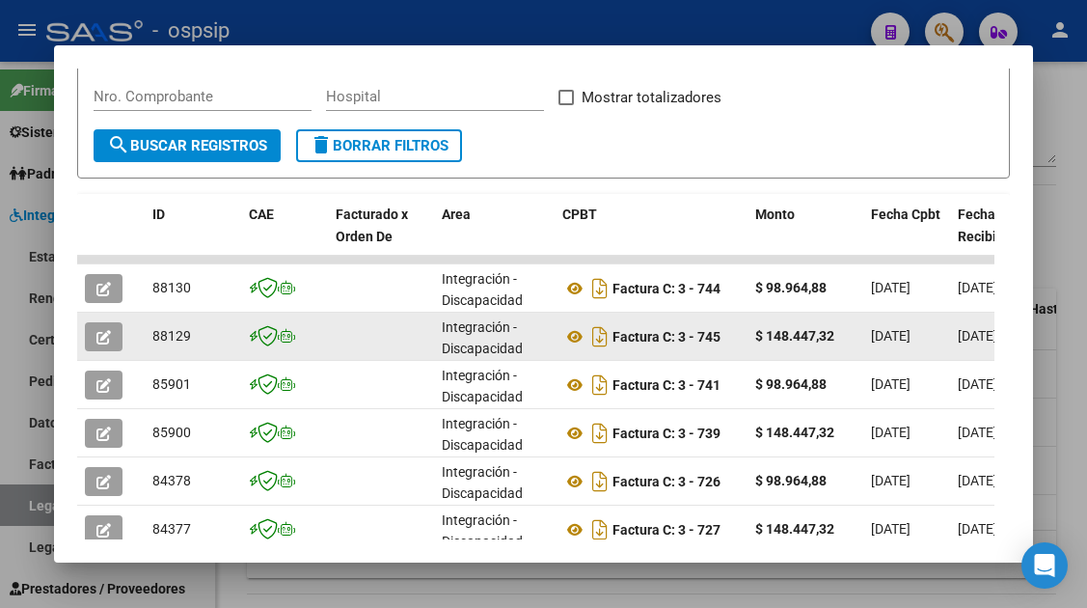
click at [77, 338] on datatable-body-cell at bounding box center [111, 335] width 68 height 47
click at [99, 340] on icon "button" at bounding box center [103, 337] width 14 height 14
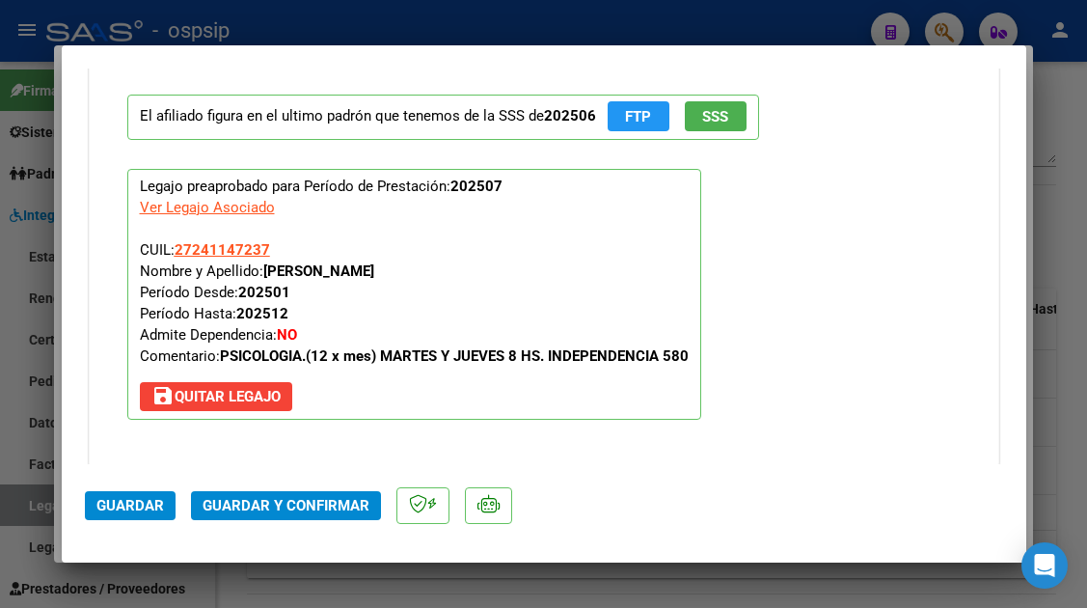
scroll to position [2350, 0]
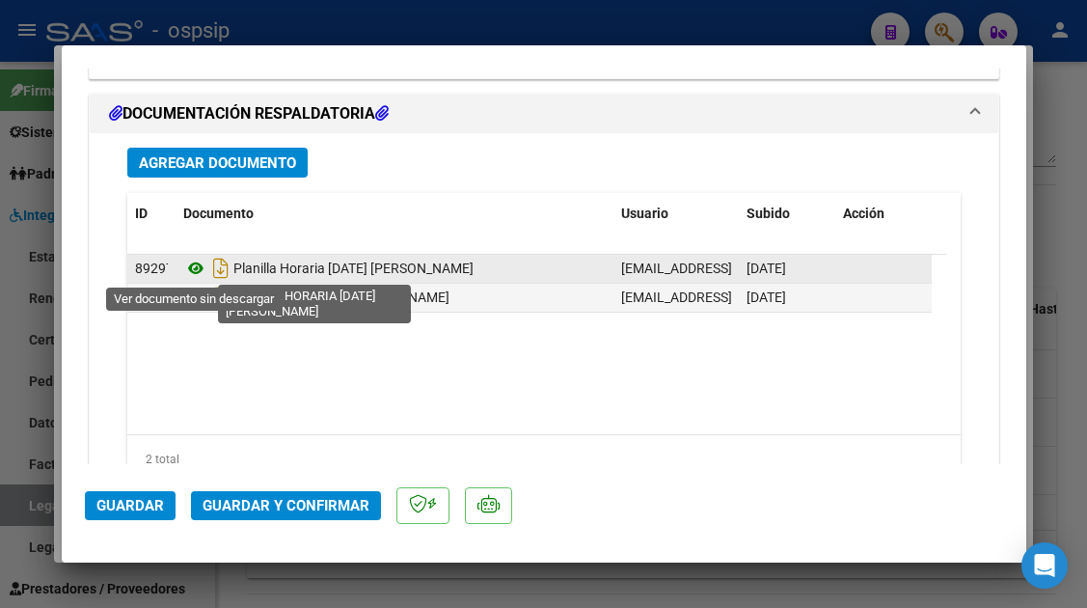
click at [195, 266] on icon at bounding box center [195, 268] width 25 height 23
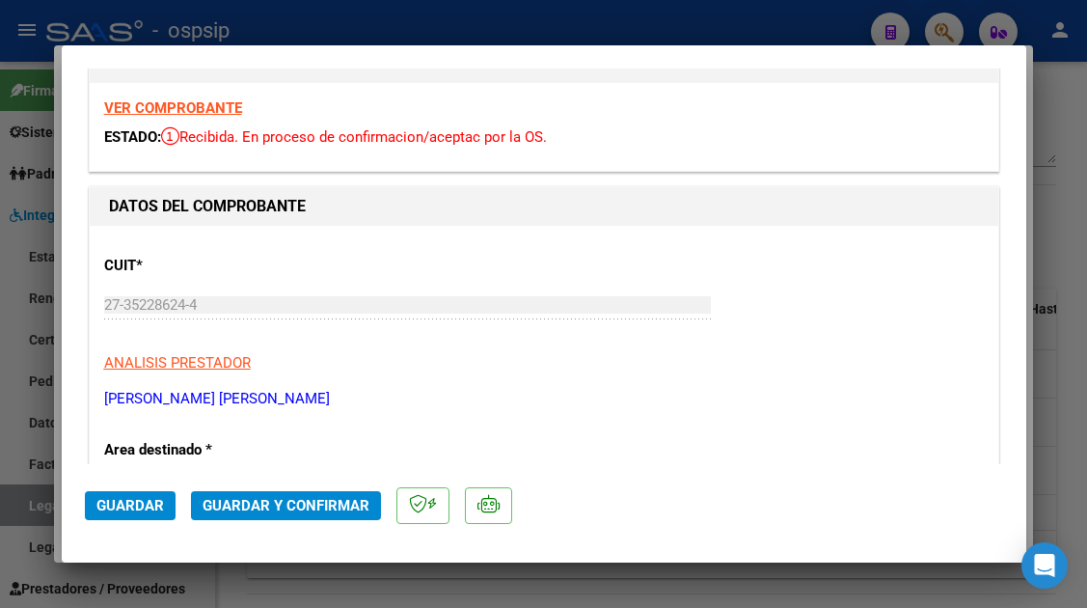
scroll to position [0, 0]
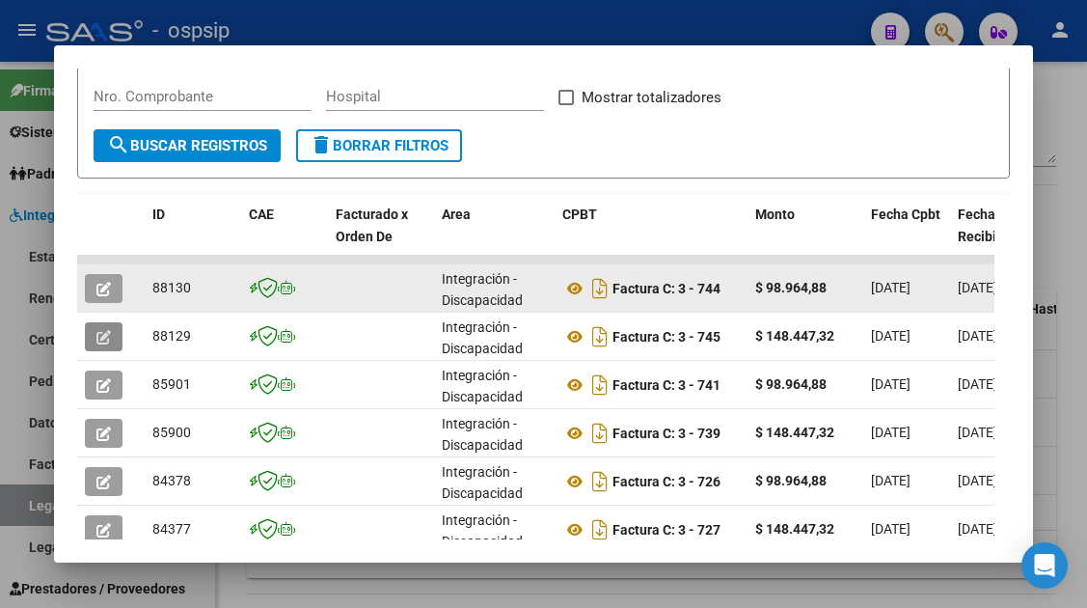
click at [97, 295] on icon "button" at bounding box center [103, 289] width 14 height 14
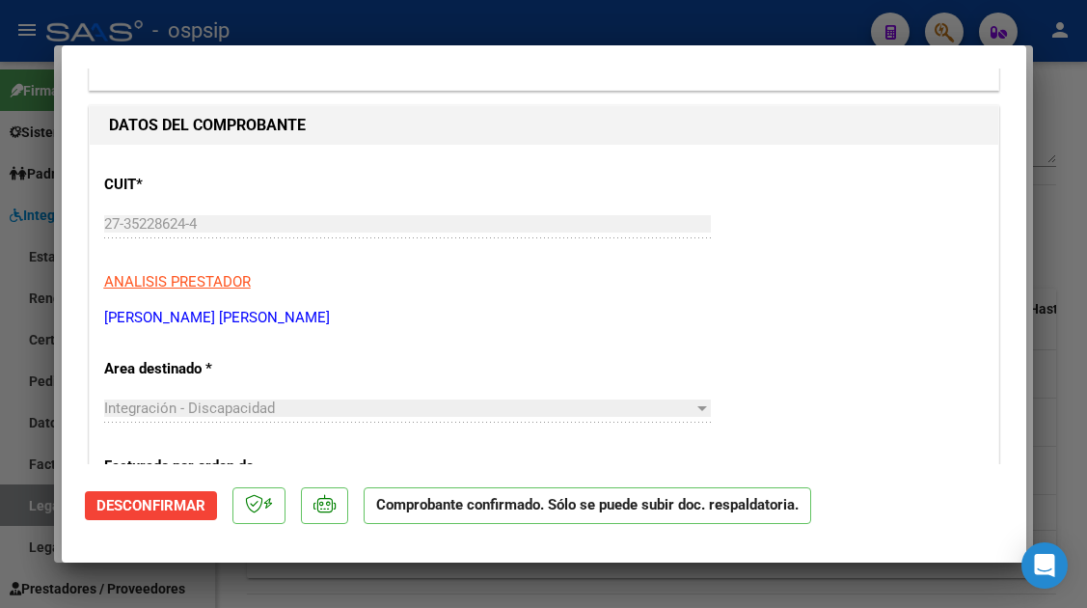
scroll to position [289, 0]
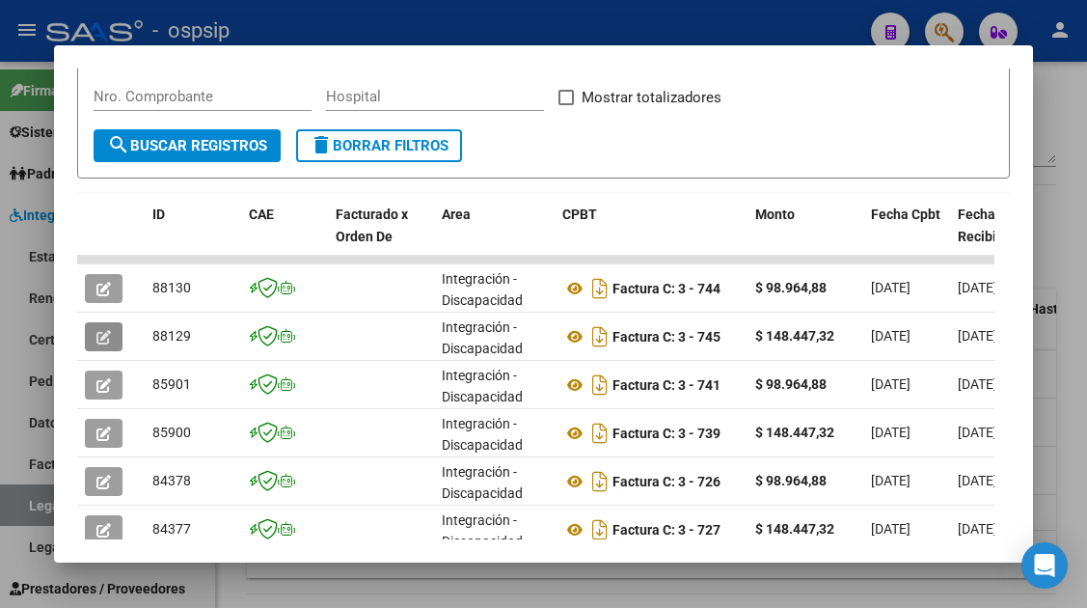
click at [113, 342] on button "button" at bounding box center [104, 336] width 38 height 29
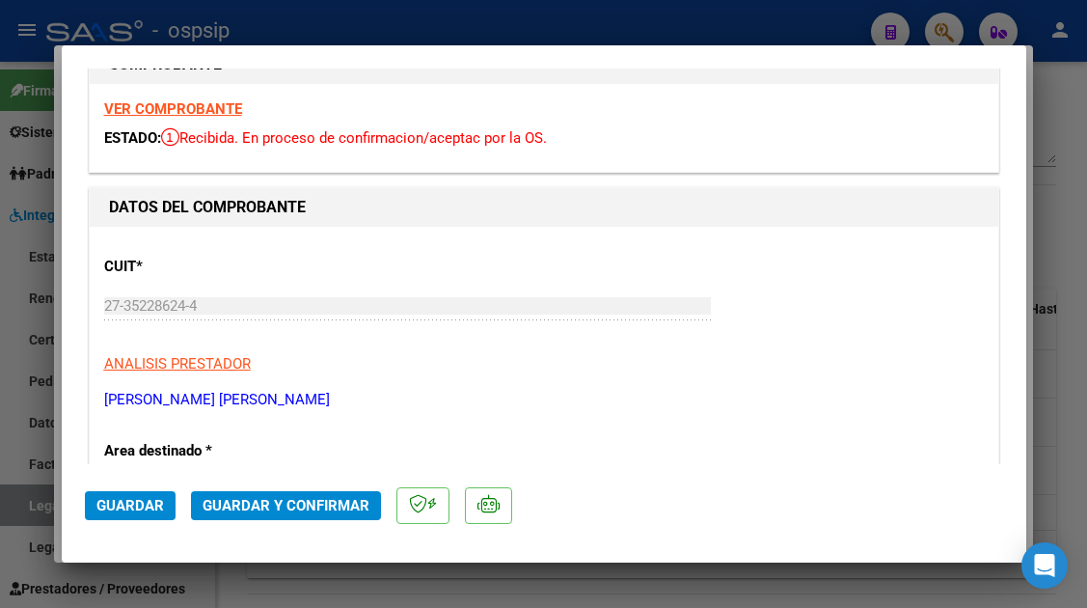
scroll to position [96, 0]
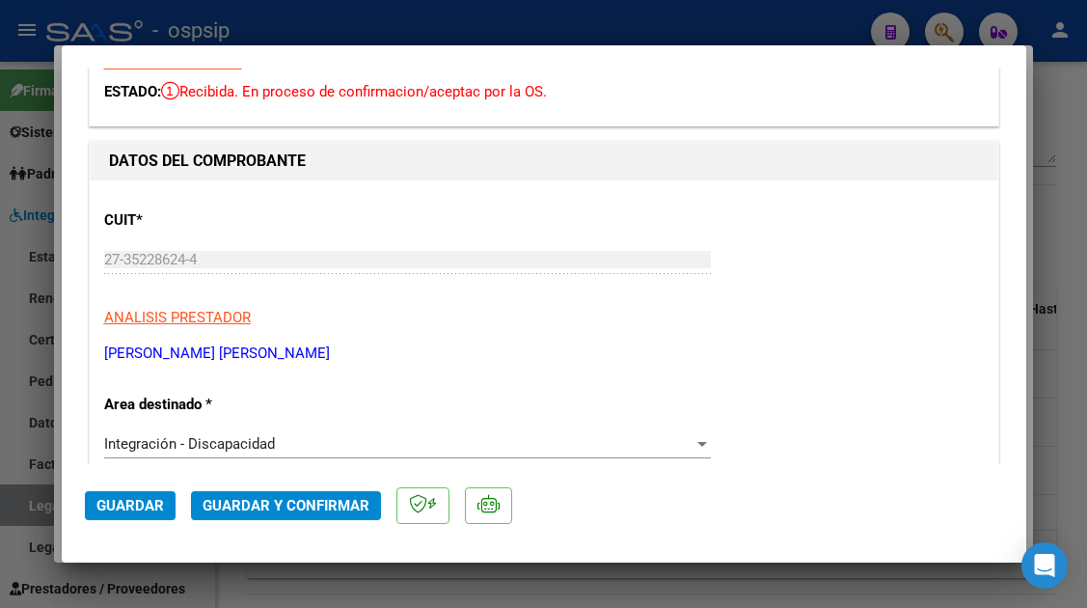
click at [355, 527] on mat-dialog-actions "Guardar Guardar y Confirmar" at bounding box center [544, 502] width 918 height 76
click at [348, 506] on span "Guardar y Confirmar" at bounding box center [286, 505] width 167 height 17
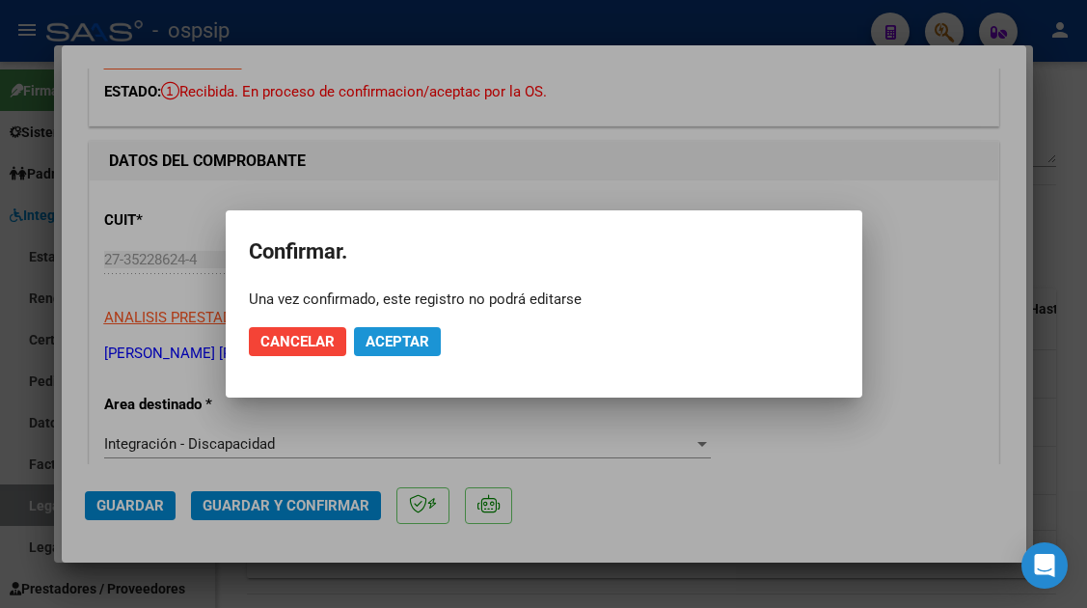
click at [417, 340] on span "Aceptar" at bounding box center [397, 341] width 64 height 17
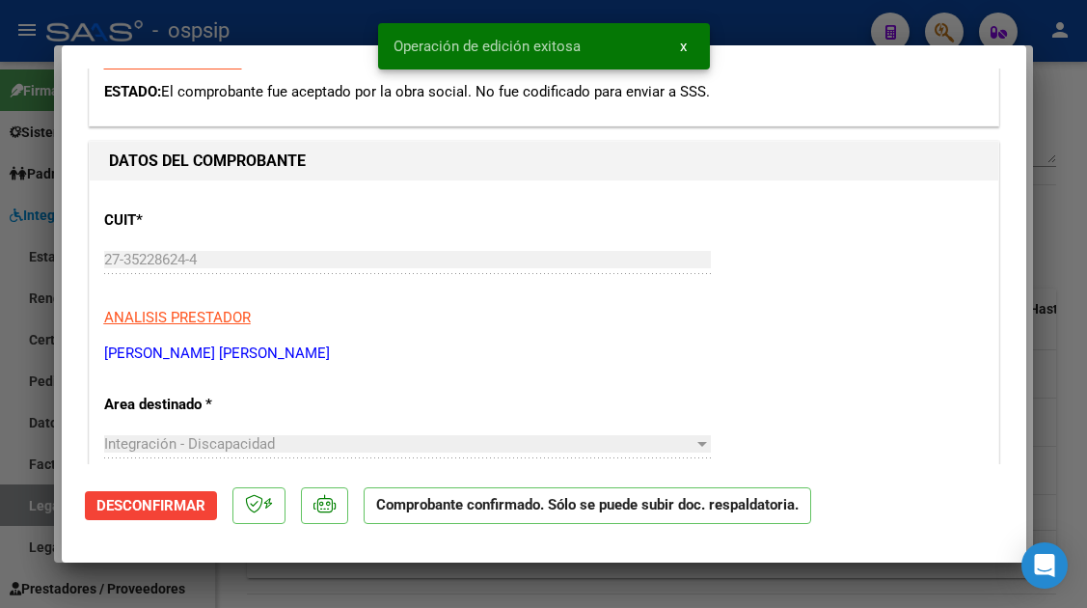
click at [11, 503] on div at bounding box center [543, 304] width 1087 height 608
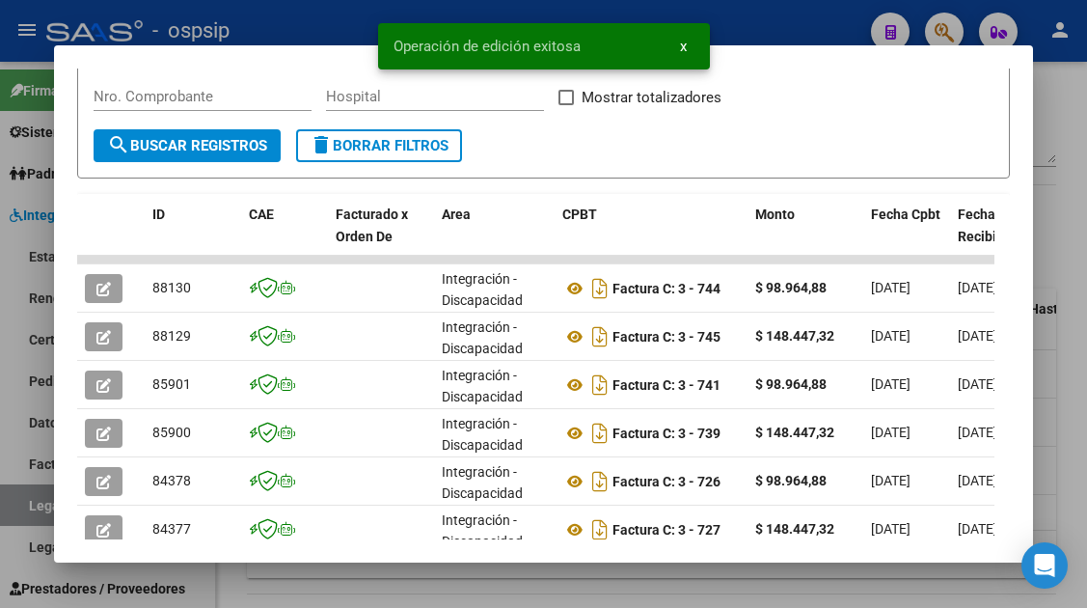
click at [25, 506] on div at bounding box center [543, 304] width 1087 height 608
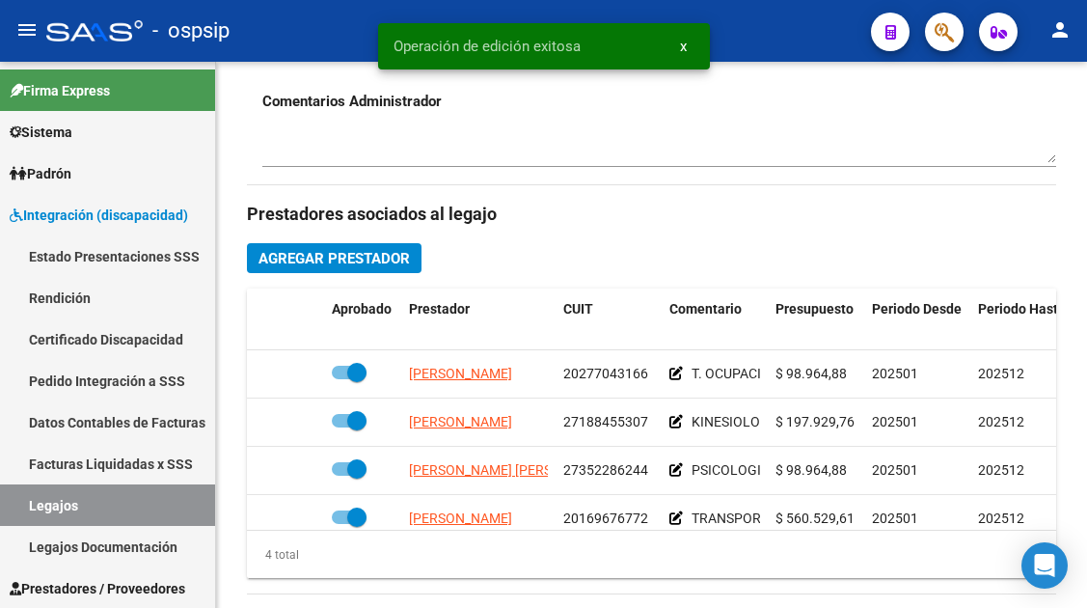
click at [25, 506] on link "Legajos" at bounding box center [107, 504] width 215 height 41
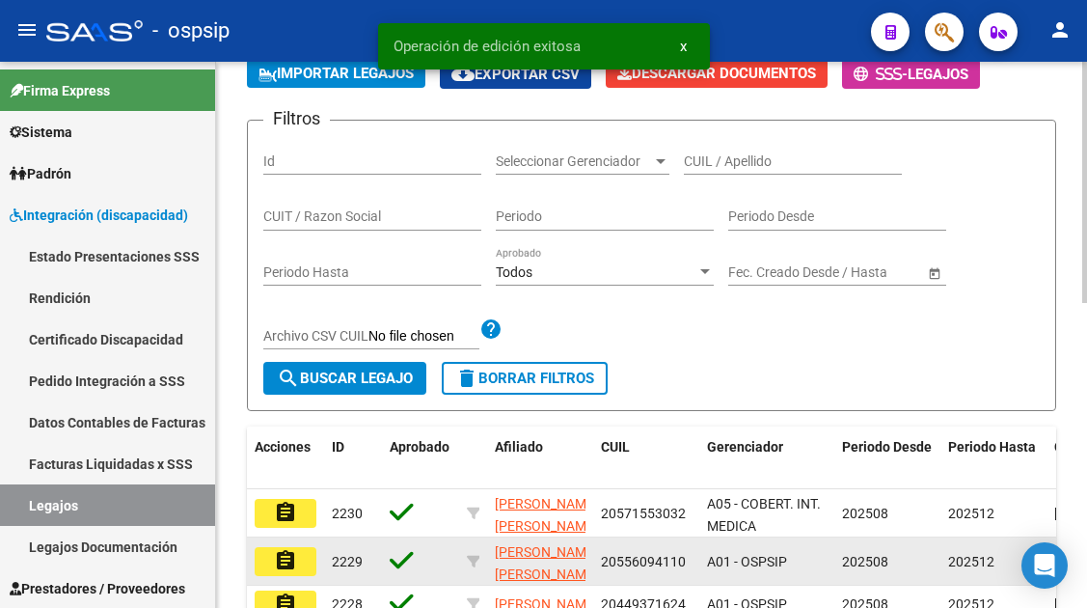
scroll to position [13, 0]
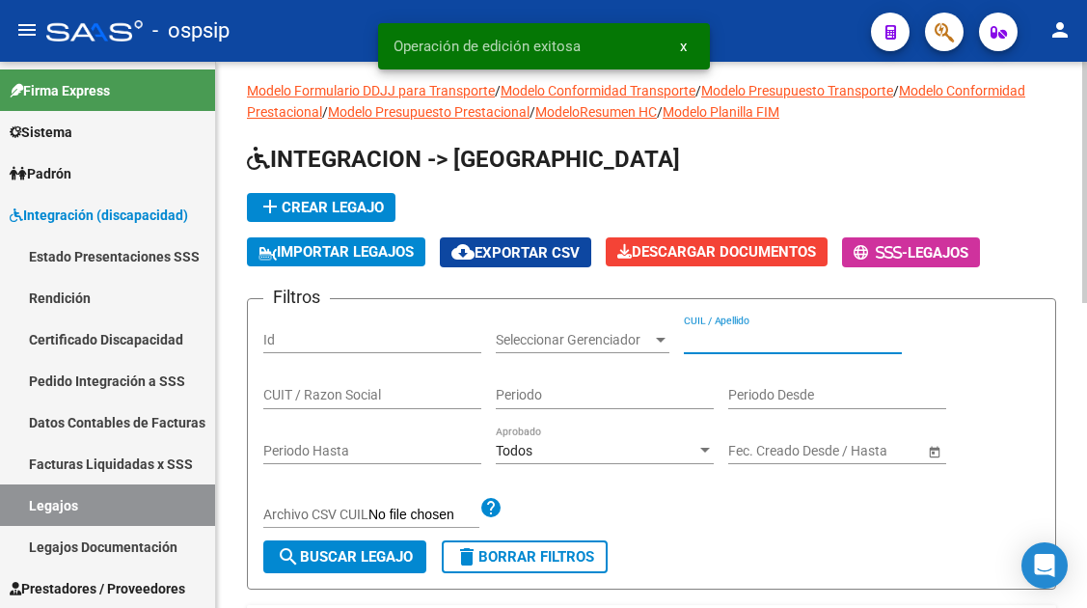
click at [706, 341] on input "CUIL / Apellido" at bounding box center [793, 340] width 218 height 16
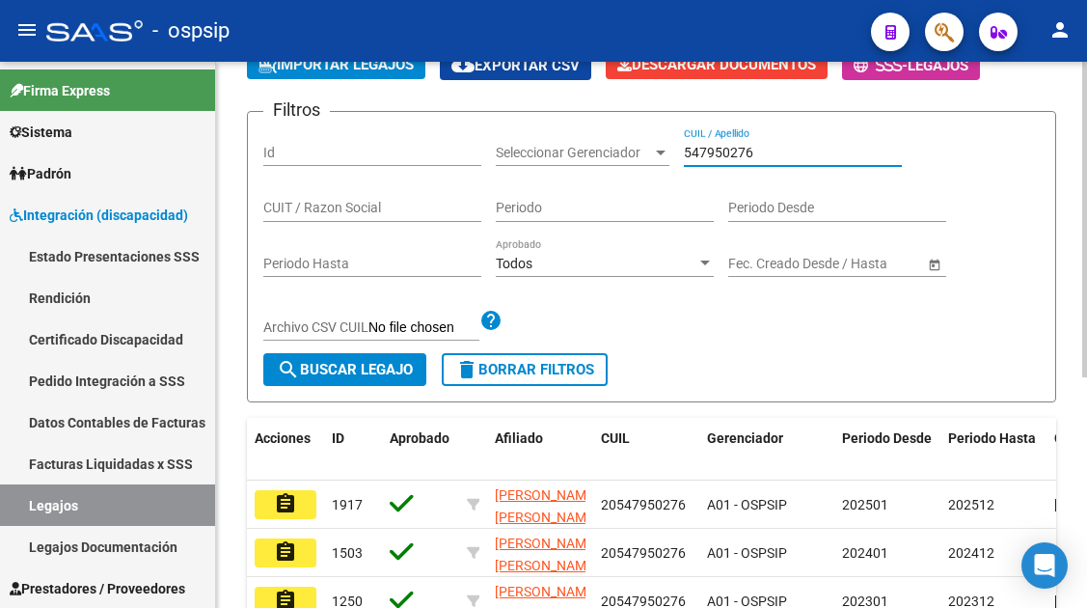
scroll to position [205, 0]
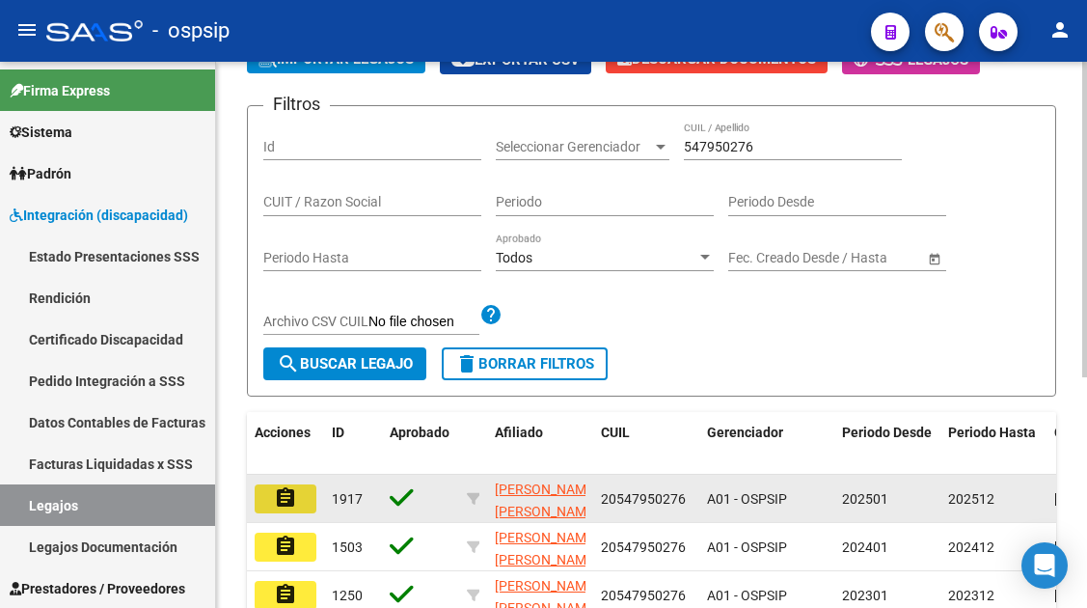
click at [300, 495] on button "assignment" at bounding box center [286, 498] width 62 height 29
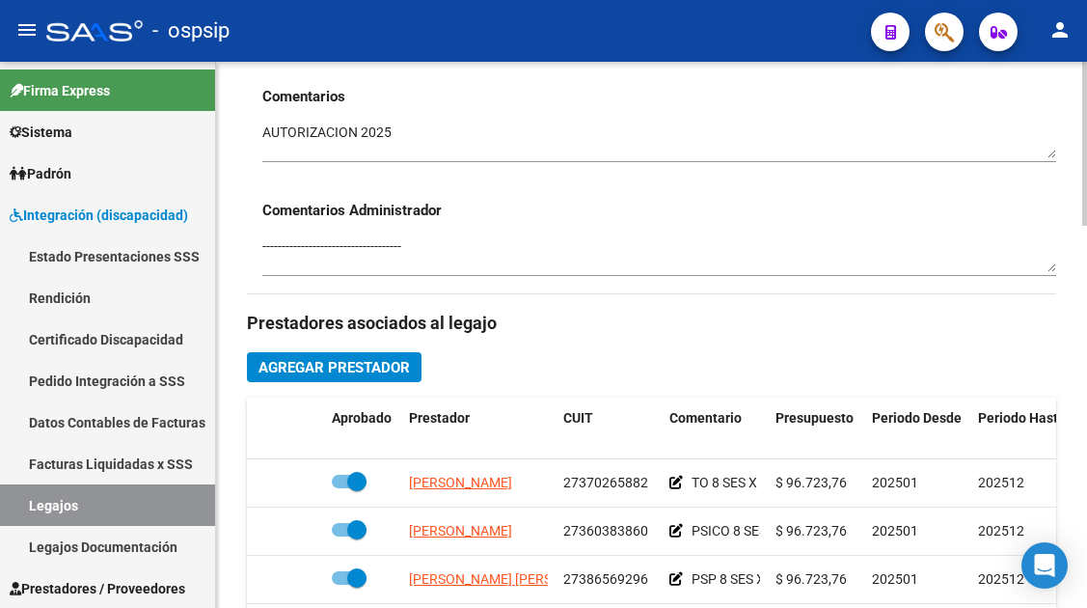
scroll to position [771, 0]
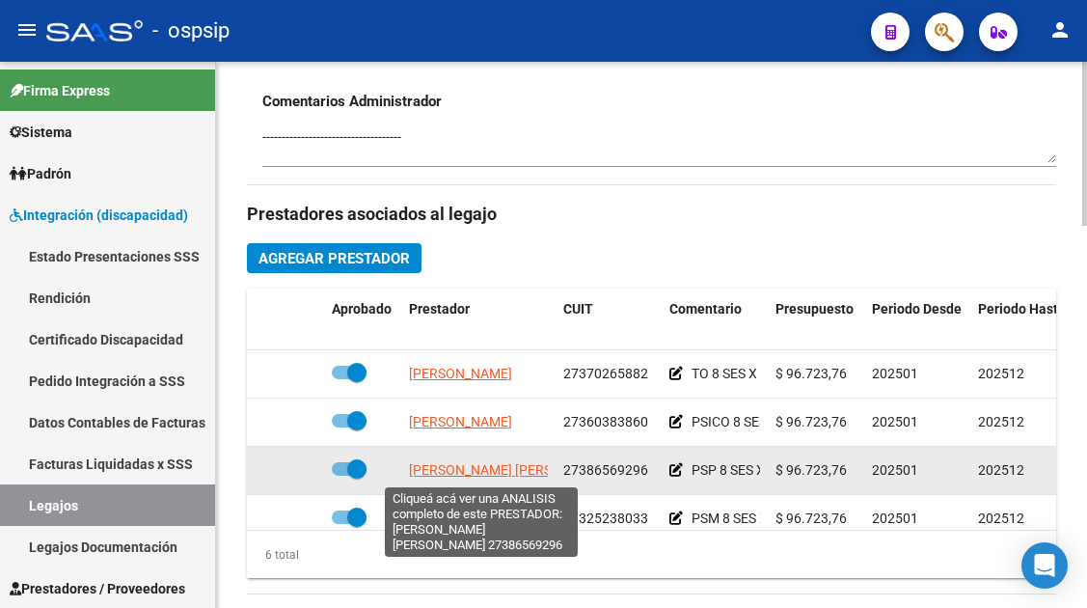
click at [483, 470] on span "[PERSON_NAME] [PERSON_NAME]" at bounding box center [513, 469] width 209 height 15
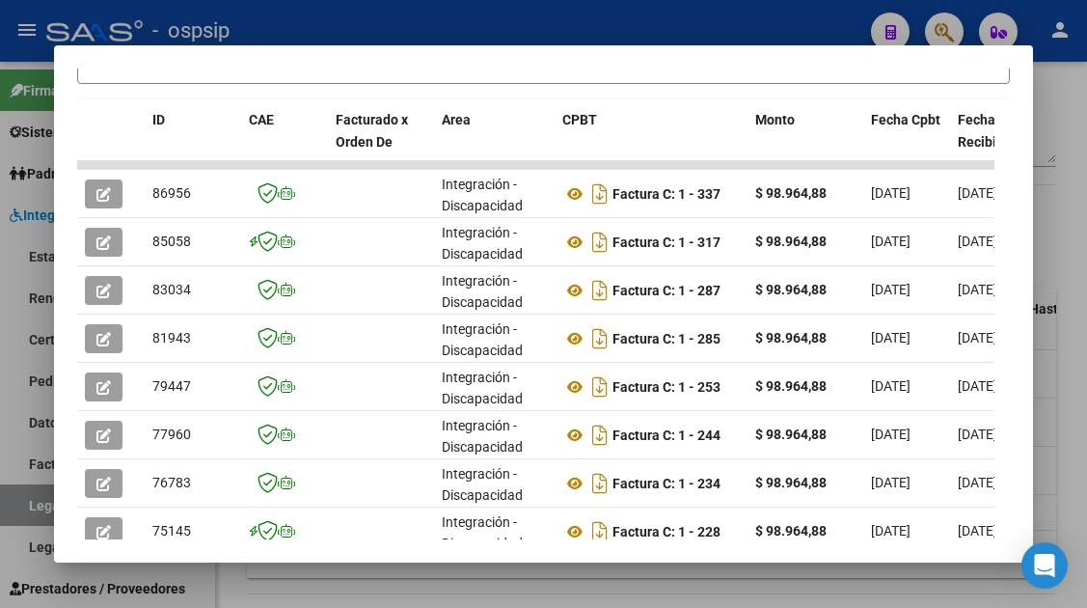
scroll to position [472, 0]
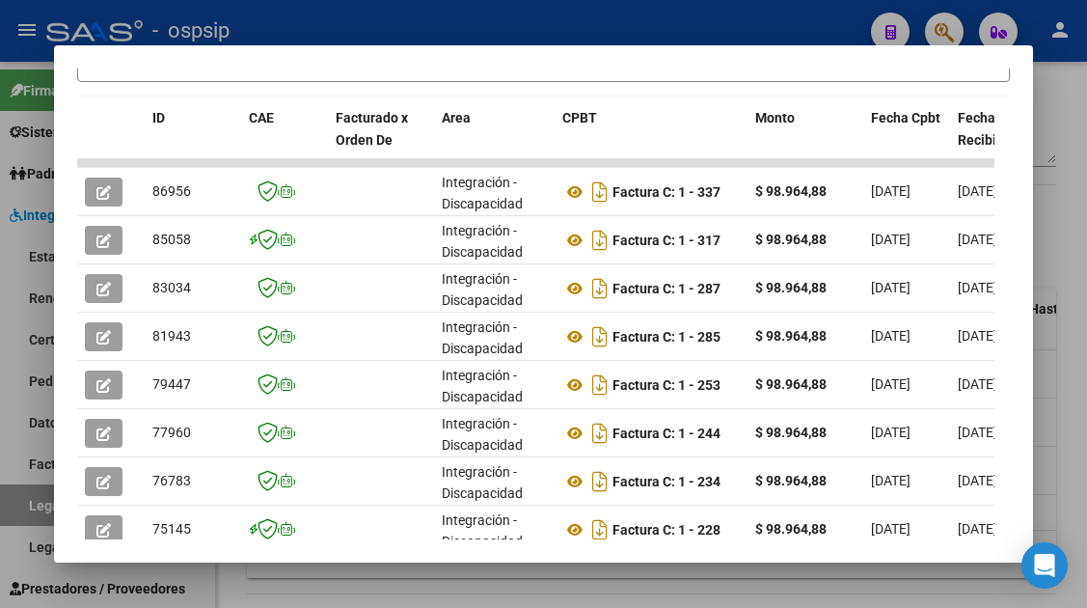
click at [31, 511] on div at bounding box center [543, 304] width 1087 height 608
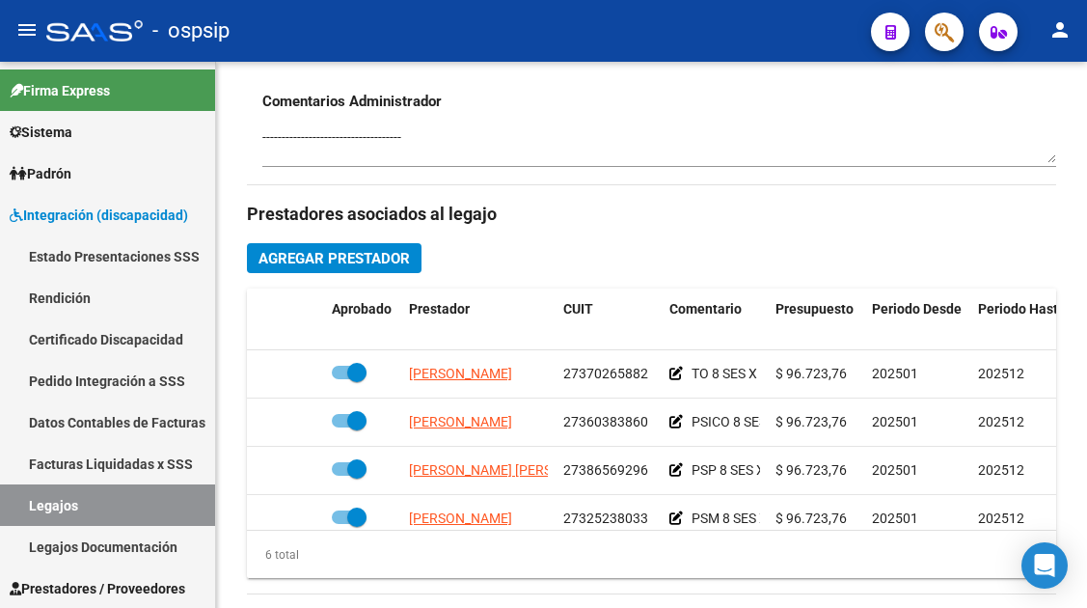
click at [31, 511] on link "Legajos" at bounding box center [107, 504] width 215 height 41
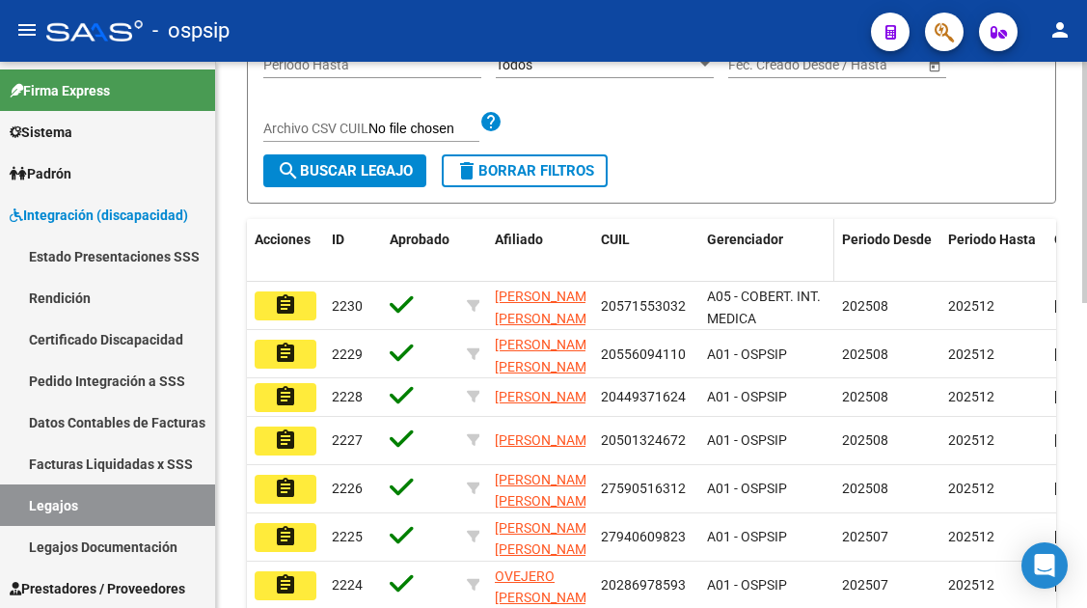
scroll to position [205, 0]
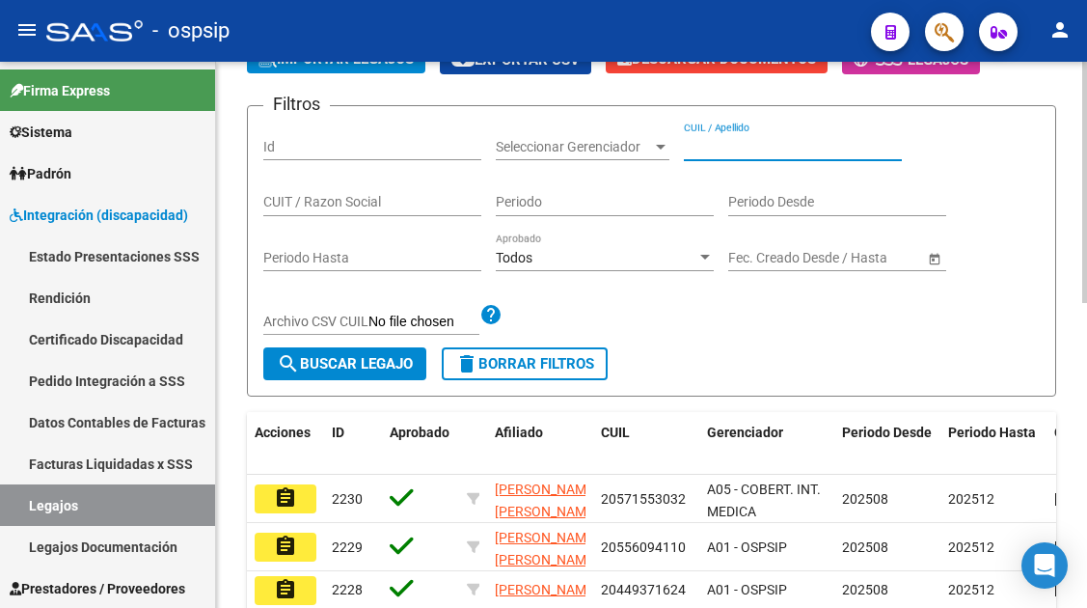
click at [701, 148] on input "CUIL / Apellido" at bounding box center [793, 147] width 218 height 16
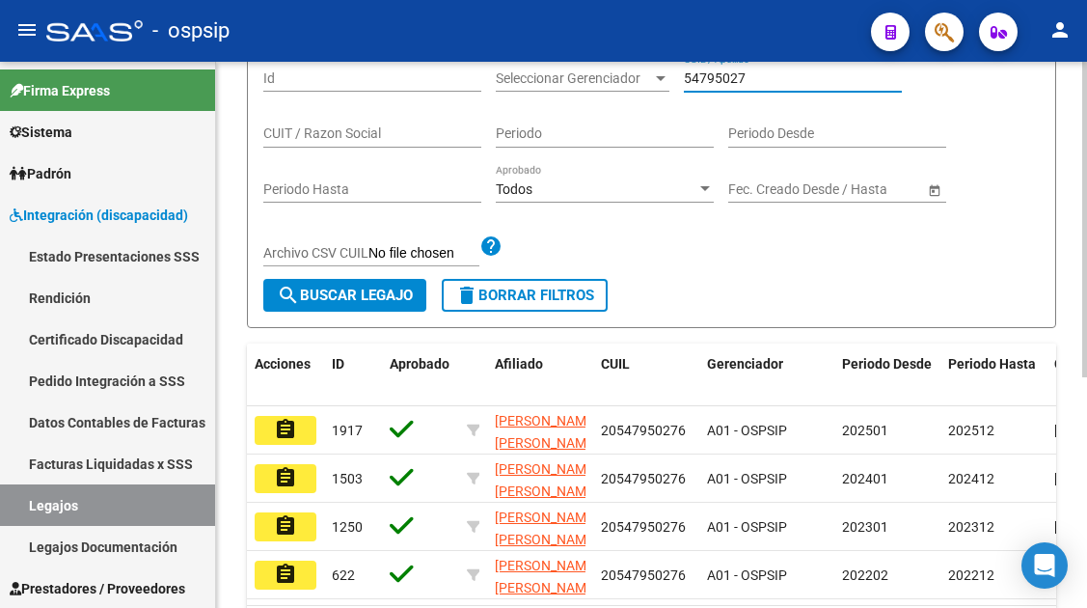
scroll to position [302, 0]
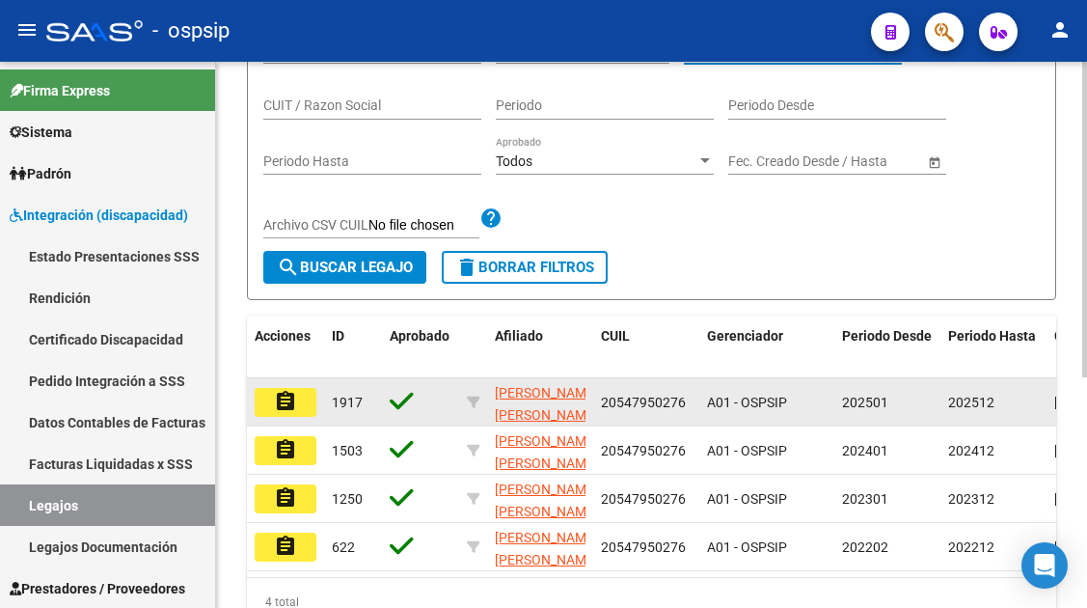
click at [304, 406] on button "assignment" at bounding box center [286, 402] width 62 height 29
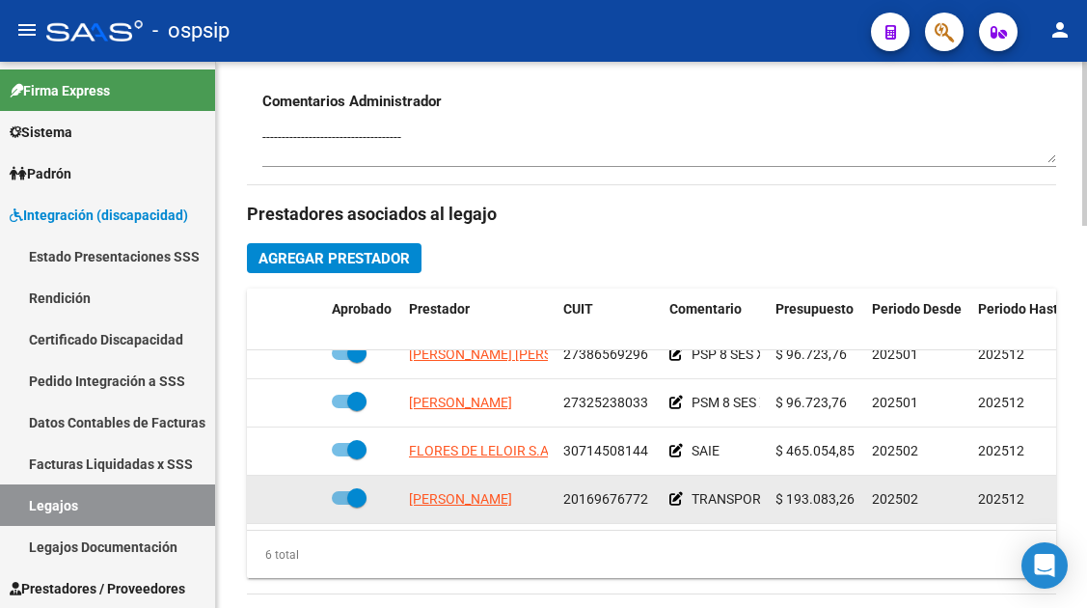
scroll to position [868, 0]
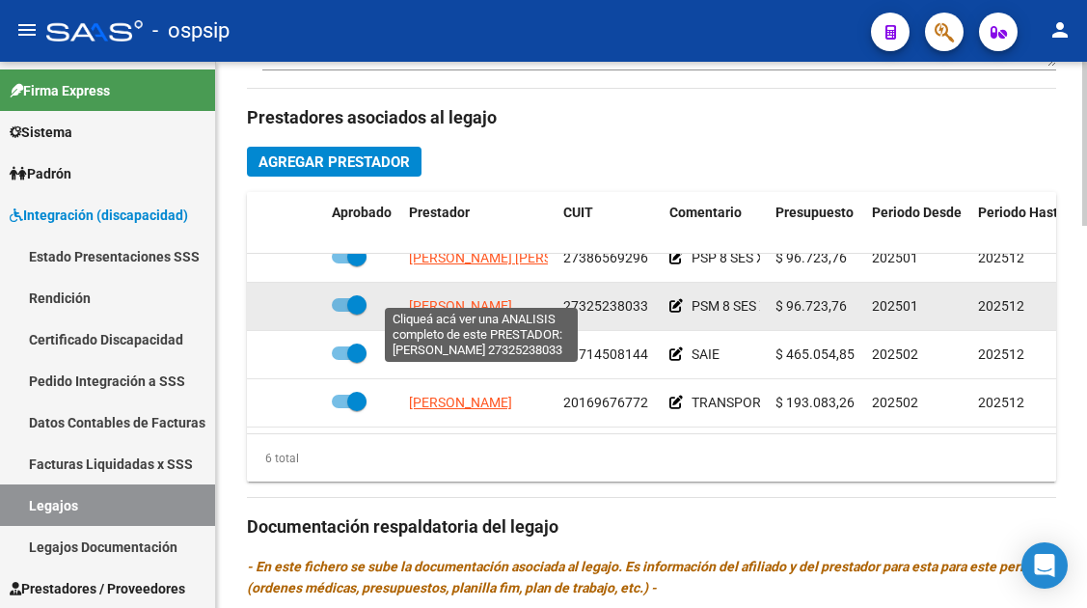
click at [476, 298] on span "[PERSON_NAME]" at bounding box center [460, 305] width 103 height 15
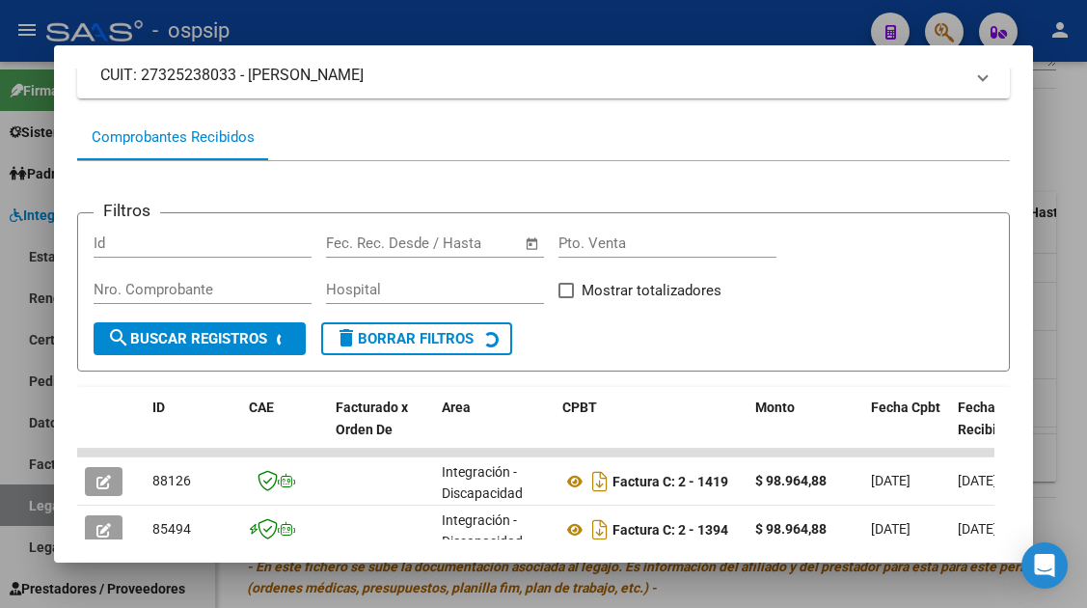
scroll to position [279, 0]
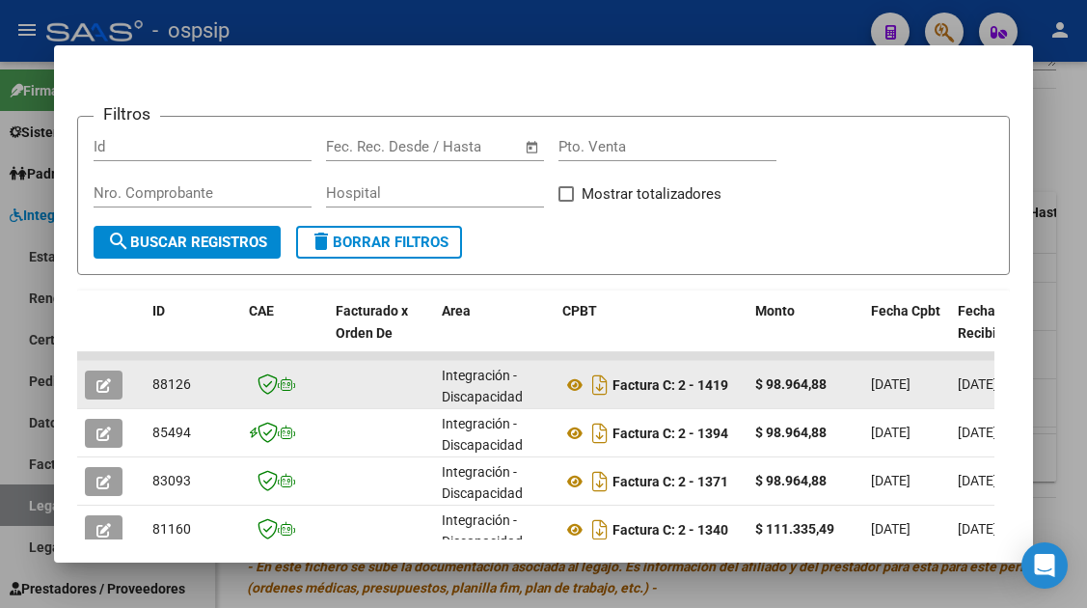
click at [92, 386] on button "button" at bounding box center [104, 384] width 38 height 29
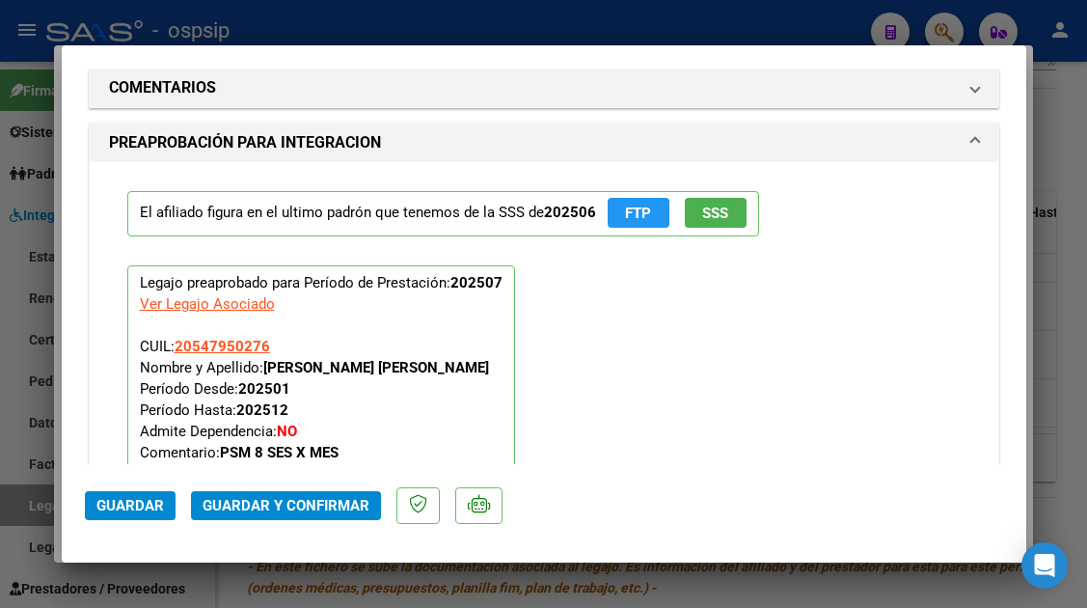
scroll to position [2429, 0]
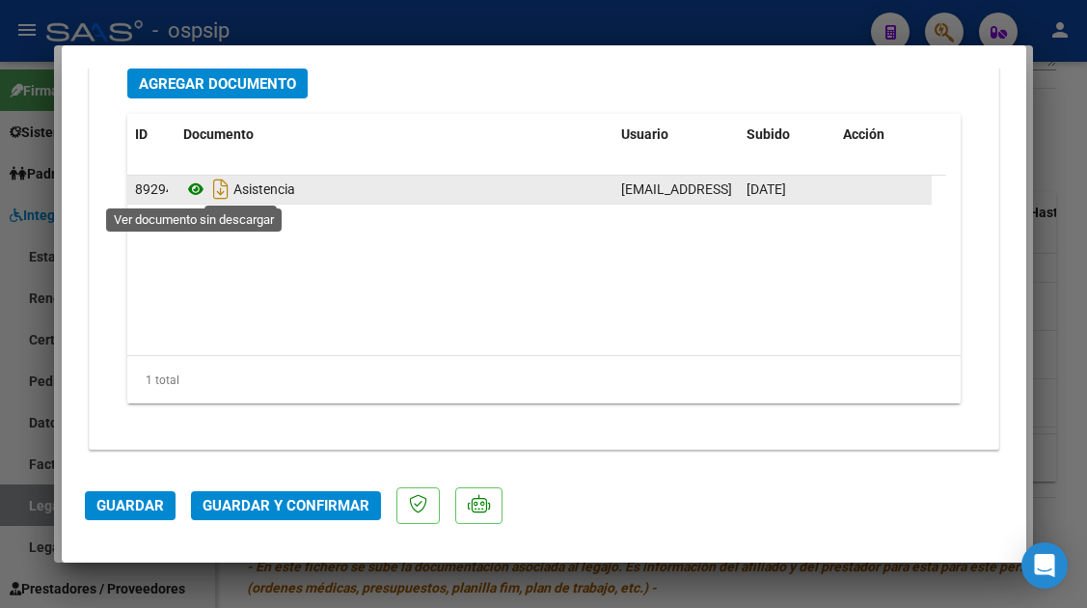
click at [193, 192] on icon at bounding box center [195, 188] width 25 height 23
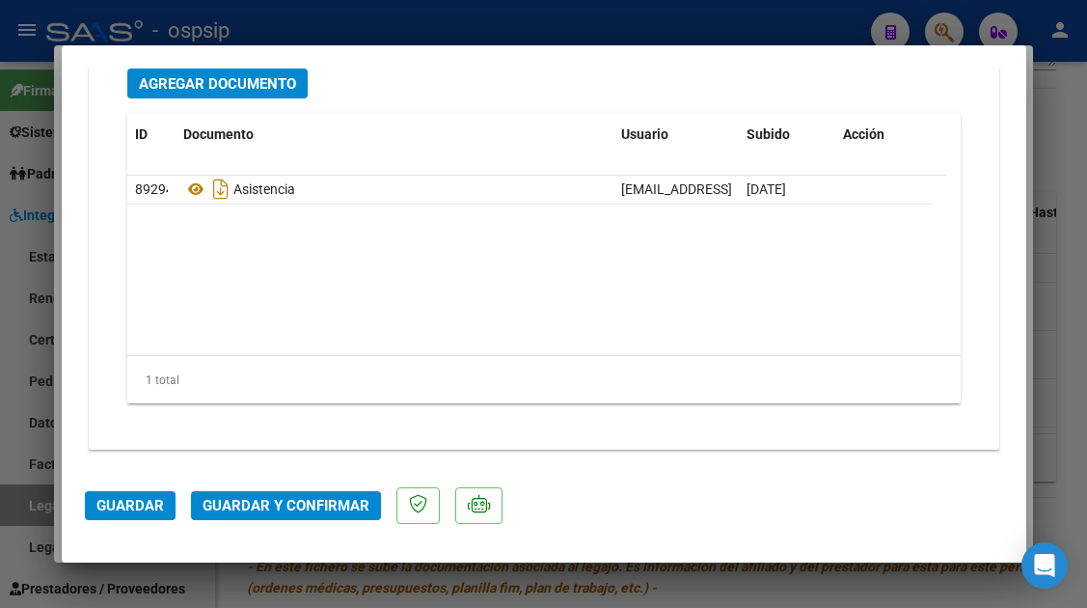
click at [242, 500] on span "Guardar y Confirmar" at bounding box center [286, 505] width 167 height 17
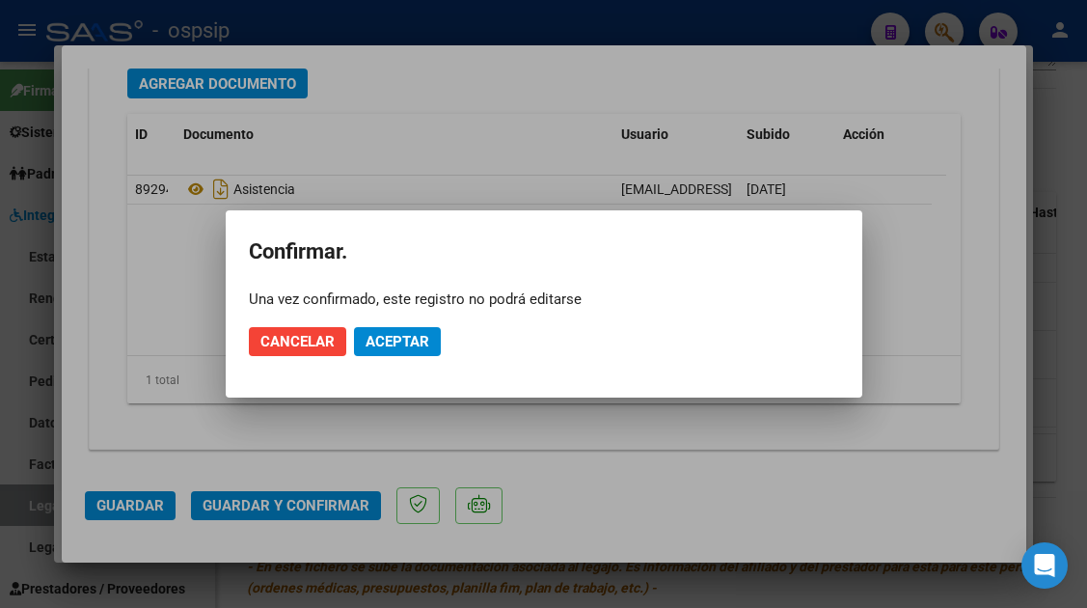
click at [409, 358] on mat-dialog-actions "Cancelar Aceptar" at bounding box center [544, 342] width 590 height 66
click at [405, 351] on button "Aceptar" at bounding box center [397, 341] width 87 height 29
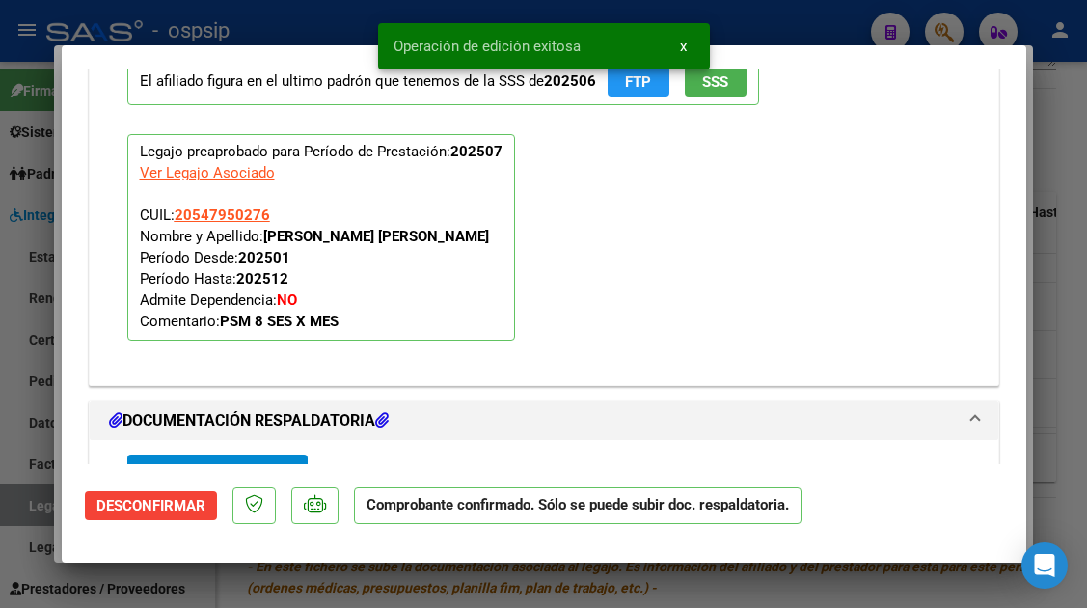
scroll to position [1535, 0]
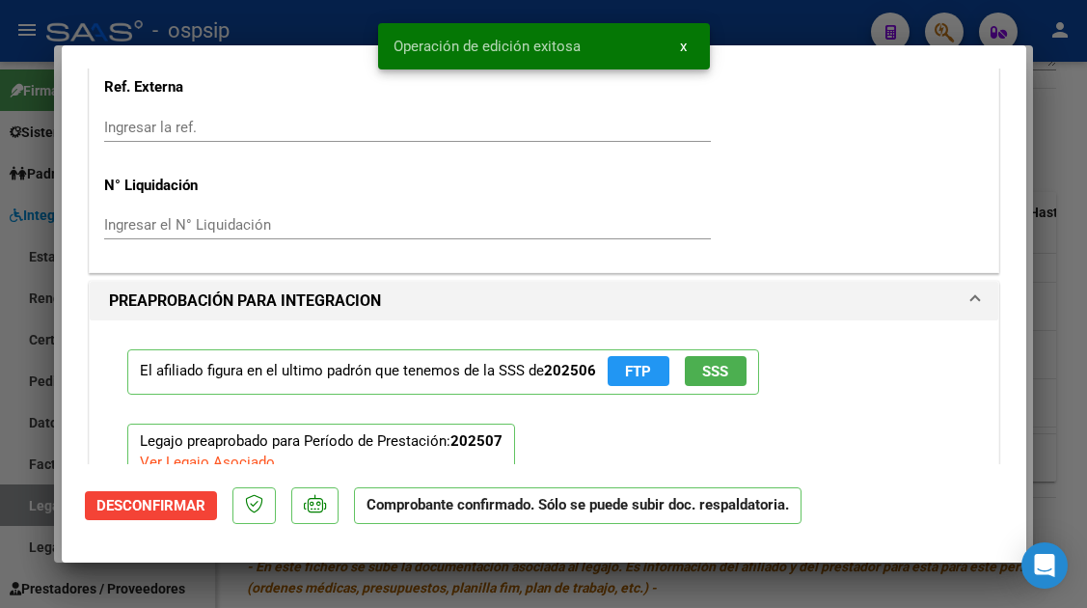
click at [30, 512] on div at bounding box center [543, 304] width 1087 height 608
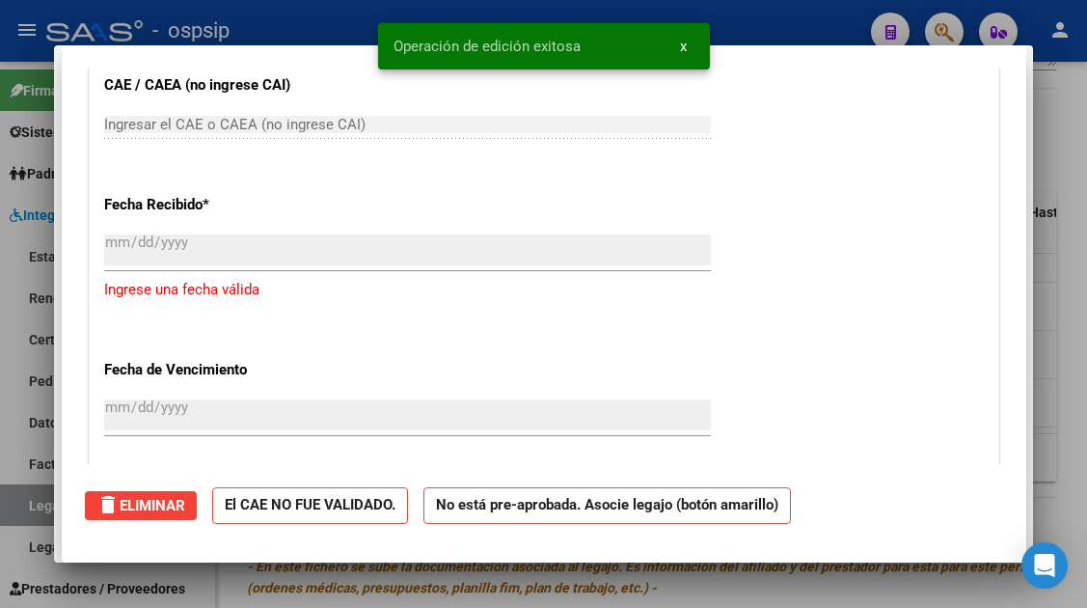
scroll to position [0, 0]
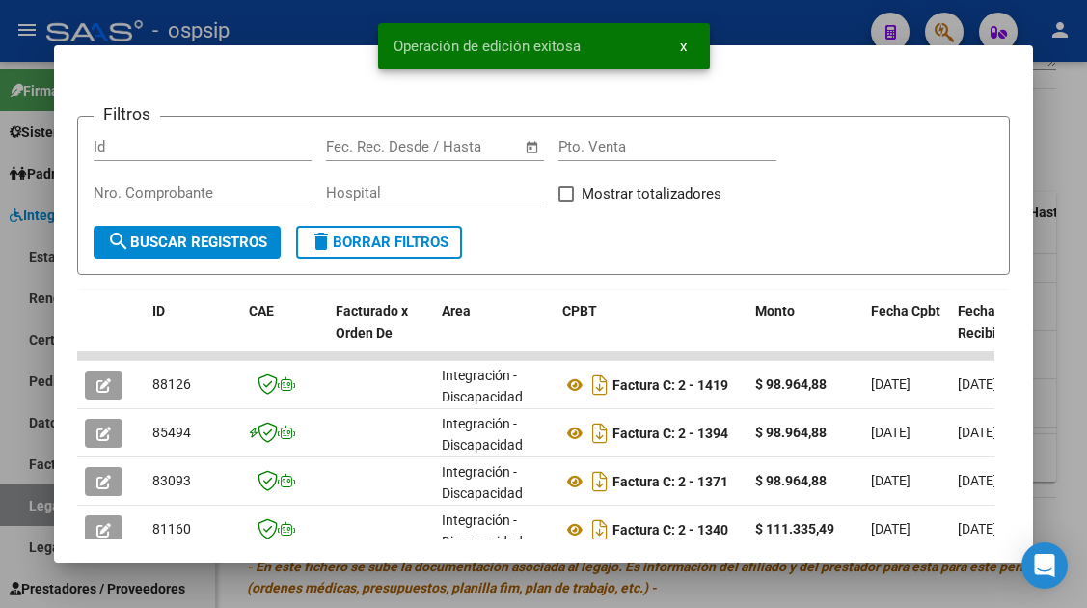
click at [30, 512] on div at bounding box center [543, 304] width 1087 height 608
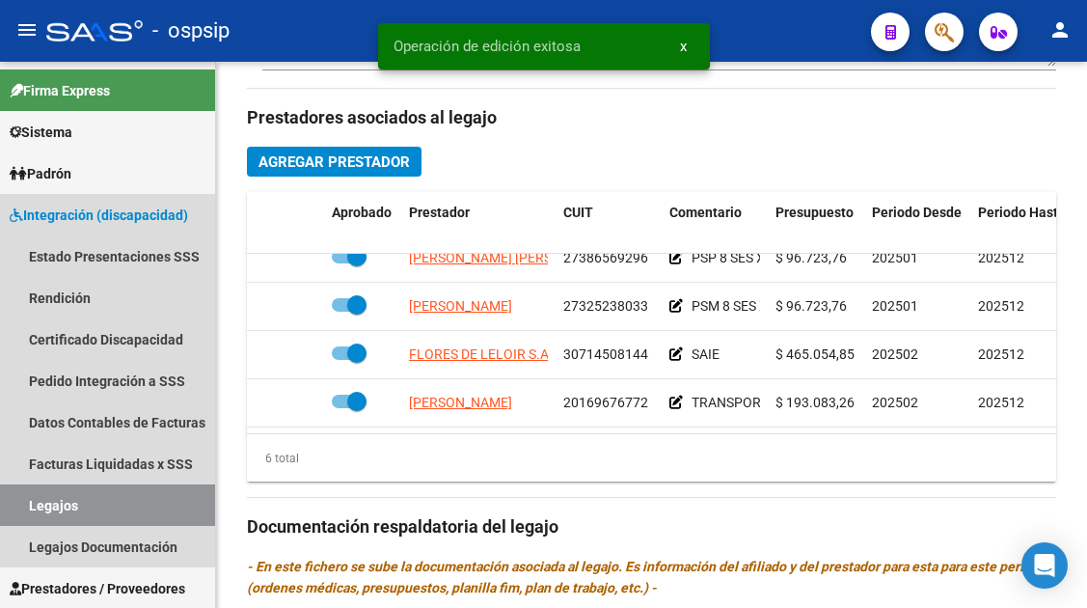
click at [30, 512] on link "Legajos" at bounding box center [107, 504] width 215 height 41
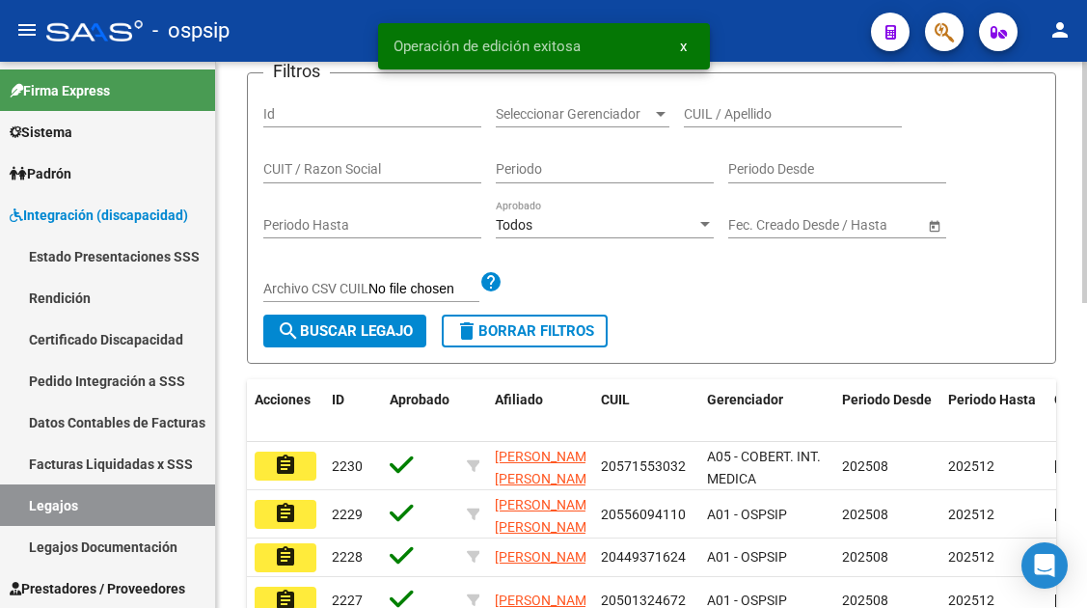
scroll to position [109, 0]
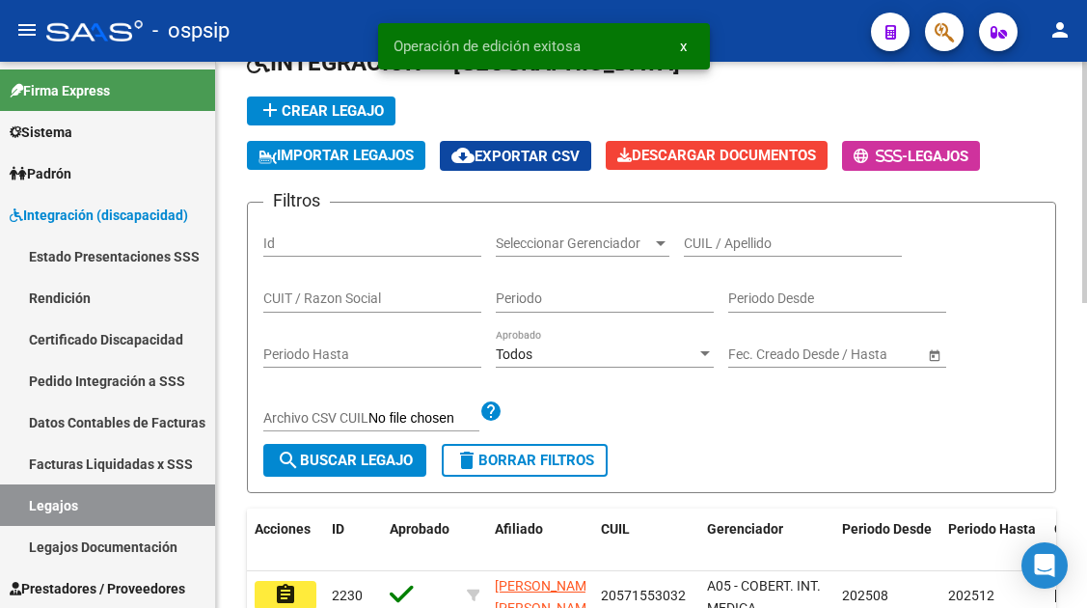
click at [737, 249] on input "CUIL / Apellido" at bounding box center [793, 243] width 218 height 16
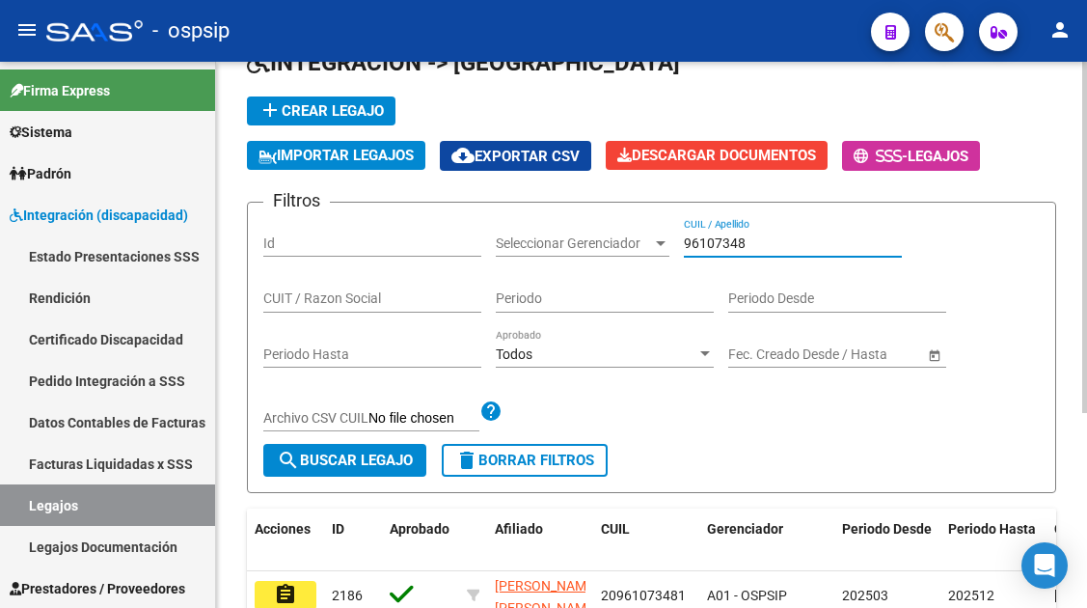
scroll to position [205, 0]
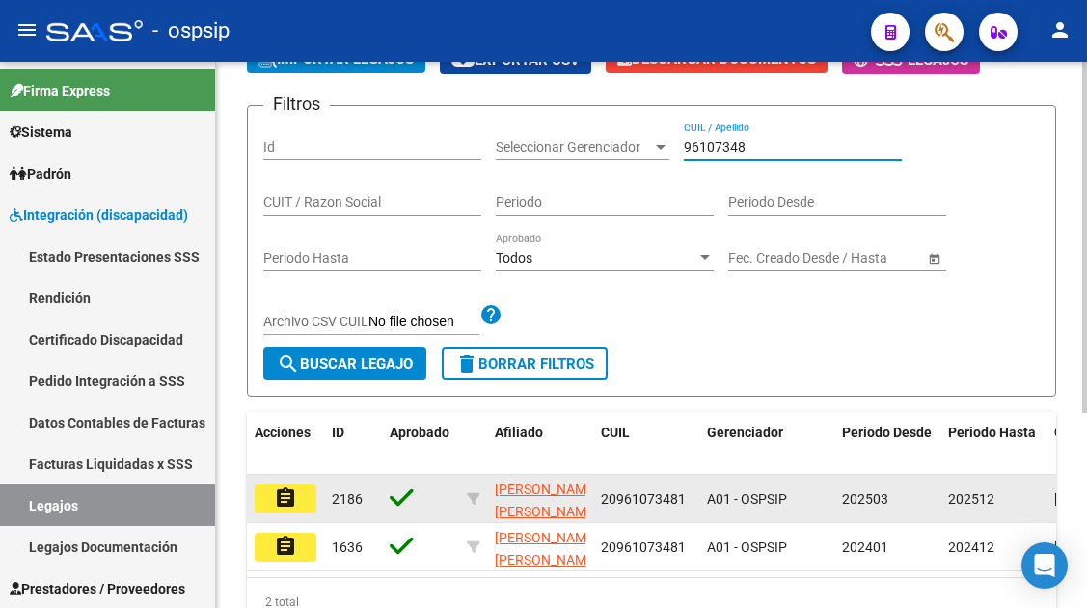
click at [290, 495] on mat-icon "assignment" at bounding box center [285, 497] width 23 height 23
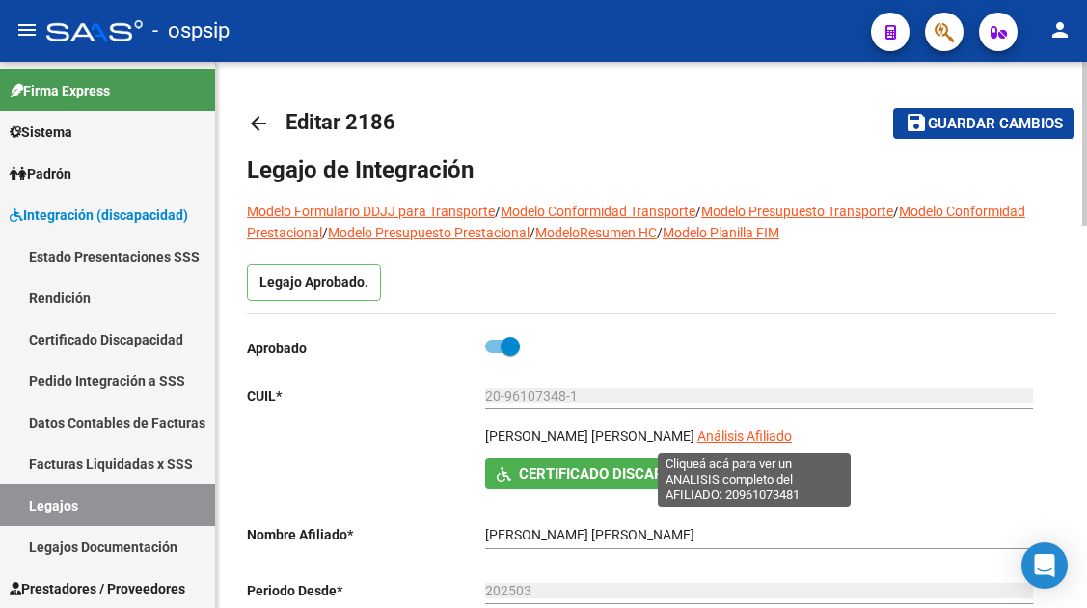
click at [750, 440] on span "Análisis Afiliado" at bounding box center [744, 435] width 95 height 15
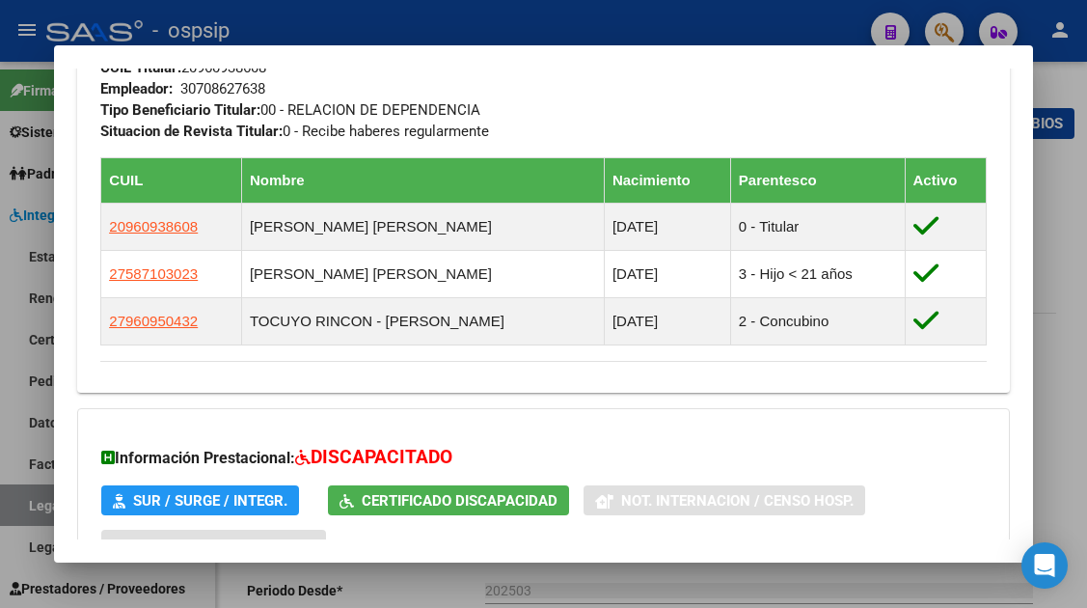
scroll to position [1330, 0]
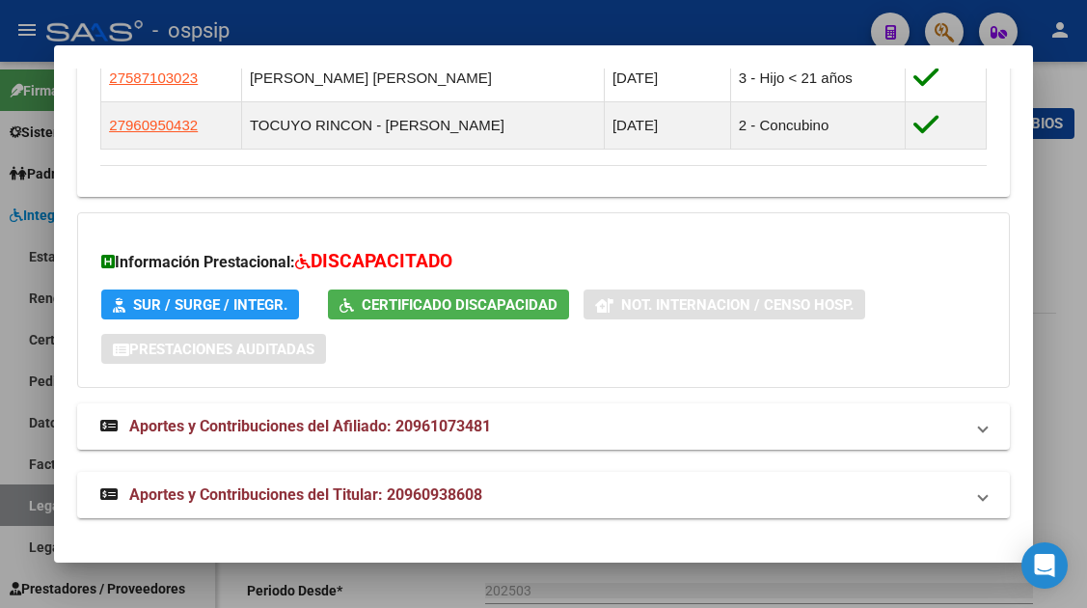
click at [19, 512] on div at bounding box center [543, 304] width 1087 height 608
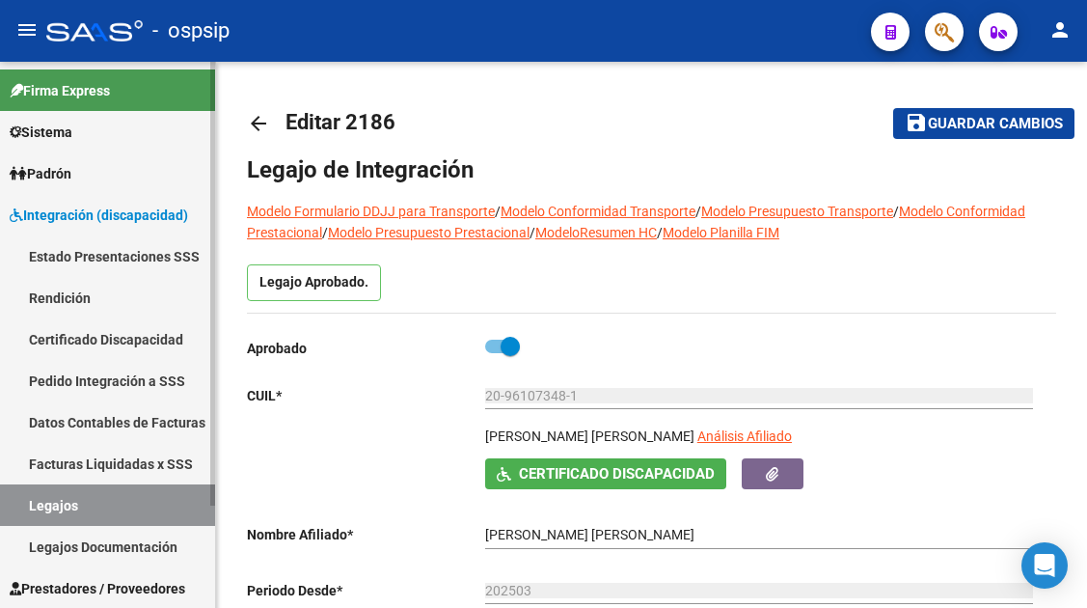
click at [31, 506] on link "Legajos" at bounding box center [107, 504] width 215 height 41
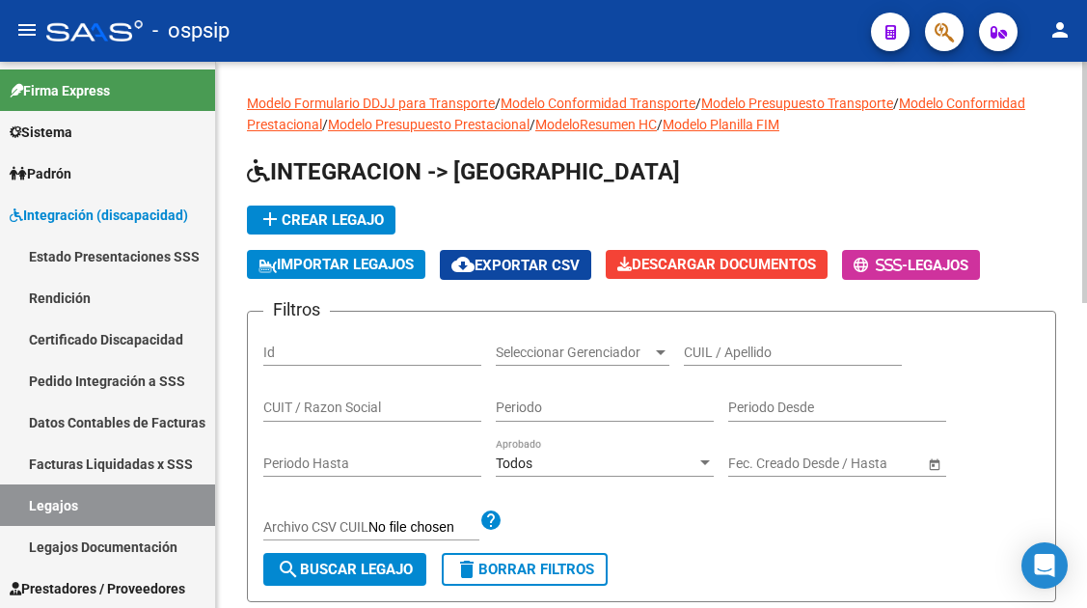
click at [714, 347] on input "CUIL / Apellido" at bounding box center [793, 352] width 218 height 16
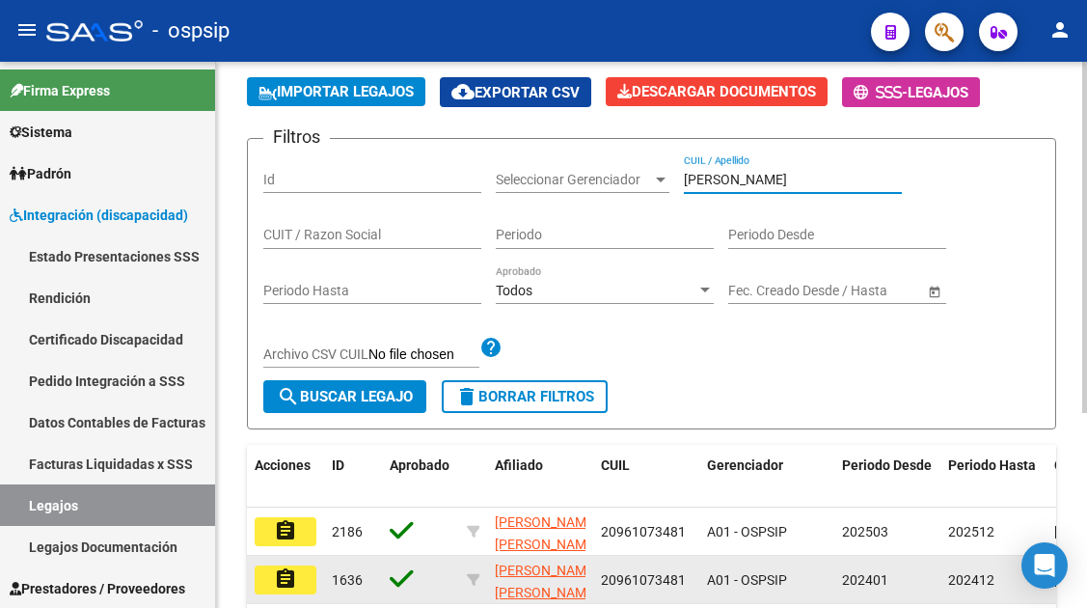
scroll to position [289, 0]
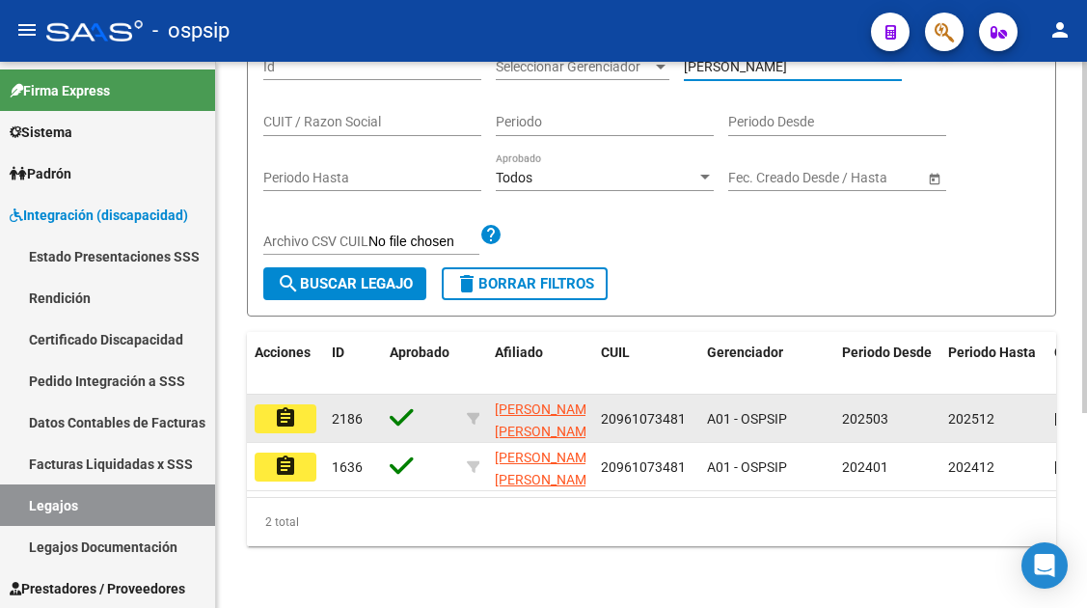
click at [291, 419] on mat-icon "assignment" at bounding box center [285, 417] width 23 height 23
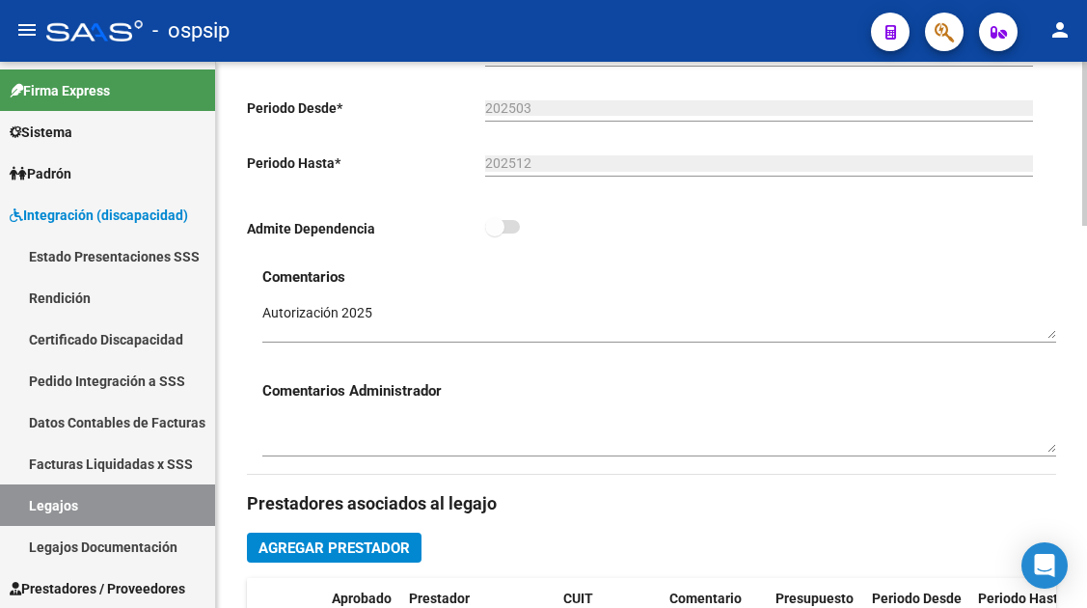
scroll to position [771, 0]
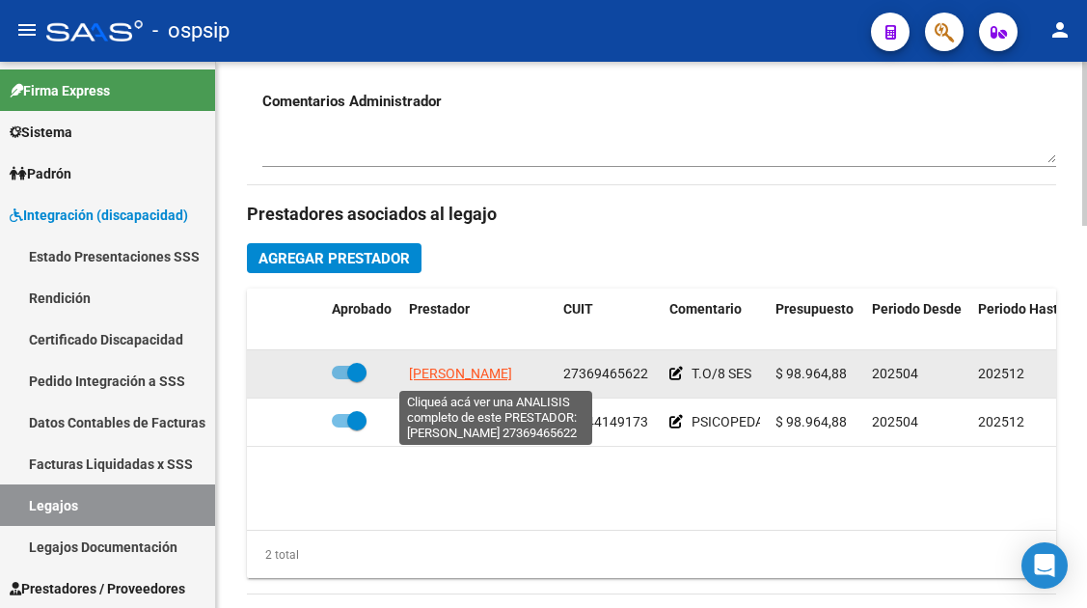
click at [464, 381] on span "[PERSON_NAME]" at bounding box center [460, 372] width 103 height 15
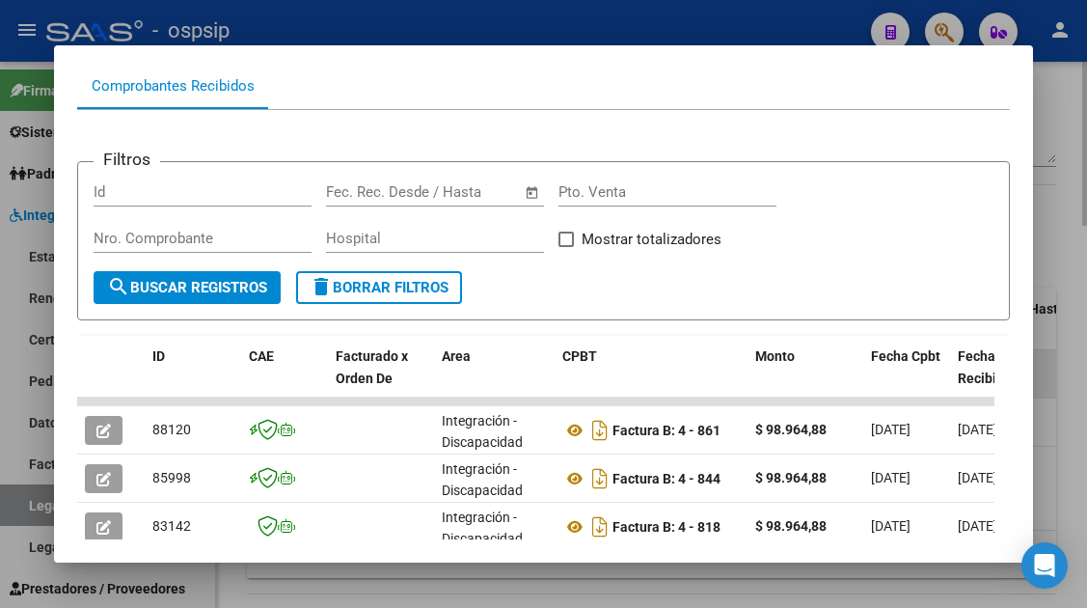
scroll to position [279, 0]
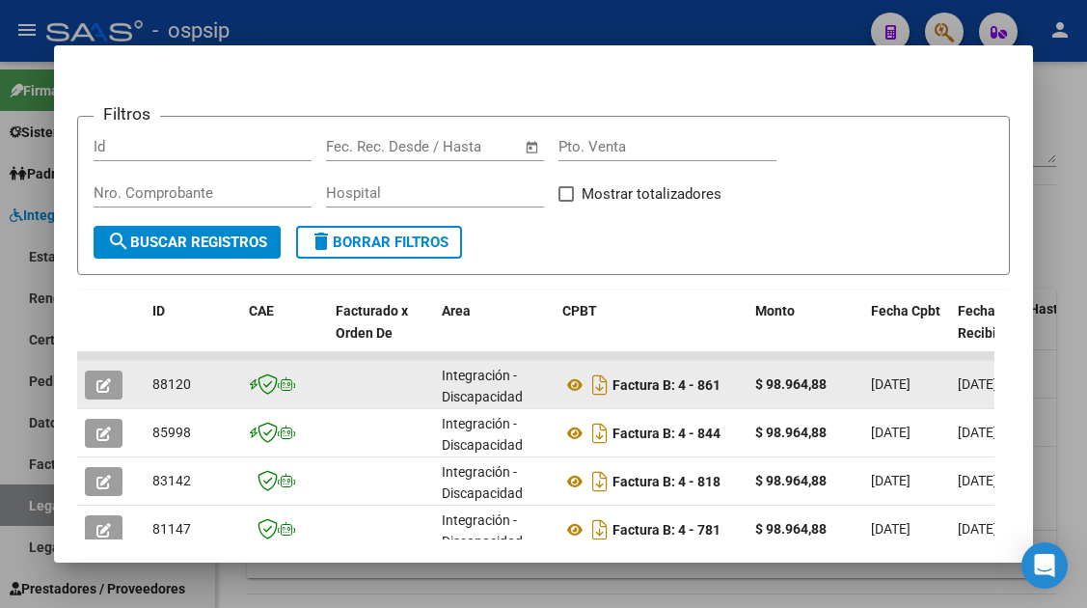
click at [94, 393] on button "button" at bounding box center [104, 384] width 38 height 29
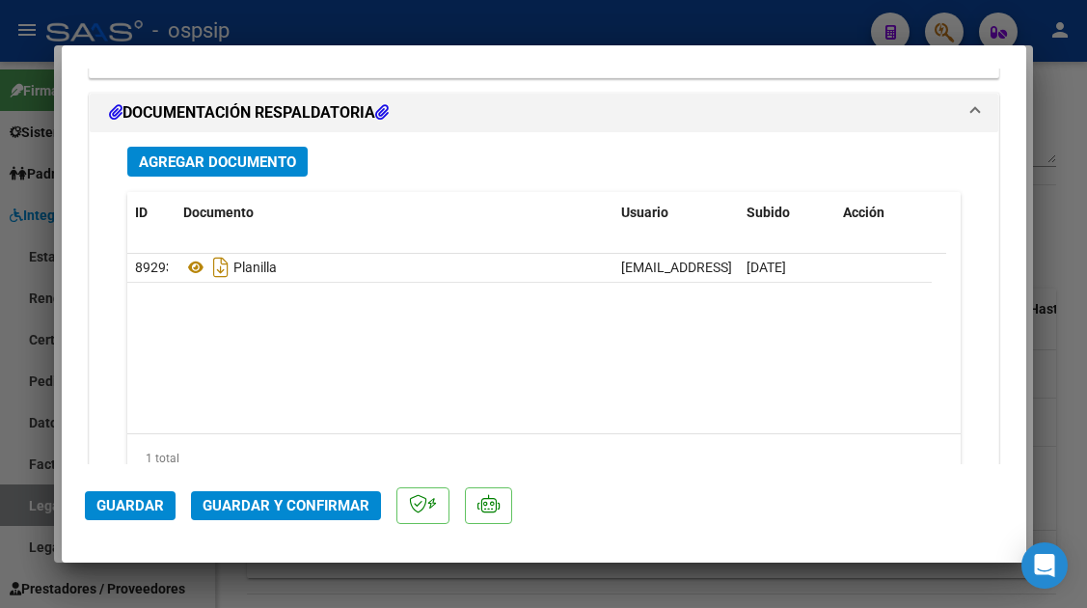
scroll to position [2429, 0]
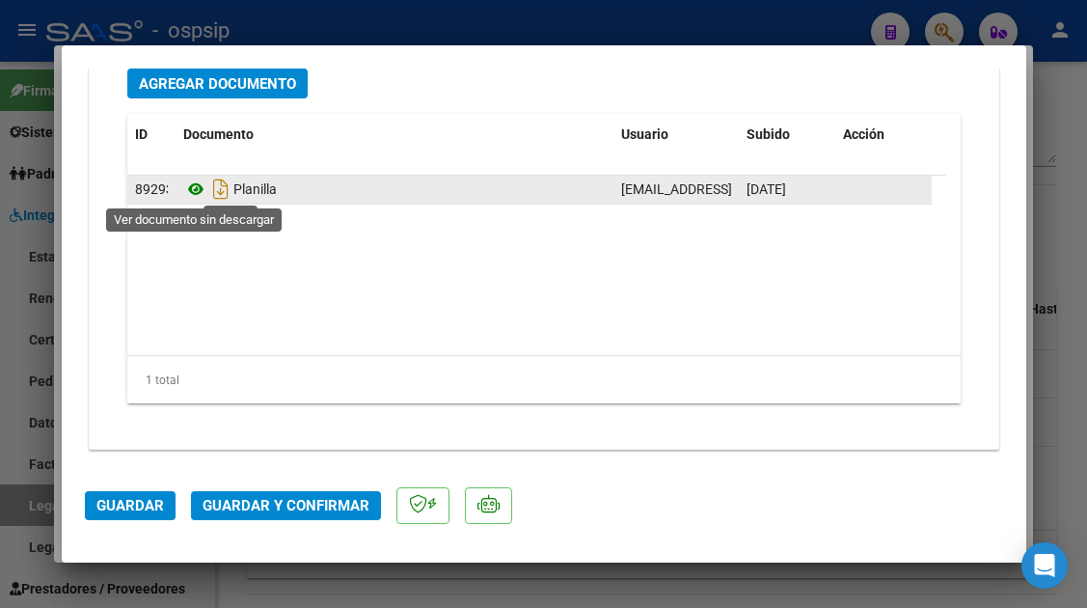
click at [196, 194] on icon at bounding box center [195, 188] width 25 height 23
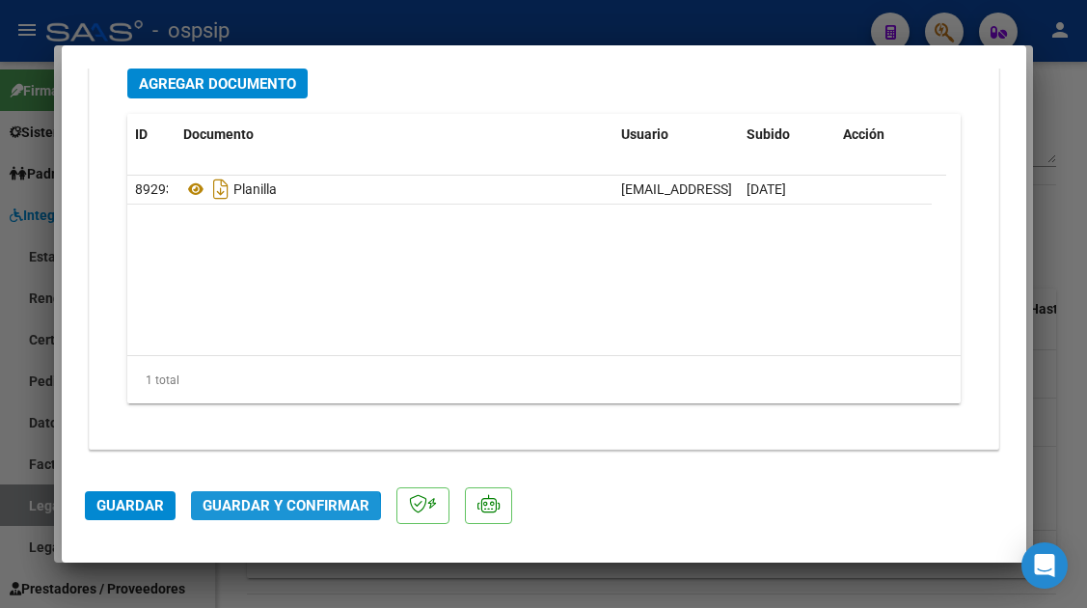
click at [263, 512] on span "Guardar y Confirmar" at bounding box center [286, 505] width 167 height 17
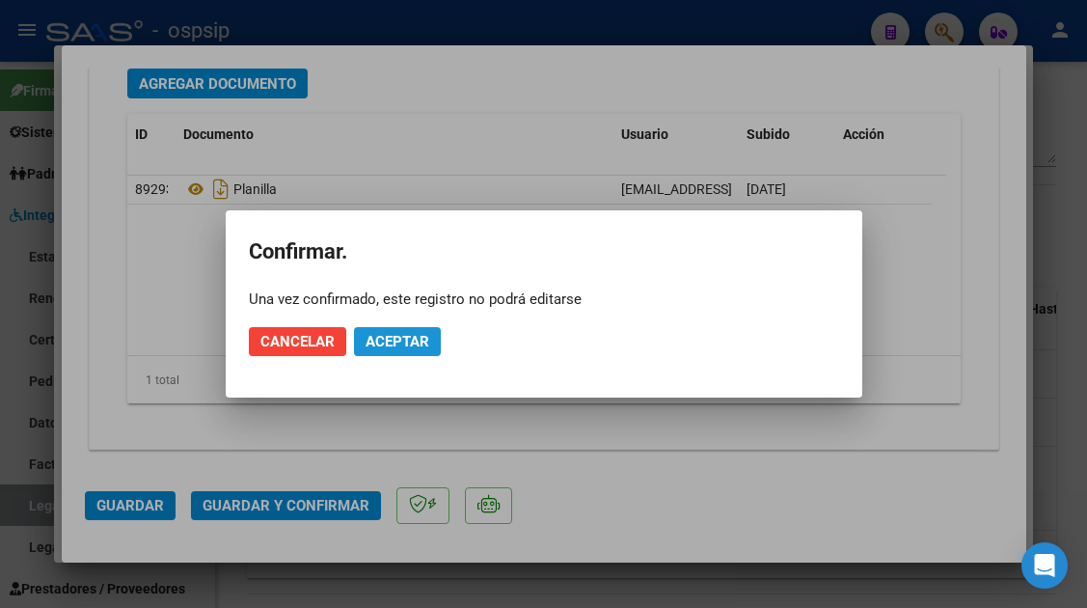
click at [402, 335] on span "Aceptar" at bounding box center [397, 341] width 64 height 17
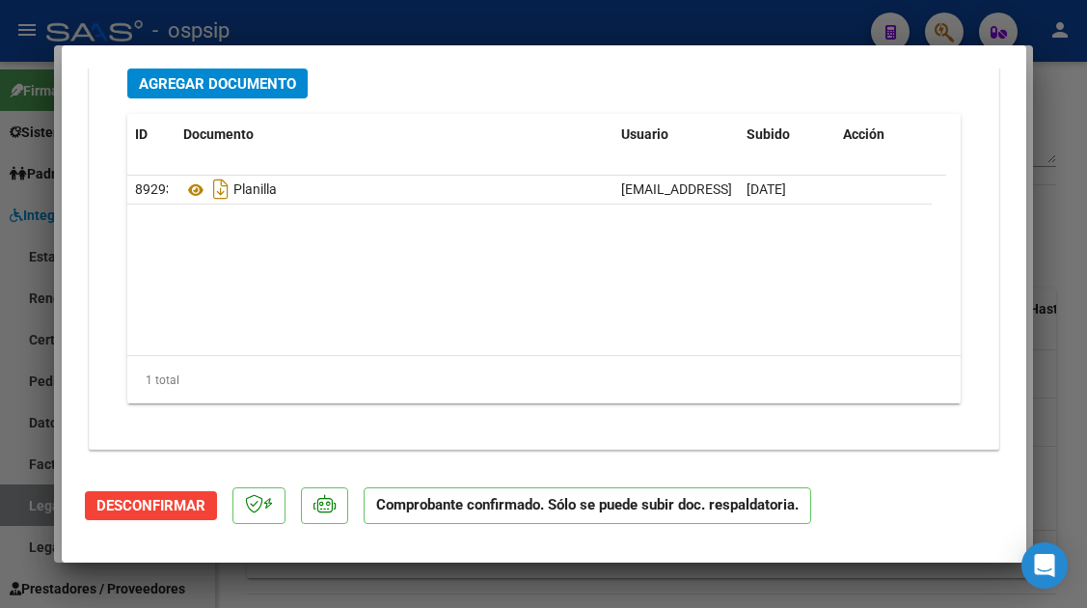
click at [28, 520] on div at bounding box center [543, 304] width 1087 height 608
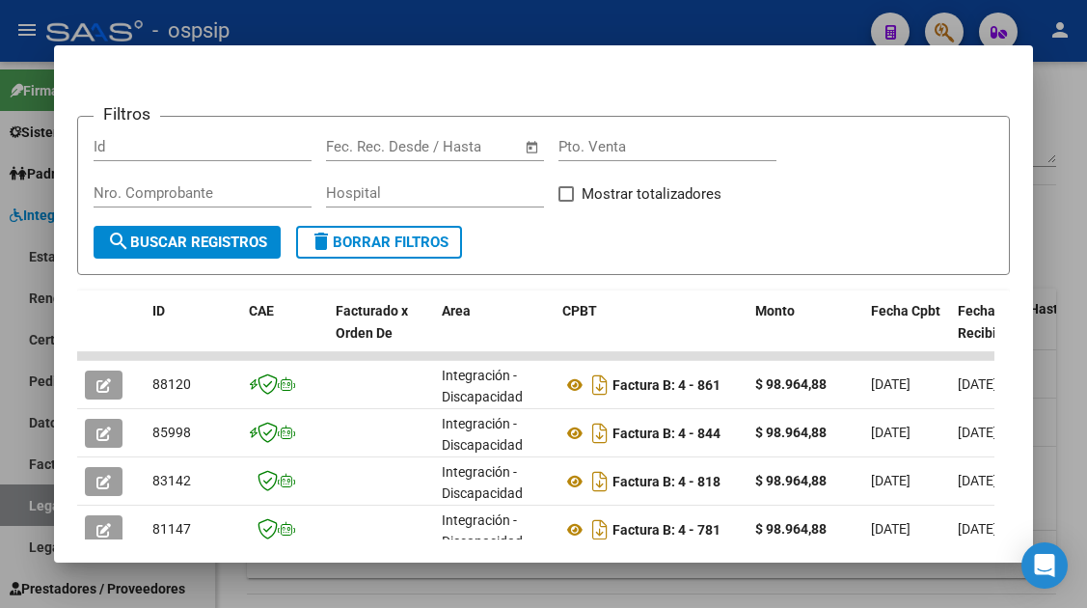
click at [26, 507] on div at bounding box center [543, 304] width 1087 height 608
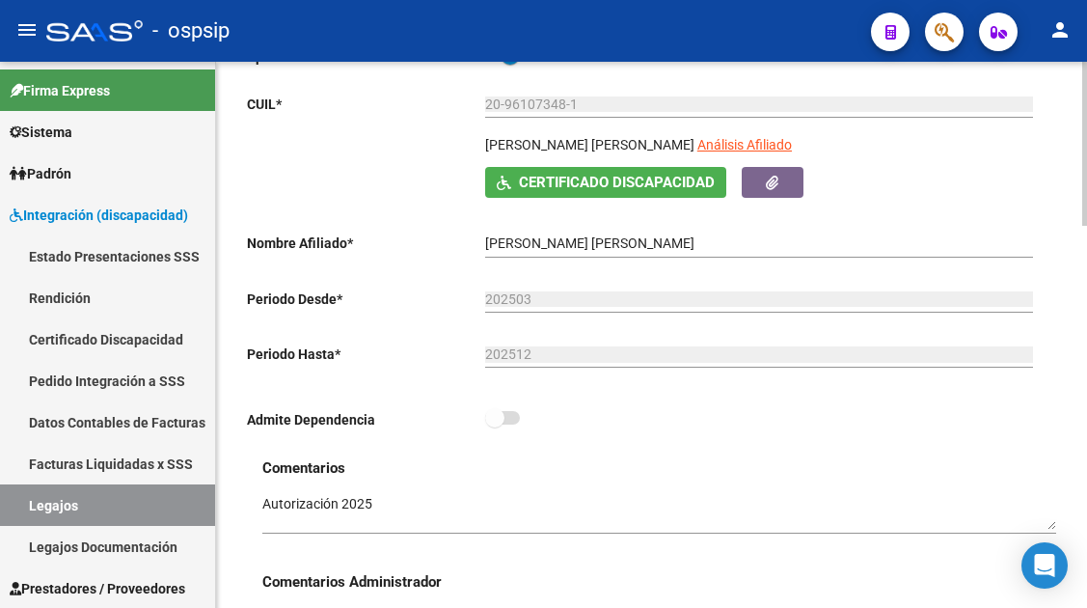
scroll to position [289, 0]
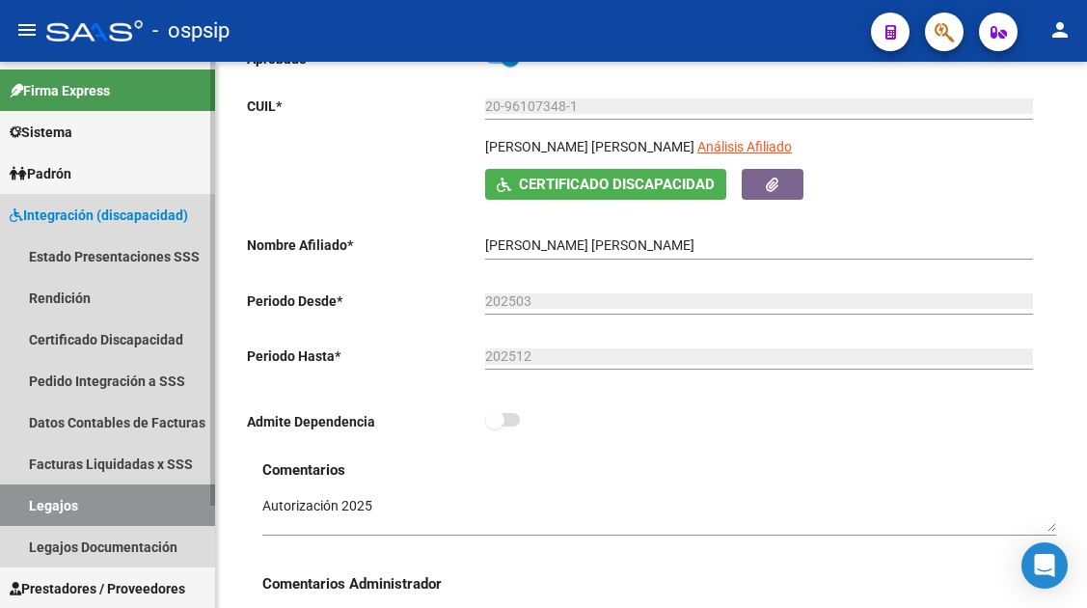
click at [84, 501] on link "Legajos" at bounding box center [107, 504] width 215 height 41
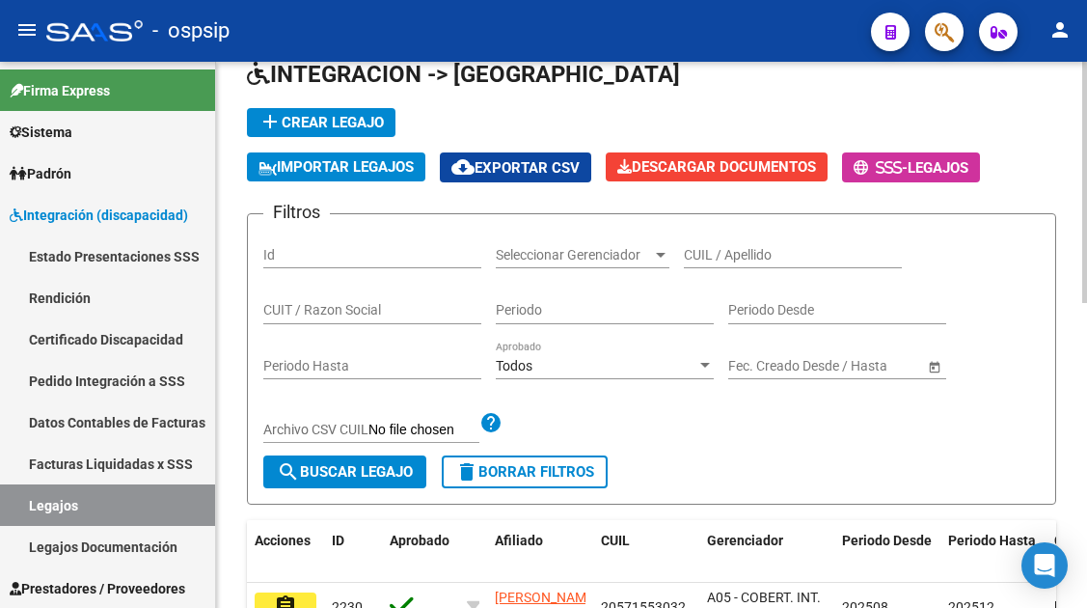
scroll to position [96, 0]
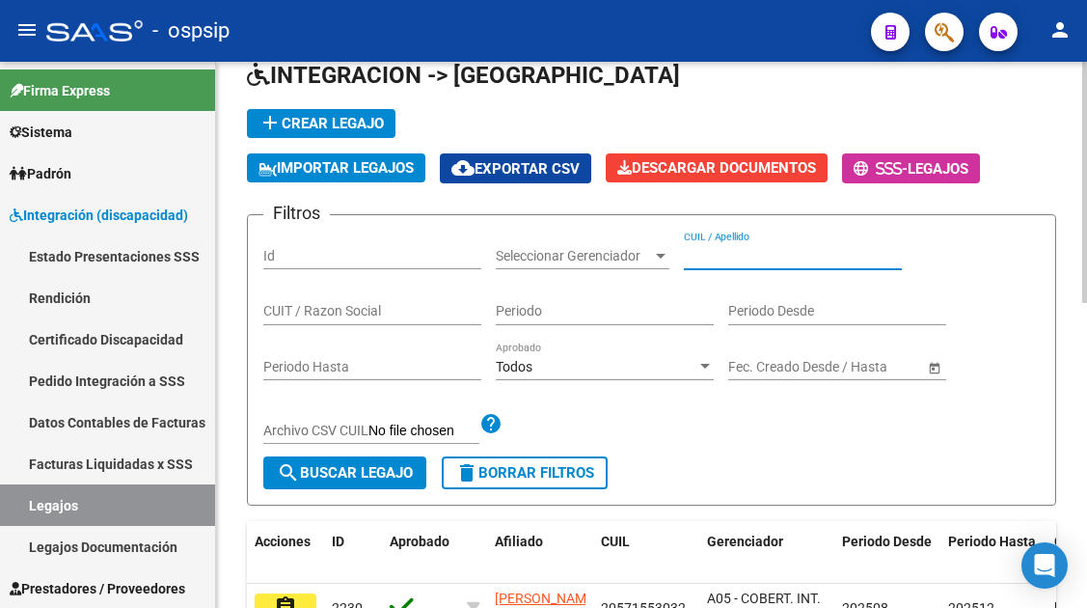
click at [699, 250] on input "CUIL / Apellido" at bounding box center [793, 256] width 218 height 16
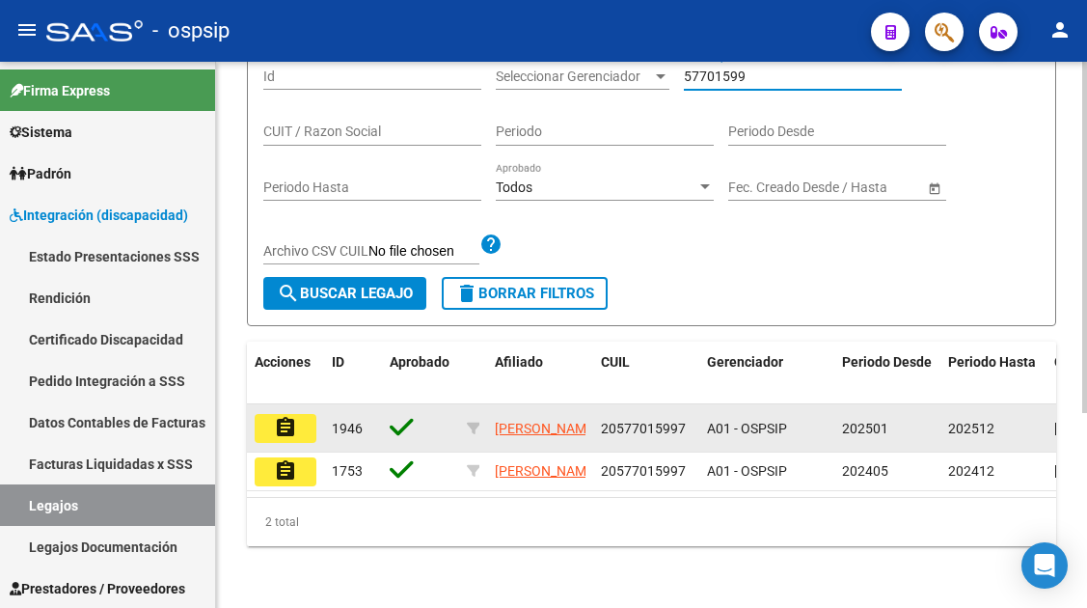
scroll to position [289, 0]
click at [281, 418] on mat-icon "assignment" at bounding box center [285, 427] width 23 height 23
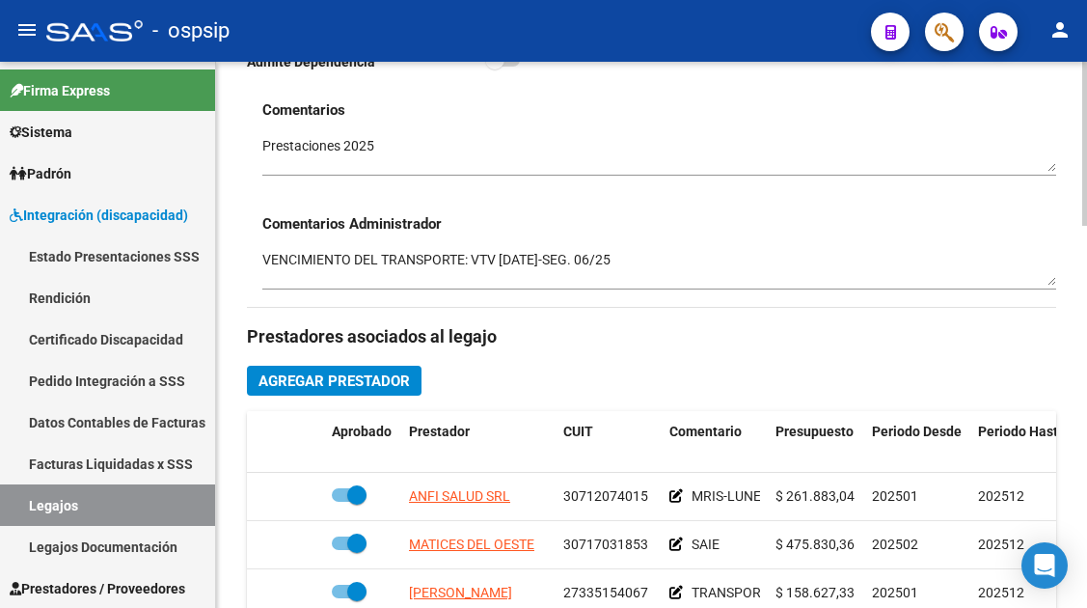
scroll to position [771, 0]
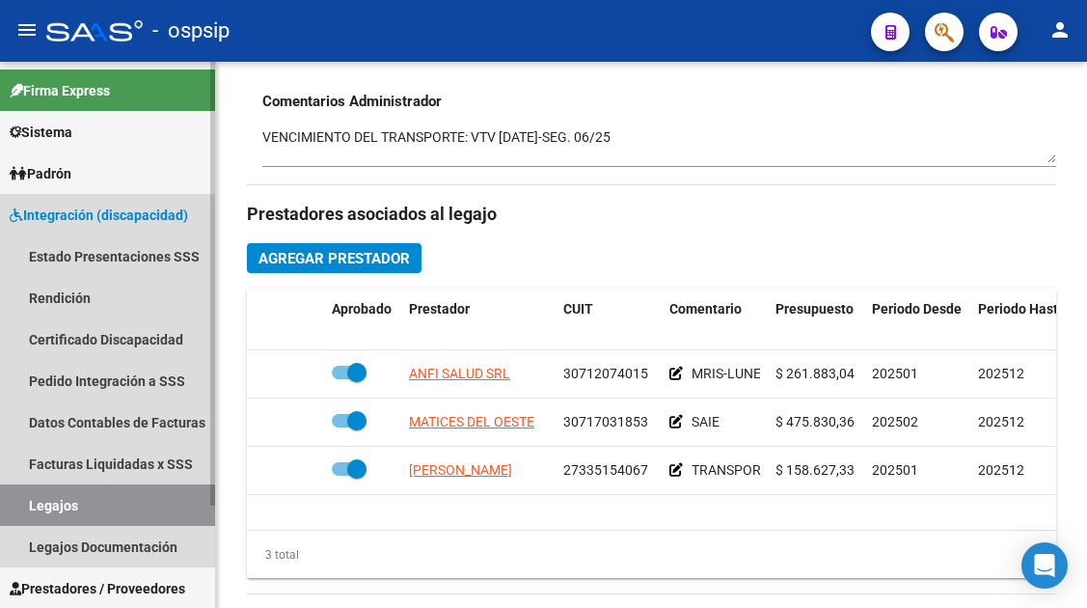
click at [73, 502] on link "Legajos" at bounding box center [107, 504] width 215 height 41
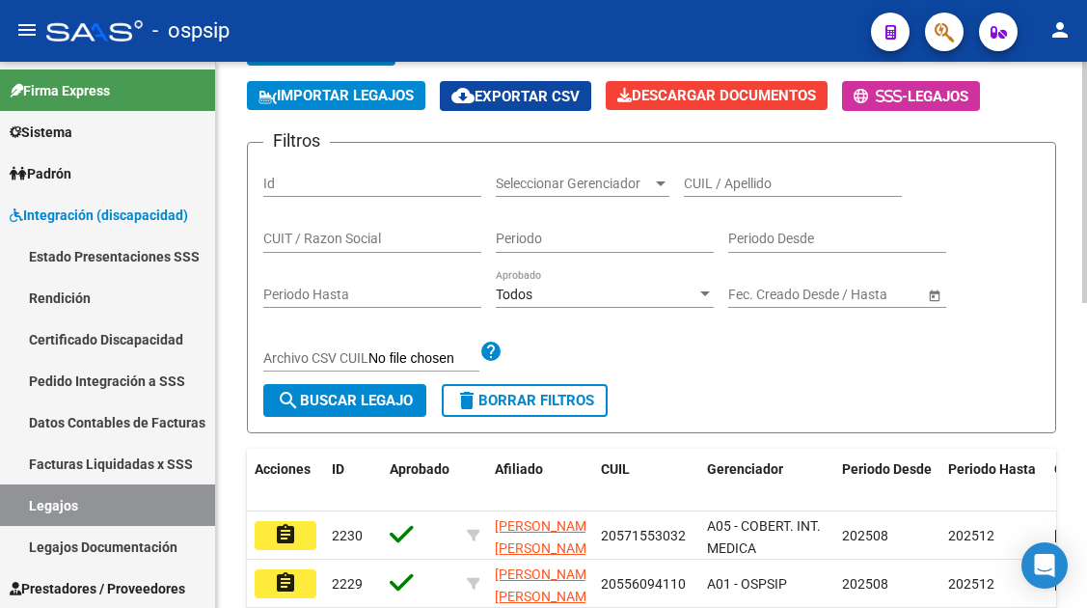
scroll to position [12, 0]
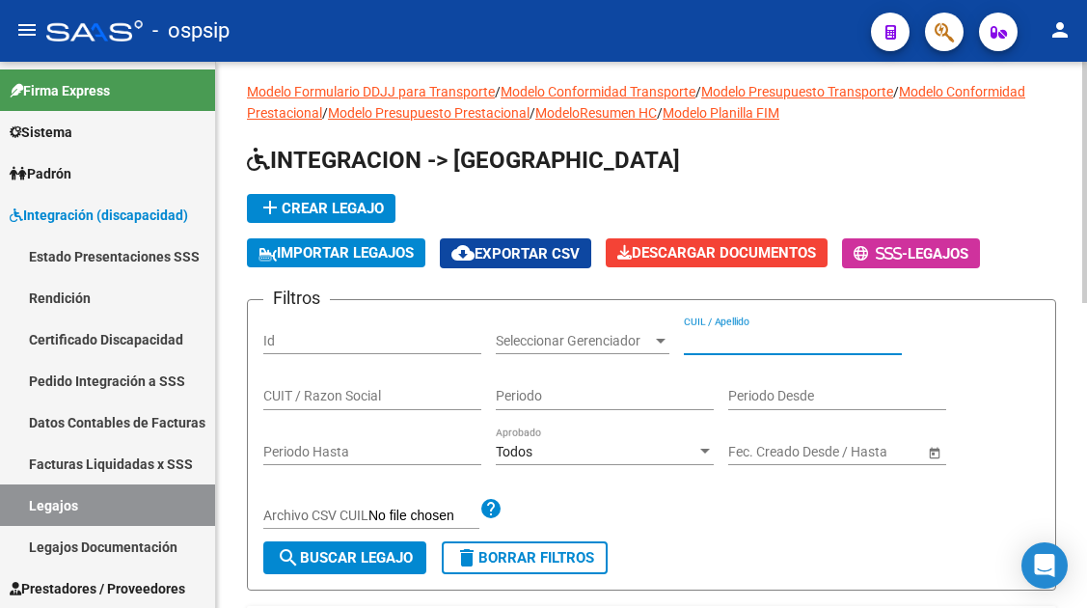
click at [729, 334] on input "CUIL / Apellido" at bounding box center [793, 341] width 218 height 16
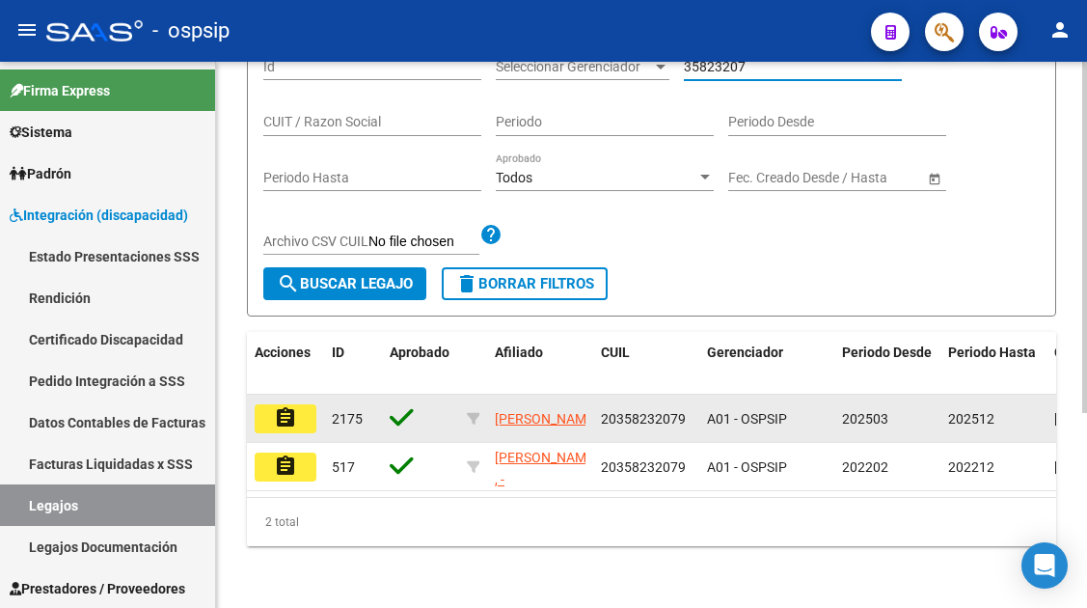
click at [286, 407] on mat-icon "assignment" at bounding box center [285, 417] width 23 height 23
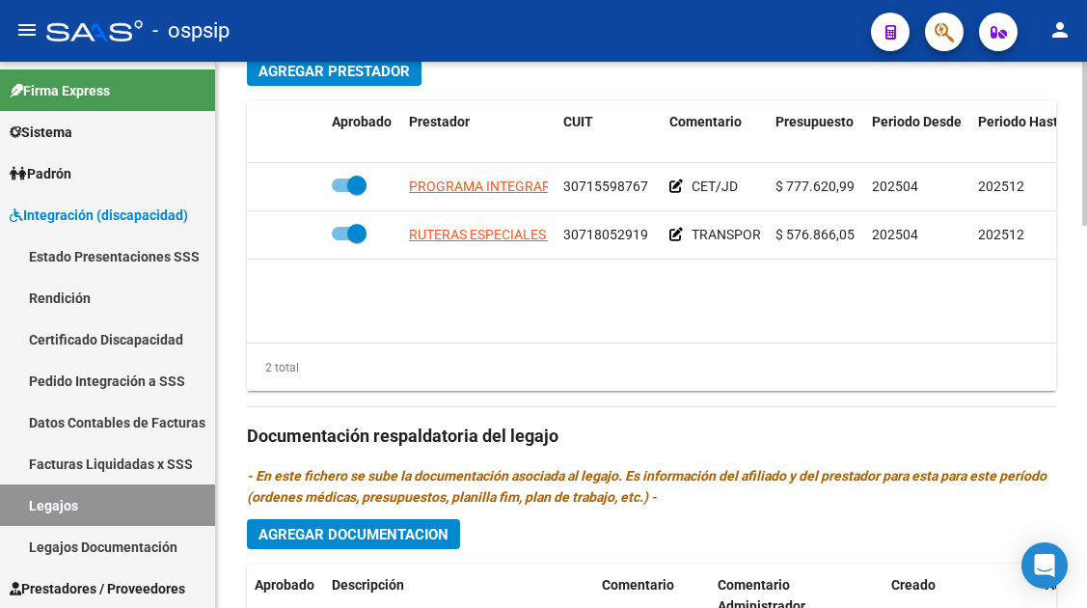
scroll to position [964, 0]
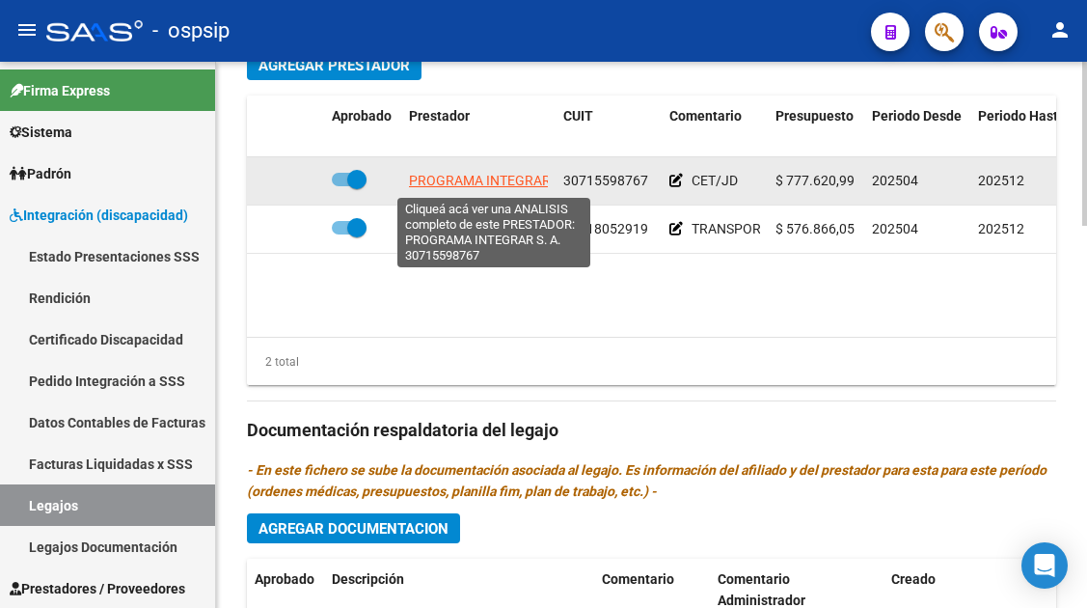
click at [466, 183] on span "PROGRAMA INTEGRAR S. A." at bounding box center [495, 180] width 172 height 15
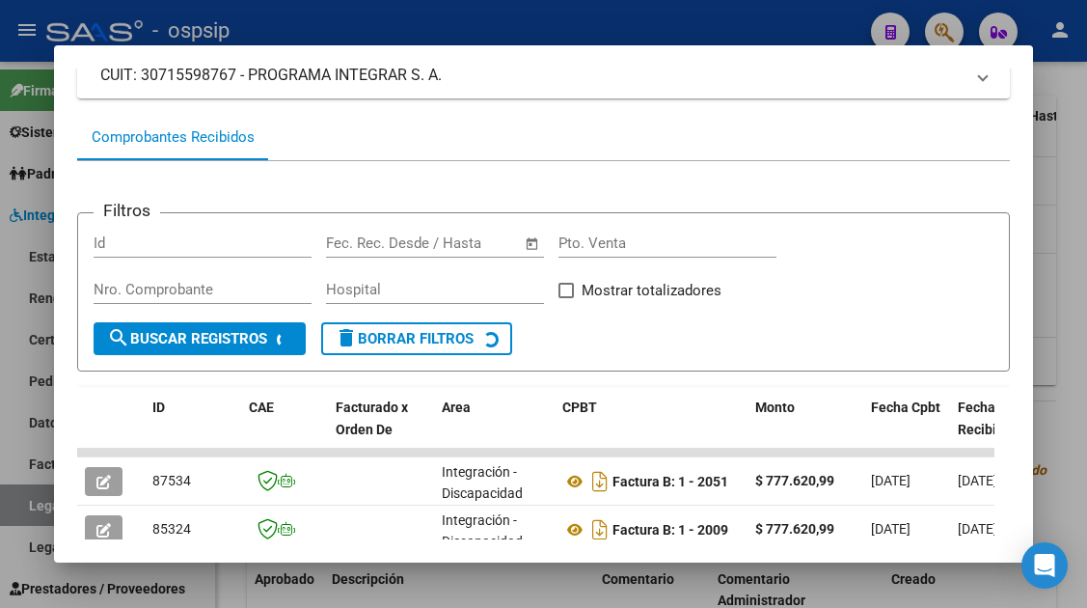
scroll to position [279, 0]
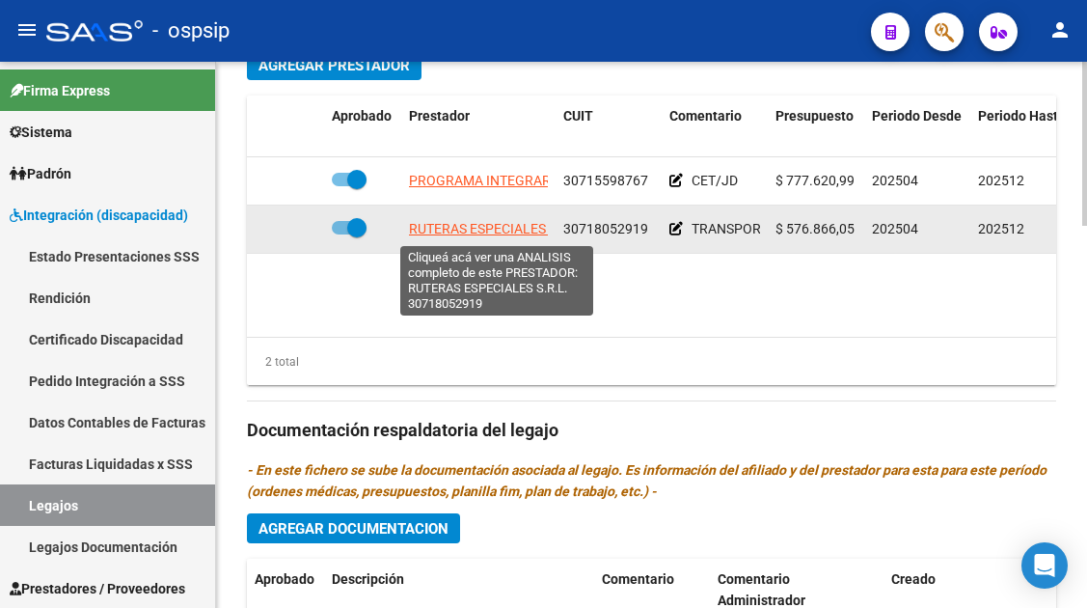
click at [464, 233] on span "RUTERAS ESPECIALES S.R.L." at bounding box center [497, 228] width 176 height 15
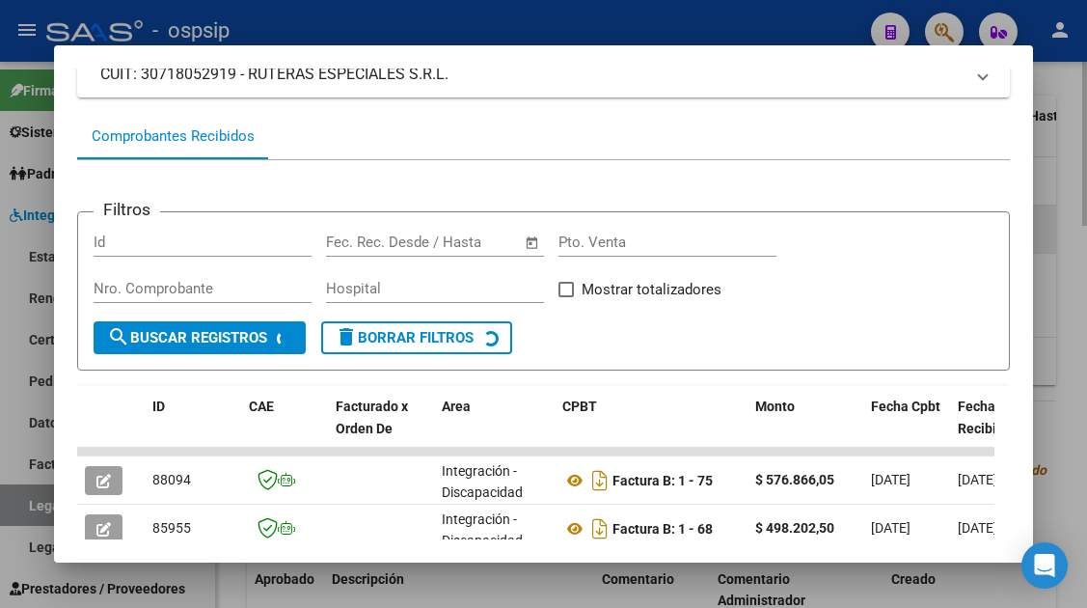
scroll to position [280, 0]
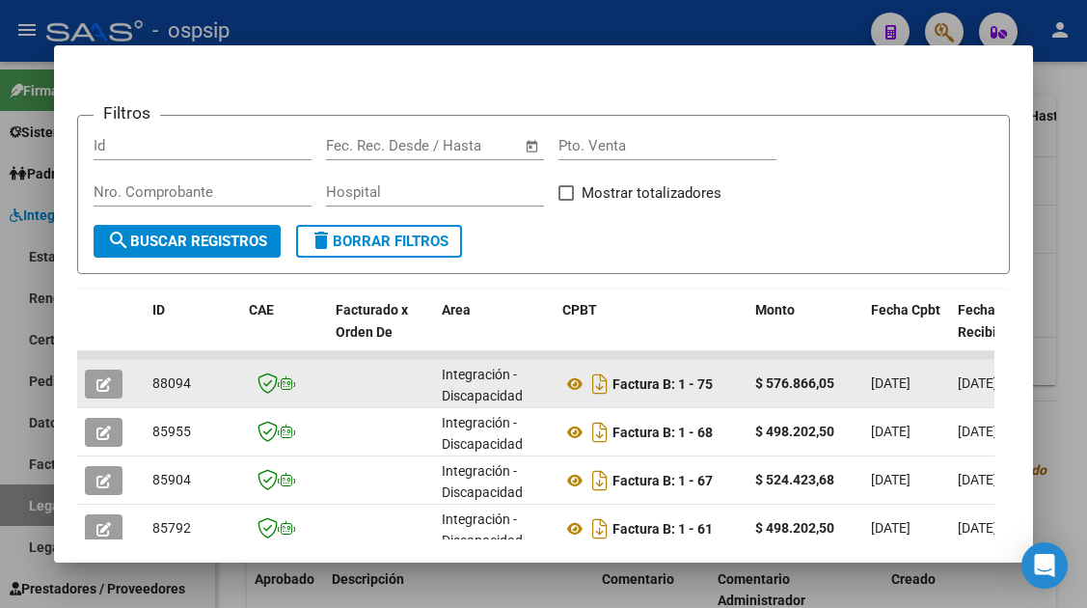
click at [109, 378] on icon "button" at bounding box center [103, 384] width 14 height 14
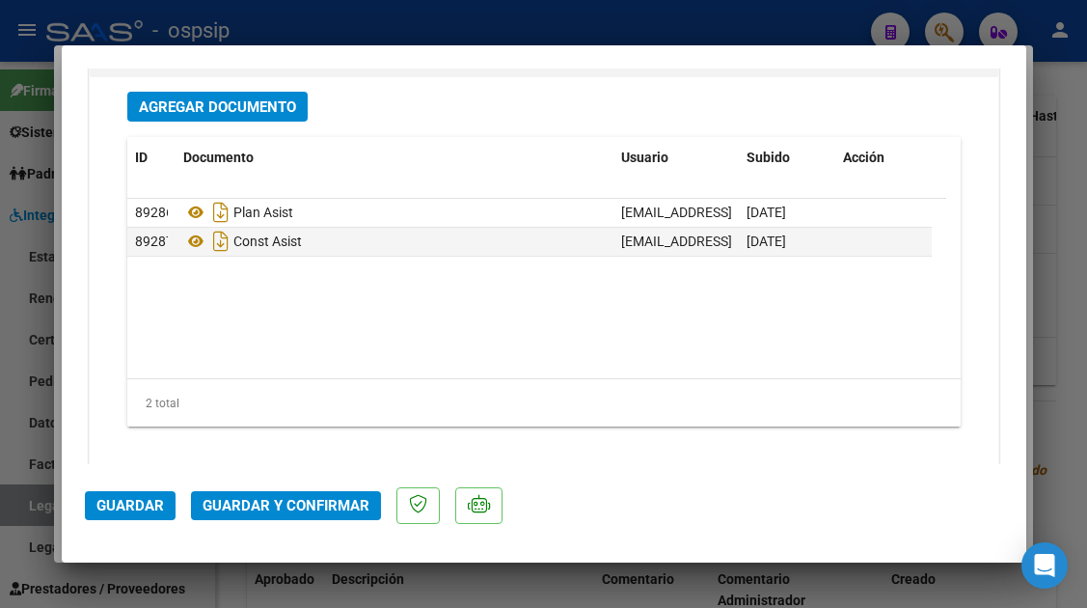
scroll to position [2411, 0]
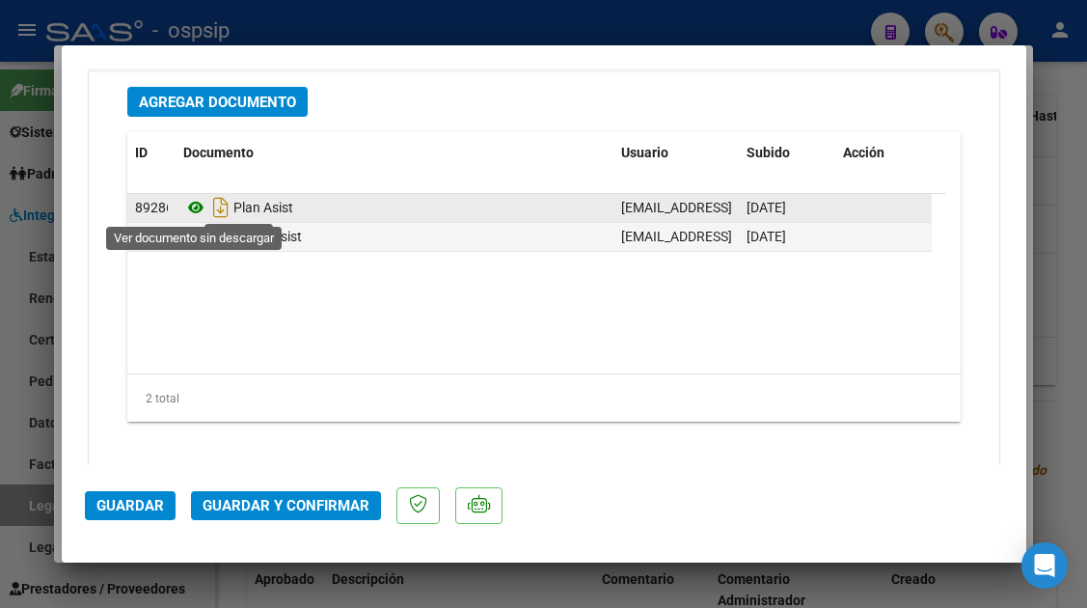
click at [194, 210] on icon at bounding box center [195, 207] width 25 height 23
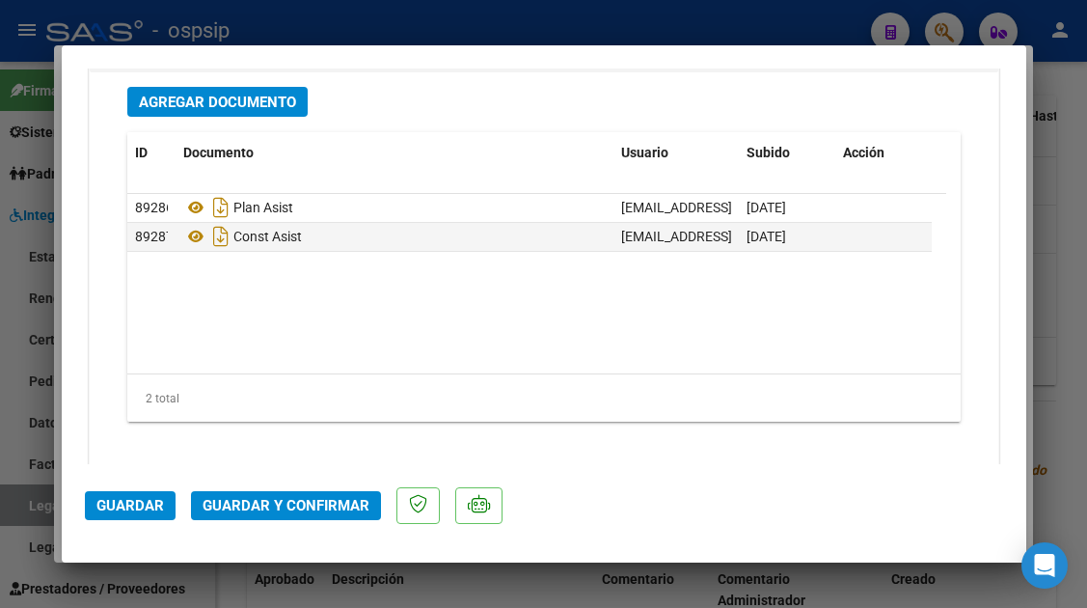
click at [261, 497] on span "Guardar y Confirmar" at bounding box center [286, 505] width 167 height 17
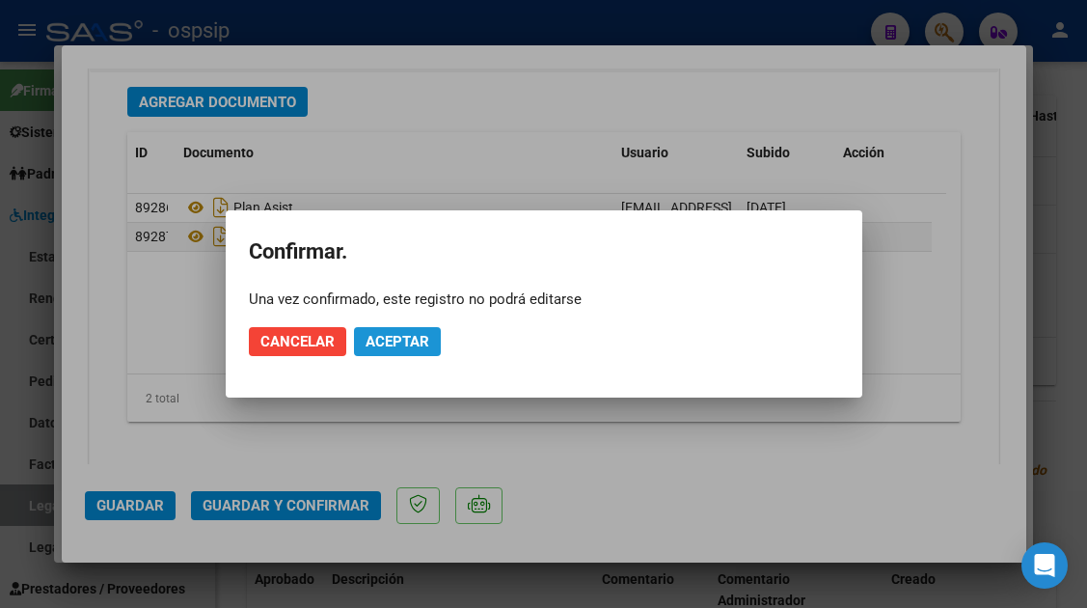
click at [392, 342] on span "Aceptar" at bounding box center [397, 341] width 64 height 17
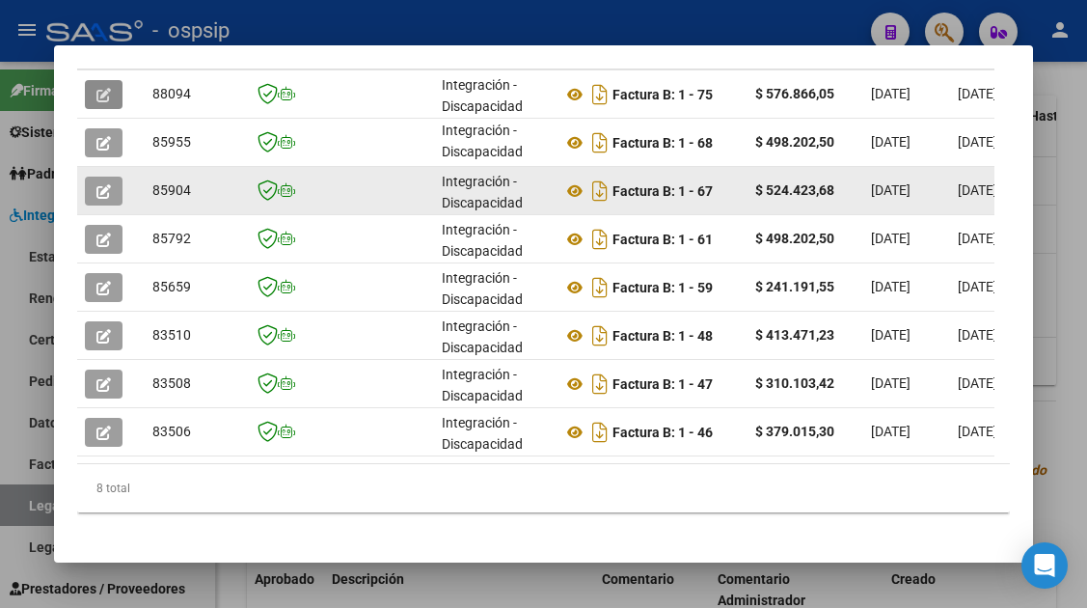
scroll to position [473, 0]
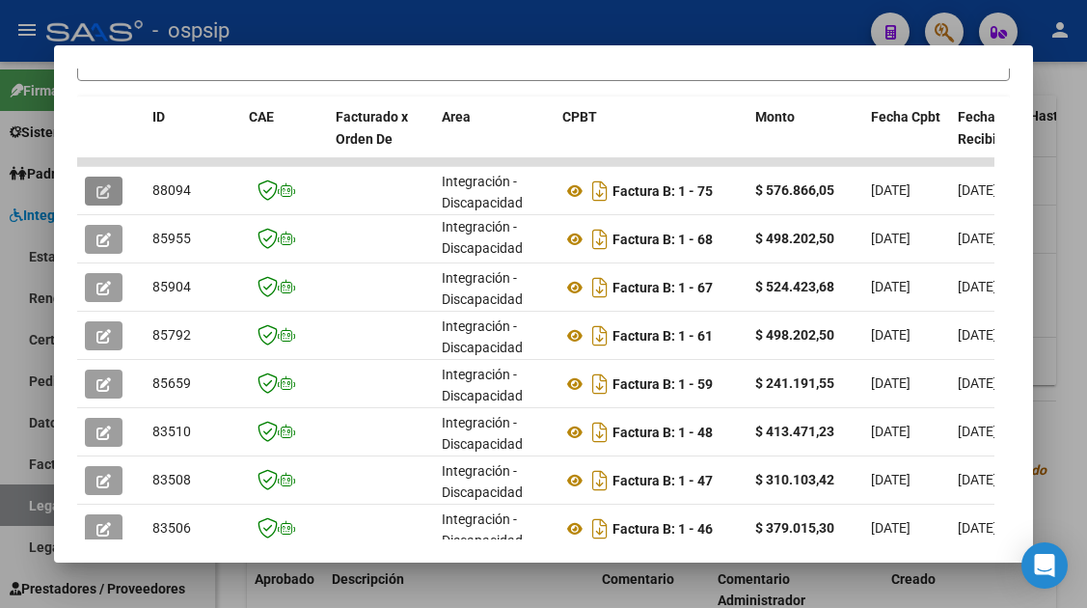
click at [19, 500] on div at bounding box center [543, 304] width 1087 height 608
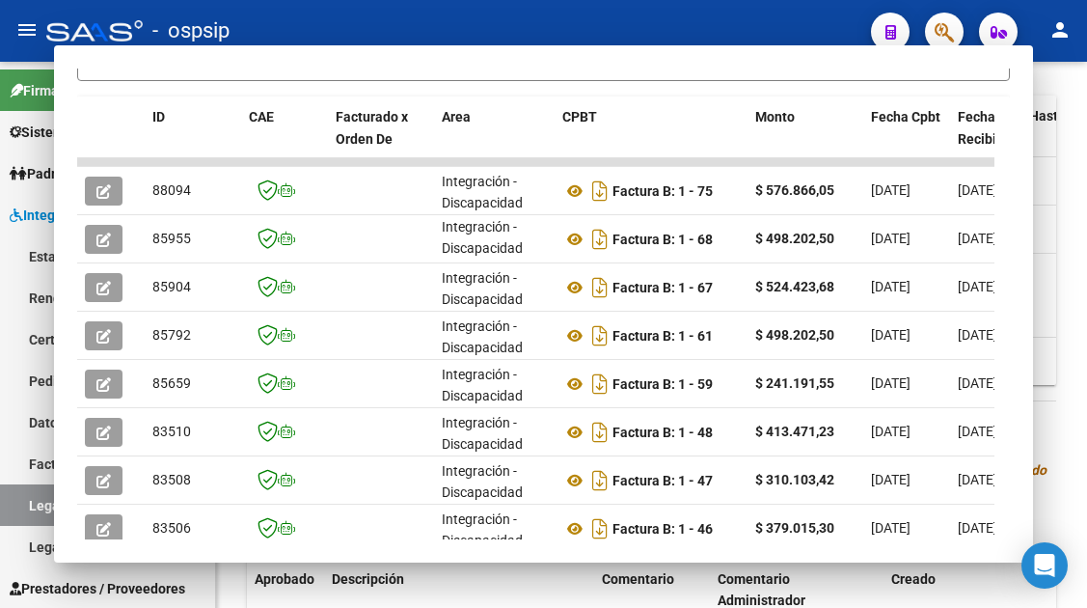
click at [19, 500] on link "Legajos" at bounding box center [107, 504] width 215 height 41
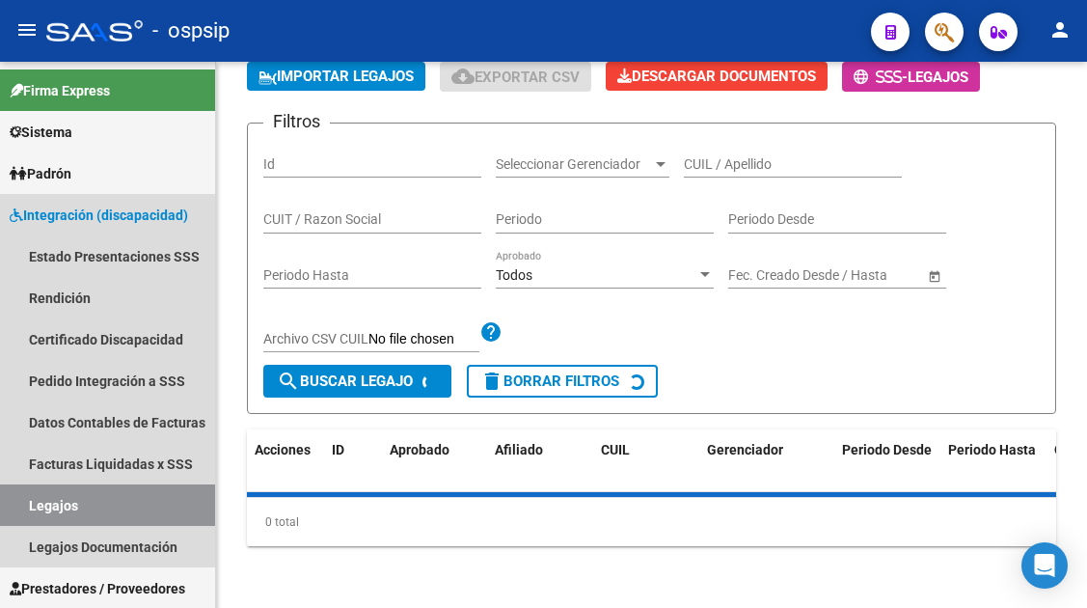
scroll to position [189, 0]
click at [19, 500] on link "Legajos" at bounding box center [107, 504] width 215 height 41
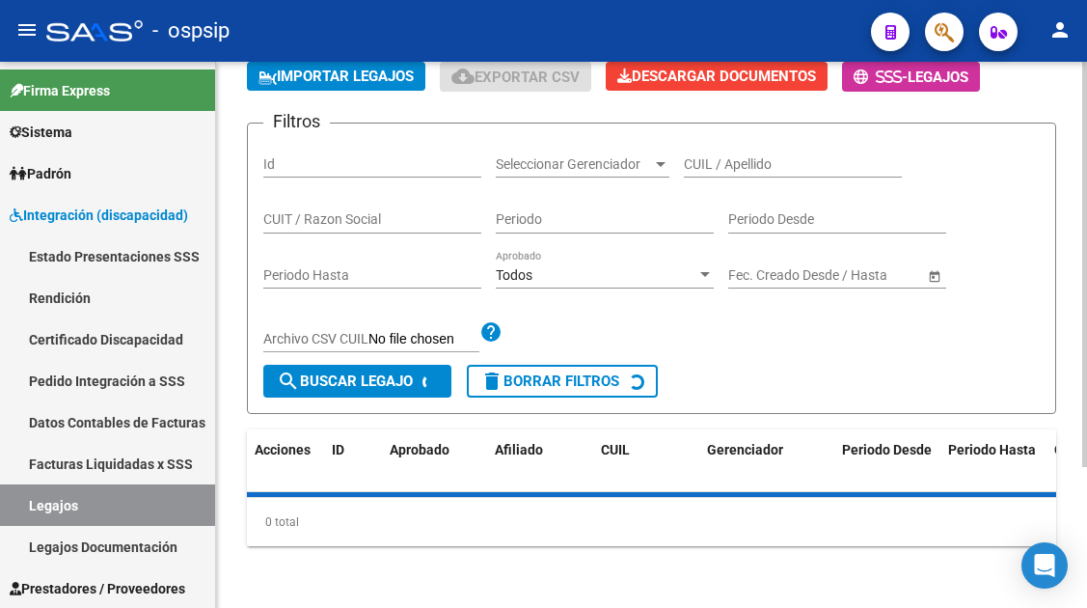
scroll to position [0, 0]
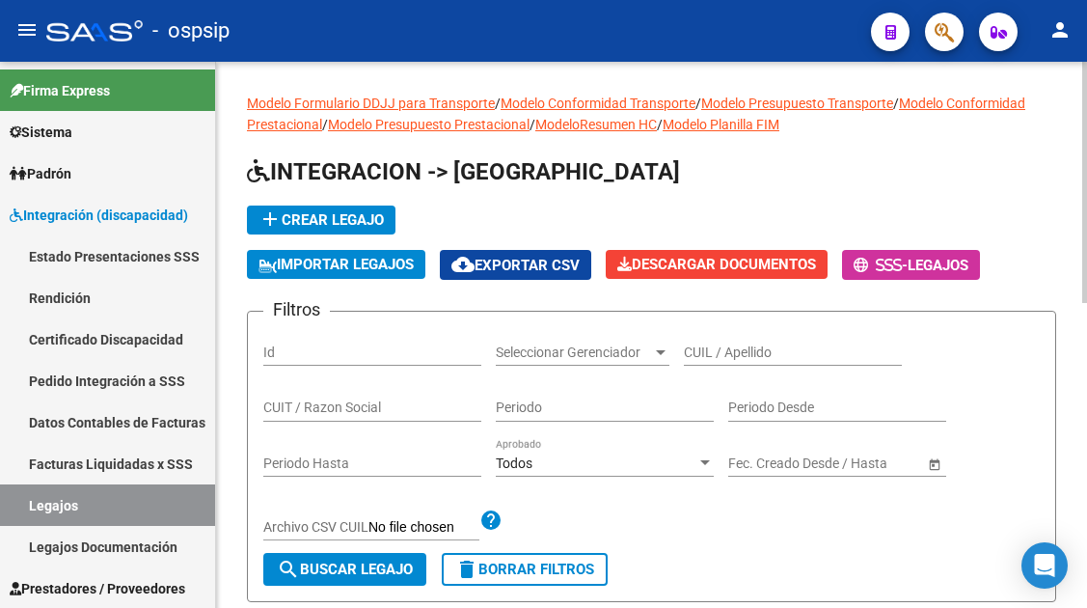
click at [712, 353] on input "CUIL / Apellido" at bounding box center [793, 352] width 218 height 16
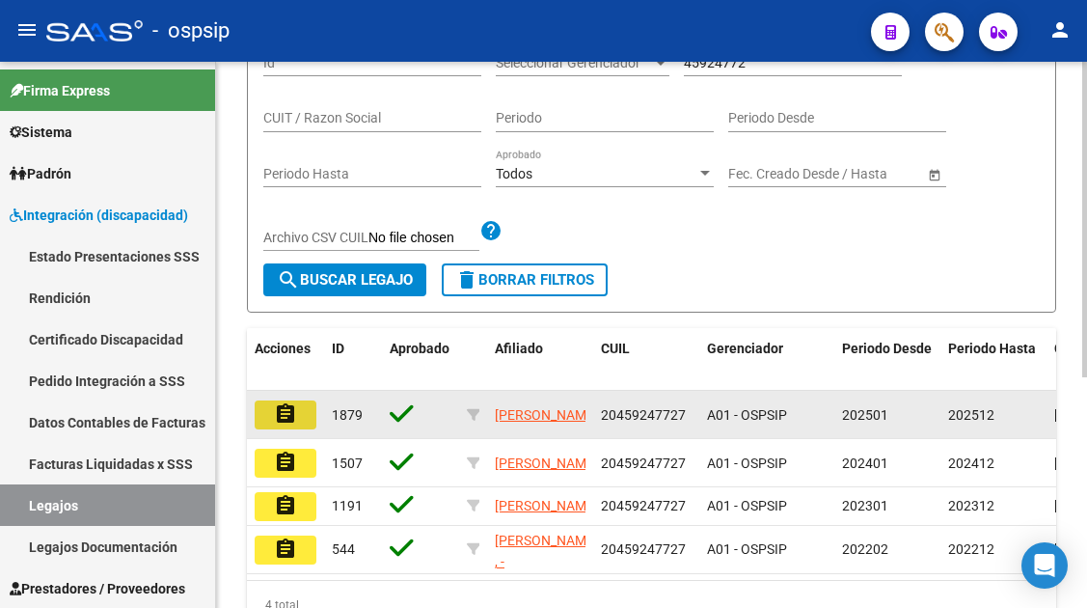
click at [288, 422] on mat-icon "assignment" at bounding box center [285, 413] width 23 height 23
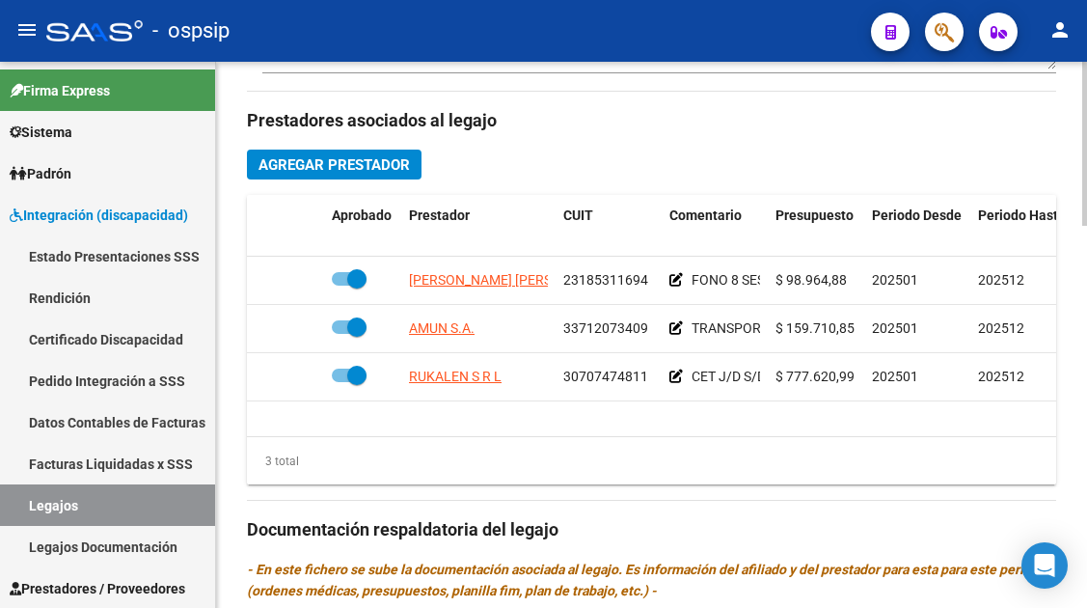
scroll to position [868, 0]
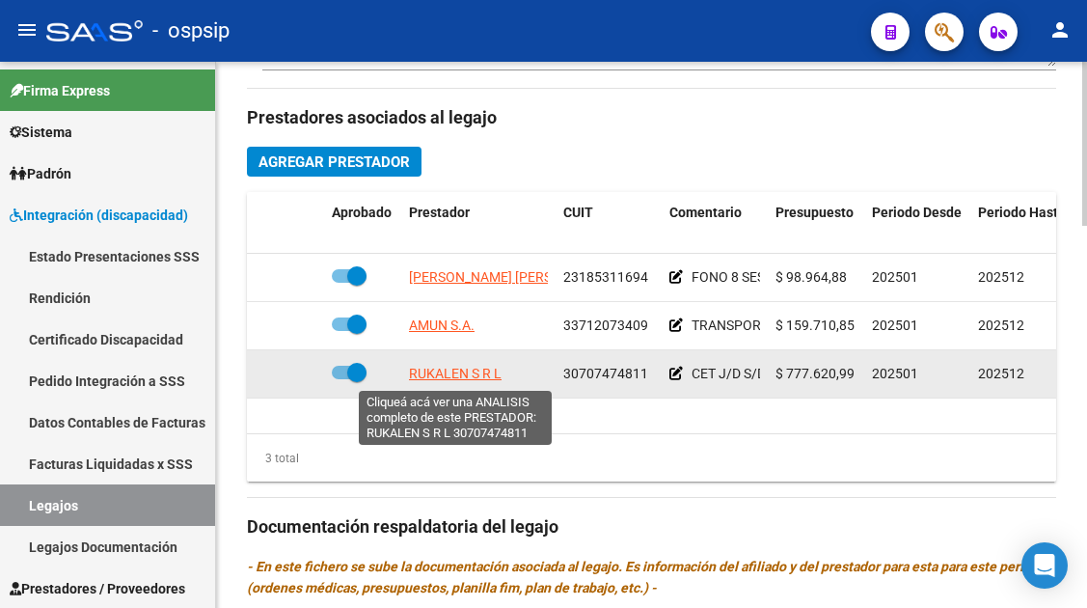
click at [437, 366] on span "RUKALEN S R L" at bounding box center [455, 372] width 93 height 15
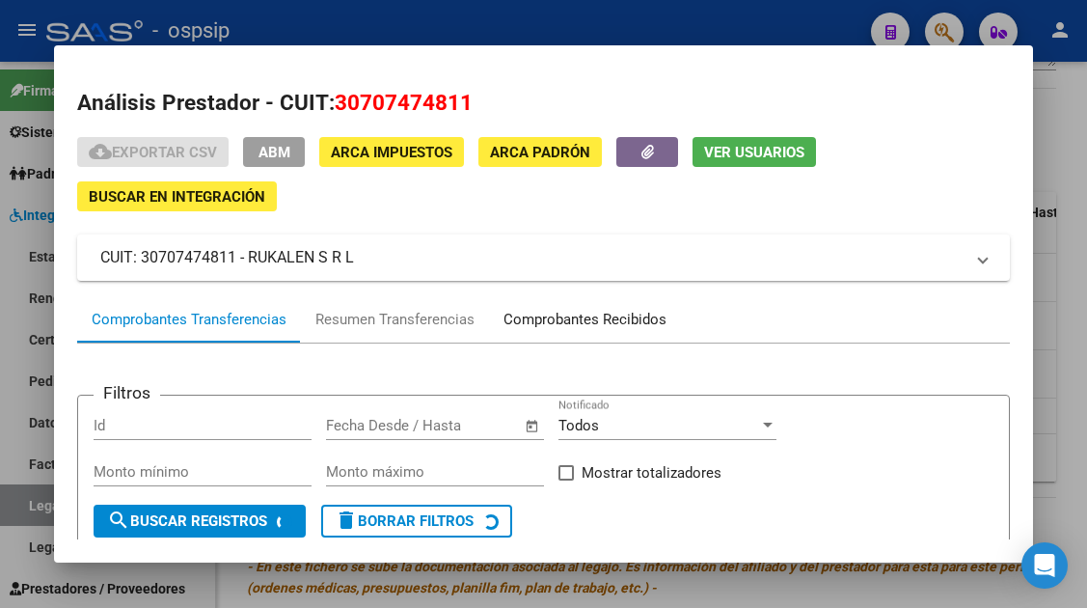
click at [608, 318] on div "Comprobantes Recibidos" at bounding box center [584, 320] width 163 height 22
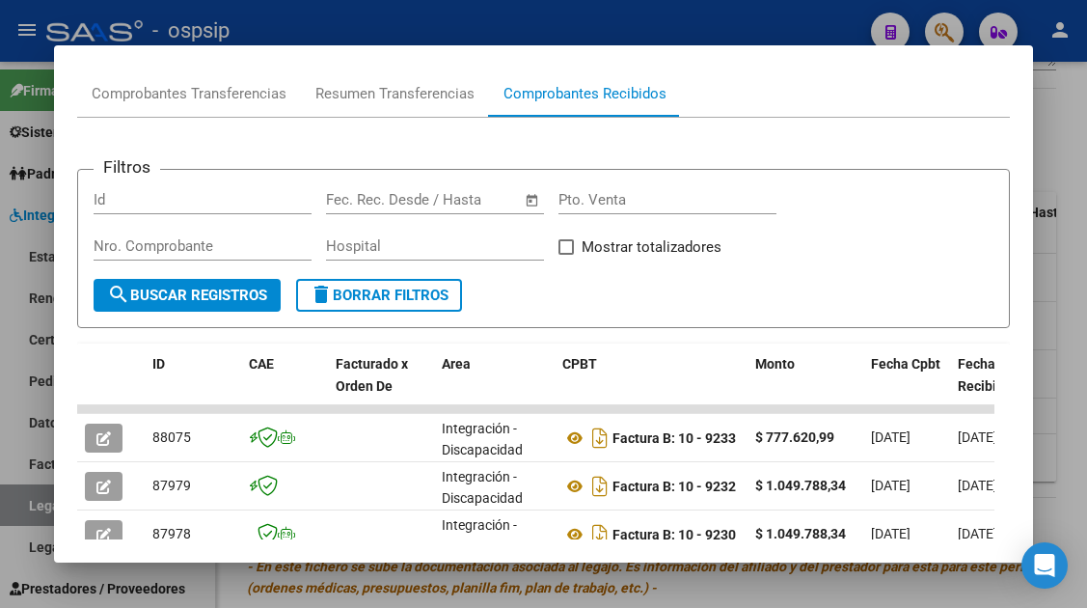
scroll to position [322, 0]
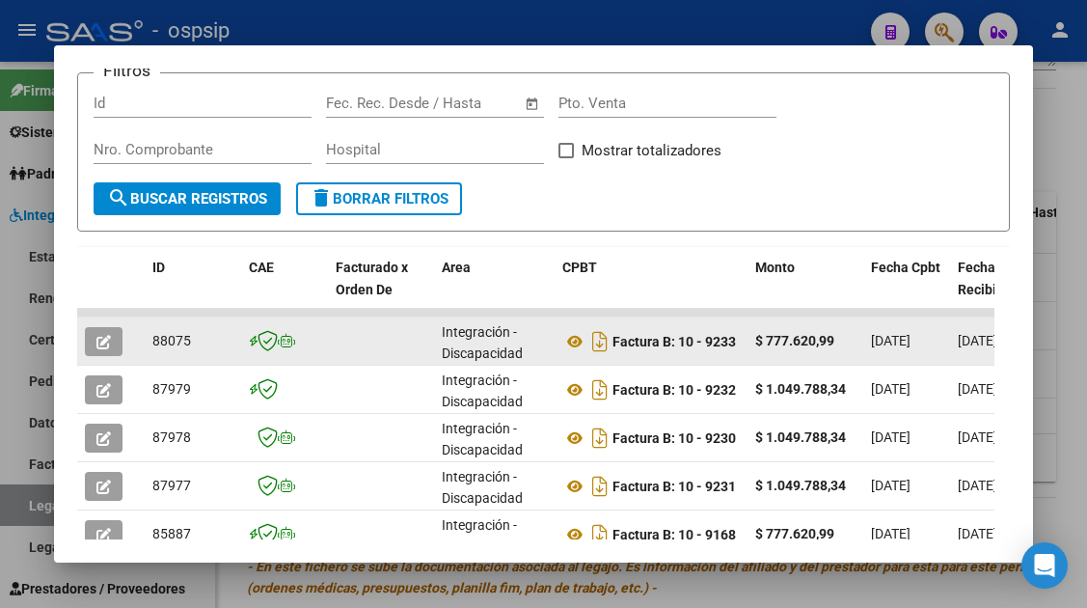
click at [106, 338] on icon "button" at bounding box center [103, 342] width 14 height 14
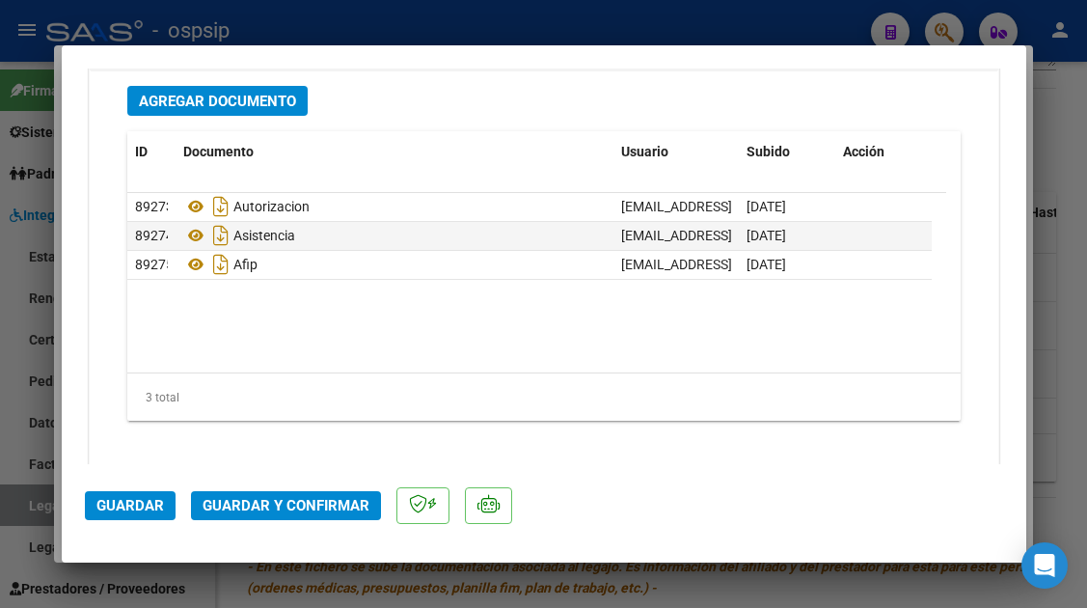
scroll to position [2429, 0]
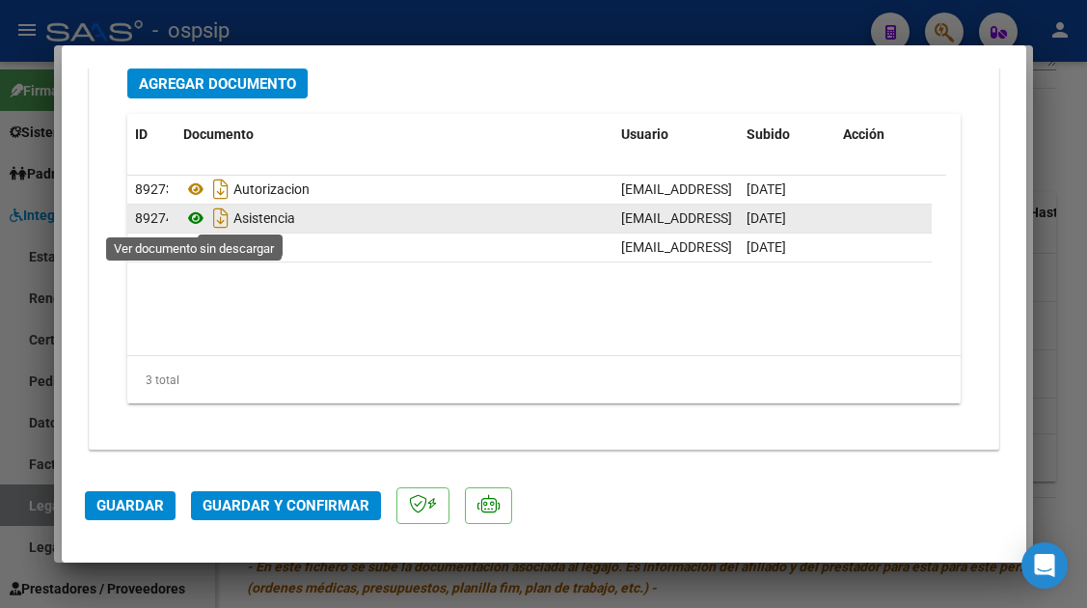
click at [192, 213] on icon at bounding box center [195, 217] width 25 height 23
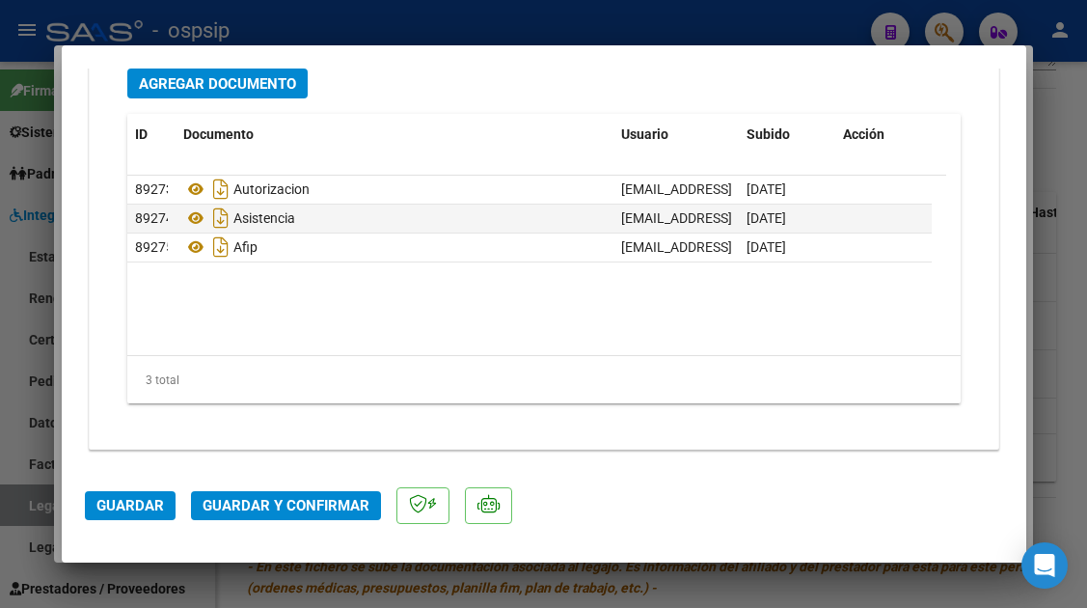
click at [254, 498] on span "Guardar y Confirmar" at bounding box center [286, 505] width 167 height 17
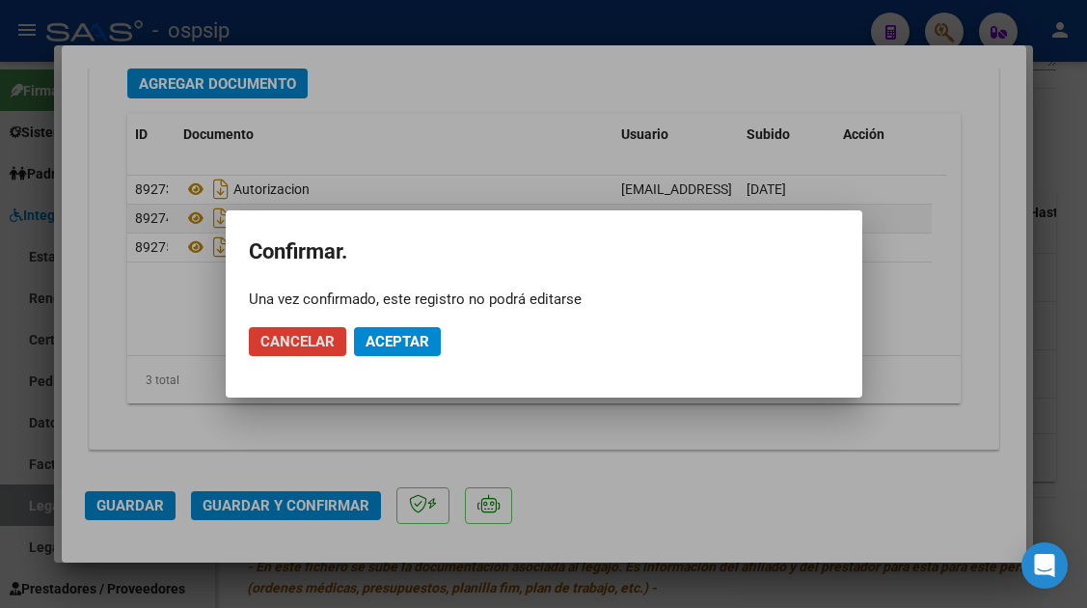
click at [405, 349] on span "Aceptar" at bounding box center [397, 341] width 64 height 17
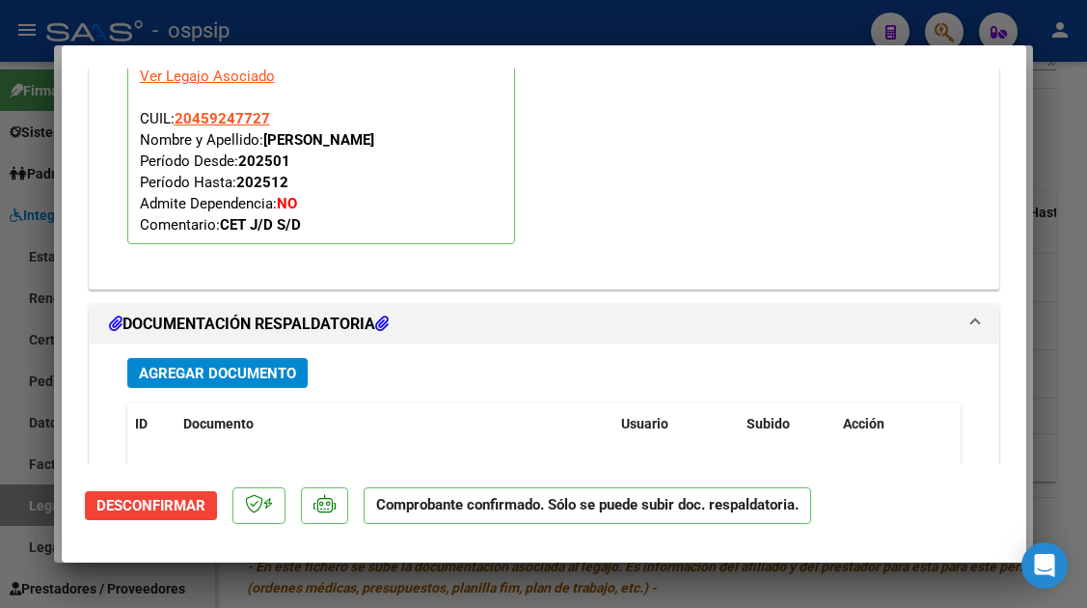
scroll to position [1632, 0]
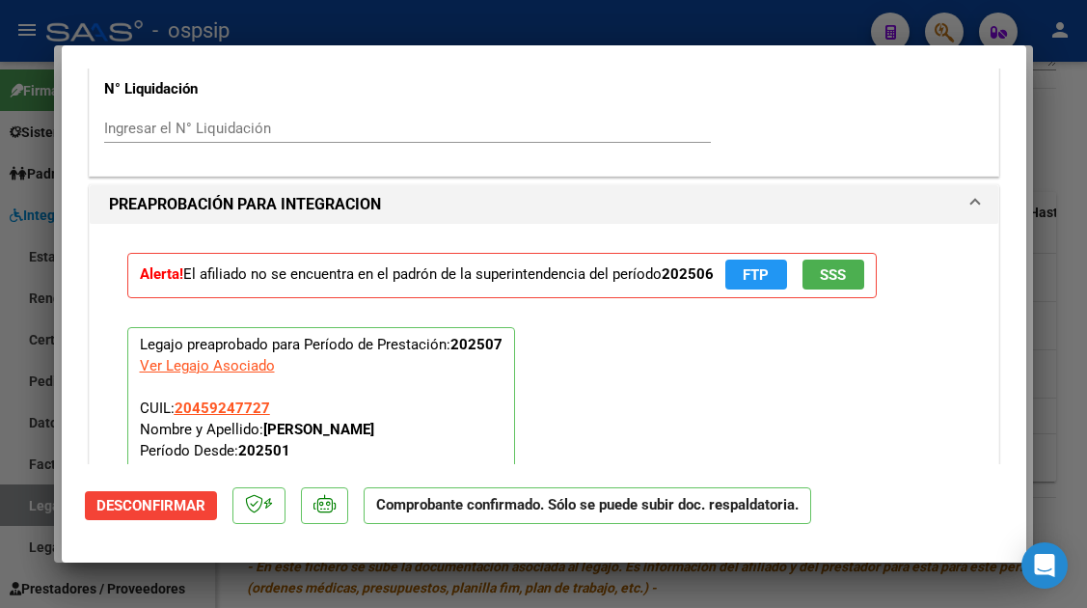
click at [18, 493] on div at bounding box center [543, 304] width 1087 height 608
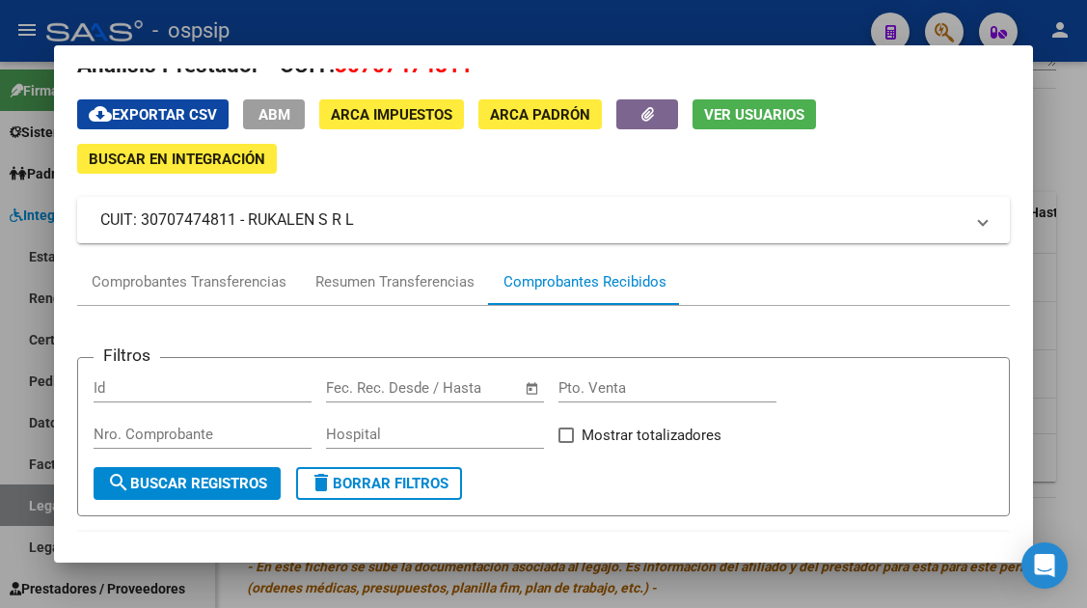
scroll to position [33, 0]
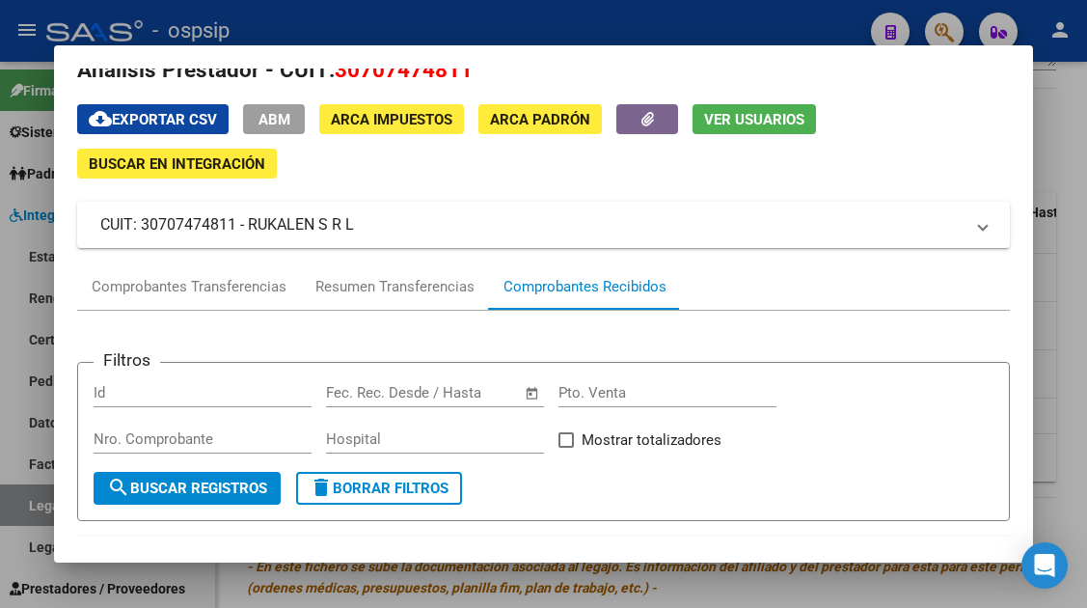
click at [38, 504] on div at bounding box center [543, 304] width 1087 height 608
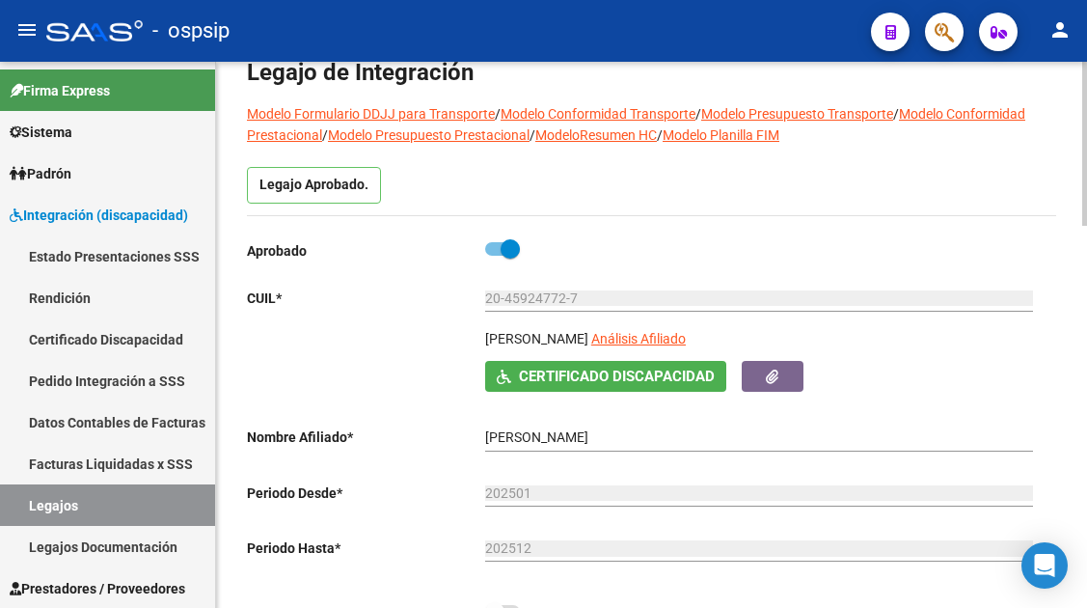
scroll to position [96, 0]
click at [134, 496] on link "Legajos" at bounding box center [107, 504] width 215 height 41
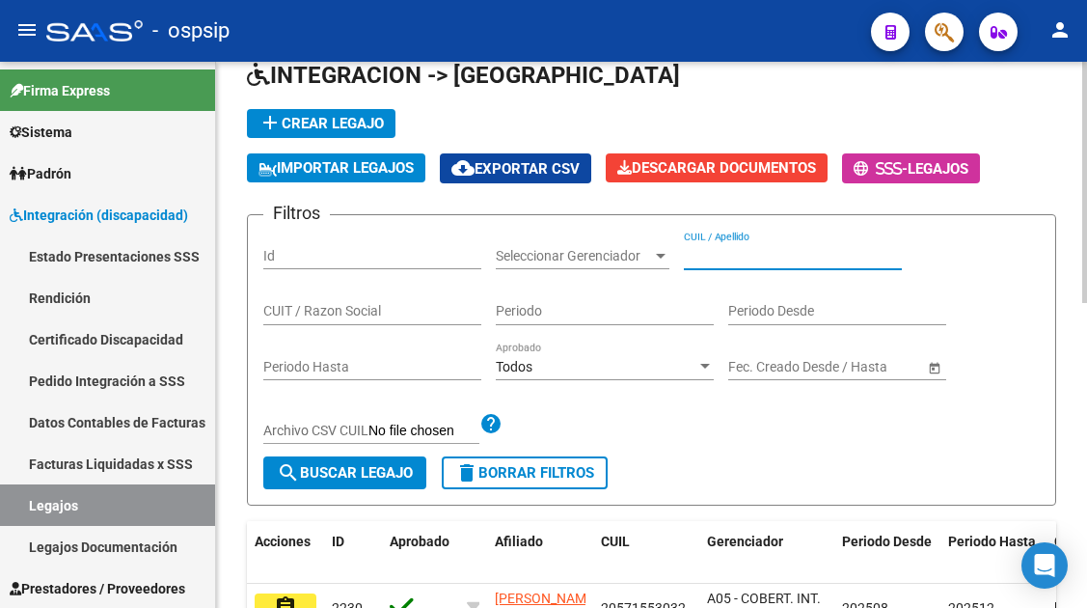
click at [704, 262] on input "CUIL / Apellido" at bounding box center [793, 256] width 218 height 16
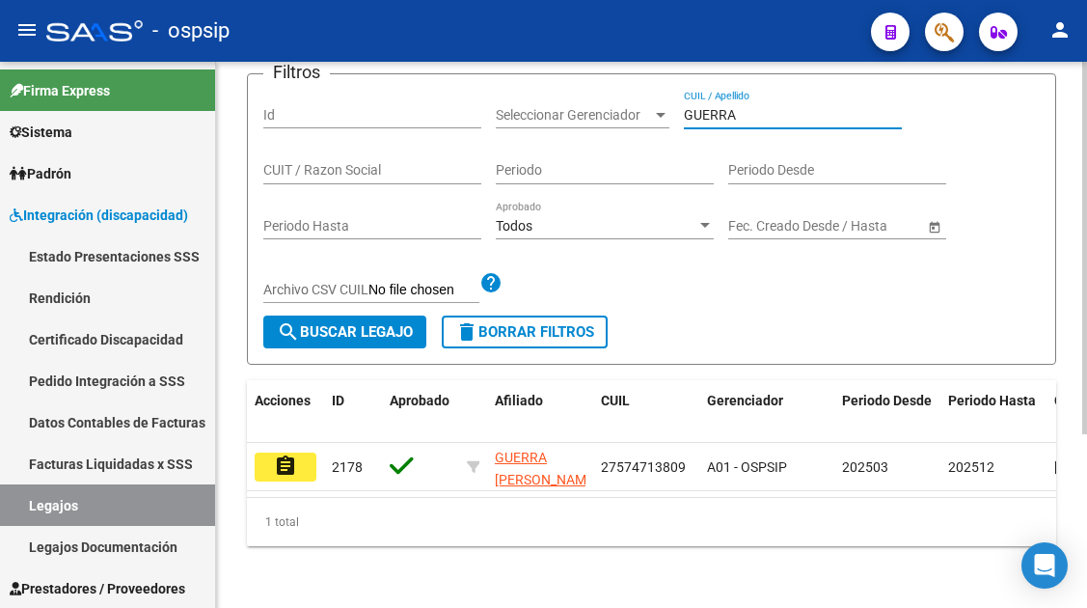
scroll to position [254, 0]
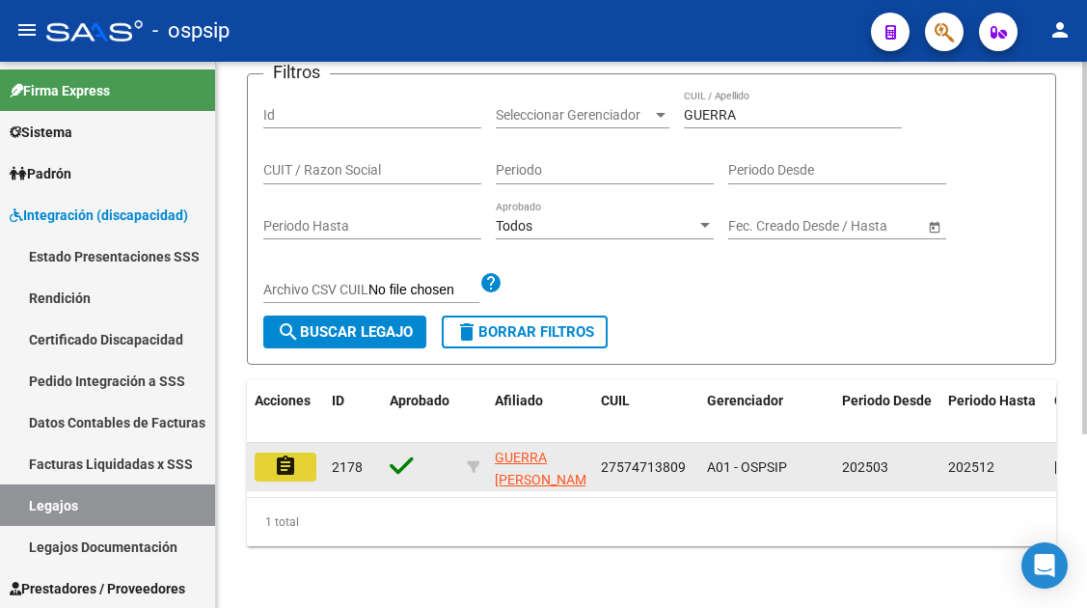
click at [291, 454] on mat-icon "assignment" at bounding box center [285, 465] width 23 height 23
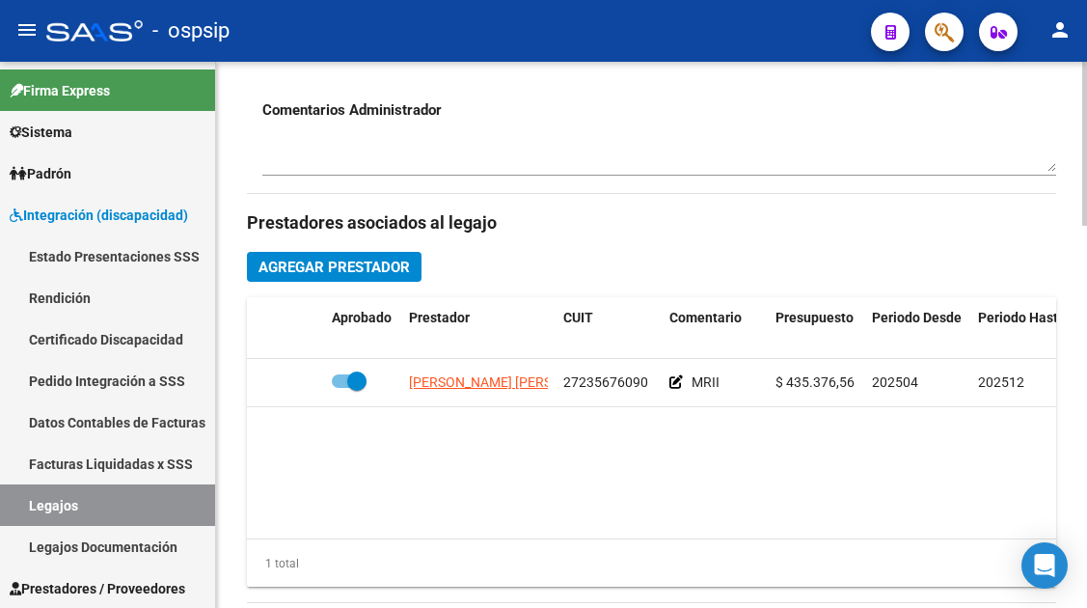
scroll to position [771, 0]
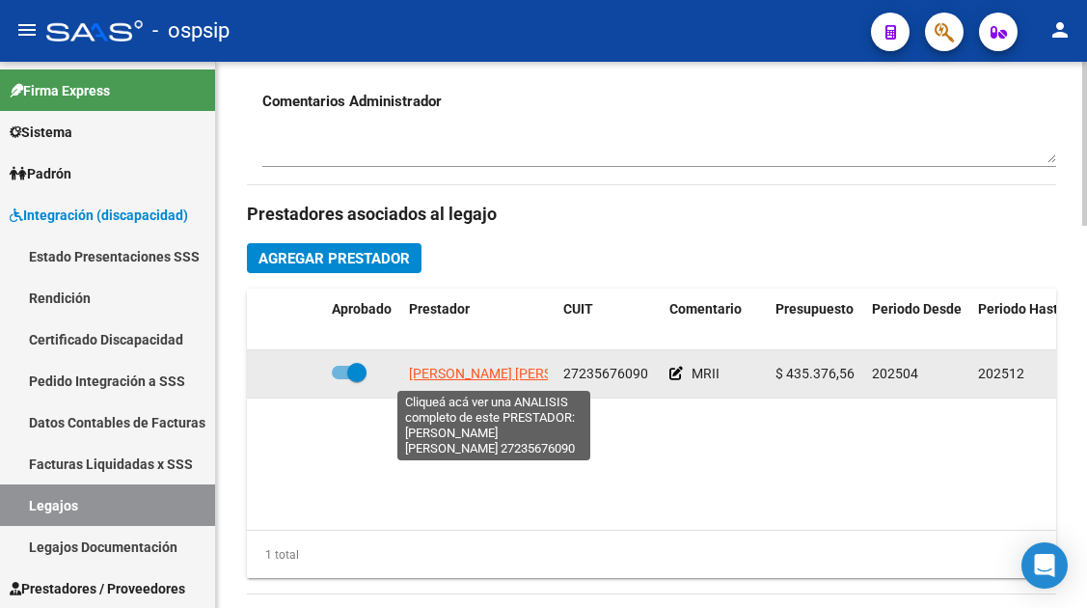
click at [473, 375] on span "[PERSON_NAME] [PERSON_NAME]" at bounding box center [513, 372] width 209 height 15
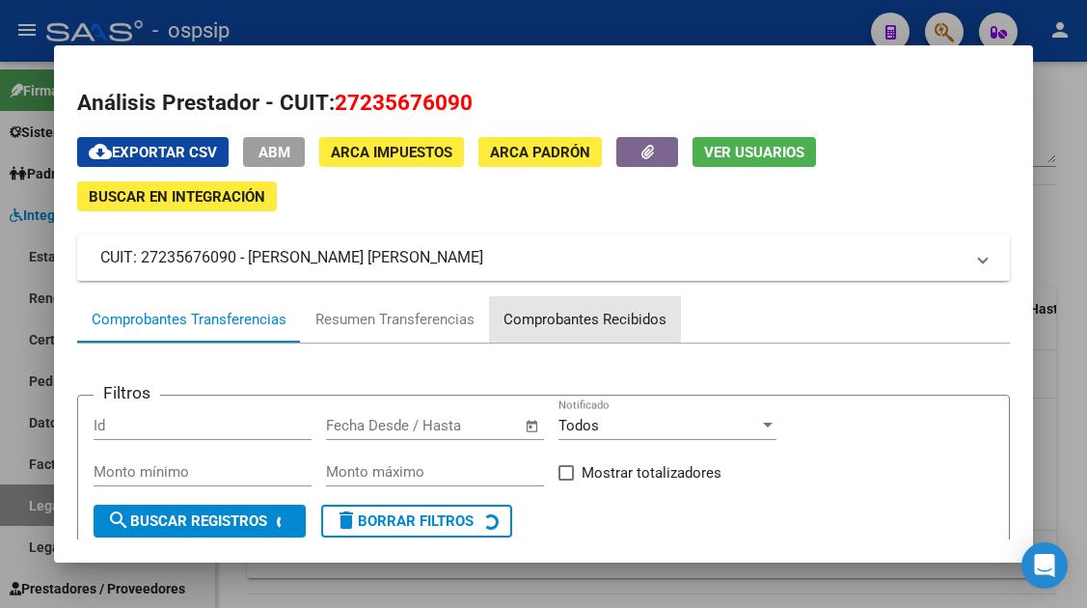
click at [584, 319] on div "Comprobantes Recibidos" at bounding box center [584, 320] width 163 height 22
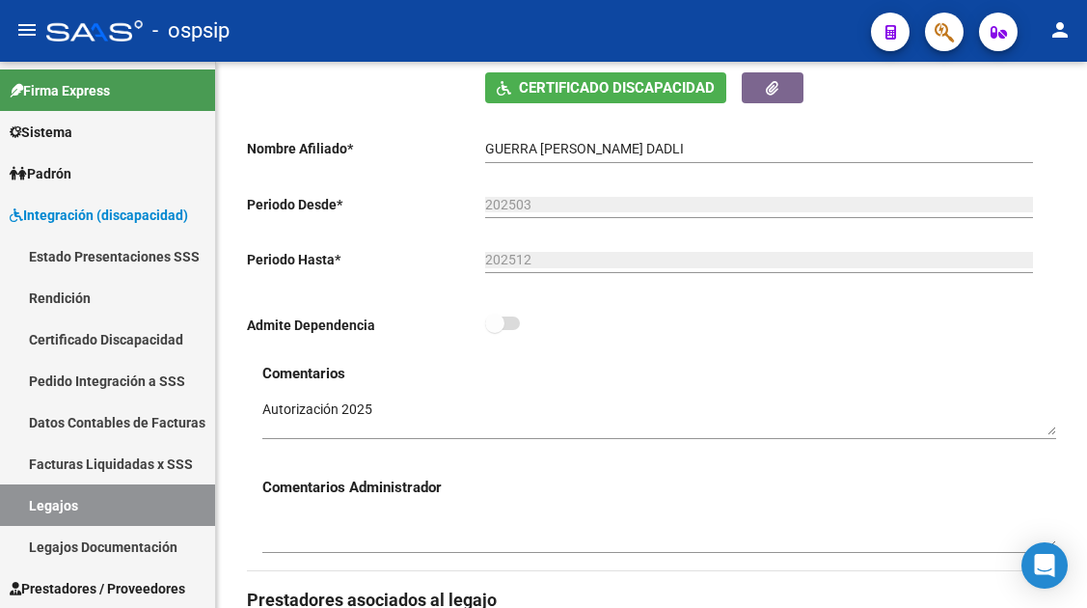
scroll to position [193, 0]
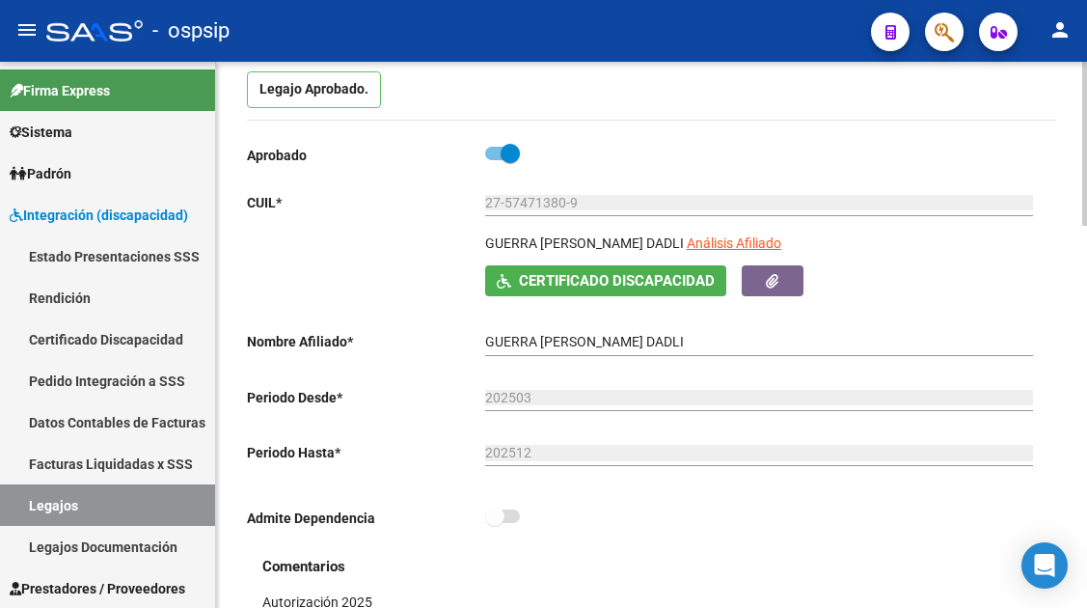
click at [518, 160] on span at bounding box center [509, 153] width 19 height 19
click at [495, 160] on input "checkbox" at bounding box center [494, 160] width 1 height 1
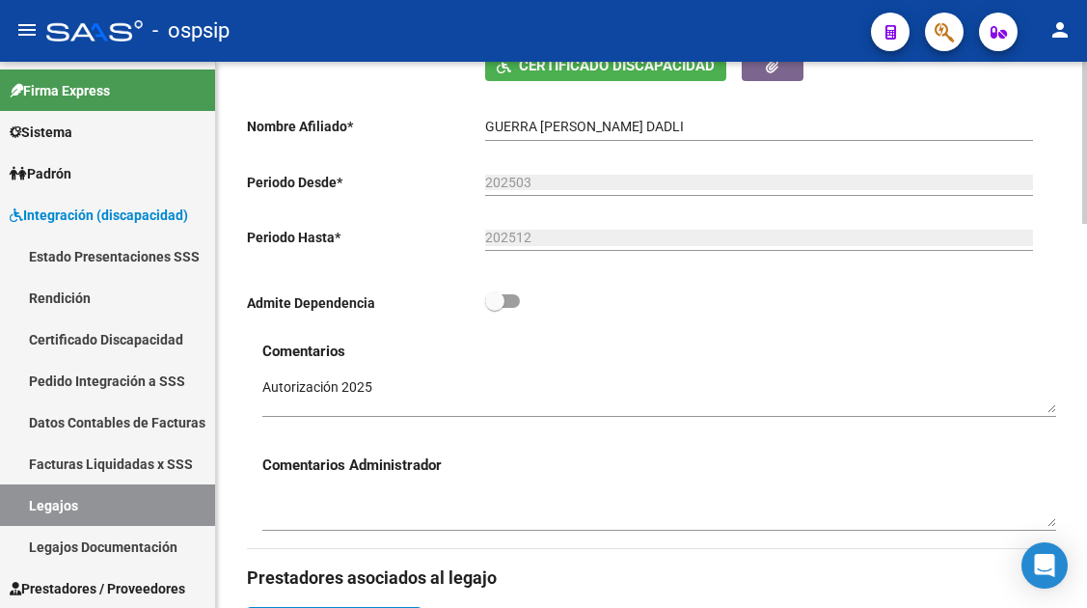
scroll to position [511, 0]
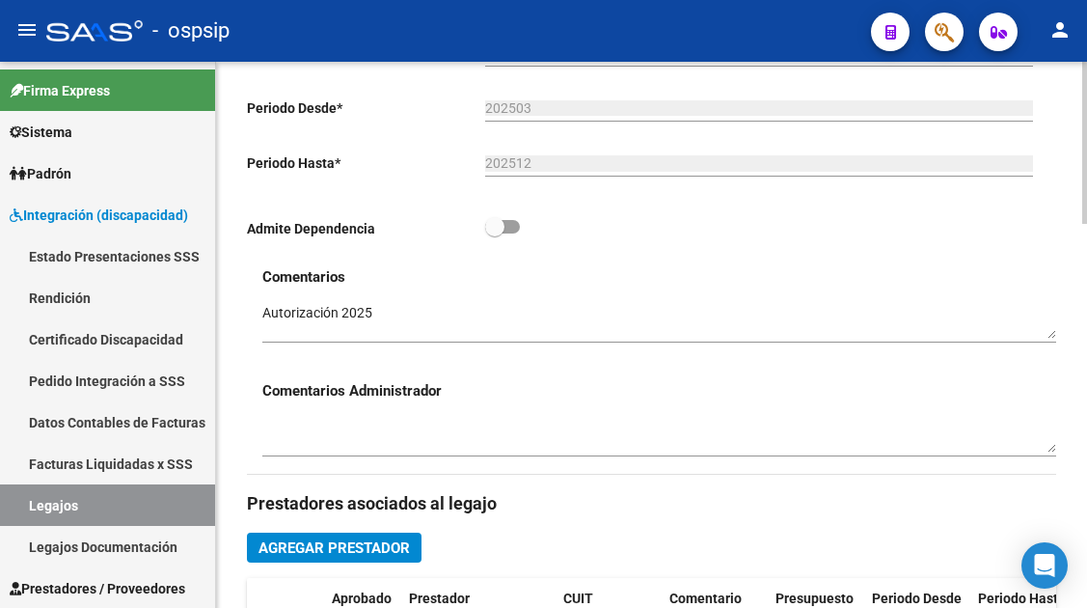
click at [426, 329] on textarea at bounding box center [659, 321] width 794 height 37
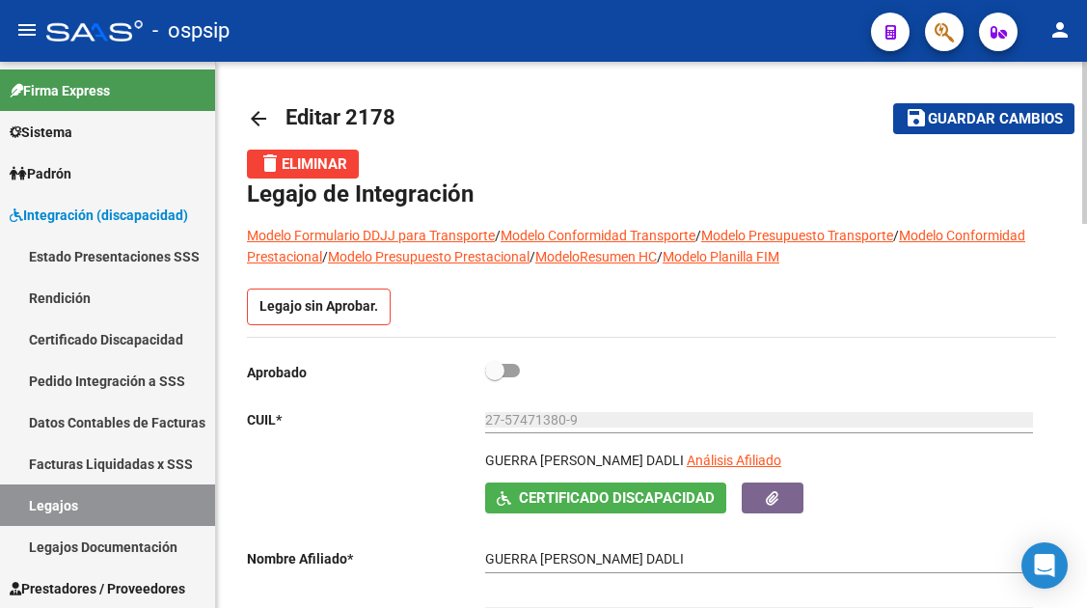
scroll to position [0, 0]
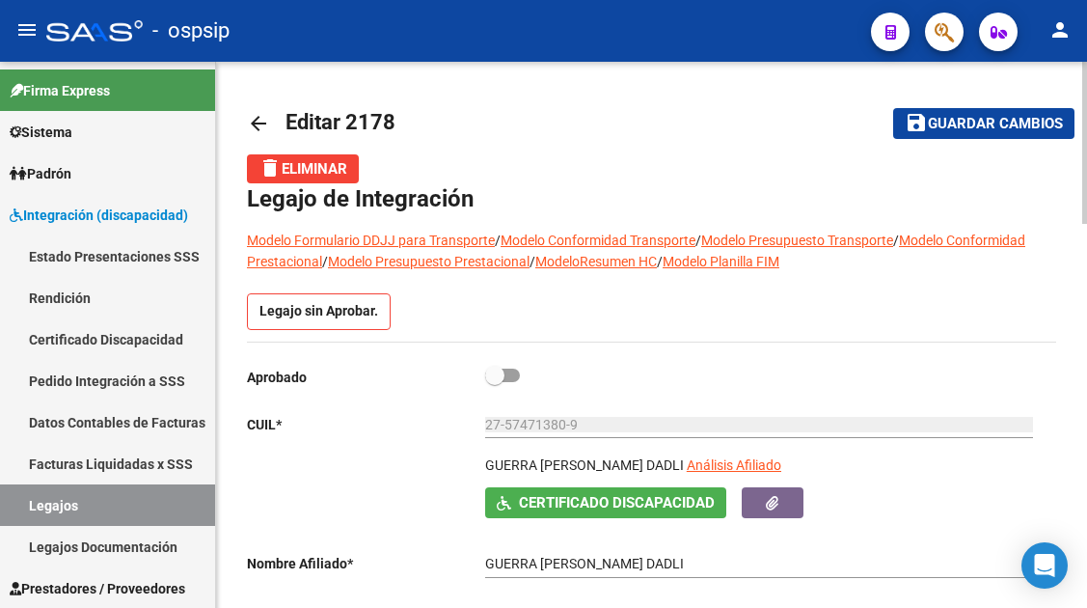
click at [968, 137] on button "save Guardar cambios" at bounding box center [983, 123] width 181 height 30
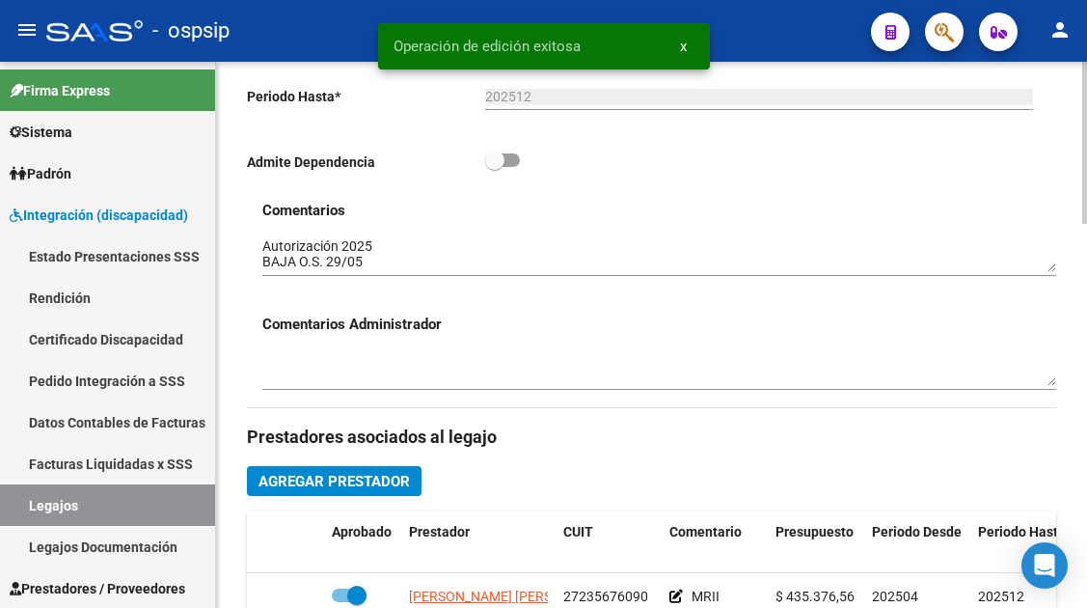
scroll to position [675, 0]
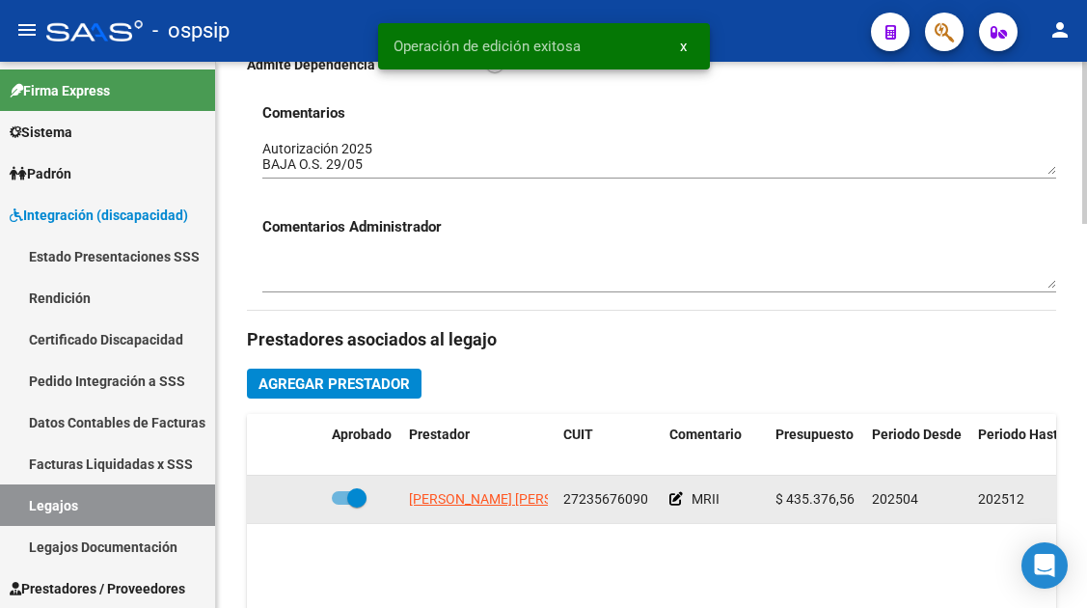
click at [365, 511] on div at bounding box center [363, 498] width 62 height 25
click at [363, 511] on div at bounding box center [363, 498] width 62 height 25
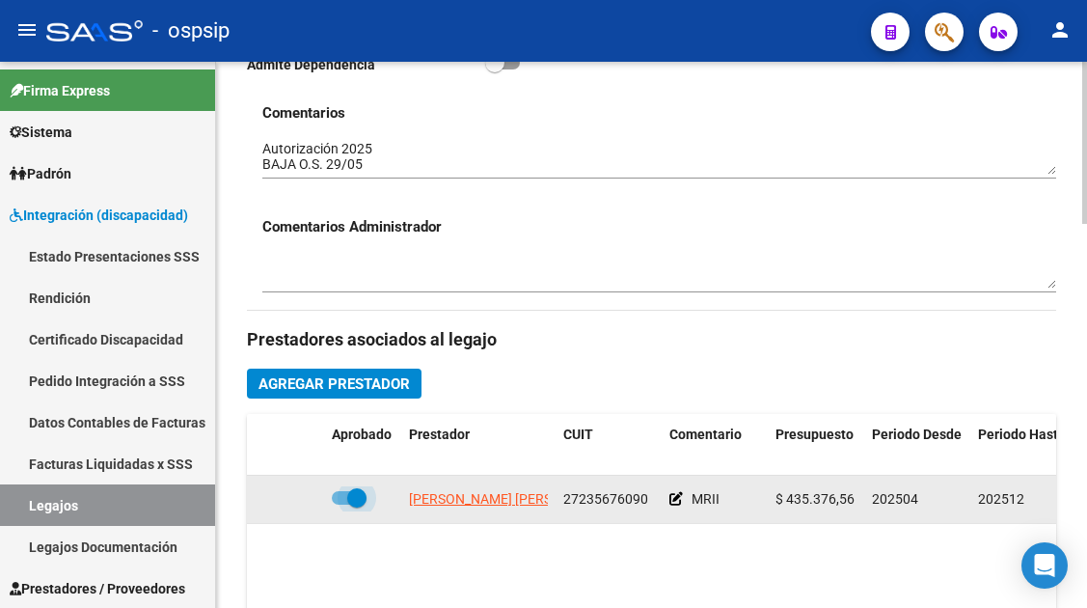
click at [359, 507] on span at bounding box center [356, 497] width 19 height 19
click at [341, 505] on input "checkbox" at bounding box center [340, 504] width 1 height 1
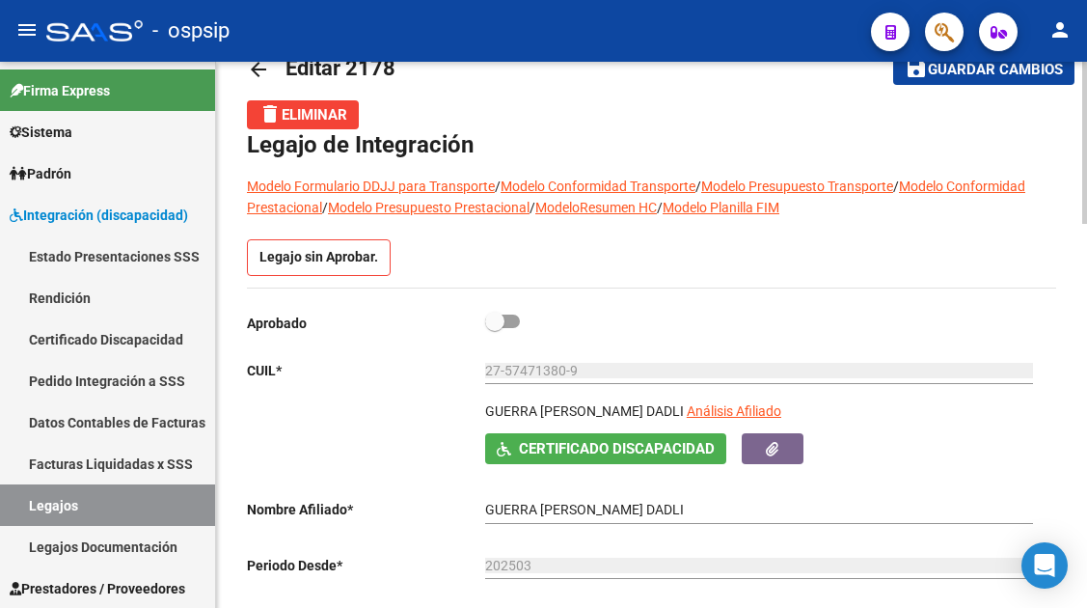
scroll to position [0, 0]
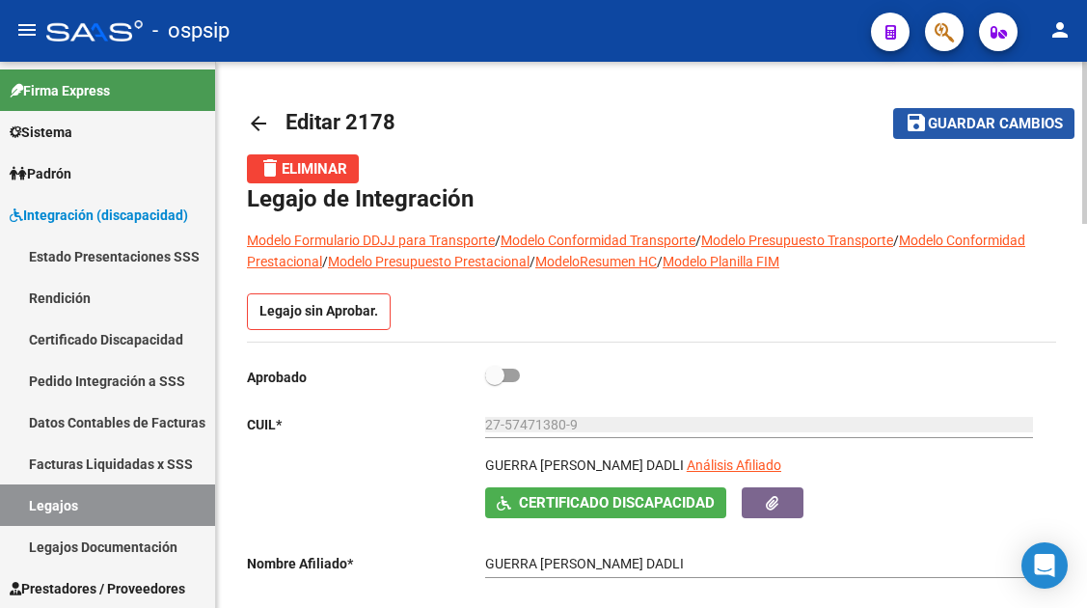
click at [984, 121] on span "Guardar cambios" at bounding box center [995, 124] width 135 height 17
